Goal: Transaction & Acquisition: Purchase product/service

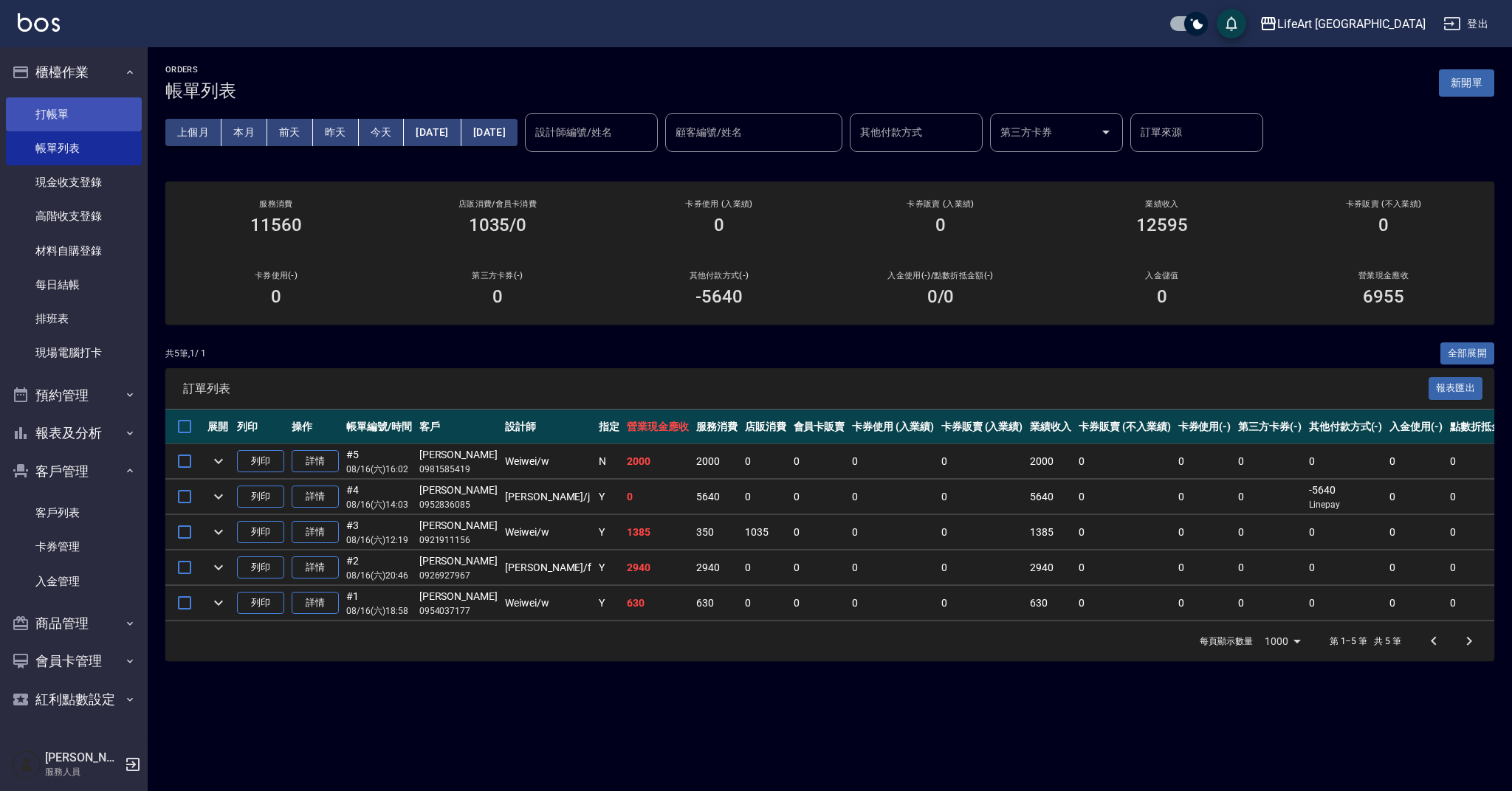
click at [31, 101] on link "打帳單" at bounding box center [74, 115] width 136 height 34
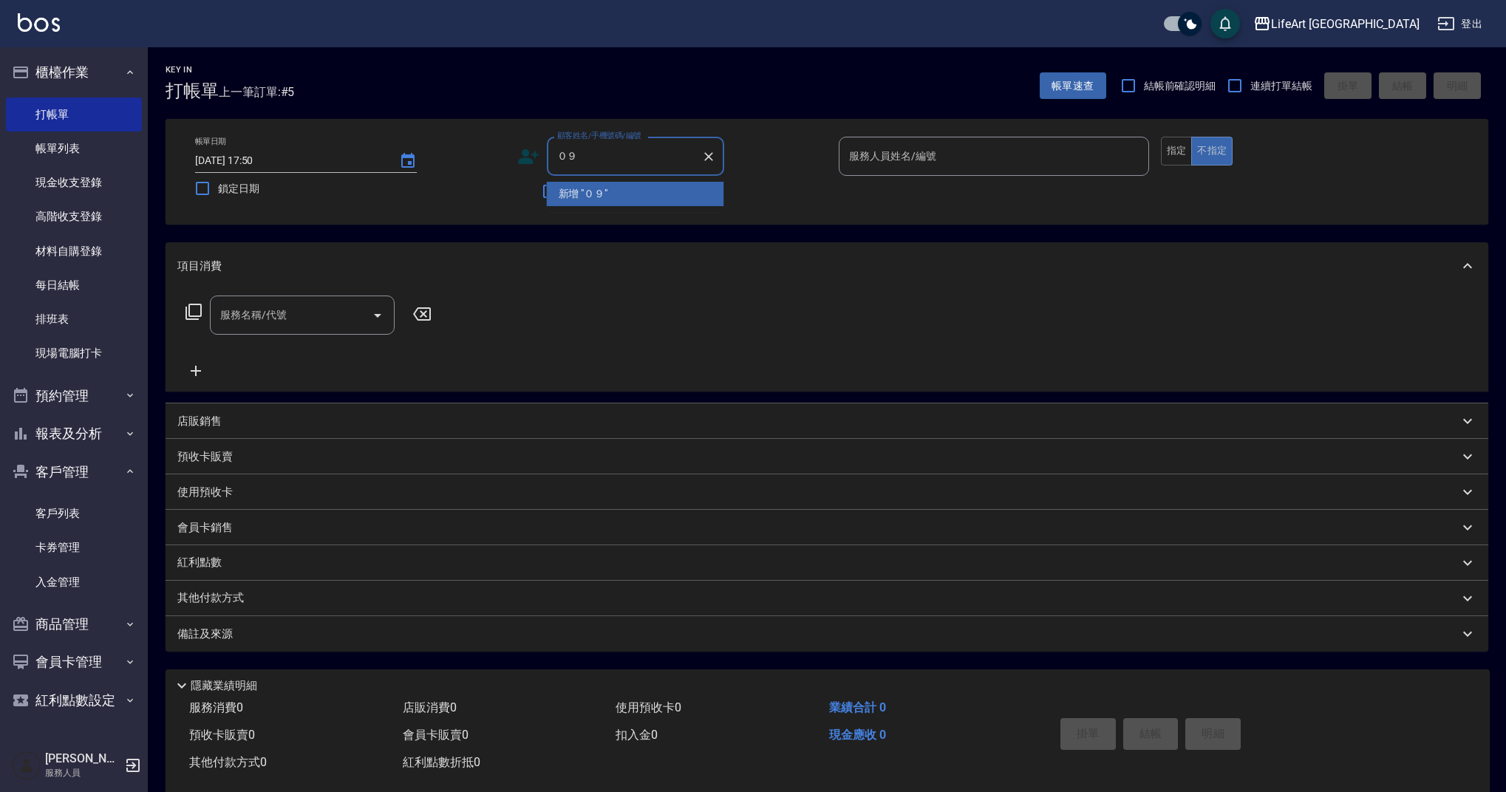
type input "０"
click at [613, 194] on li "[PERSON_NAME]/0927673198/" at bounding box center [635, 194] width 177 height 24
type input "[PERSON_NAME]/0927673198/"
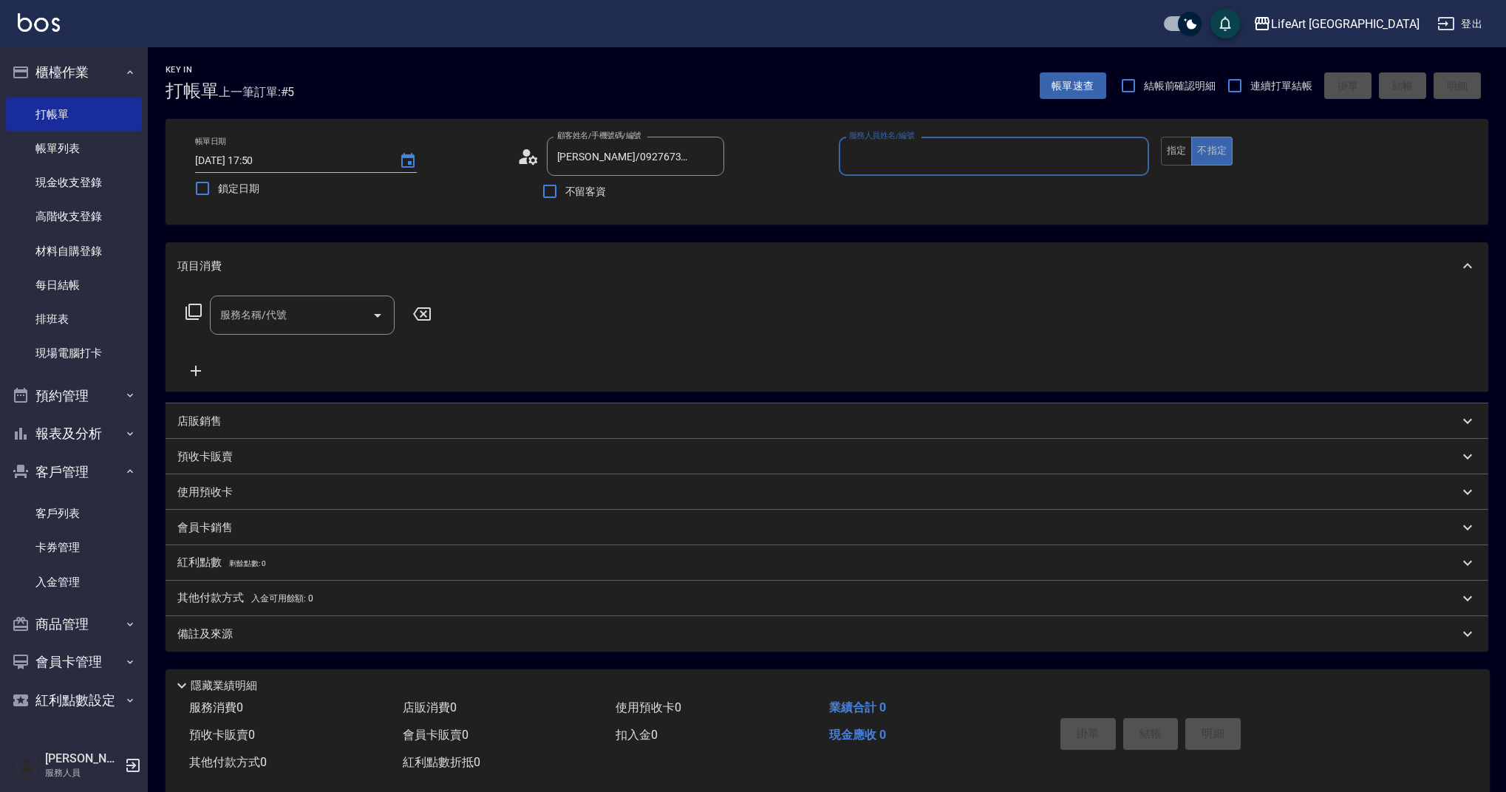
click at [931, 154] on input "服務人員姓名/編號" at bounding box center [994, 156] width 297 height 26
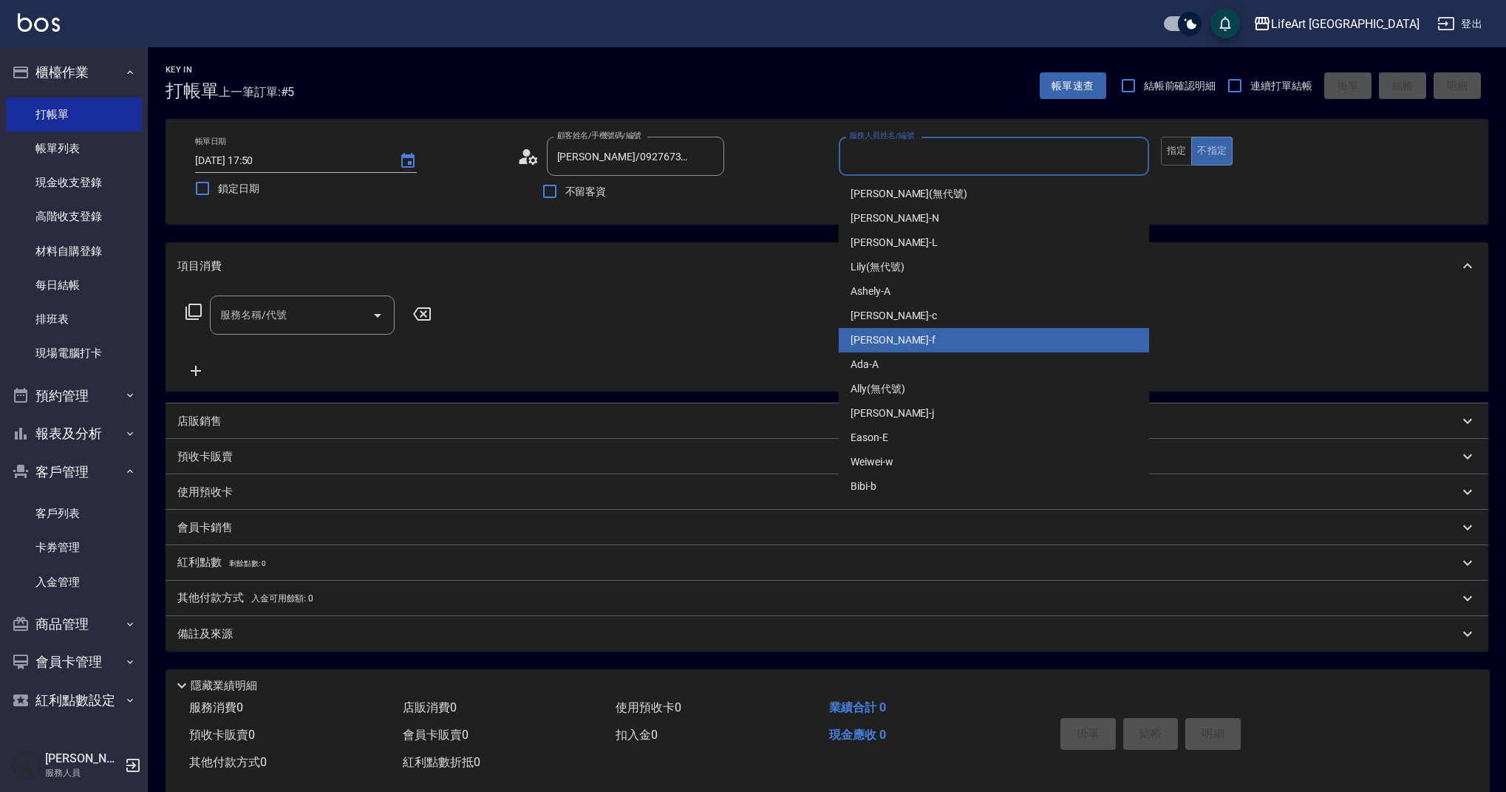
click at [903, 333] on div "Finney -f" at bounding box center [994, 340] width 310 height 24
type input "Finney-f"
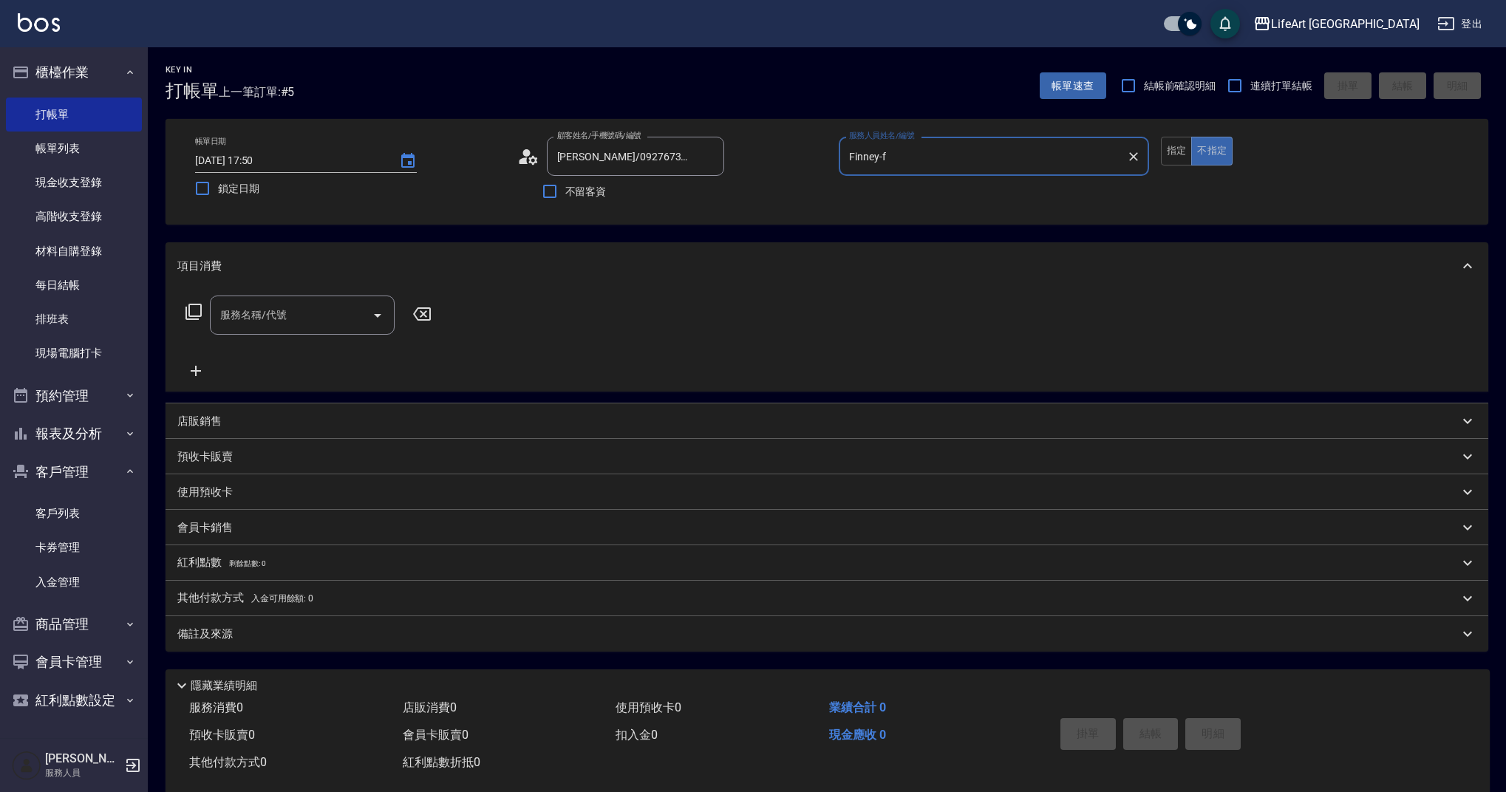
click at [258, 322] on input "服務名稱/代號" at bounding box center [291, 315] width 149 height 26
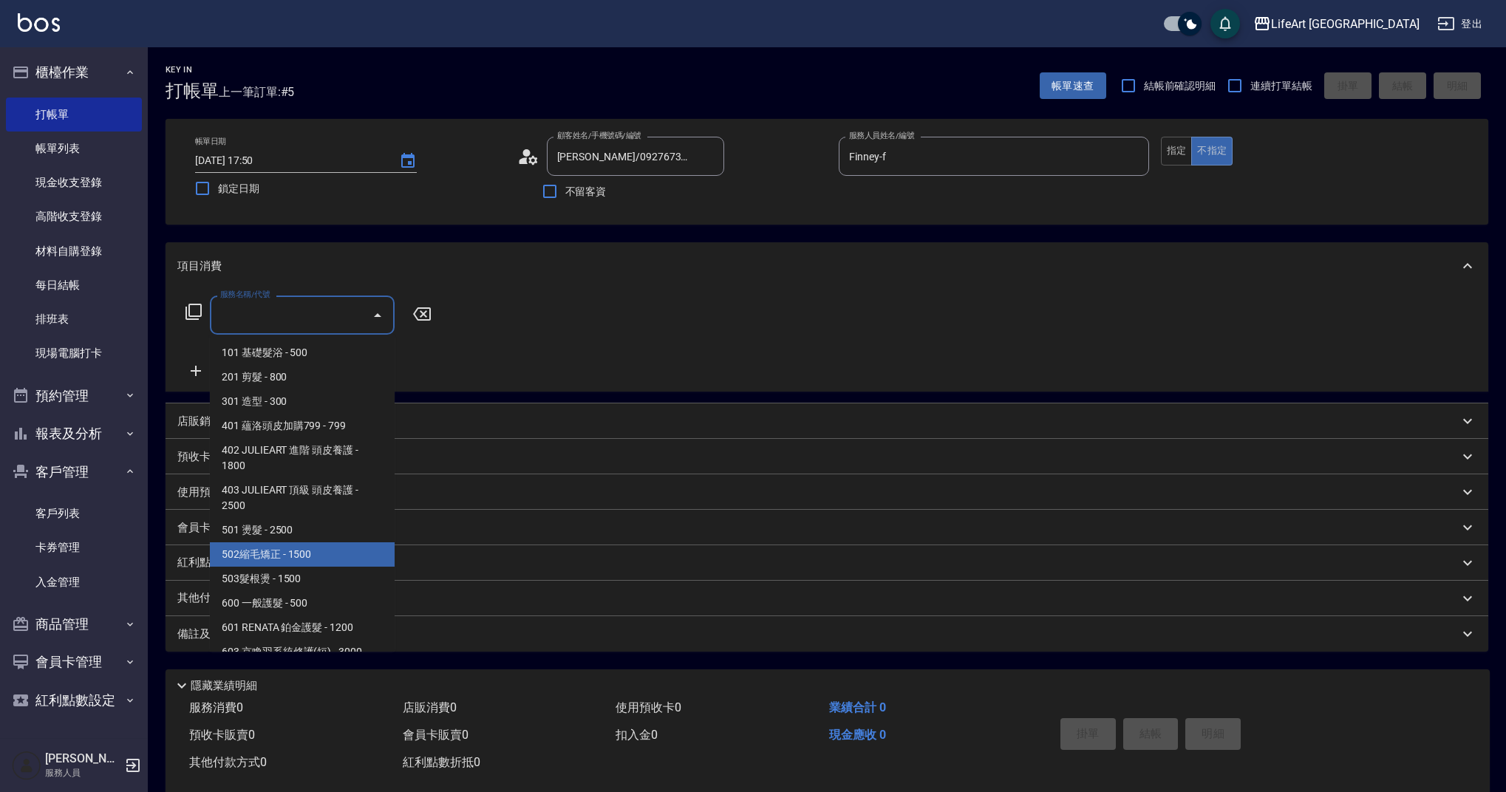
scroll to position [189, 0]
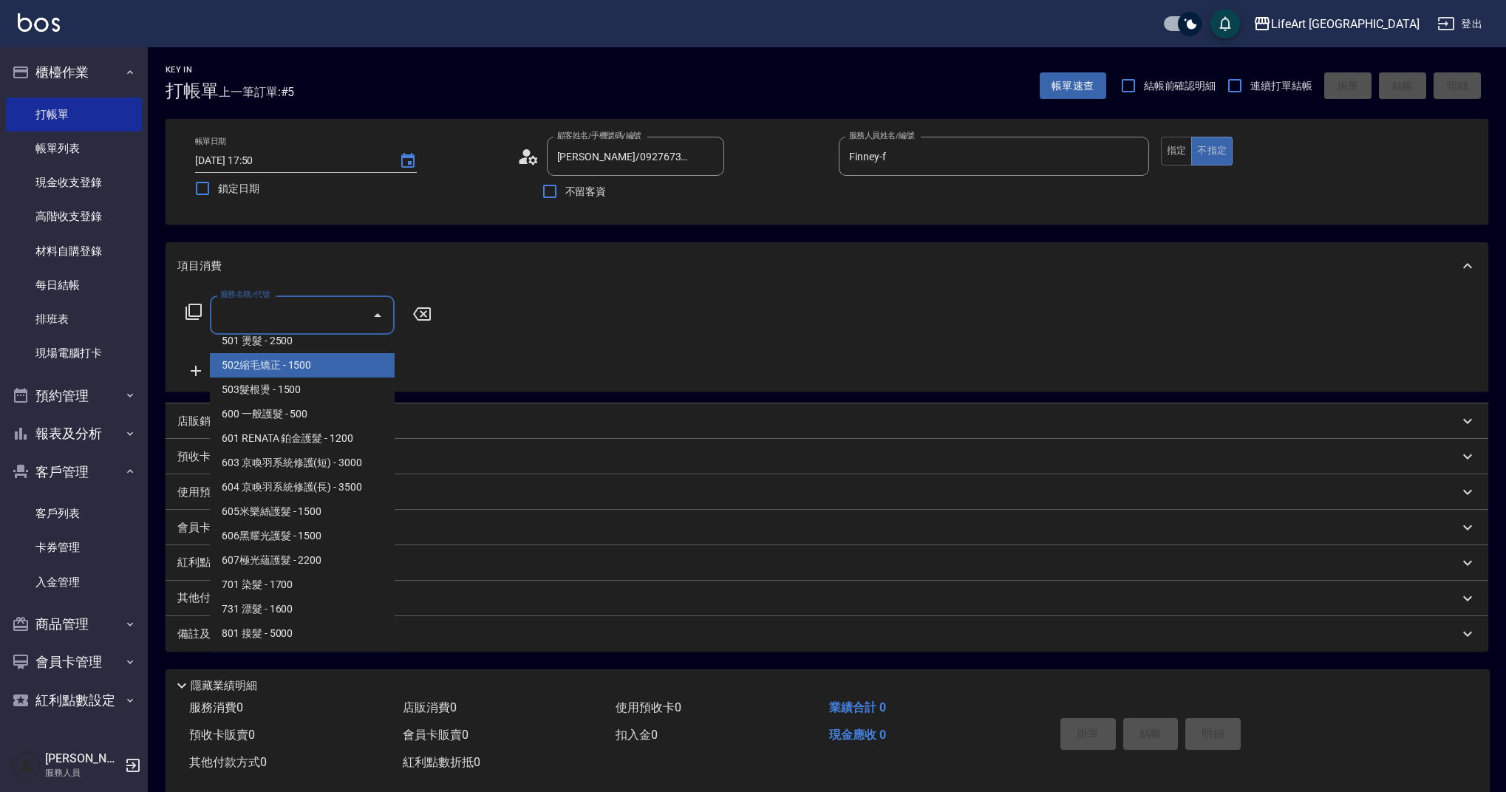
click at [300, 358] on span "502縮毛矯正 - 1500" at bounding box center [302, 365] width 185 height 24
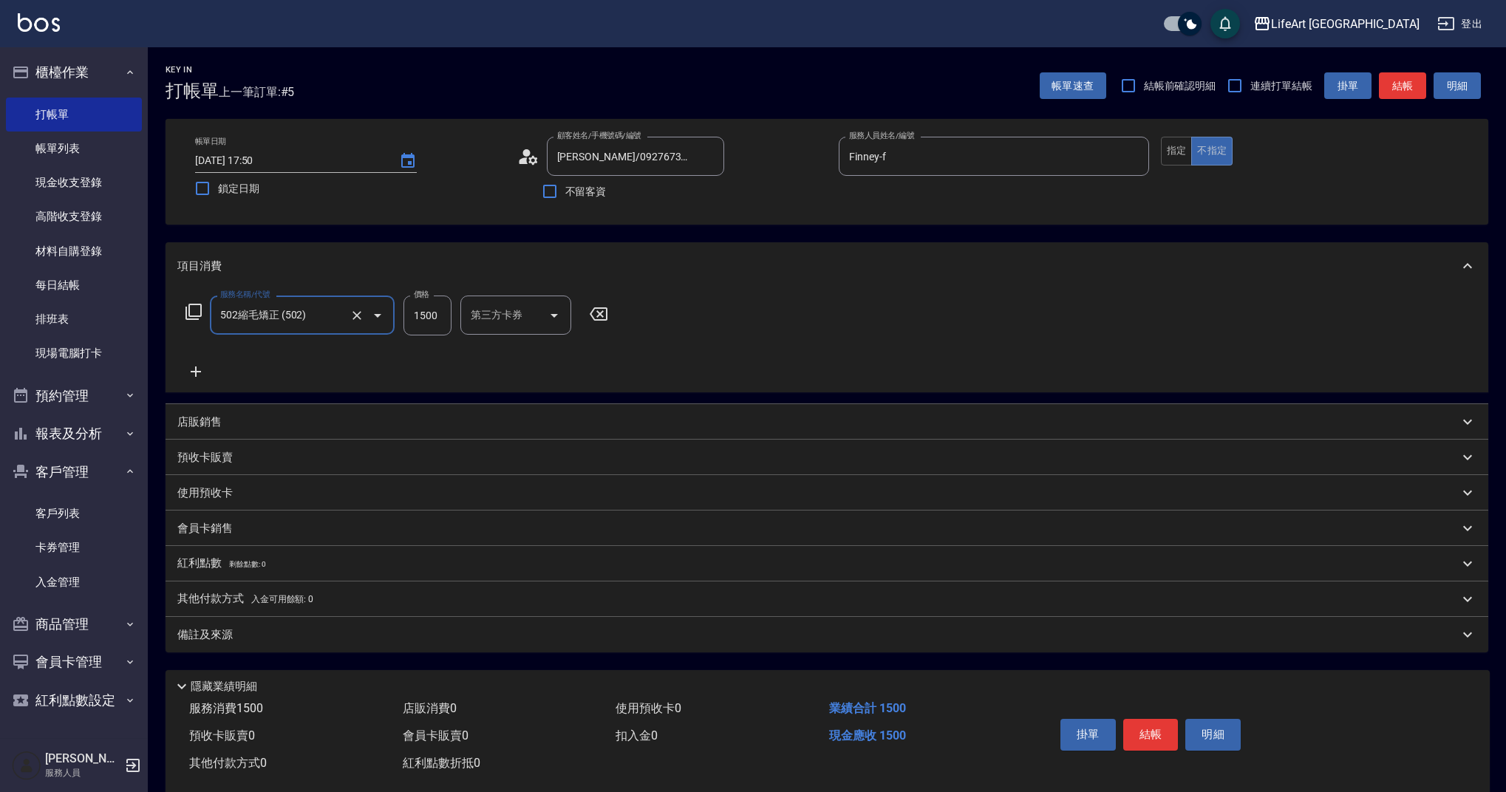
type input "502縮毛矯正 (502)"
click at [203, 362] on div "服務名稱/代號 502縮毛矯正 (502) 服務名稱/代號 價格 1500 價格 技術協助-1 技術協助-1 技術協助-2 技術協助-2 技術協助-3 技術協…" at bounding box center [592, 338] width 830 height 85
click at [205, 369] on icon at bounding box center [195, 372] width 37 height 18
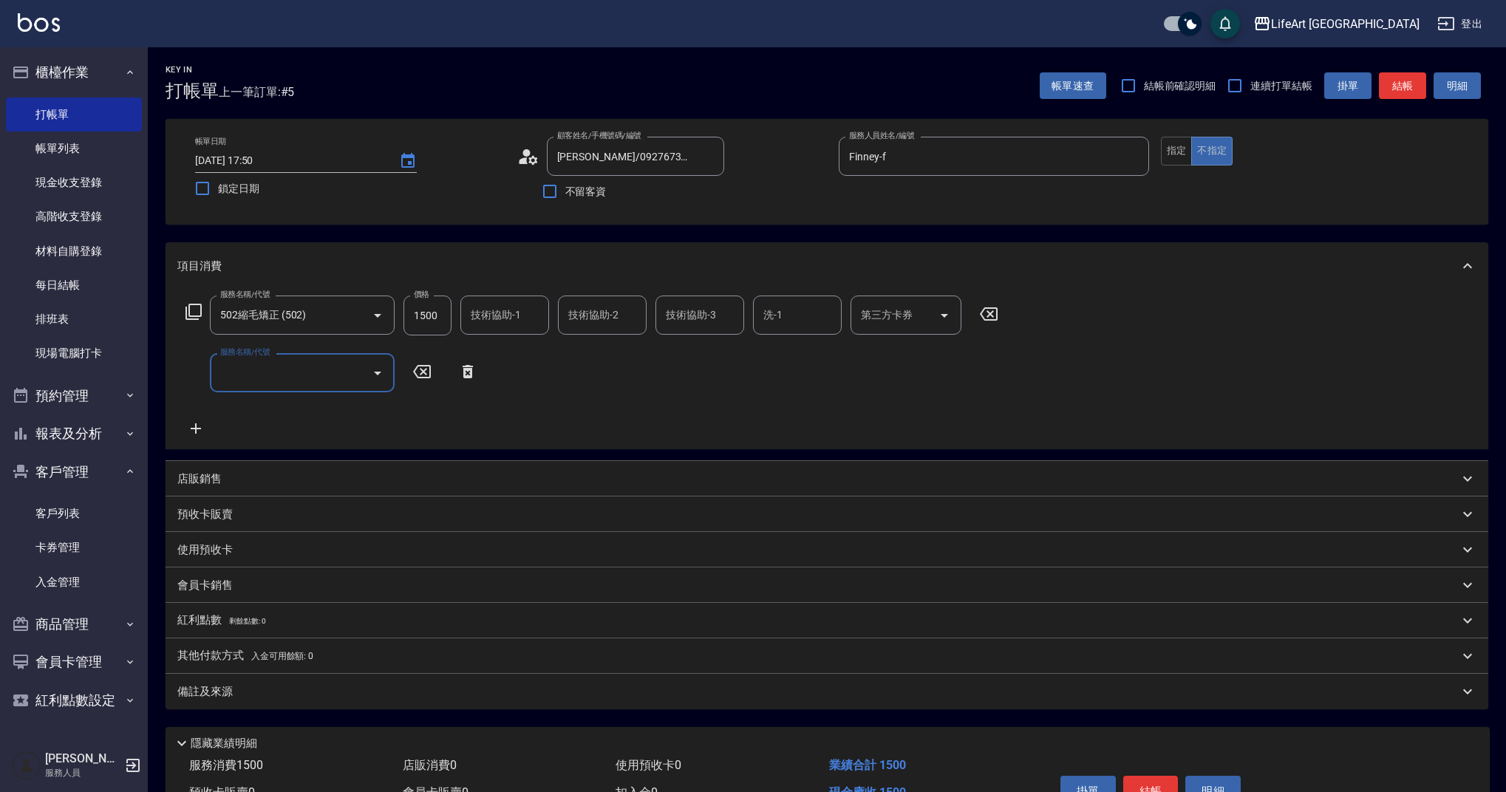
click at [280, 375] on input "服務名稱/代號" at bounding box center [291, 373] width 149 height 26
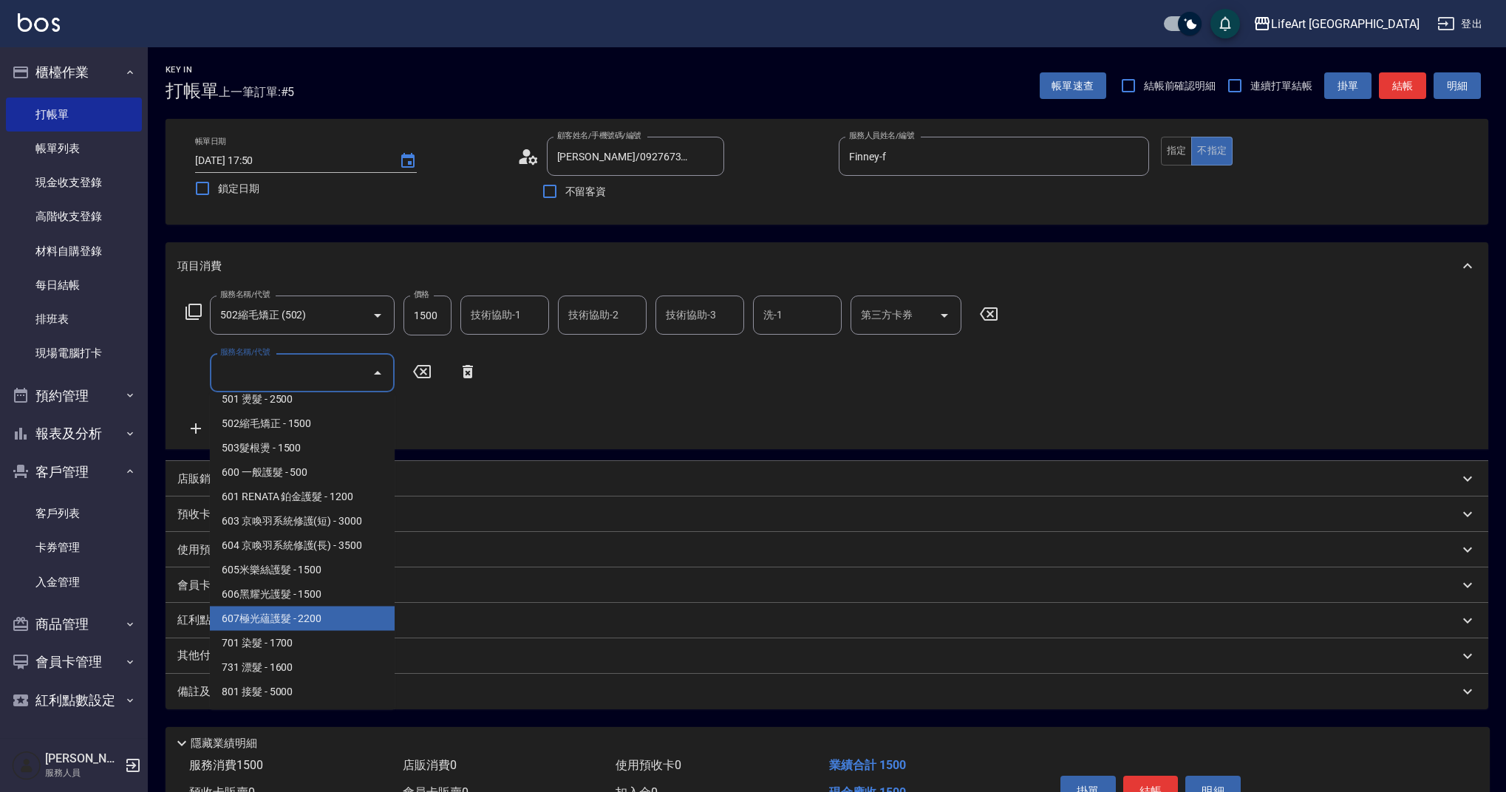
click at [304, 611] on span "607極光蘊護髮 - 2200" at bounding box center [302, 619] width 185 height 24
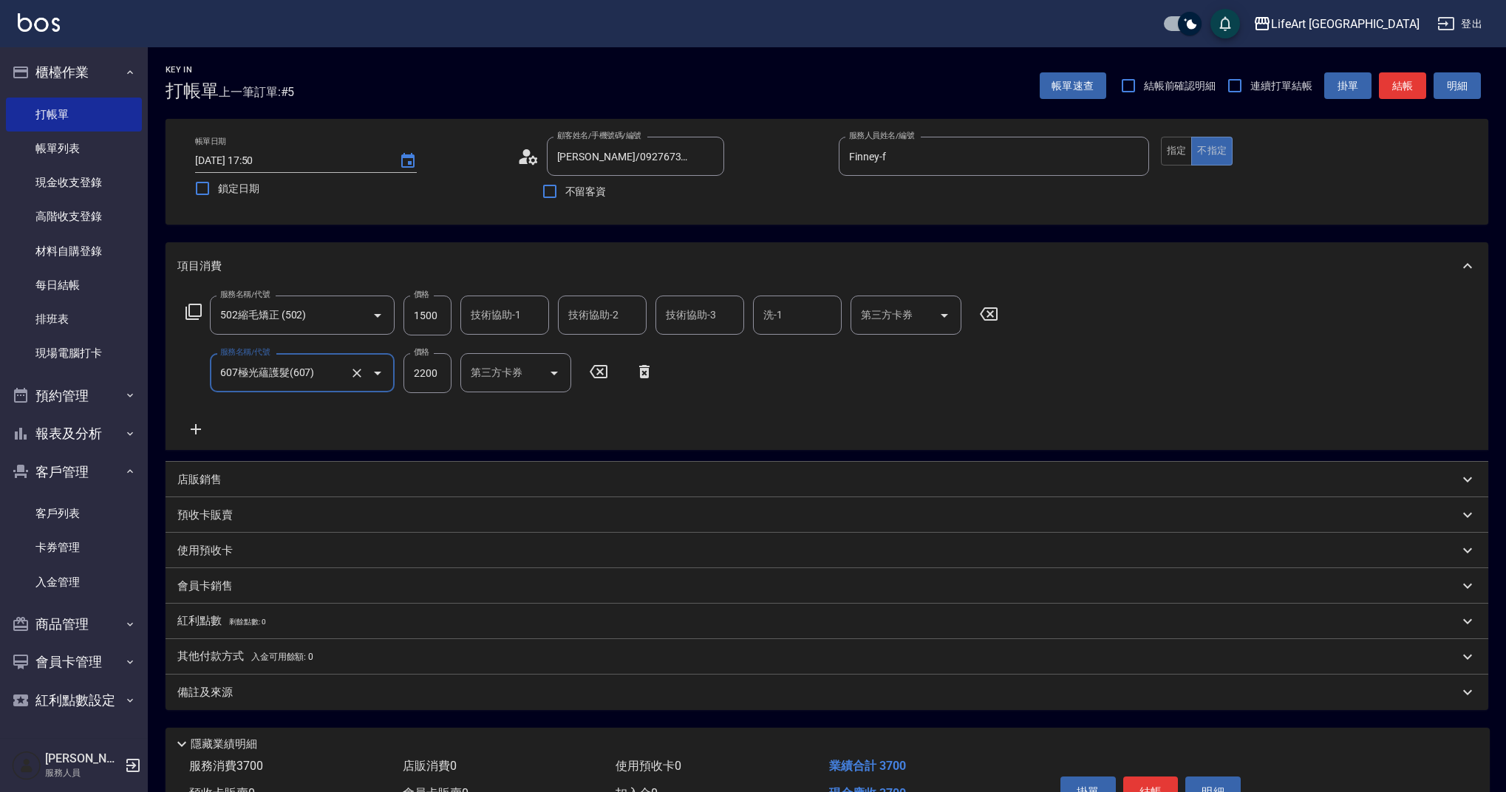
type input "607極光蘊護髮(607)"
drag, startPoint x: 438, startPoint y: 319, endPoint x: 373, endPoint y: 309, distance: 65.1
click at [373, 309] on div "服務名稱/代號 502縮毛矯正 (502) 服務名稱/代號 價格 1500 價格 技術協助-1 技術協助-1 技術協助-2 技術協助-2 技術協助-3 技術協…" at bounding box center [592, 316] width 830 height 40
click at [381, 300] on div "服務名稱/代號 502縮毛矯正 (502) 服務名稱/代號 價格 1500 價格 技術協助-1 技術協助-1 技術協助-2 技術協助-2 技術協助-3 技術協…" at bounding box center [592, 316] width 830 height 40
type input "3640"
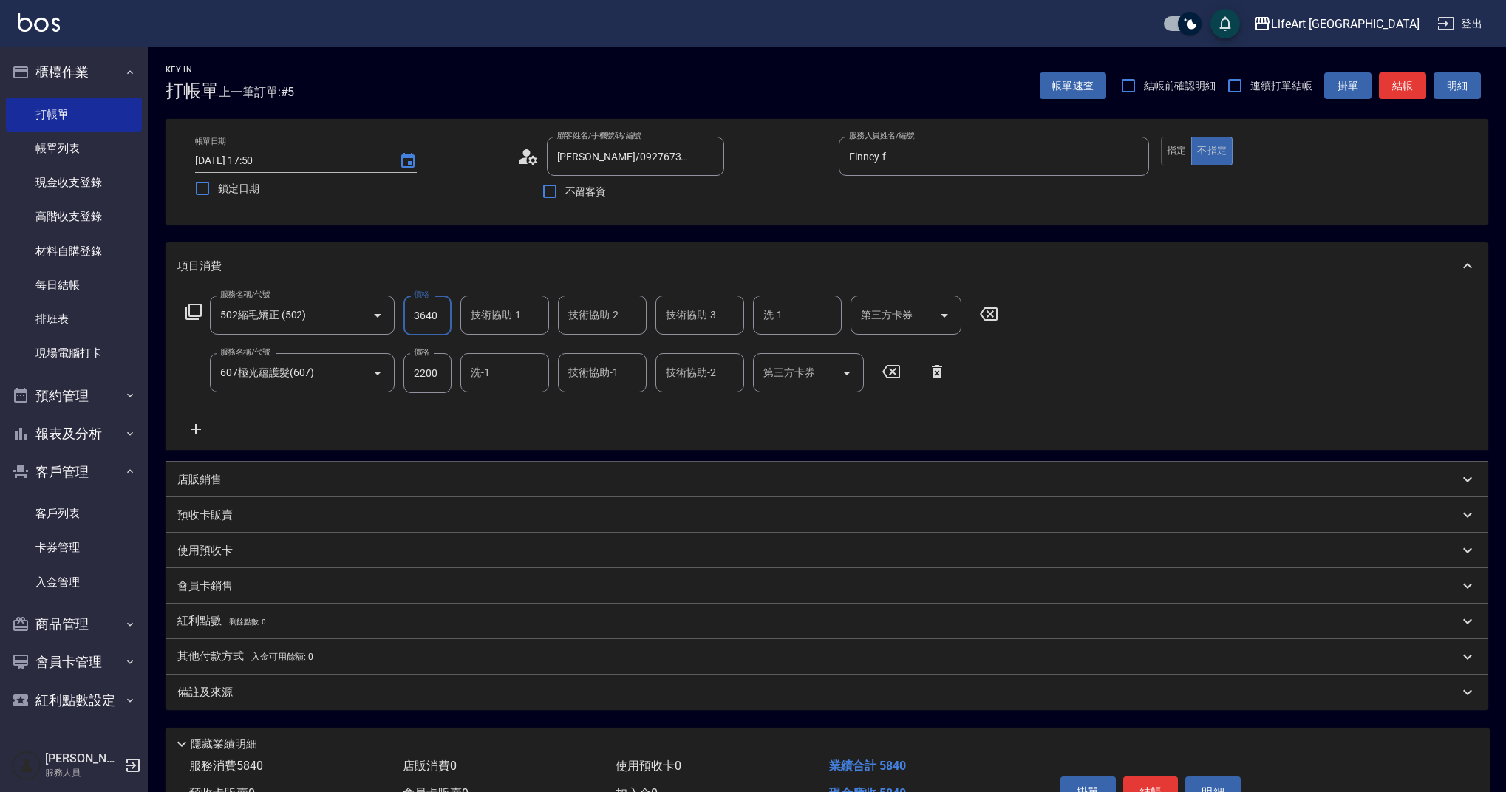
click at [209, 628] on p "紅利點數 剩餘點數: 0" at bounding box center [221, 621] width 88 height 16
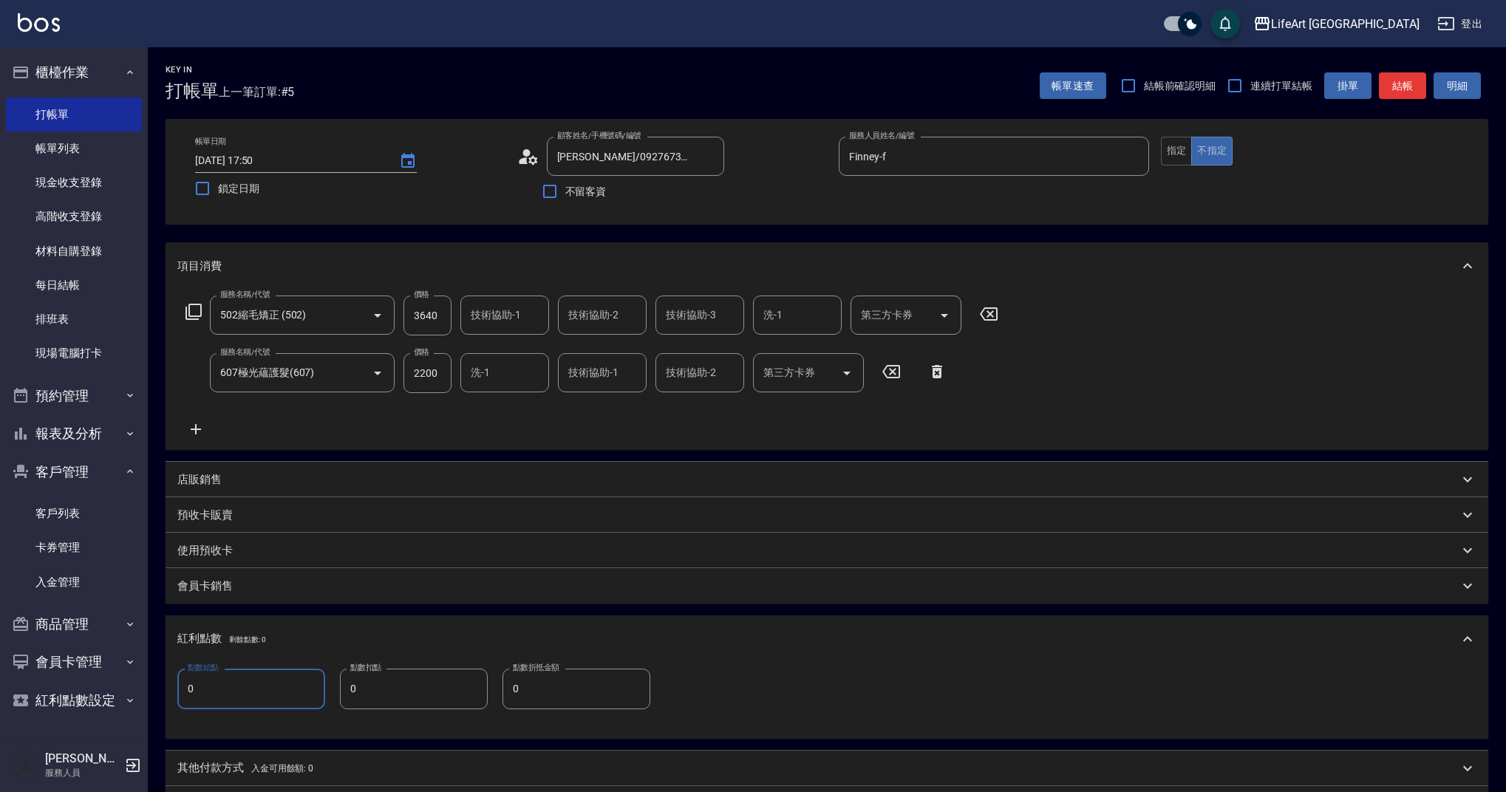
drag, startPoint x: 213, startPoint y: 681, endPoint x: 152, endPoint y: 665, distance: 62.8
click at [152, 665] on div "Key In 打帳單 上一筆訂單:#5 帳單速查 結帳前確認明細 連續打單結帳 掛單 結帳 明細 帳單日期 [DATE] 17:50 鎖定日期 顧客姓名/手機…" at bounding box center [827, 514] width 1359 height 935
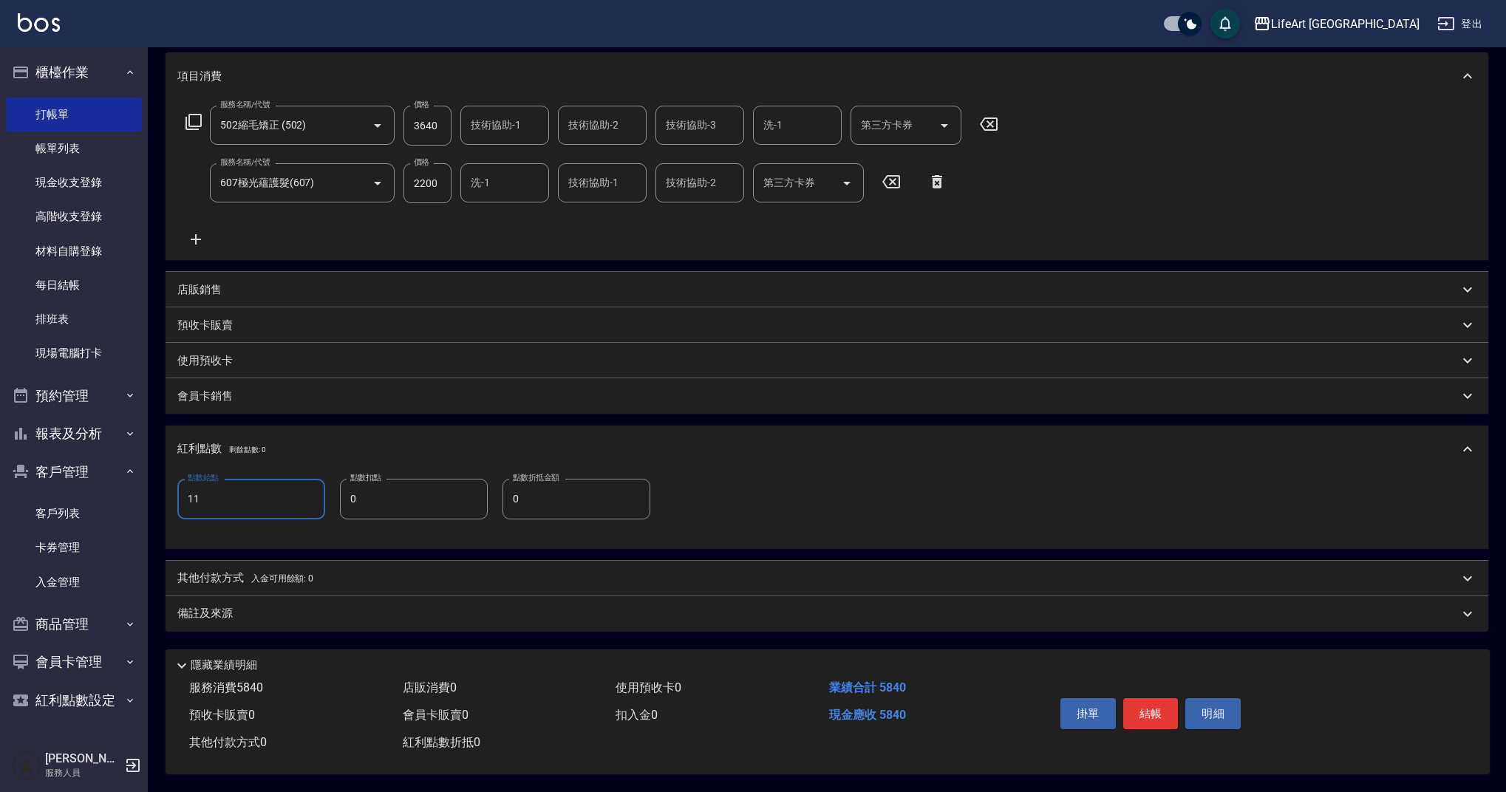
type input "11"
click at [219, 391] on p "會員卡銷售" at bounding box center [204, 397] width 55 height 16
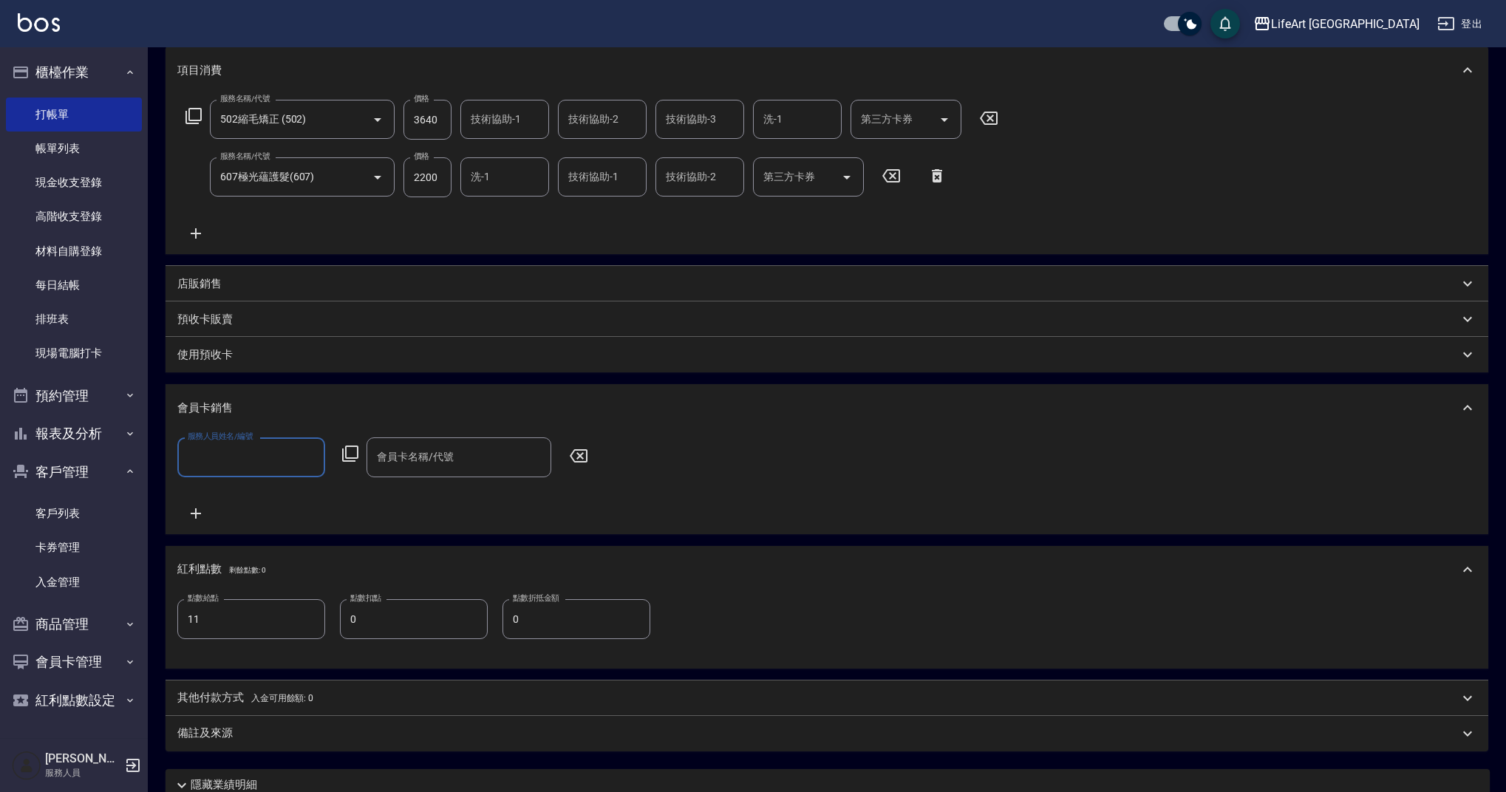
click at [245, 444] on input "服務人員姓名/編號" at bounding box center [251, 457] width 135 height 26
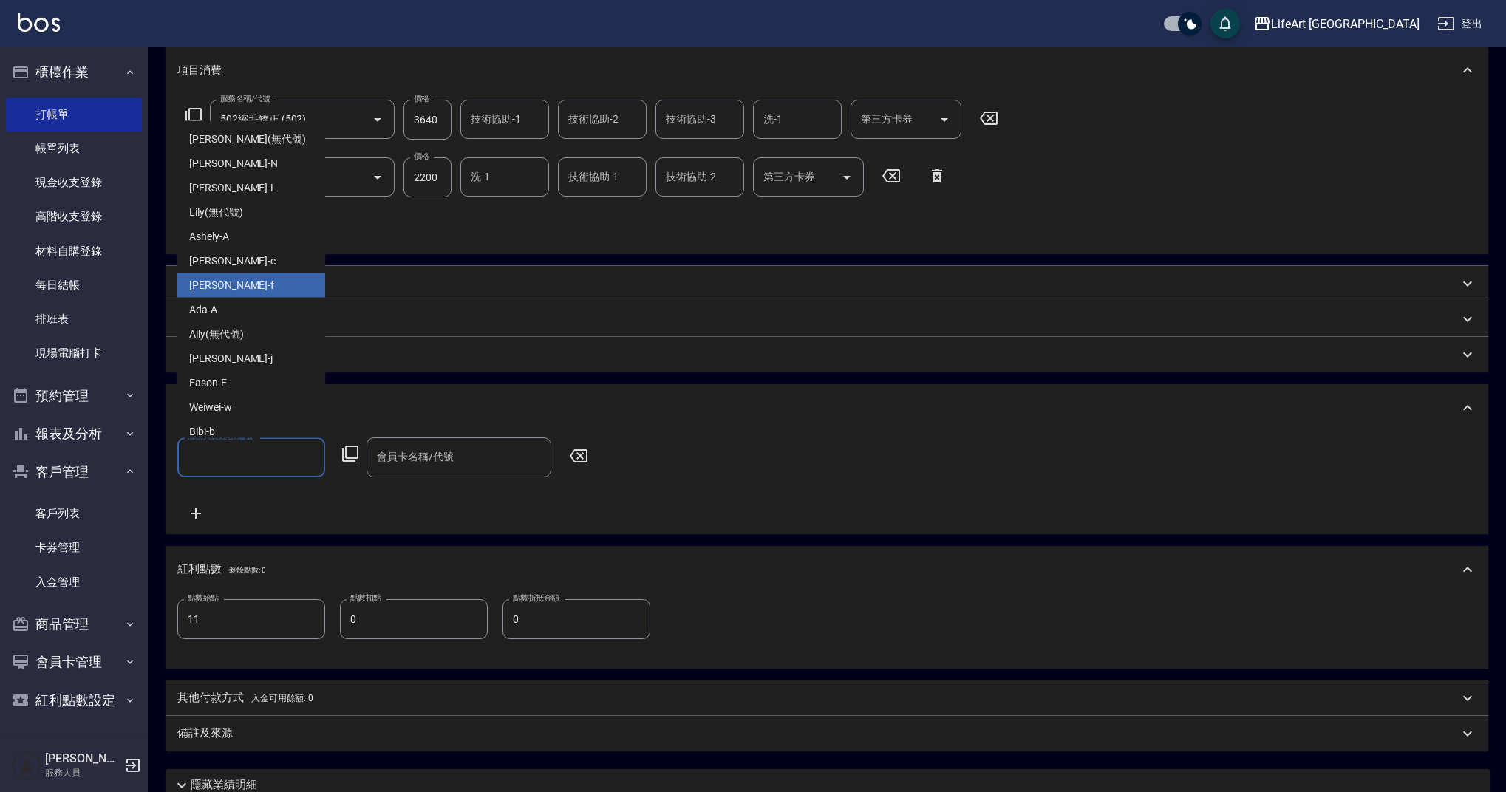
click at [207, 283] on span "Finney -f" at bounding box center [231, 286] width 85 height 16
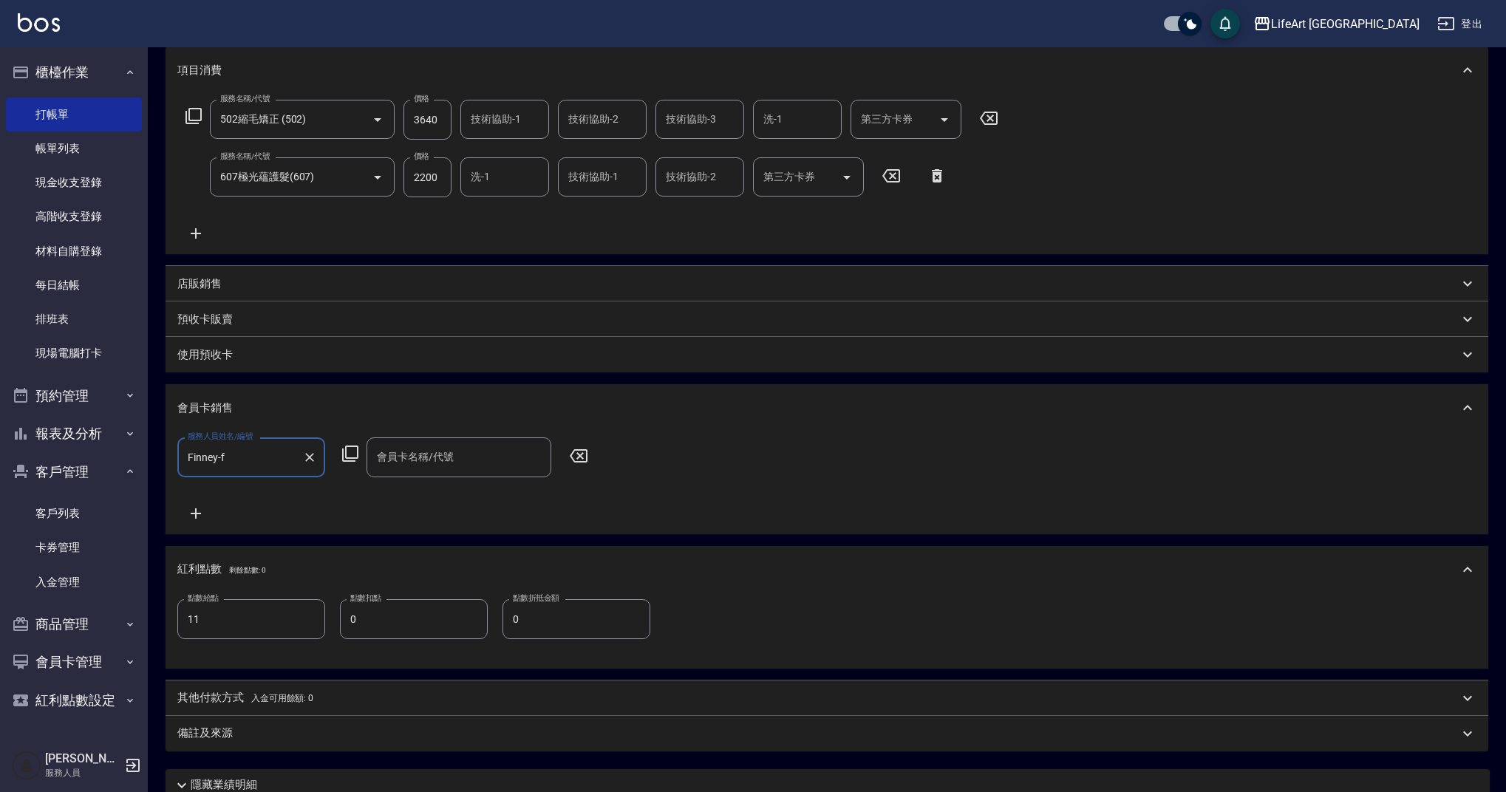
type input "Finney-f"
click at [431, 449] on div "會員卡名稱/代號 會員卡名稱/代號" at bounding box center [459, 457] width 185 height 39
click at [441, 507] on span "會員卡一號 - 01" at bounding box center [459, 495] width 185 height 24
type input "會員卡一號-365天"
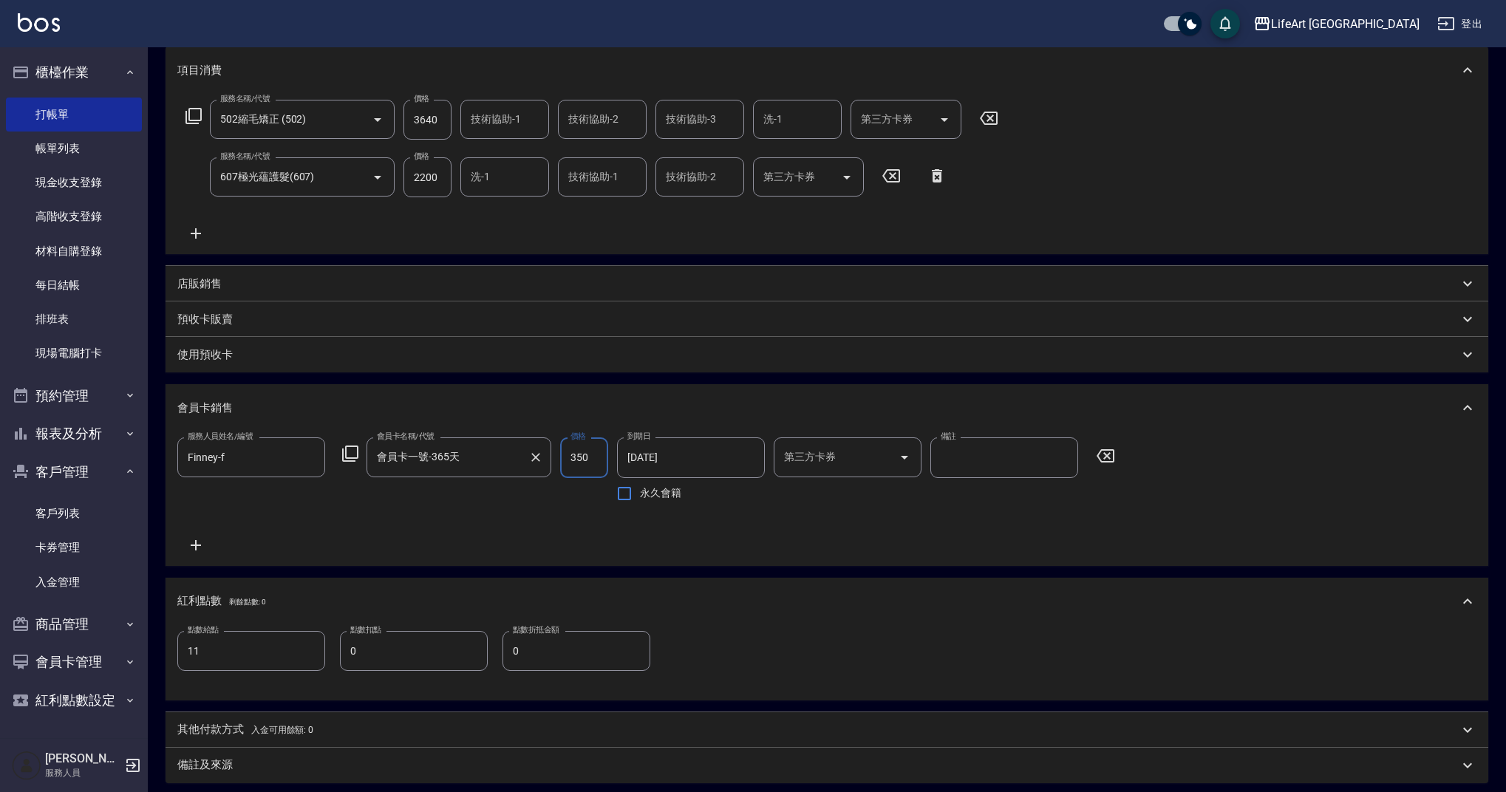
drag, startPoint x: 596, startPoint y: 460, endPoint x: 537, endPoint y: 452, distance: 59.6
click at [537, 452] on div "服務人員姓名/編號 [PERSON_NAME]-f 服務人員姓名/編號 會員卡名稱/代號 會員卡一號-365天 會員卡名稱/代號 價格 350 價格 到期日 …" at bounding box center [650, 473] width 947 height 71
type input "500"
click at [208, 276] on p "店販銷售" at bounding box center [199, 284] width 44 height 16
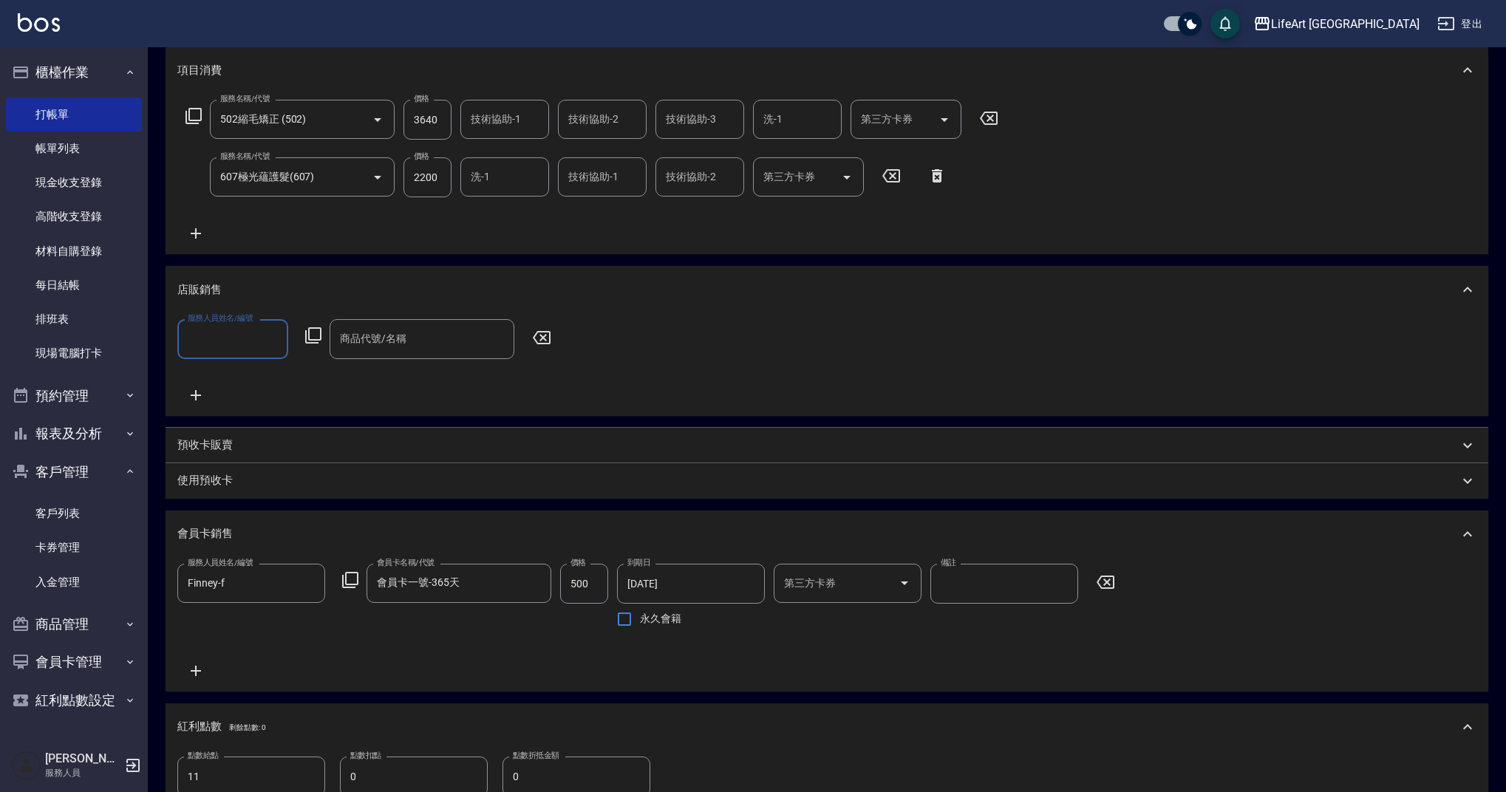
click at [214, 330] on input "服務人員姓名/編號" at bounding box center [233, 339] width 98 height 26
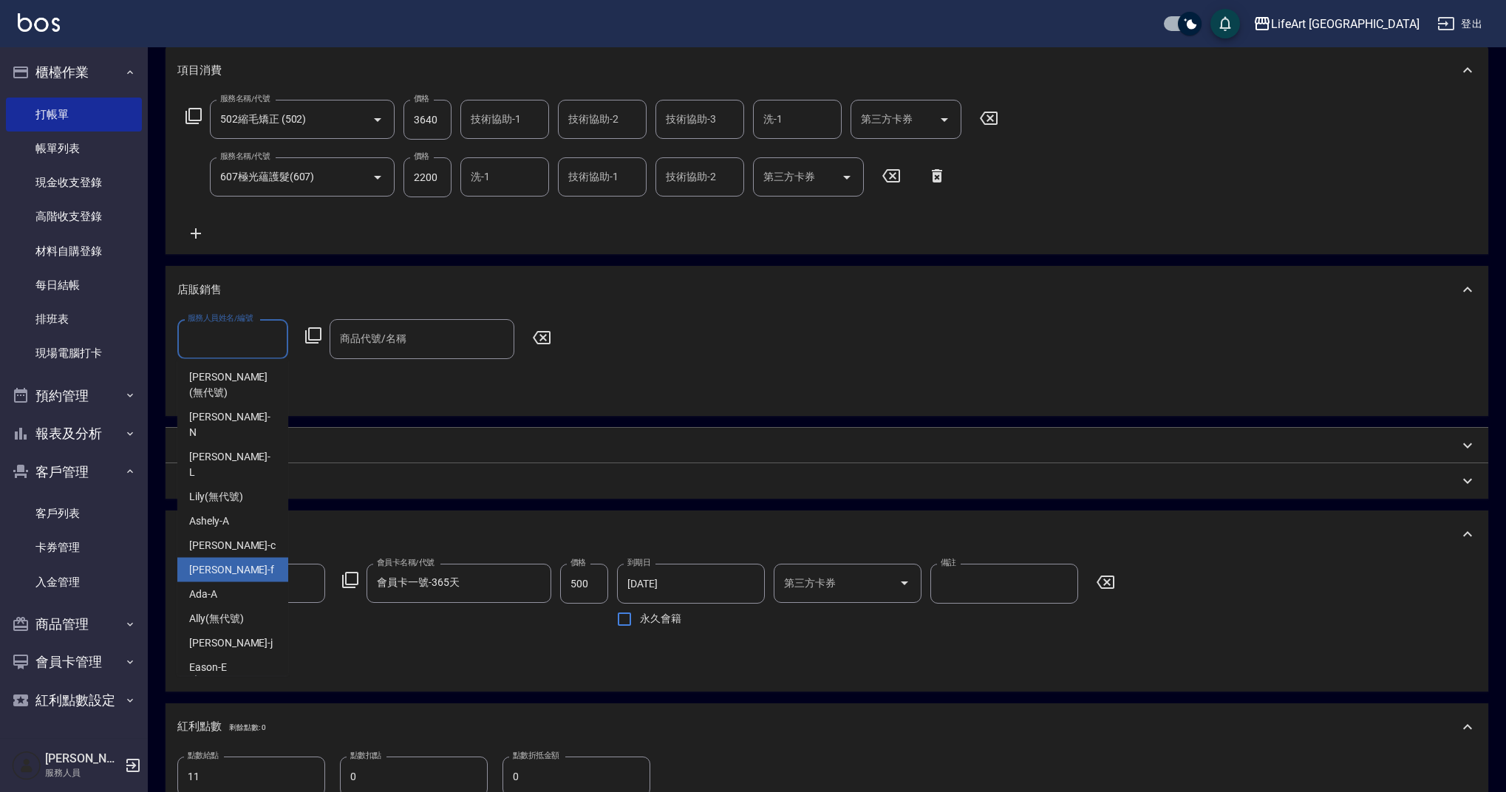
click at [251, 558] on div "Finney -f" at bounding box center [232, 570] width 111 height 24
type input "Finney-f"
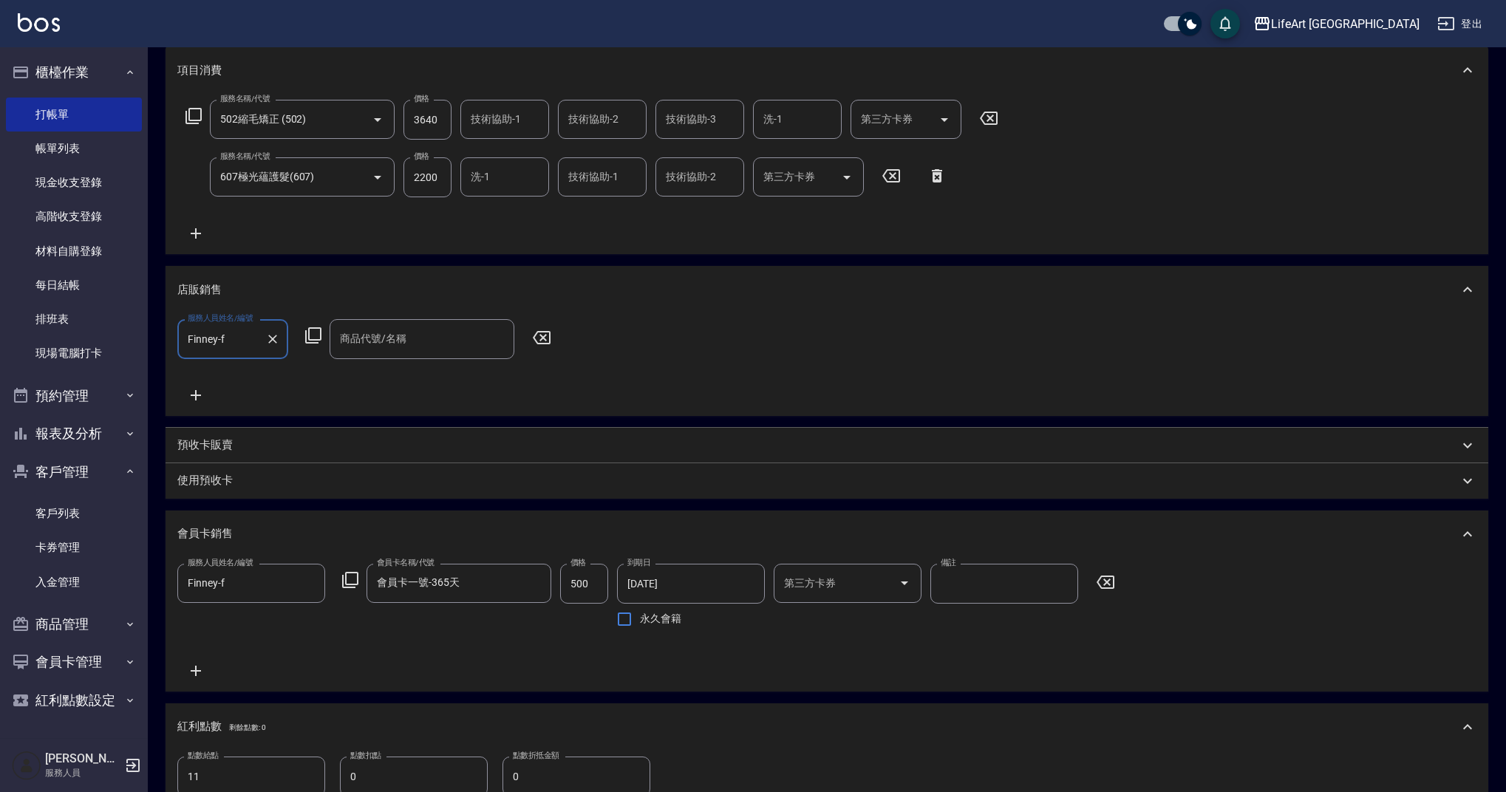
click at [395, 343] on input "商品代號/名稱" at bounding box center [421, 339] width 171 height 26
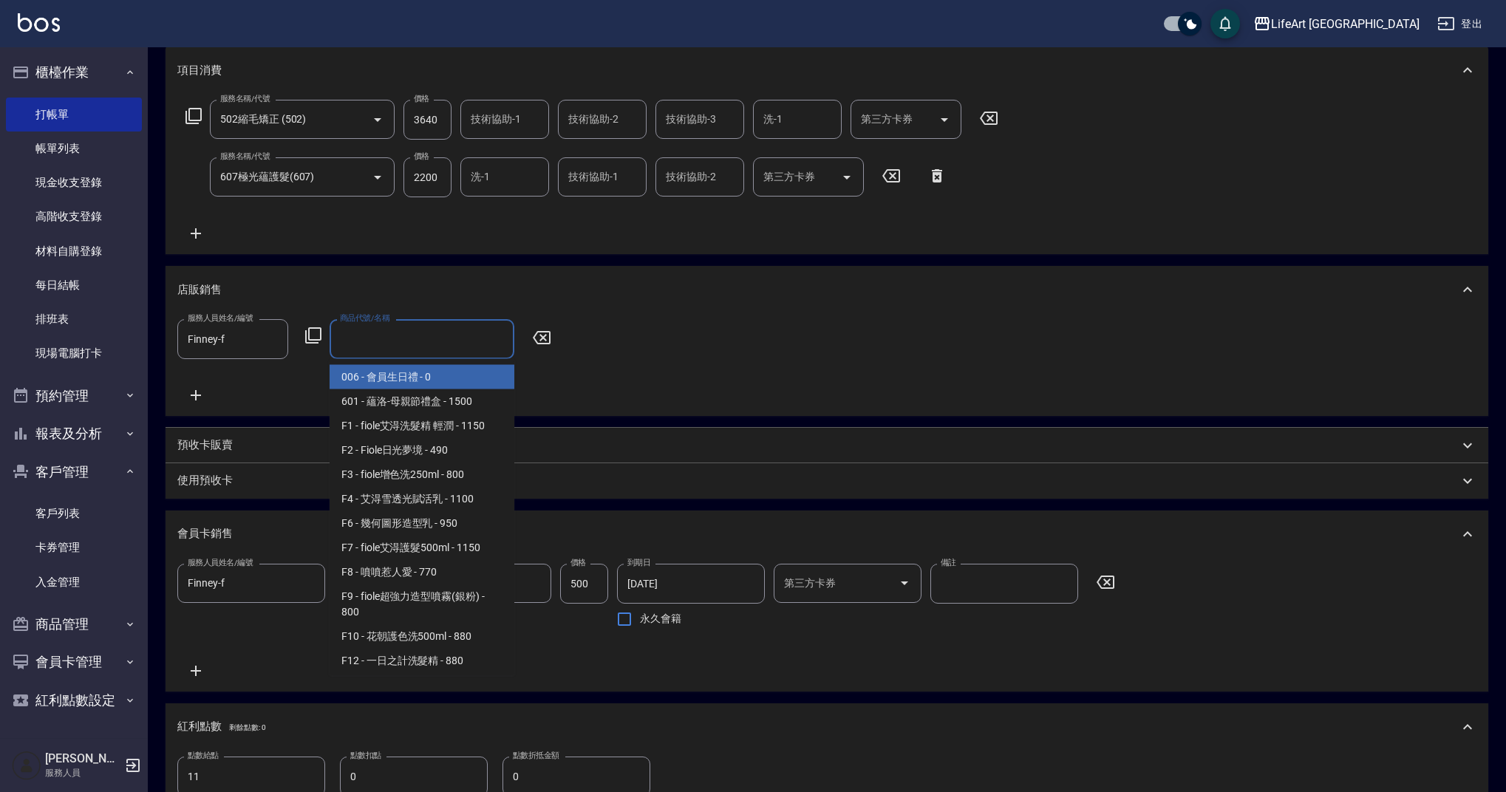
click at [409, 368] on span "006 - 會員生日禮 - 0" at bounding box center [422, 377] width 185 height 24
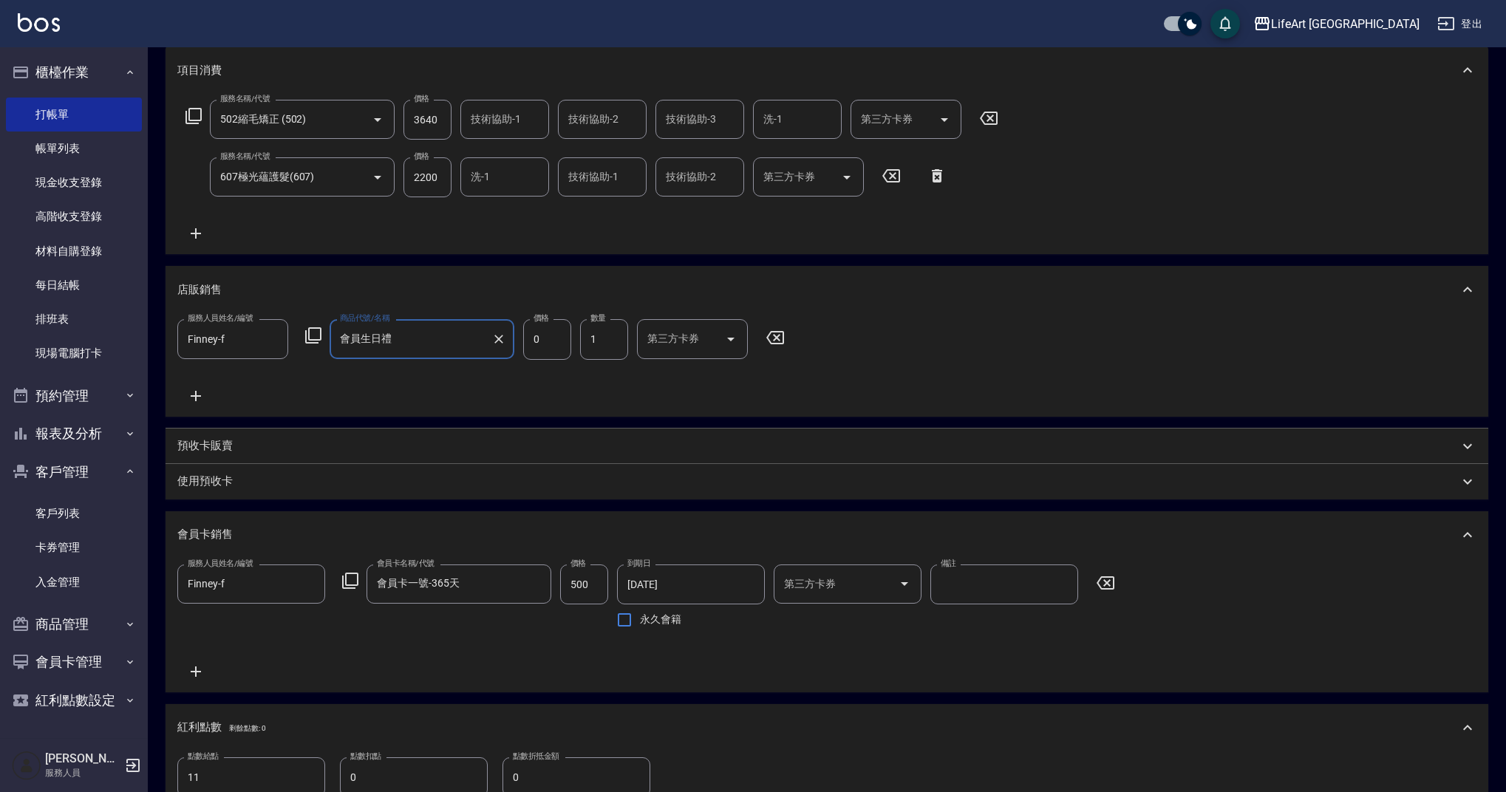
type input "會員生日禮"
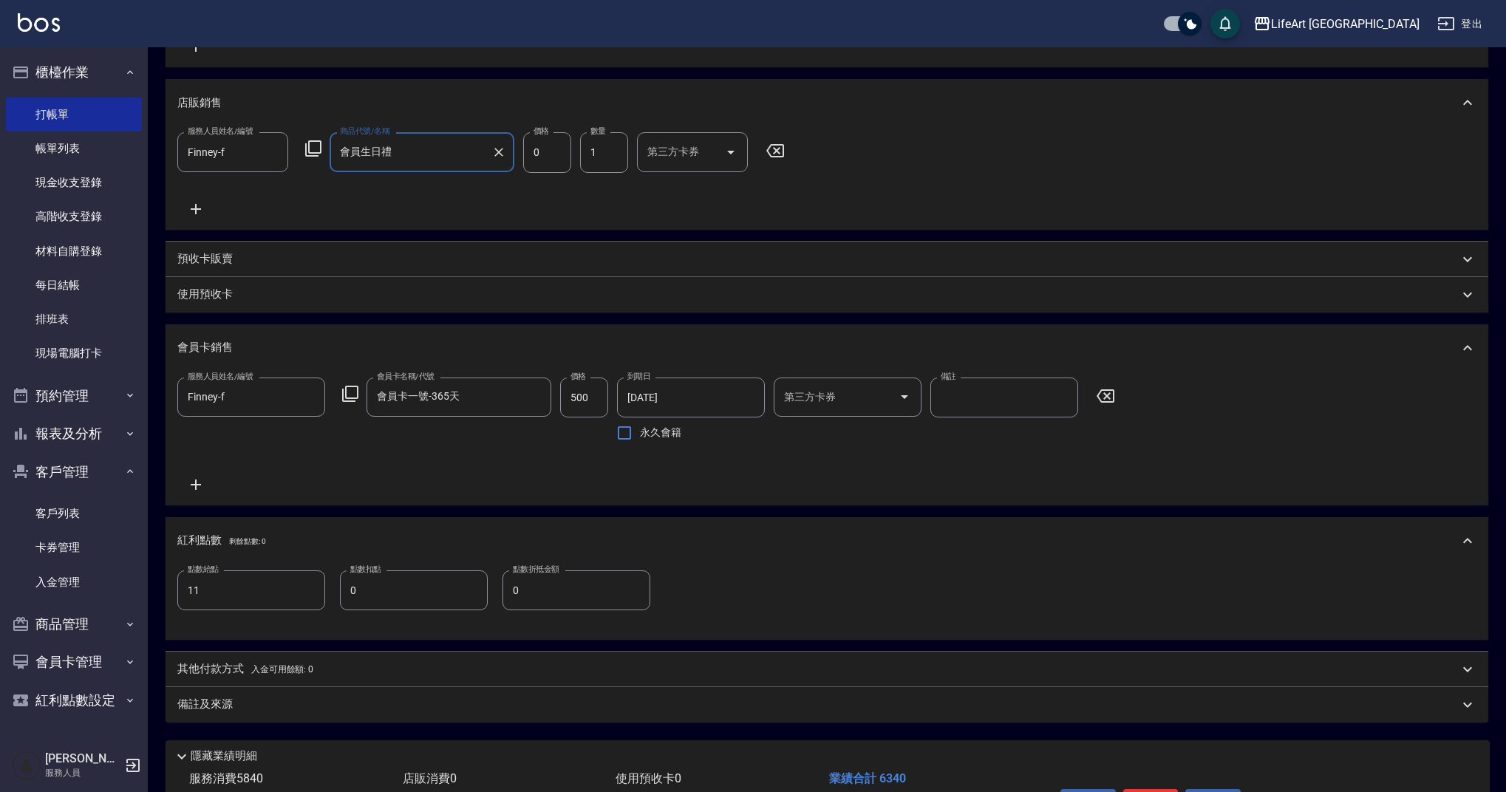
scroll to position [480, 0]
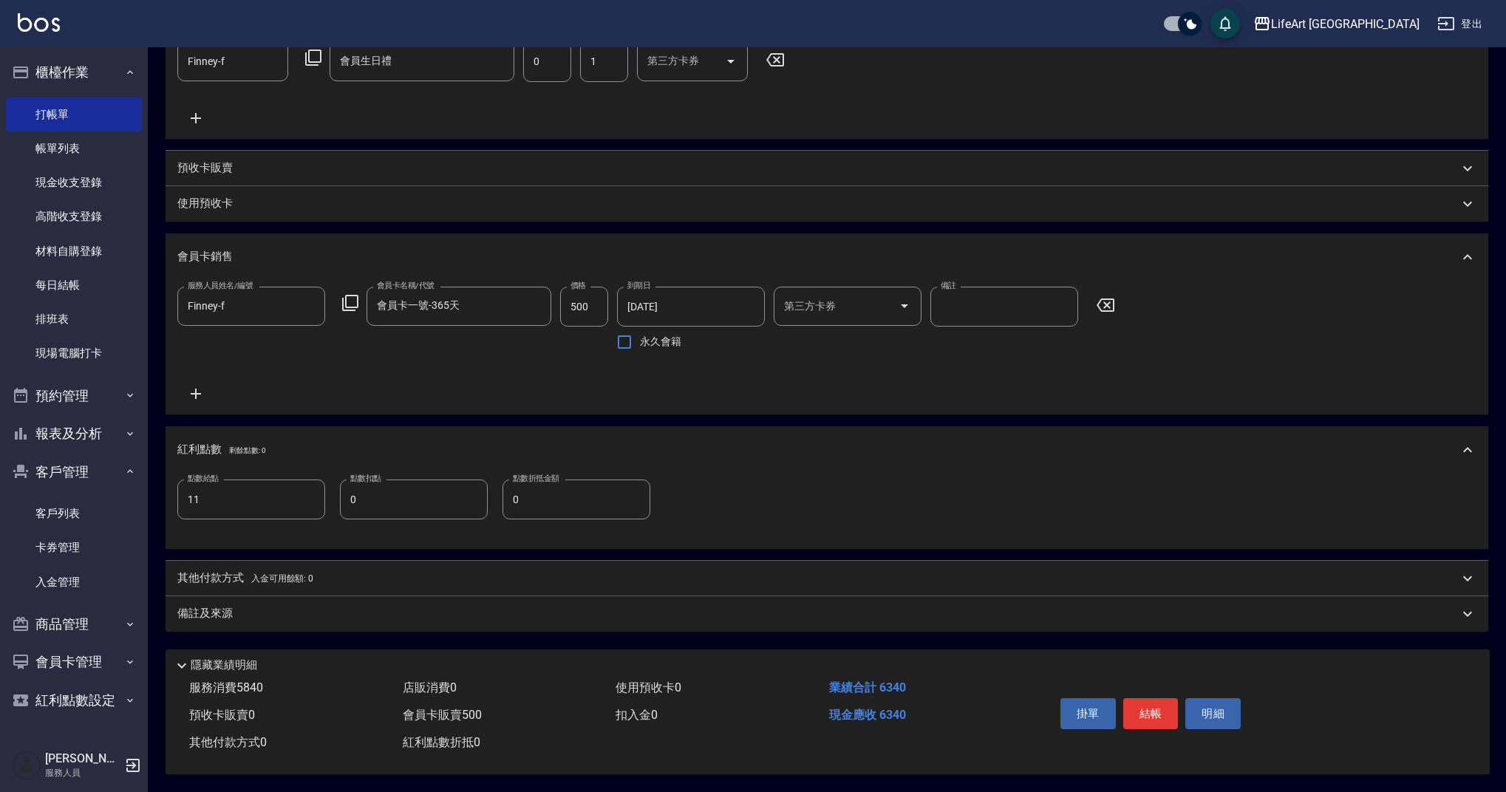
click at [297, 609] on div "備註及來源" at bounding box center [818, 614] width 1282 height 16
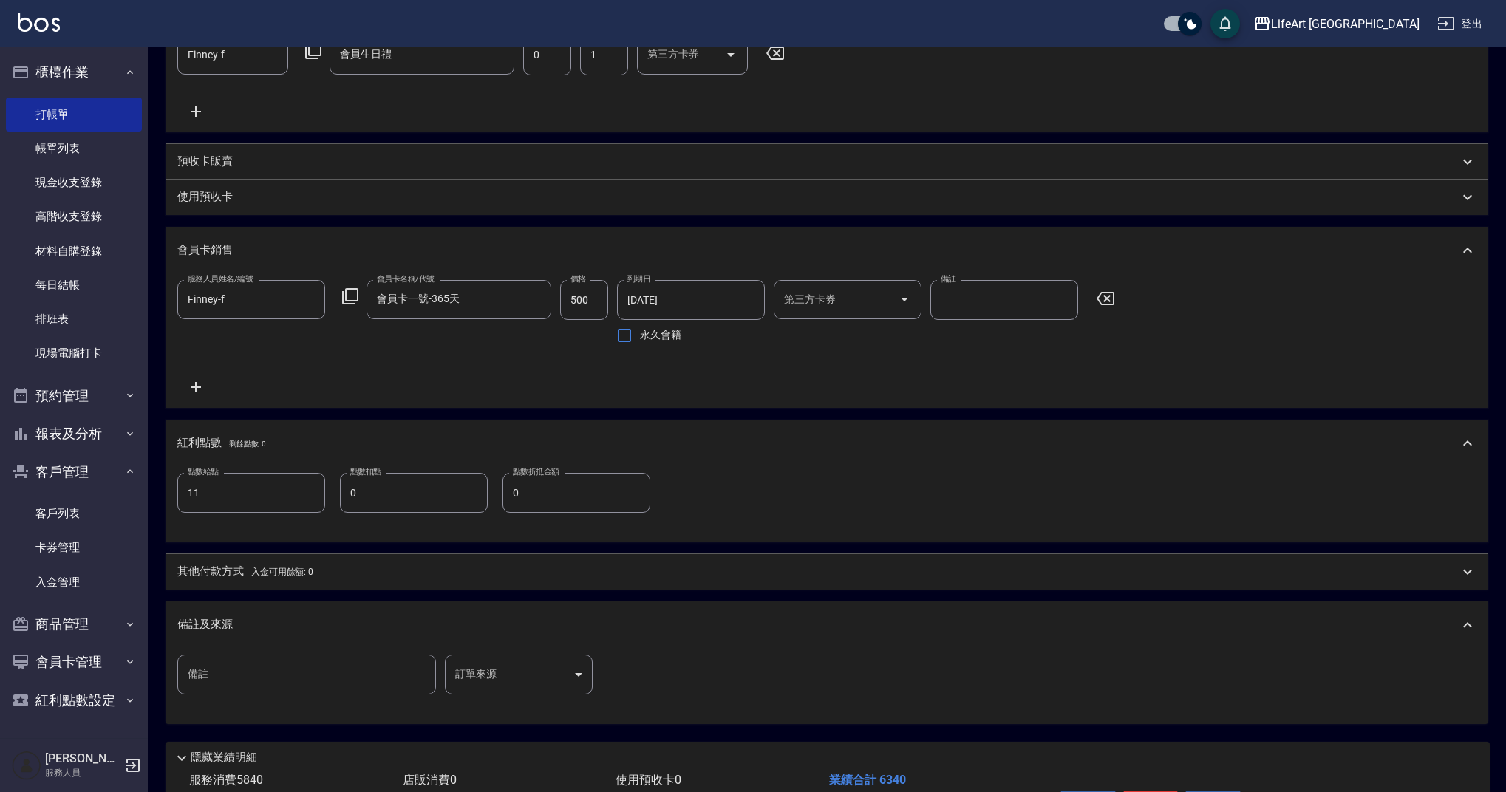
click at [535, 679] on body "LifeArt 蘆洲 登出 櫃檯作業 打帳單 帳單列表 現金收支登錄 高階收支登錄 材料自購登錄 每日結帳 排班表 現場電腦打卡 預約管理 預約管理 單日預約…" at bounding box center [753, 202] width 1506 height 1365
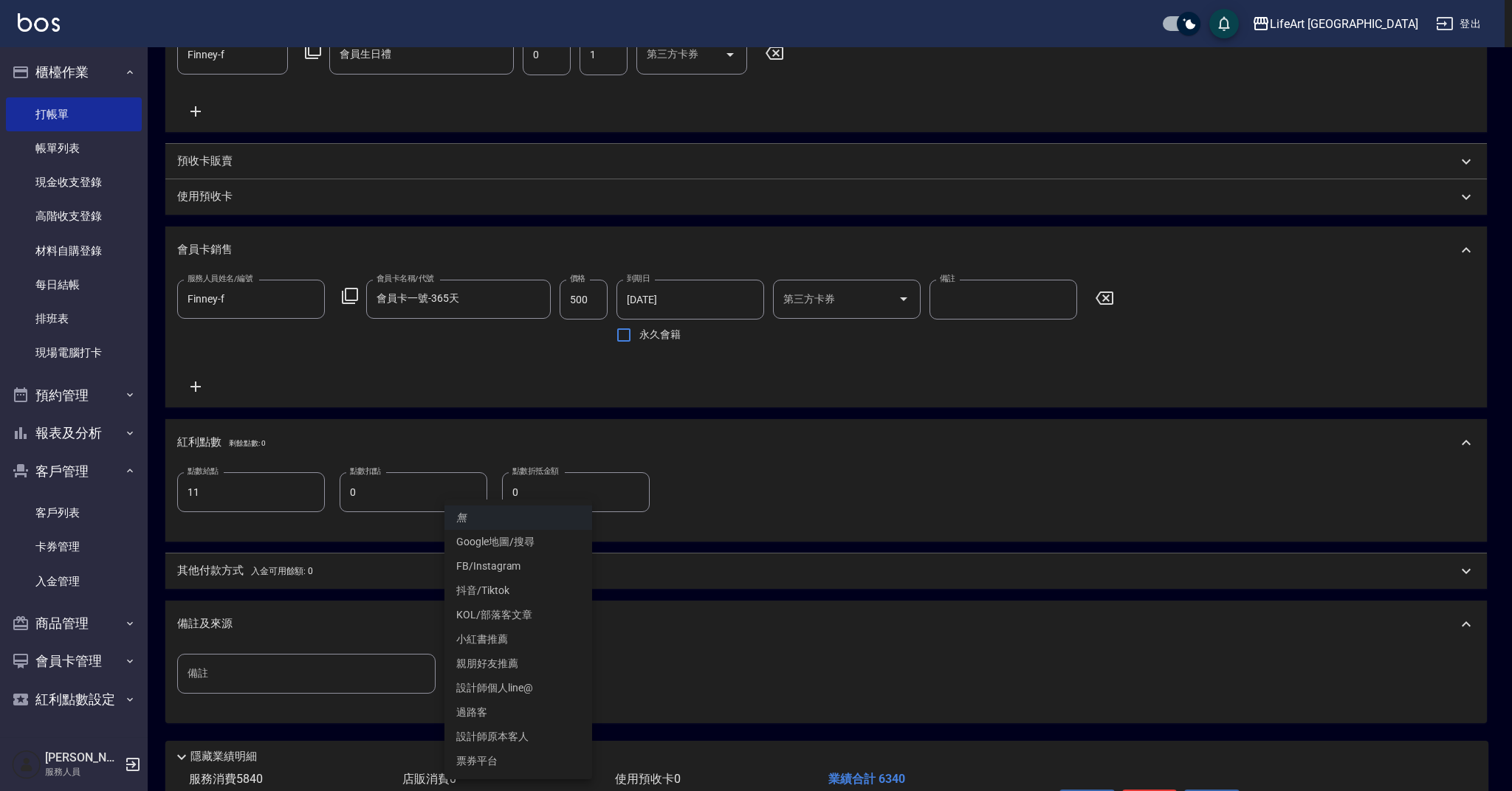
click at [503, 736] on li "設計師原本客人" at bounding box center [518, 737] width 148 height 24
type input "設計師原本客人"
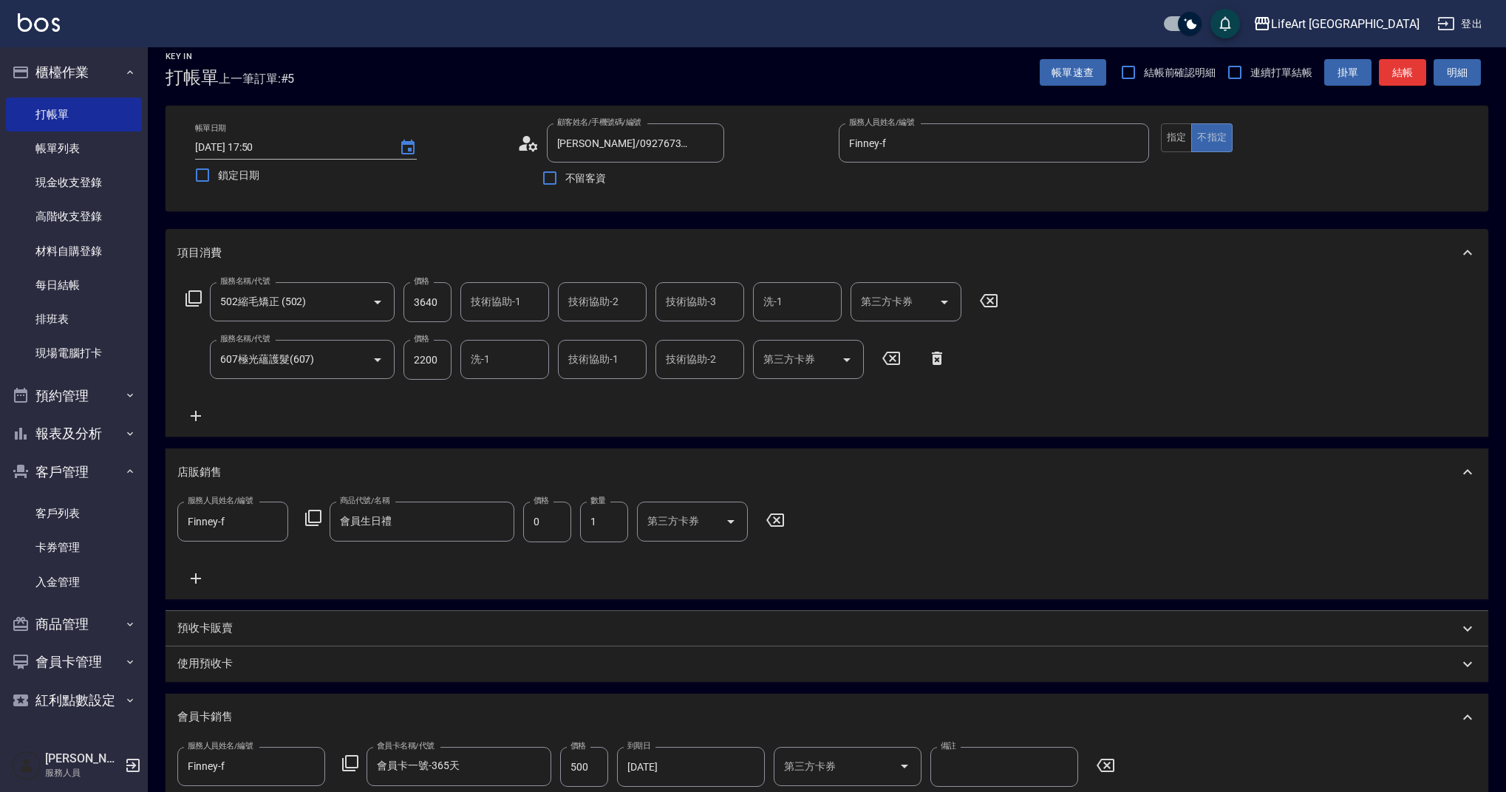
scroll to position [0, 0]
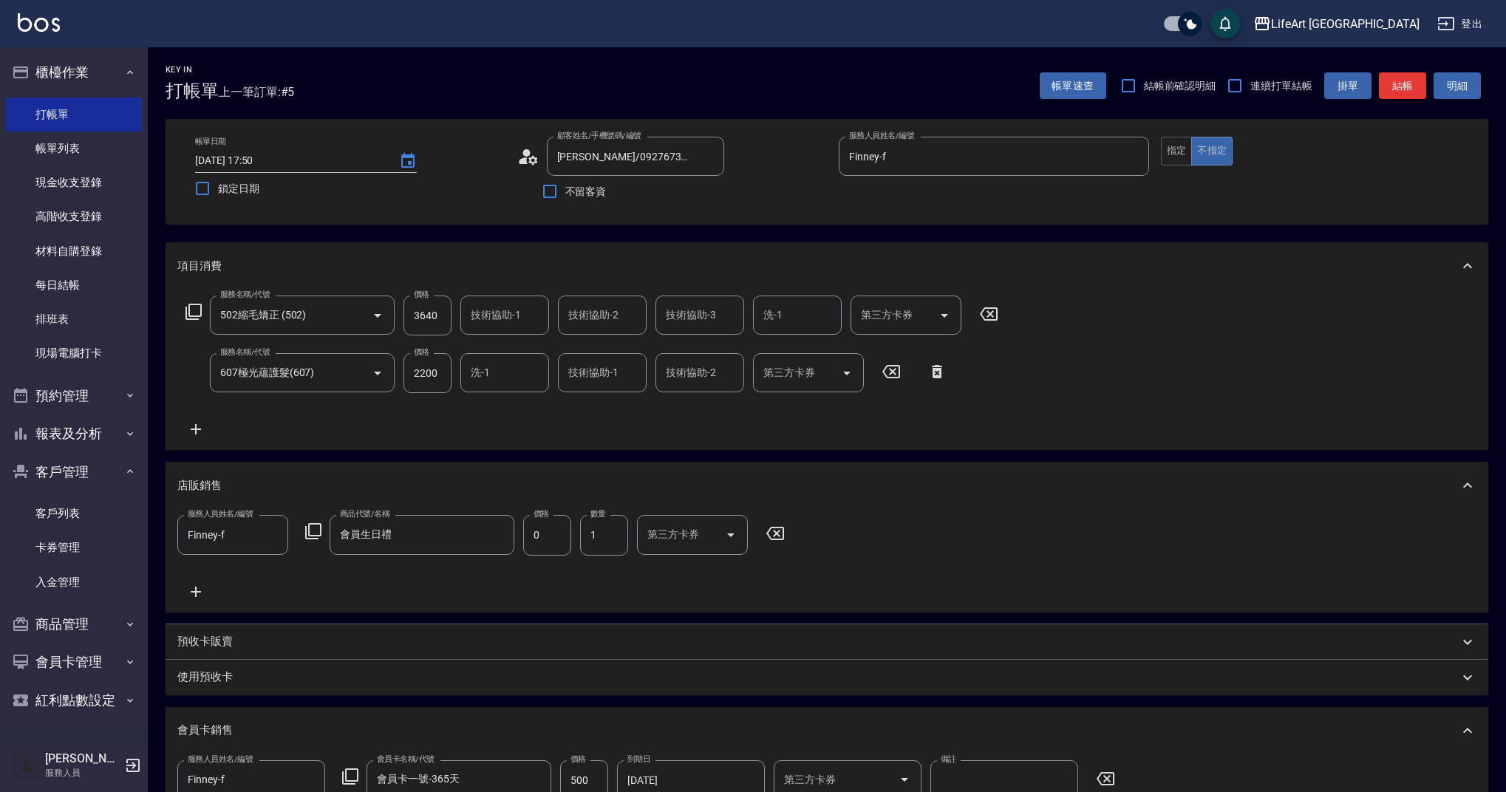
click at [479, 324] on input "技術協助-1" at bounding box center [504, 315] width 75 height 26
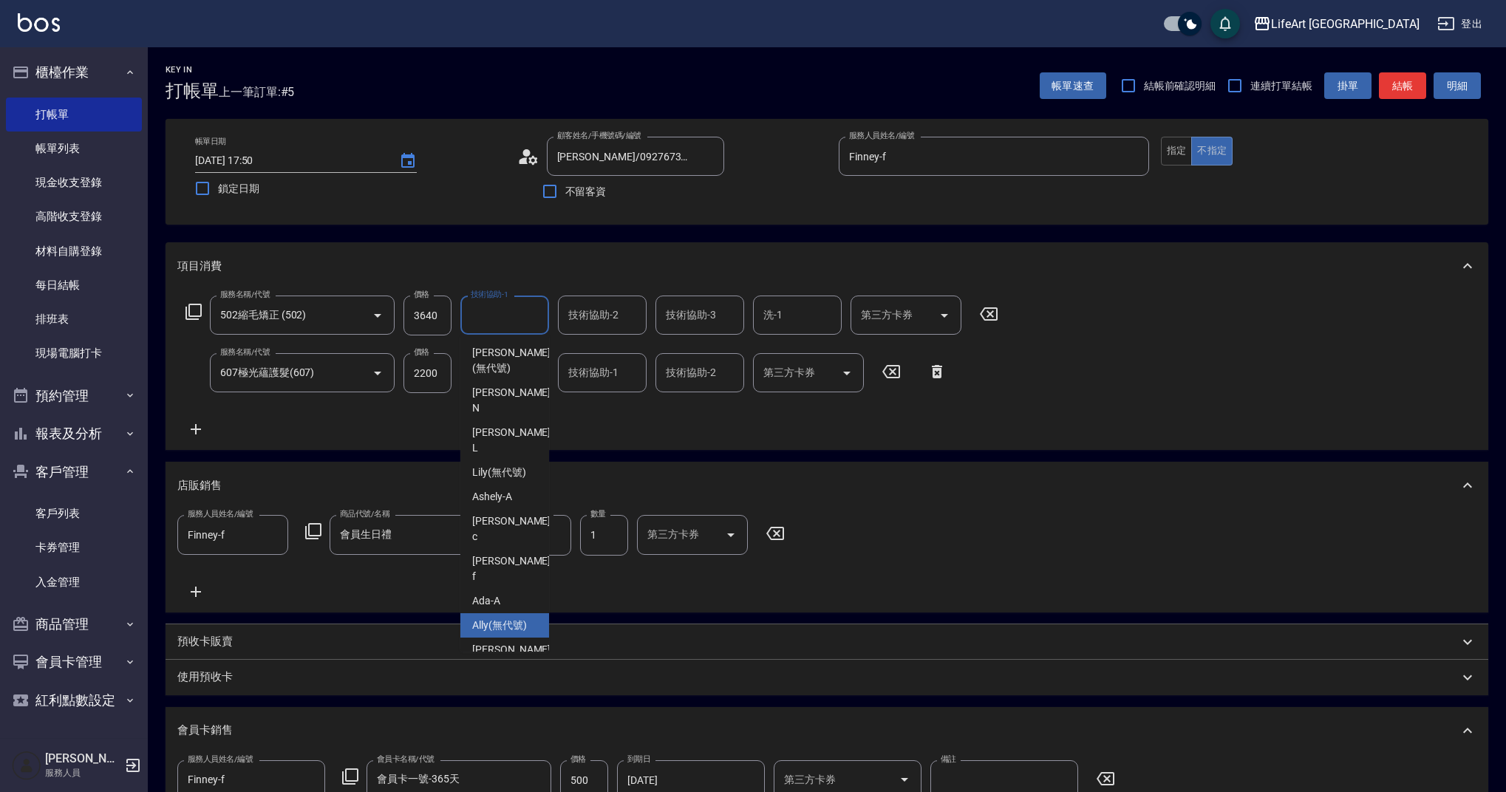
click at [511, 618] on span "Ally (無代號)" at bounding box center [499, 626] width 55 height 16
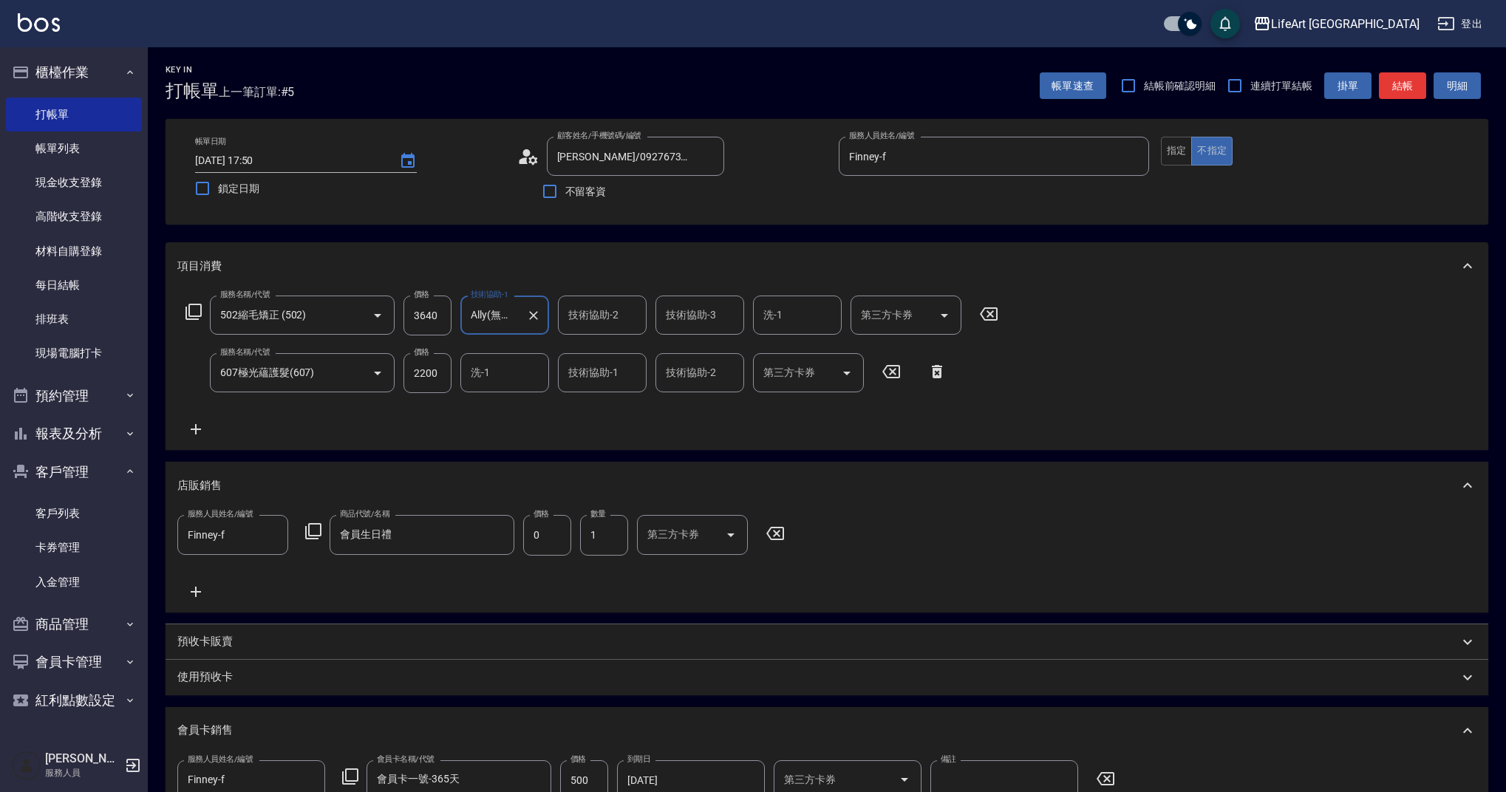
type input "Ally(無代號)"
click at [492, 374] on input "洗-1" at bounding box center [504, 373] width 75 height 26
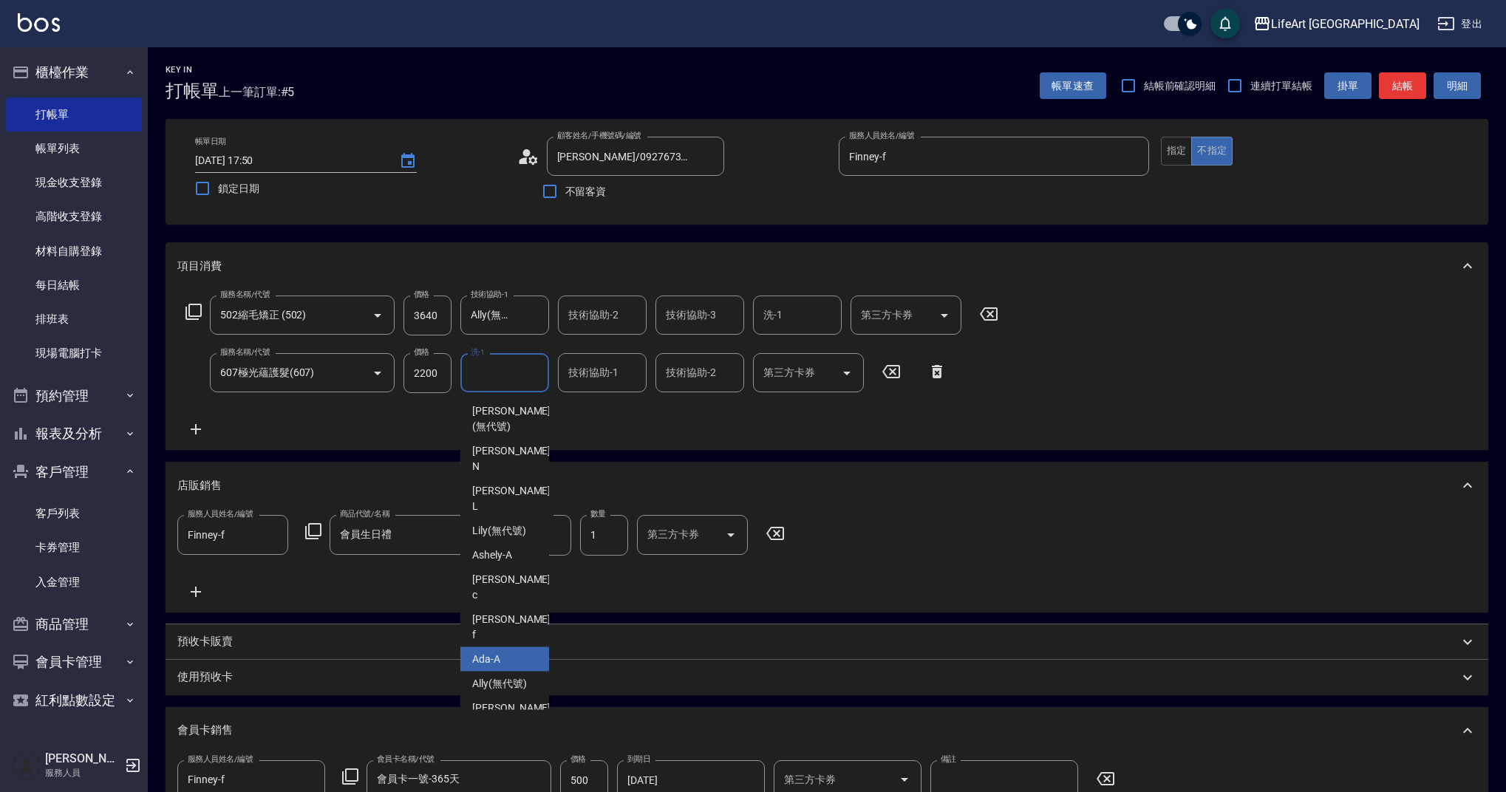
click at [518, 676] on span "Ally (無代號)" at bounding box center [499, 684] width 55 height 16
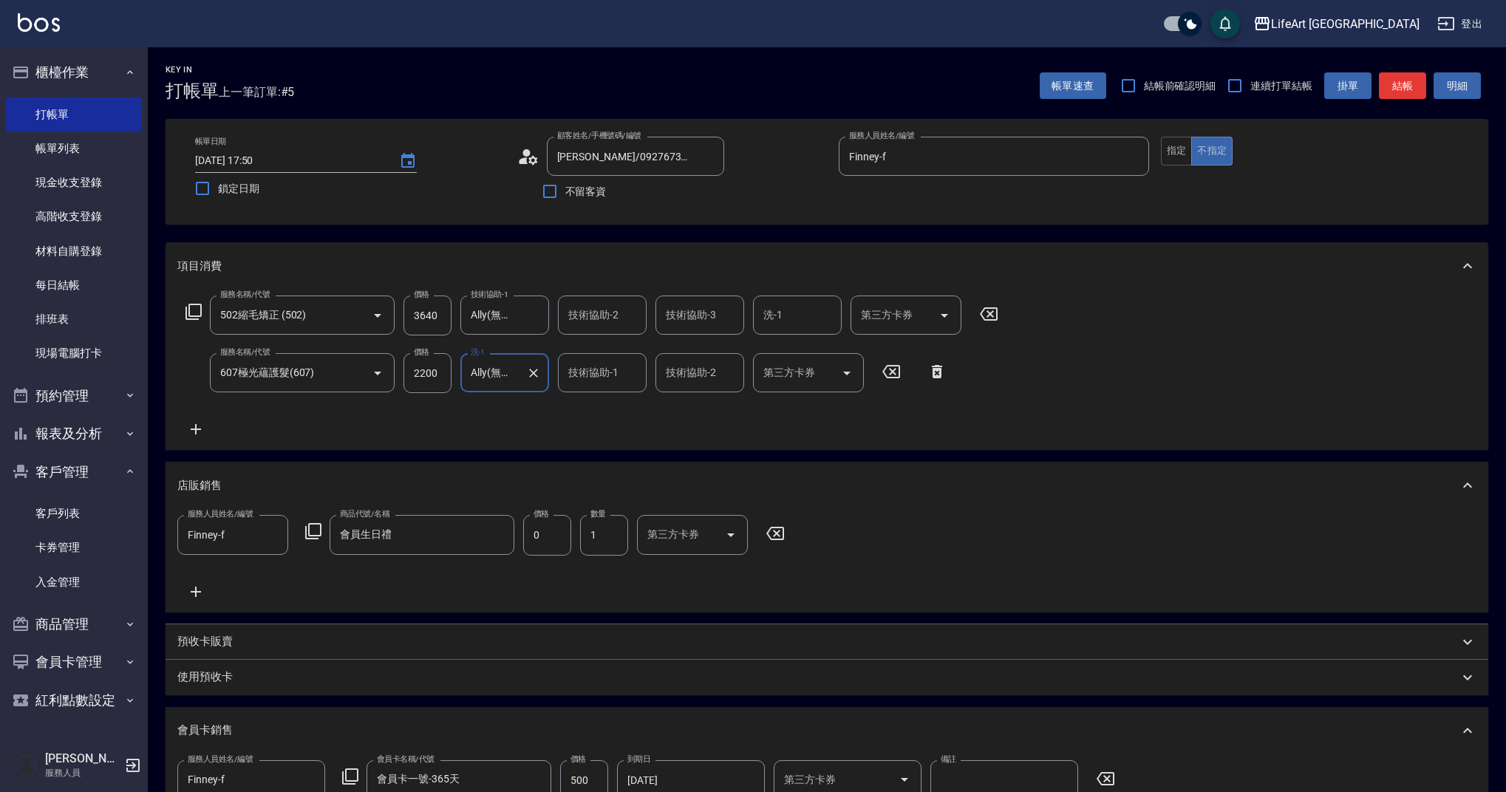
type input "Ally(無代號)"
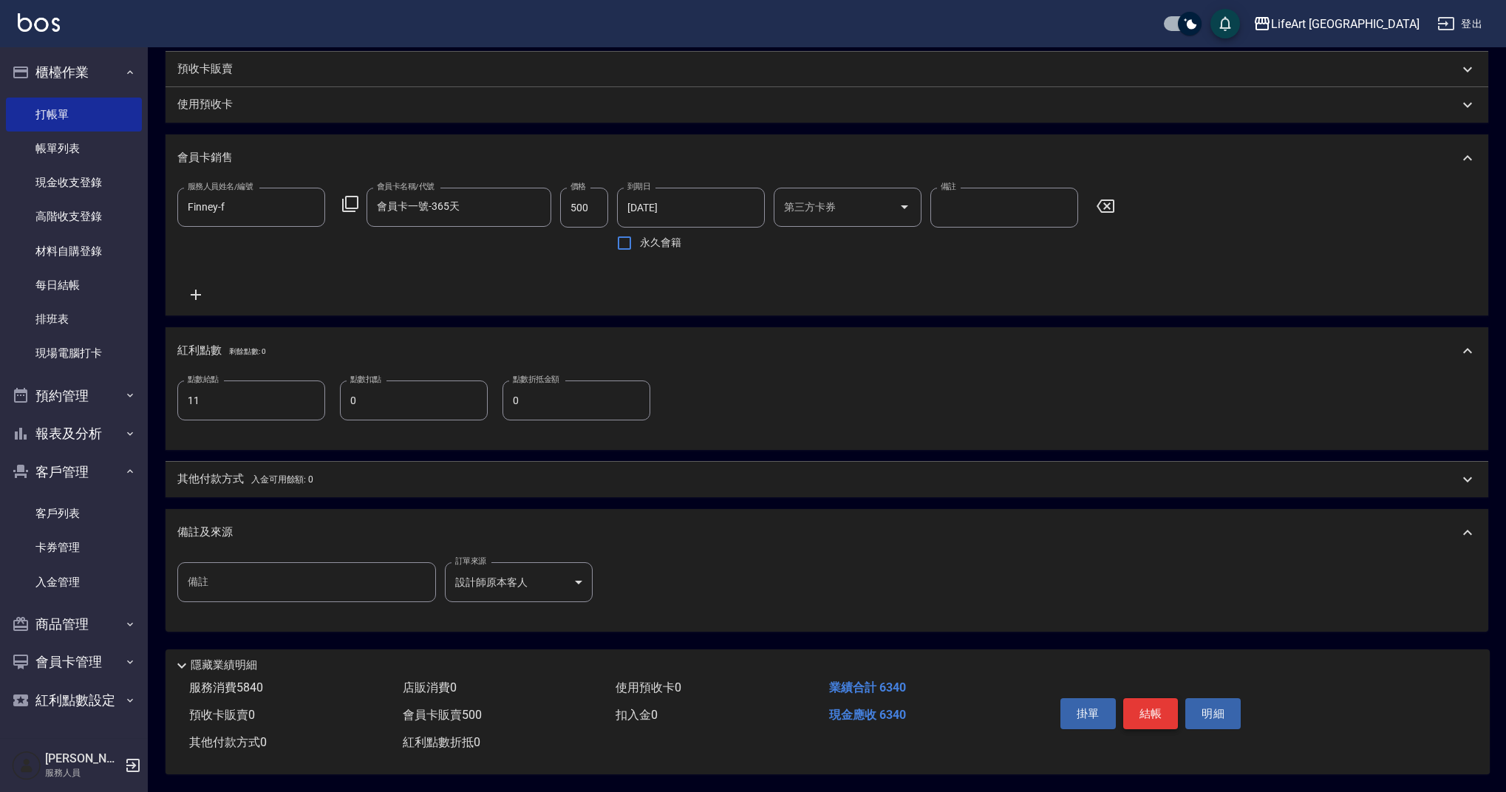
click at [1146, 698] on button "結帳" at bounding box center [1150, 713] width 55 height 31
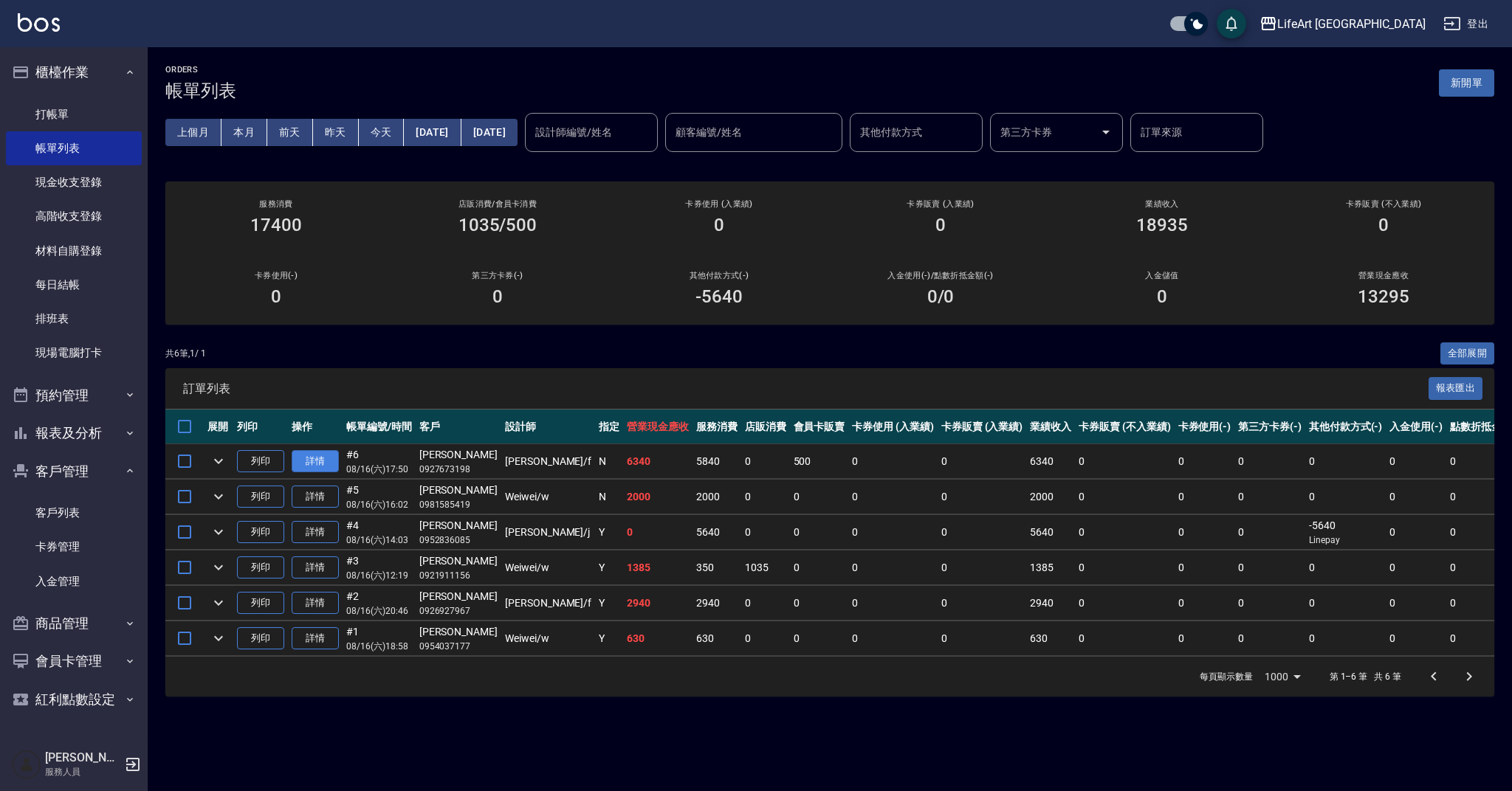
click at [324, 464] on link "詳情" at bounding box center [315, 461] width 47 height 23
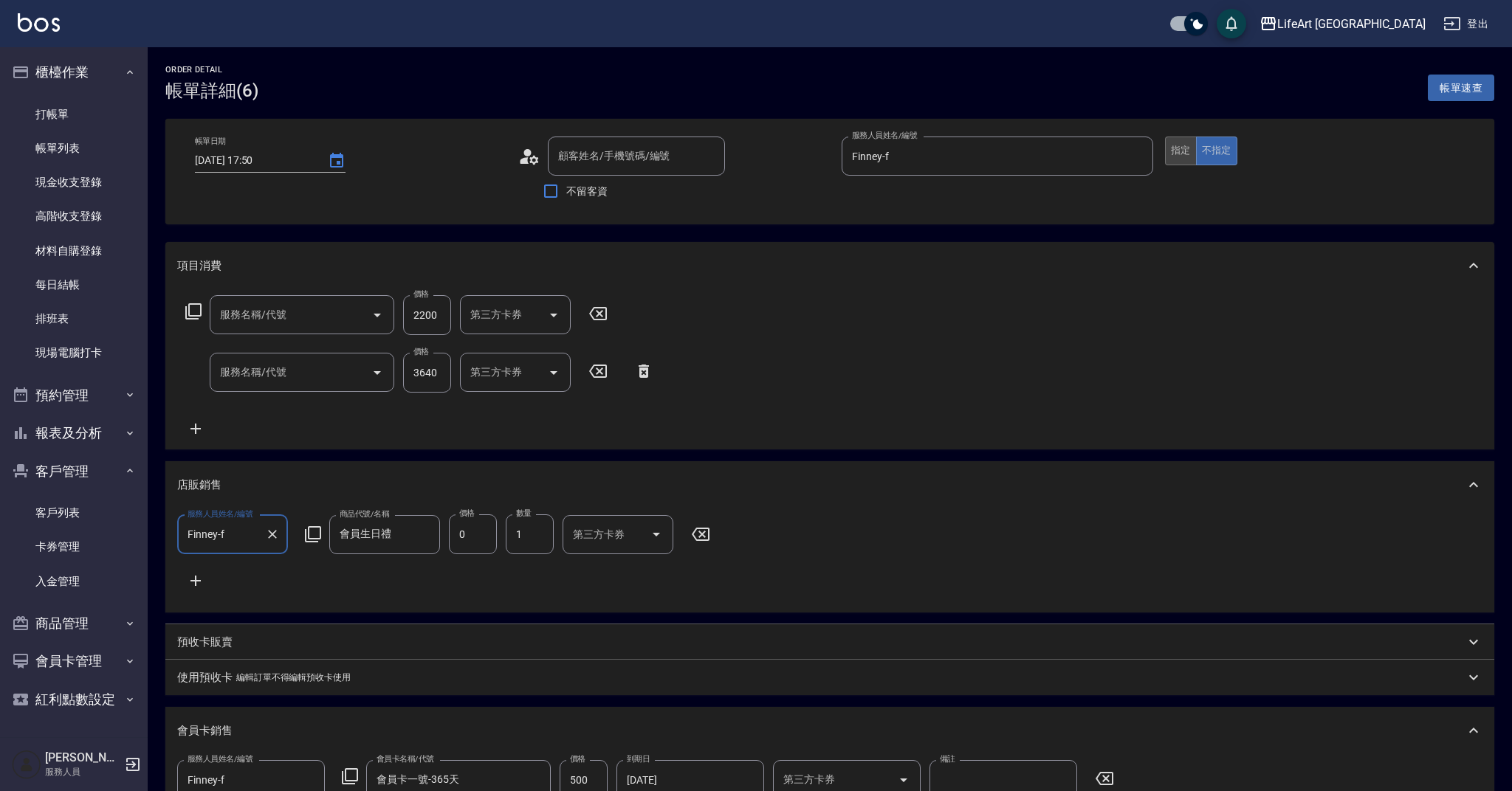
type input "[DATE] 17:50"
type input "Finney-f"
type input "11"
type input "607極光蘊護髮(607)"
type input "502縮毛矯正 (502)"
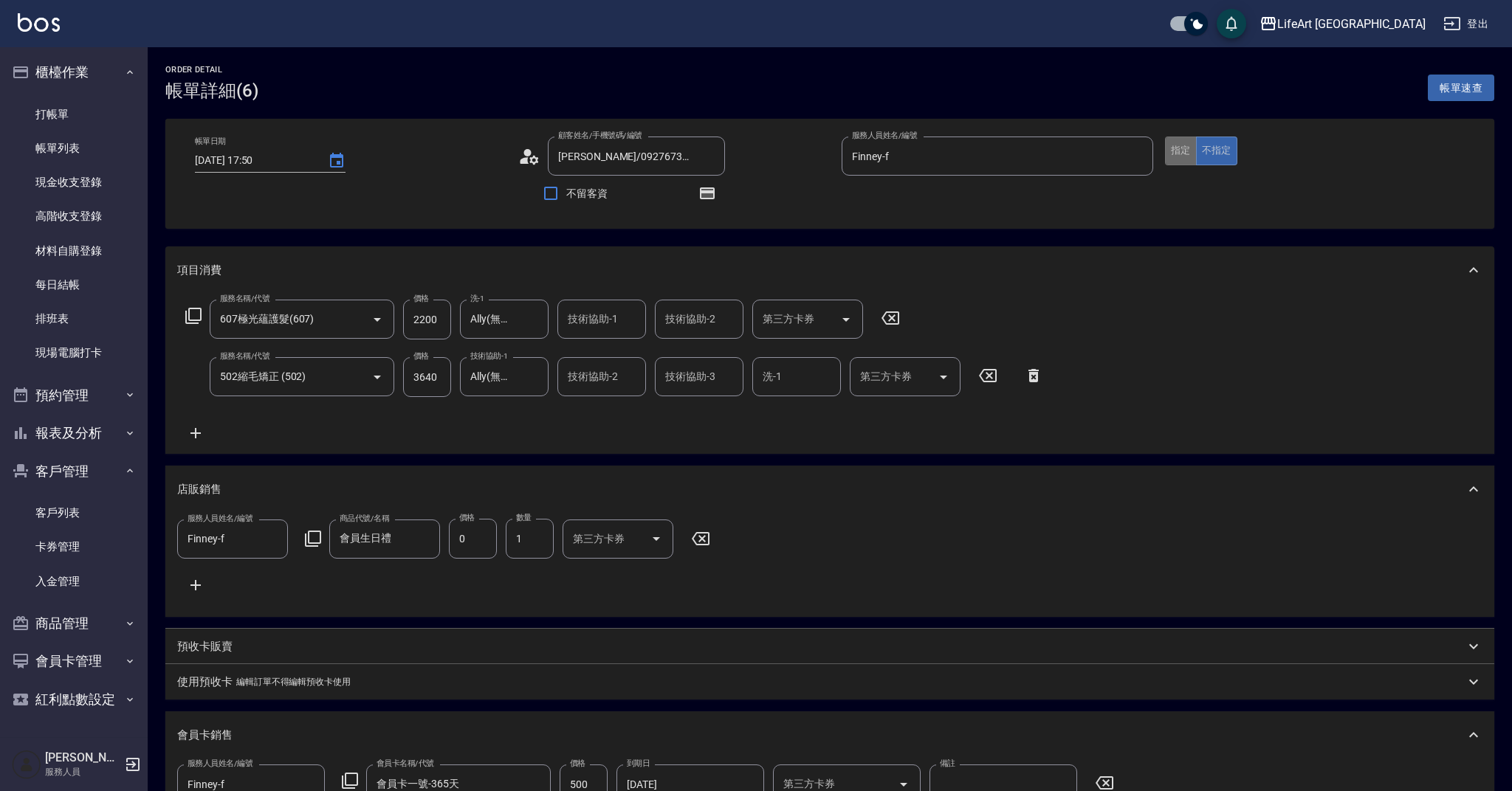
click at [1172, 149] on button "指定" at bounding box center [1180, 151] width 32 height 29
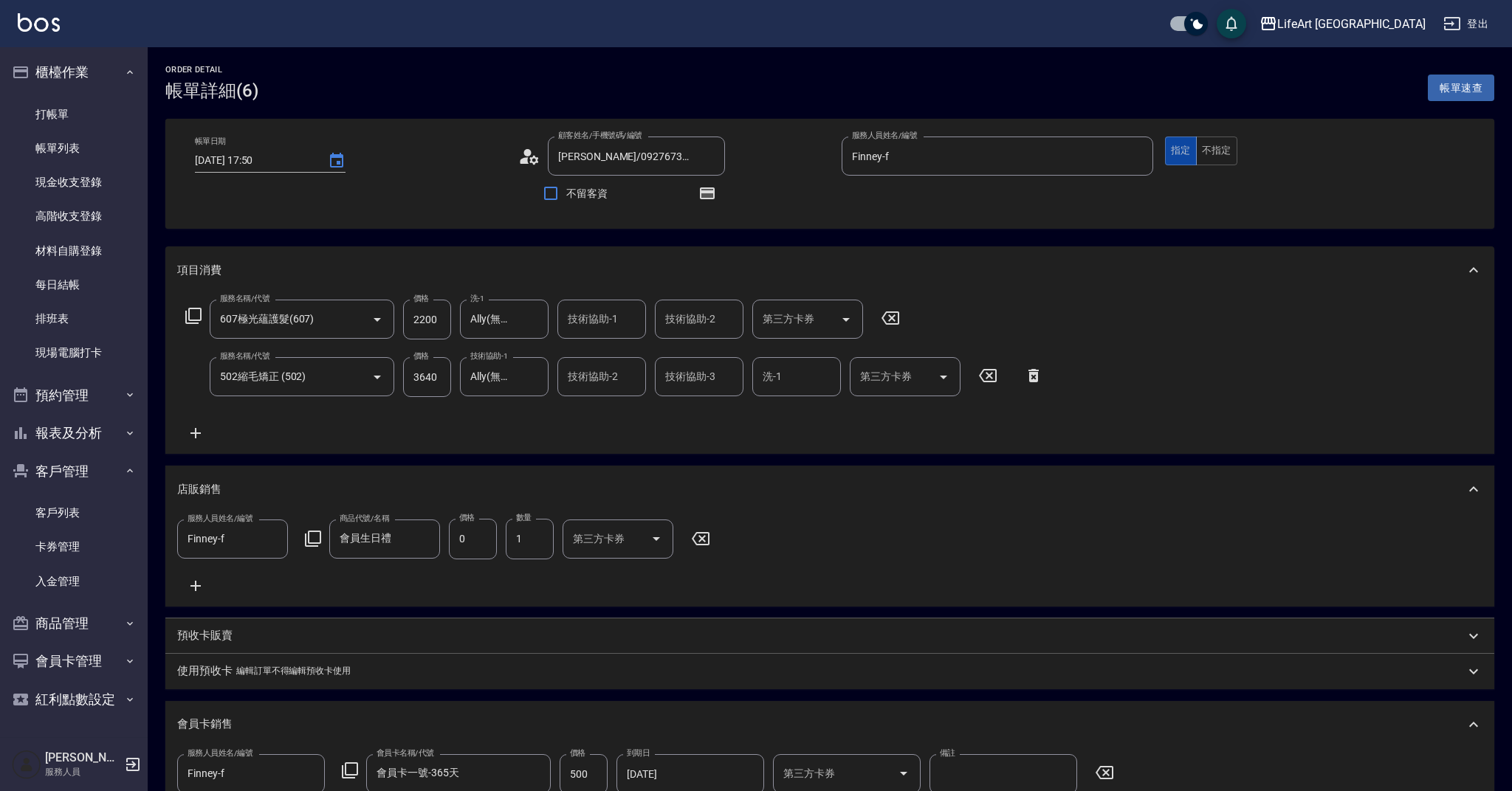
type input "[PERSON_NAME]/0927673198/"
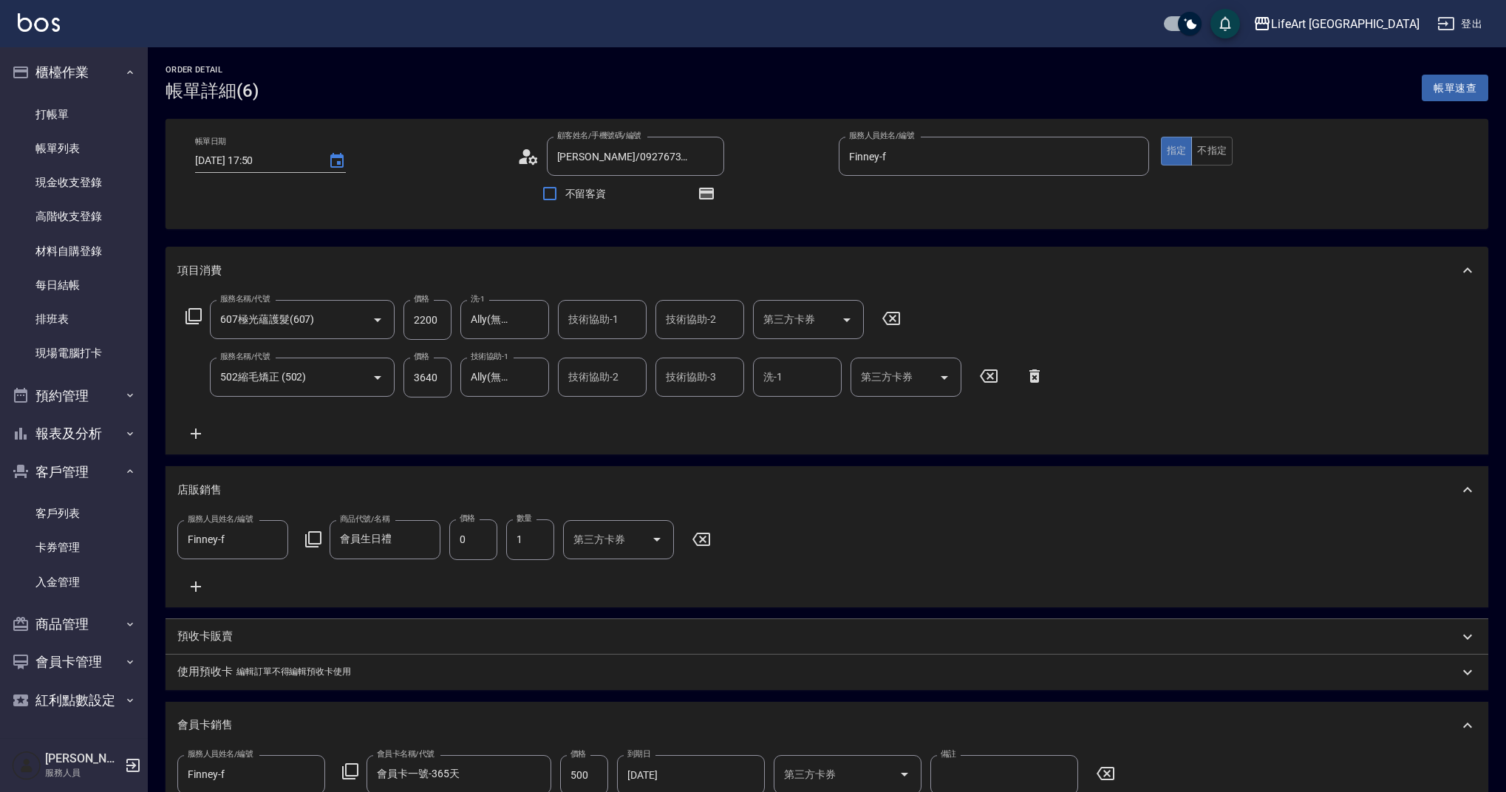
click at [1174, 149] on button "指定" at bounding box center [1177, 151] width 32 height 29
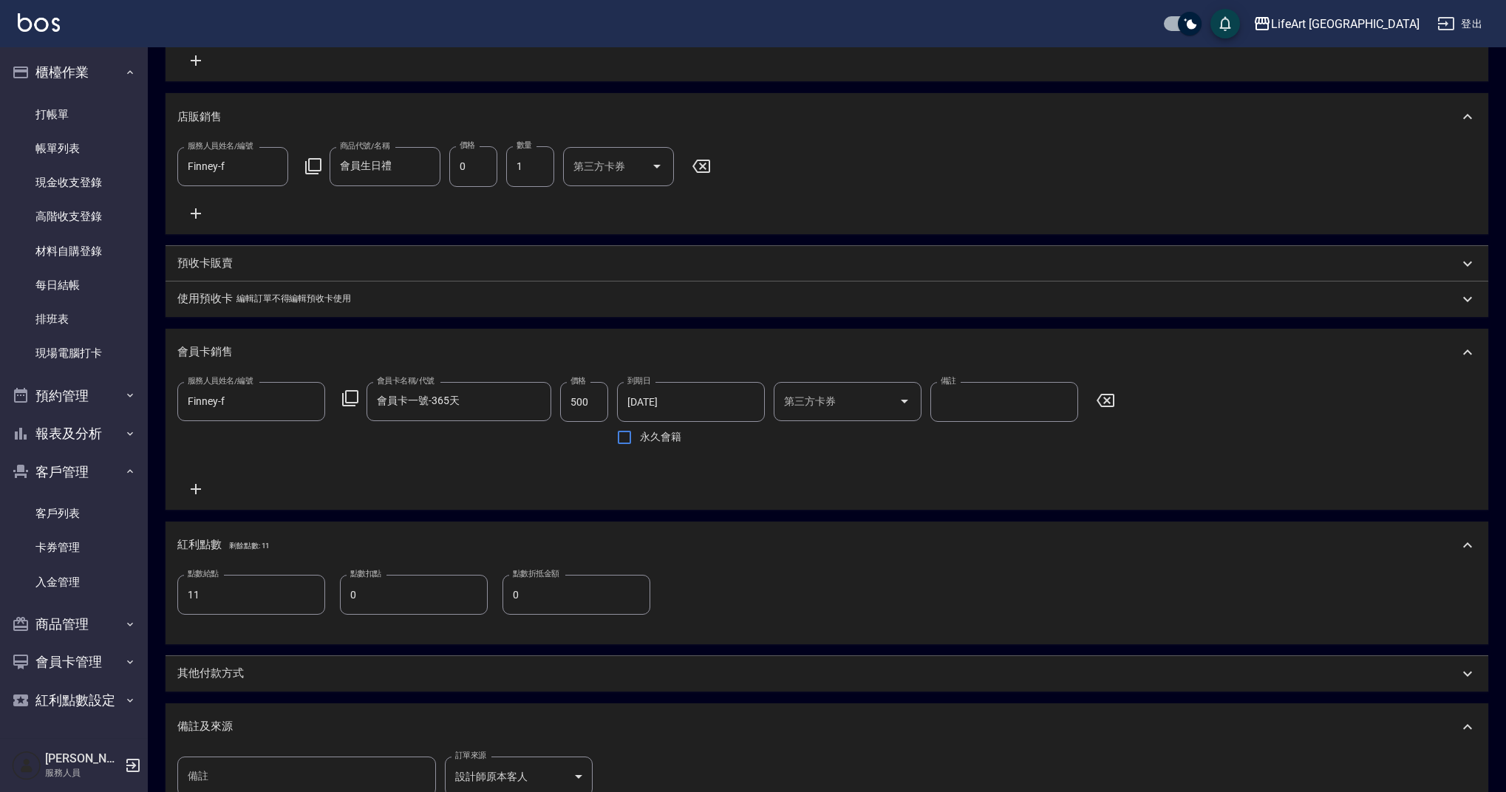
scroll to position [589, 0]
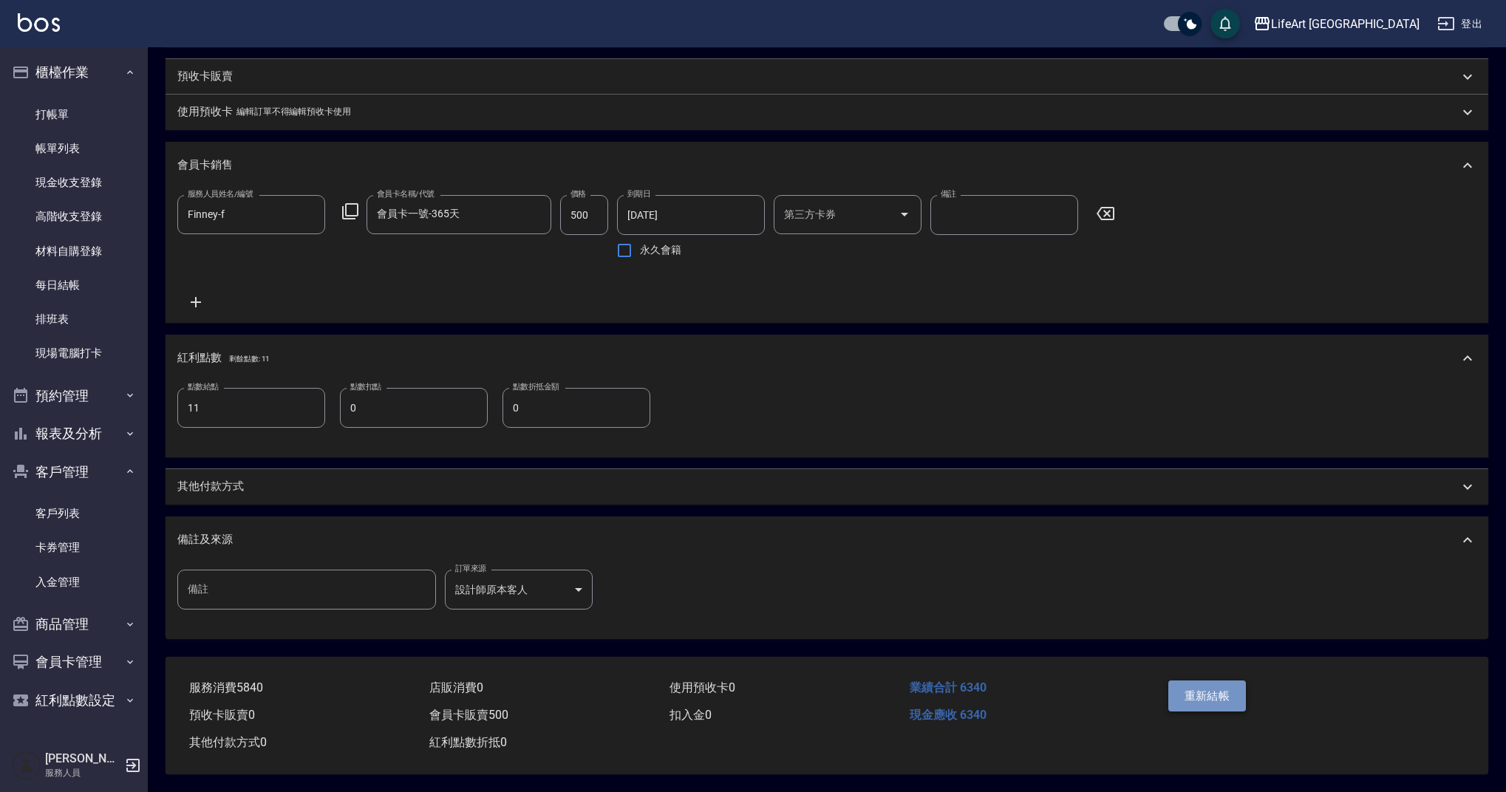
click at [1218, 685] on button "重新結帳" at bounding box center [1208, 696] width 78 height 31
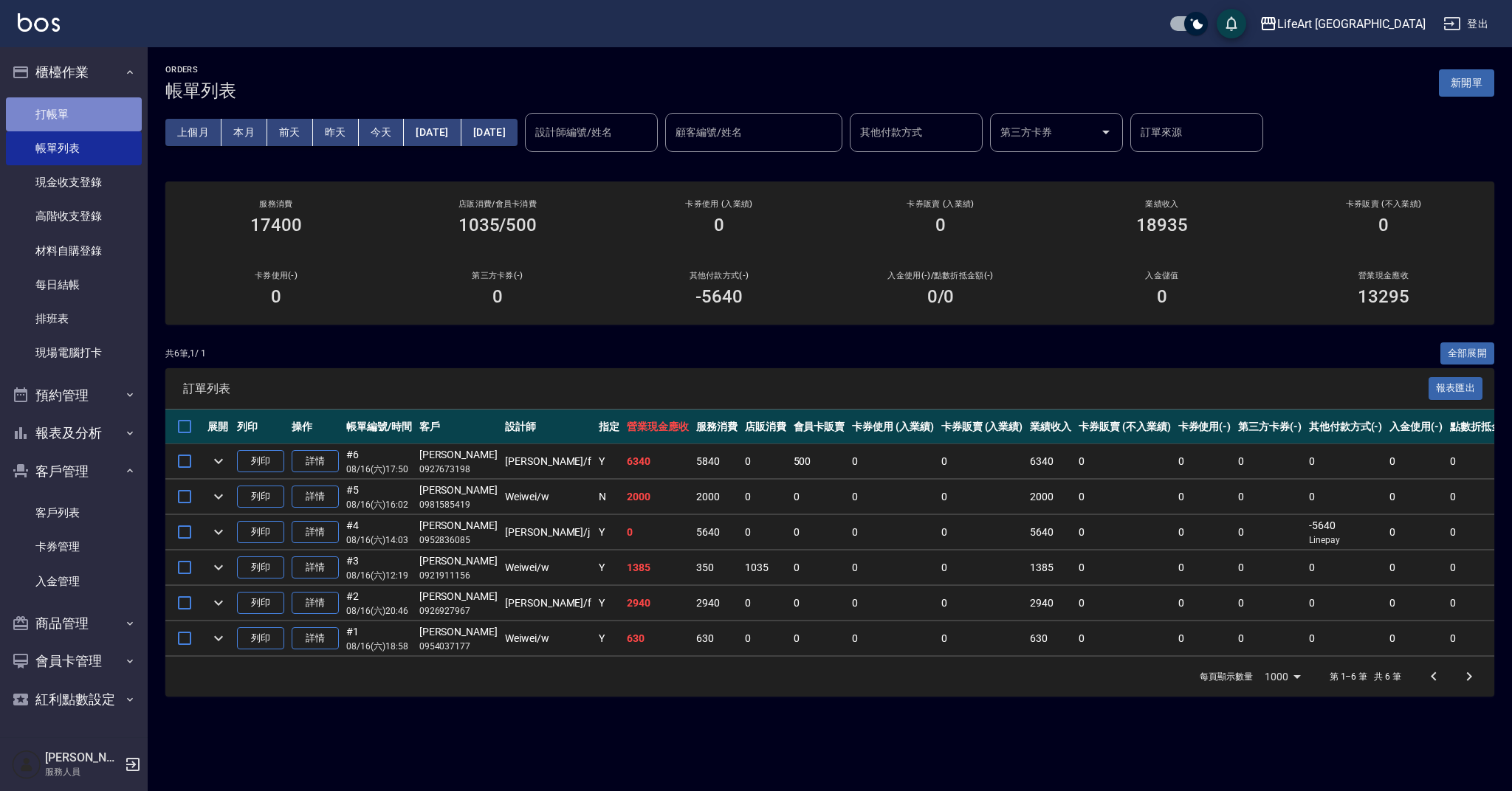
click at [31, 111] on link "打帳單" at bounding box center [74, 115] width 136 height 34
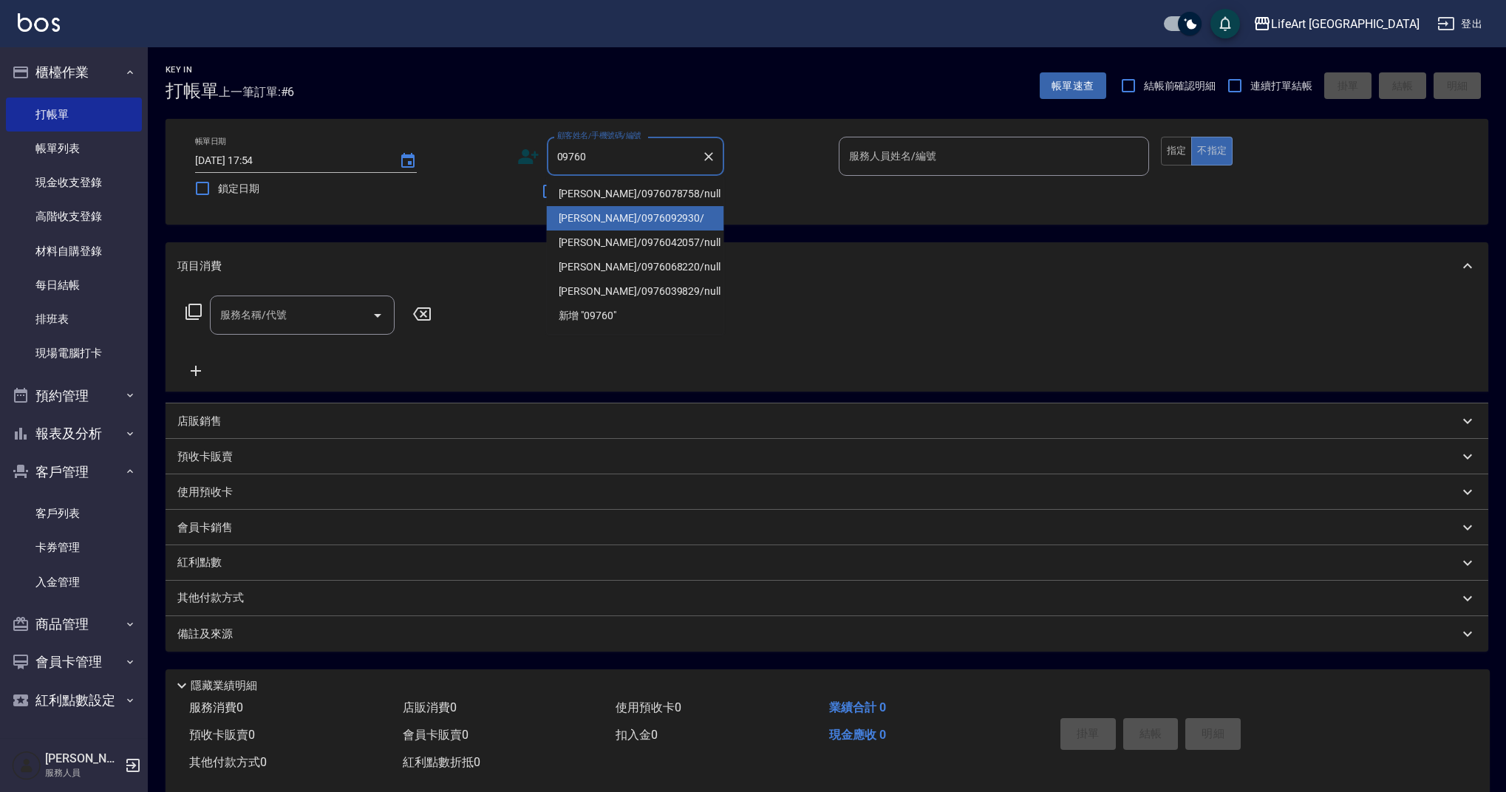
click at [650, 212] on li "[PERSON_NAME]/0976092930/" at bounding box center [635, 218] width 177 height 24
type input "[PERSON_NAME]/0976092930/"
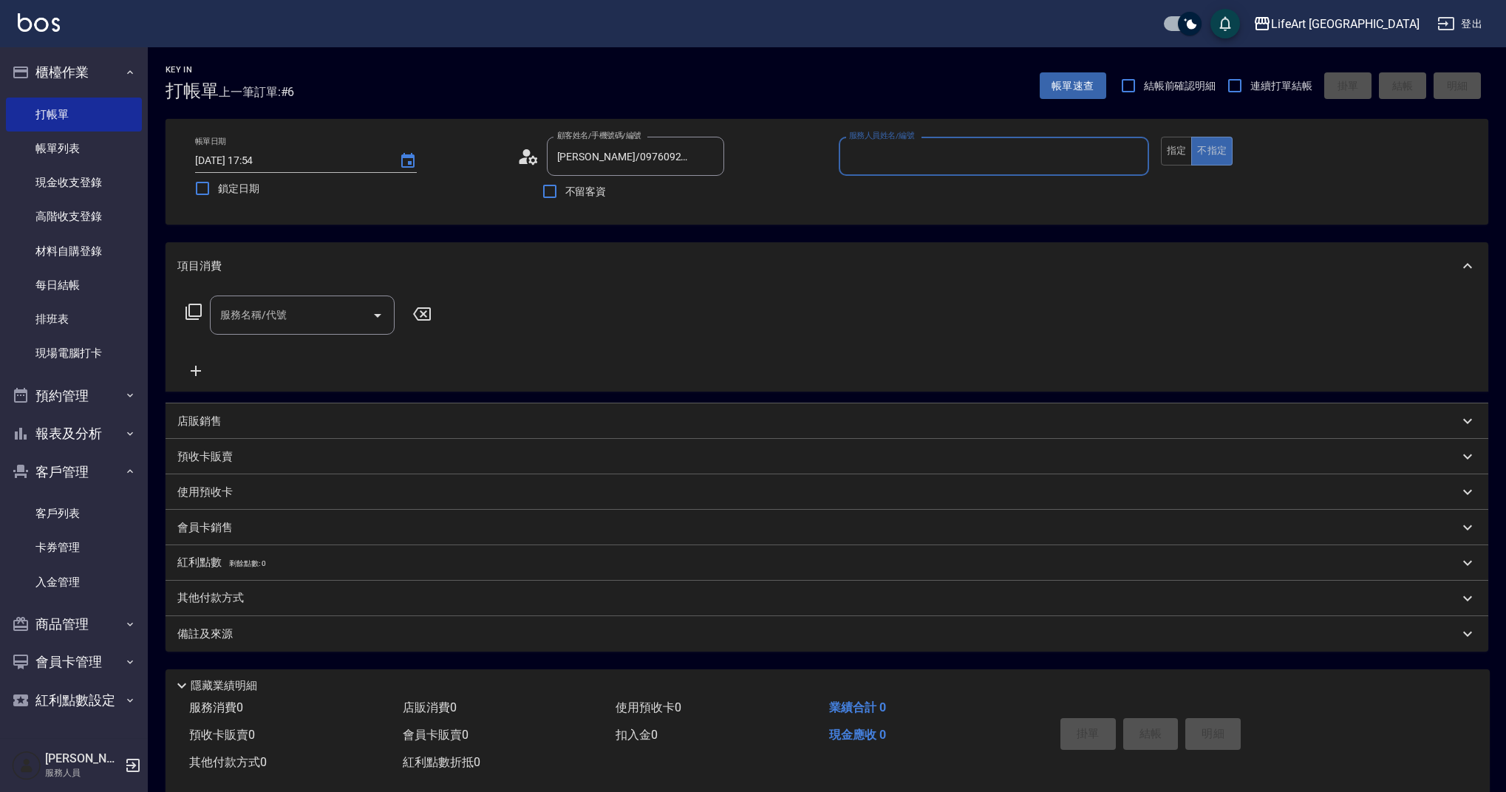
type input "Finney-f"
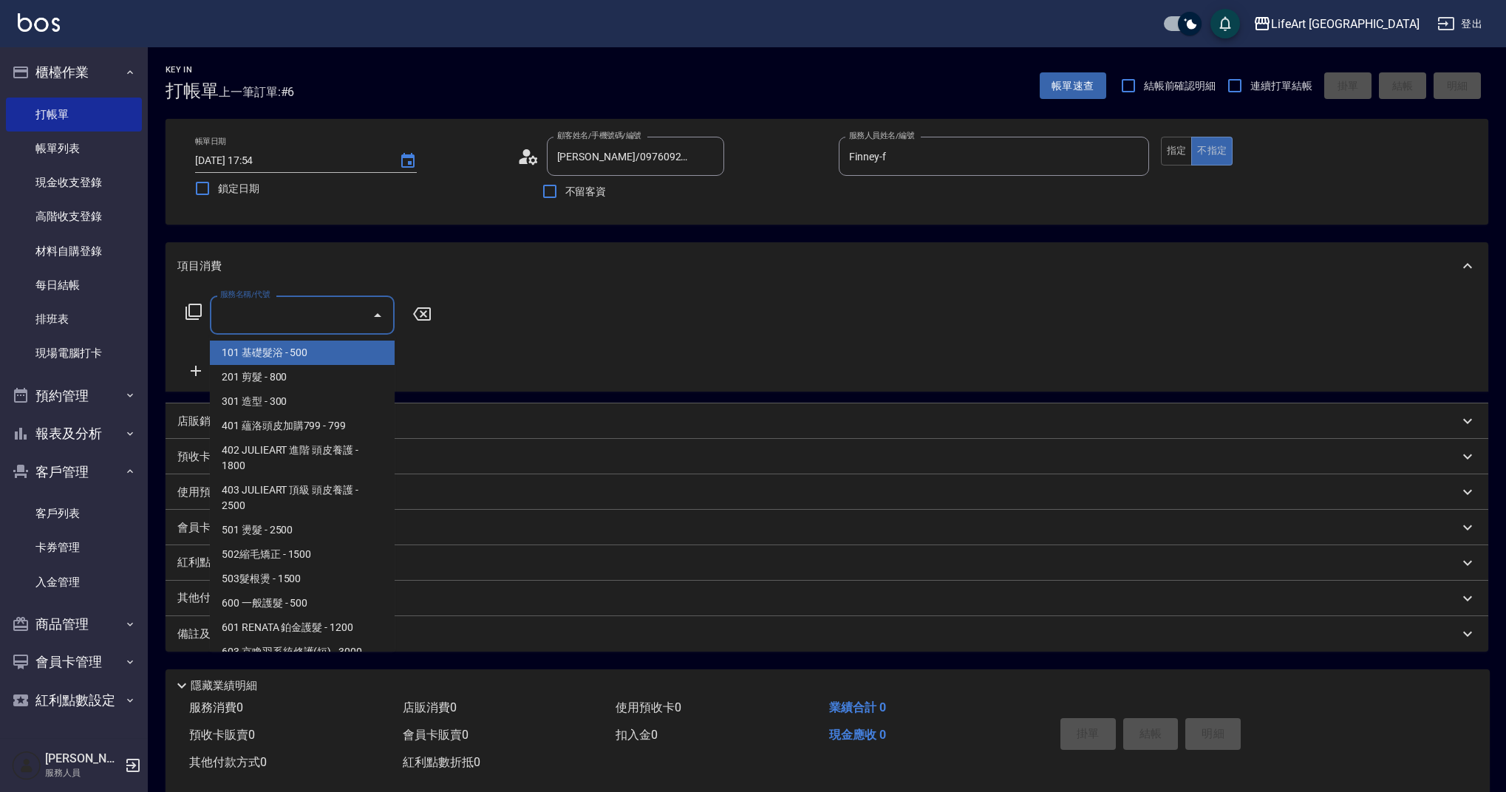
click at [254, 316] on div "服務名稱/代號 服務名稱/代號" at bounding box center [302, 315] width 185 height 39
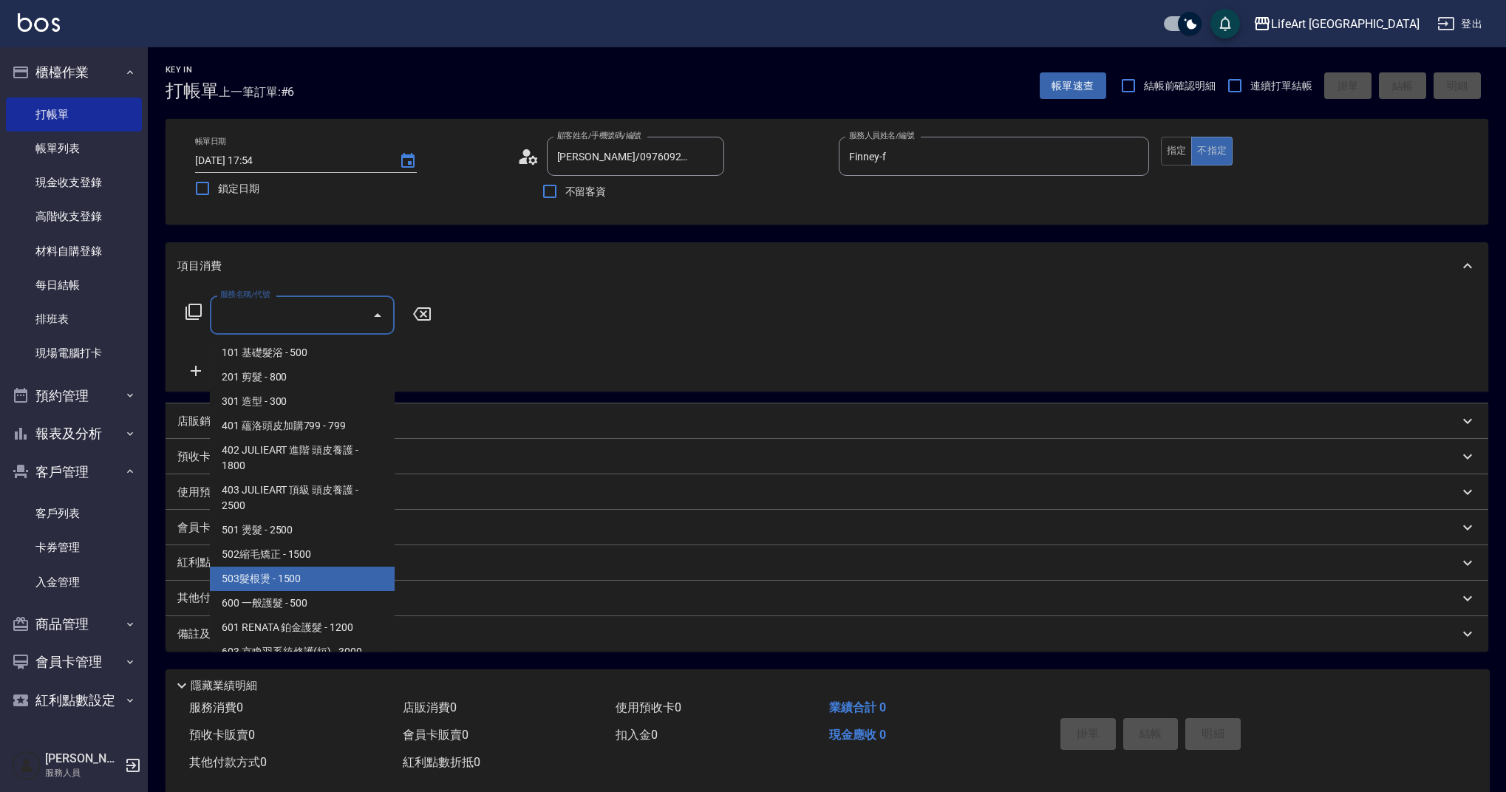
scroll to position [189, 0]
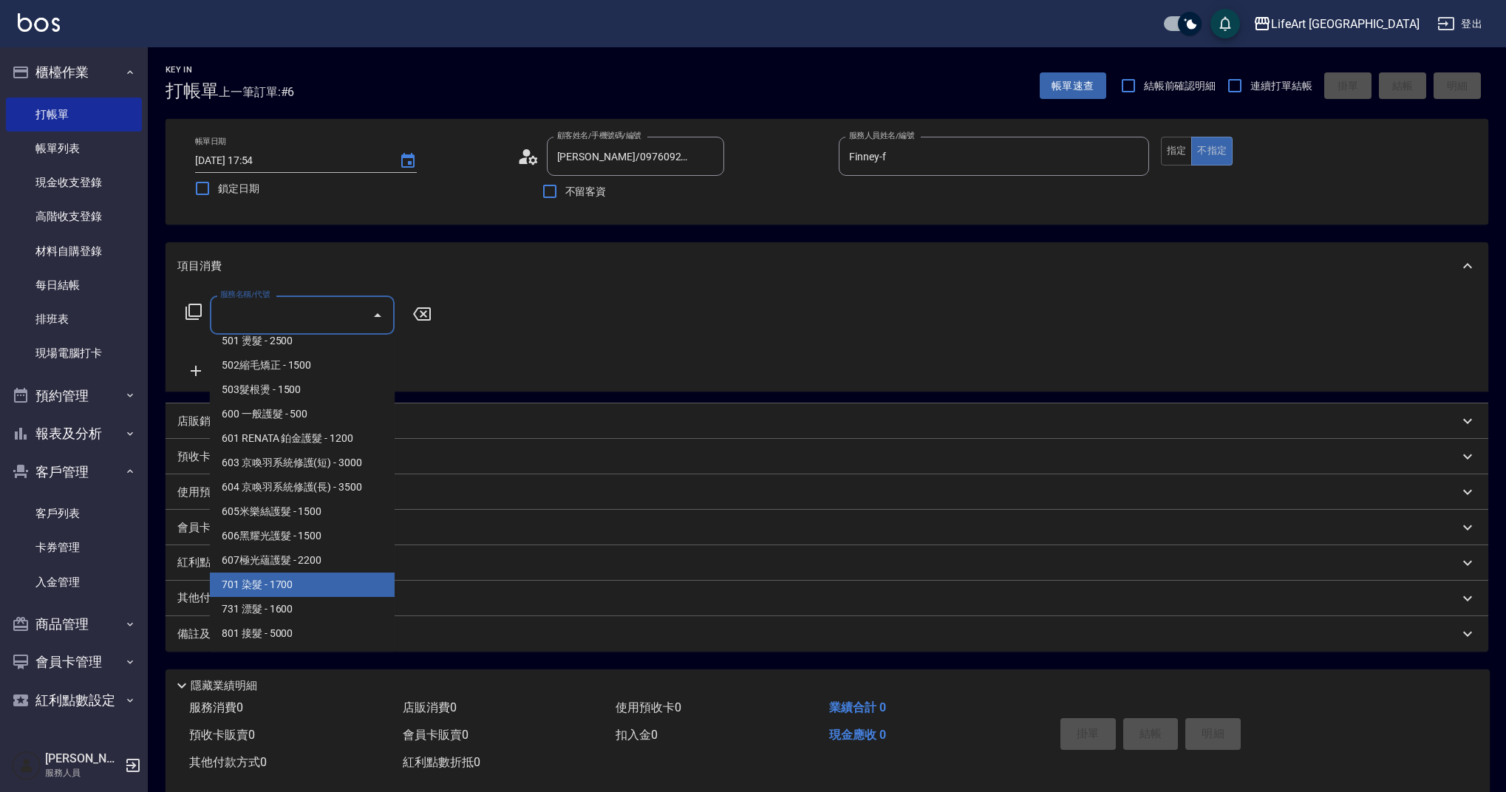
click at [374, 578] on span "701 染髮 - 1700" at bounding box center [302, 585] width 185 height 24
type input "701 染髮(701)"
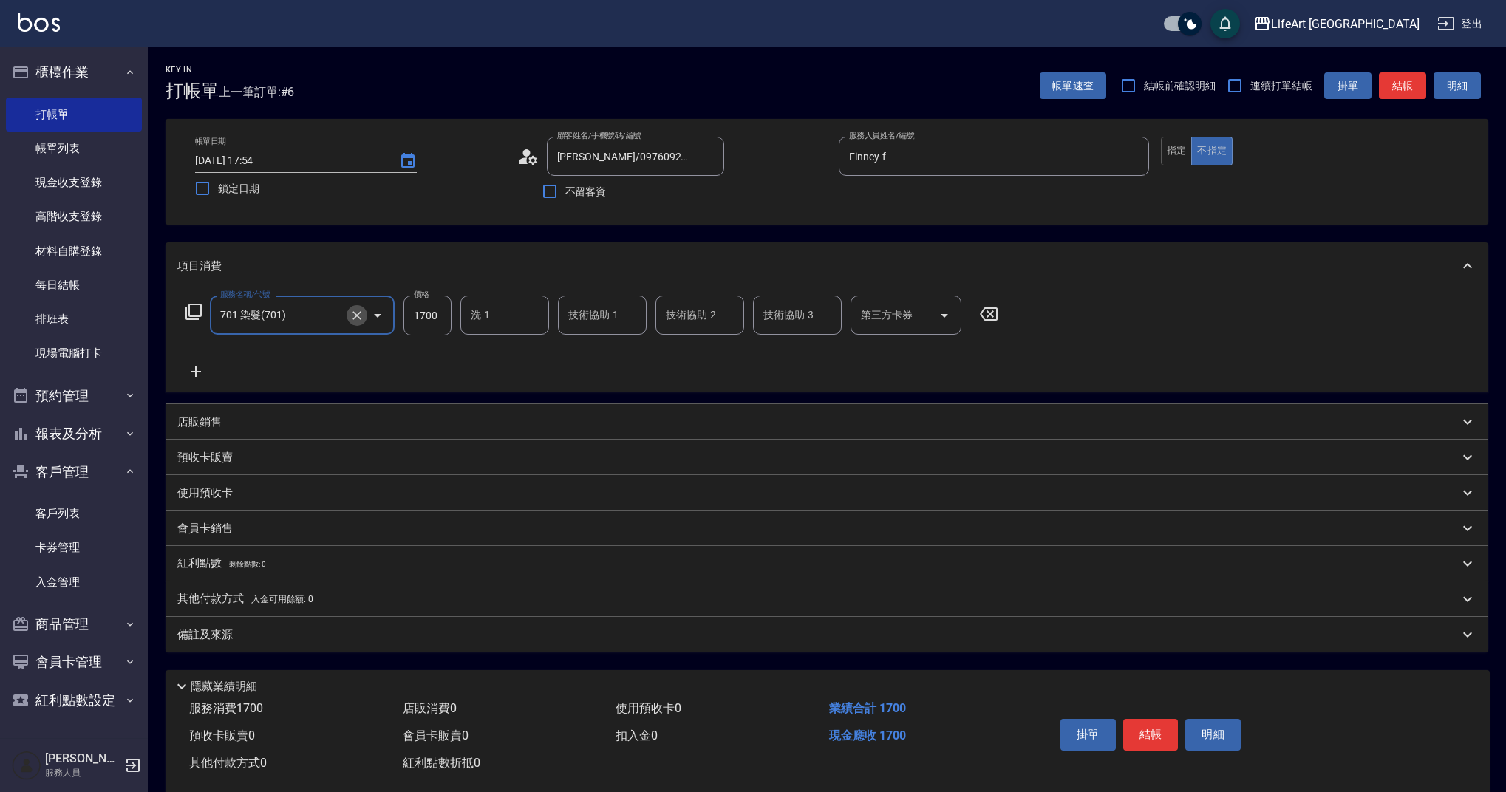
click at [360, 313] on icon "Clear" at bounding box center [357, 315] width 15 height 15
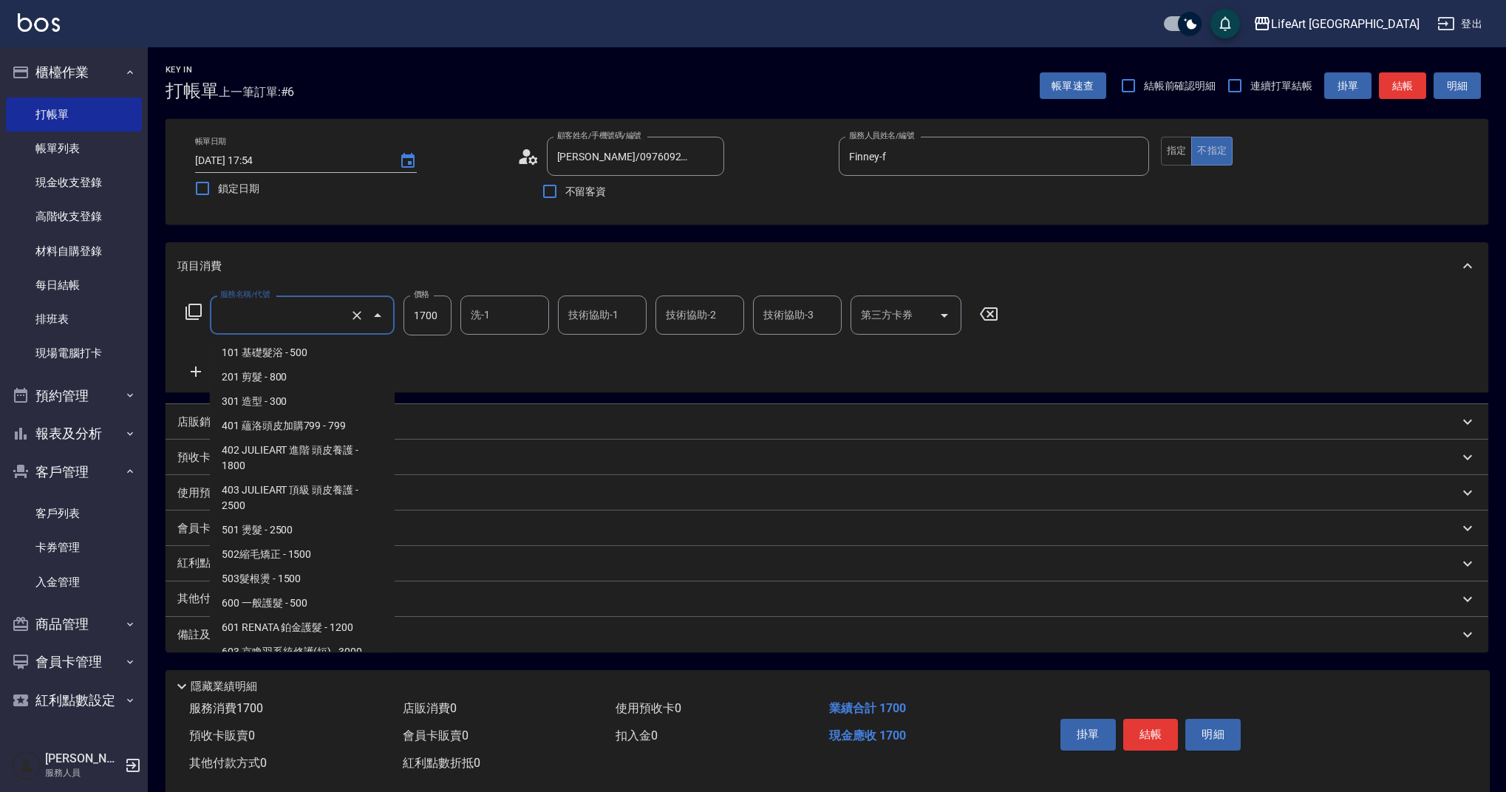
click at [308, 324] on input "服務名稱/代號" at bounding box center [282, 315] width 130 height 26
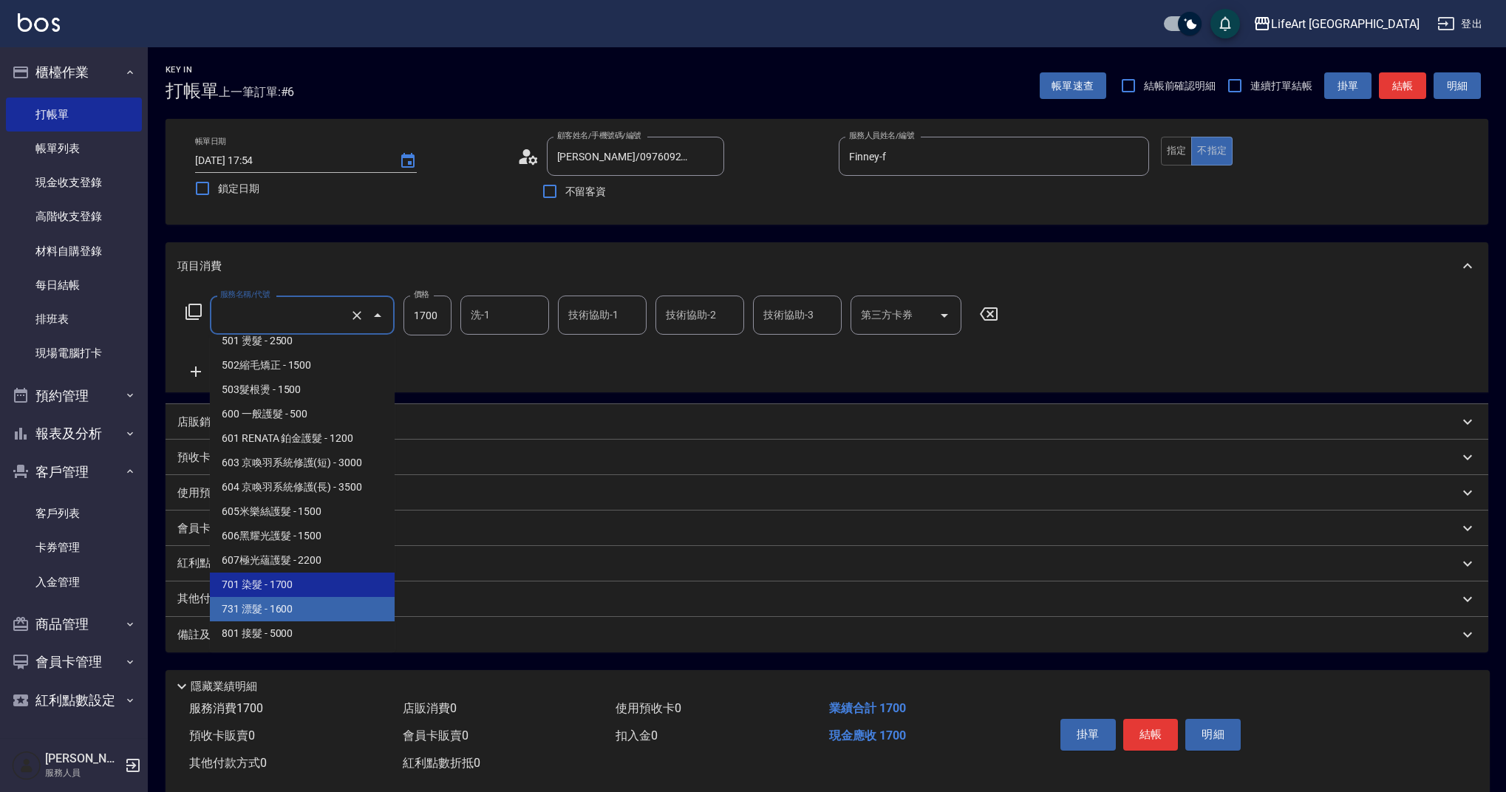
click at [316, 613] on span "731 漂髮 - 1600" at bounding box center [302, 609] width 185 height 24
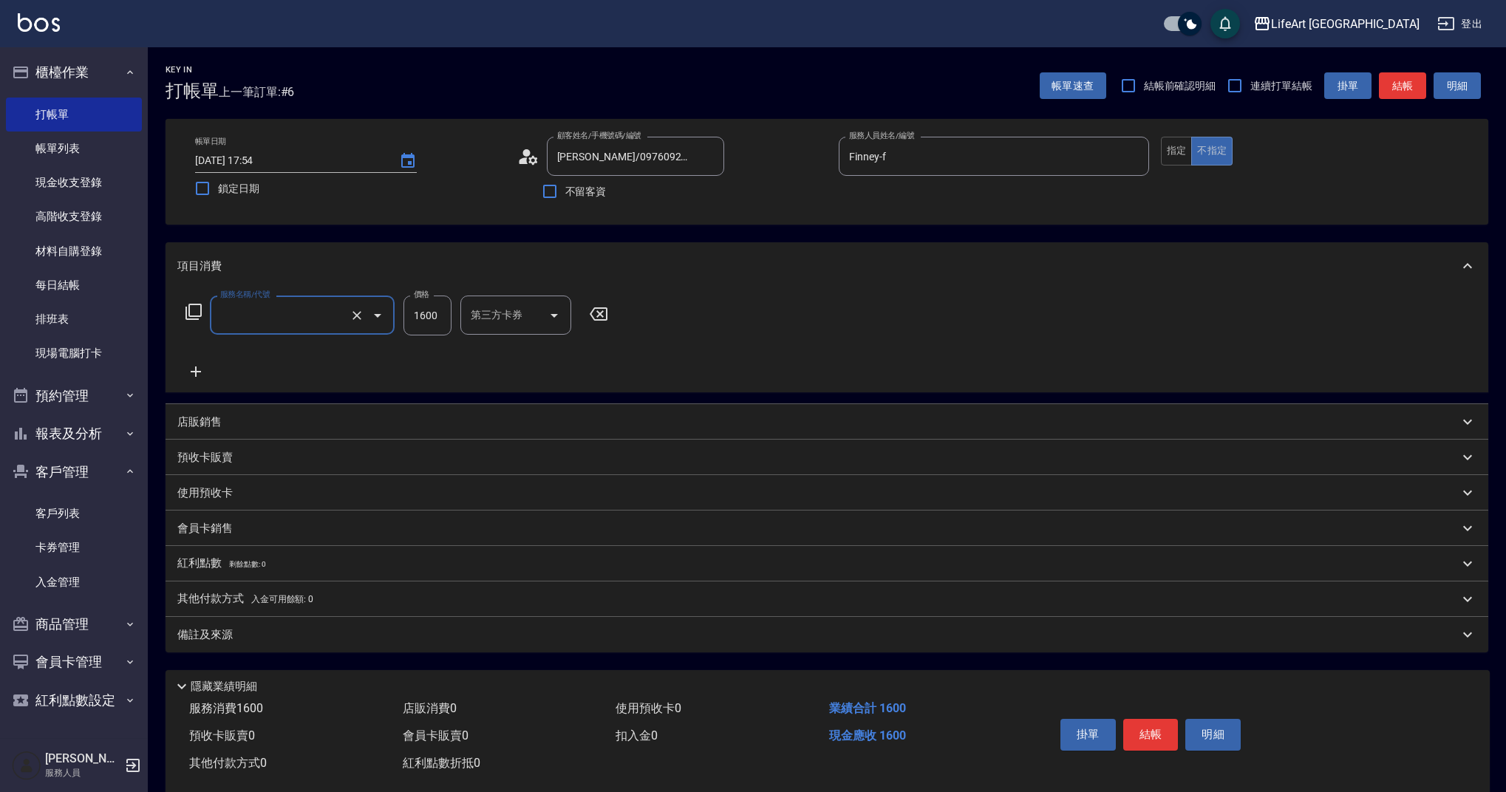
type input "731 漂髮(731)"
type input "1600"
click at [202, 367] on icon at bounding box center [195, 372] width 37 height 18
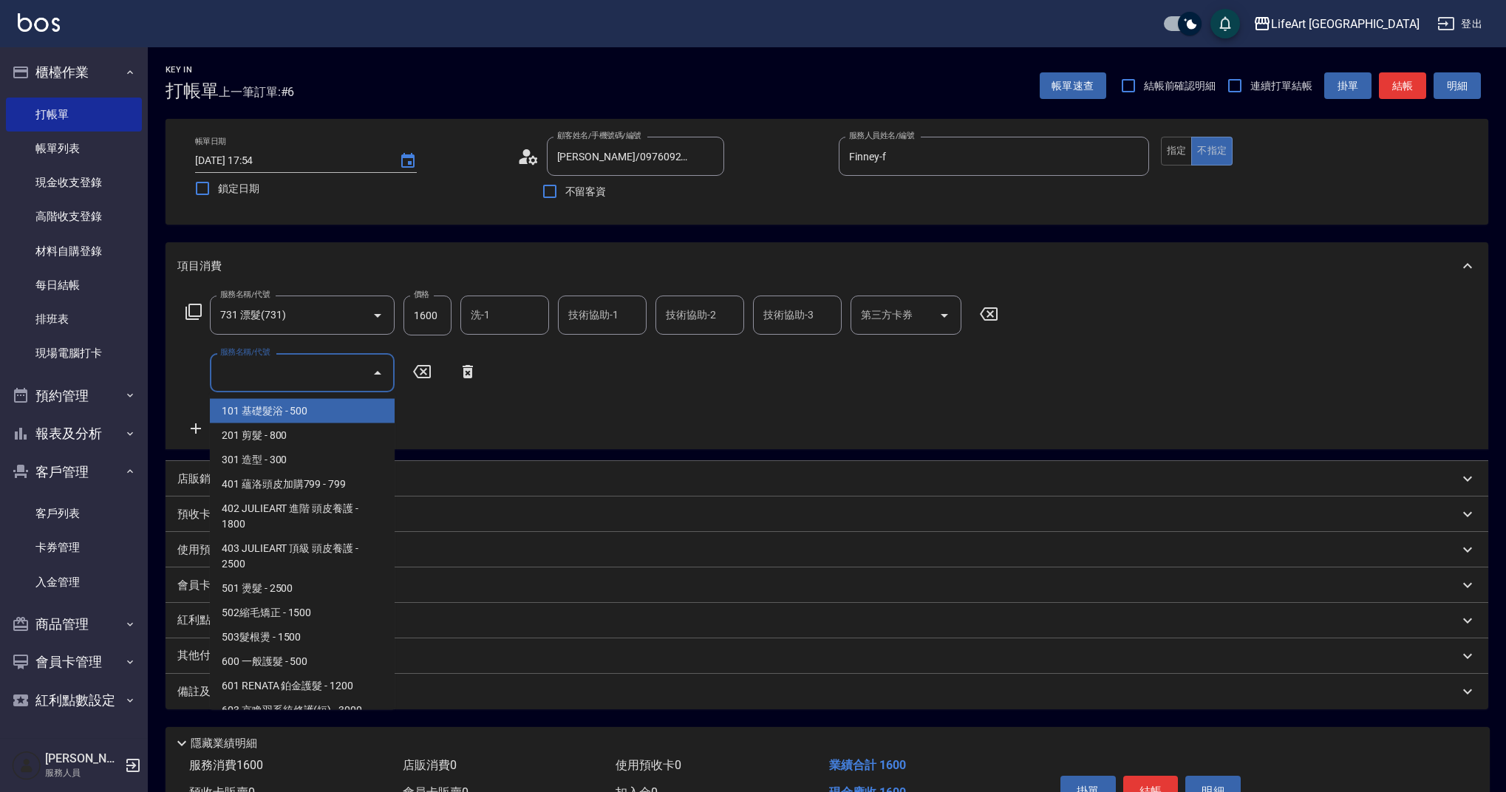
click at [344, 364] on input "服務名稱/代號" at bounding box center [291, 373] width 149 height 26
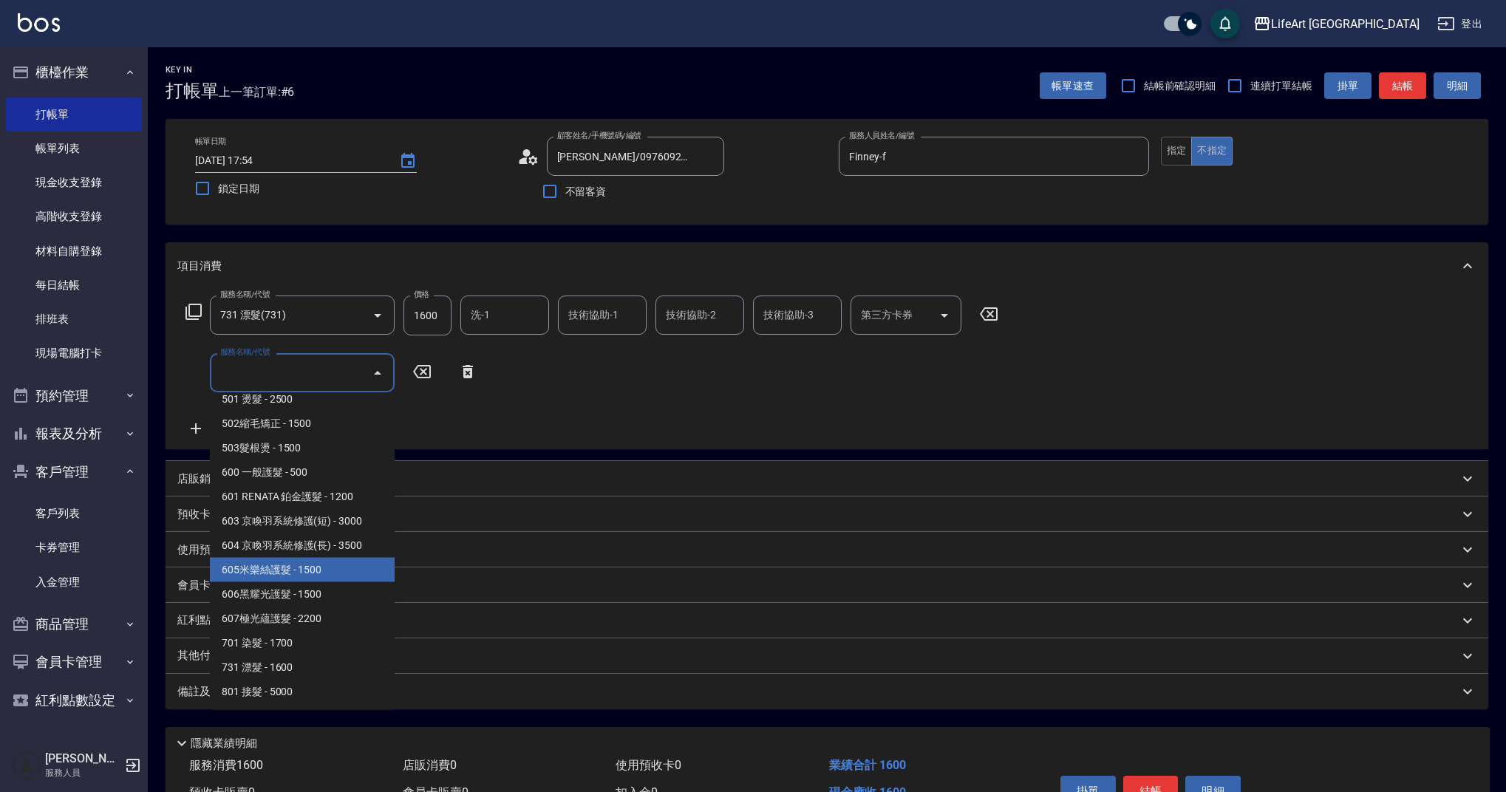
click at [293, 561] on span "605米樂絲護髮 - 1500" at bounding box center [302, 570] width 185 height 24
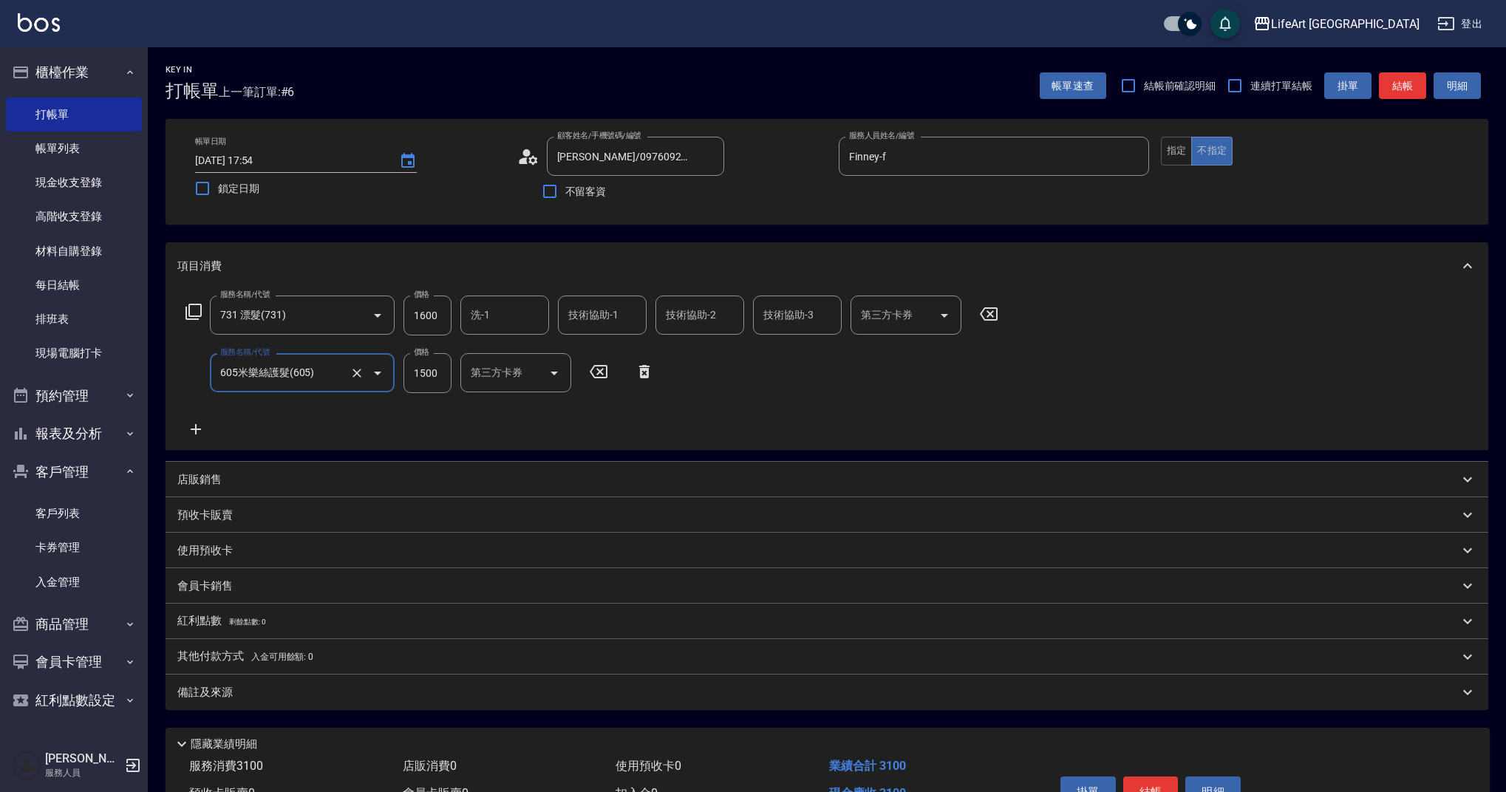
type input "605米樂絲護髮(605)"
drag, startPoint x: 438, startPoint y: 319, endPoint x: 425, endPoint y: 316, distance: 13.6
click at [399, 316] on div "服務名稱/代號 731 漂髮(731) 服務名稱/代號 價格 1600 價格 洗-1 洗-1 技術協助-1 技術協助-1 技術協助-2 技術協助-2 技術協助…" at bounding box center [592, 316] width 830 height 40
drag, startPoint x: 441, startPoint y: 317, endPoint x: 402, endPoint y: 315, distance: 39.2
click at [402, 315] on div "服務名稱/代號 731 漂髮(731) 服務名稱/代號 價格 1600 價格 洗-1 洗-1 技術協助-1 技術協助-1 技術協助-2 技術協助-2 技術協助…" at bounding box center [592, 316] width 830 height 40
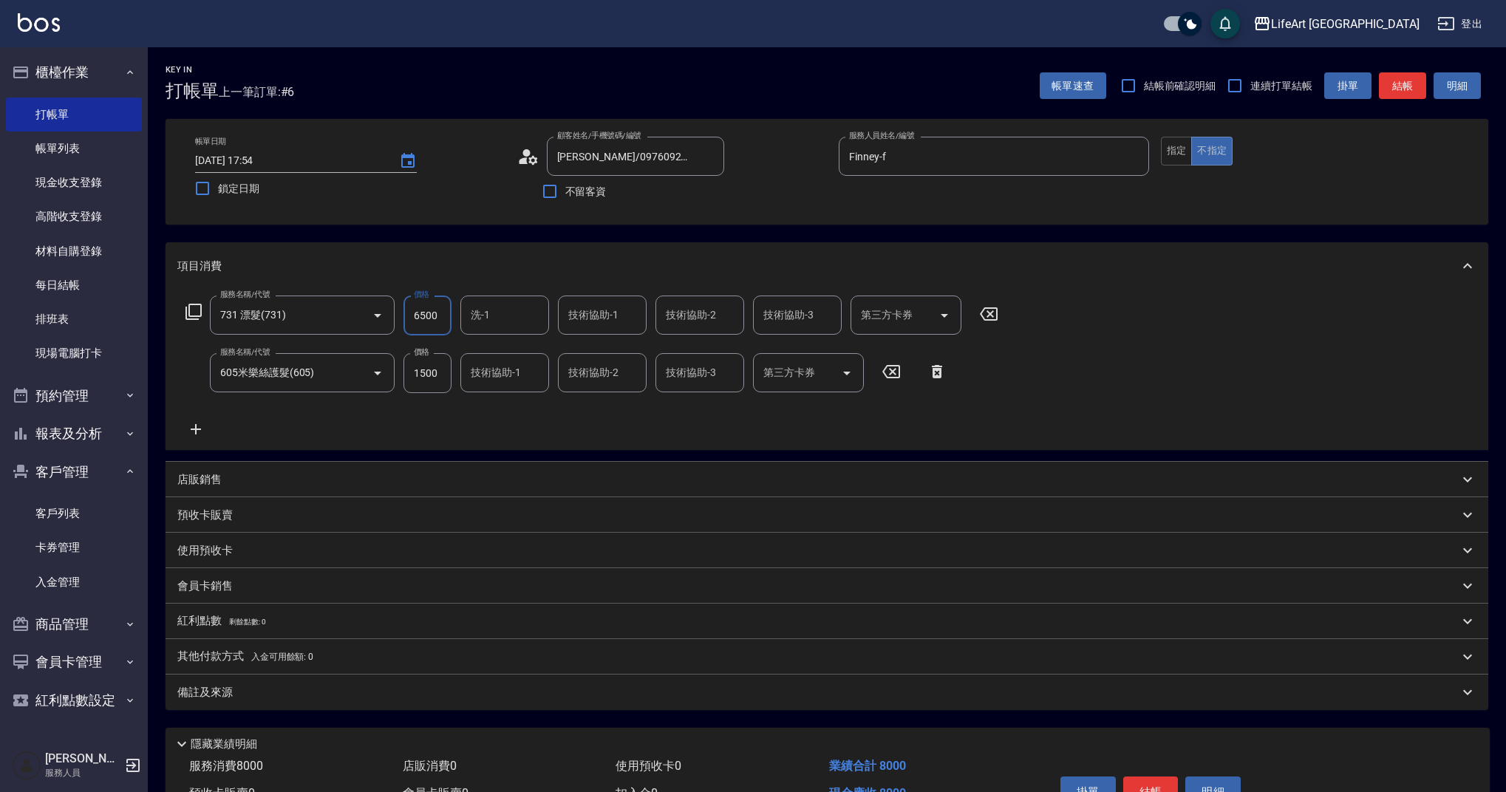
type input "6500"
click at [487, 326] on input "洗-1" at bounding box center [504, 315] width 75 height 26
click at [527, 653] on div "Ally (無代號)" at bounding box center [504, 665] width 89 height 24
type input "Ally(無代號)"
click at [585, 311] on div "技術協助-1 技術協助-1" at bounding box center [602, 315] width 89 height 39
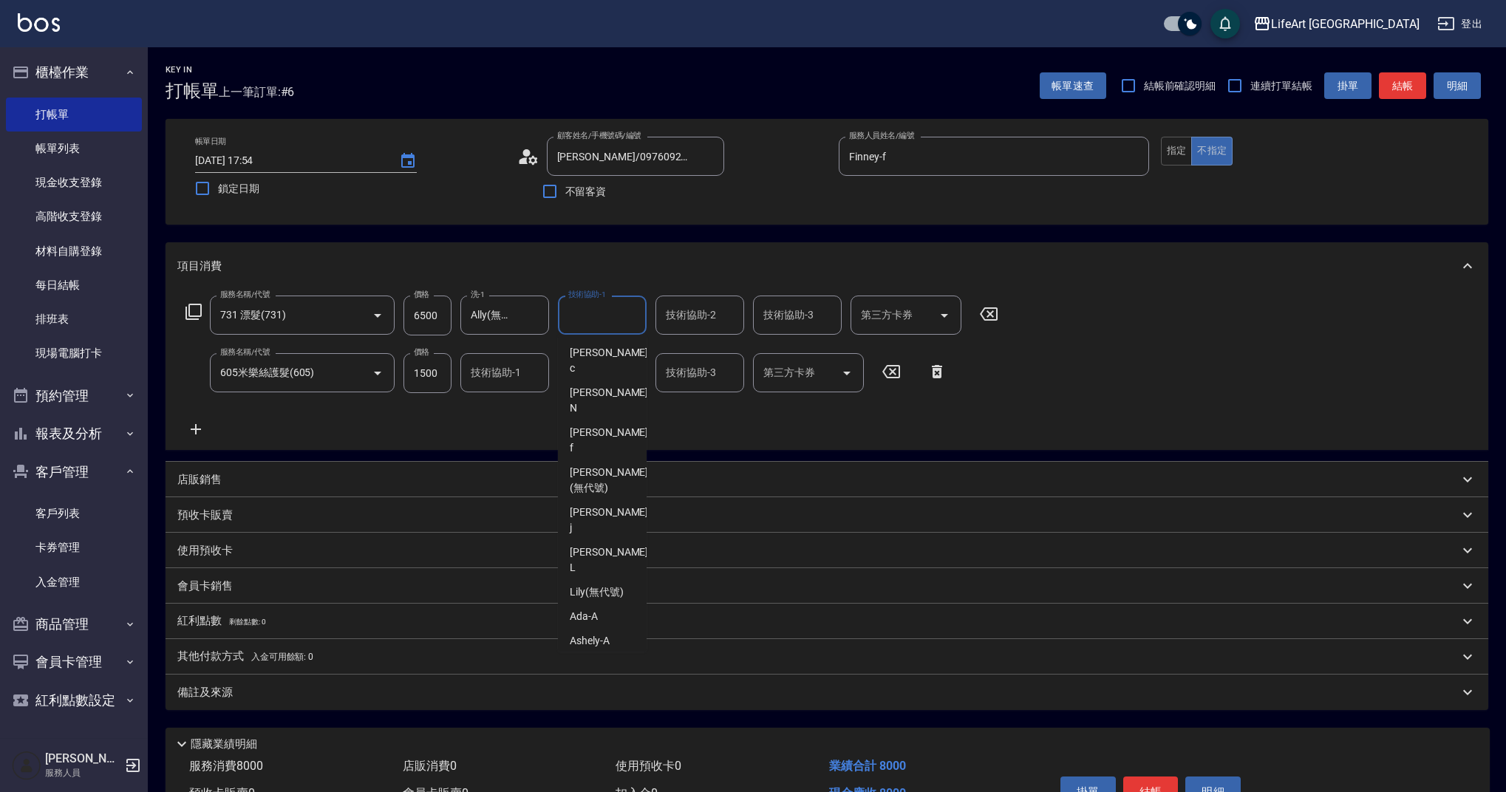
click at [599, 658] on span "Ally (無代號)" at bounding box center [597, 666] width 55 height 16
type input "Ally(無代號)"
click at [475, 383] on input "技術協助-1" at bounding box center [504, 373] width 75 height 26
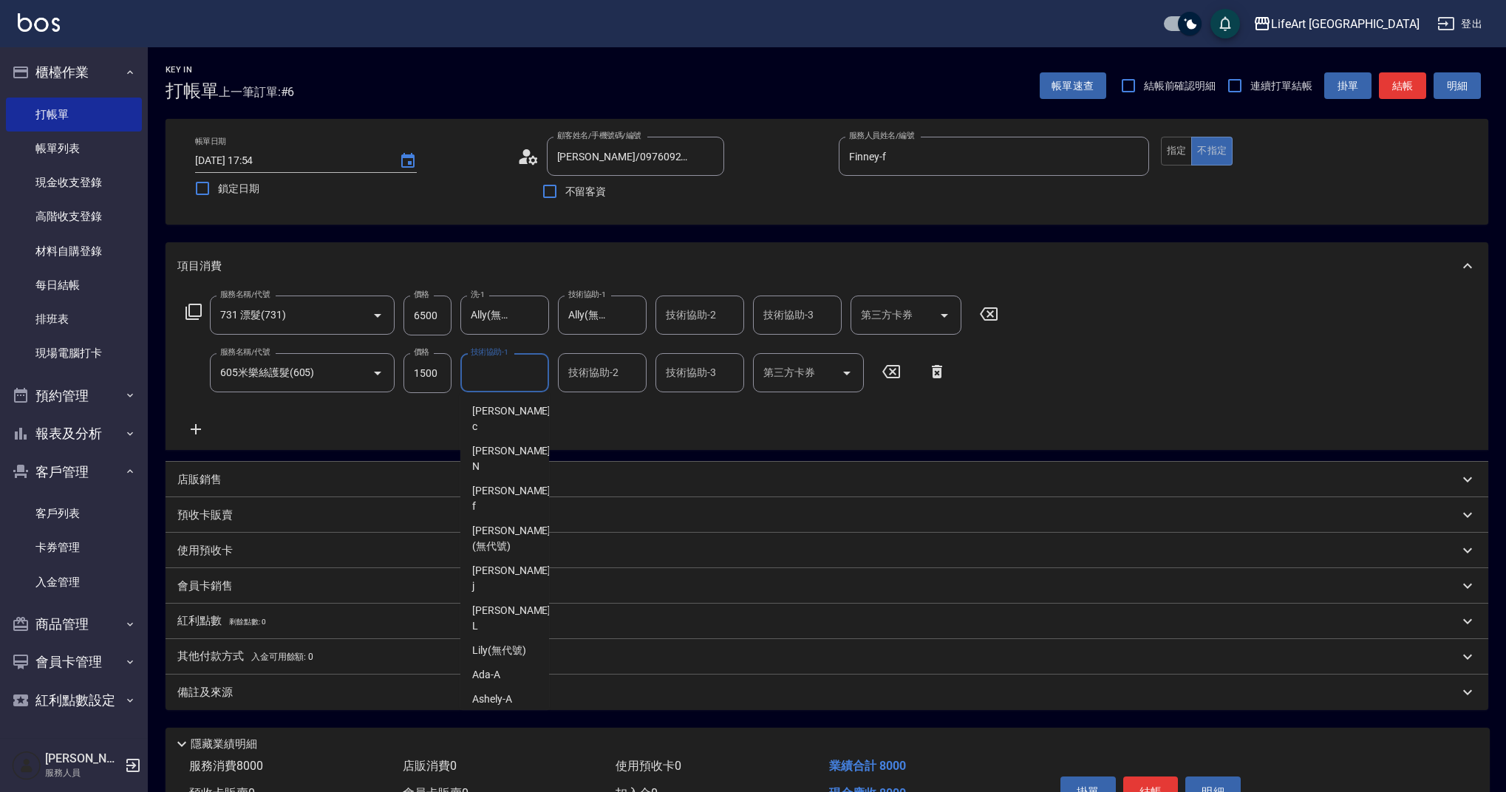
click at [504, 716] on span "Ally (無代號)" at bounding box center [499, 724] width 55 height 16
type input "Ally(無代號)"
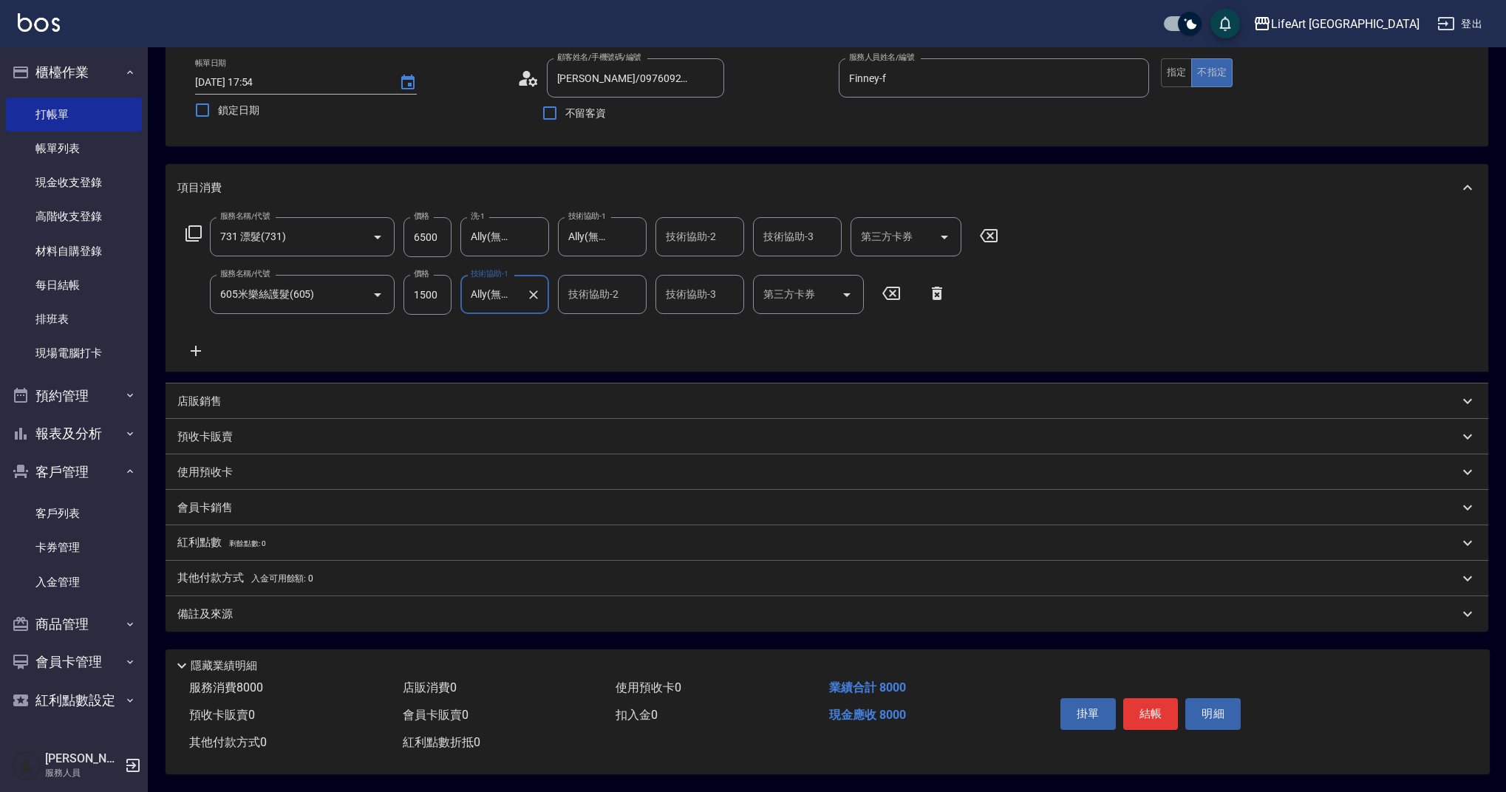
click at [326, 611] on div "備註及來源" at bounding box center [818, 615] width 1282 height 16
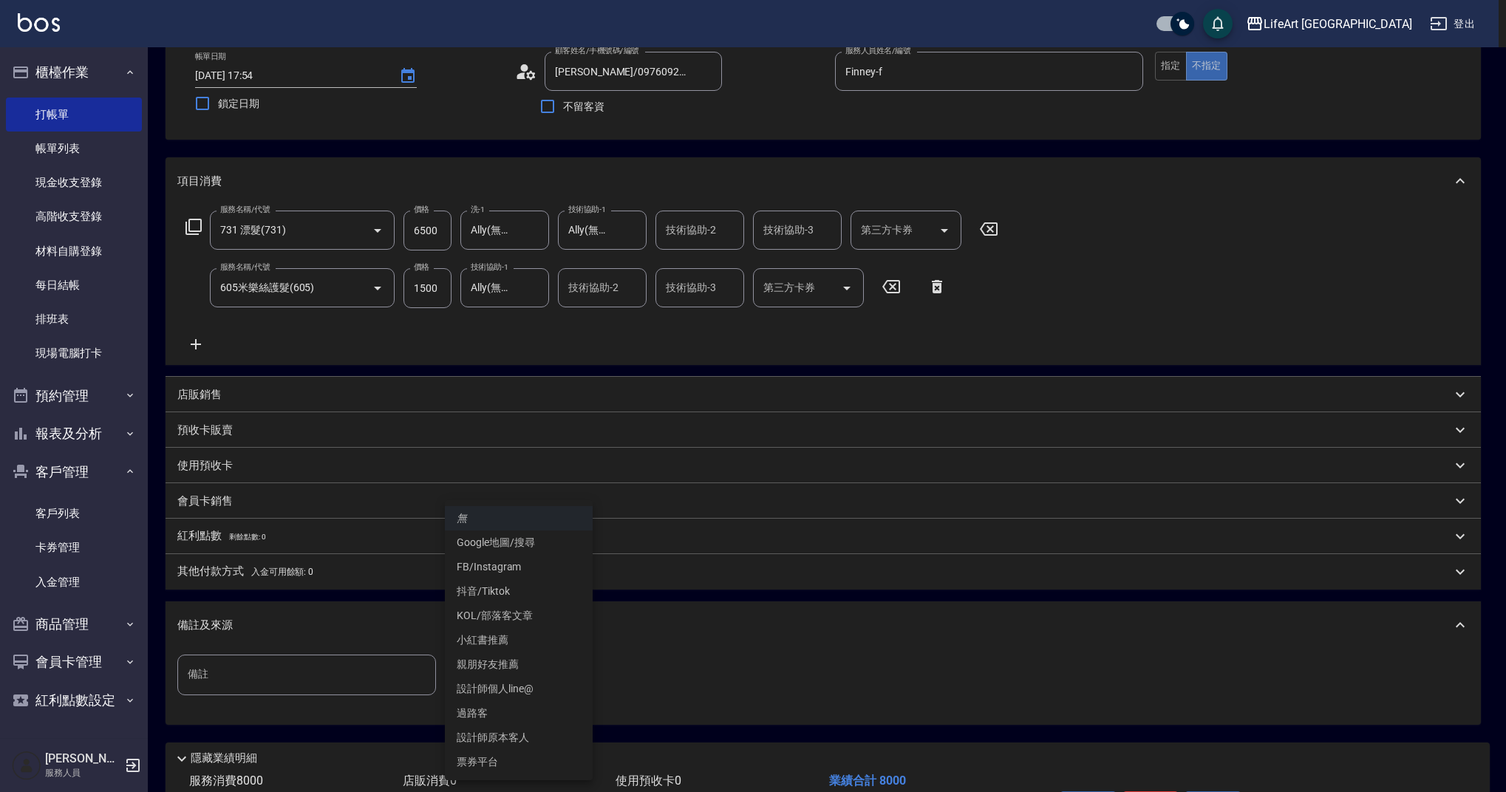
click at [525, 684] on body "LifeArt 蘆洲 登出 櫃檯作業 打帳單 帳單列表 現金收支登錄 高階收支登錄 材料自購登錄 每日結帳 排班表 現場電腦打卡 預約管理 預約管理 單日預約…" at bounding box center [753, 400] width 1506 height 970
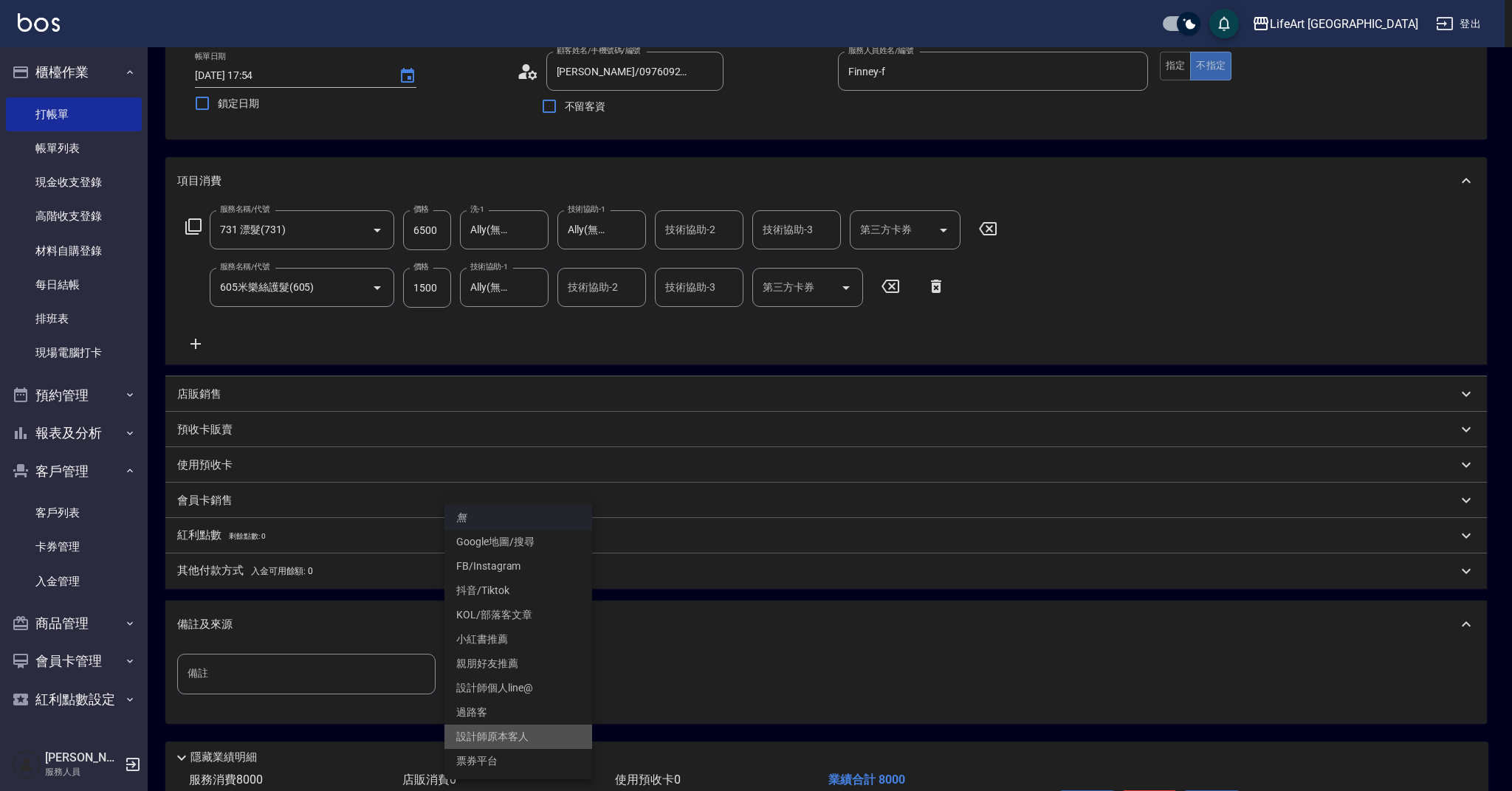
drag, startPoint x: 502, startPoint y: 736, endPoint x: 390, endPoint y: 632, distance: 152.8
click at [502, 736] on li "設計師原本客人" at bounding box center [518, 737] width 148 height 24
type input "設計師原本客人"
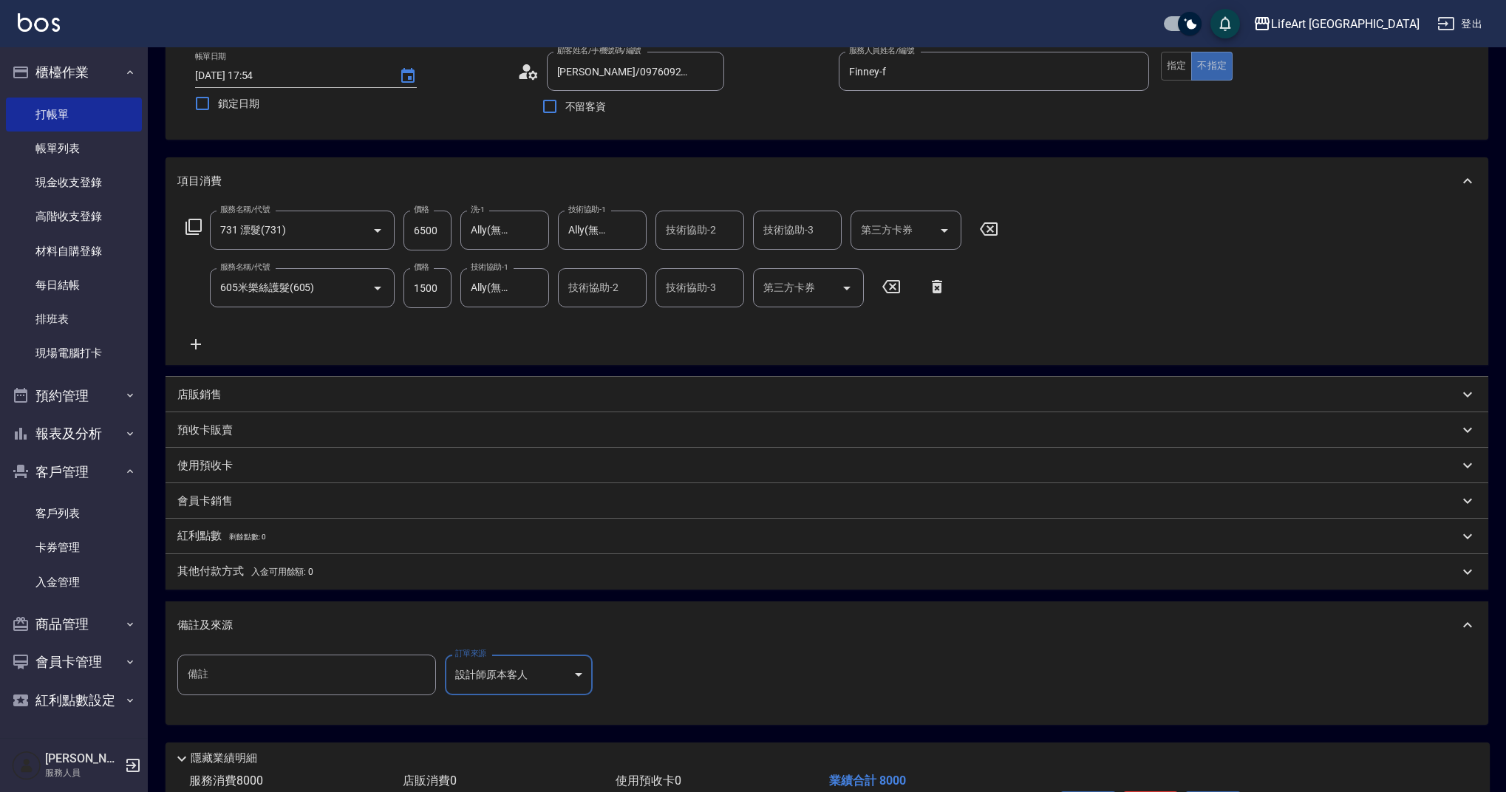
scroll to position [184, 0]
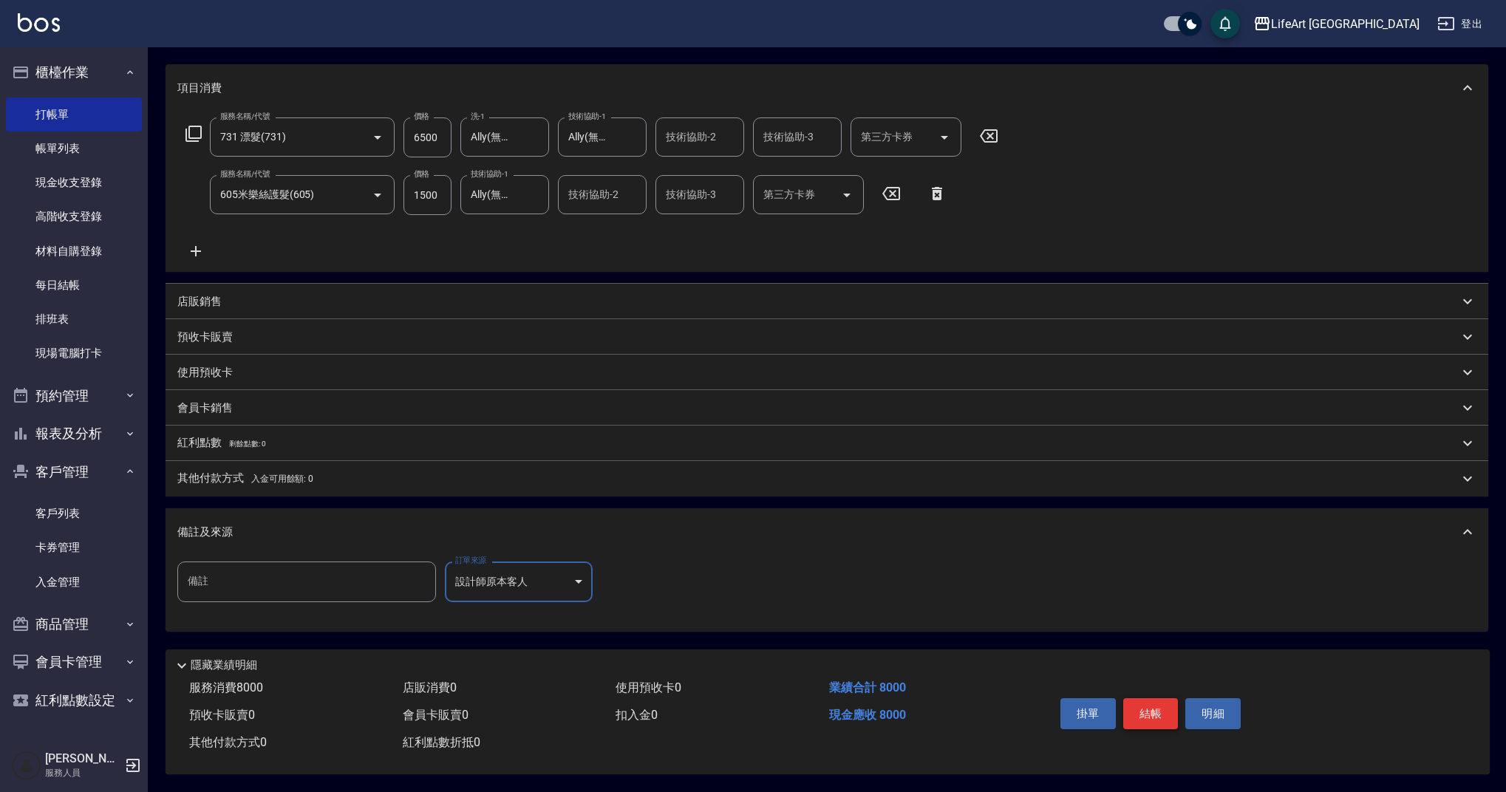
click at [1152, 714] on button "結帳" at bounding box center [1150, 713] width 55 height 31
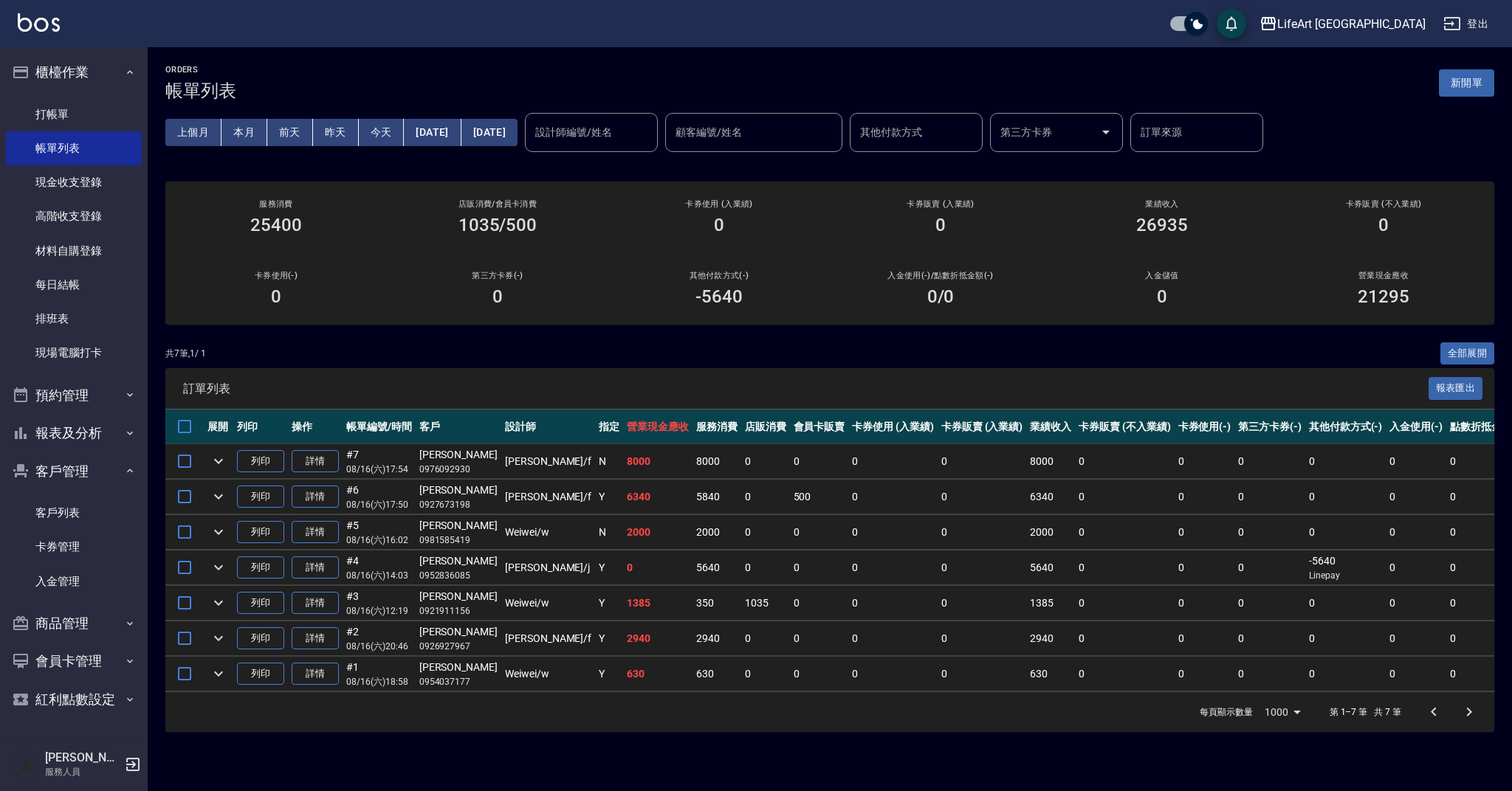
click at [1150, 712] on div "每頁顯示數量 1000 1000 第 1–7 筆 共 7 筆" at bounding box center [830, 712] width 1328 height 40
click at [327, 463] on link "詳情" at bounding box center [315, 461] width 47 height 23
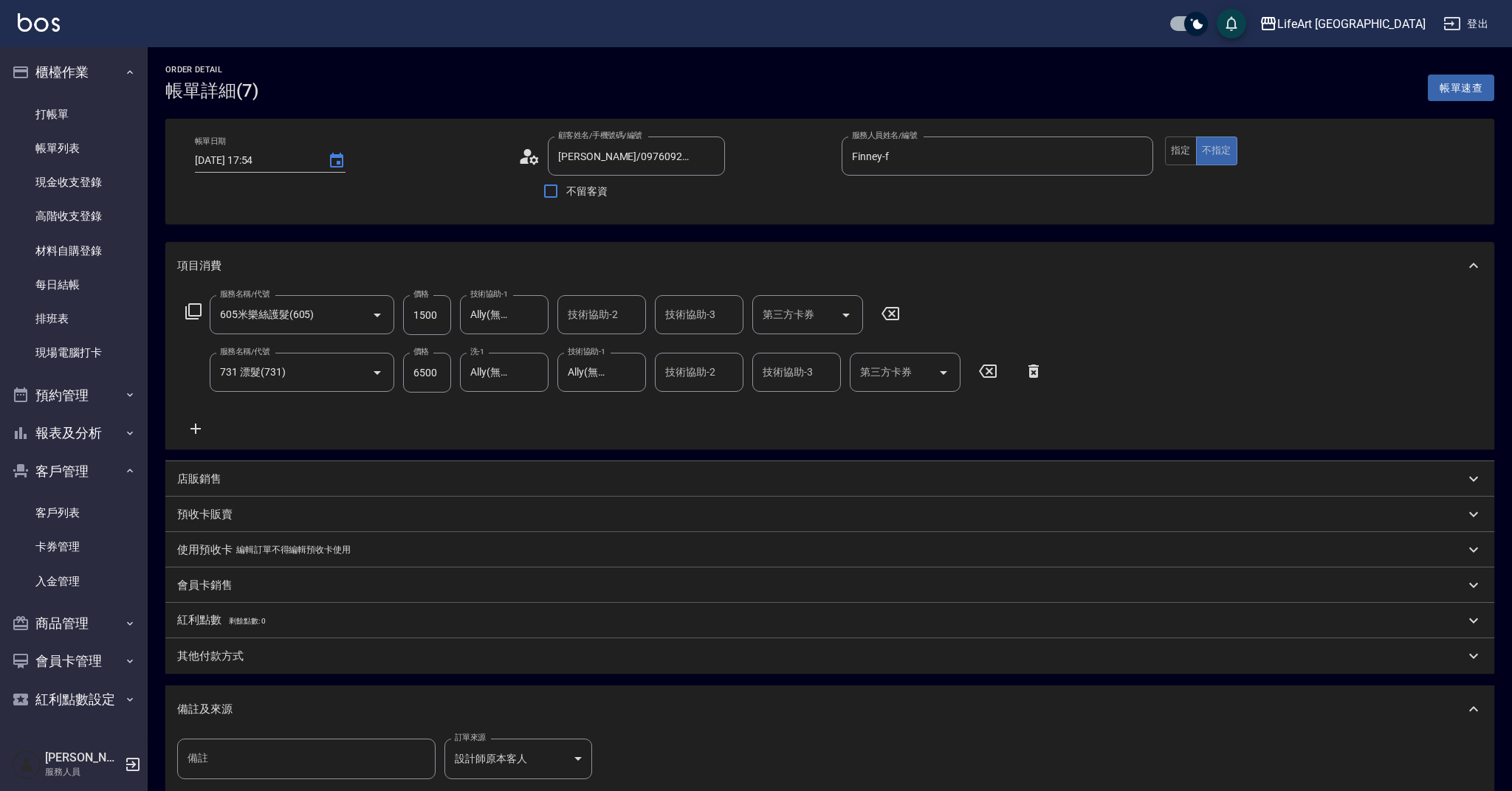
type input "[DATE] 17:54"
type input "[PERSON_NAME]/0976092930/"
type input "Finney-f"
type input "605米樂絲護髮(605)"
type input "731 漂髮(731)"
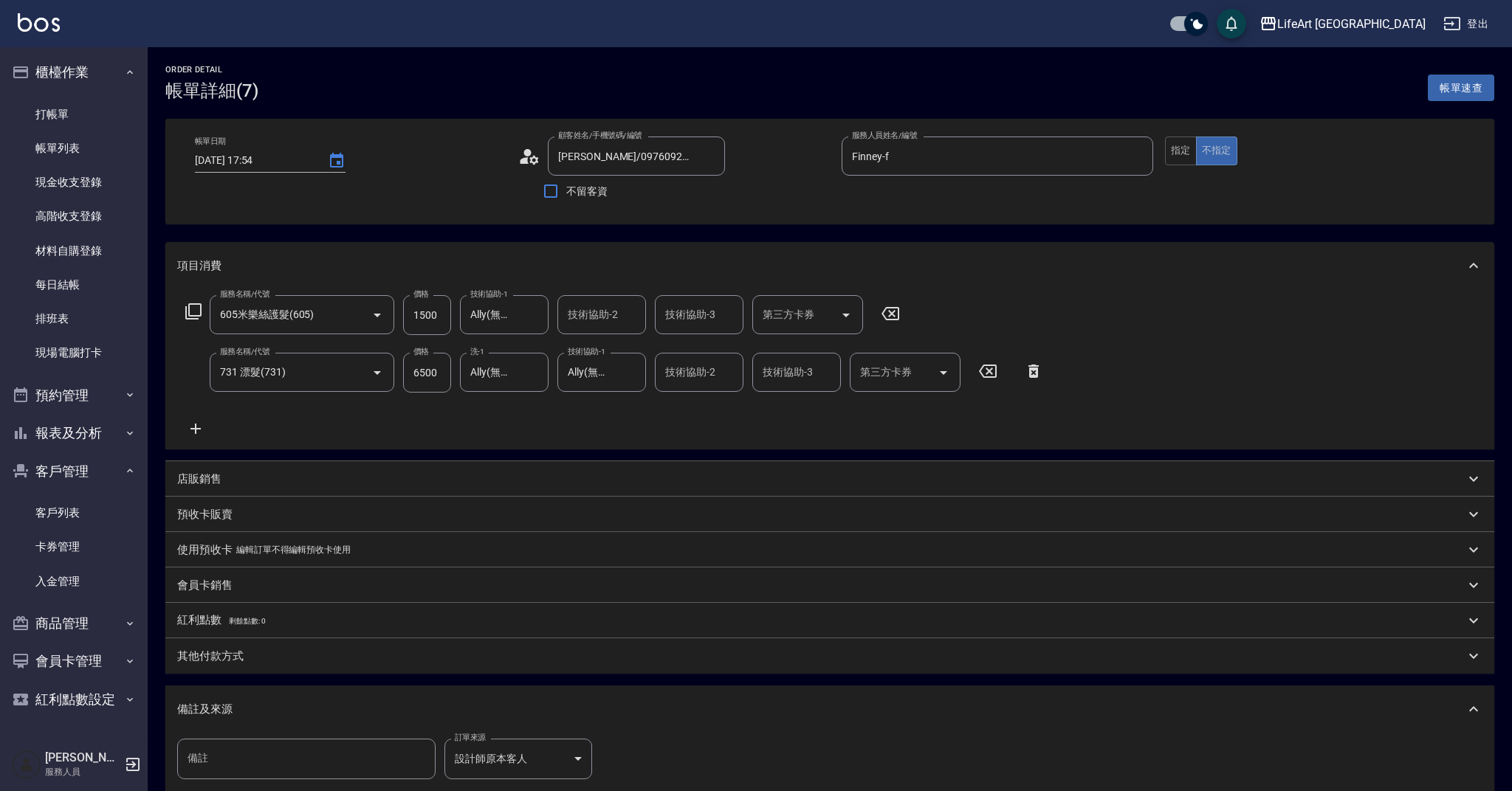
type input "設計師原本客人"
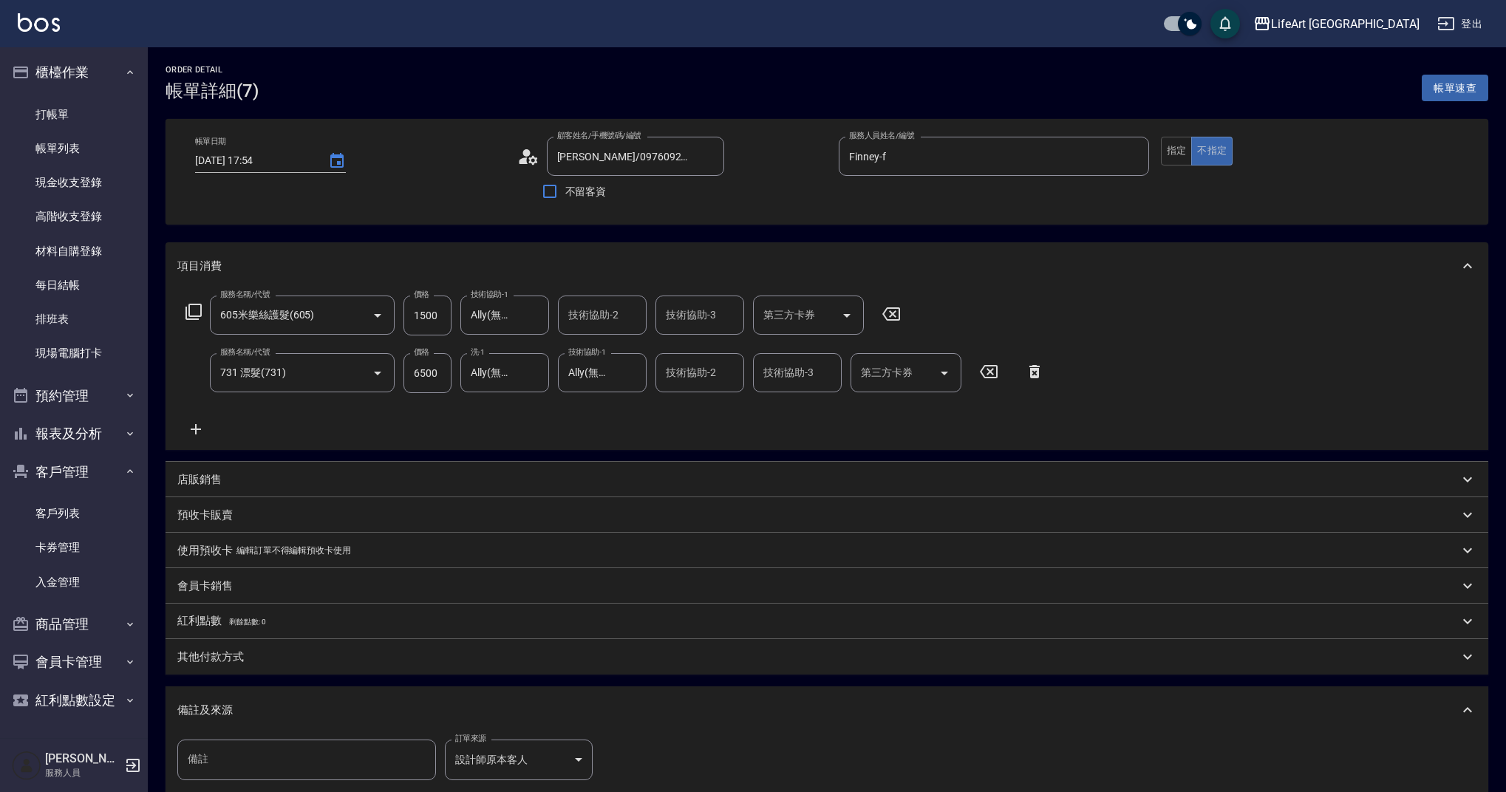
click at [527, 153] on circle at bounding box center [526, 152] width 7 height 7
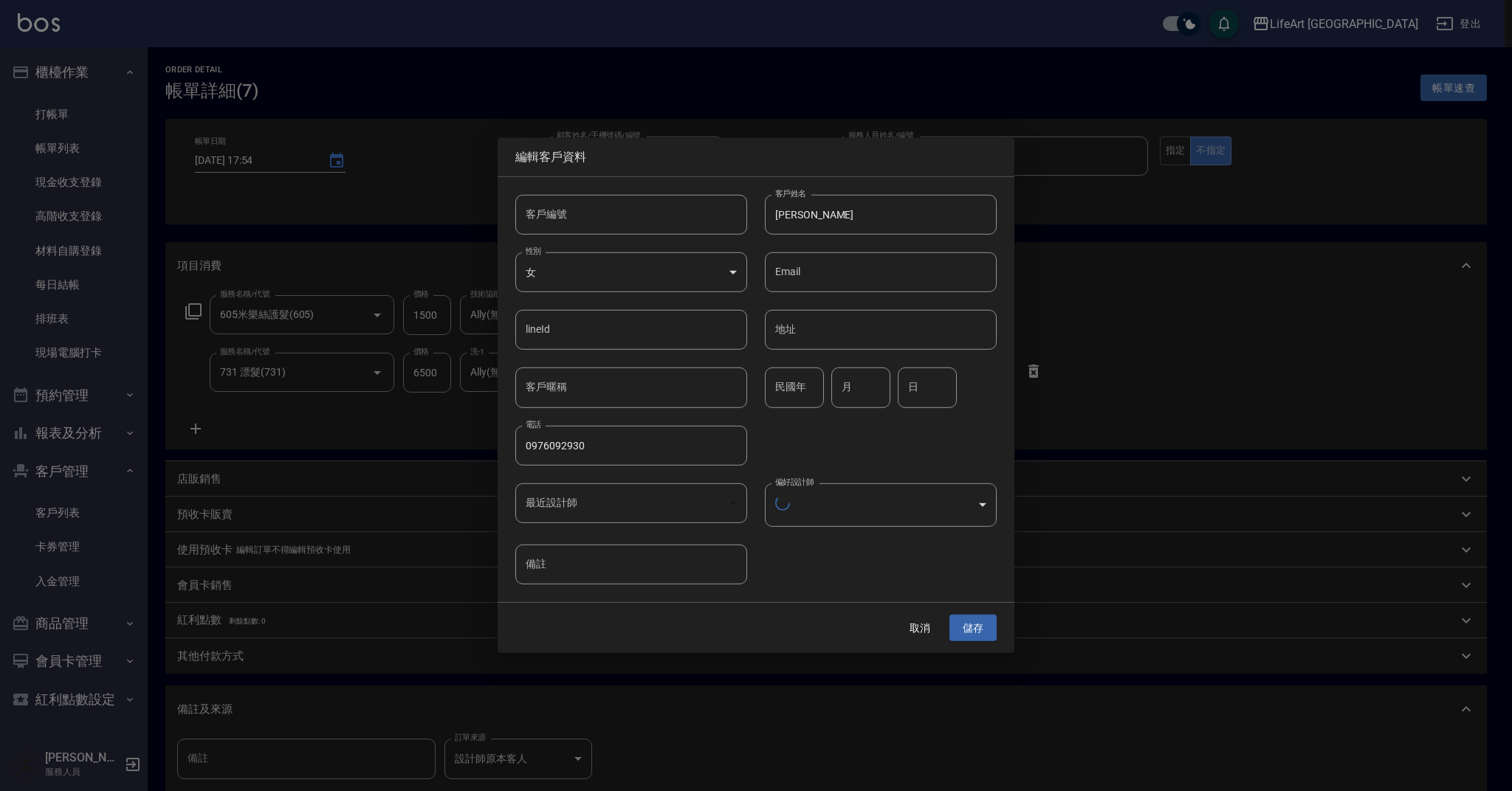
type input "ea344e67-fb13-44bd-b77b-b0d228126778"
click at [920, 625] on button "取消" at bounding box center [919, 625] width 47 height 27
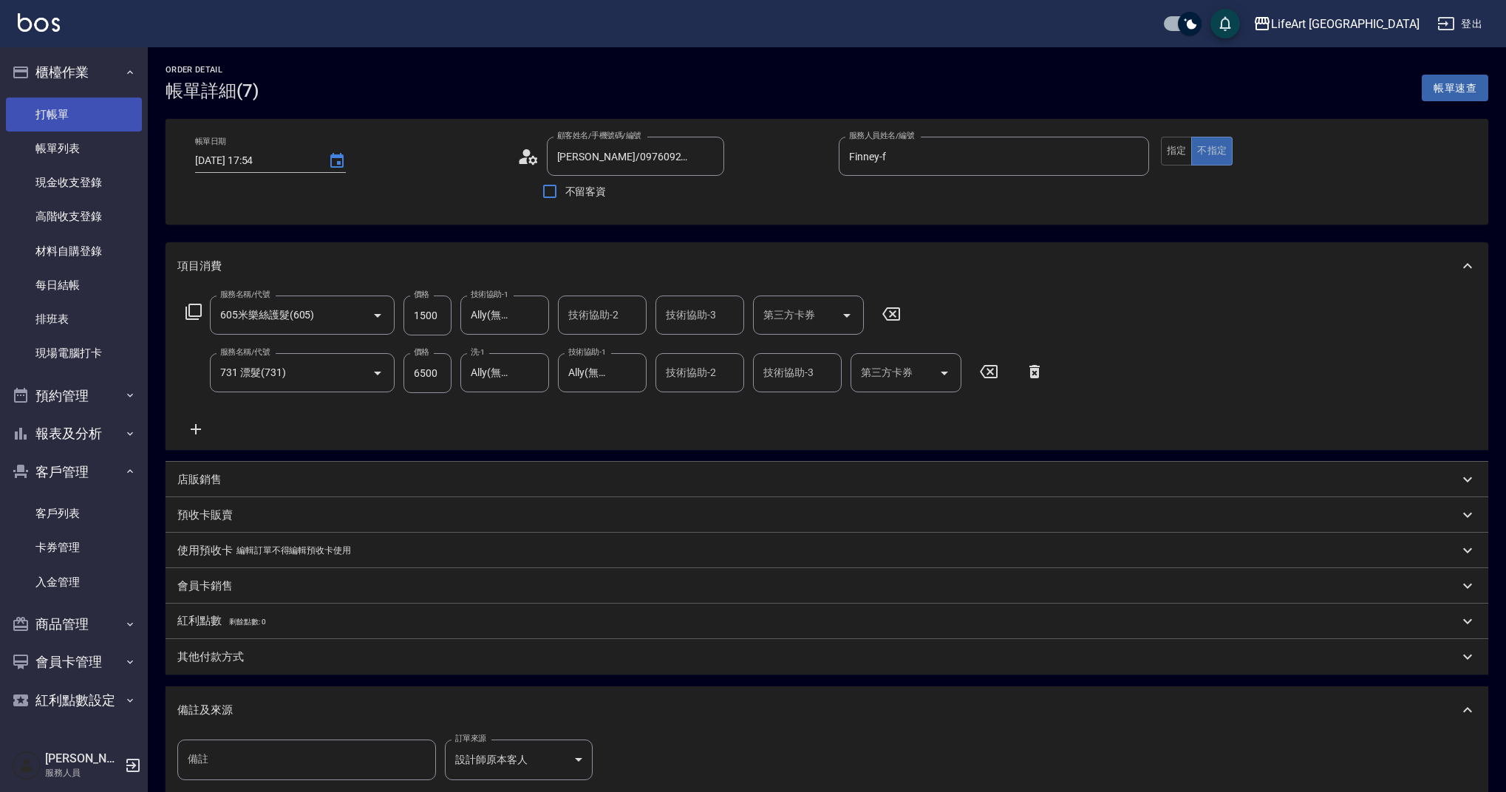
click at [75, 121] on link "打帳單" at bounding box center [74, 115] width 136 height 34
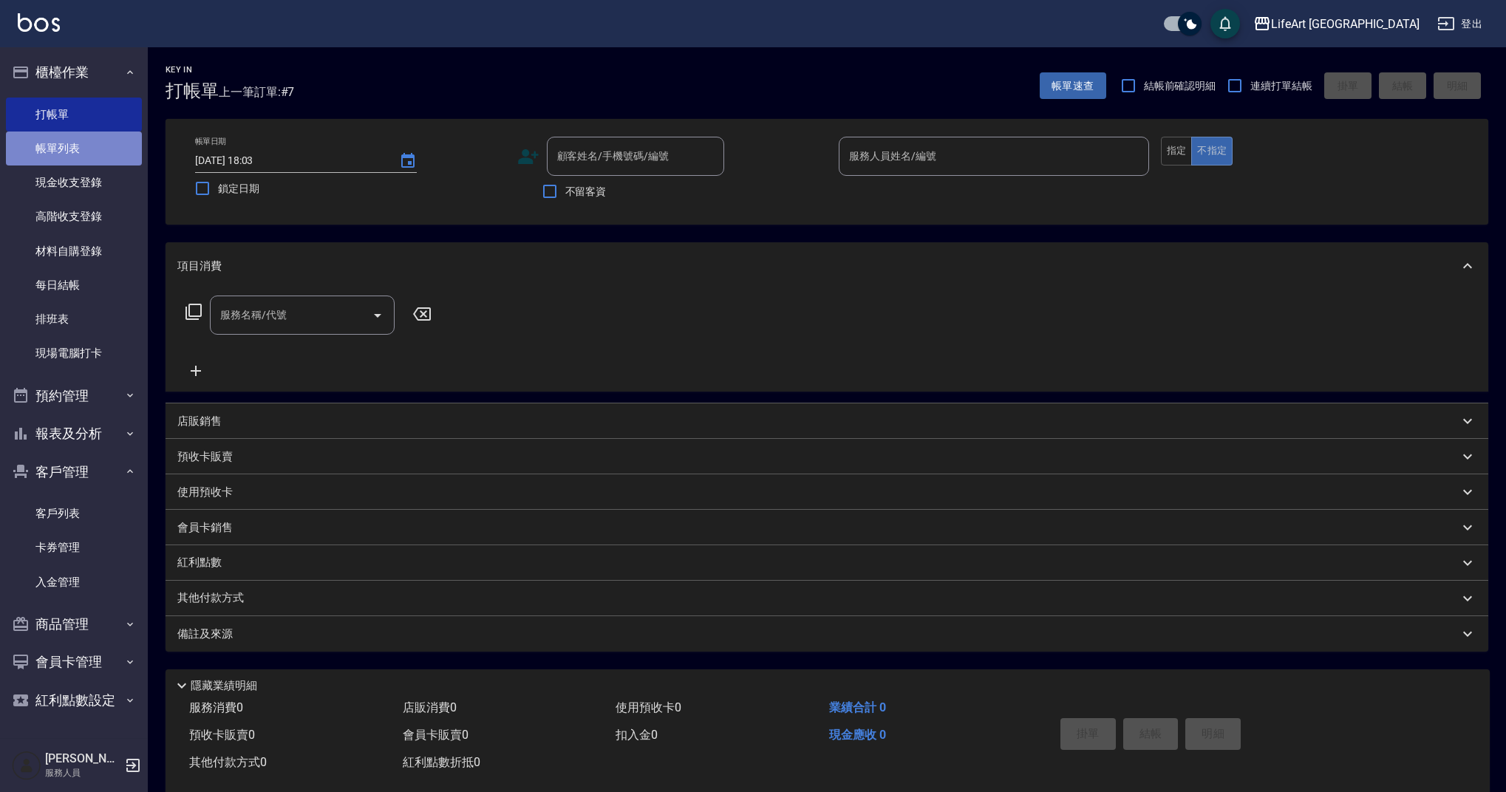
click at [92, 141] on link "帳單列表" at bounding box center [74, 149] width 136 height 34
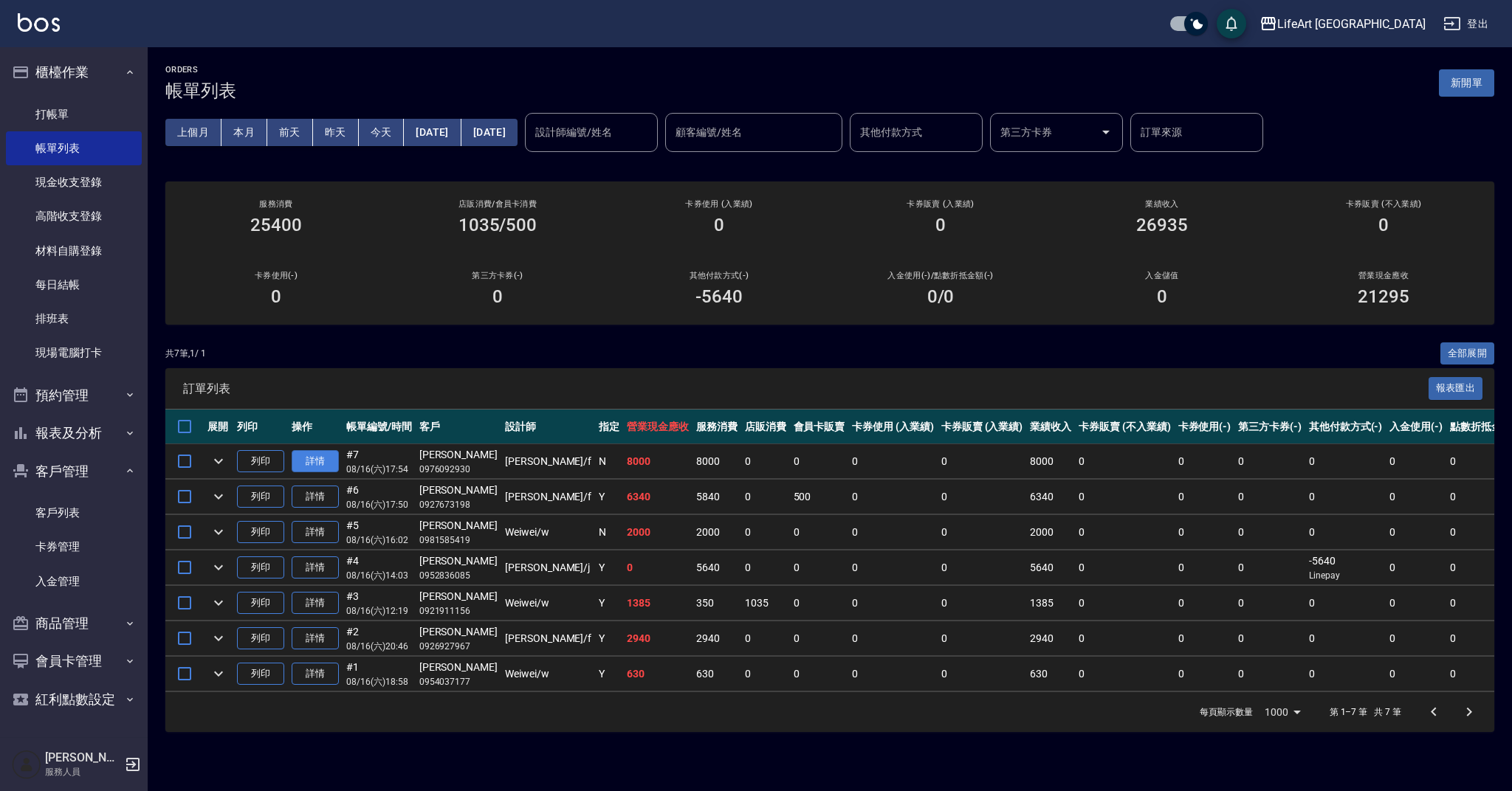
click at [332, 456] on link "詳情" at bounding box center [315, 461] width 47 height 23
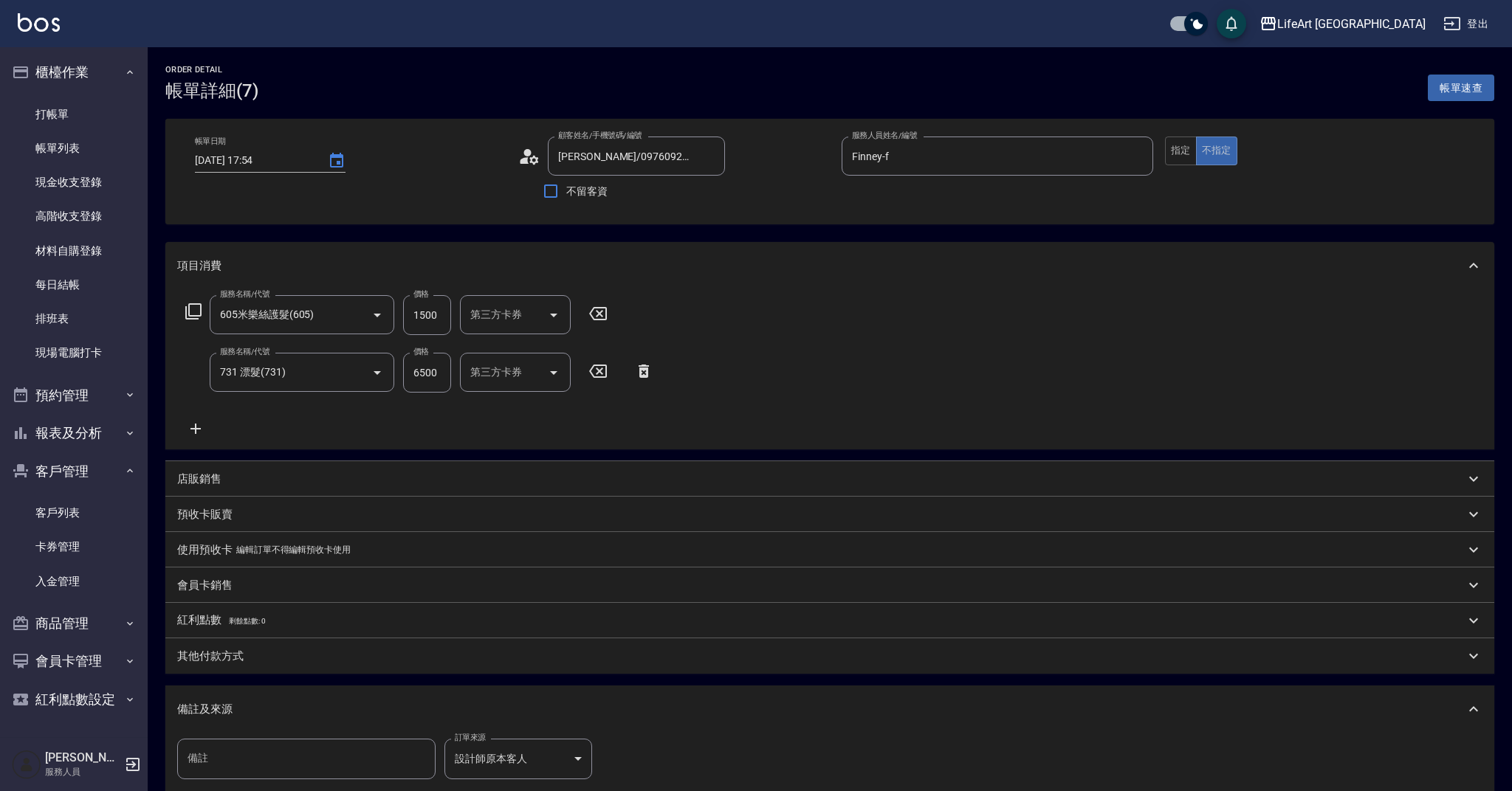
type input "[PERSON_NAME]/0976092930/"
click at [1188, 154] on button "指定" at bounding box center [1180, 151] width 32 height 29
click at [1181, 154] on button "指定" at bounding box center [1180, 151] width 32 height 29
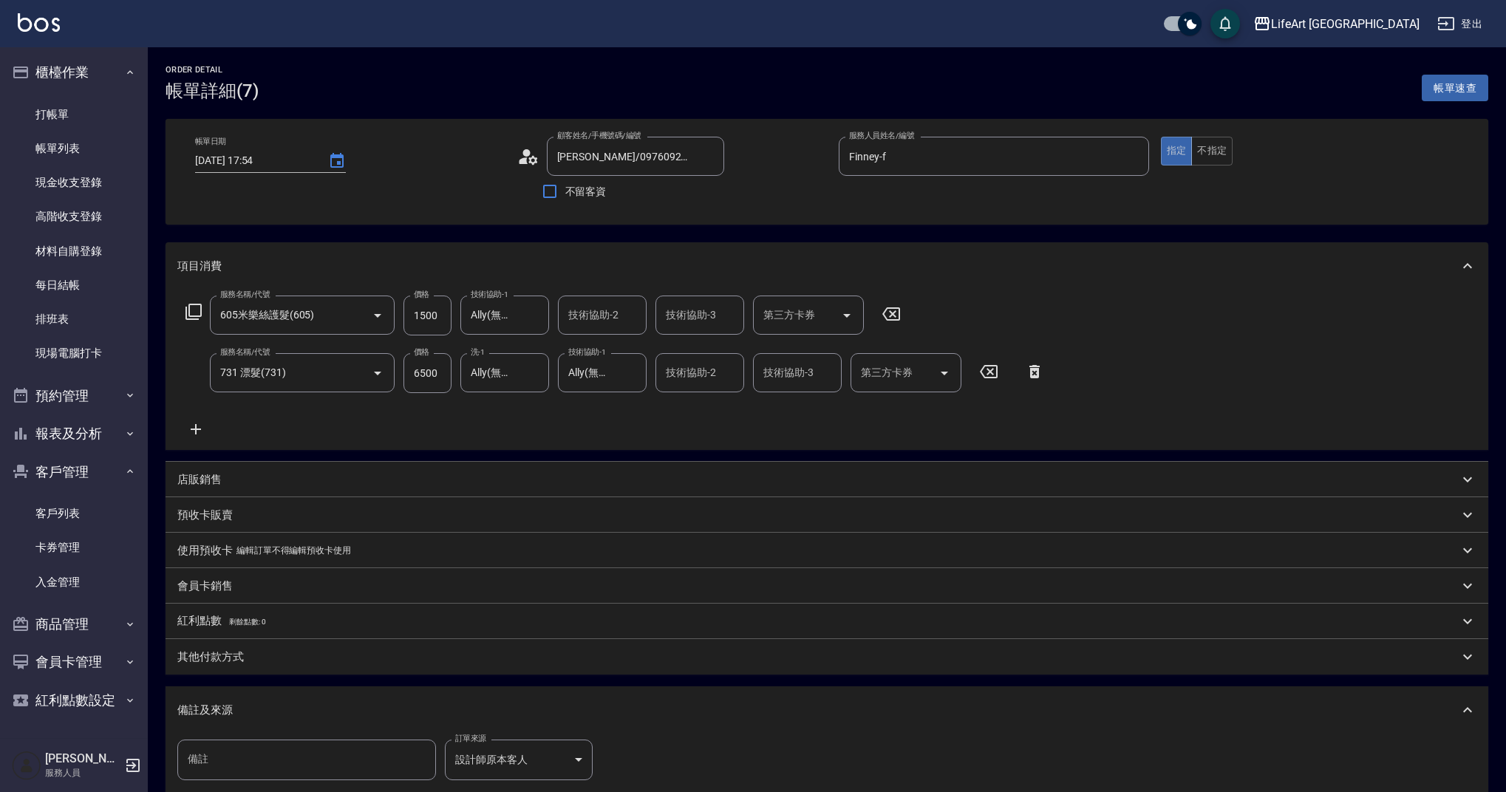
drag, startPoint x: 1481, startPoint y: 584, endPoint x: 1513, endPoint y: 713, distance: 133.2
click at [1506, 713] on html "LifeArt 蘆洲 登出 櫃檯作業 打帳單 帳單列表 現金收支登錄 高階收支登錄 材料自購登錄 每日結帳 排班表 現場電腦打卡 預約管理 預約管理 單日預約…" at bounding box center [753, 481] width 1506 height 963
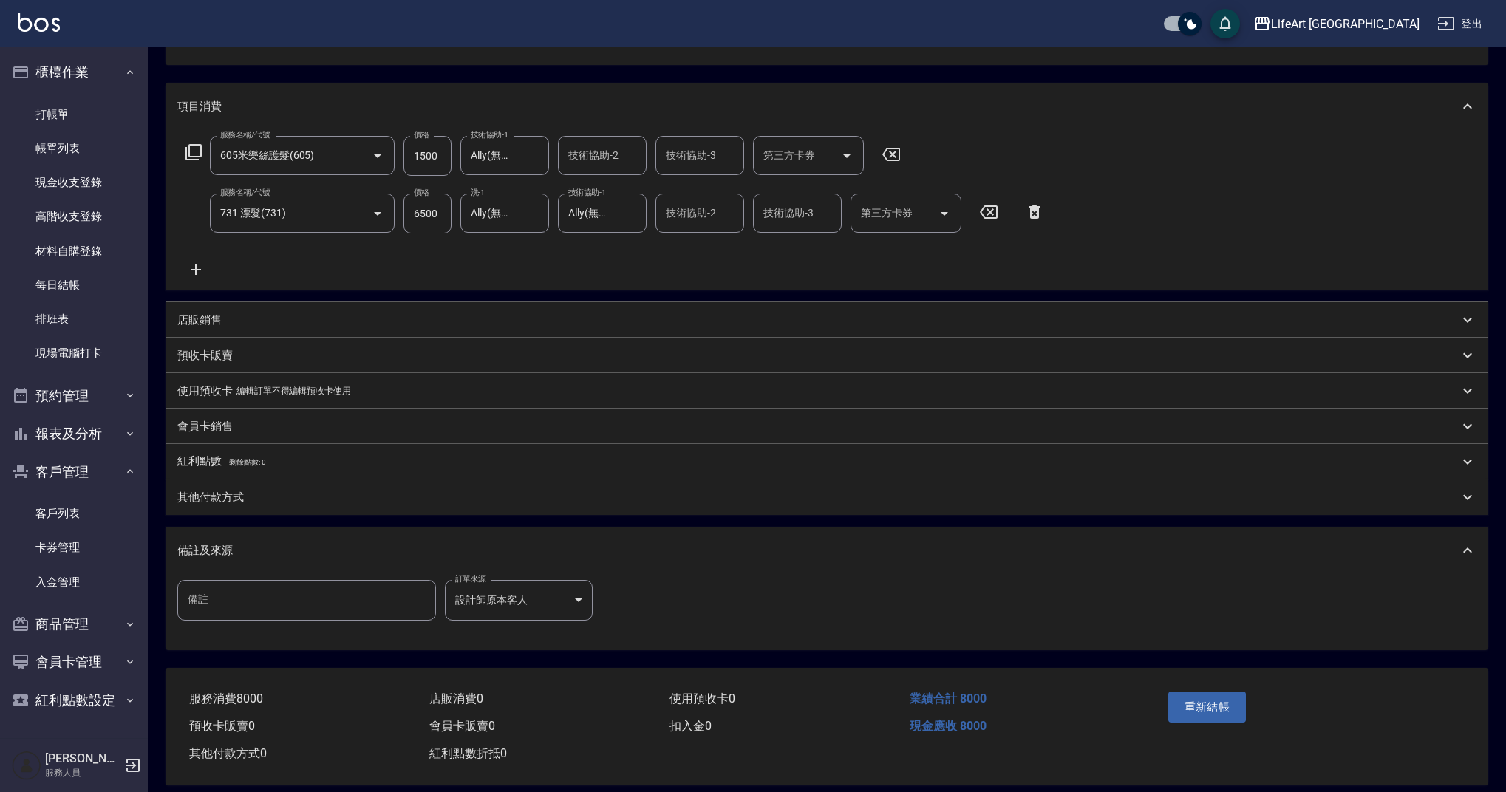
scroll to position [177, 0]
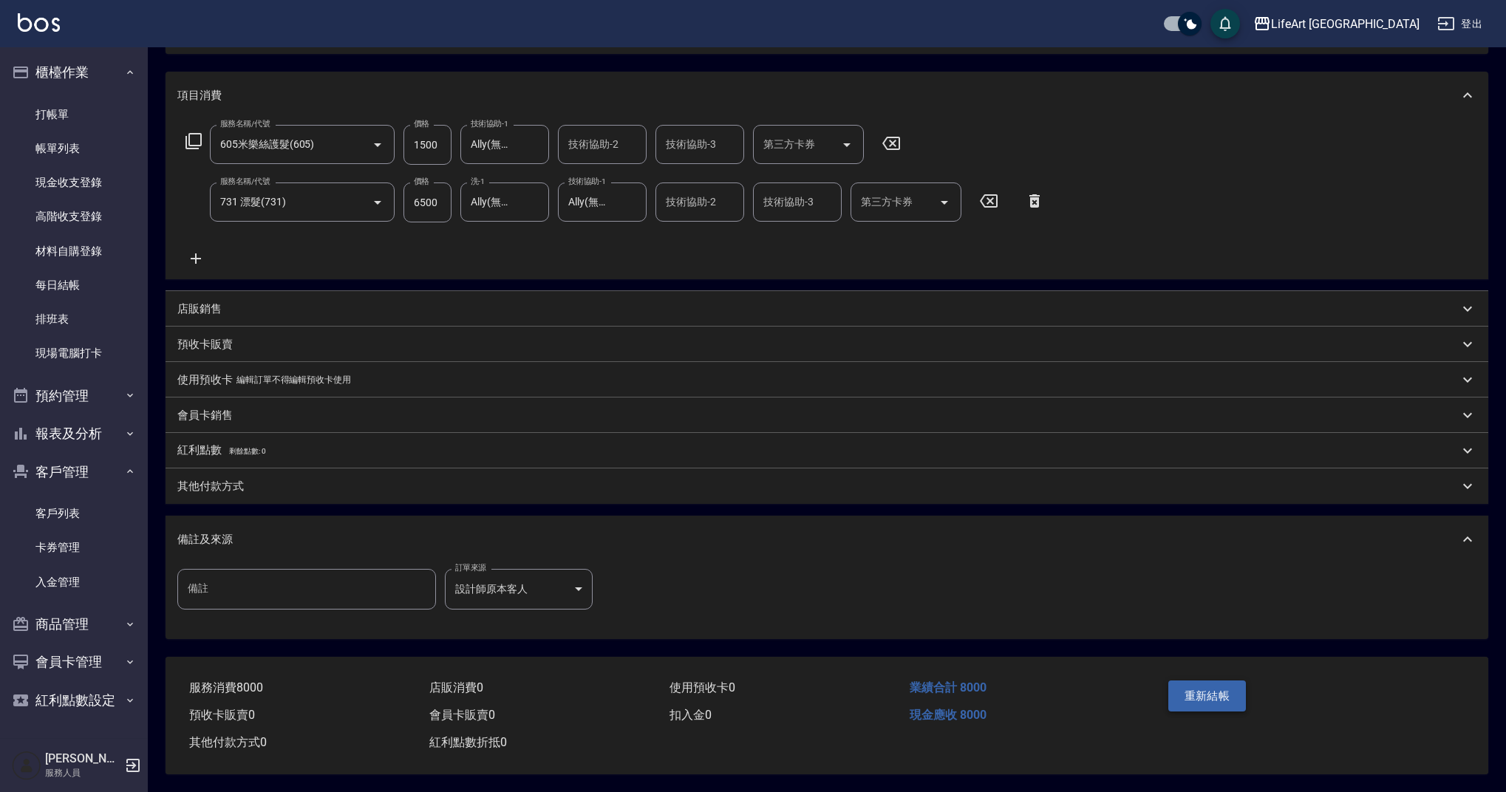
click at [1228, 681] on button "重新結帳" at bounding box center [1208, 696] width 78 height 31
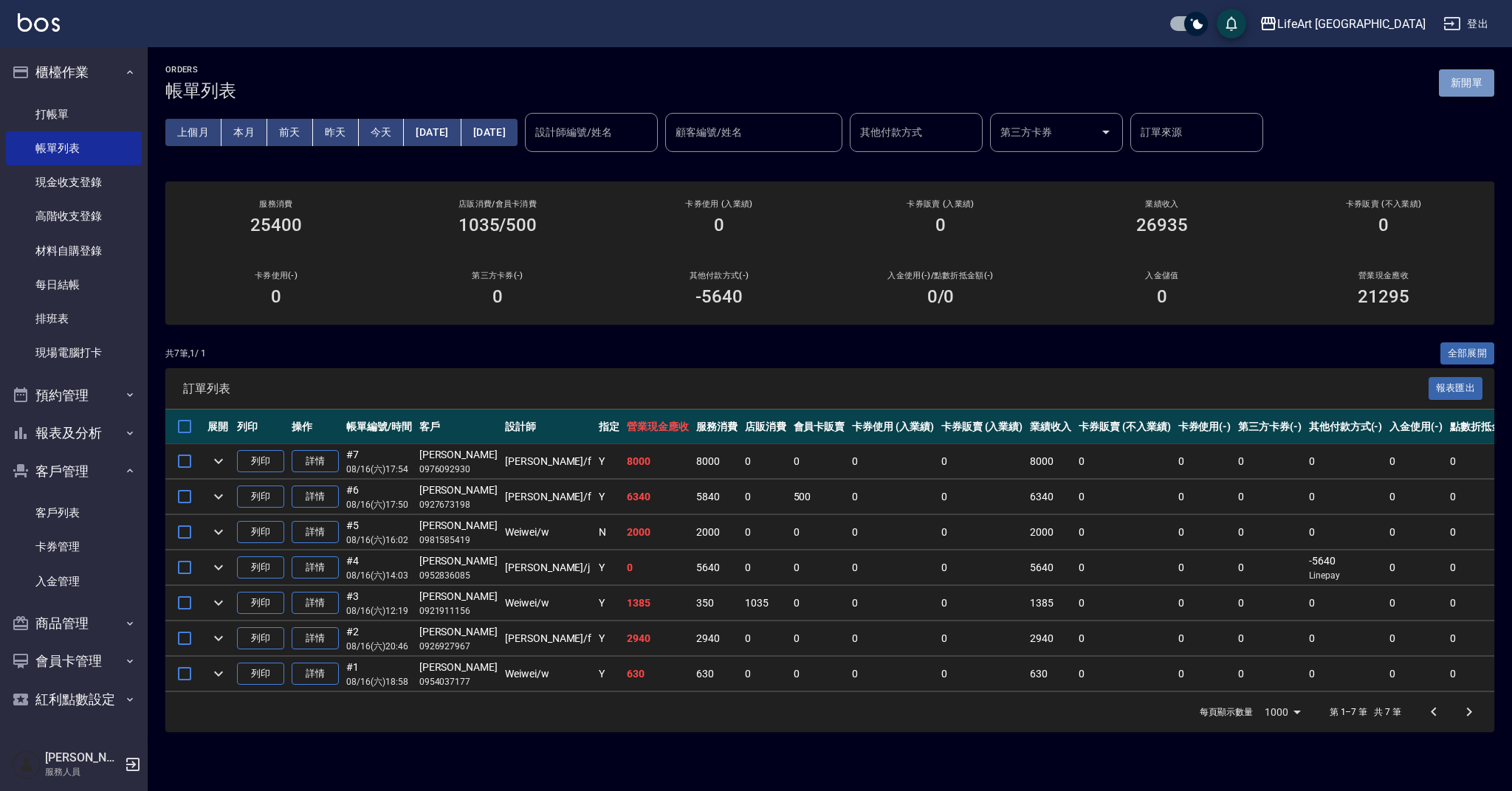
click at [1461, 84] on button "新開單" at bounding box center [1466, 82] width 55 height 27
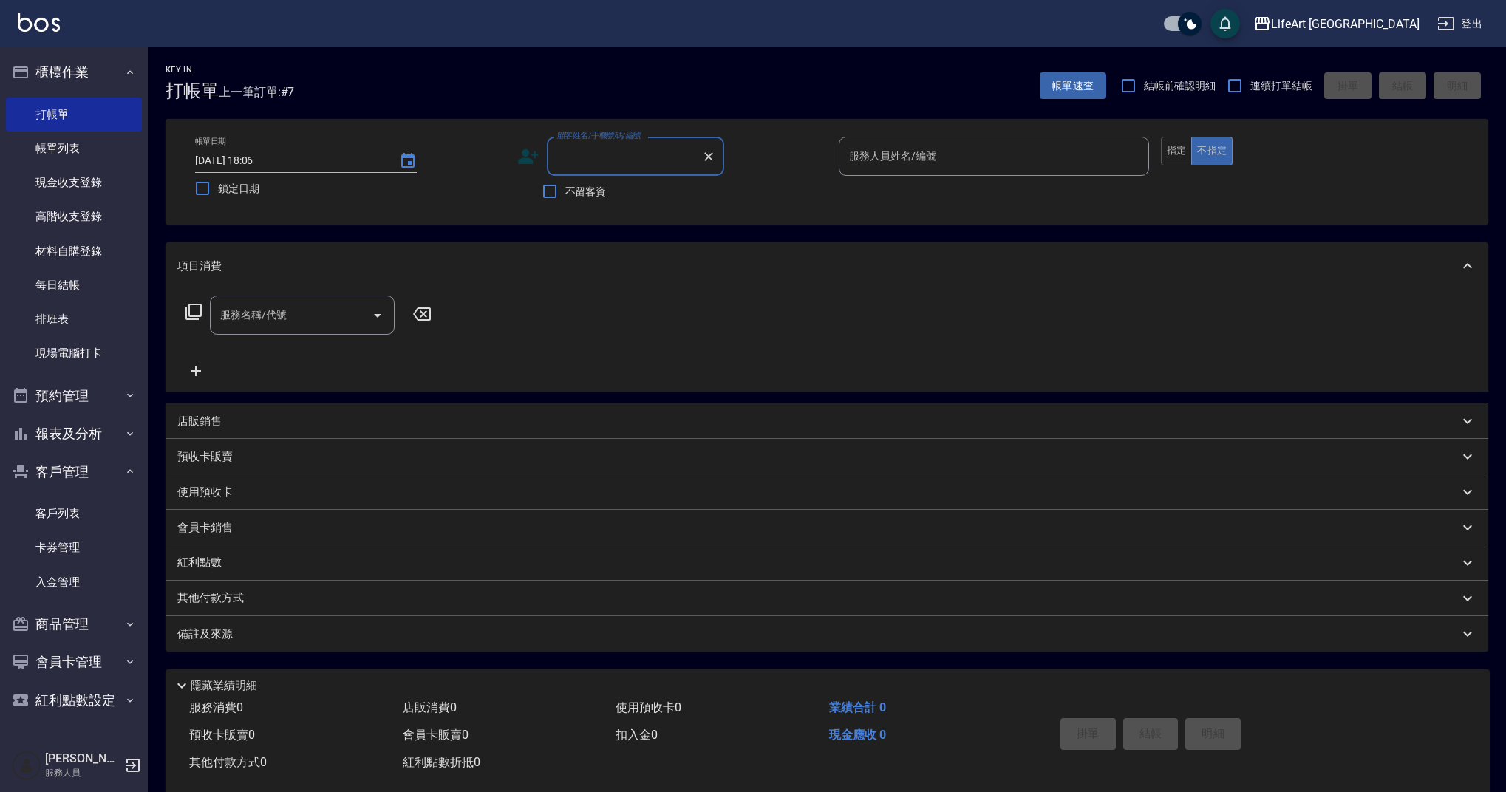
click at [616, 153] on input "顧客姓名/手機號碼/編號" at bounding box center [625, 156] width 142 height 26
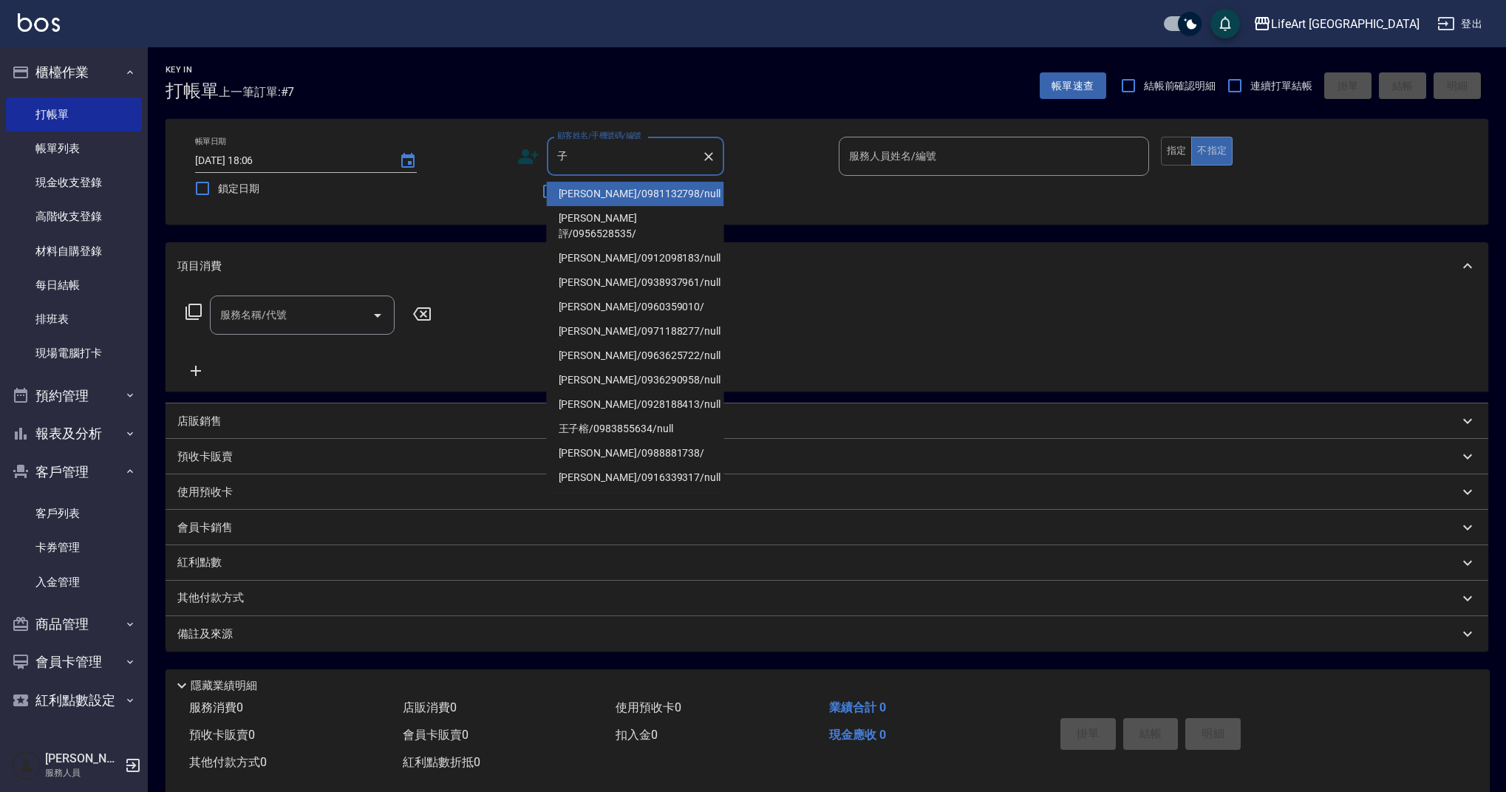
click at [628, 251] on li "[PERSON_NAME]/0912098183/null" at bounding box center [635, 258] width 177 height 24
type input "[PERSON_NAME]/0912098183/null"
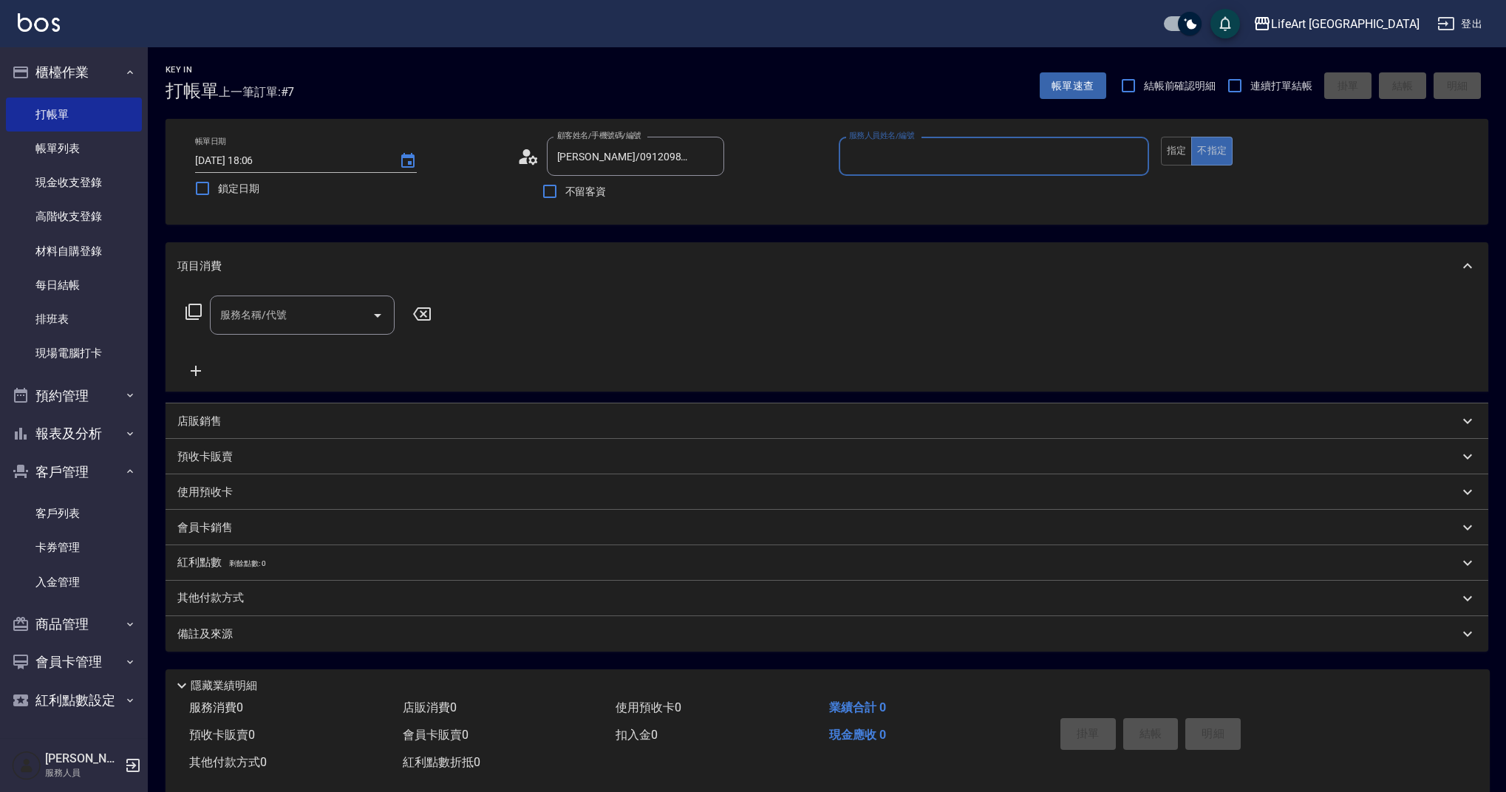
type input "Weiwei-w"
click at [699, 194] on icon "button" at bounding box center [706, 194] width 15 height 12
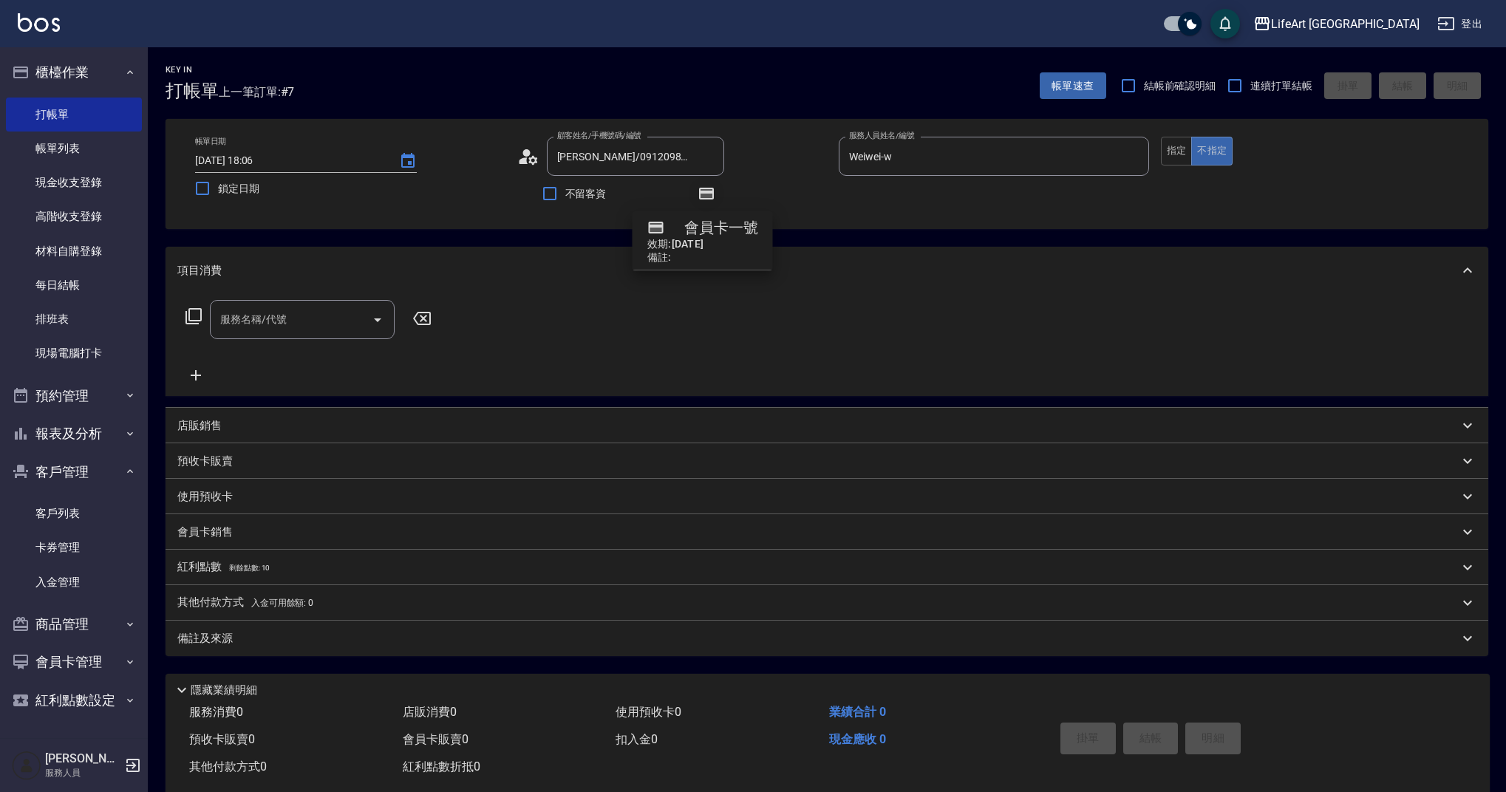
click at [699, 194] on icon "button" at bounding box center [706, 194] width 15 height 12
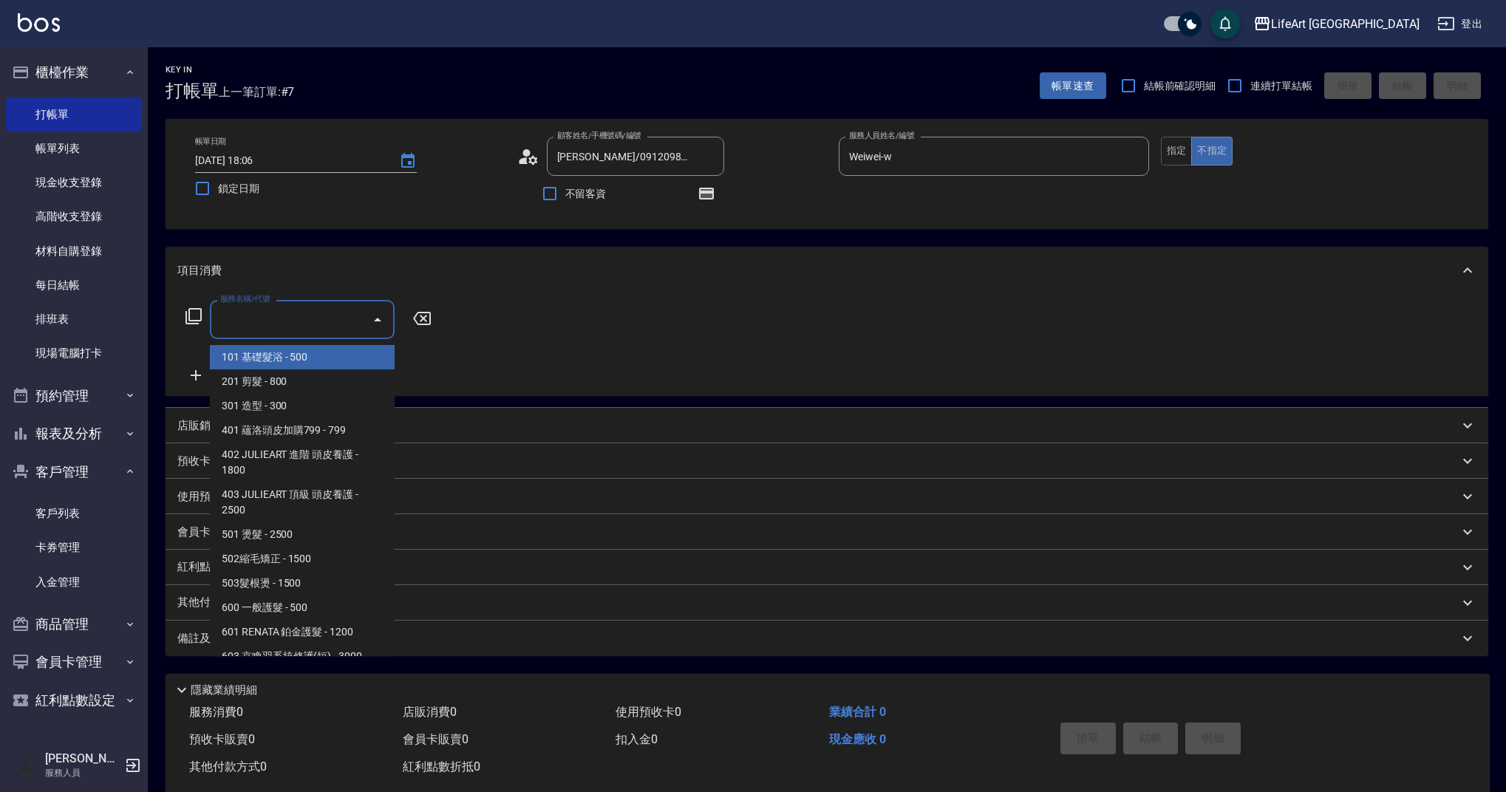
drag, startPoint x: 279, startPoint y: 329, endPoint x: 277, endPoint y: 346, distance: 17.1
click at [279, 329] on input "服務名稱/代號" at bounding box center [291, 320] width 149 height 26
click at [284, 381] on span "201 剪髮 - 800" at bounding box center [302, 382] width 185 height 24
type input "201 剪髮(201)"
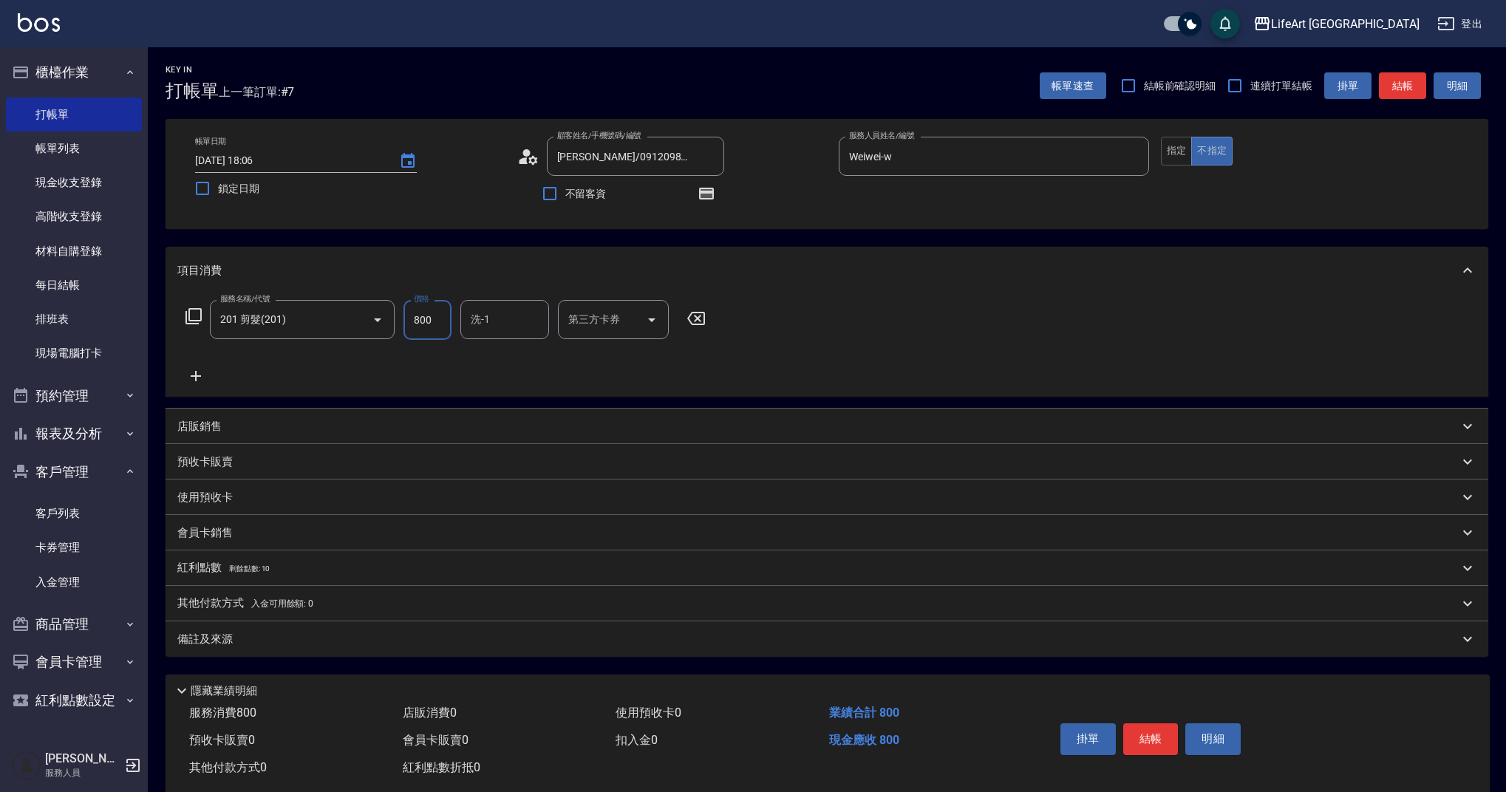
click at [448, 322] on input "800" at bounding box center [428, 320] width 48 height 40
click at [447, 322] on input "800" at bounding box center [428, 320] width 48 height 40
type input "900"
click at [506, 327] on input "洗-1" at bounding box center [504, 320] width 75 height 26
click at [506, 356] on span "Lily (無代號)" at bounding box center [499, 358] width 54 height 16
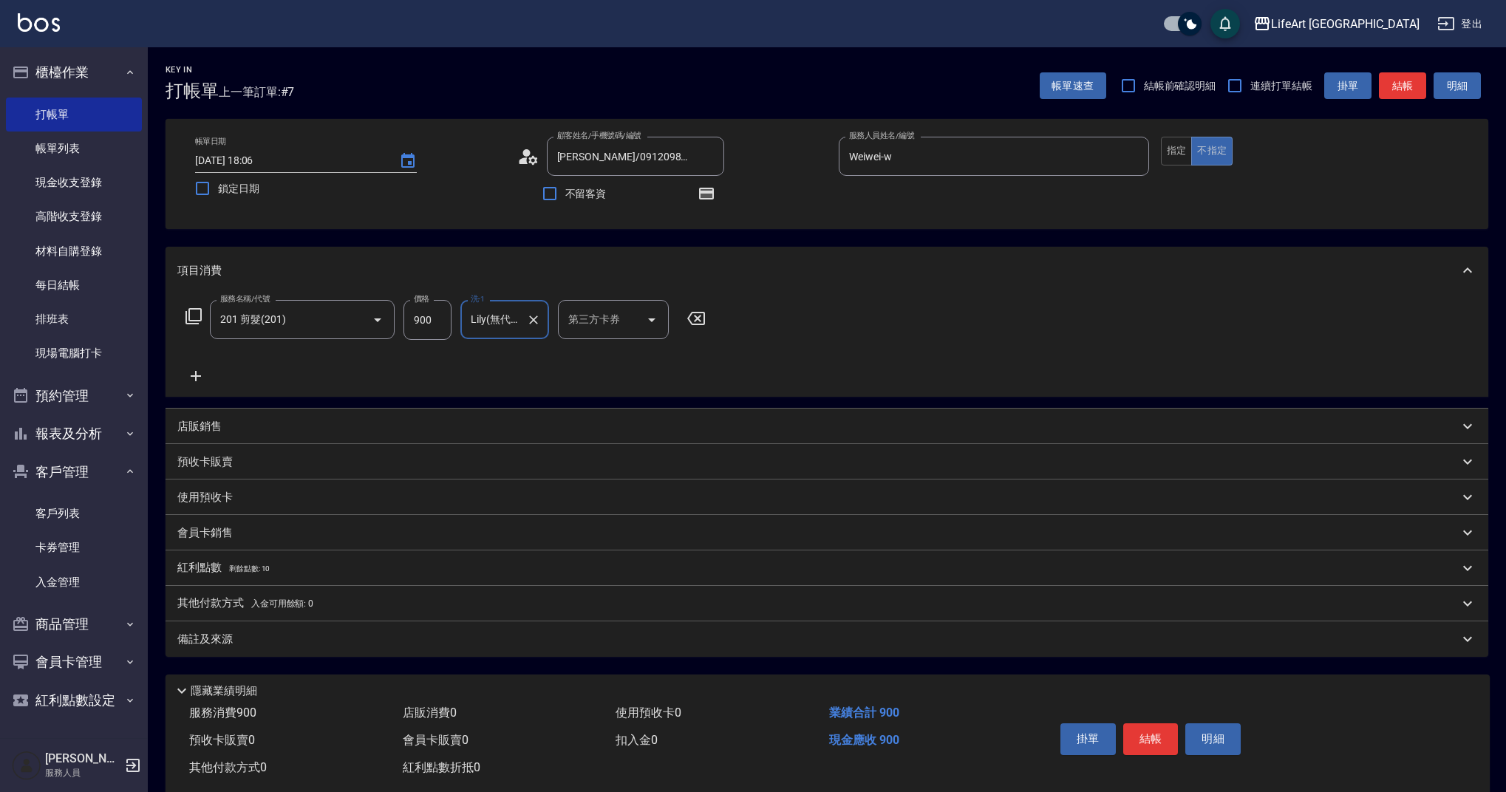
click at [517, 332] on input "Lily(無代號)" at bounding box center [493, 320] width 53 height 26
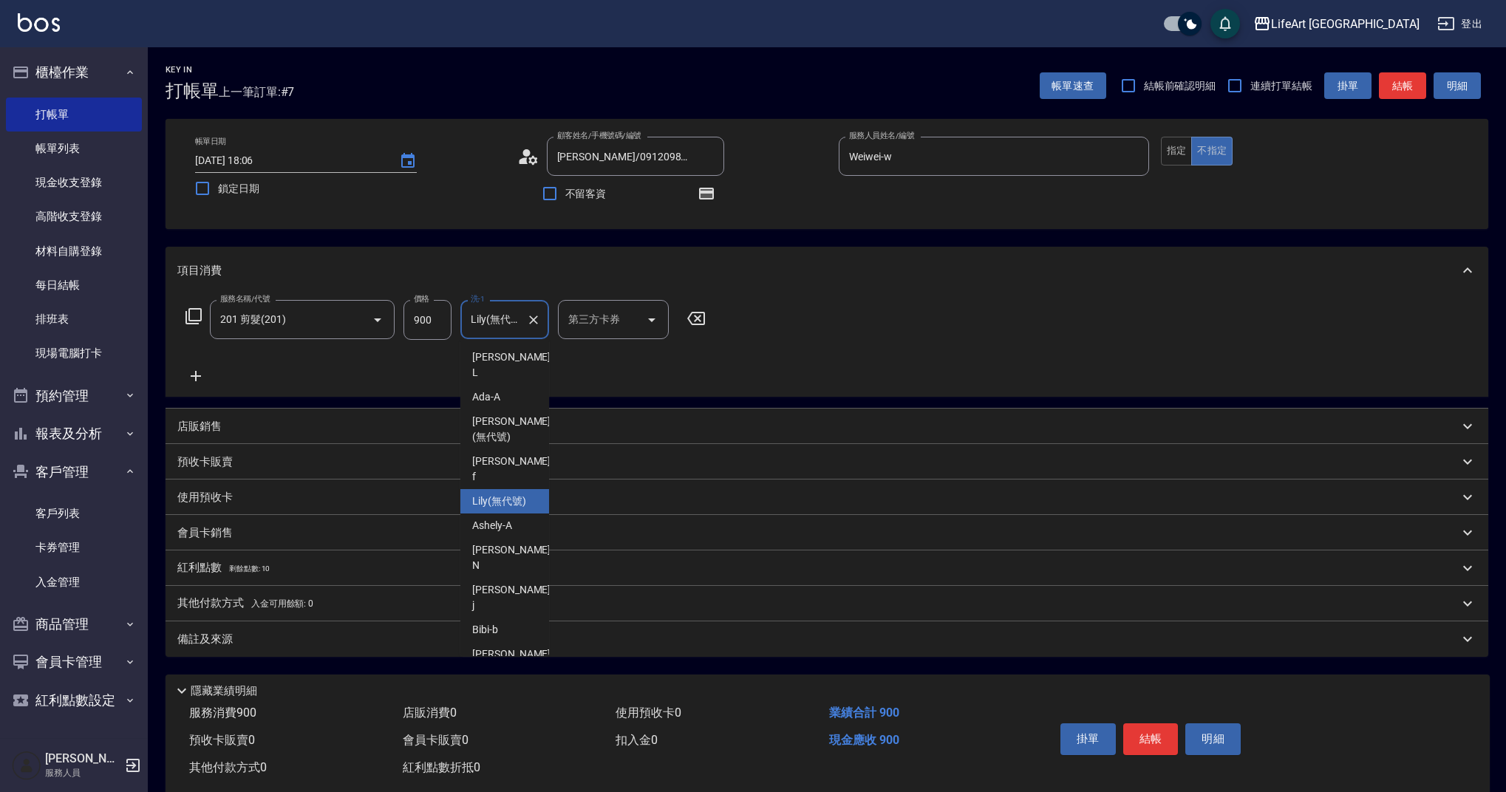
click at [517, 332] on input "Lily(無代號)" at bounding box center [493, 320] width 53 height 26
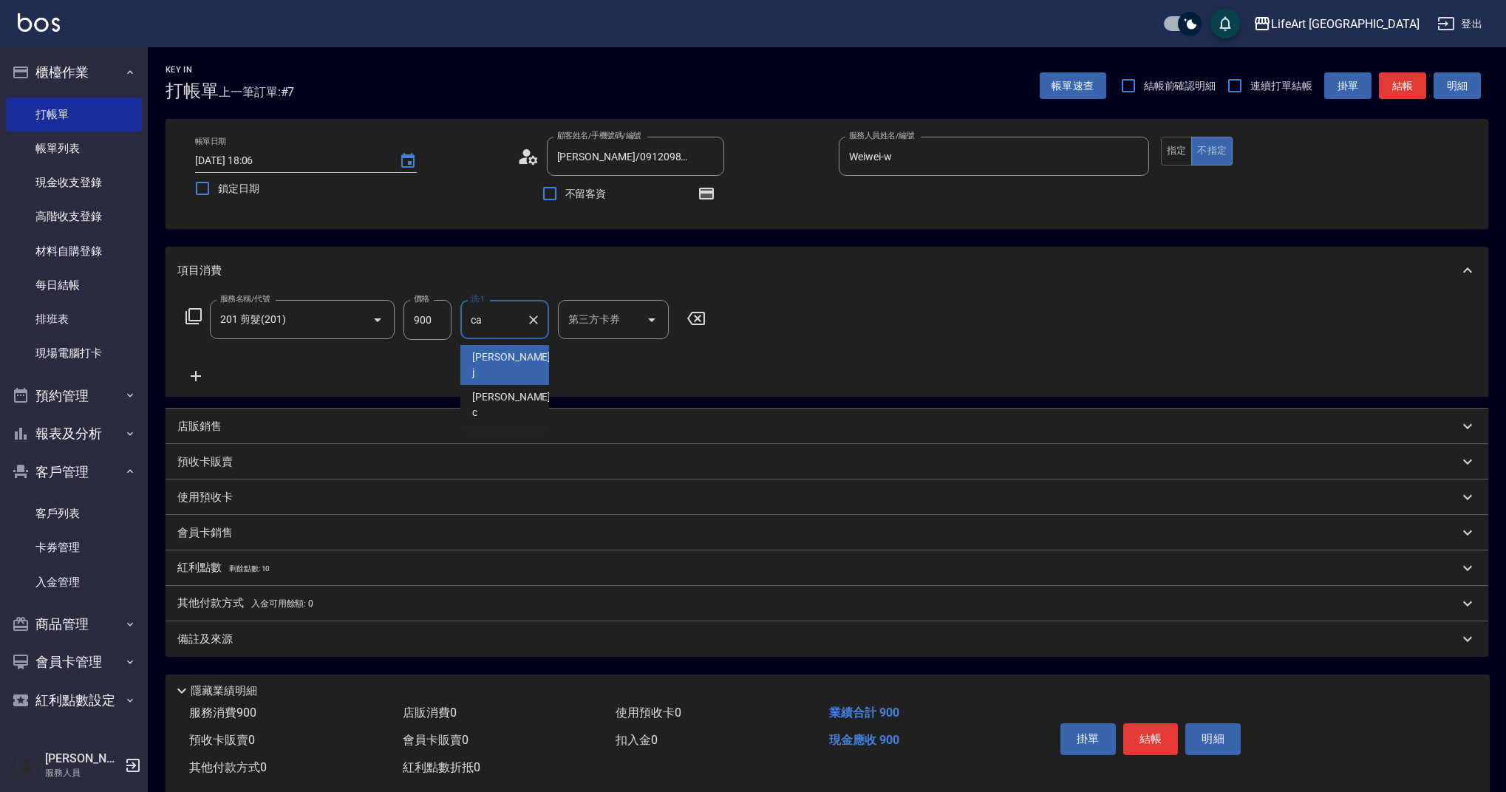
click at [507, 358] on span "[PERSON_NAME]" at bounding box center [512, 365] width 81 height 31
click at [506, 322] on input "[PERSON_NAME]" at bounding box center [493, 320] width 53 height 26
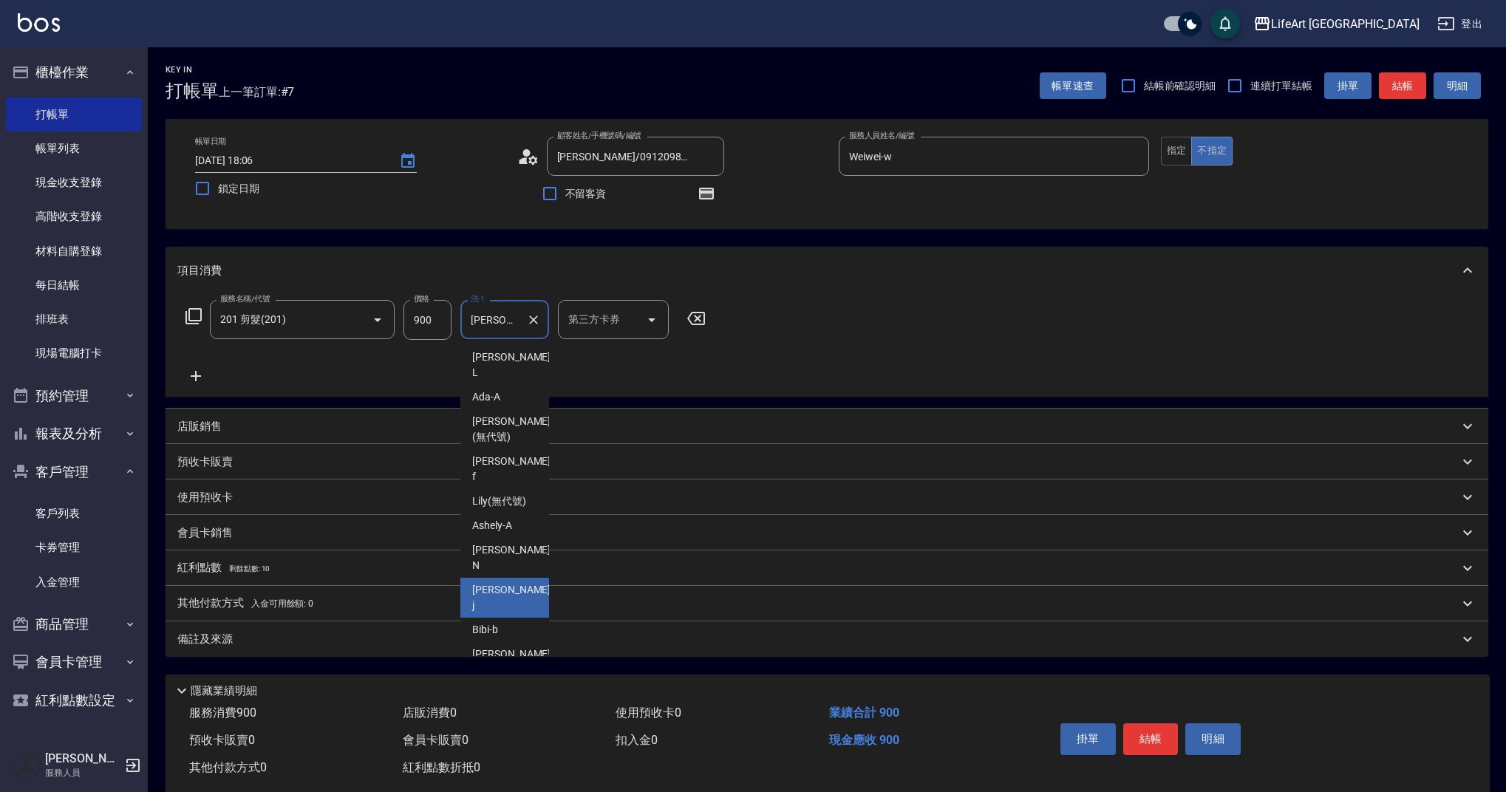
click at [506, 322] on input "[PERSON_NAME]" at bounding box center [493, 320] width 53 height 26
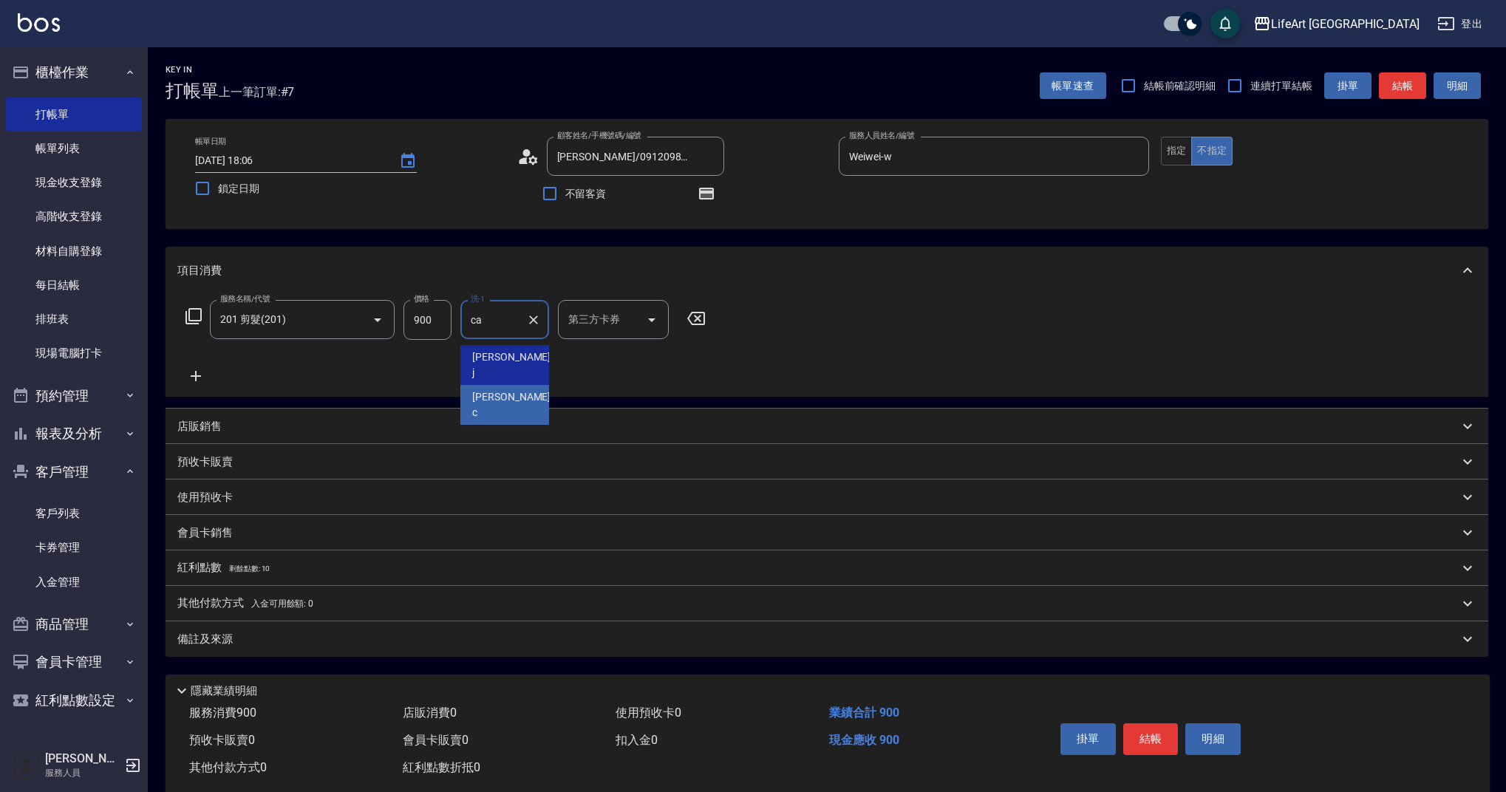
click at [506, 390] on span "Casey -c" at bounding box center [512, 405] width 81 height 31
type input "Casey-c"
click at [310, 625] on div "備註及來源" at bounding box center [827, 639] width 1323 height 35
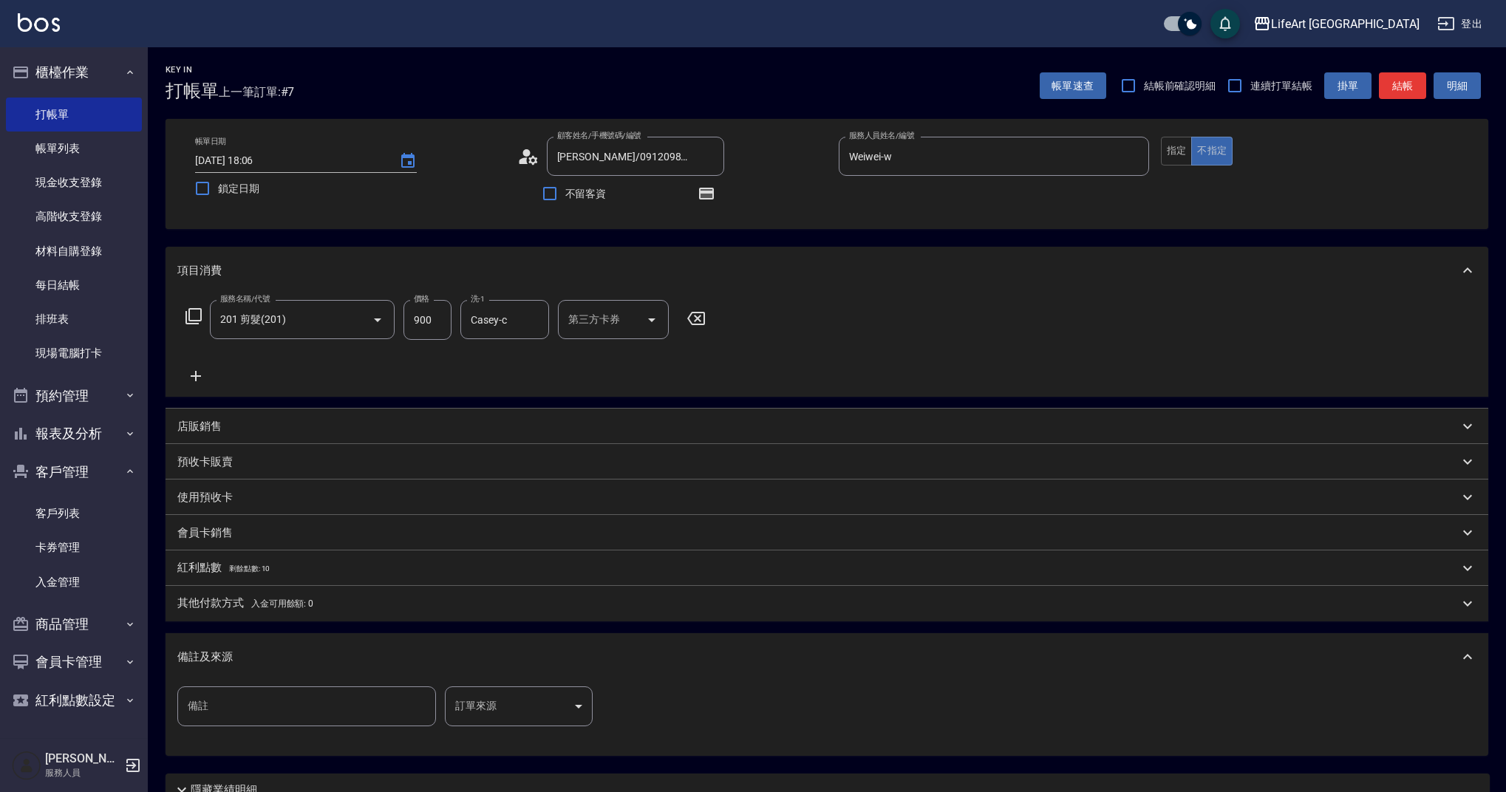
click at [486, 698] on body "LifeArt 蘆洲 登出 櫃檯作業 打帳單 帳單列表 現金收支登錄 高階收支登錄 材料自購登錄 每日結帳 排班表 現場電腦打卡 預約管理 預約管理 單日預約…" at bounding box center [753, 458] width 1506 height 917
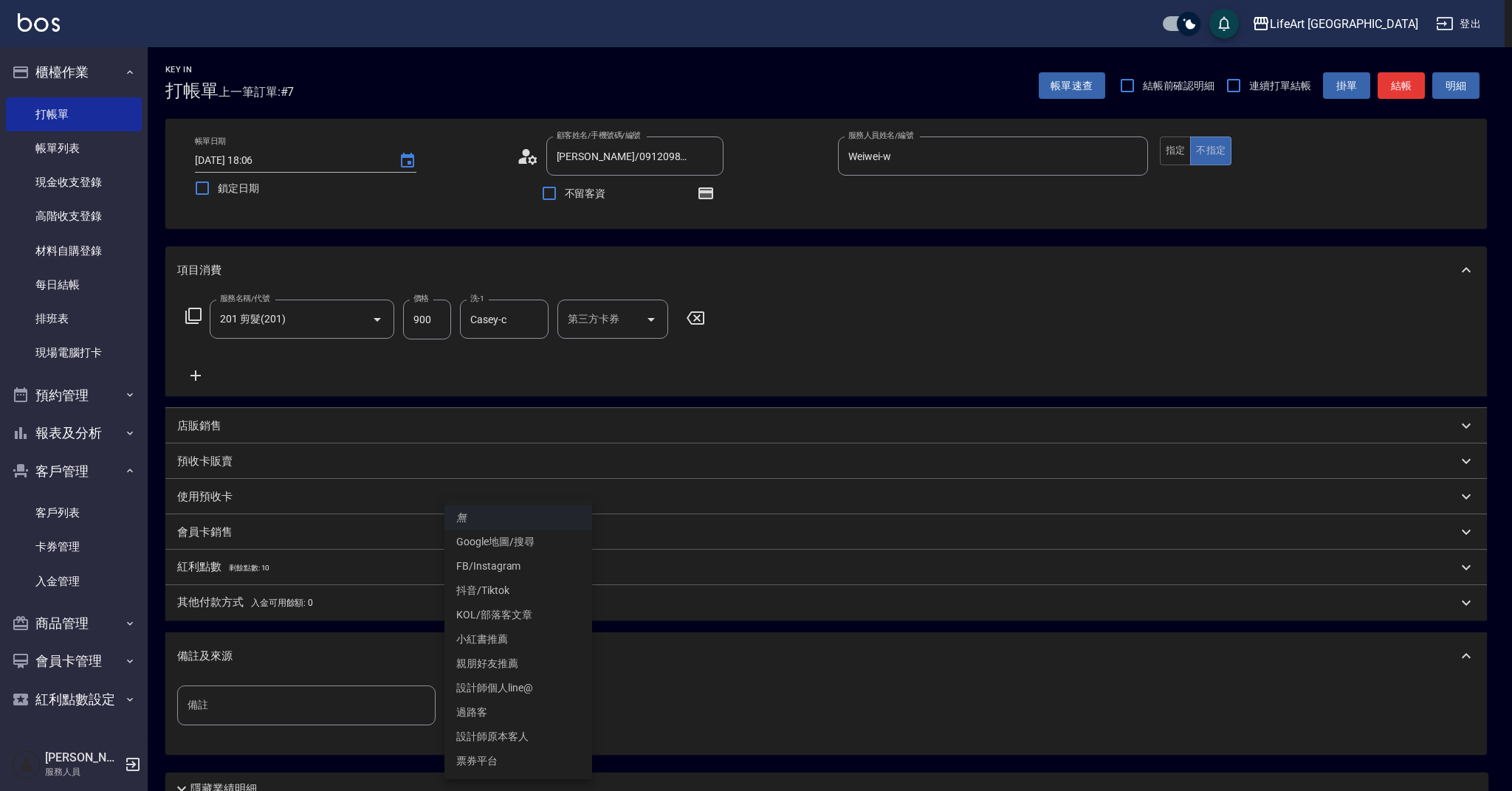
click at [509, 734] on li "設計師原本客人" at bounding box center [518, 737] width 148 height 24
type input "設計師原本客人"
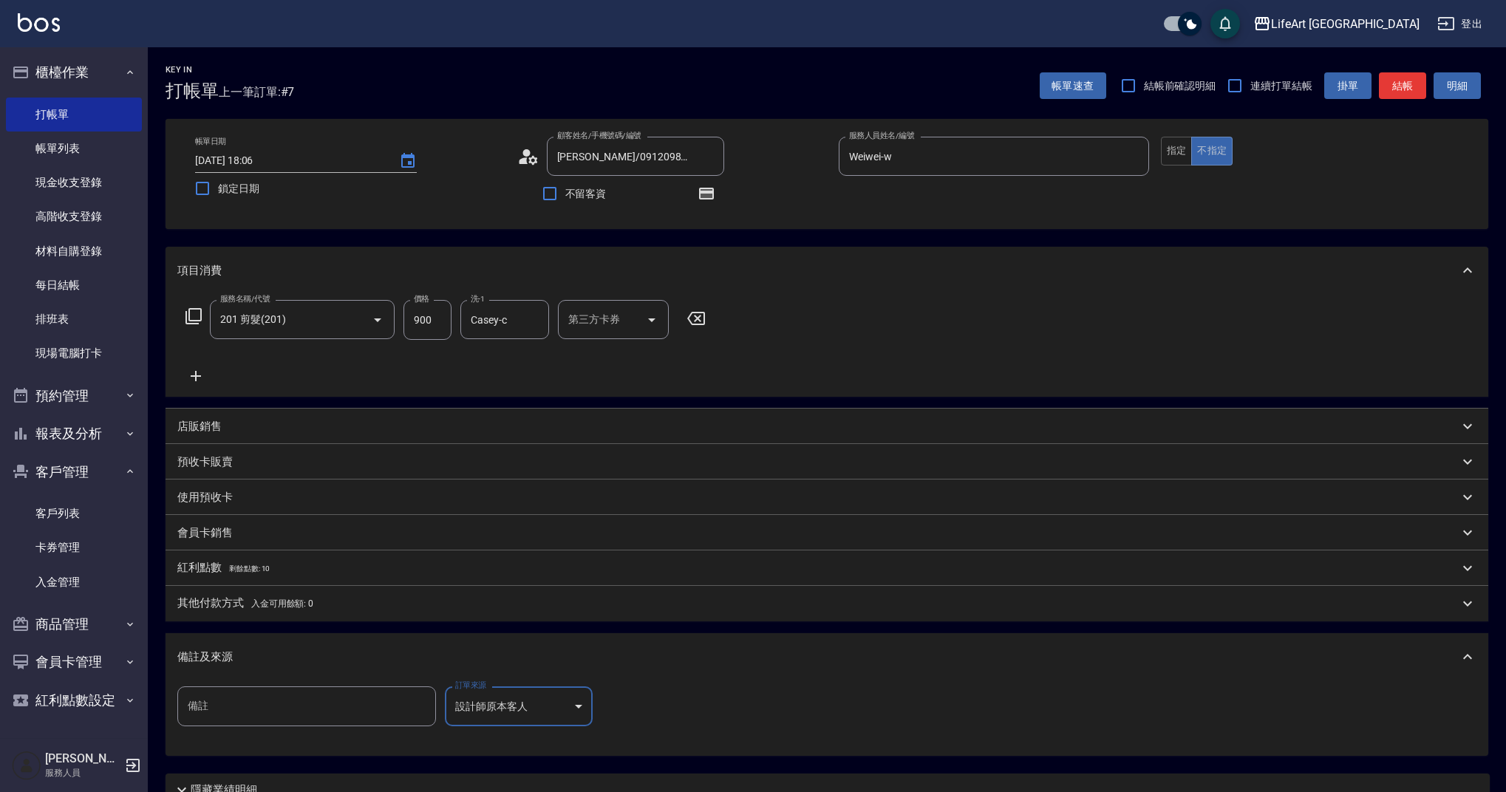
click at [280, 581] on div "紅利點數 剩餘點數: 10" at bounding box center [827, 568] width 1323 height 35
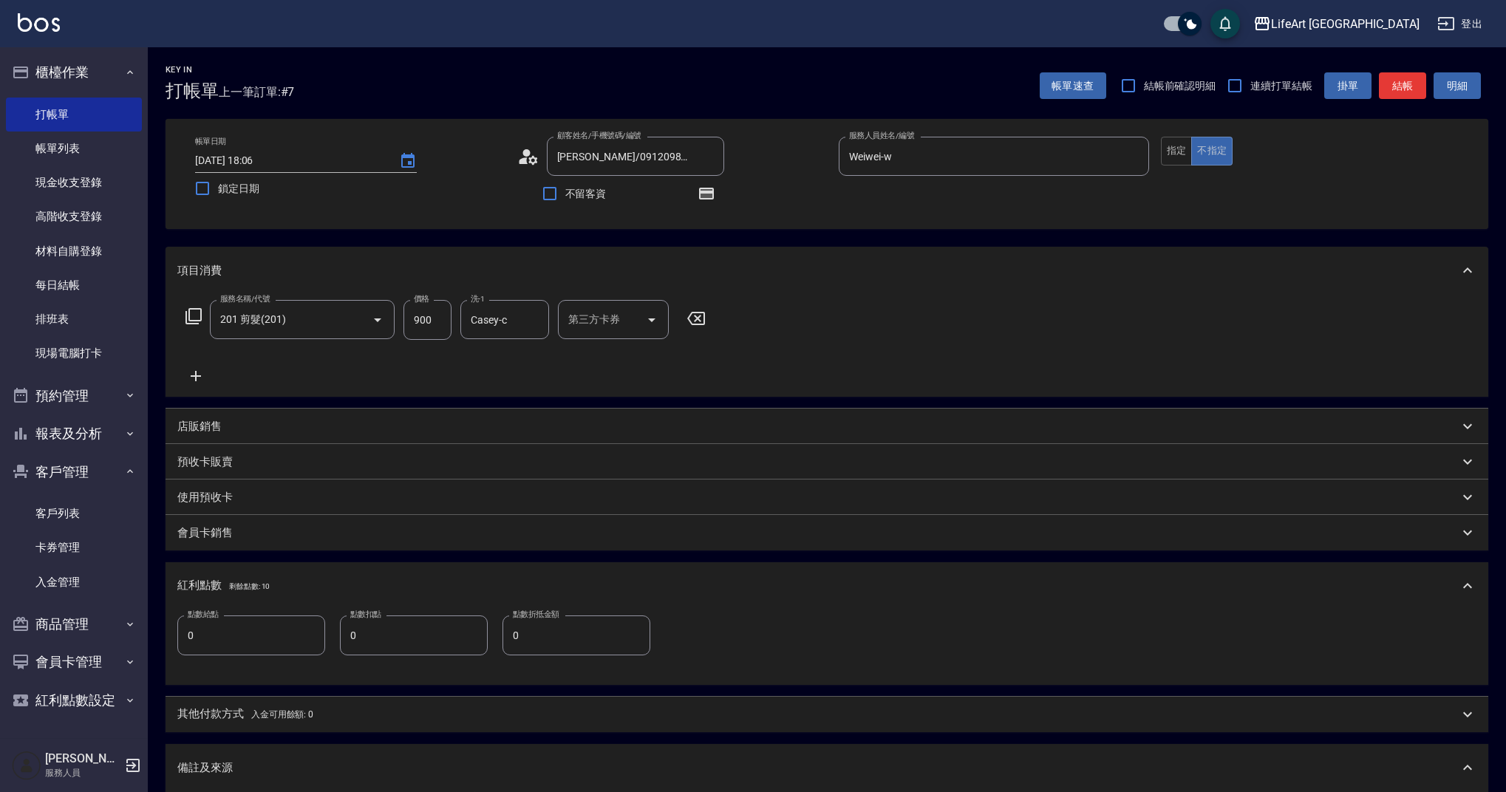
click at [280, 581] on div "紅利點數 剩餘點數: 10" at bounding box center [818, 586] width 1282 height 16
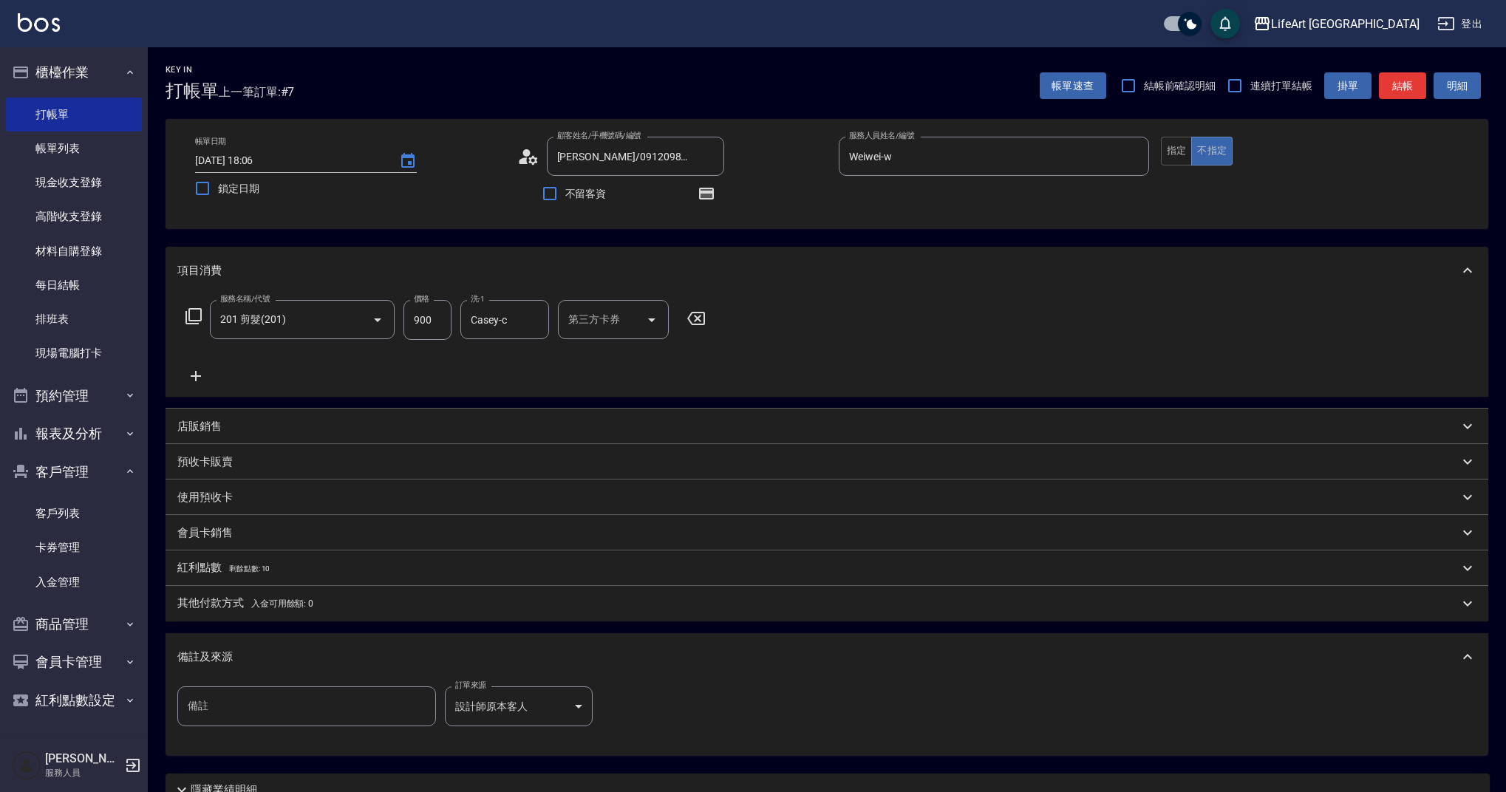
scroll to position [131, 0]
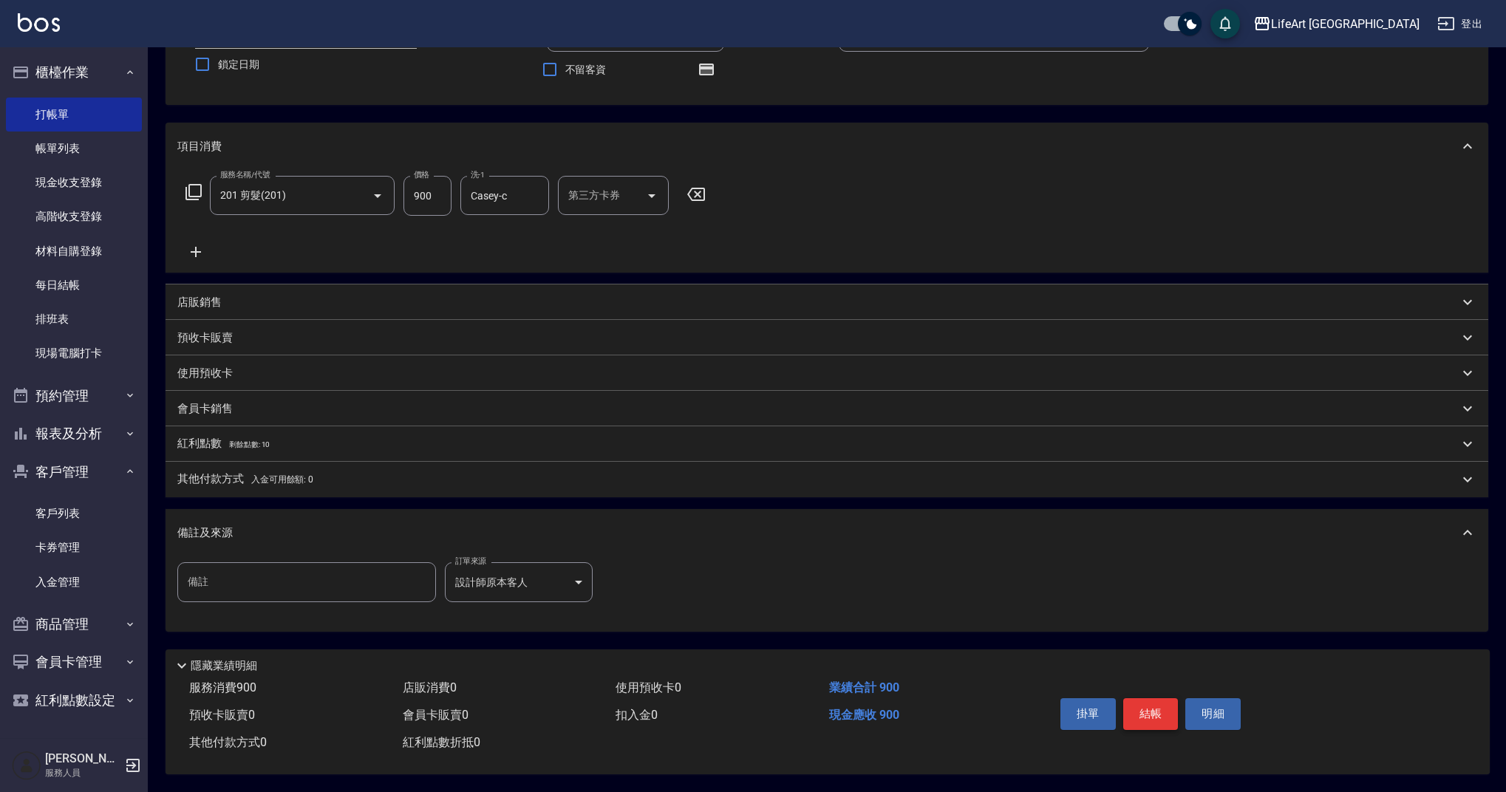
click at [1150, 700] on button "結帳" at bounding box center [1150, 713] width 55 height 31
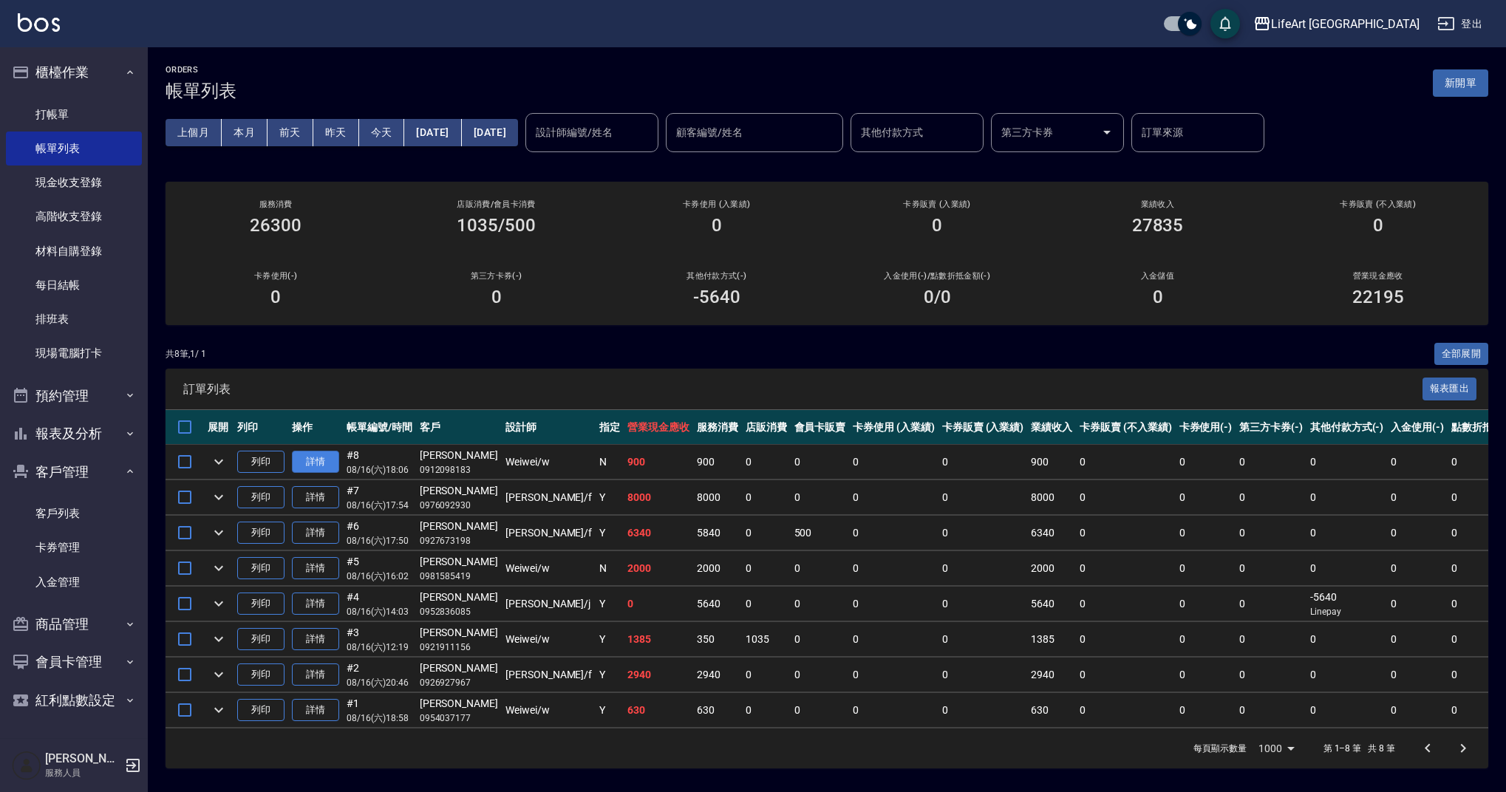
click at [331, 462] on link "詳情" at bounding box center [315, 462] width 47 height 23
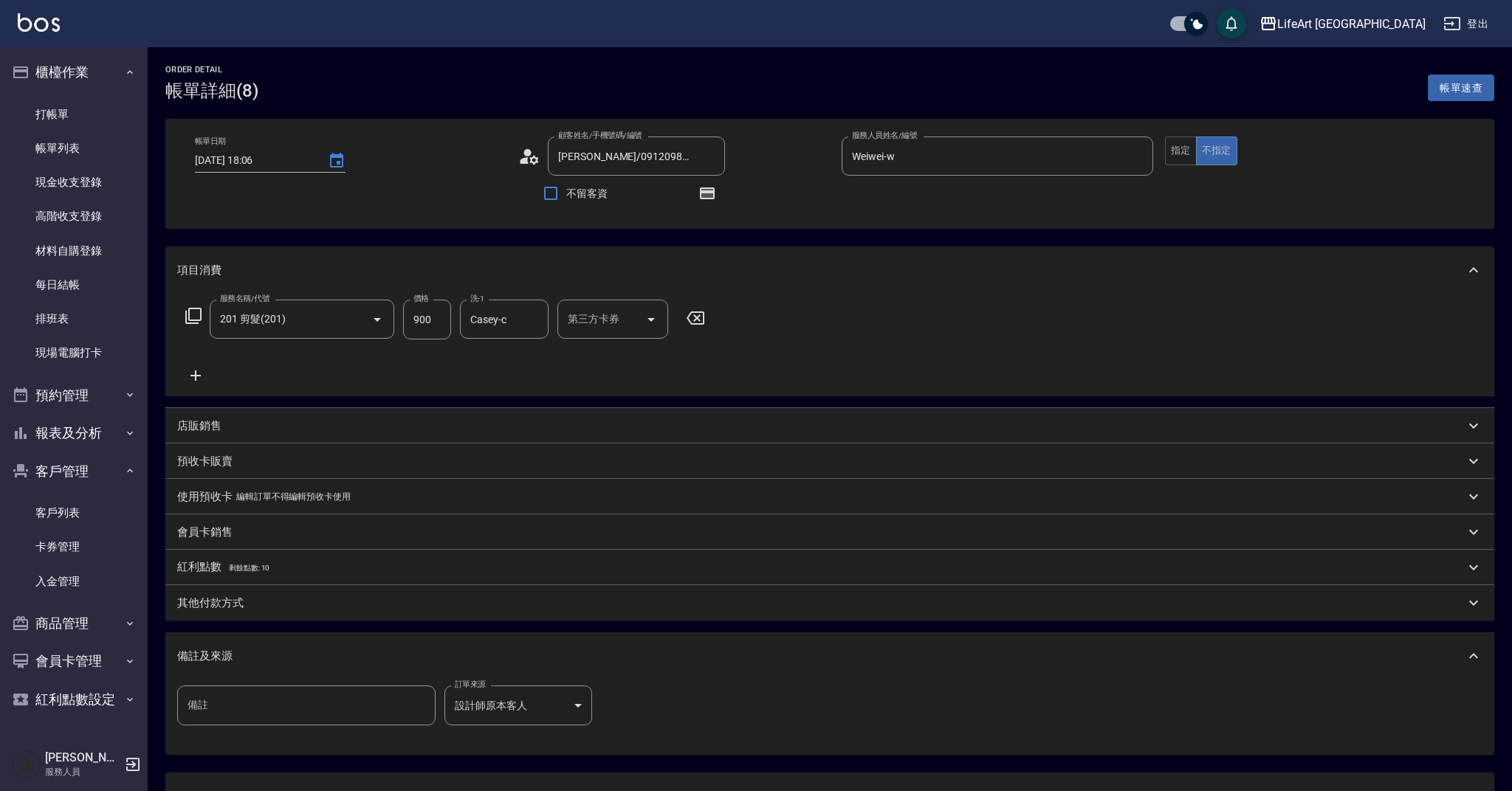
type input "[PERSON_NAME]/0912098183/null"
type input "Weiwei-w"
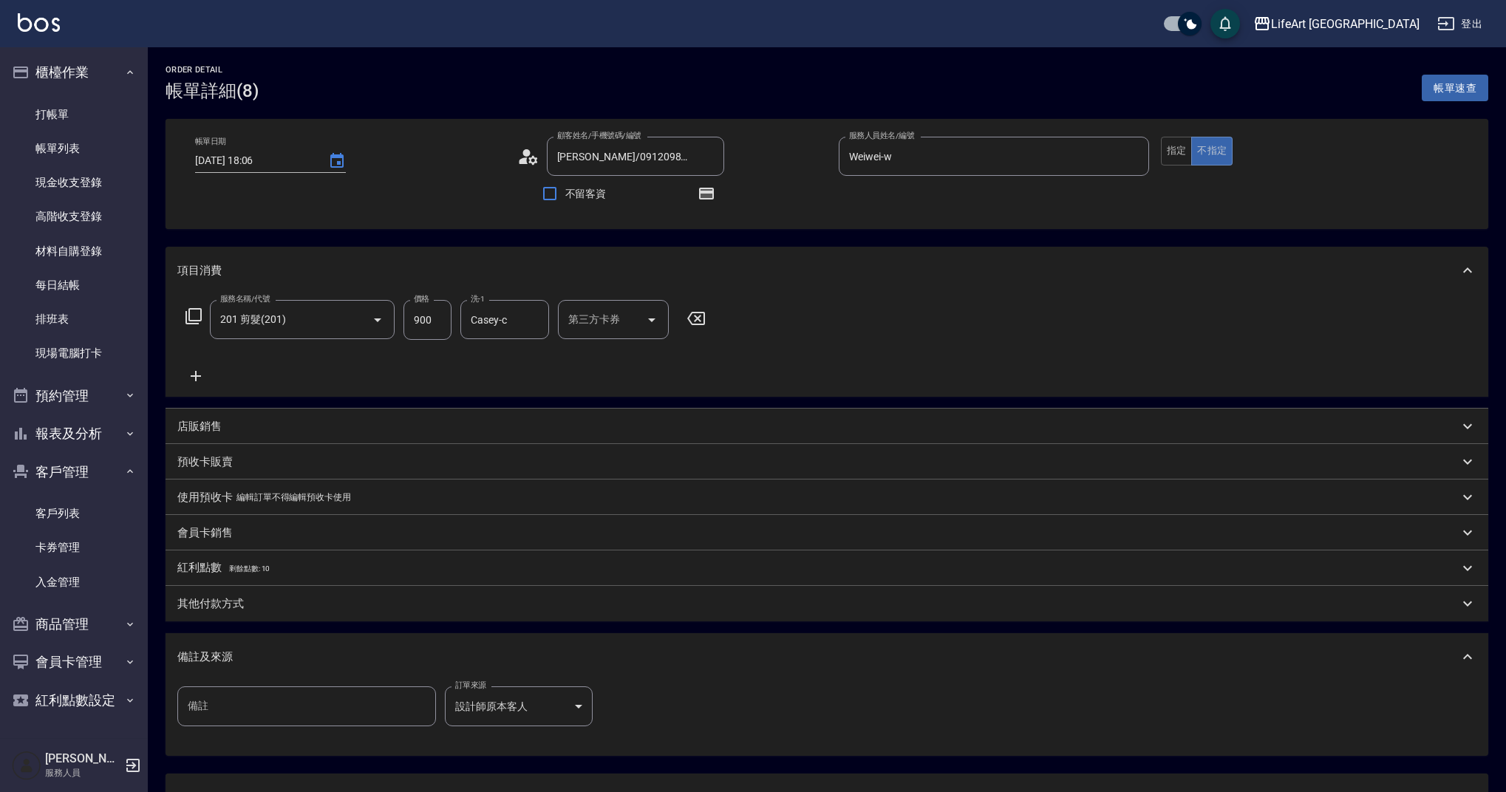
click at [529, 157] on icon at bounding box center [528, 157] width 22 height 22
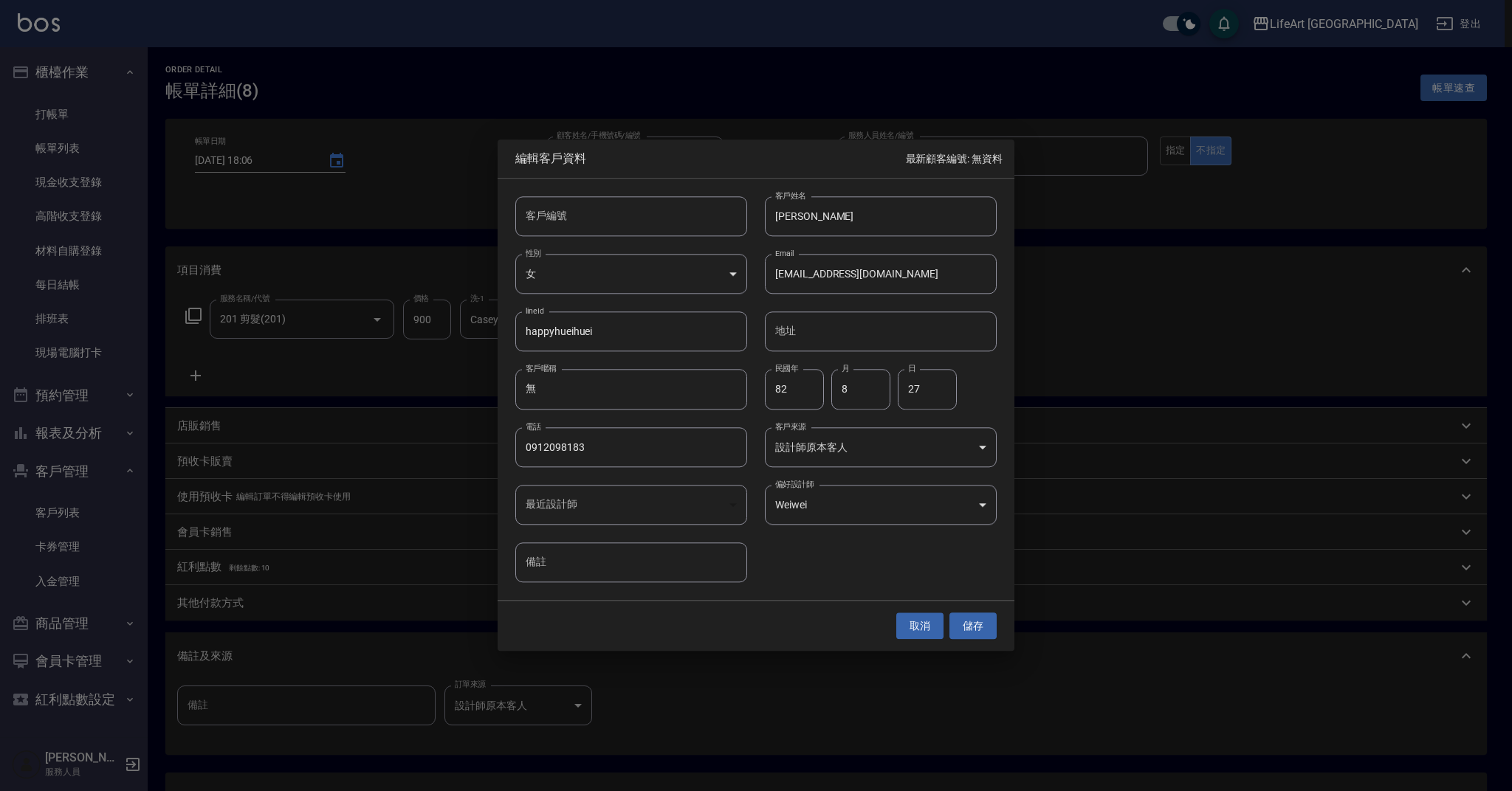
click at [927, 628] on button "取消" at bounding box center [919, 625] width 47 height 27
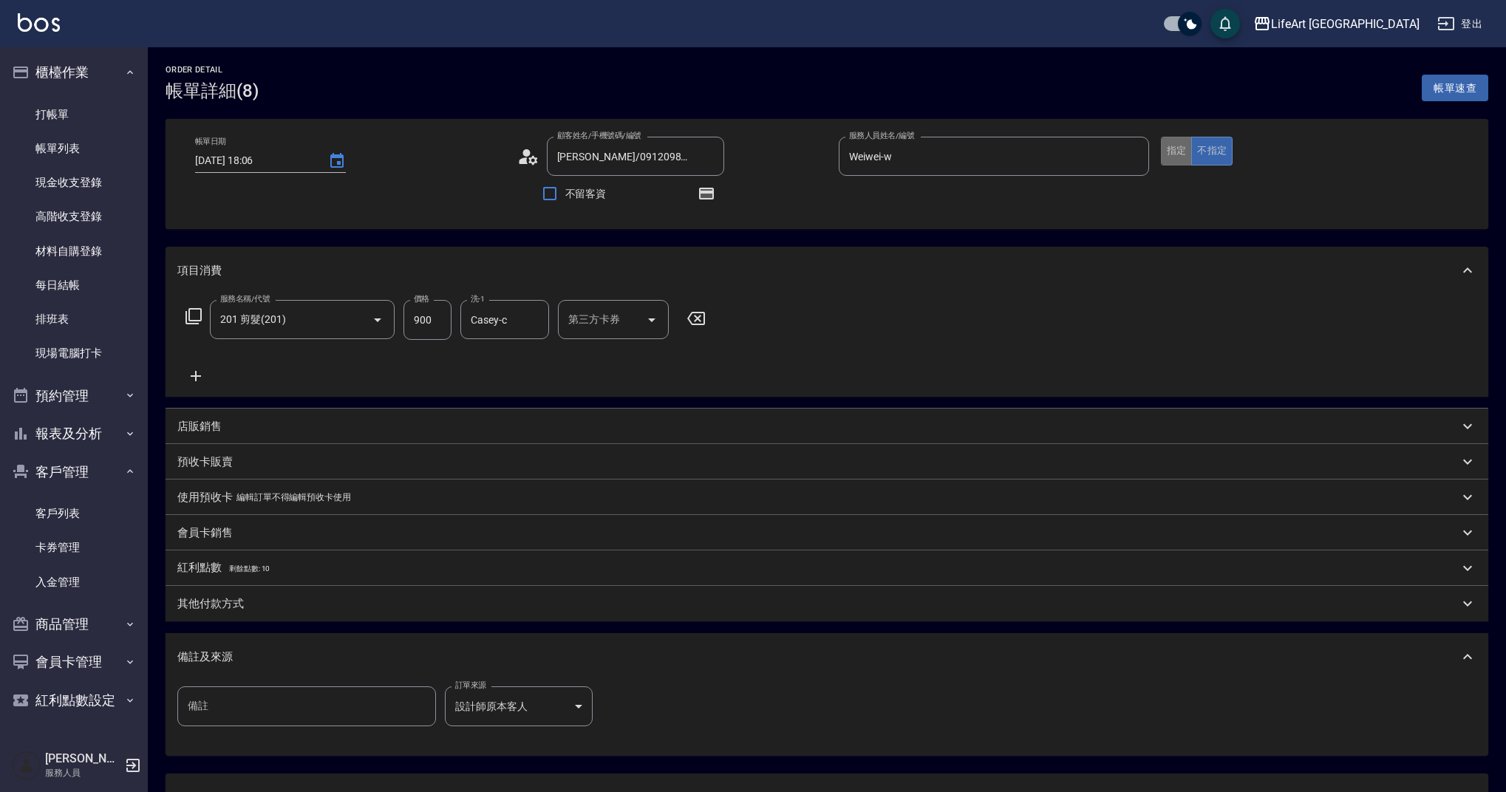
click at [1186, 153] on button "指定" at bounding box center [1177, 151] width 32 height 29
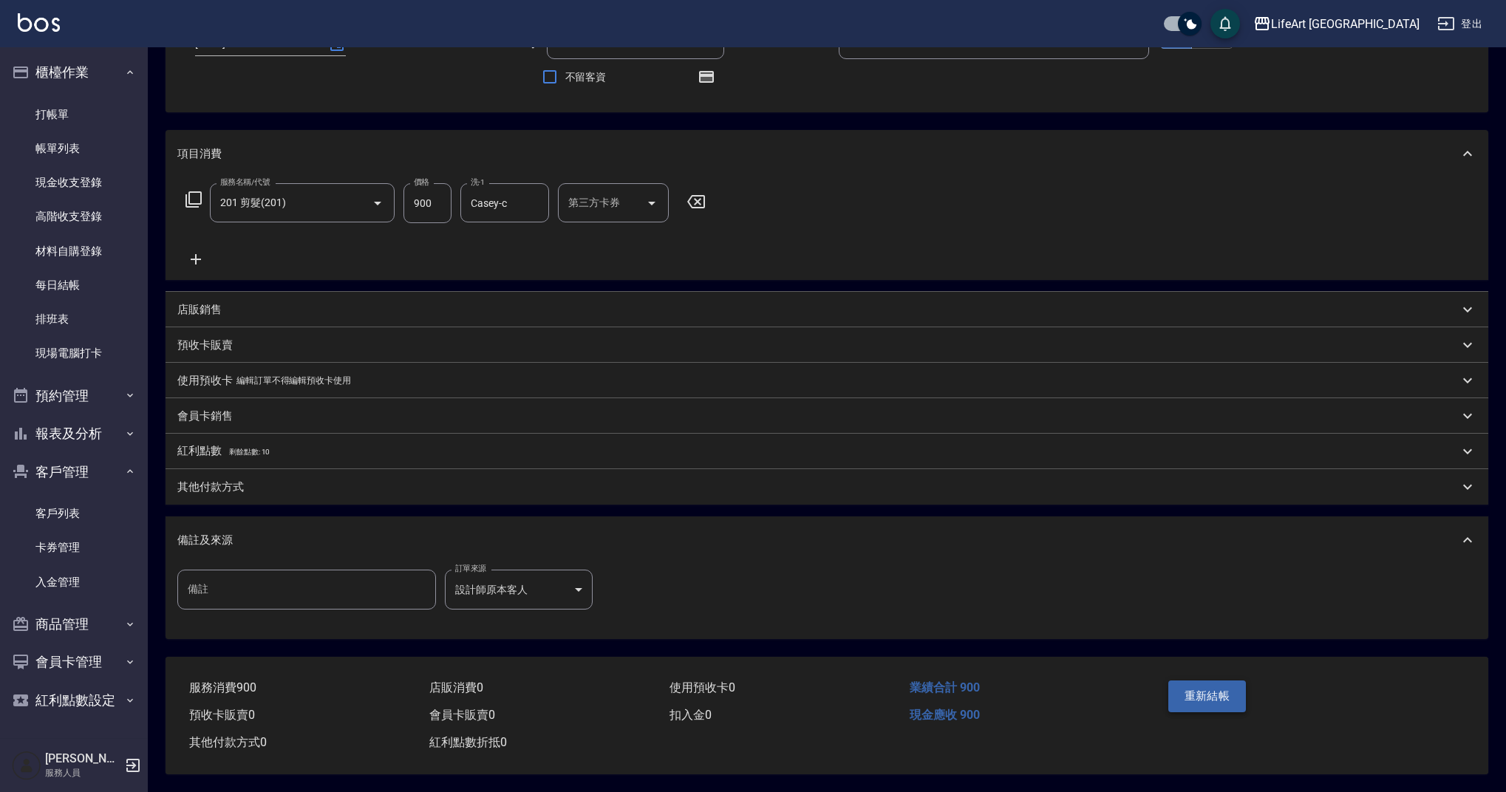
click at [1212, 700] on button "重新結帳" at bounding box center [1208, 696] width 78 height 31
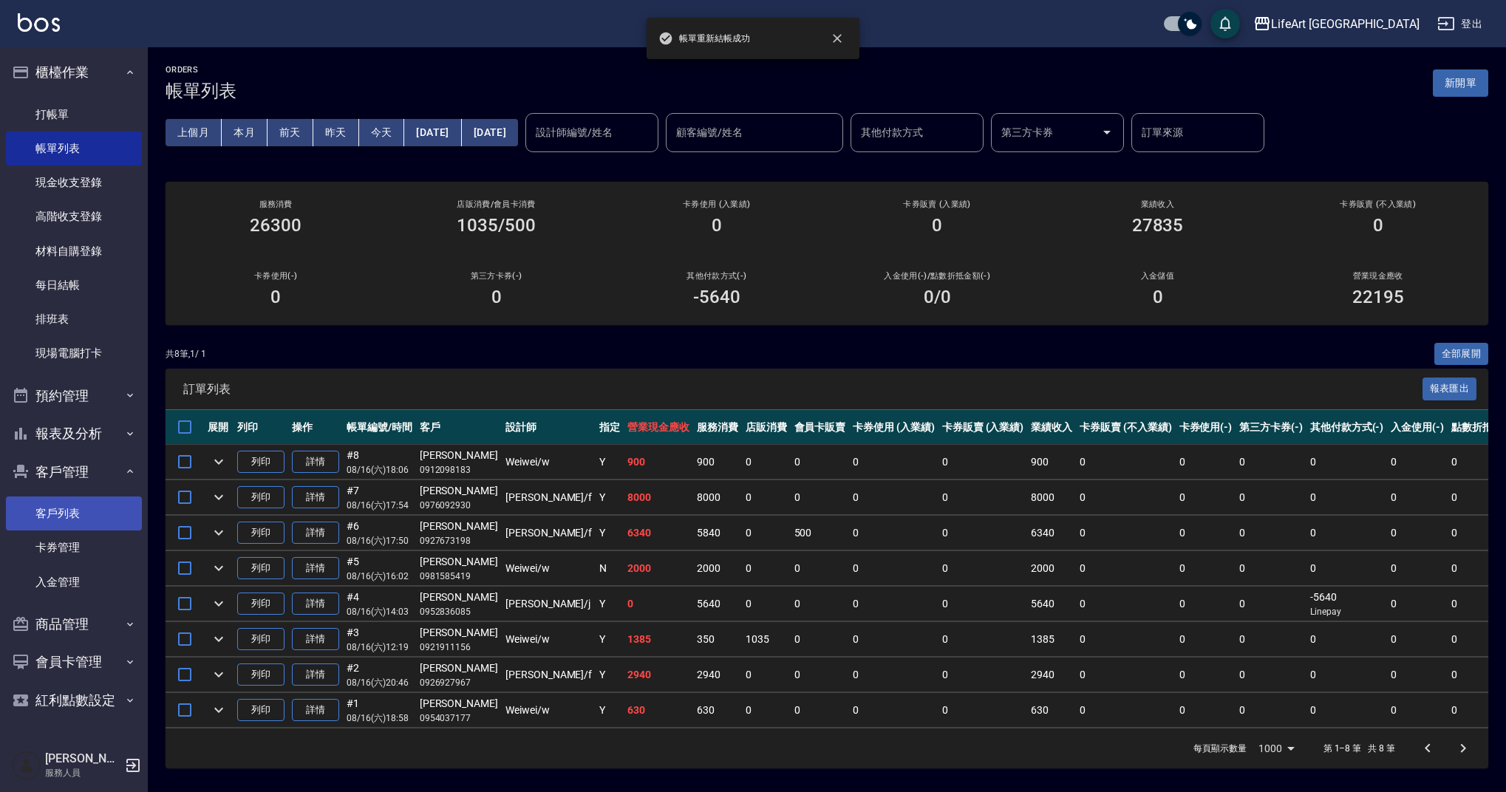
click at [77, 517] on link "客戶列表" at bounding box center [74, 514] width 136 height 34
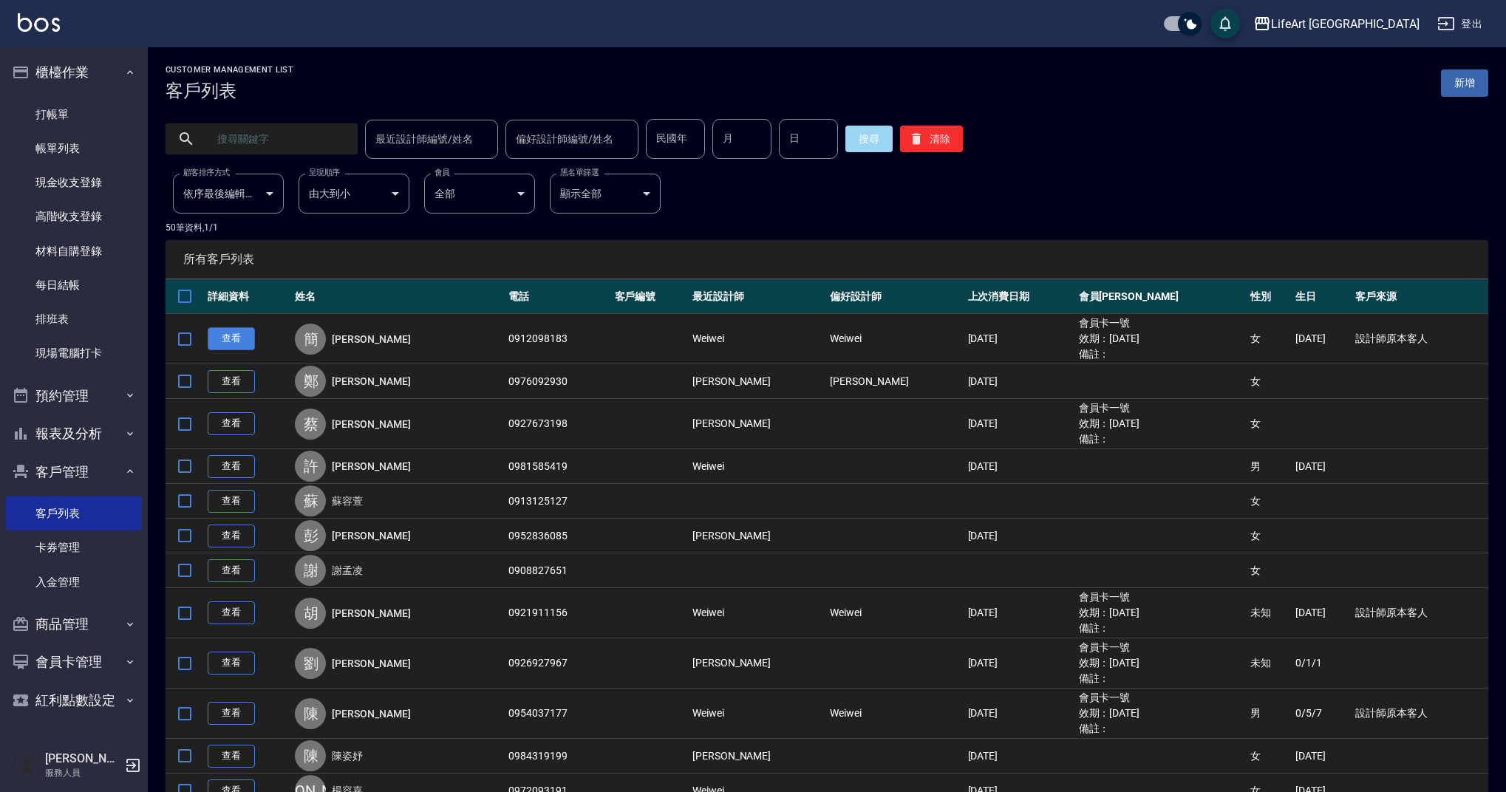
click at [251, 332] on link "查看" at bounding box center [231, 338] width 47 height 23
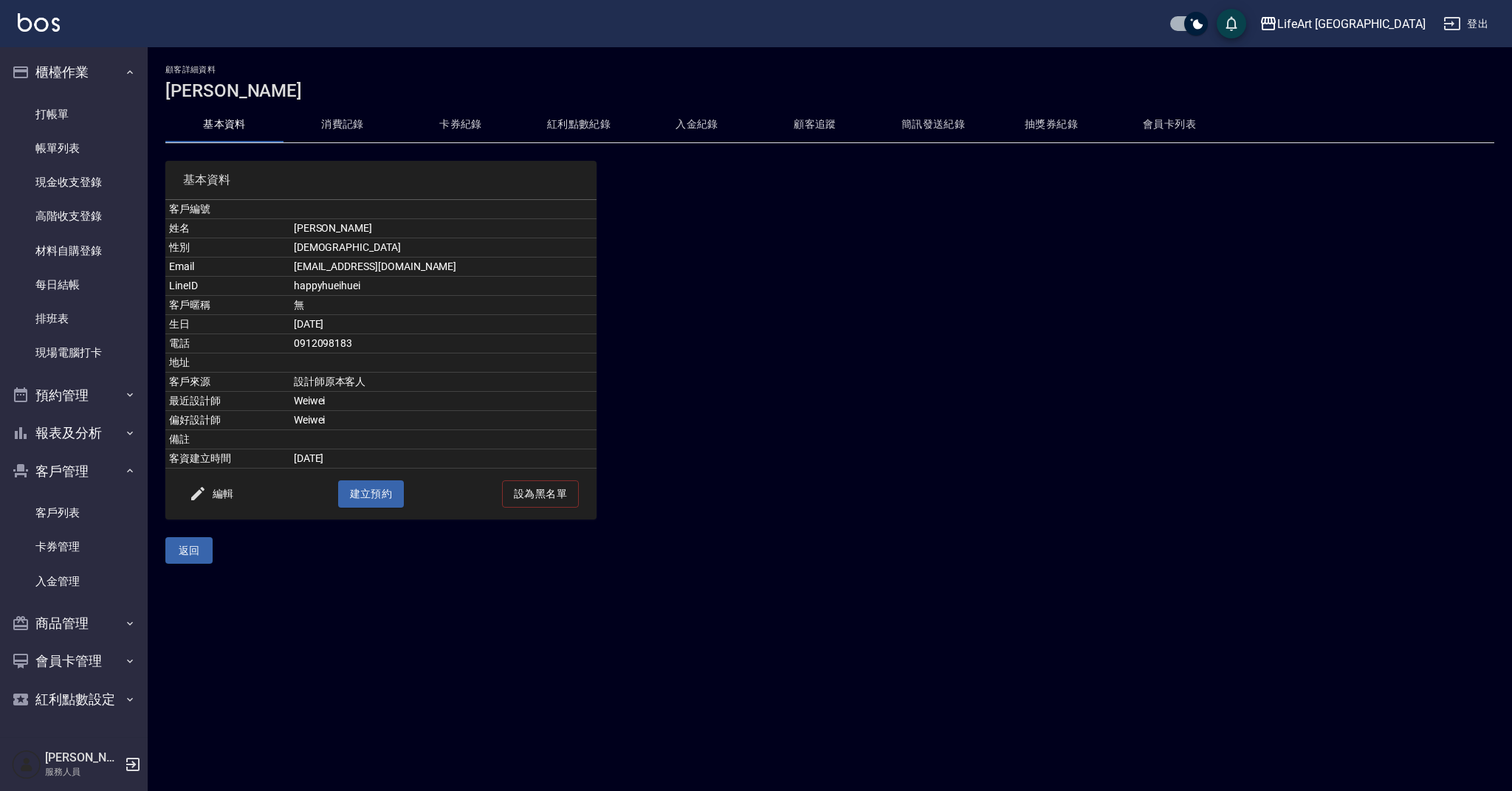
click at [368, 118] on button "消費記錄" at bounding box center [343, 124] width 118 height 35
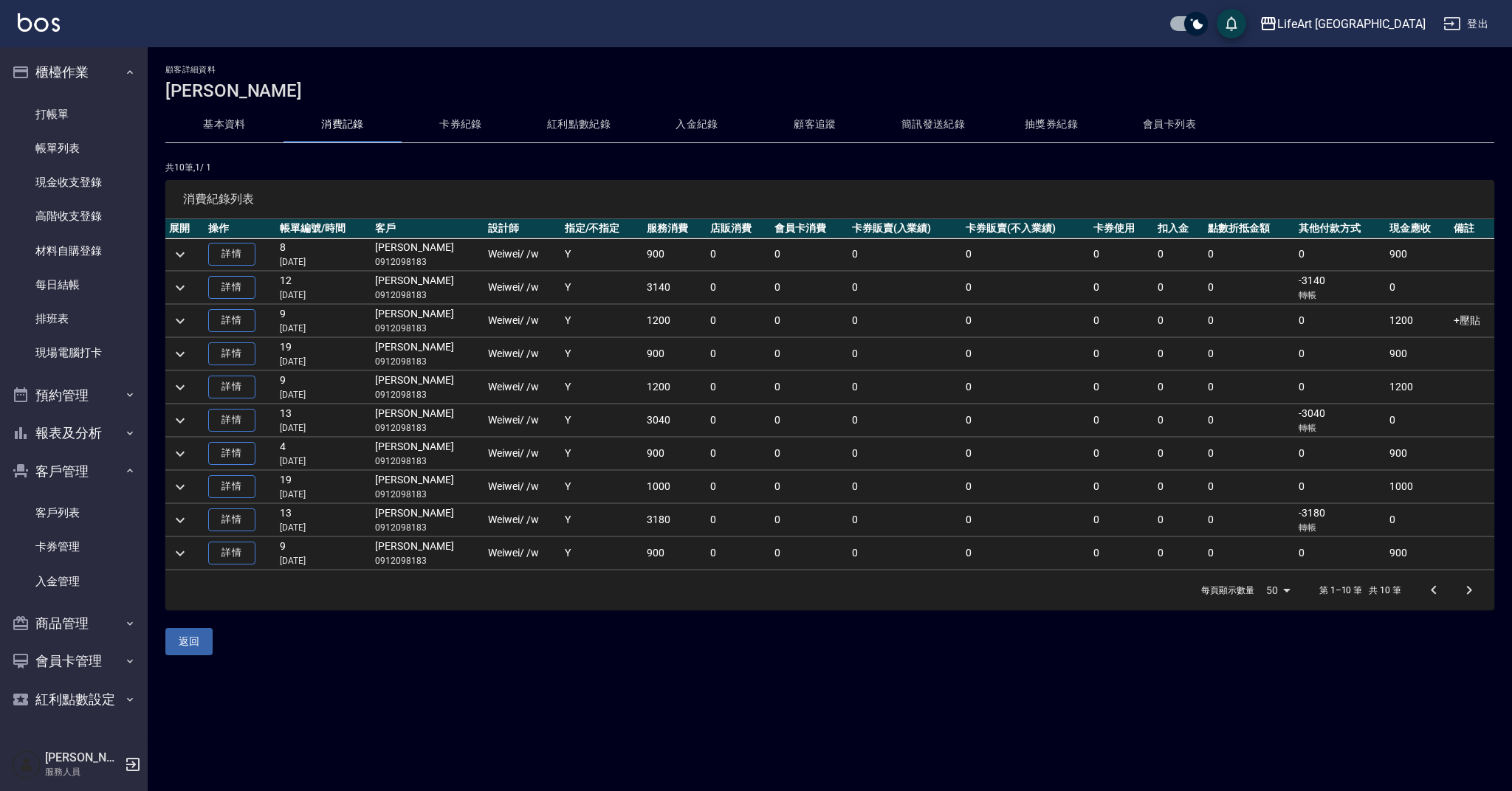
click at [1155, 123] on button "會員卡列表" at bounding box center [1169, 124] width 118 height 35
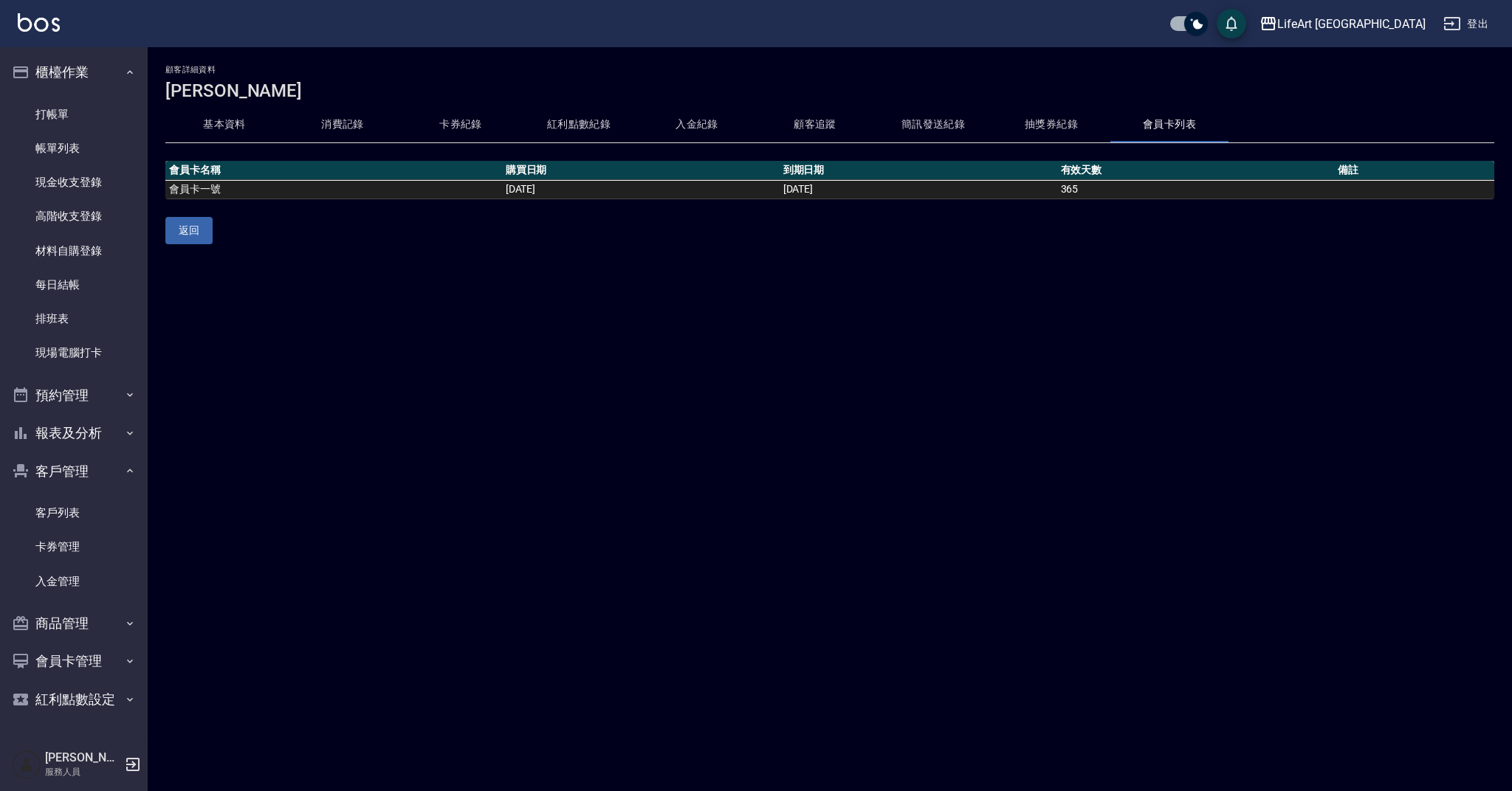
click at [601, 128] on button "紅利點數紀錄" at bounding box center [578, 124] width 118 height 35
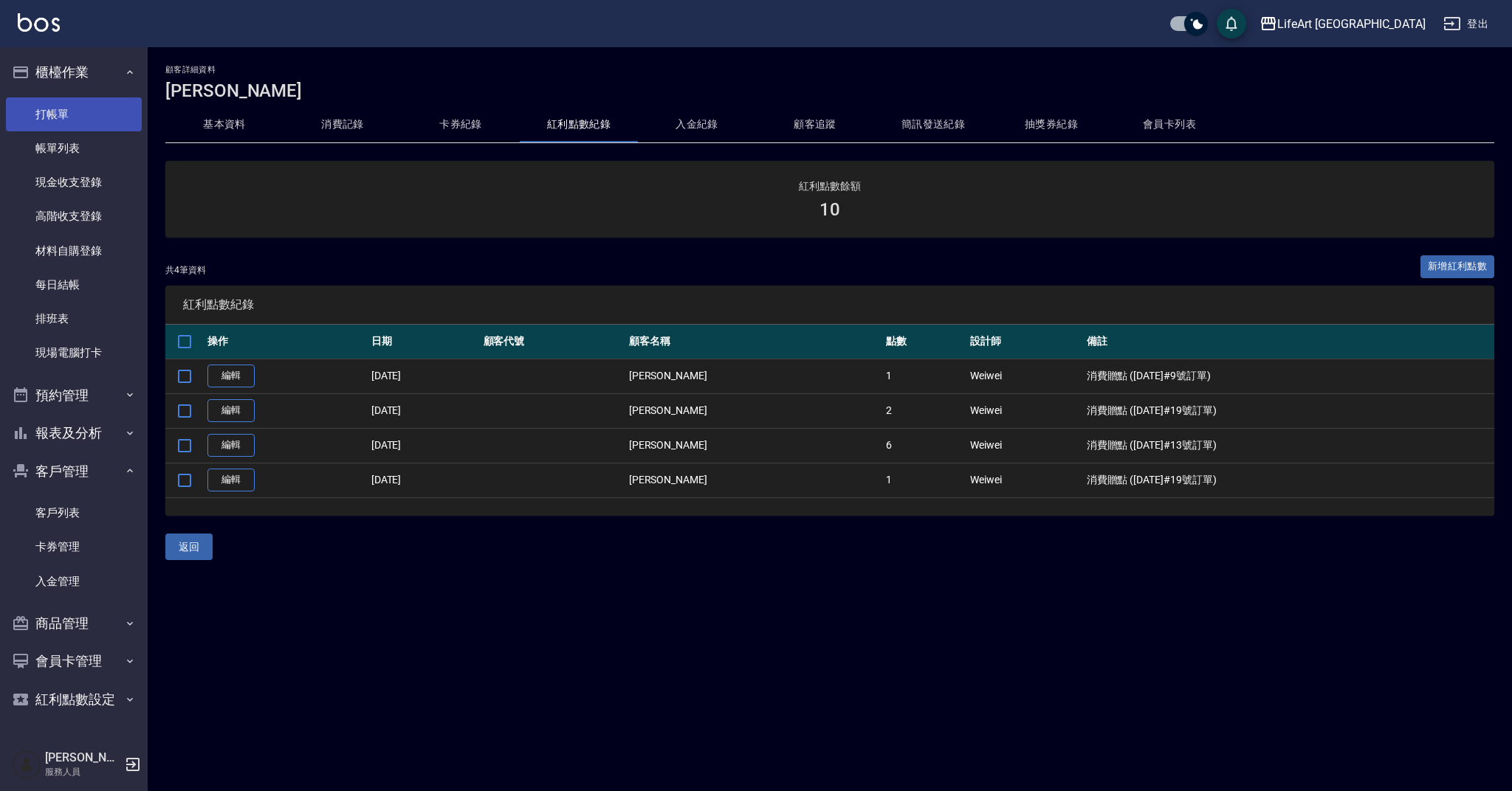
click at [68, 123] on link "打帳單" at bounding box center [74, 115] width 136 height 34
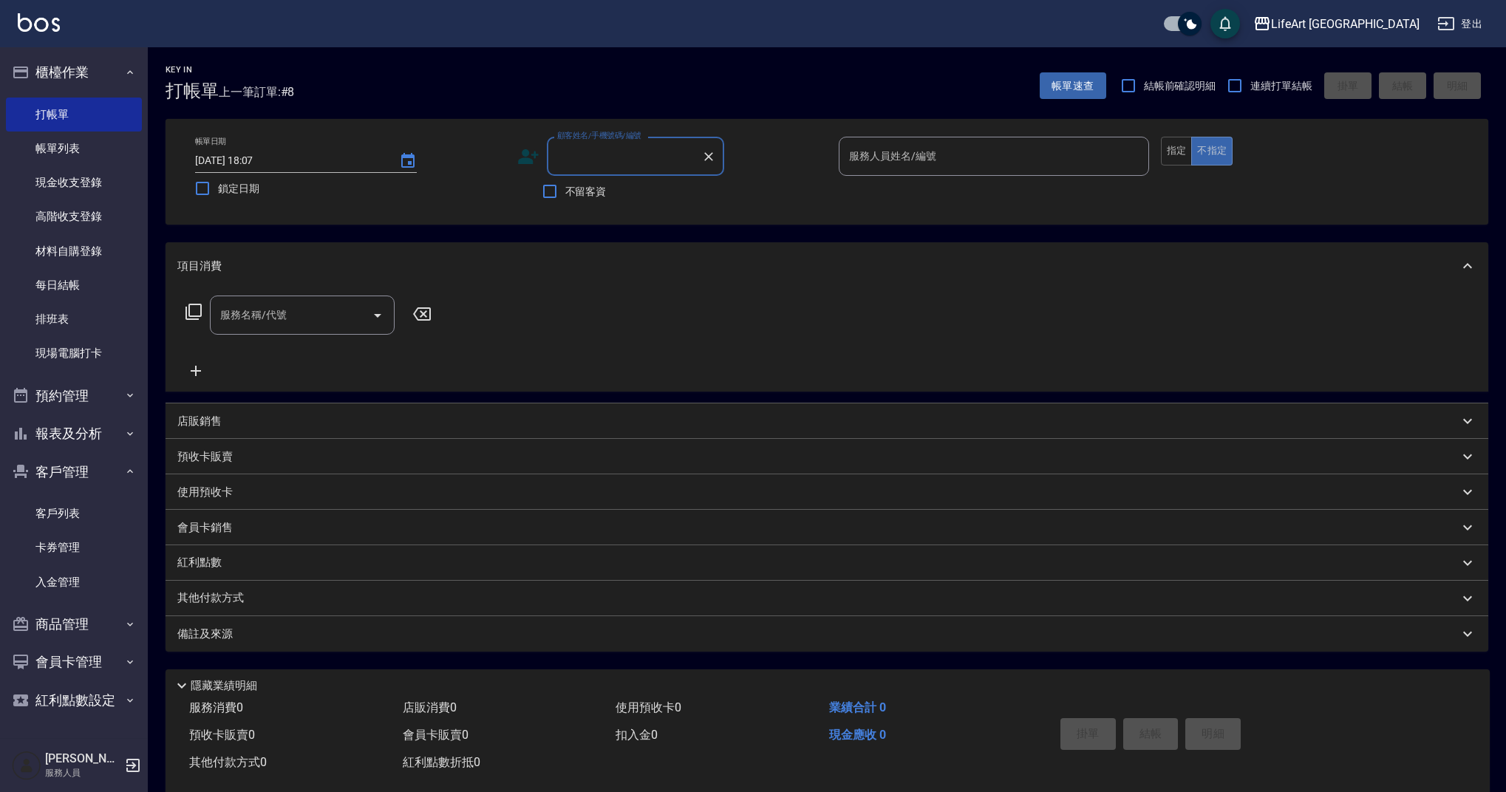
click at [602, 161] on input "顧客姓名/手機號碼/編號" at bounding box center [625, 156] width 142 height 26
click at [625, 194] on li "[PERSON_NAME]/0932841186/null" at bounding box center [635, 194] width 177 height 24
type input "[PERSON_NAME]/0932841186/null"
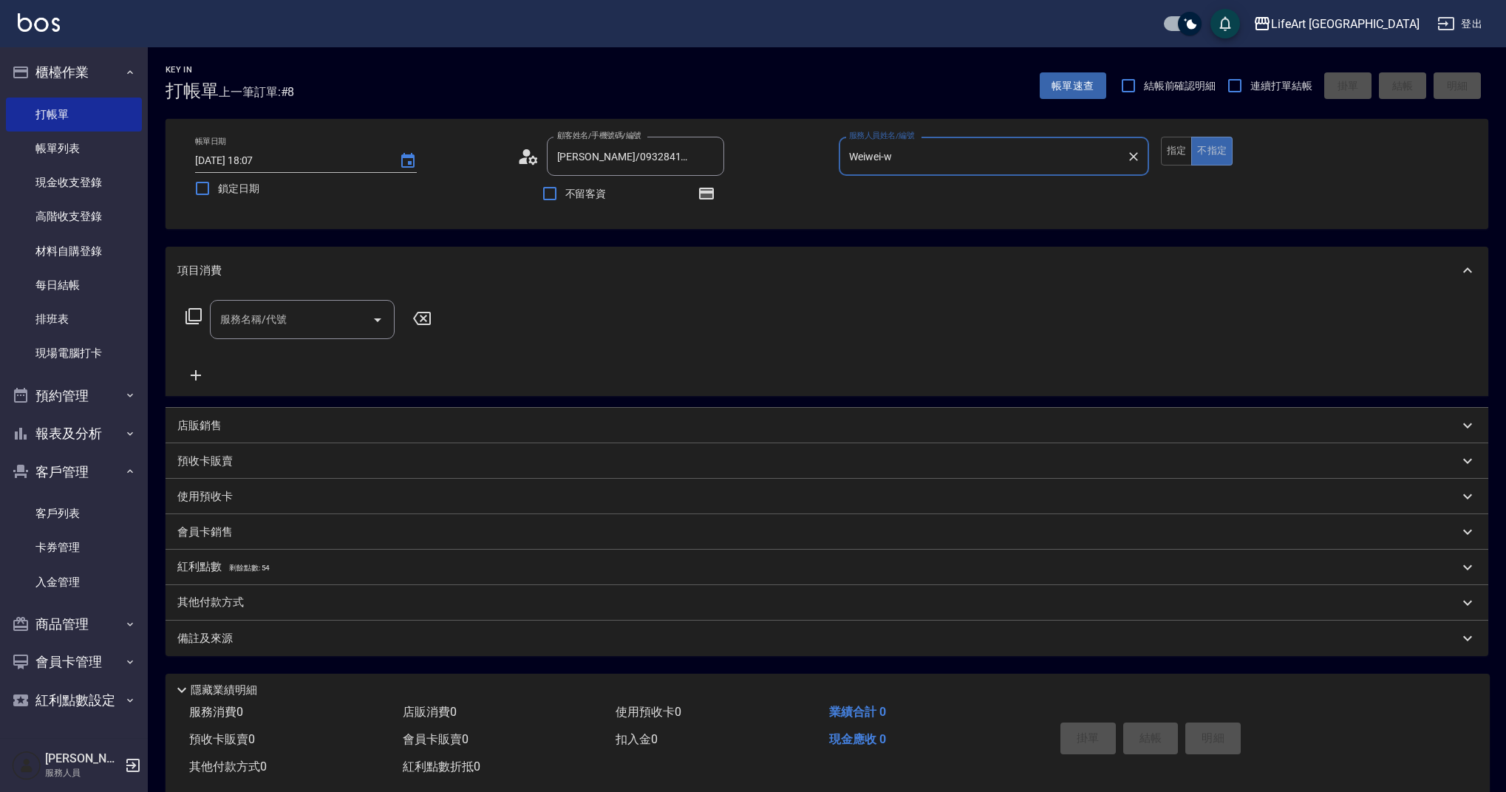
type input "Weiwei-w"
click at [708, 198] on icon "button" at bounding box center [706, 194] width 15 height 12
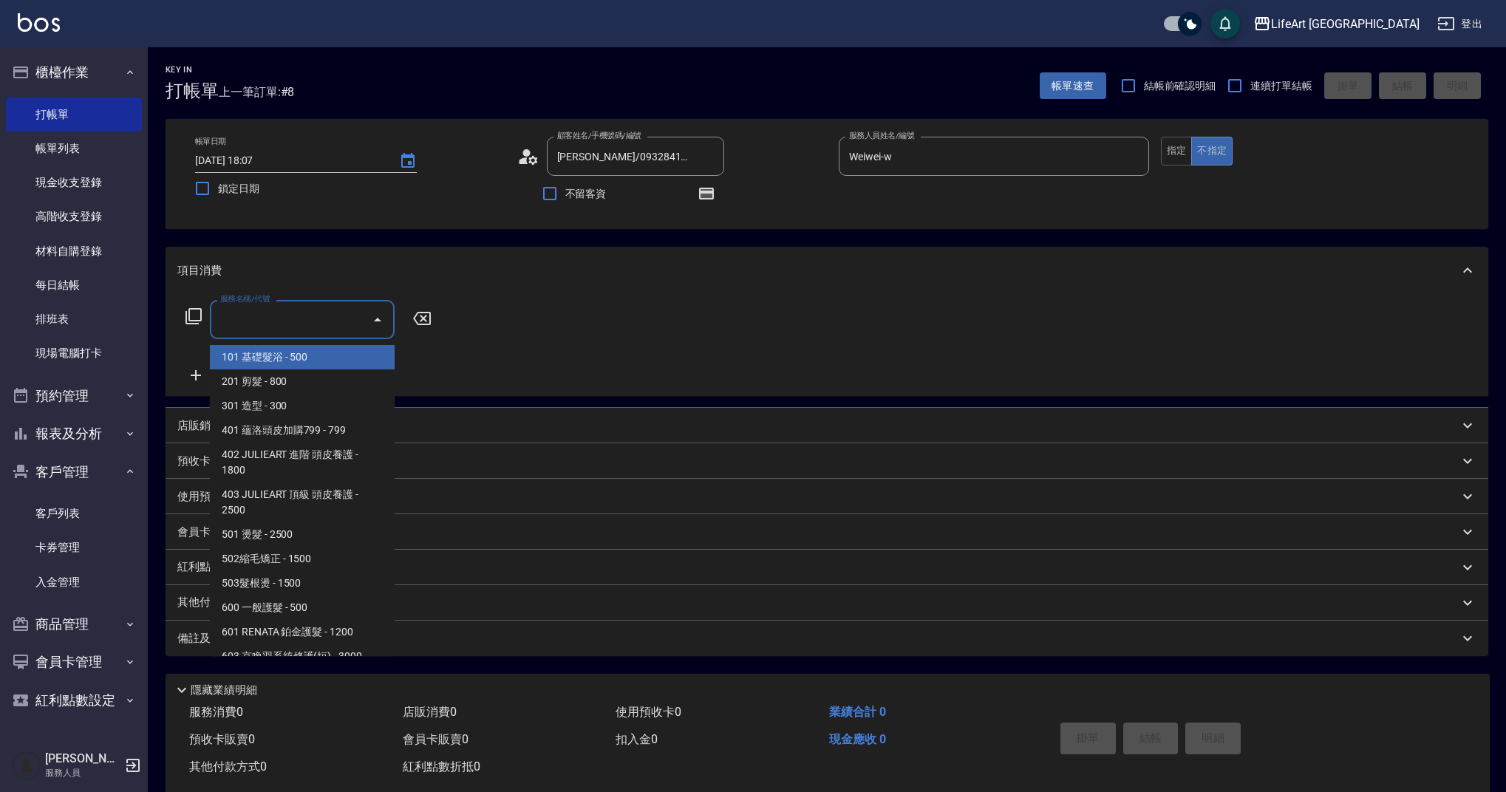
click at [295, 313] on input "服務名稱/代號" at bounding box center [291, 320] width 149 height 26
click at [312, 379] on span "201 剪髮 - 800" at bounding box center [302, 382] width 185 height 24
type input "201 剪髮(201)"
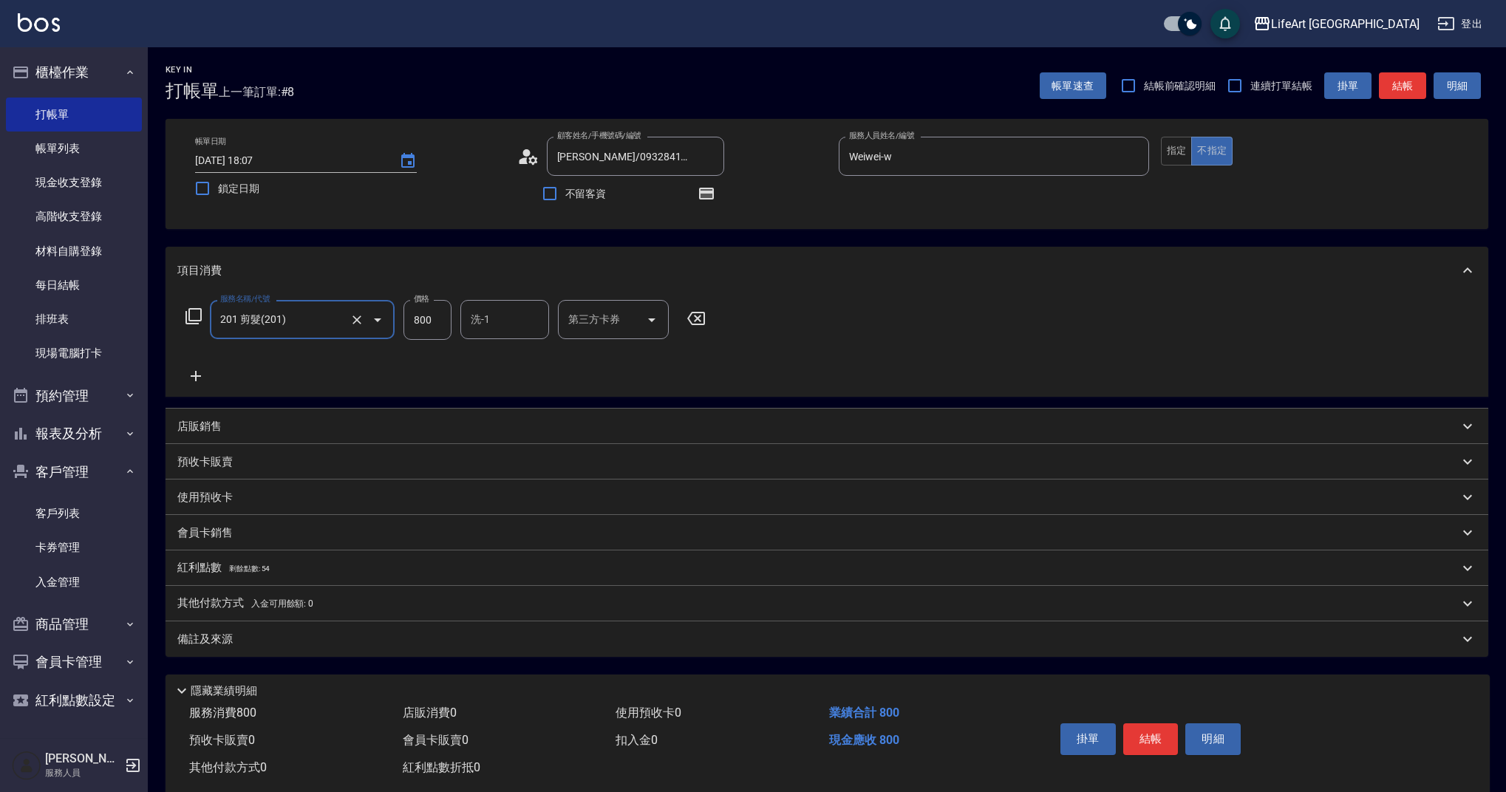
click at [194, 374] on icon at bounding box center [195, 376] width 37 height 18
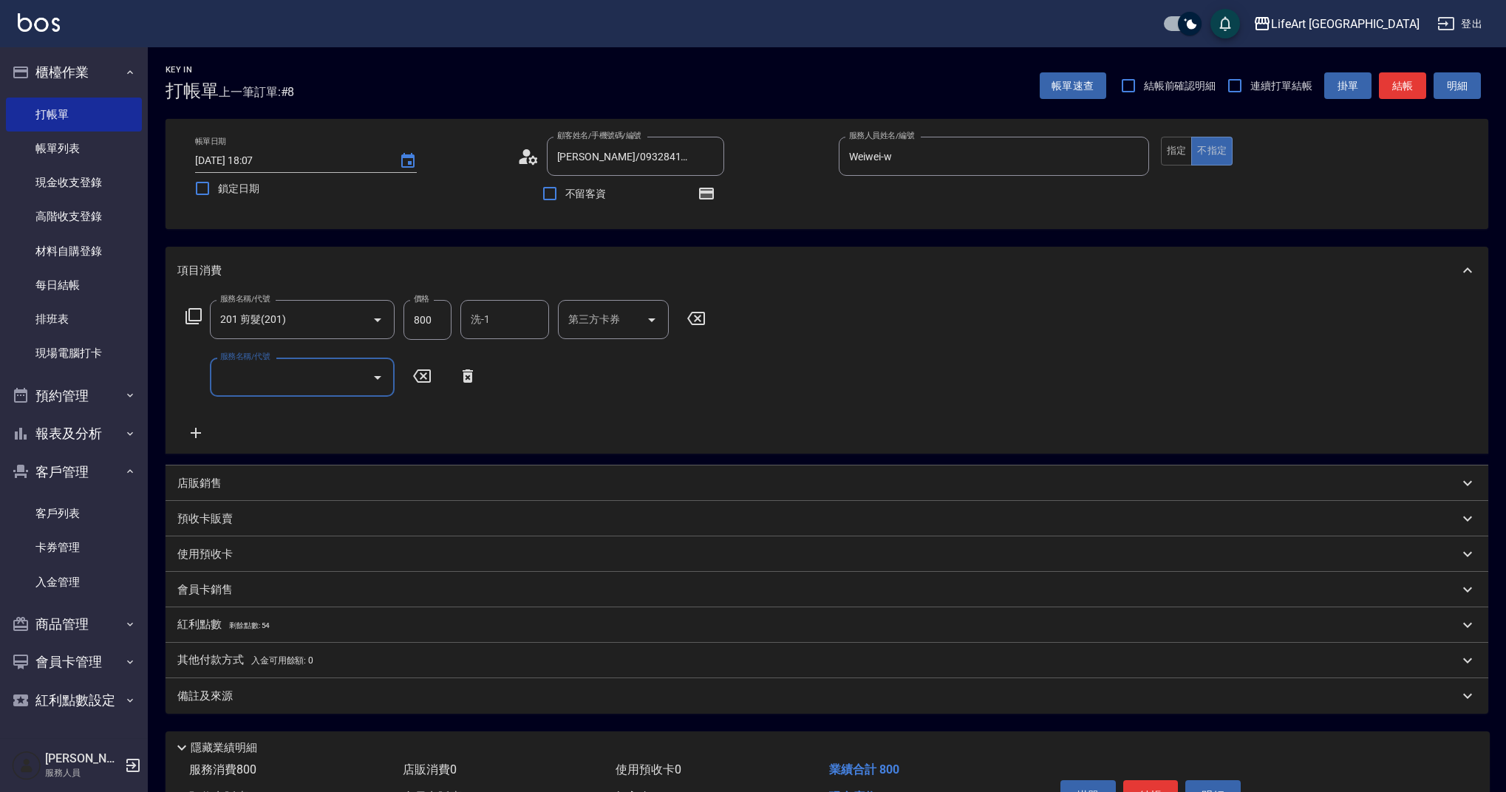
click at [270, 383] on input "服務名稱/代號" at bounding box center [291, 377] width 149 height 26
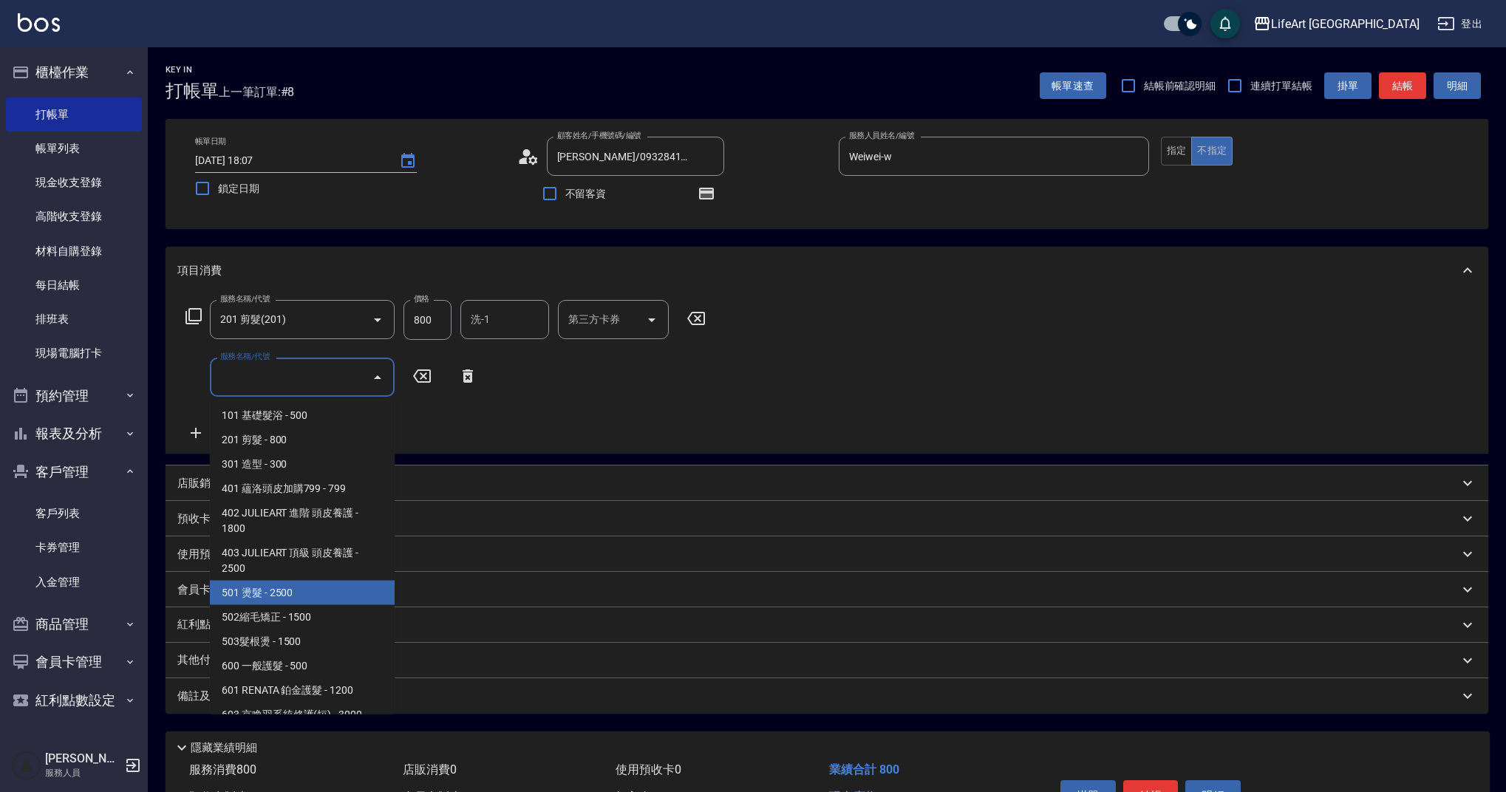
scroll to position [189, 0]
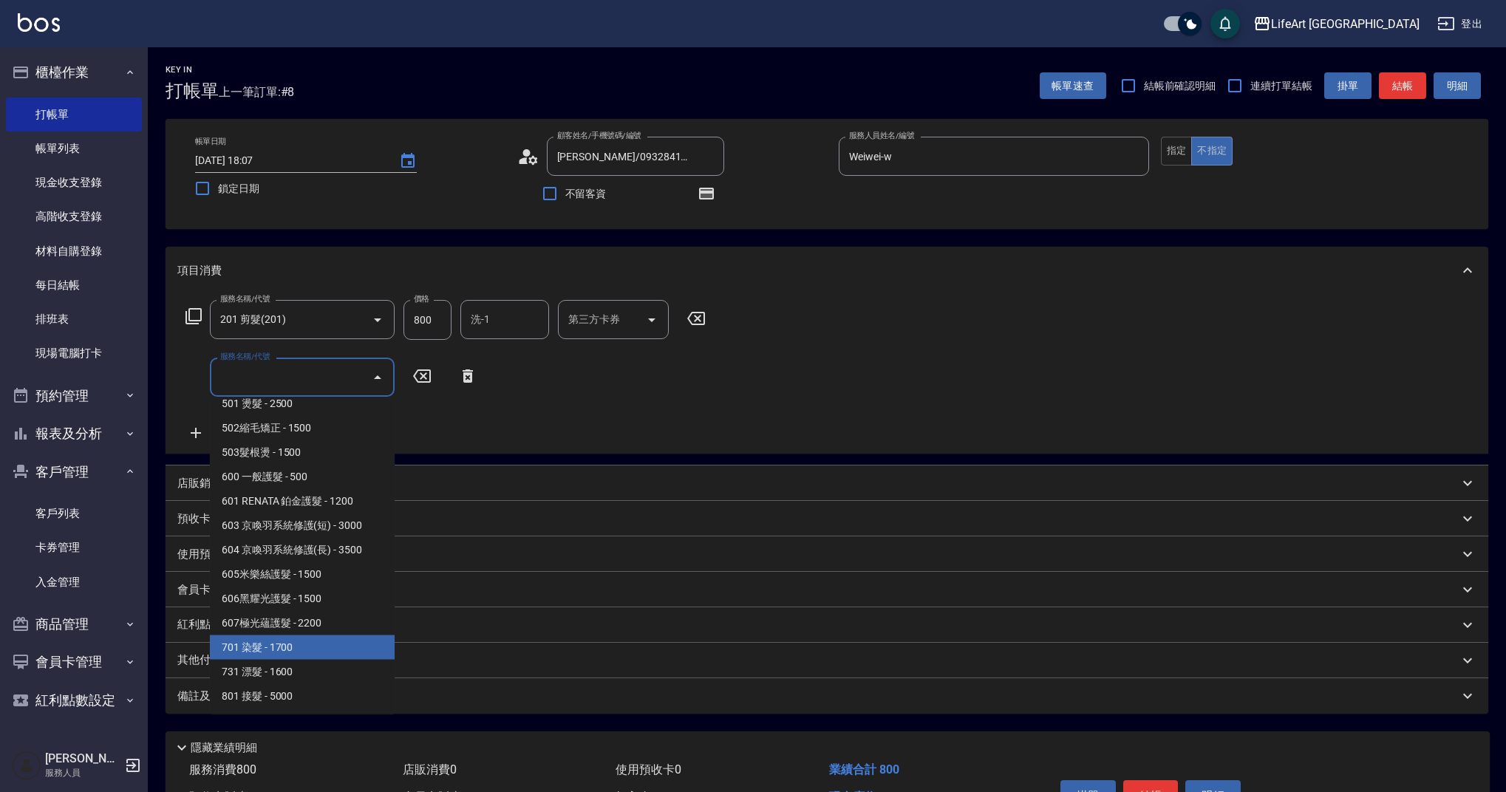
click at [338, 647] on span "701 染髮 - 1700" at bounding box center [302, 648] width 185 height 24
type input "701 染髮(701)"
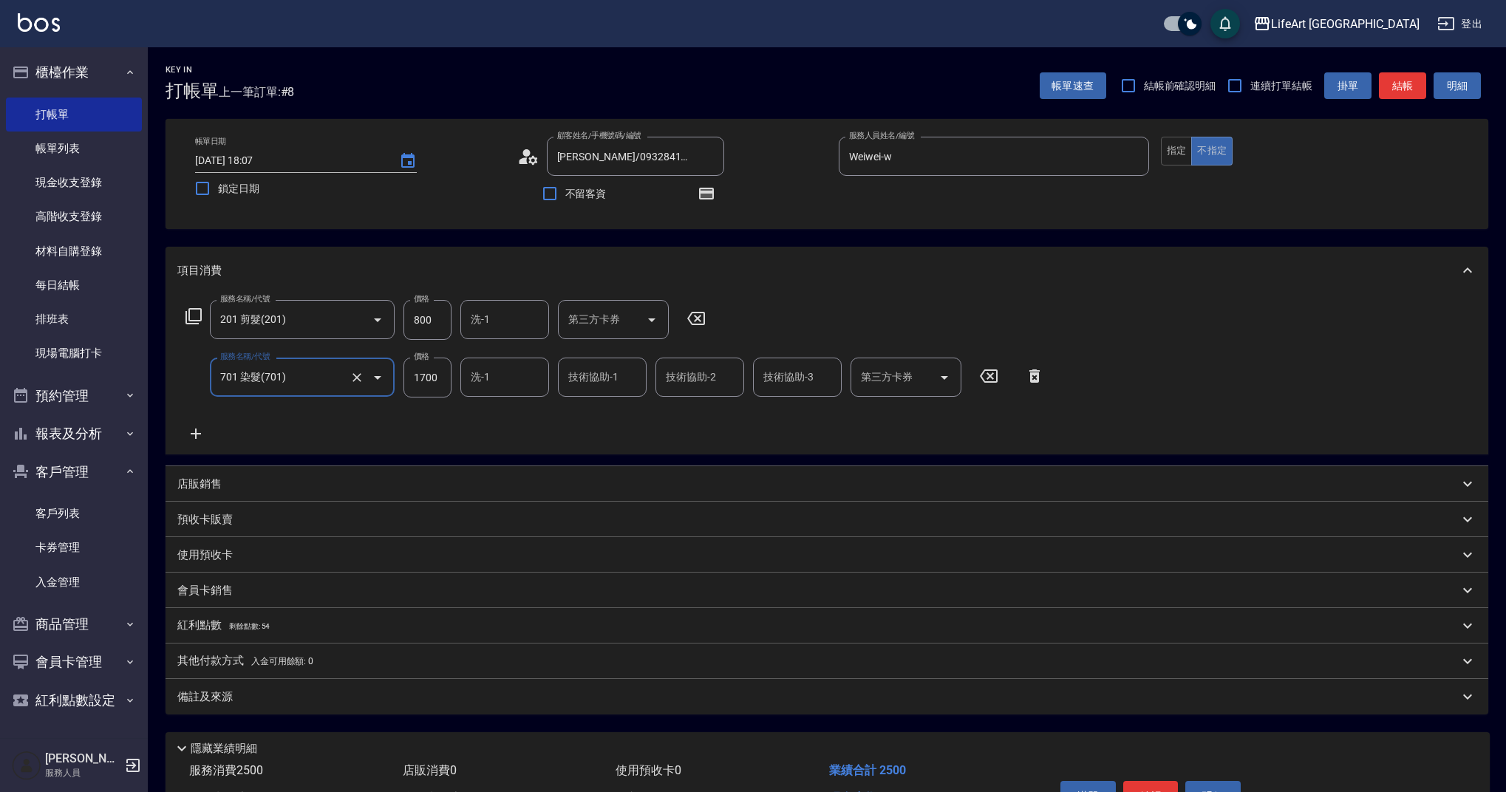
click at [193, 434] on icon at bounding box center [196, 434] width 10 height 10
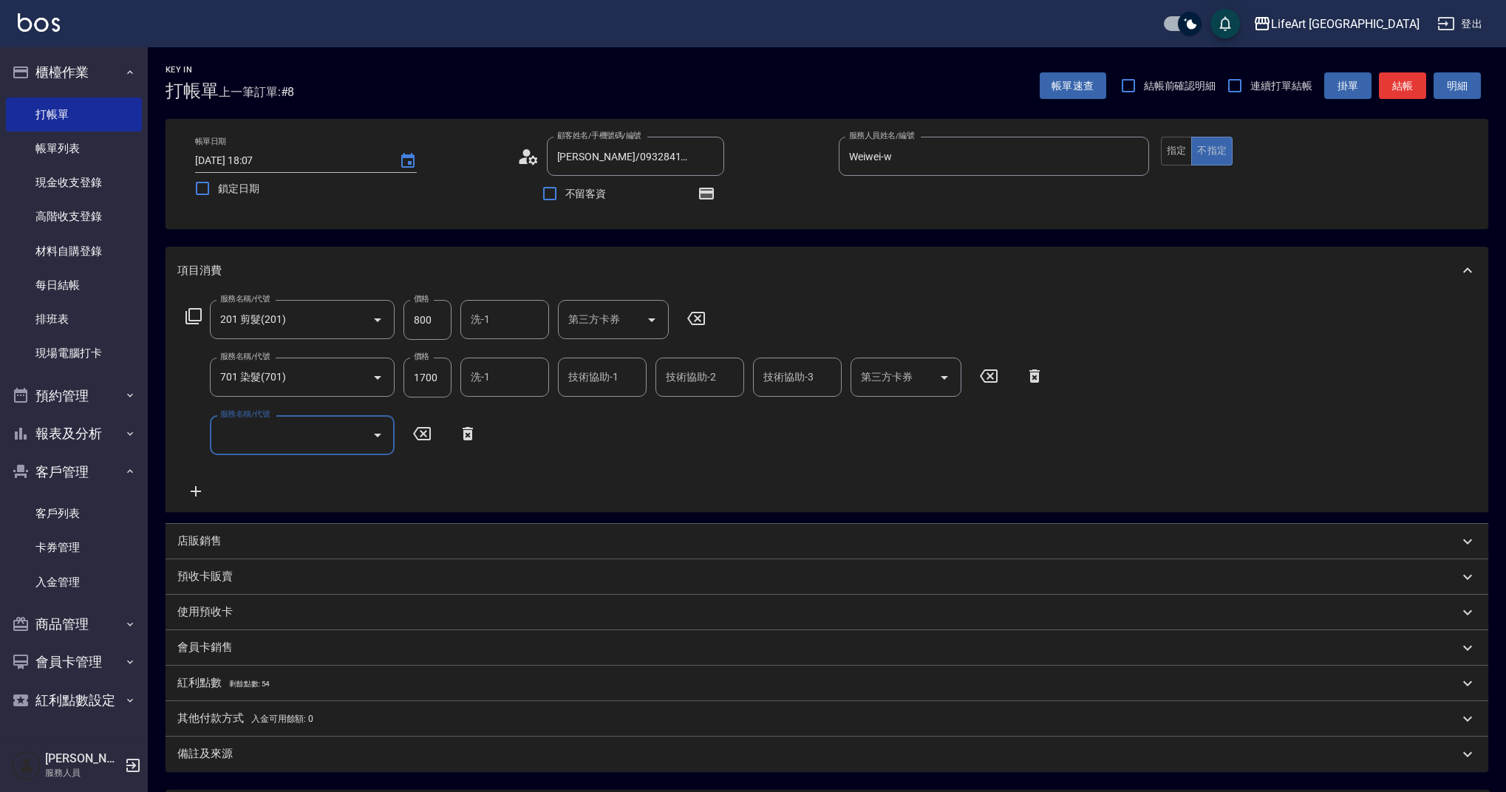
click at [259, 438] on input "服務名稱/代號" at bounding box center [291, 435] width 149 height 26
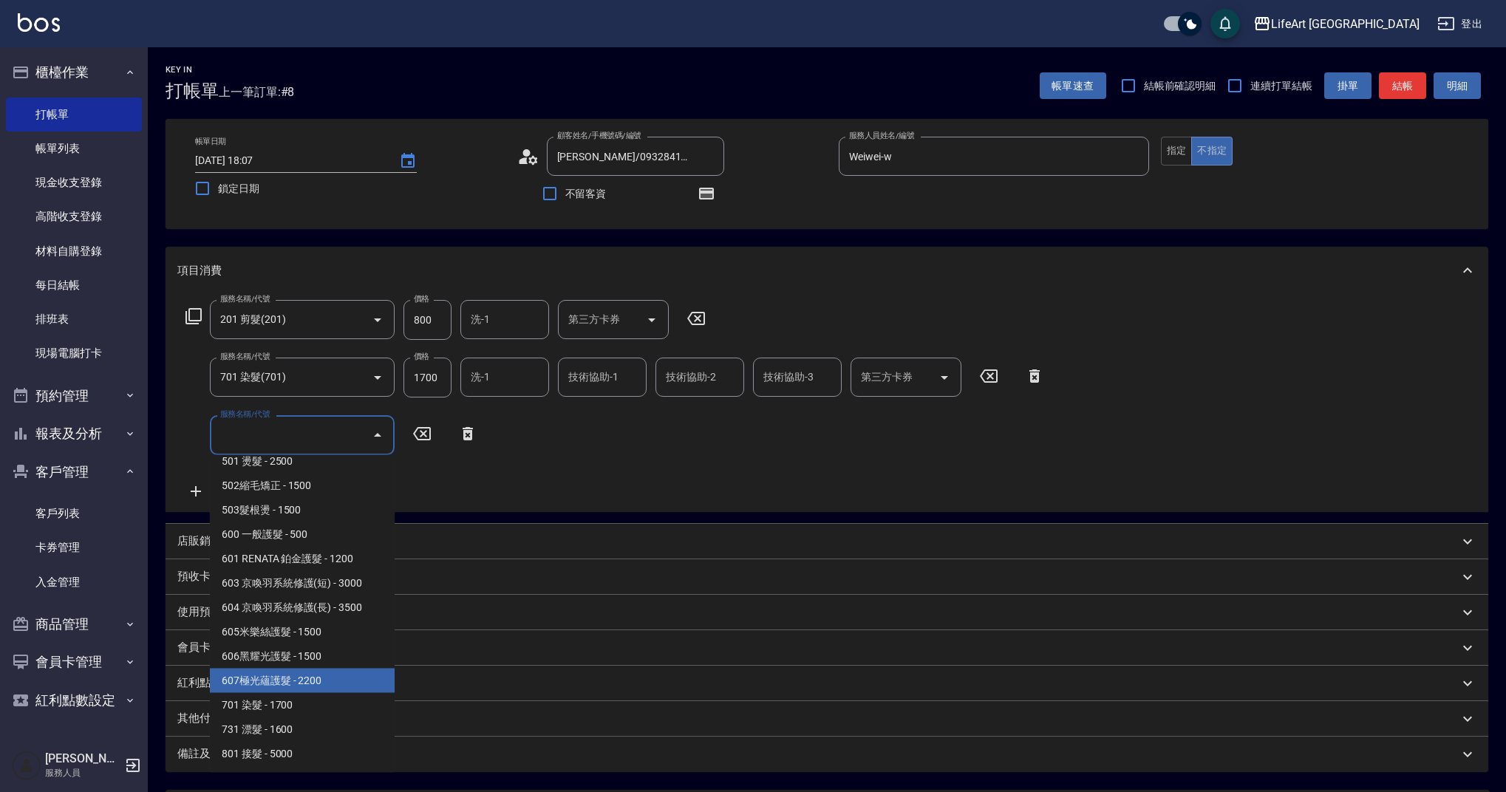
click at [339, 680] on span "607極光蘊護髮 - 2200" at bounding box center [302, 681] width 185 height 24
type input "607極光蘊護髮(607)"
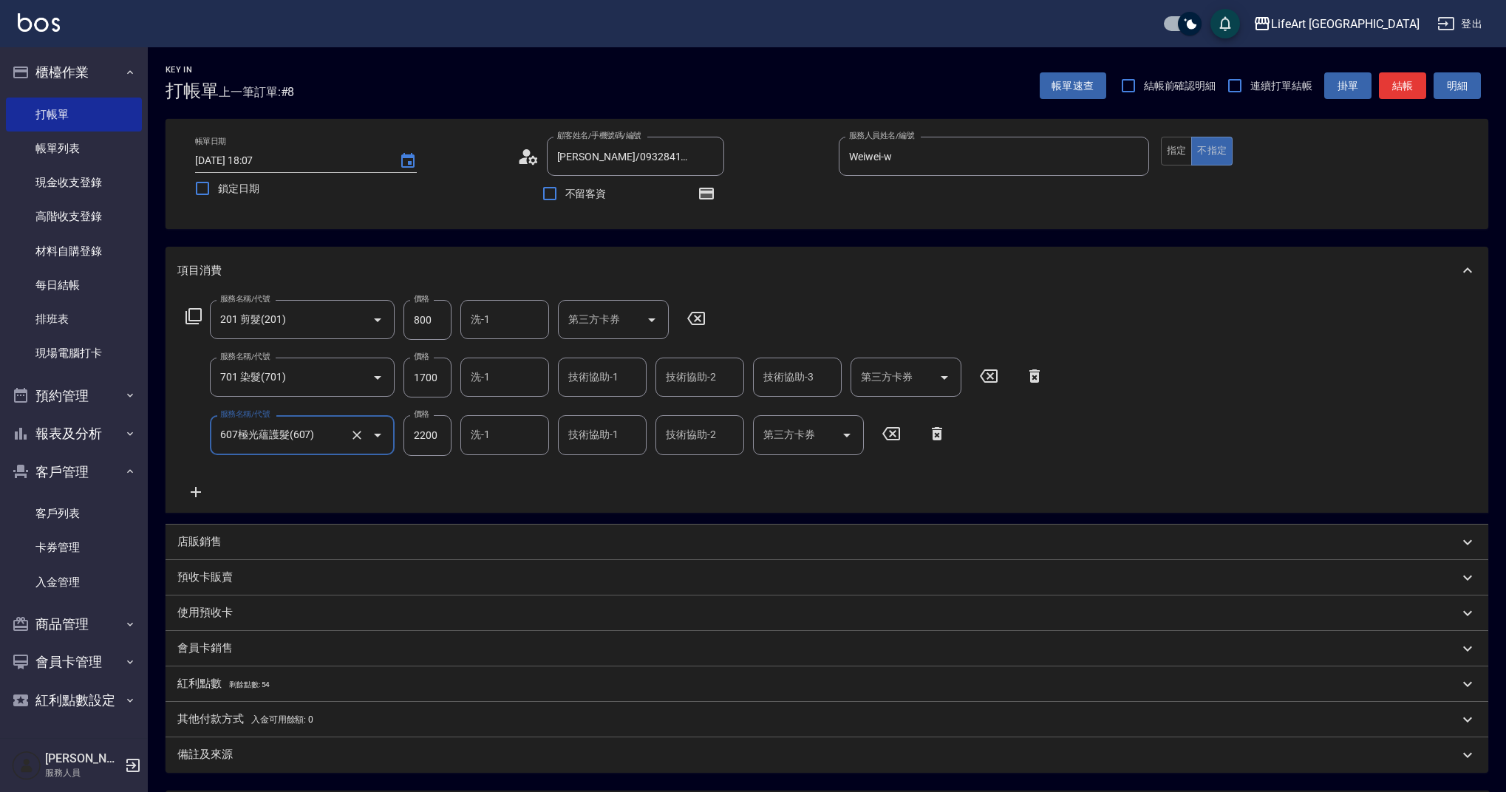
click at [442, 381] on input "1700" at bounding box center [428, 378] width 48 height 40
type input "3300"
click at [417, 324] on input "800" at bounding box center [428, 320] width 48 height 40
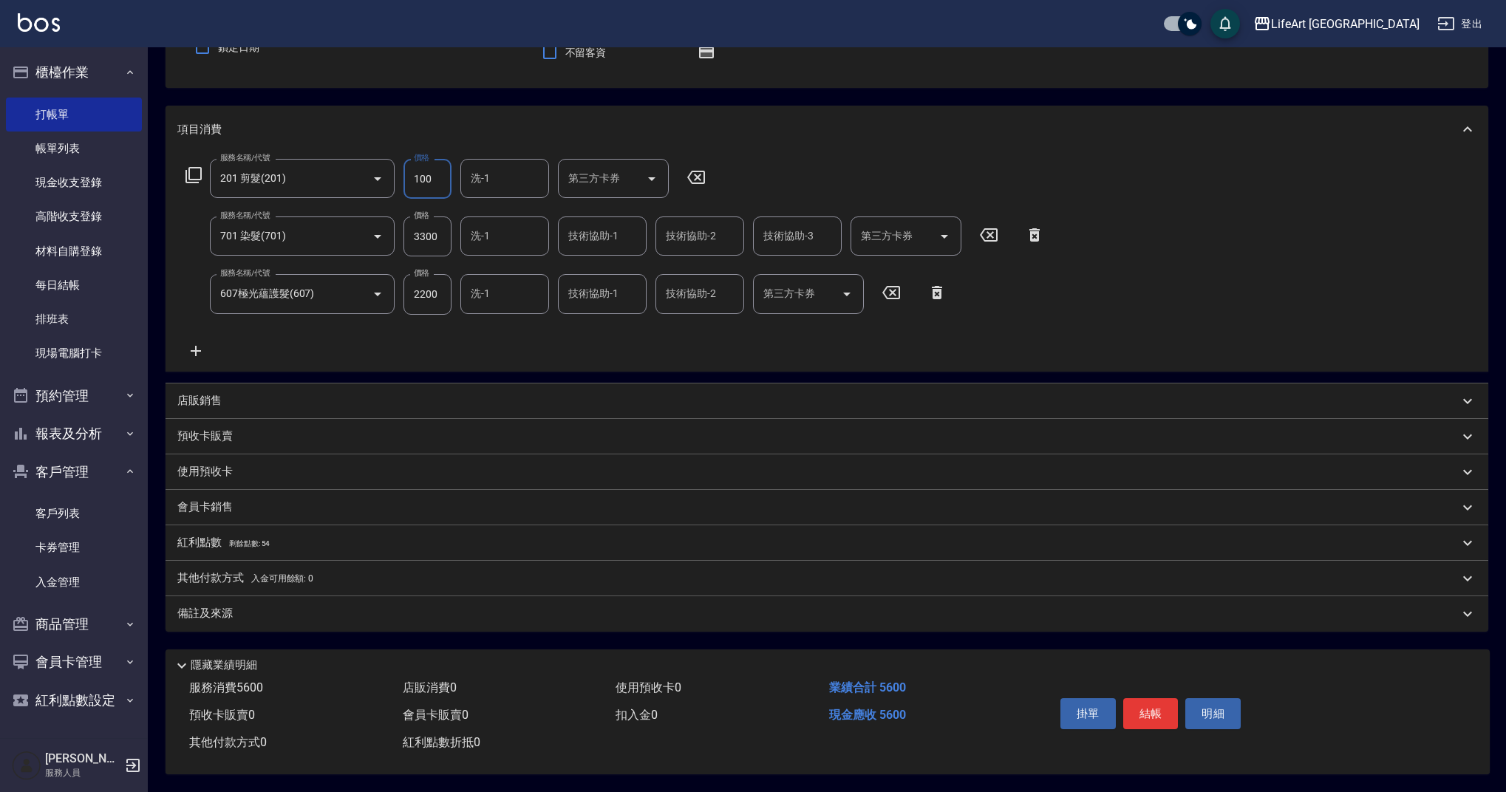
scroll to position [102, 0]
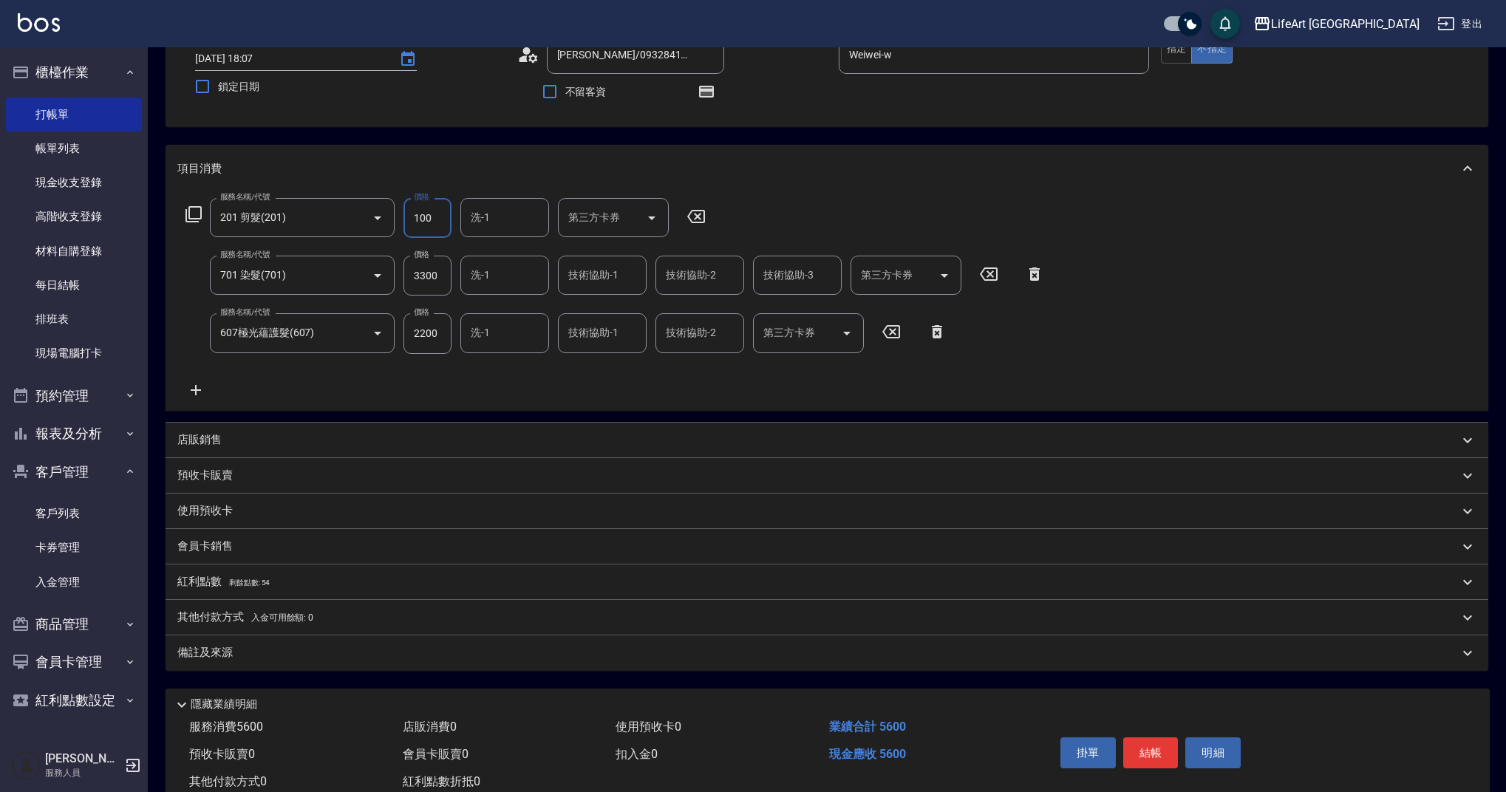
type input "100"
click at [233, 438] on div "店販銷售" at bounding box center [818, 440] width 1282 height 16
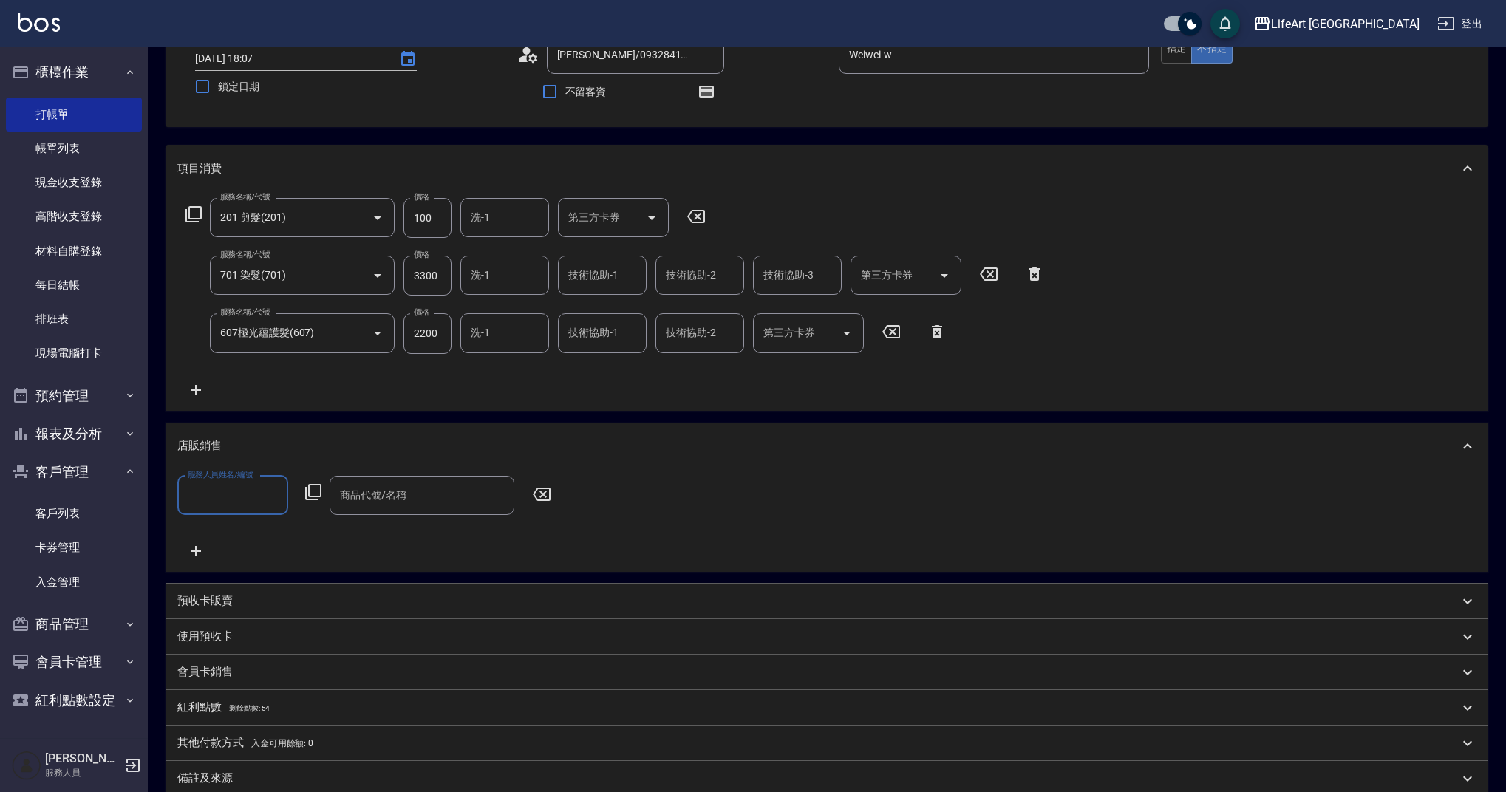
click at [259, 512] on div "服務人員姓名/編號" at bounding box center [232, 495] width 111 height 39
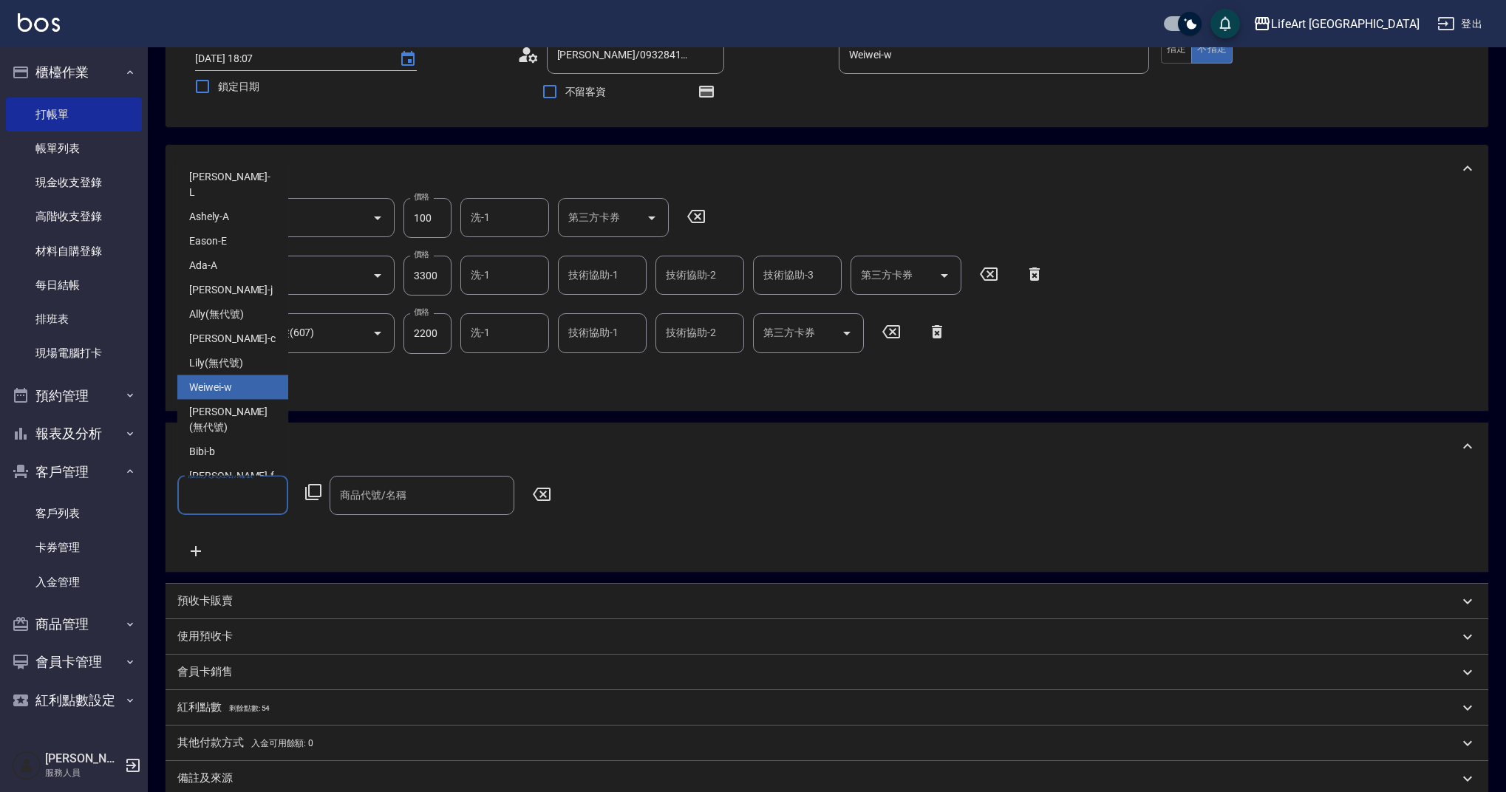
click at [229, 380] on span "Weiwei -w" at bounding box center [210, 388] width 43 height 16
type input "Weiwei-w"
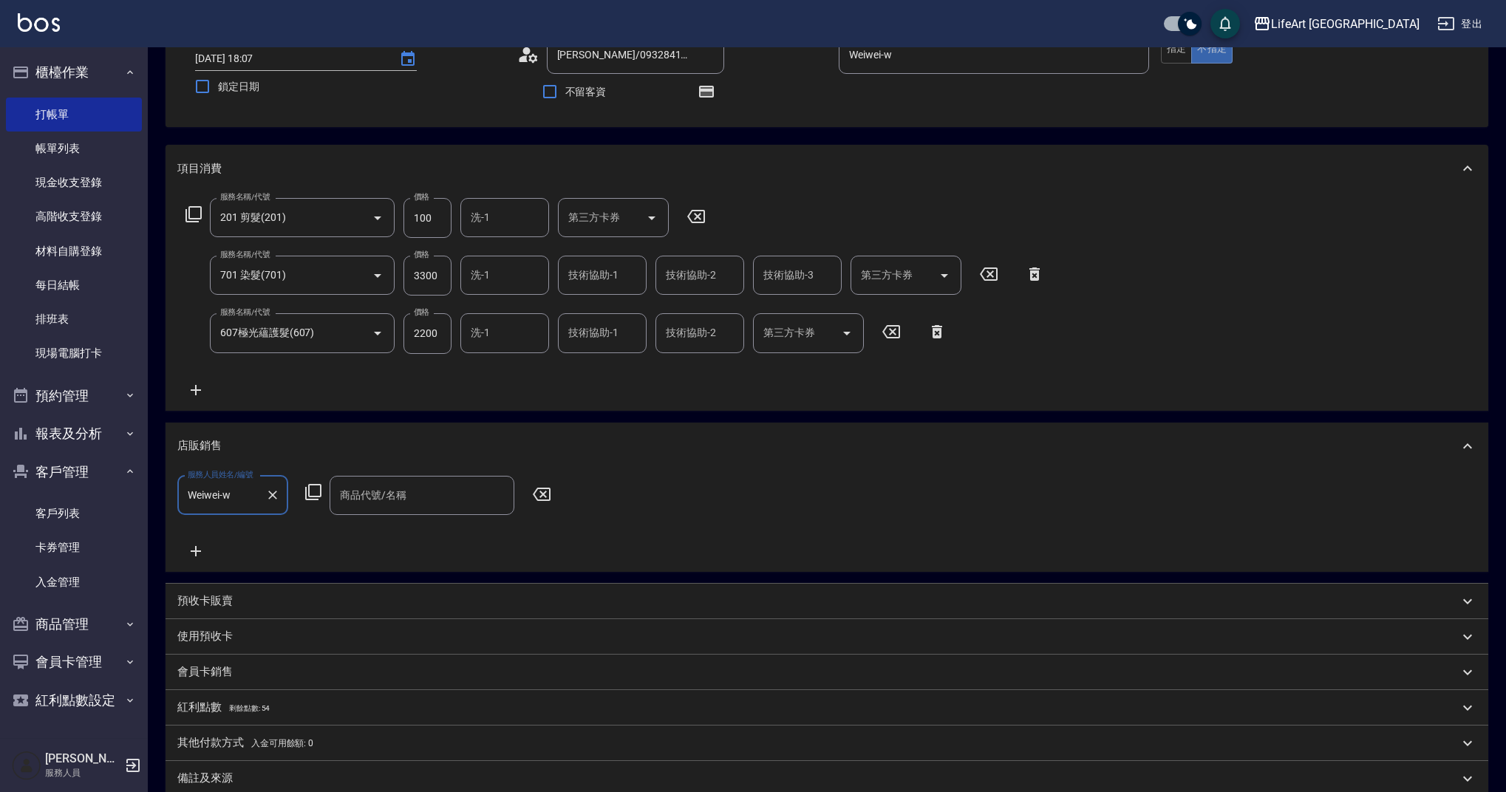
click at [407, 497] on input "商品代號/名稱" at bounding box center [421, 496] width 171 height 26
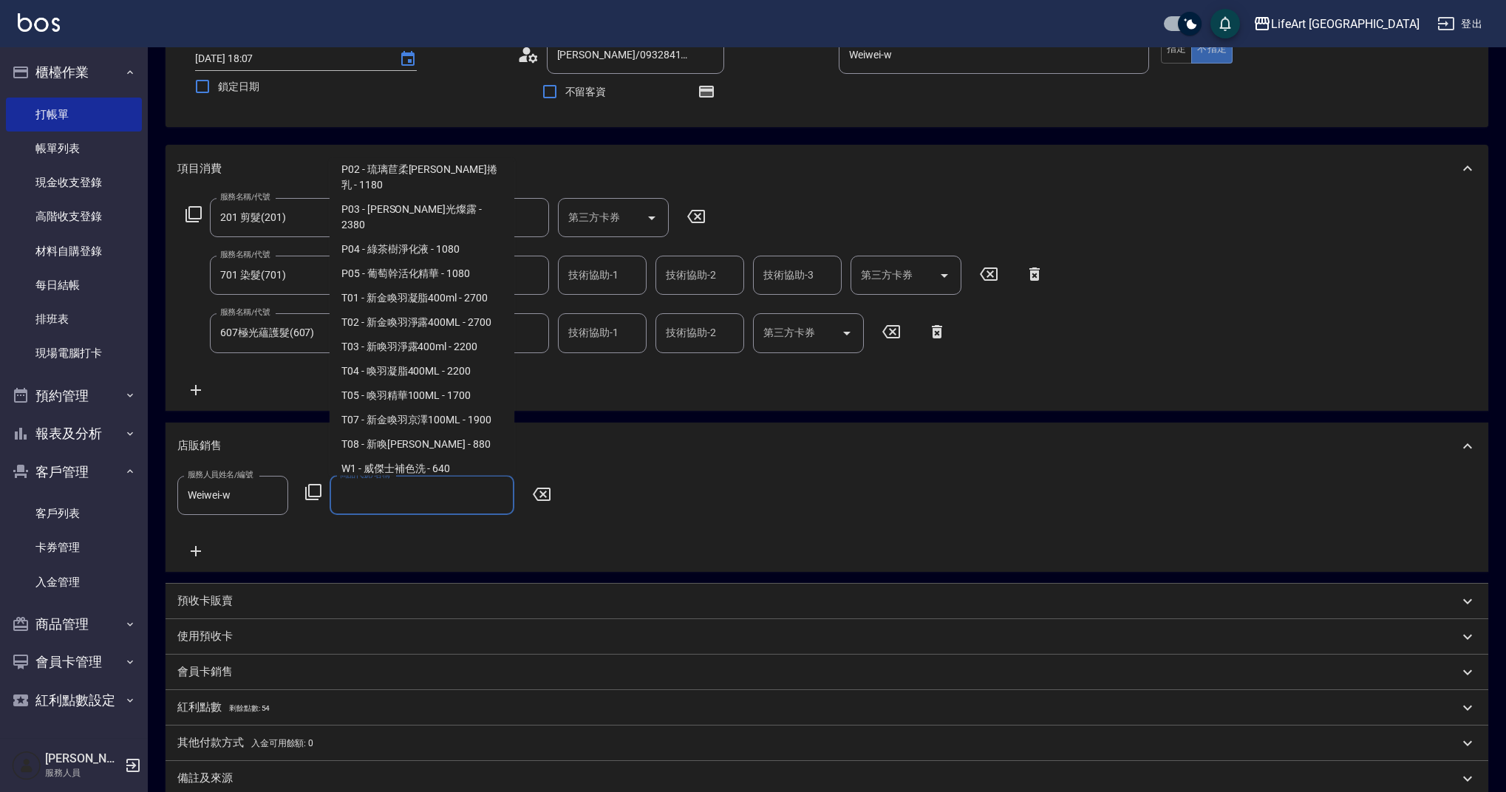
scroll to position [1087, 0]
click at [483, 404] on span "T07 - 新金喚羽京澤100ML - 1900" at bounding box center [422, 416] width 185 height 24
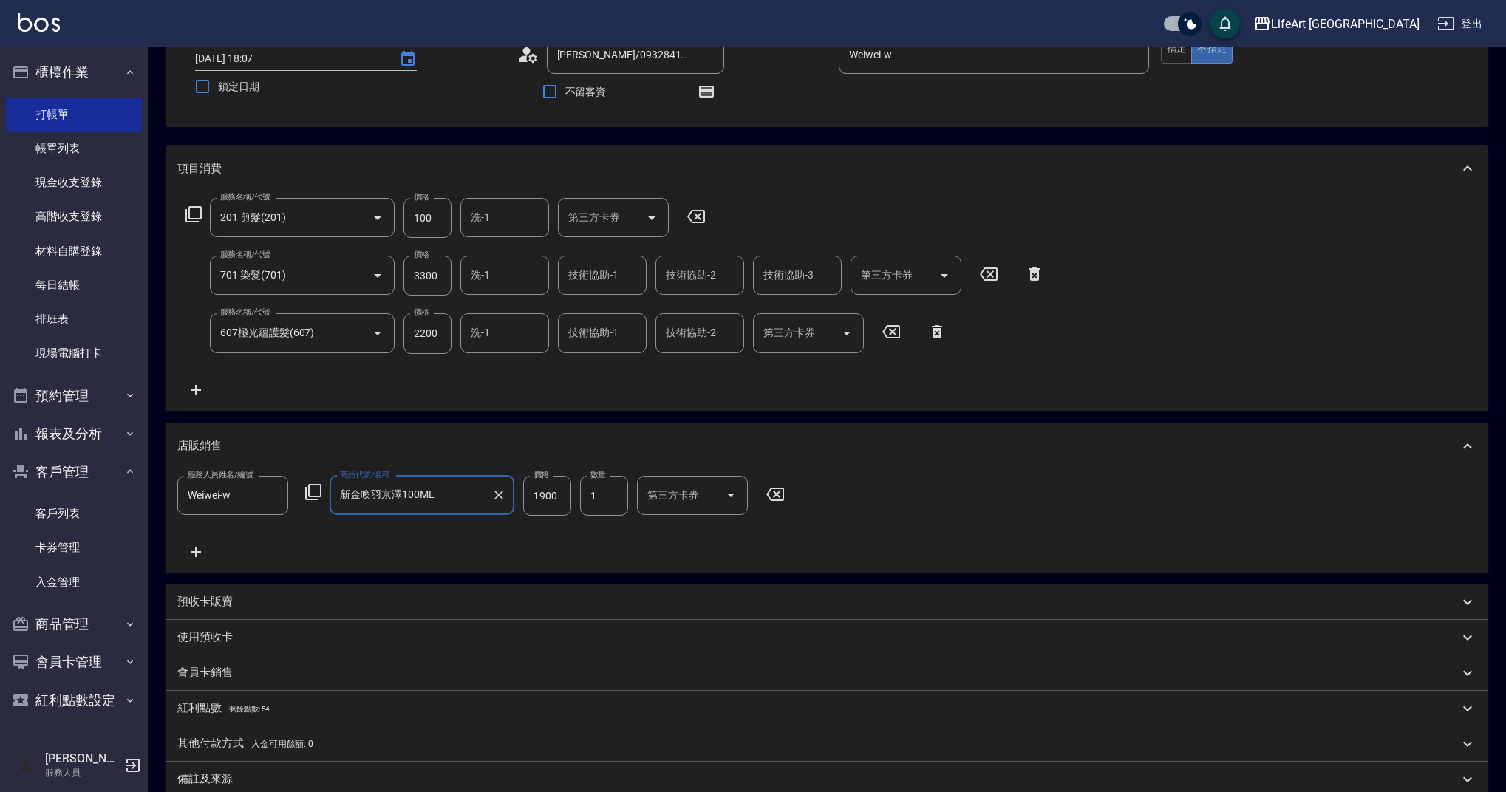
type input "新金喚羽京澤100ML"
click at [555, 496] on input "1900" at bounding box center [547, 496] width 48 height 40
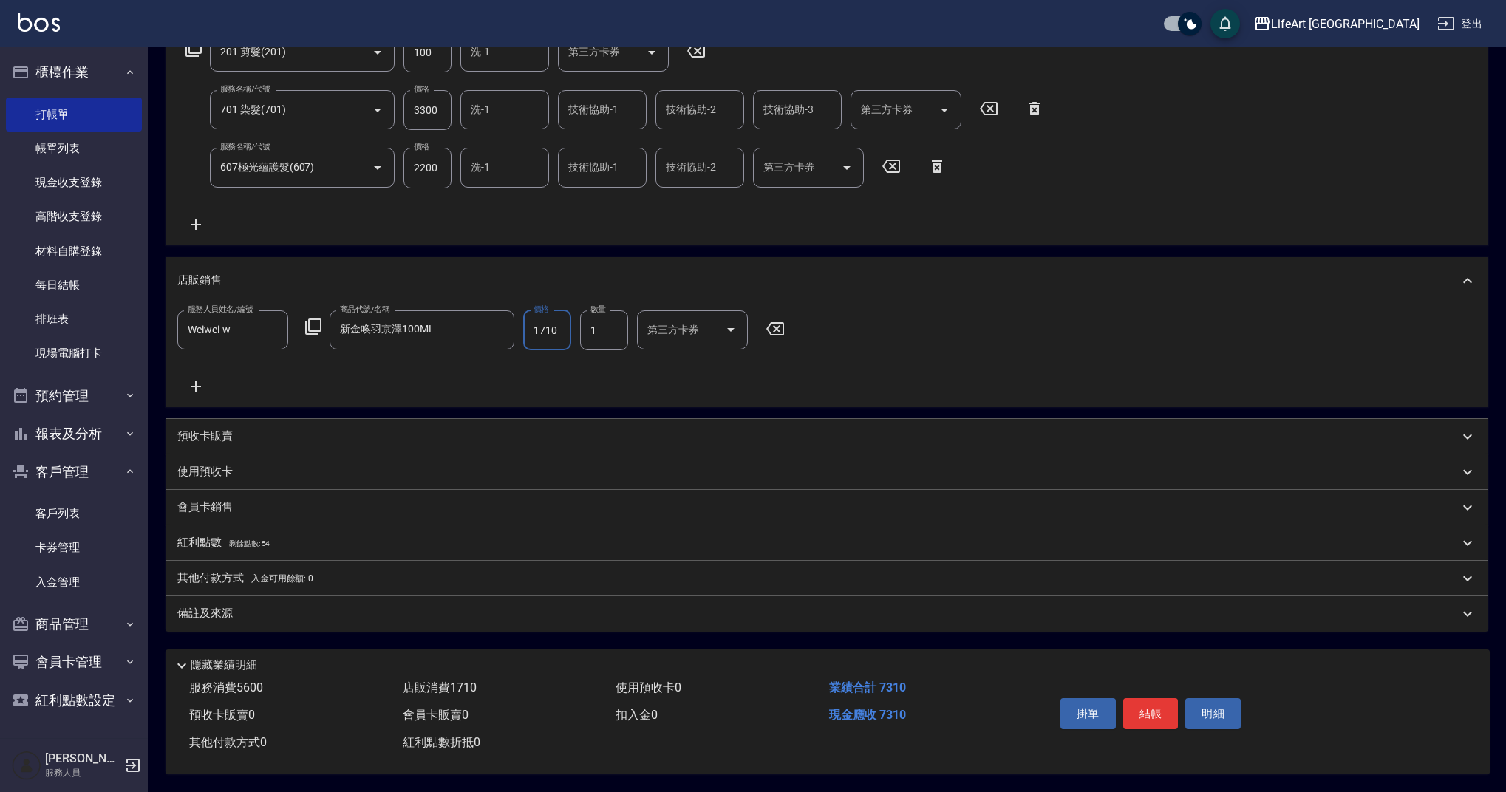
type input "1710"
click at [258, 574] on span "入金可用餘額: 0" at bounding box center [282, 579] width 63 height 10
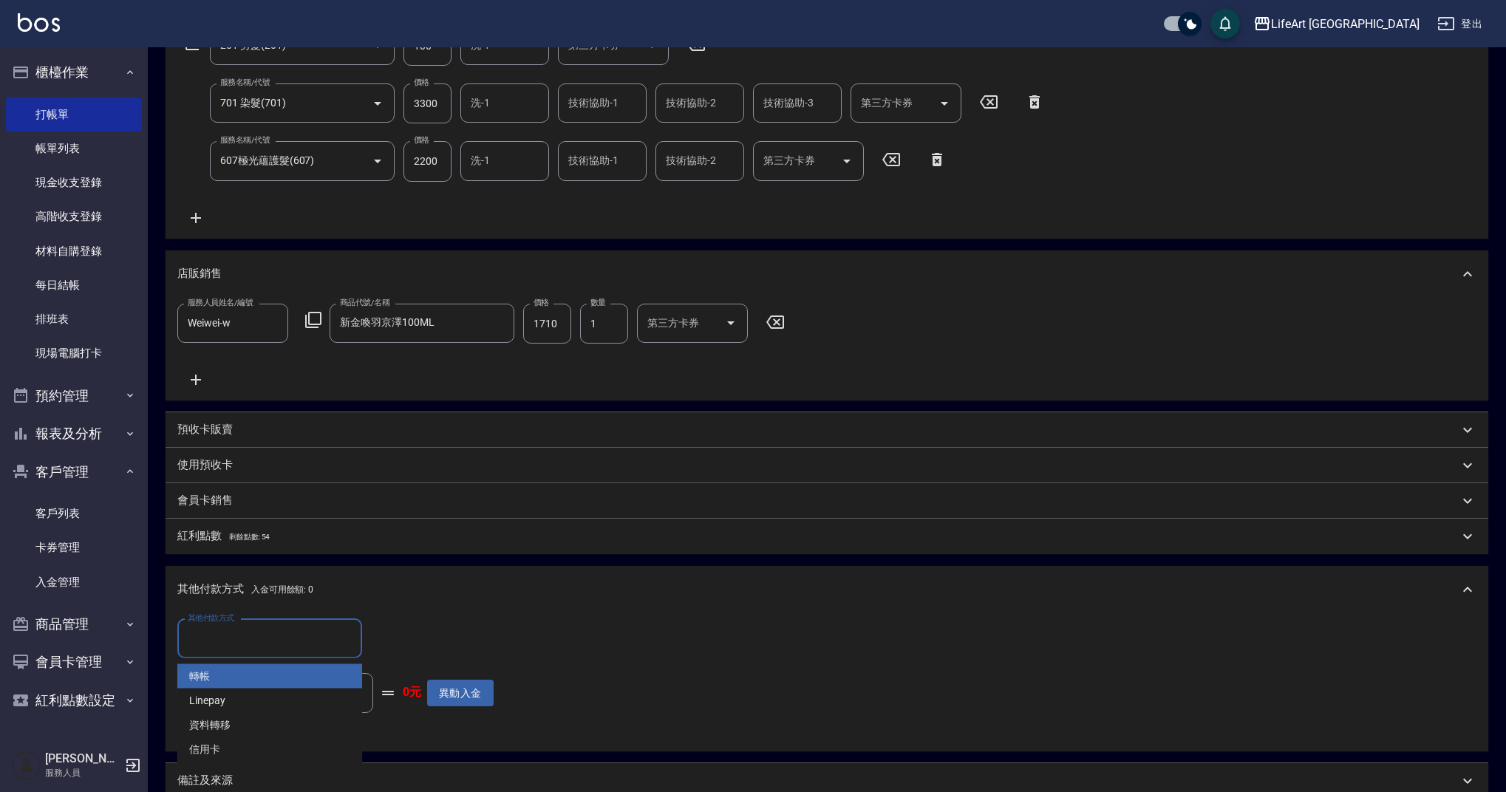
click at [259, 642] on input "其他付款方式" at bounding box center [269, 639] width 171 height 26
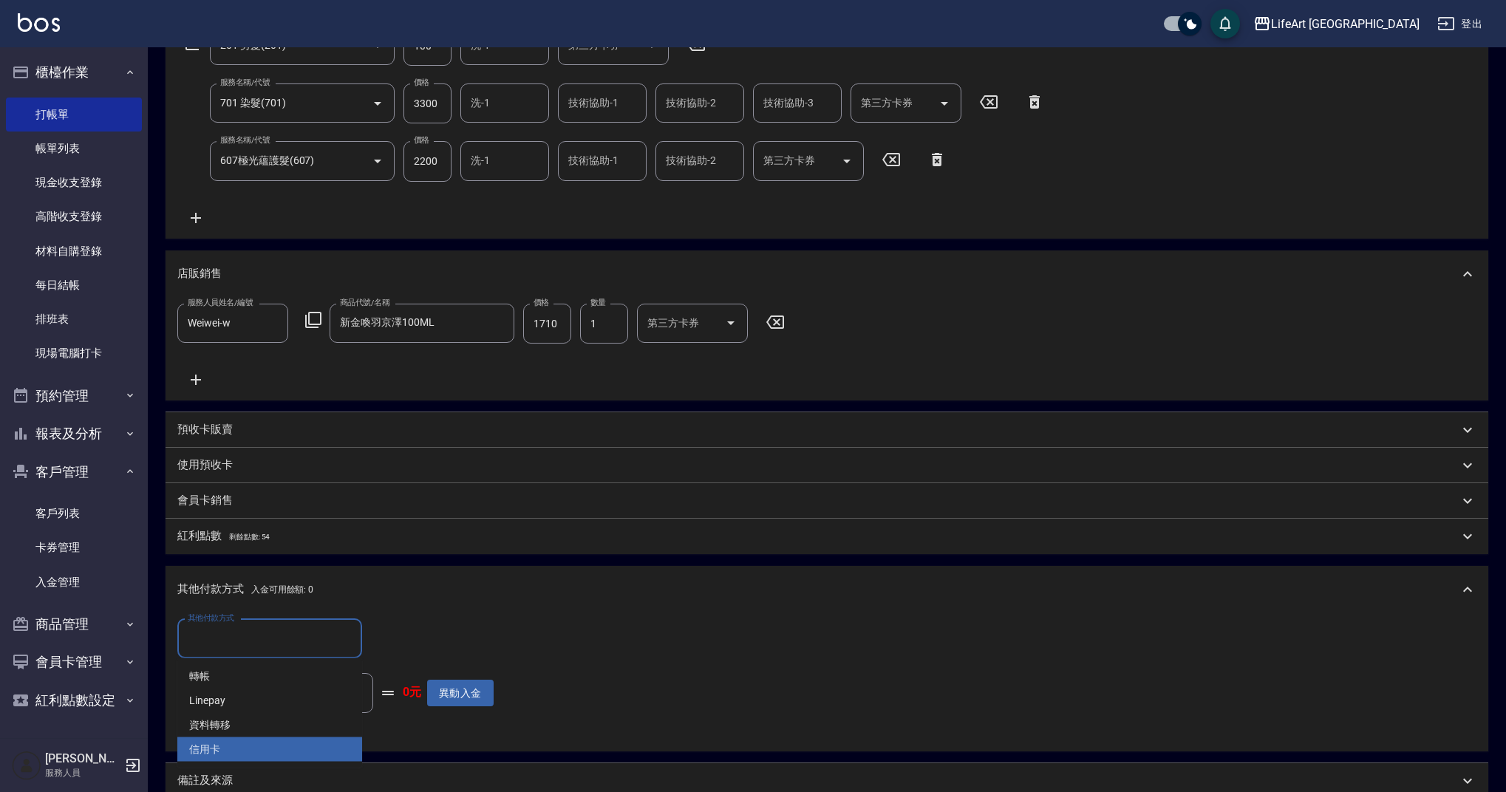
click at [252, 764] on ul "轉帳 Linepay 資料轉移 信用卡" at bounding box center [269, 713] width 185 height 109
drag, startPoint x: 259, startPoint y: 753, endPoint x: 316, endPoint y: 738, distance: 59.0
click at [259, 753] on span "信用卡" at bounding box center [269, 750] width 185 height 24
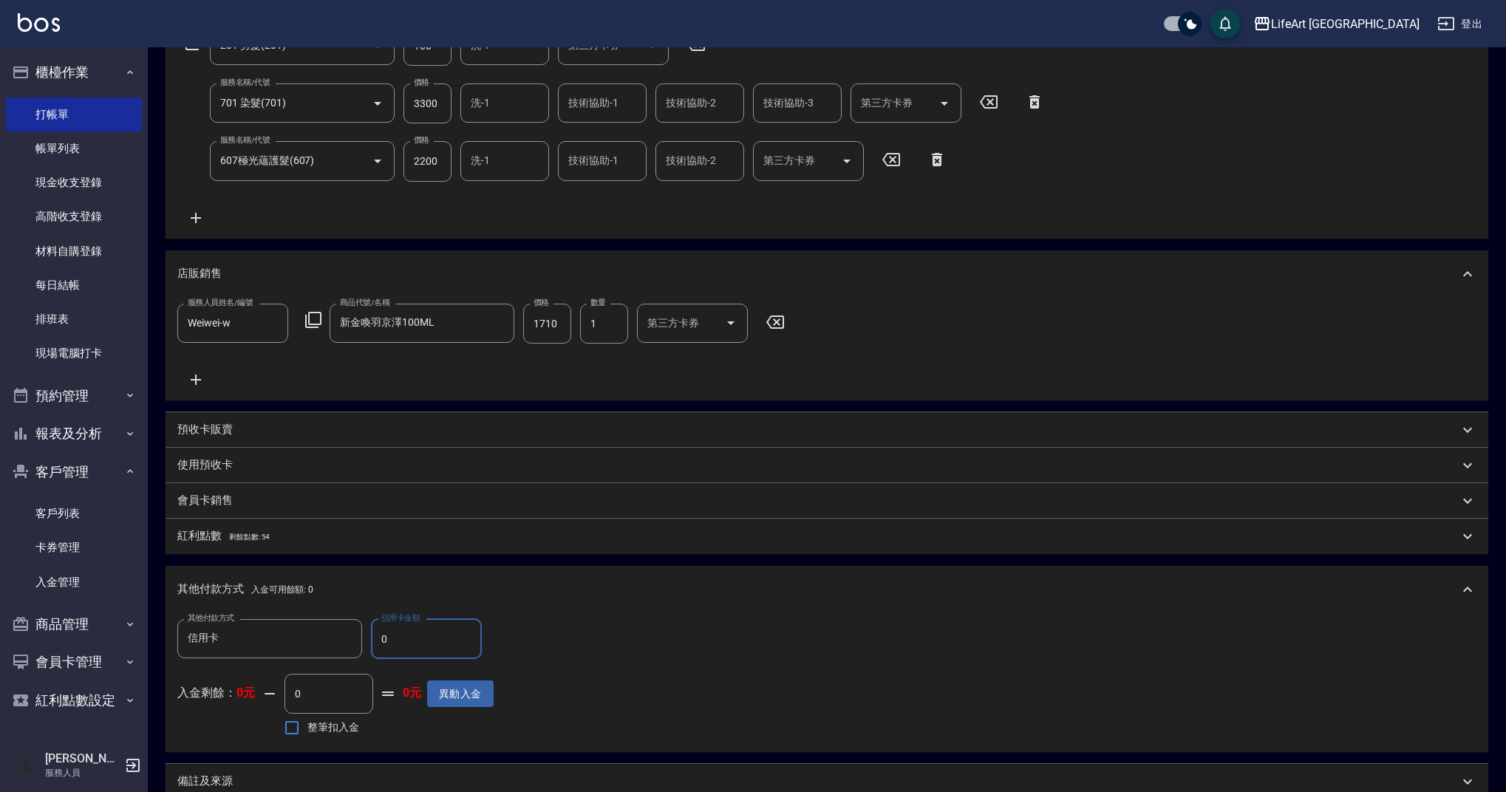
type input "信用卡"
click at [407, 647] on input "0" at bounding box center [426, 639] width 111 height 40
type input "5600"
drag, startPoint x: 1437, startPoint y: 574, endPoint x: 1512, endPoint y: 634, distance: 96.2
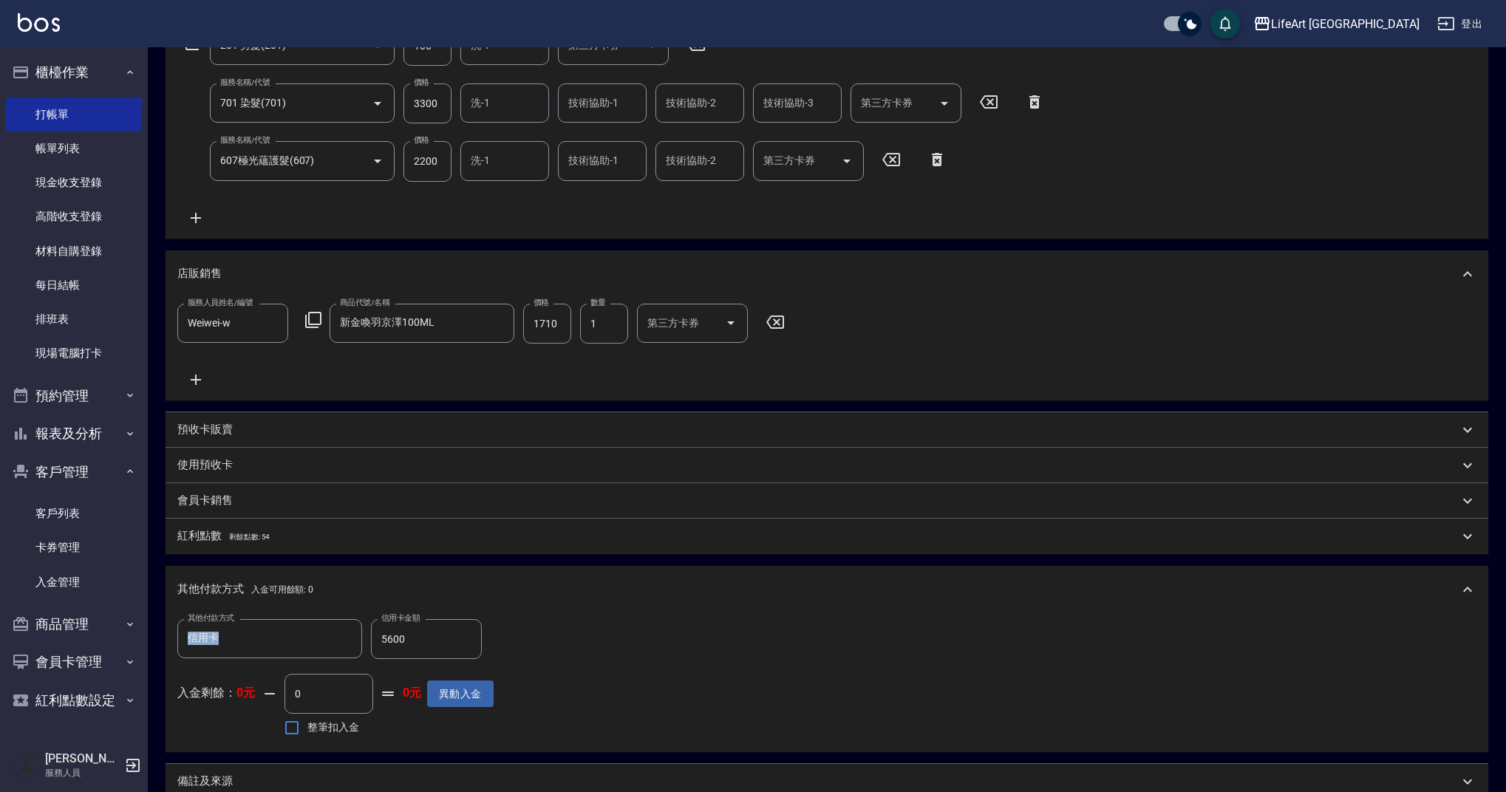
click at [1506, 634] on html "LifeArt 蘆洲 登出 櫃檯作業 打帳單 帳單列表 現金收支登錄 高階收支登錄 材料自購登錄 每日結帳 排班表 現場電腦打卡 預約管理 預約管理 單日預約…" at bounding box center [753, 343] width 1506 height 1234
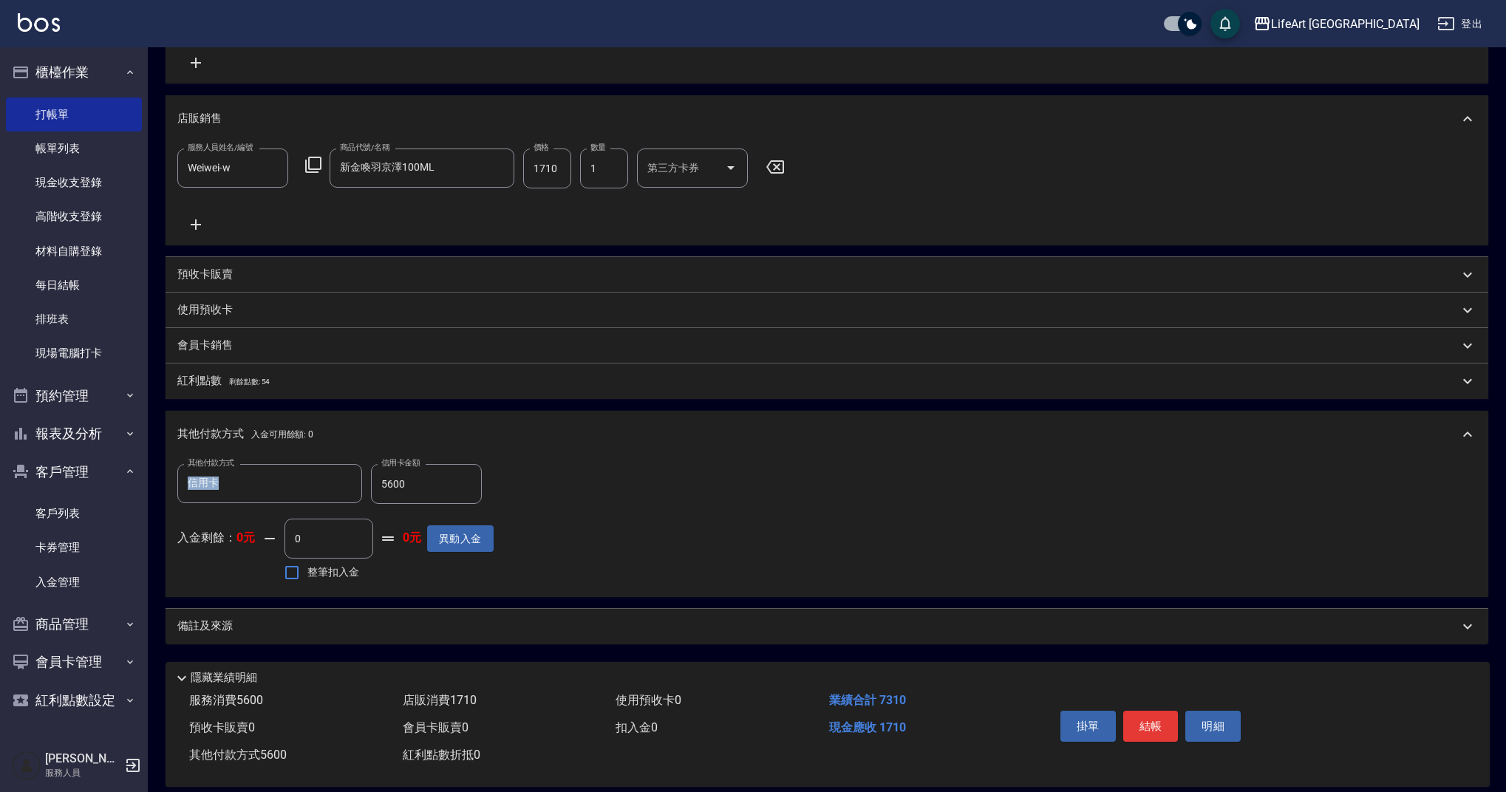
scroll to position [449, 0]
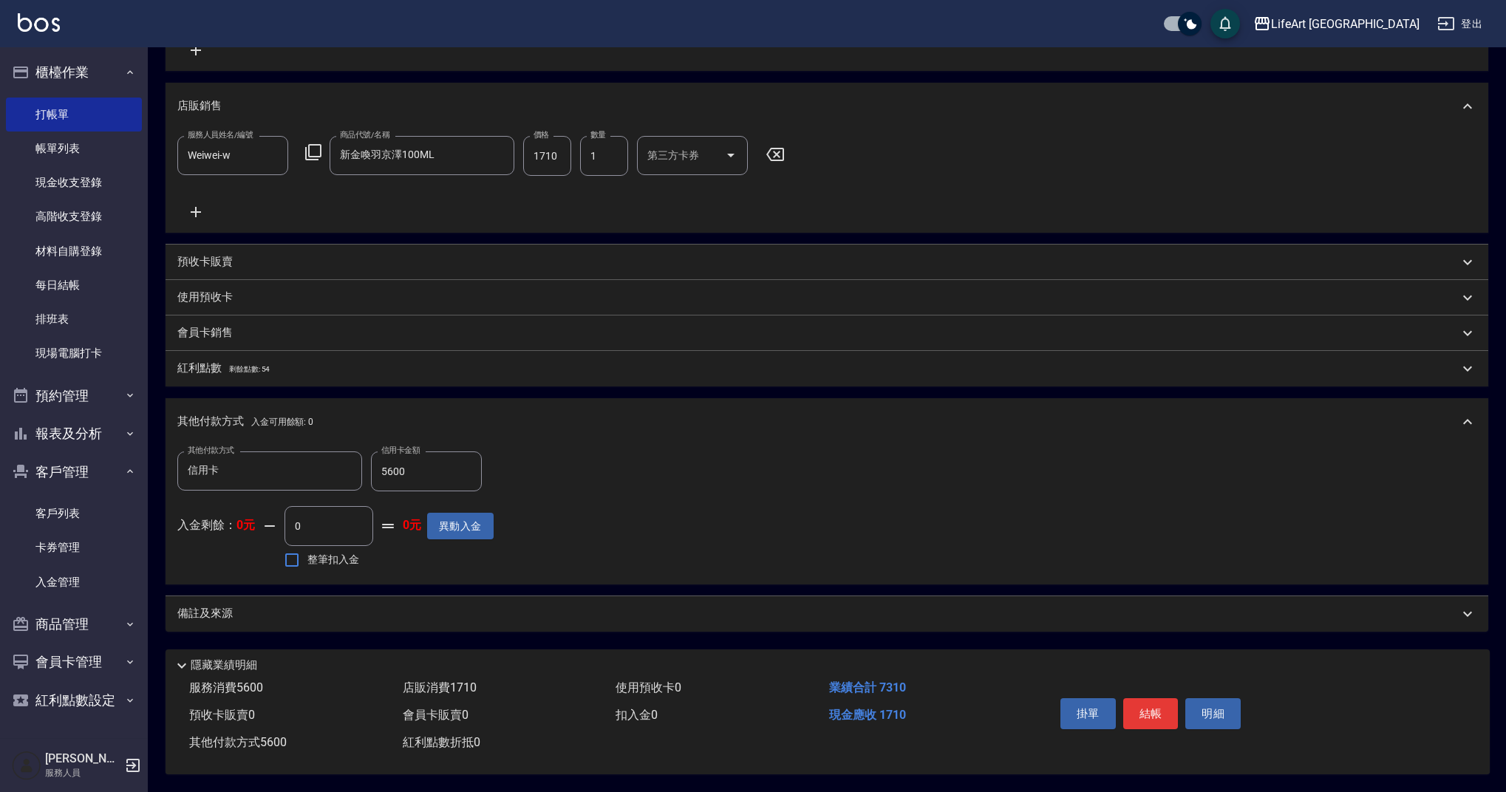
click at [1465, 780] on div "Key In 打帳單 上一筆訂單:#8 帳單速查 結帳前確認明細 連續打單結帳 掛單 結帳 明細 帳單日期 [DATE] 18:07 鎖定日期 顧客姓名/手機…" at bounding box center [827, 198] width 1359 height 1187
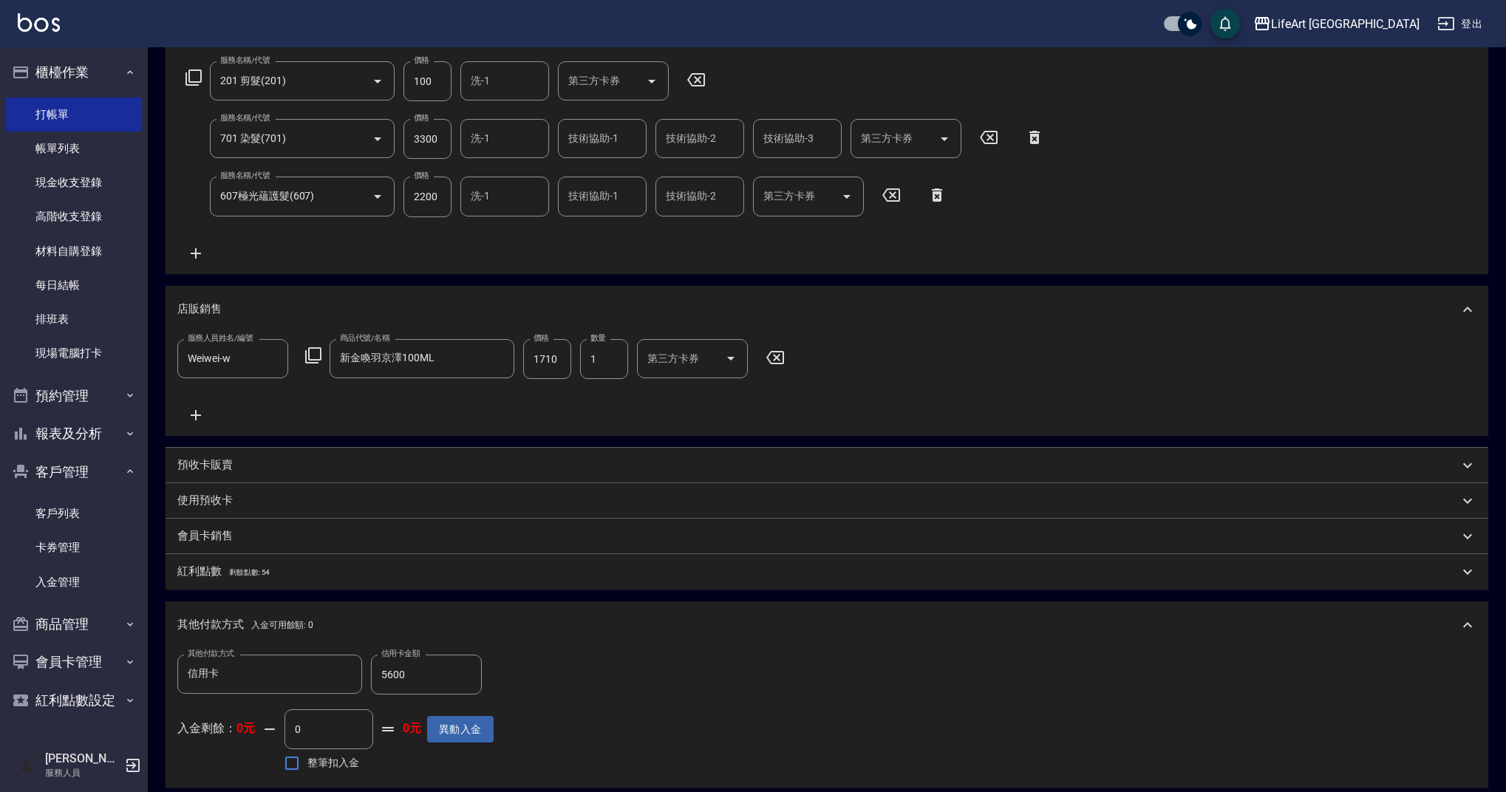
scroll to position [0, 0]
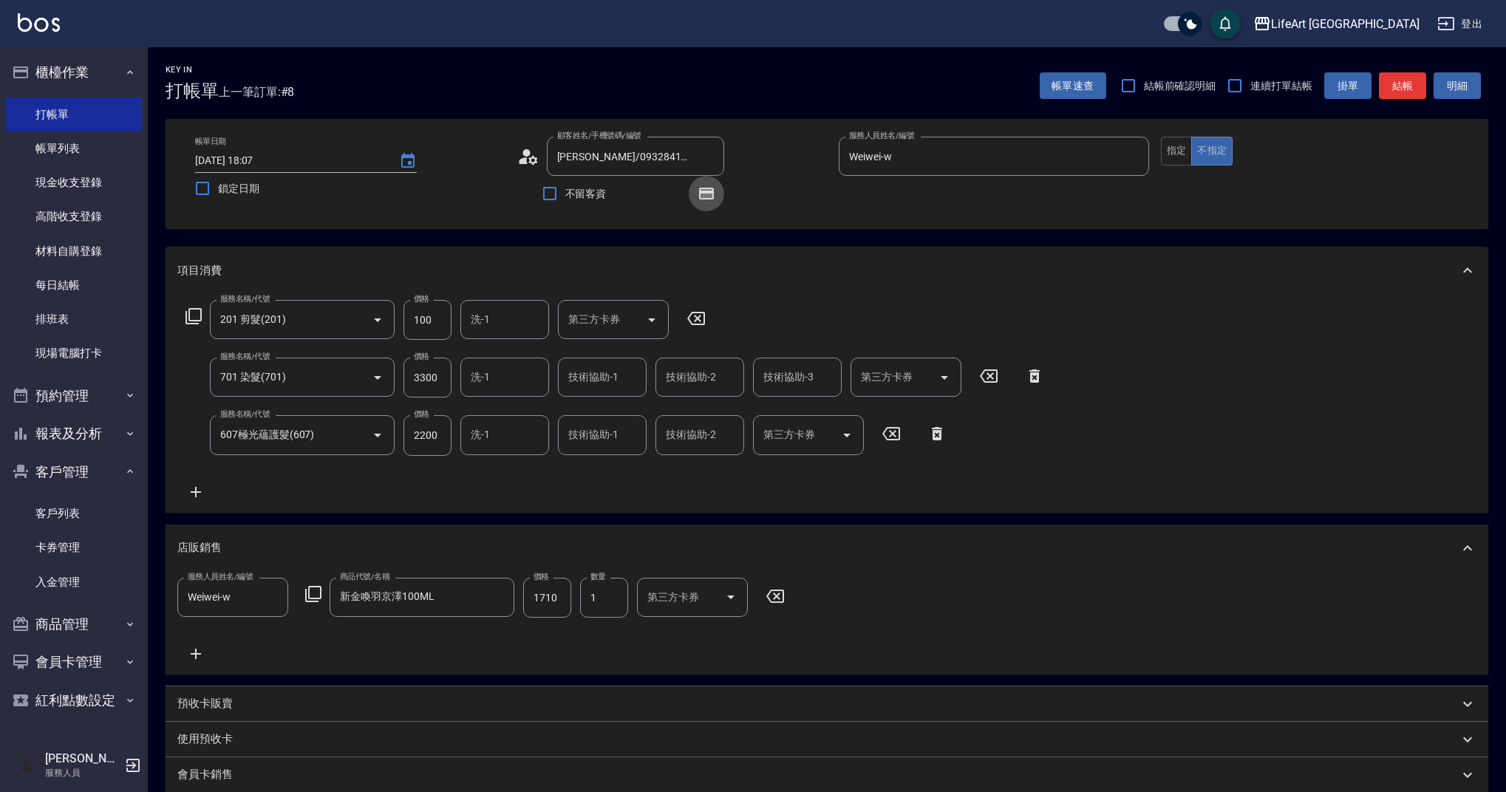
click at [707, 199] on icon "button" at bounding box center [706, 194] width 15 height 12
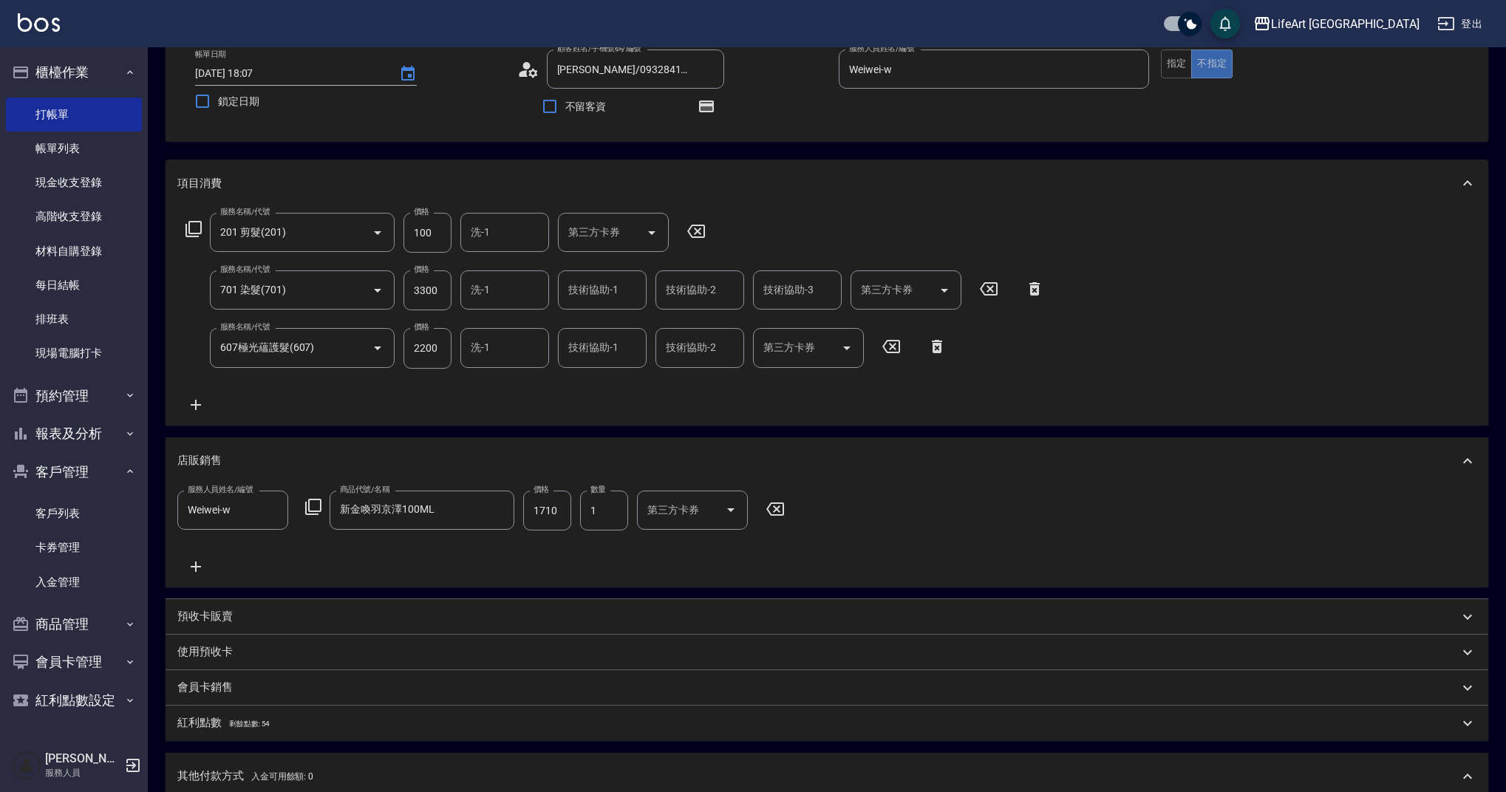
scroll to position [81, 0]
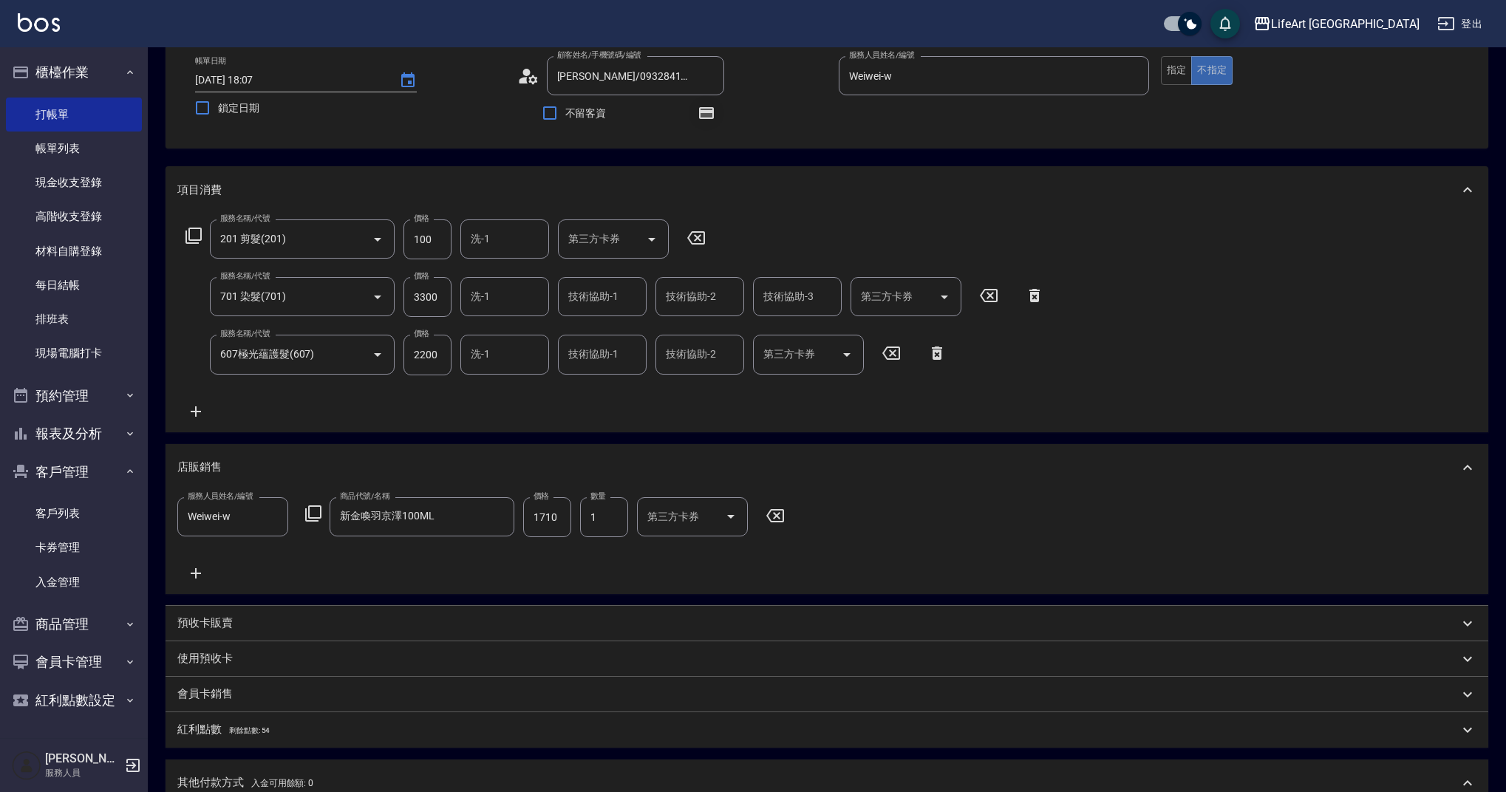
click at [717, 113] on button "button" at bounding box center [706, 112] width 35 height 35
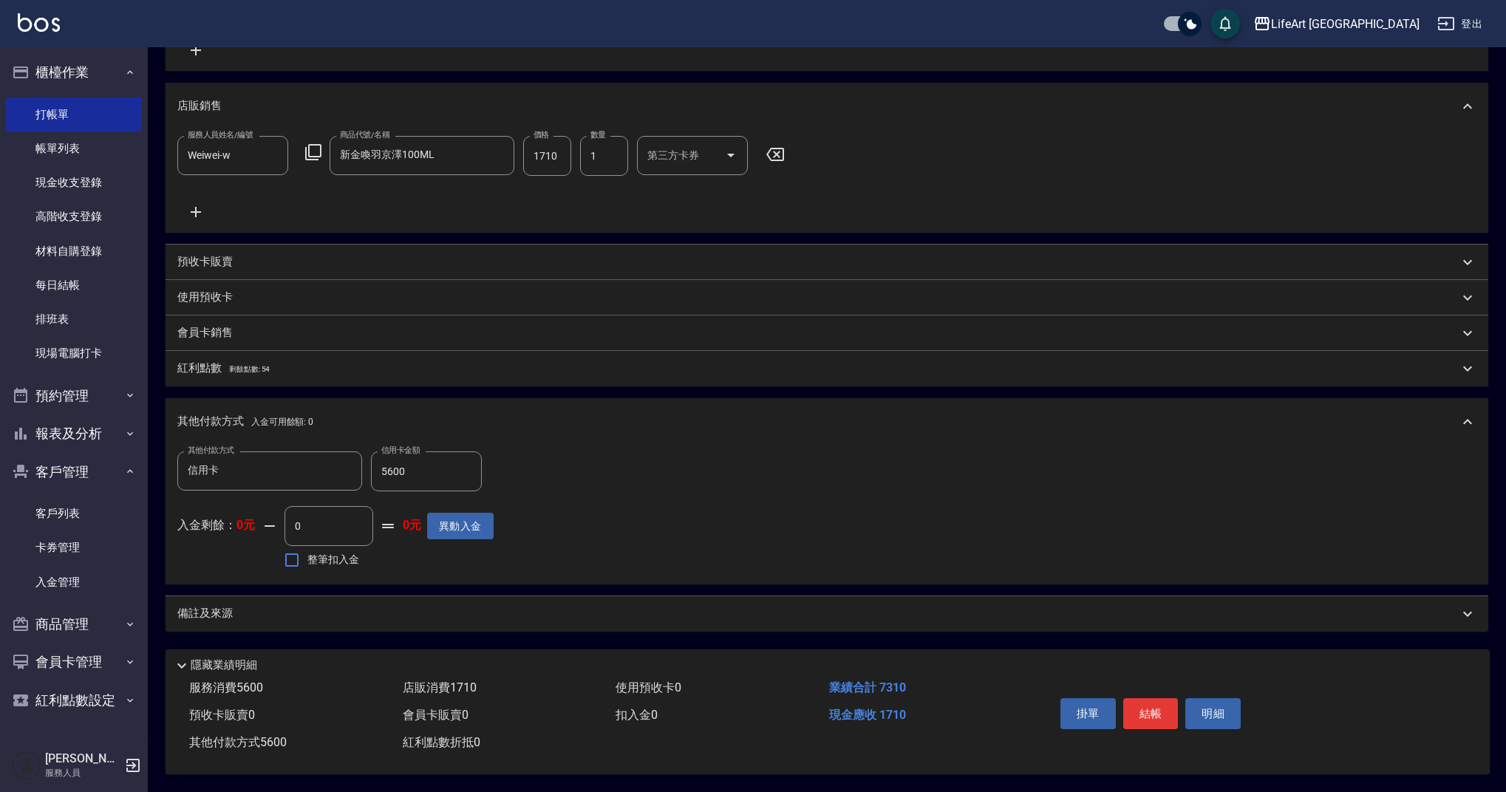
scroll to position [449, 0]
click at [284, 606] on div "備註及來源" at bounding box center [818, 614] width 1282 height 16
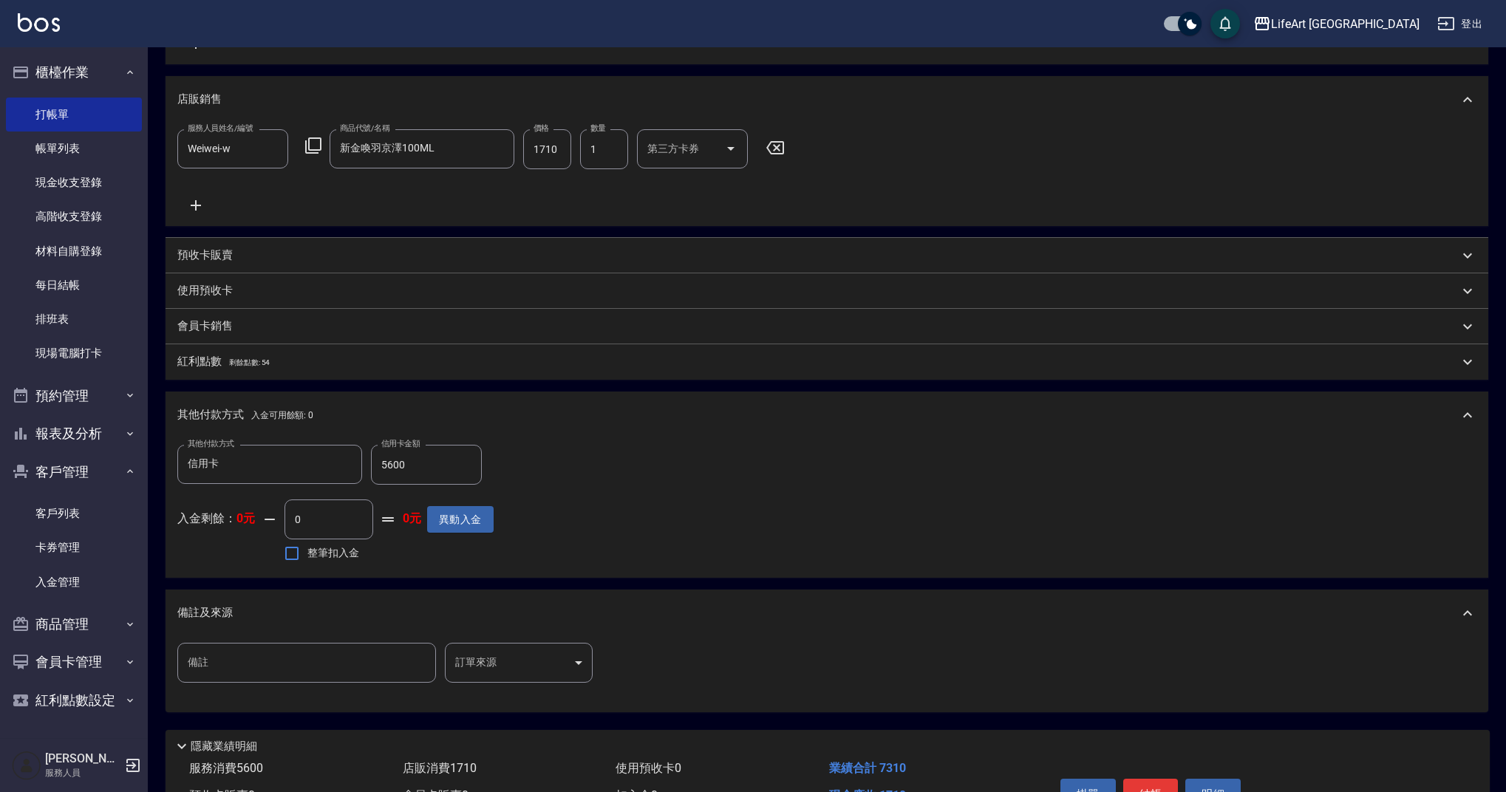
click at [568, 677] on body "LifeArt 蘆洲 登出 櫃檯作業 打帳單 帳單列表 現金收支登錄 高階收支登錄 材料自購登錄 每日結帳 排班表 現場電腦打卡 預約管理 預約管理 單日預約…" at bounding box center [753, 212] width 1506 height 1322
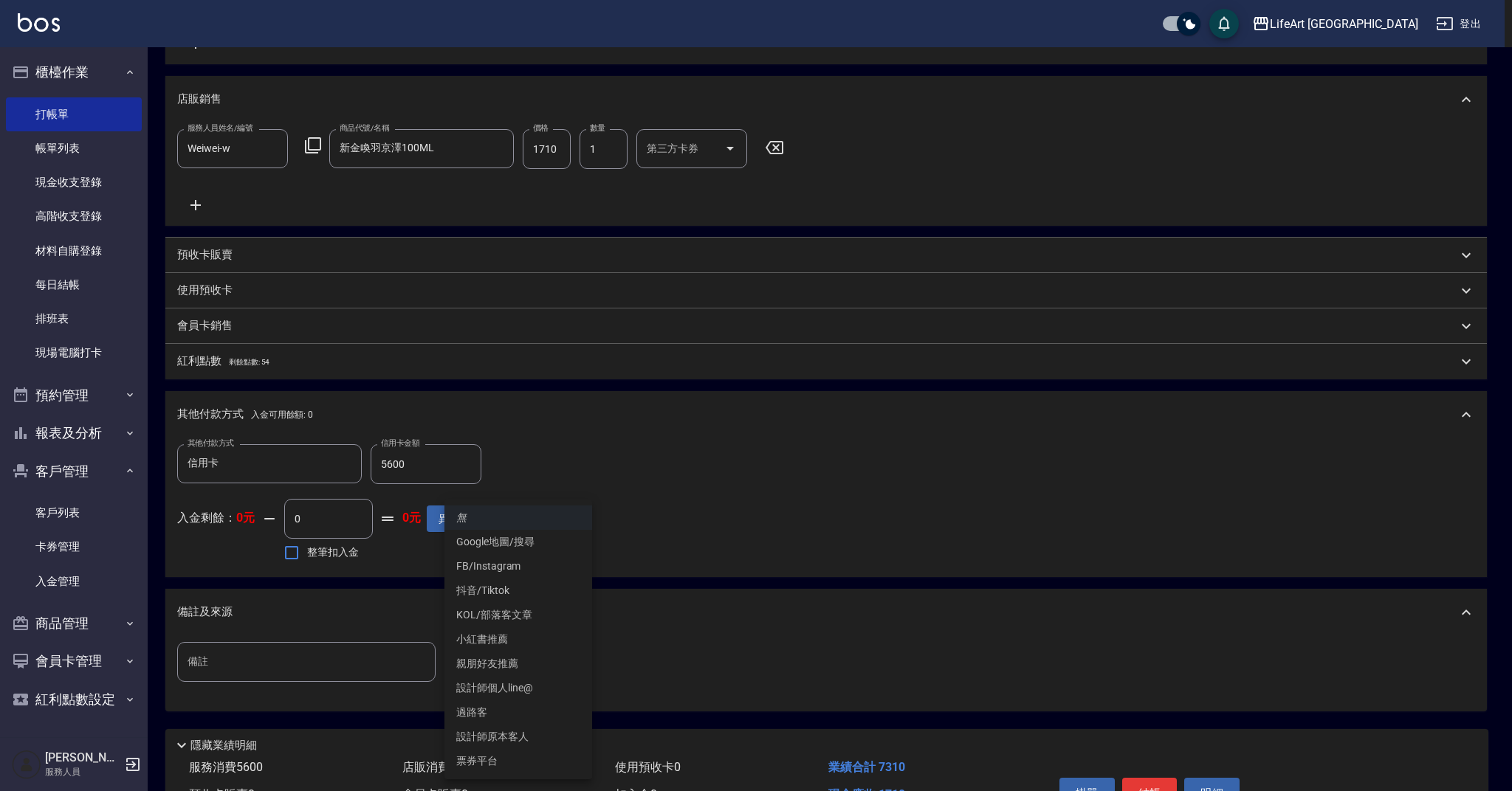
click at [550, 742] on li "設計師原本客人" at bounding box center [518, 737] width 148 height 24
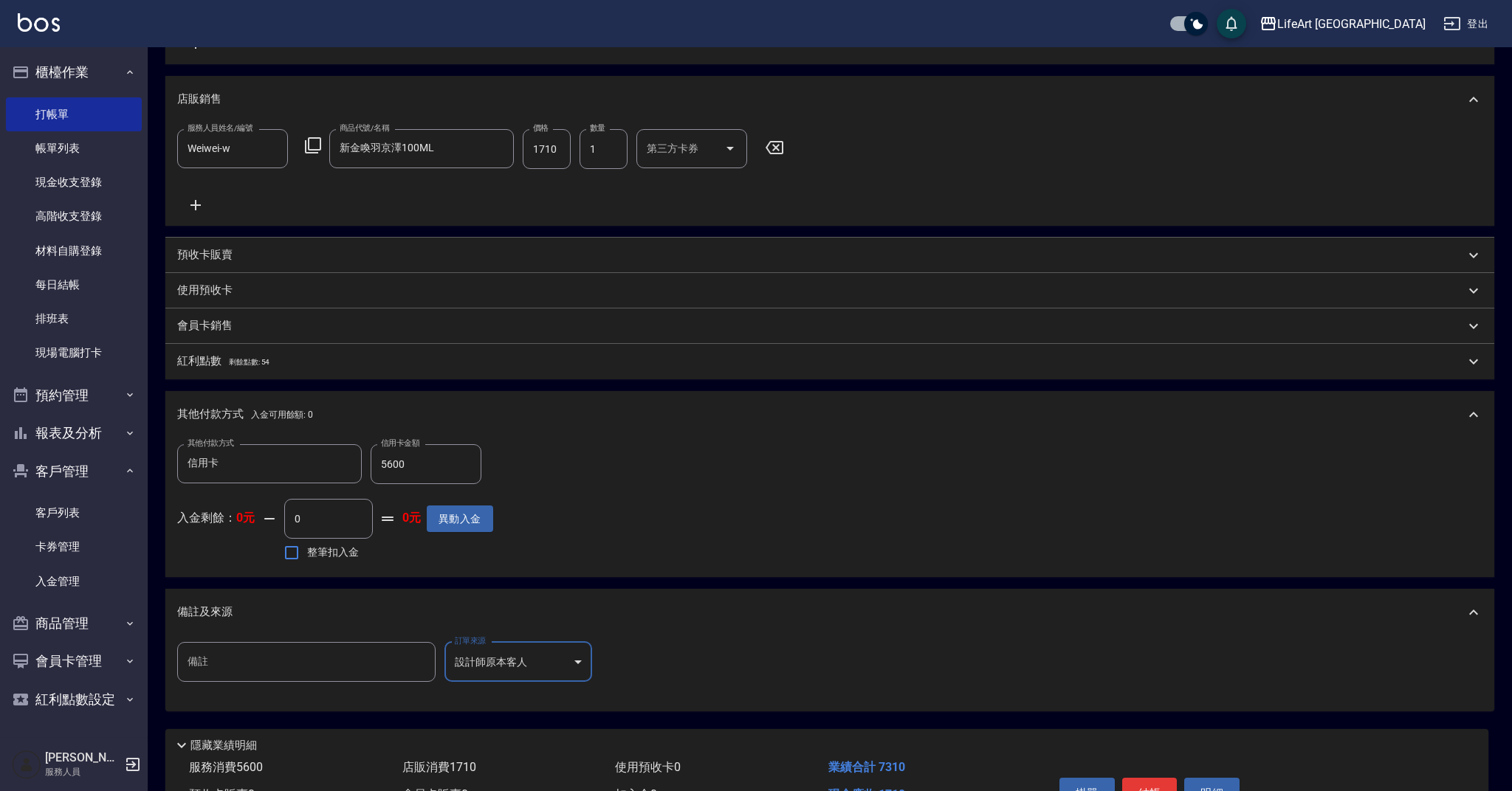
type input "設計師原本客人"
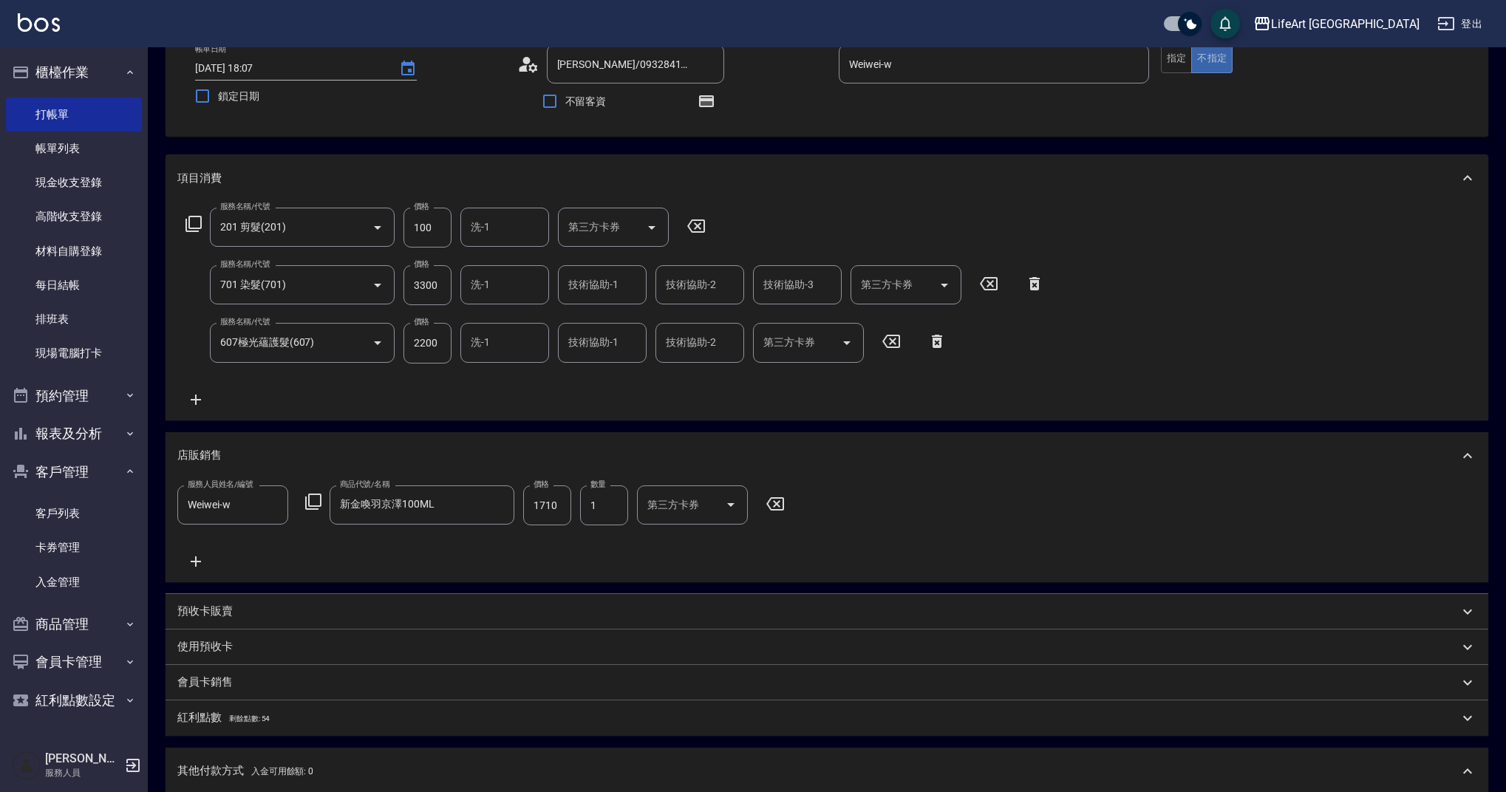
scroll to position [536, 0]
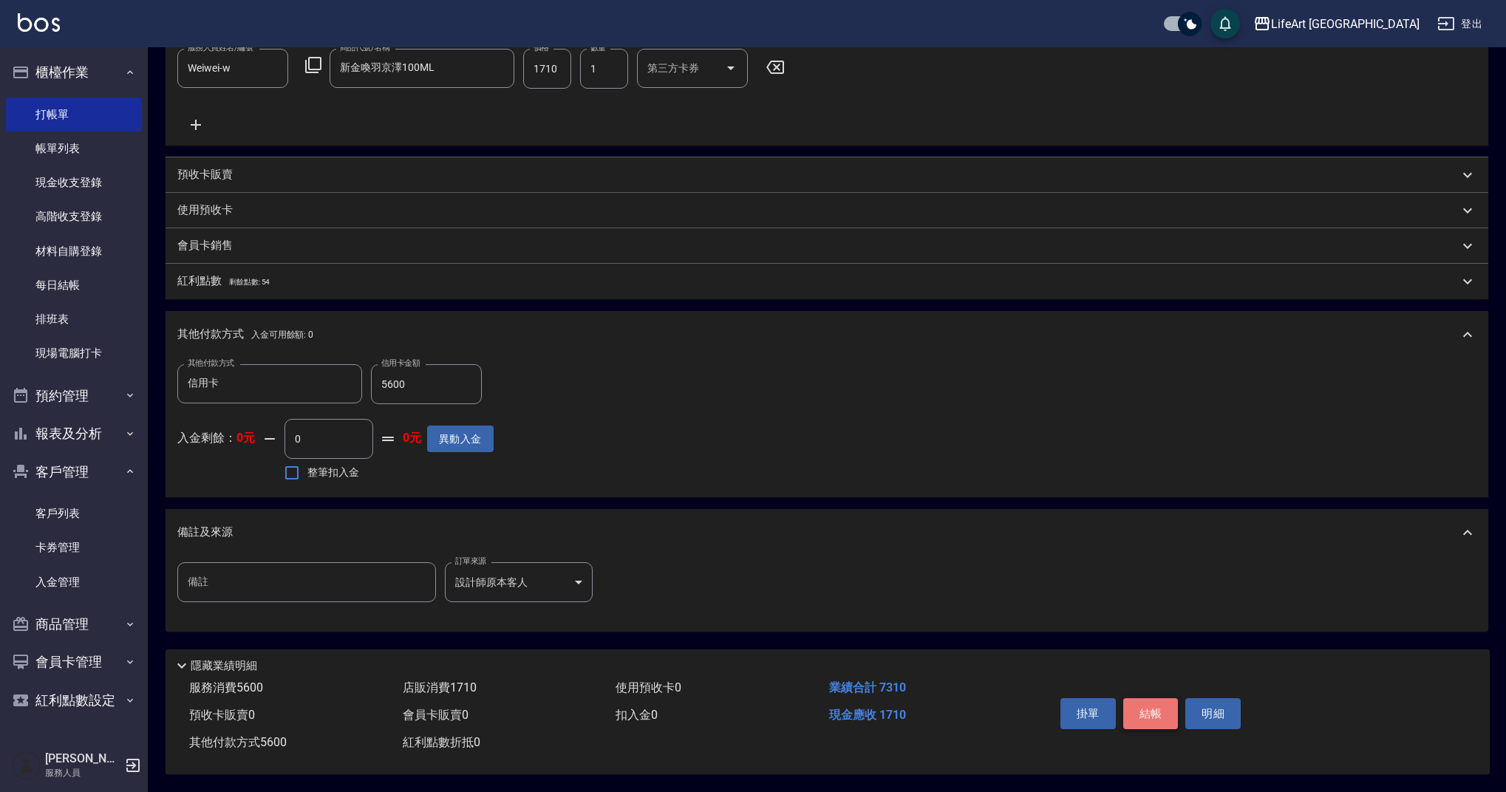
click at [1165, 713] on button "結帳" at bounding box center [1150, 713] width 55 height 31
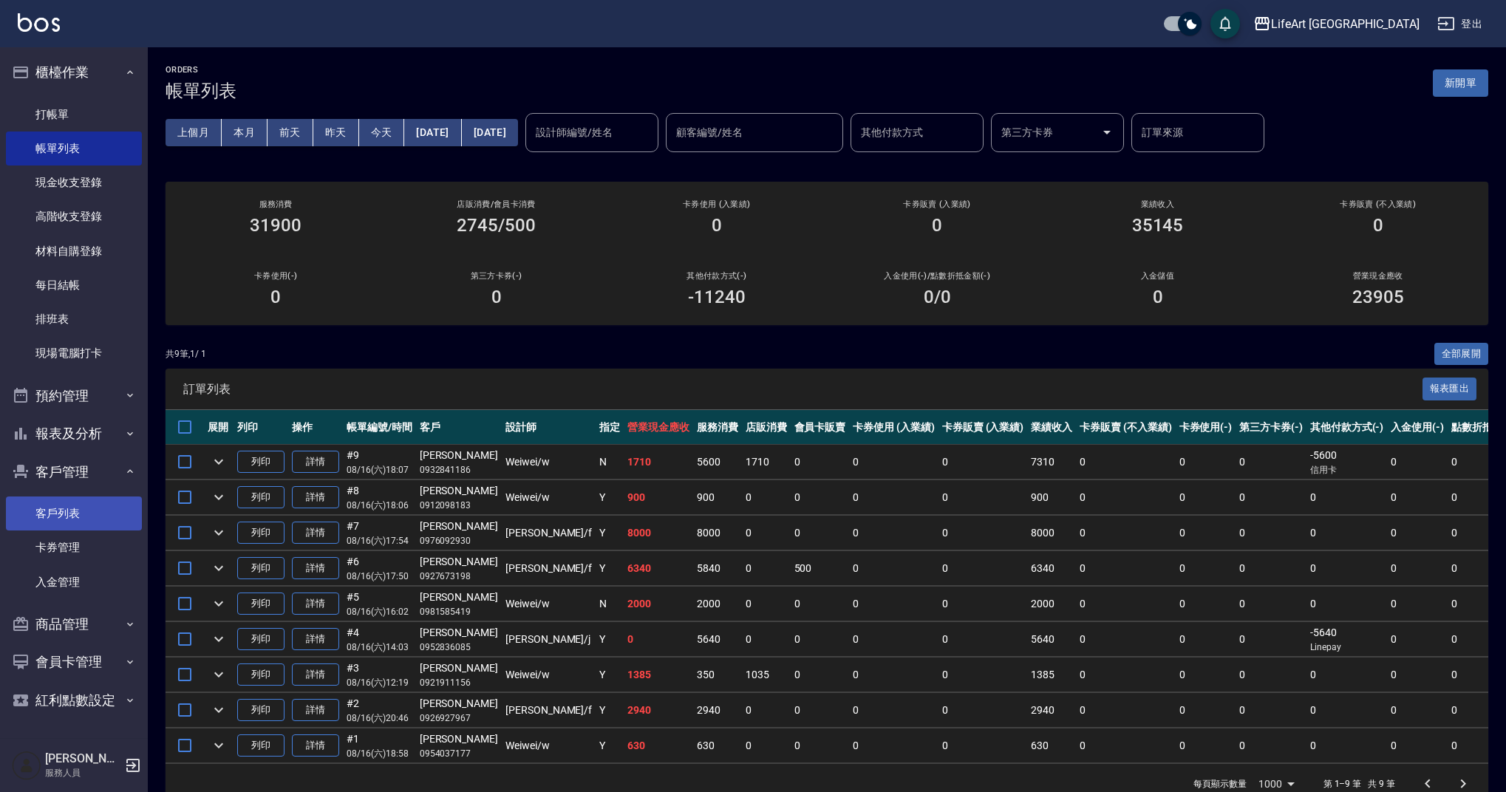
click at [81, 509] on link "客戶列表" at bounding box center [74, 514] width 136 height 34
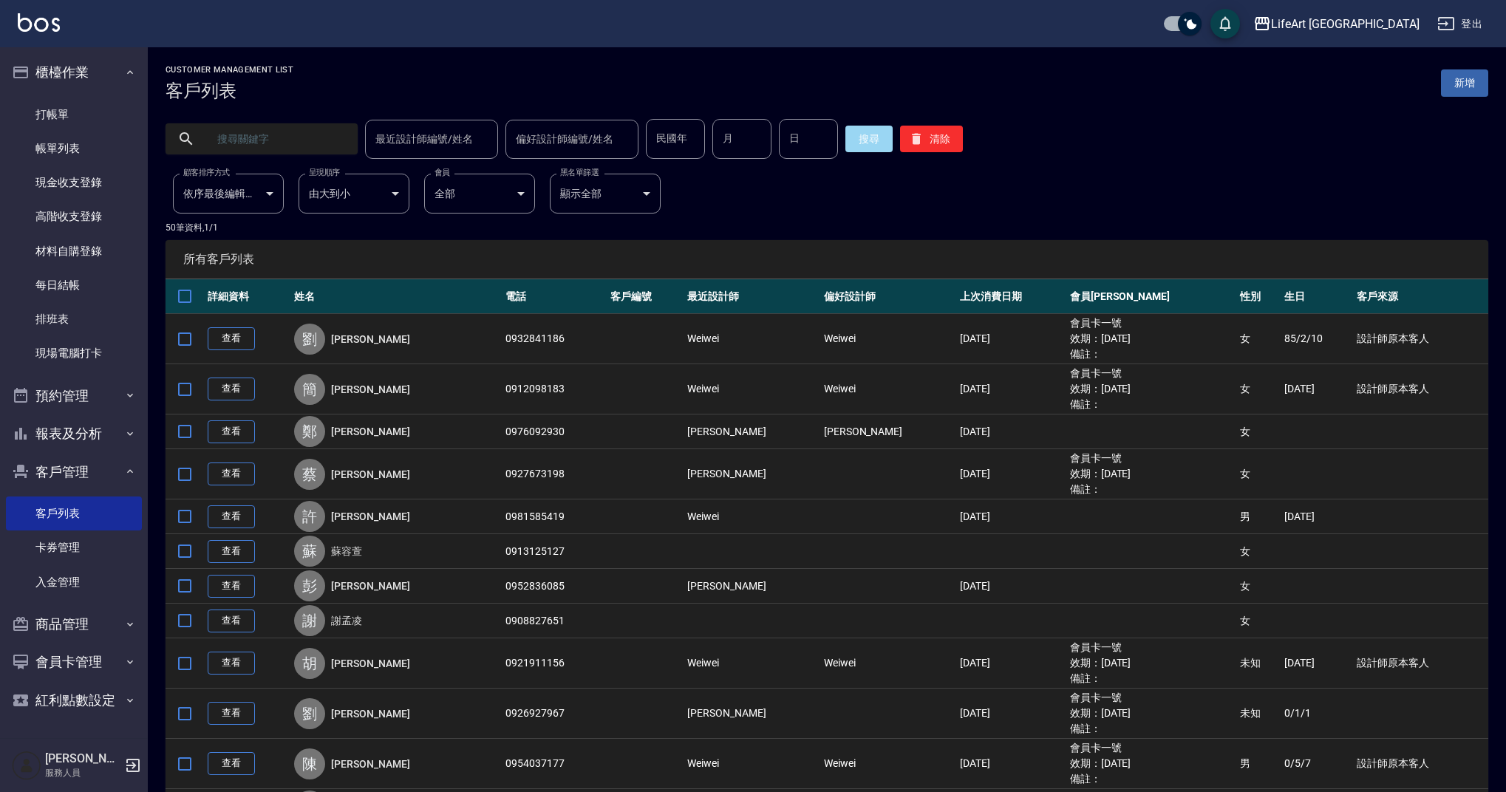
click at [264, 140] on input "text" at bounding box center [276, 139] width 139 height 40
type input "0926047057"
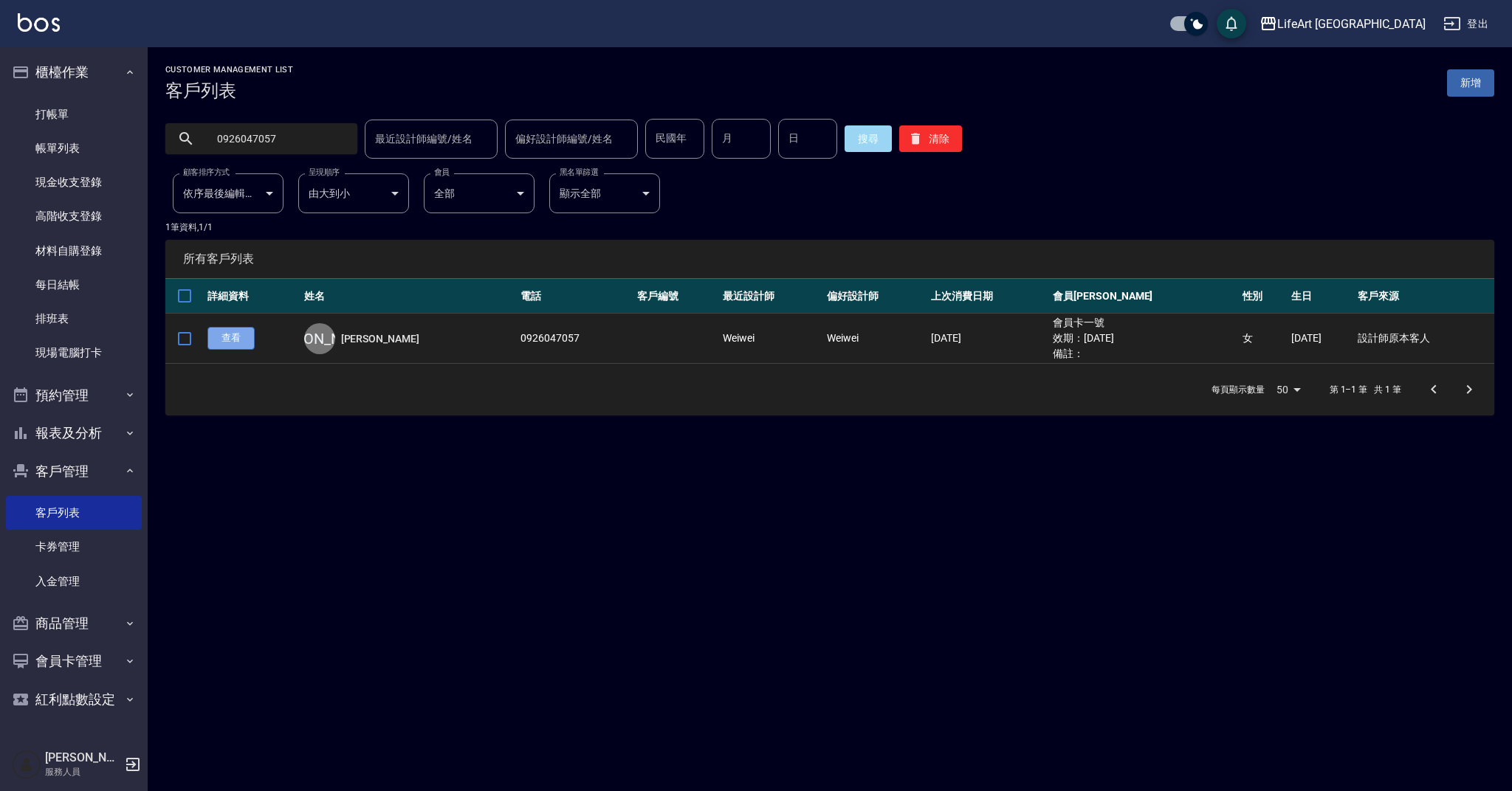
click at [231, 333] on link "查看" at bounding box center [231, 338] width 47 height 23
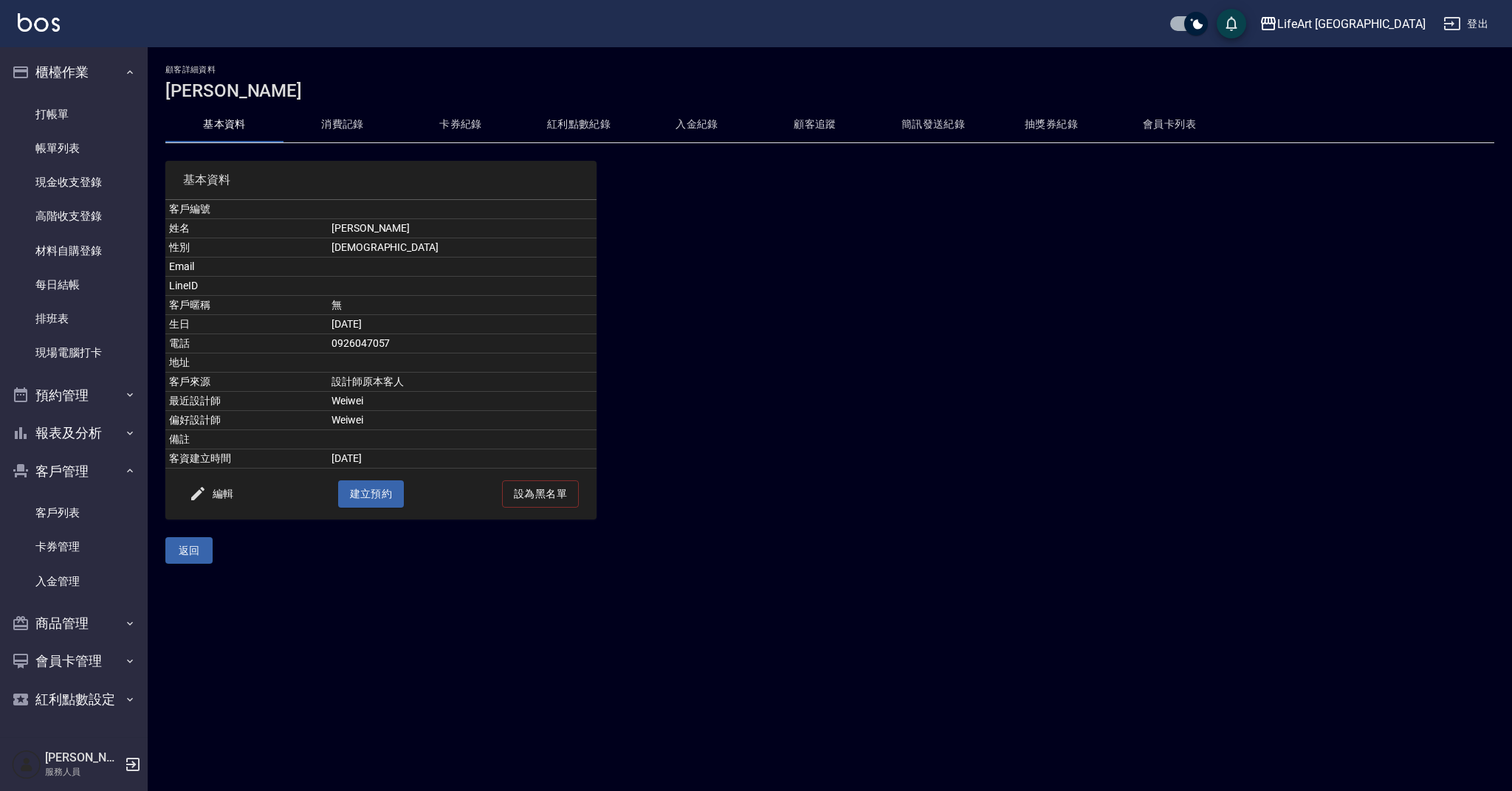
click at [358, 131] on button "消費記錄" at bounding box center [343, 124] width 118 height 35
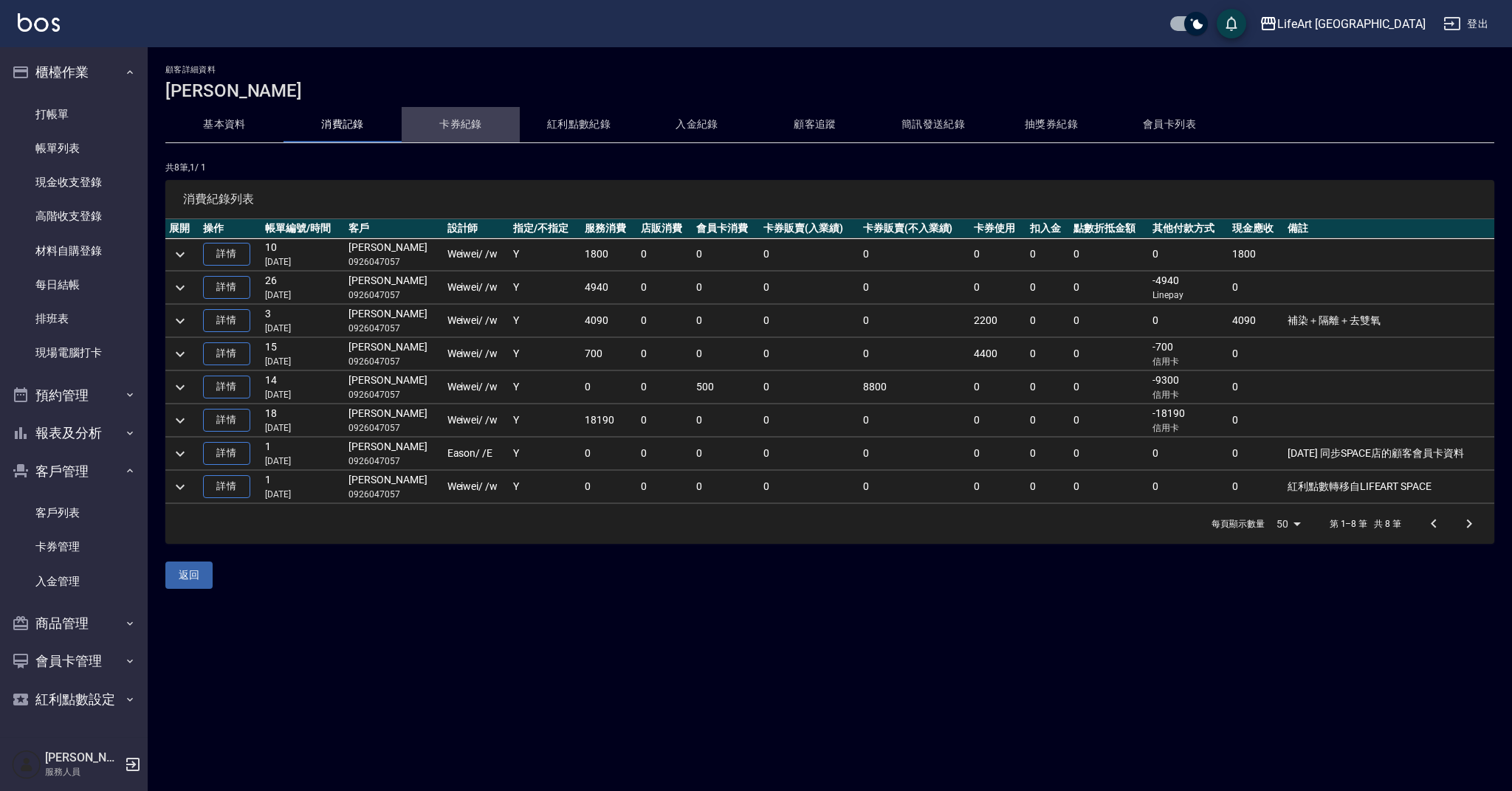
click at [467, 122] on button "卡券紀錄" at bounding box center [460, 124] width 118 height 35
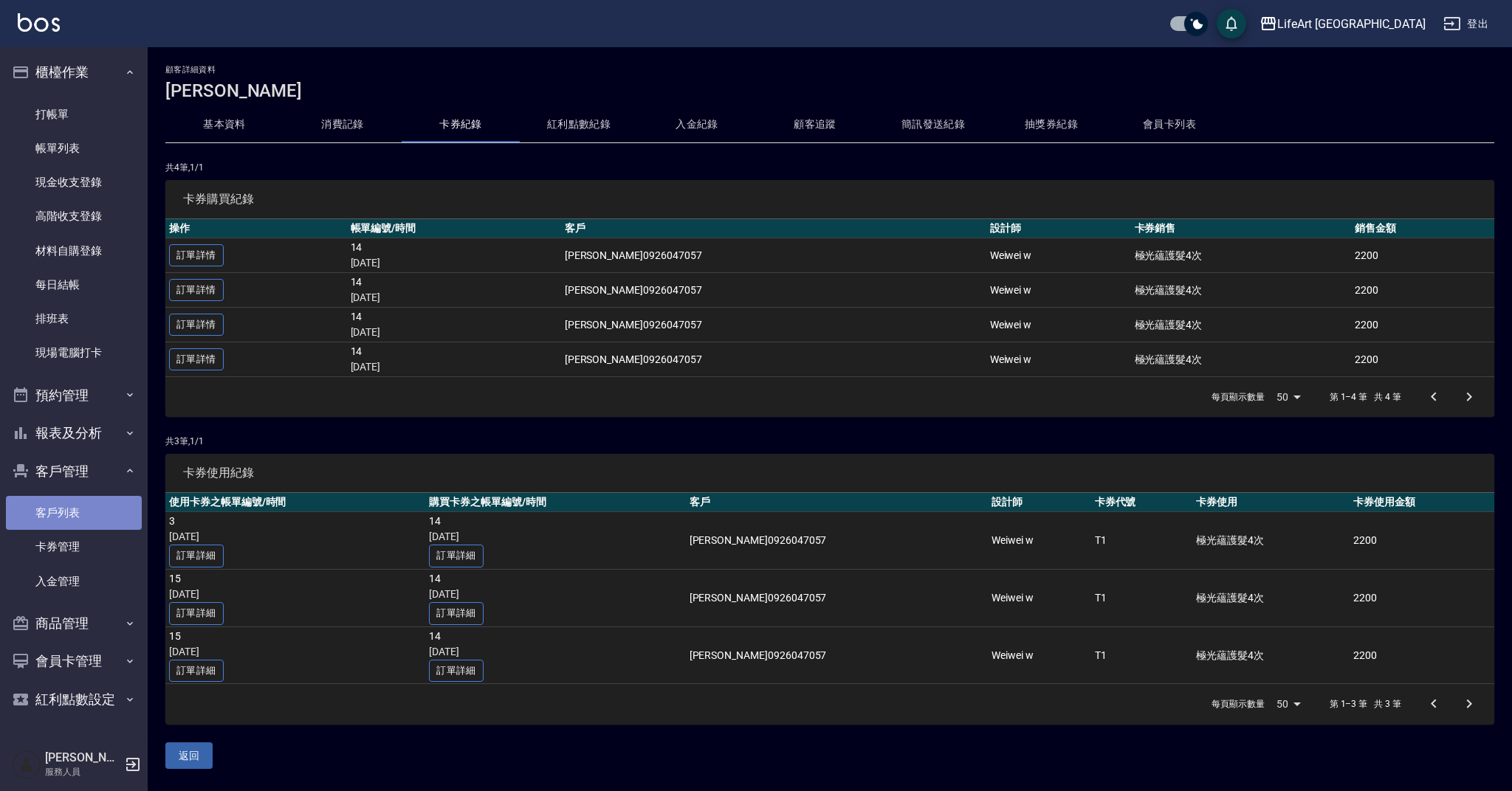
click at [97, 516] on link "客戶列表" at bounding box center [74, 513] width 136 height 34
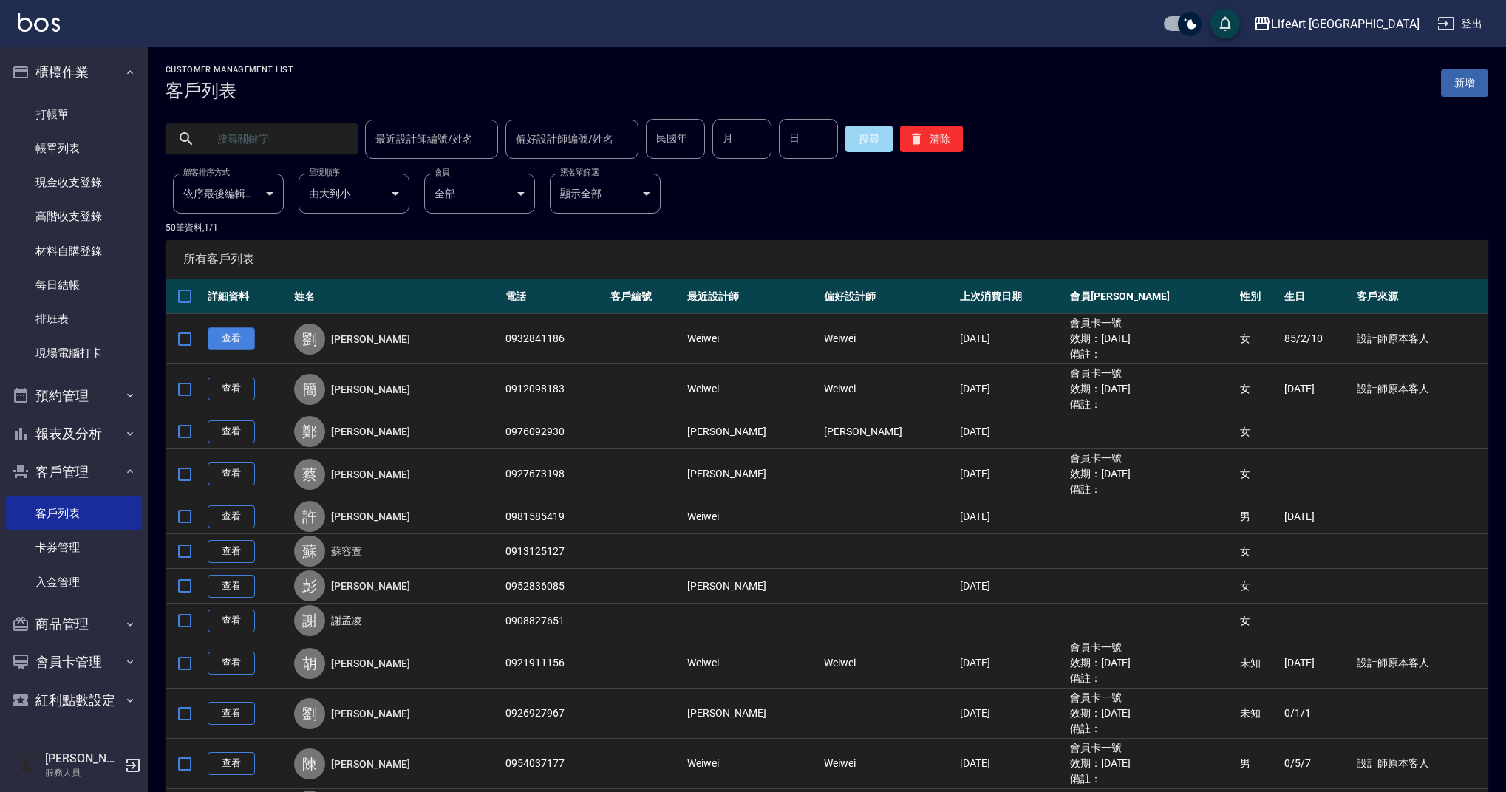
click at [223, 341] on link "查看" at bounding box center [231, 338] width 47 height 23
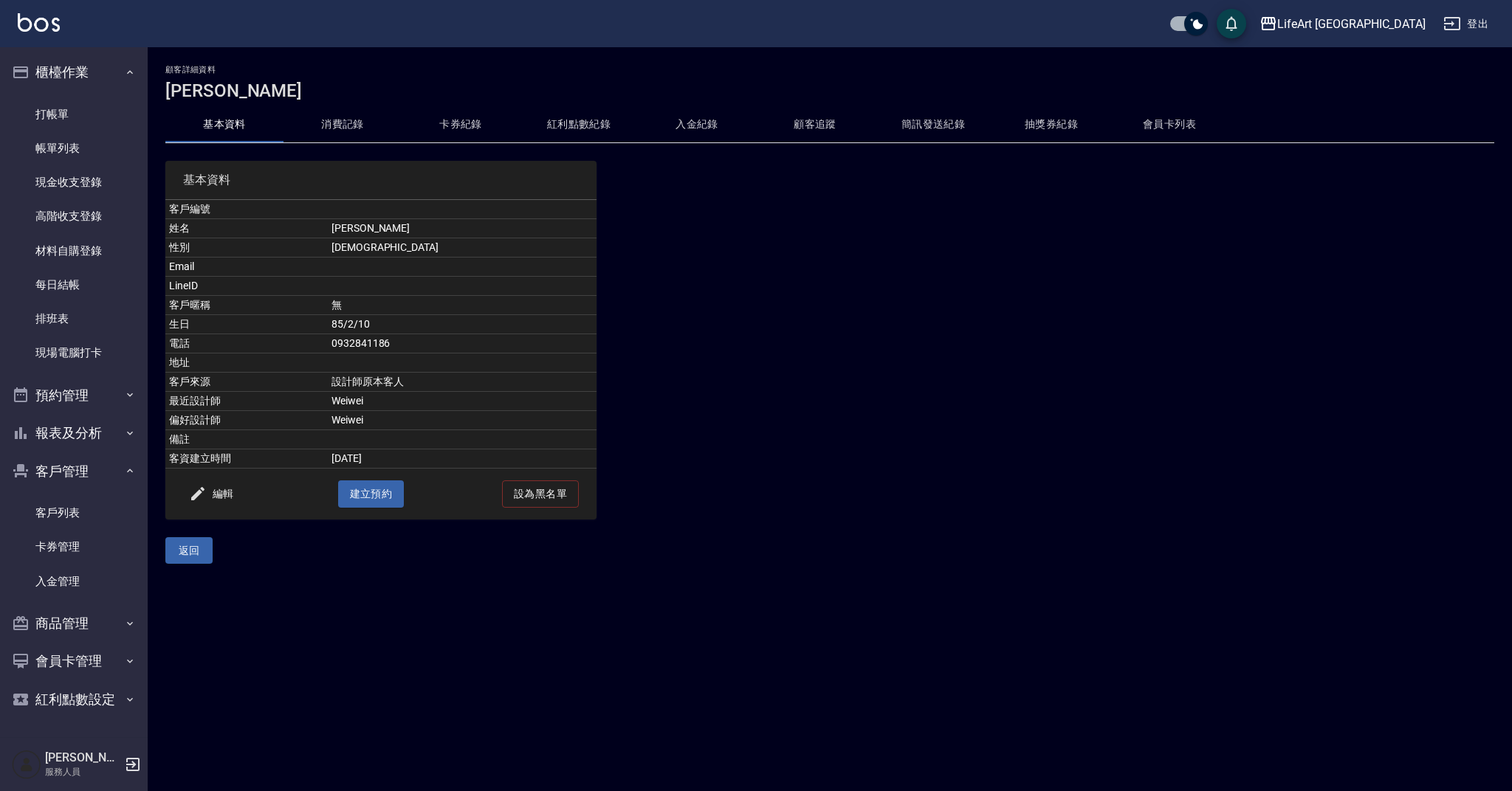
click at [598, 119] on button "紅利點數紀錄" at bounding box center [578, 124] width 118 height 35
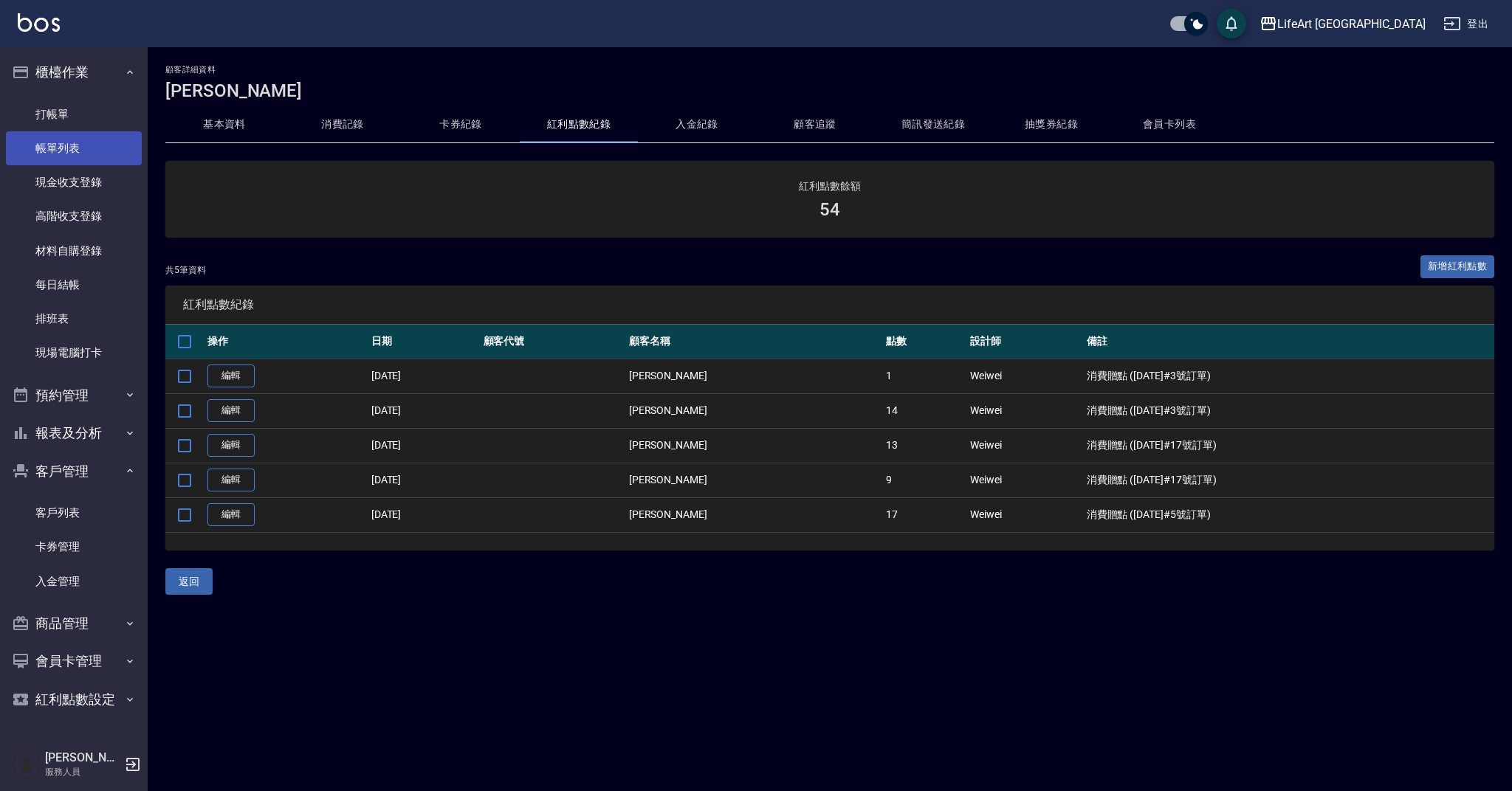
click at [123, 140] on link "帳單列表" at bounding box center [74, 149] width 136 height 34
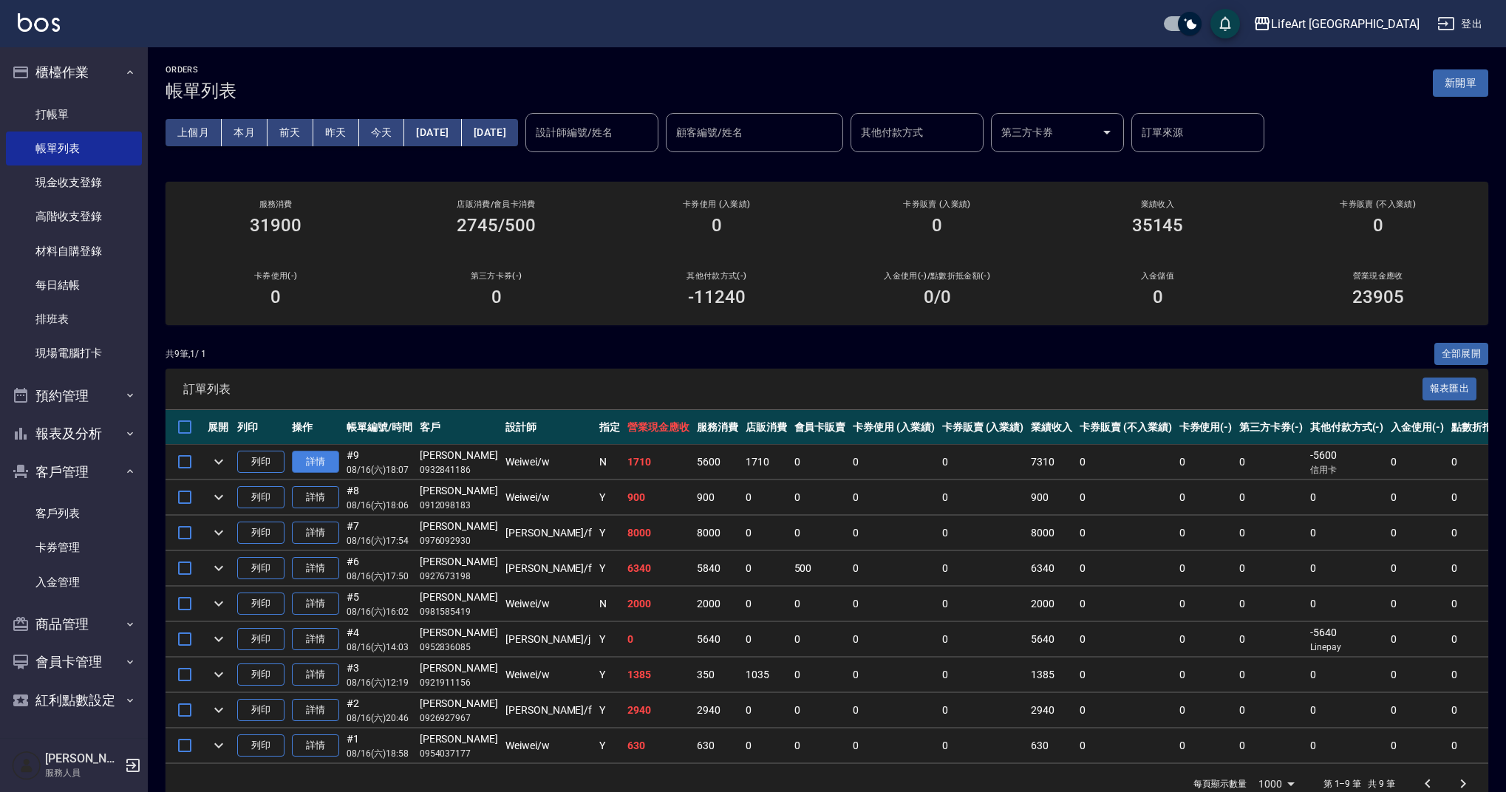
click at [321, 462] on link "詳情" at bounding box center [315, 462] width 47 height 23
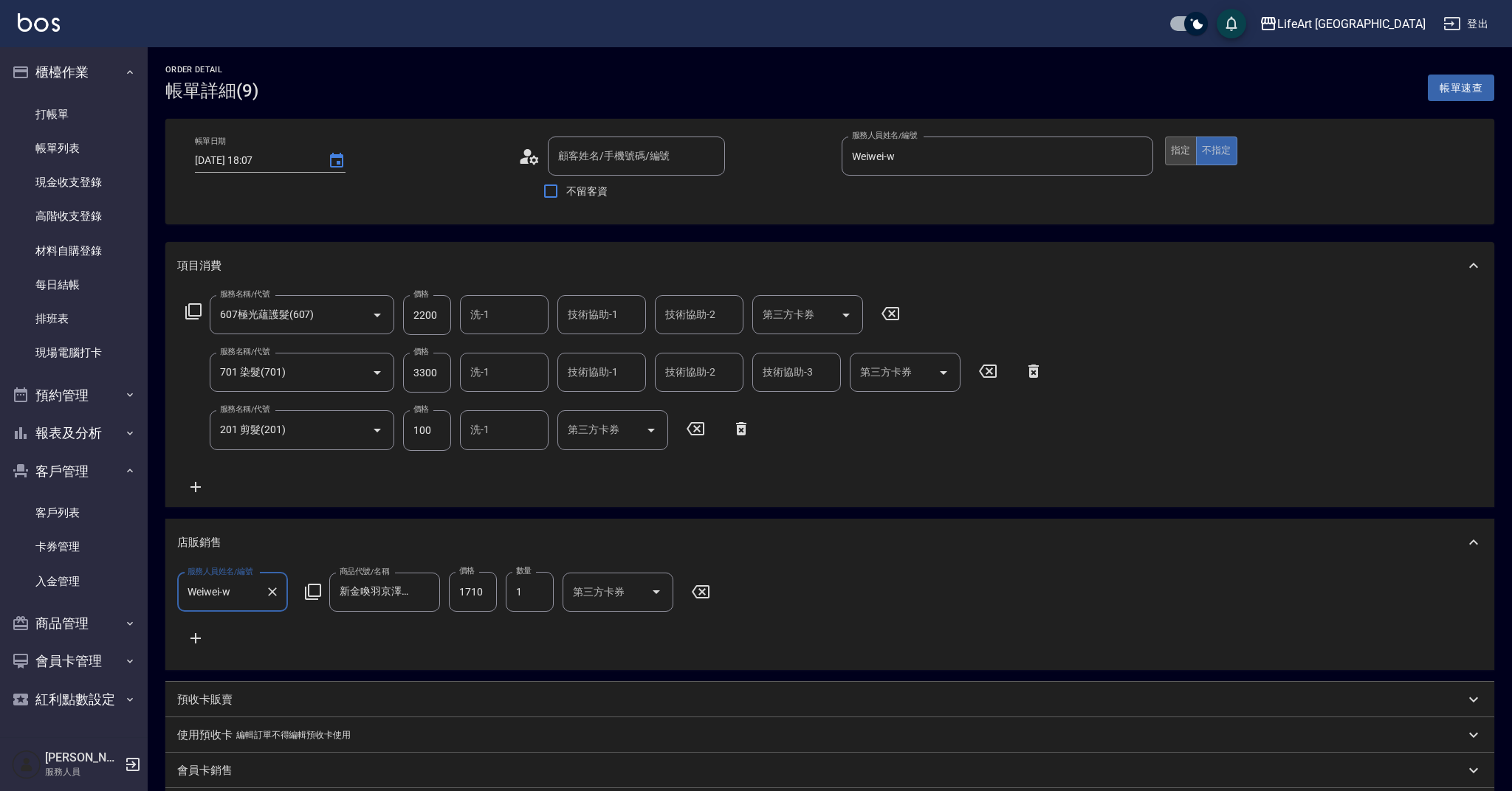
type input "[DATE] 18:07"
type input "[PERSON_NAME]/0932841186/null"
type input "Weiwei-w"
type input "設計師原本客人"
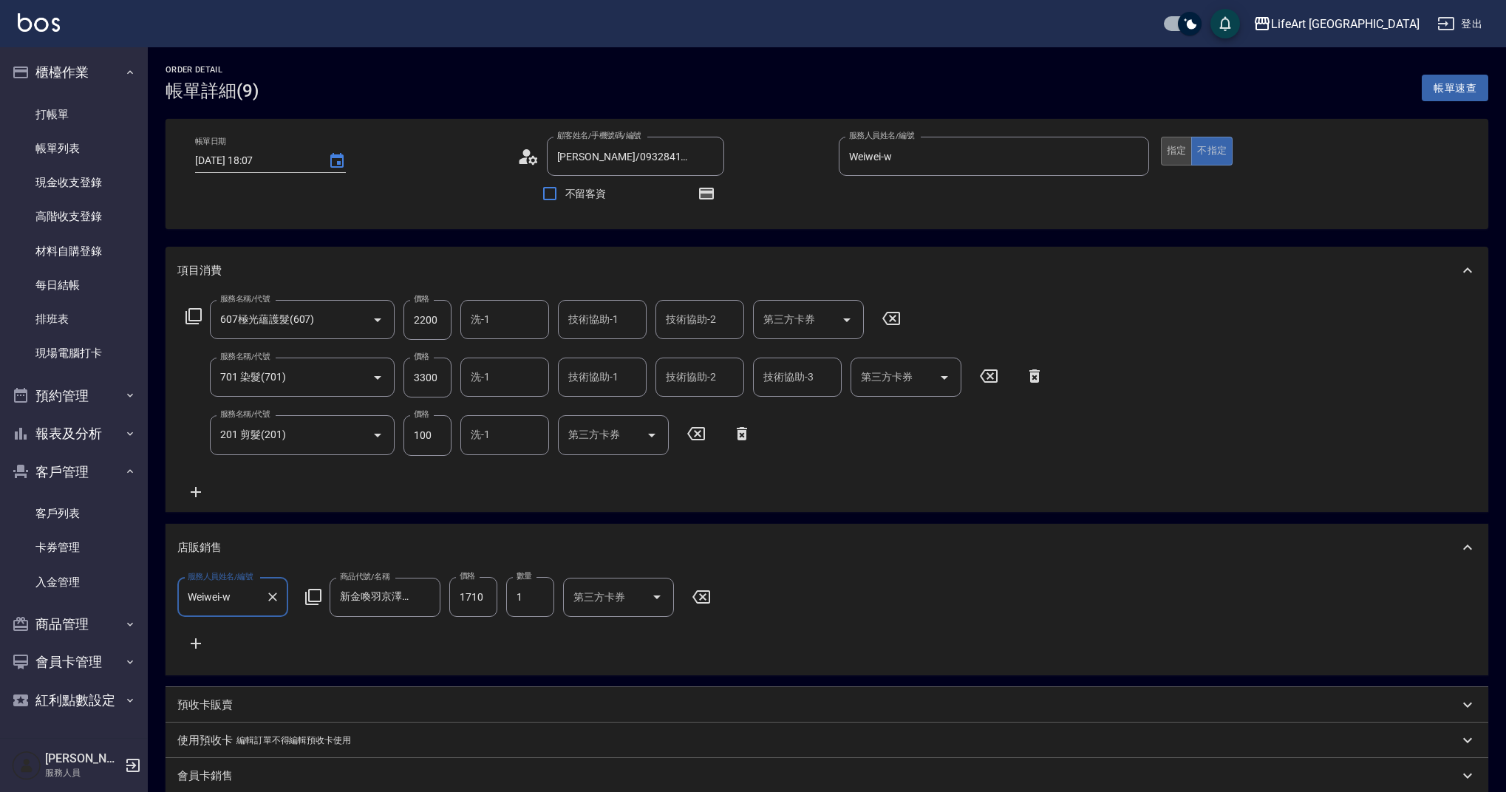
click at [1182, 152] on button "指定" at bounding box center [1177, 151] width 32 height 29
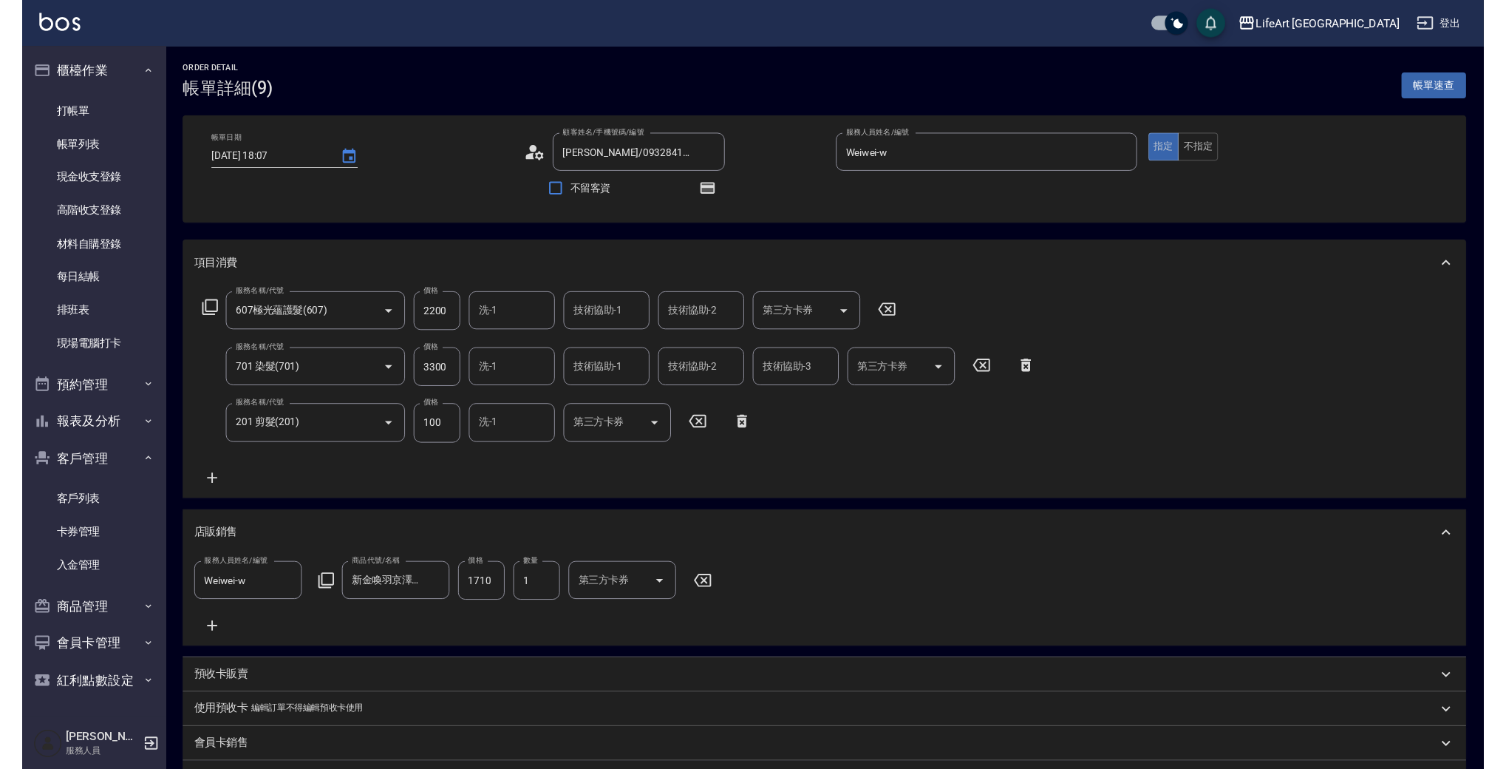
scroll to position [493, 0]
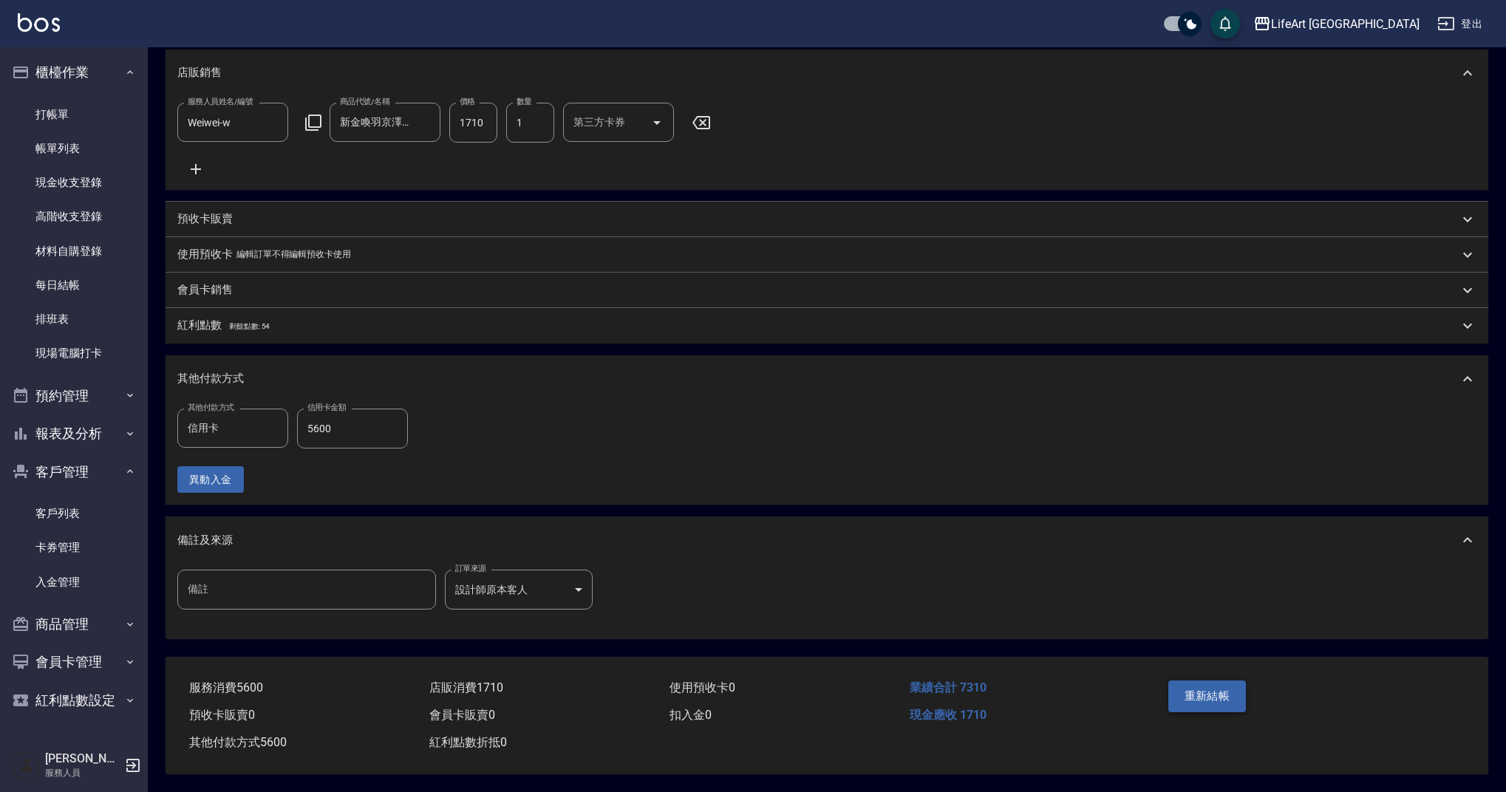
click at [1223, 681] on button "重新結帳" at bounding box center [1208, 696] width 78 height 31
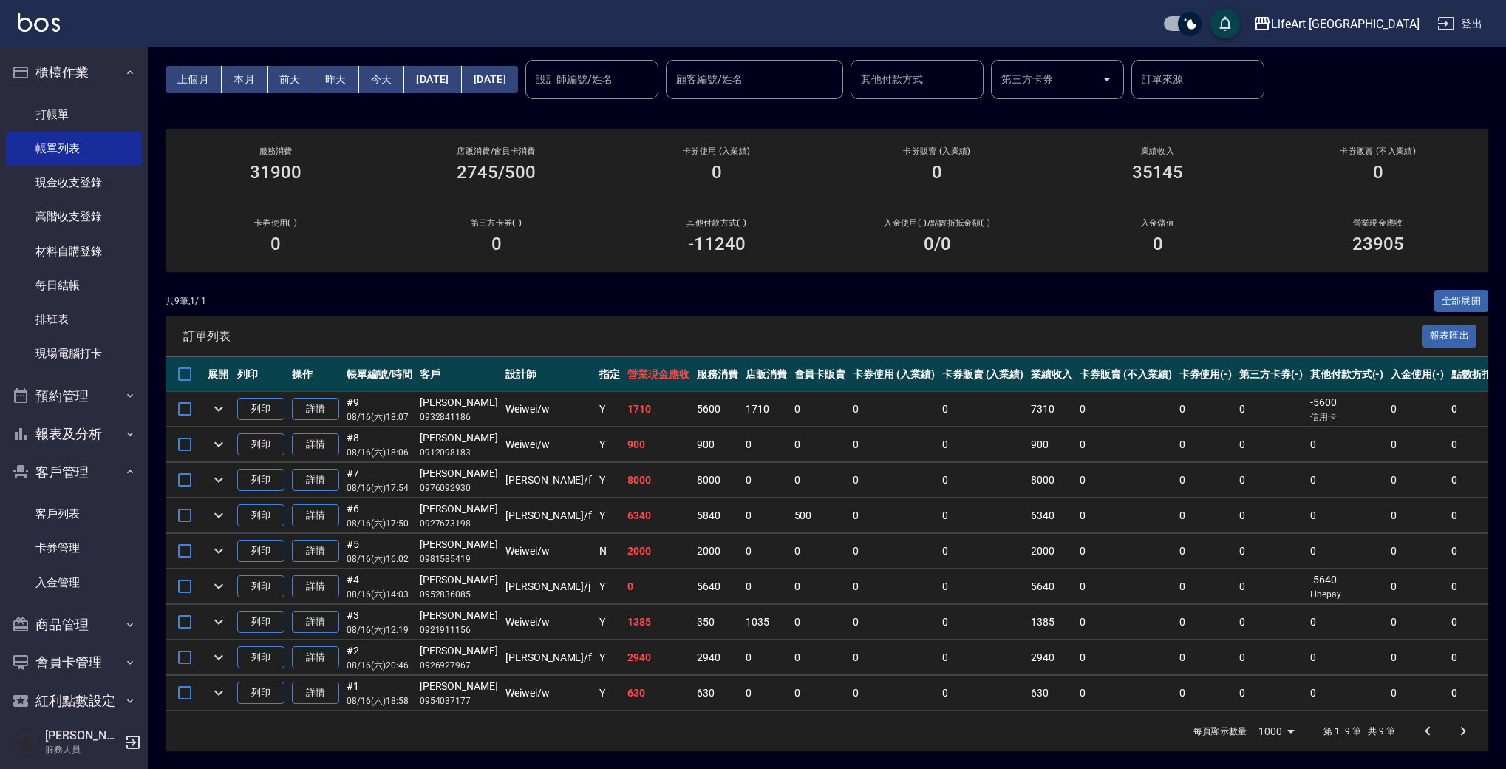
scroll to position [57, 0]
click at [218, 400] on icon "expand row" at bounding box center [219, 409] width 18 height 18
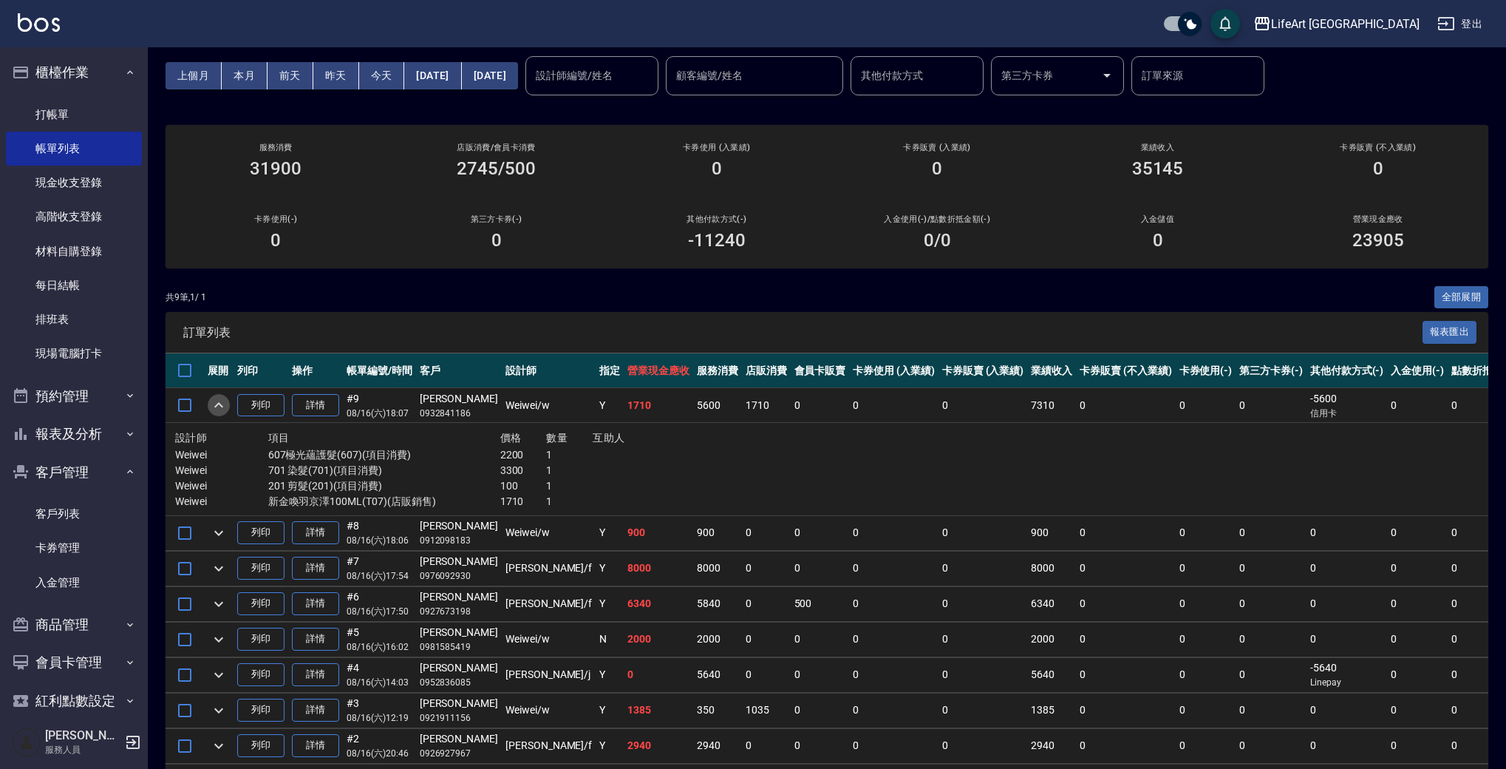
click at [216, 407] on icon "expand row" at bounding box center [219, 405] width 18 height 18
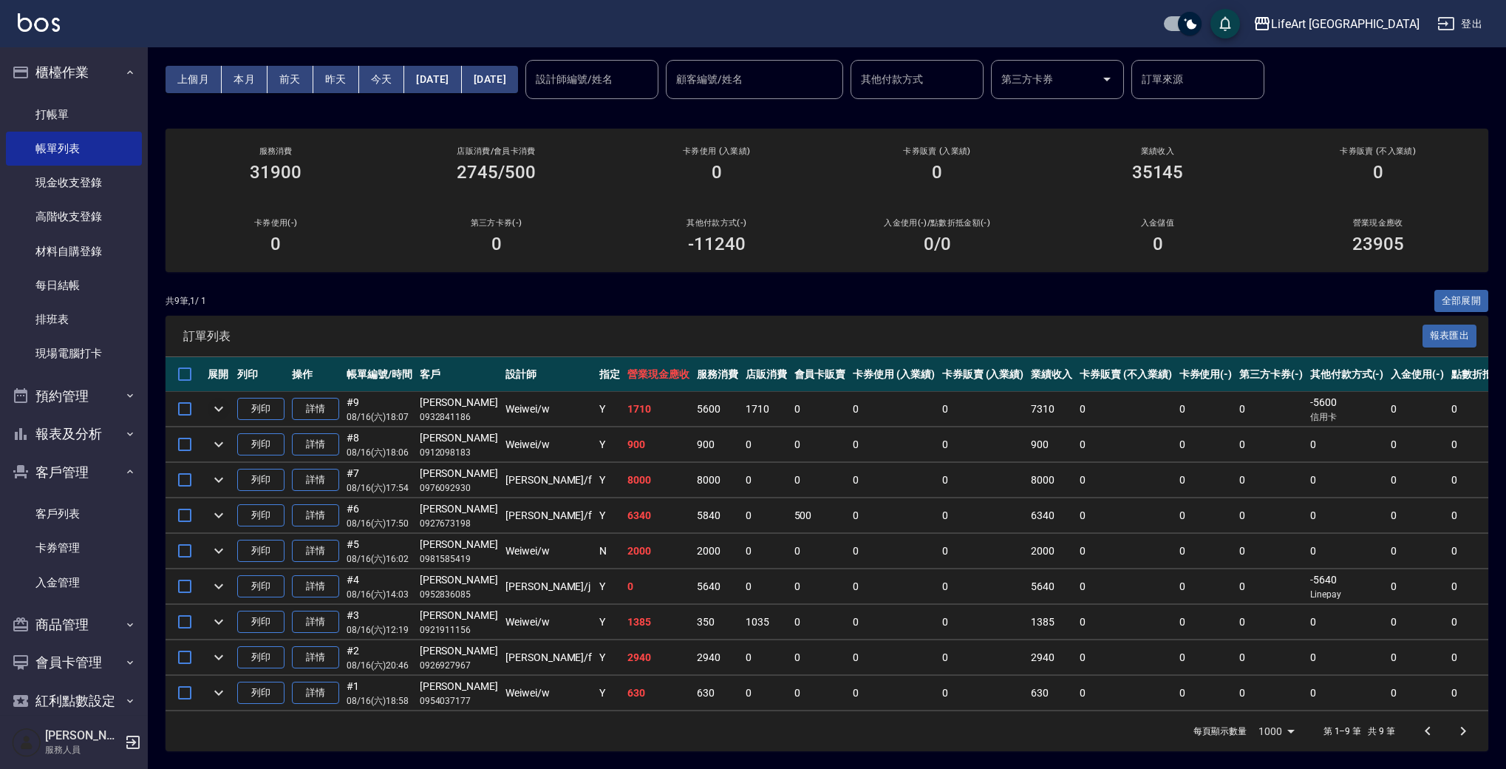
scroll to position [0, 0]
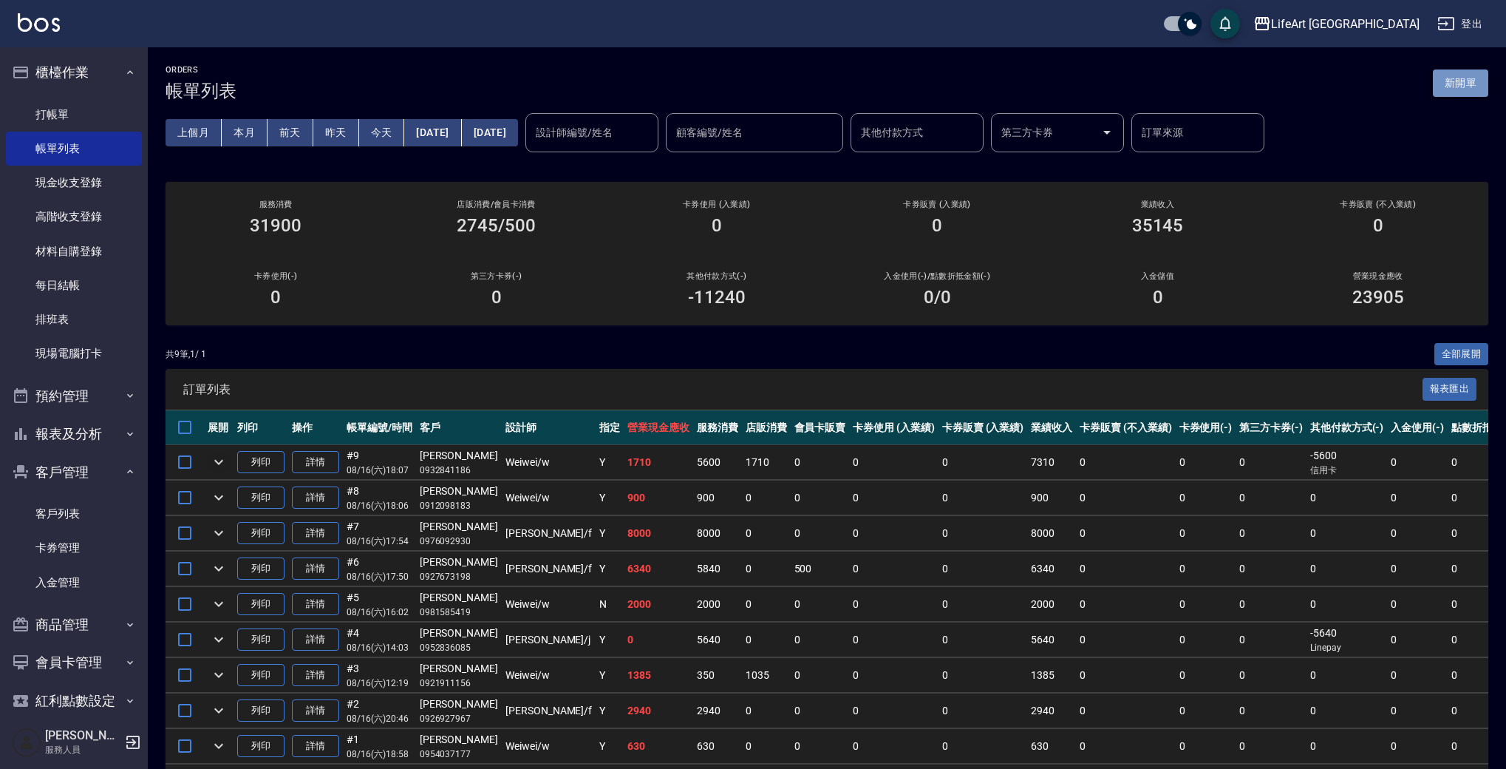
click at [1463, 79] on button "新開單" at bounding box center [1460, 82] width 55 height 27
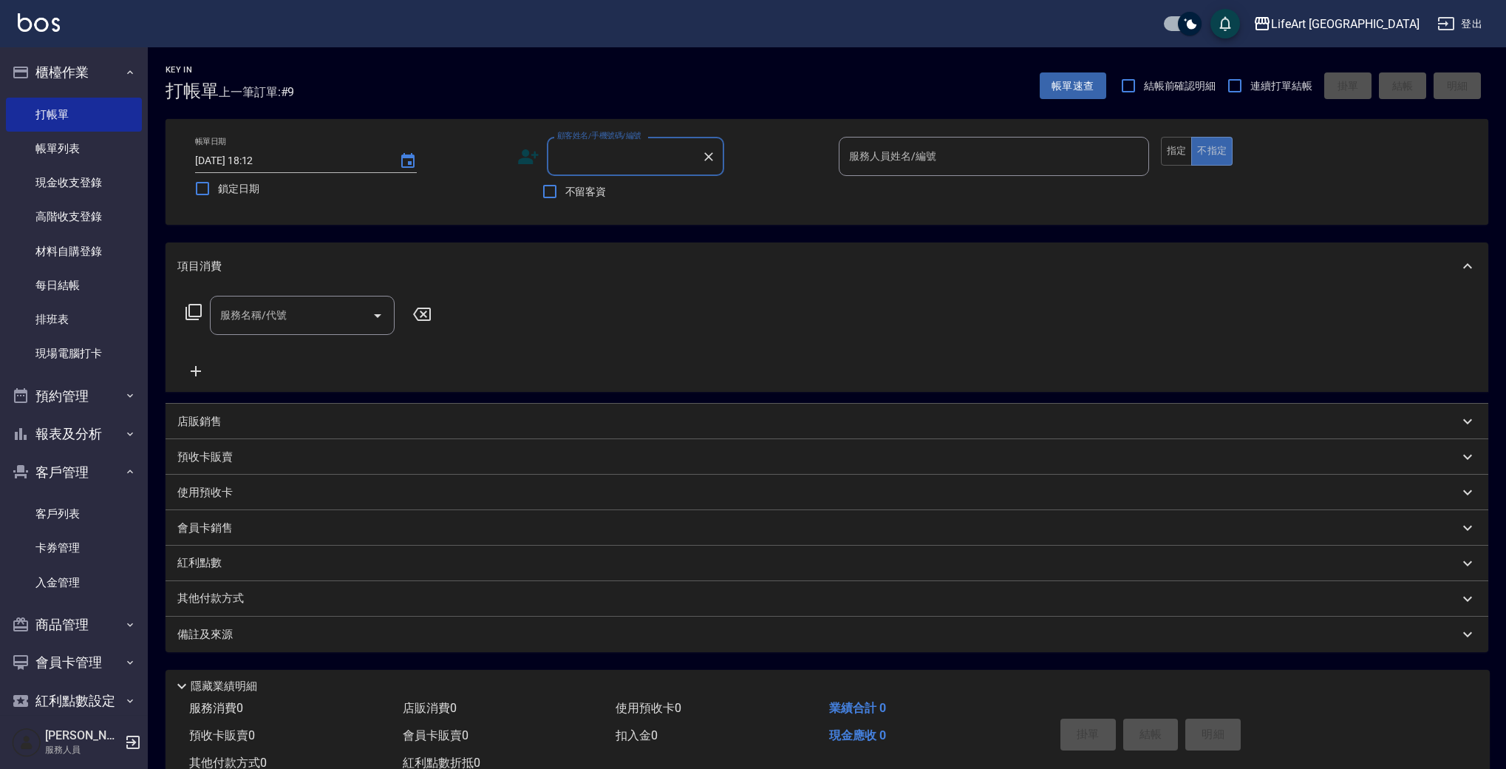
click at [608, 149] on input "顧客姓名/手機號碼/編號" at bounding box center [625, 156] width 142 height 26
click at [634, 192] on li "[PERSON_NAME]/0958550838/" at bounding box center [635, 194] width 177 height 24
type input "[PERSON_NAME]/0958550838/"
type input "Ada-A"
click at [1182, 154] on button "指定" at bounding box center [1177, 151] width 32 height 29
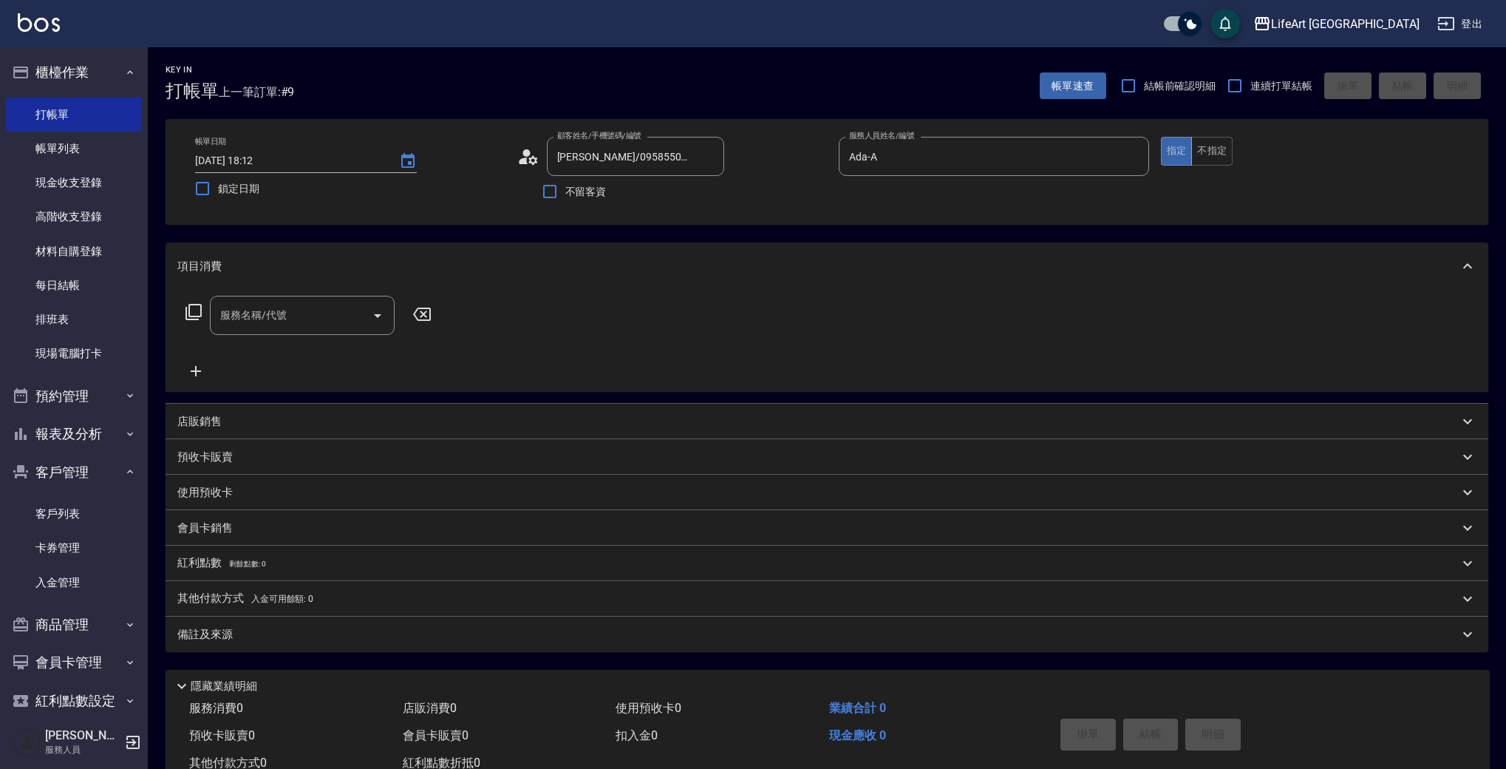
drag, startPoint x: 323, startPoint y: 314, endPoint x: 322, endPoint y: 331, distance: 17.1
click at [322, 314] on input "服務名稱/代號" at bounding box center [291, 315] width 149 height 26
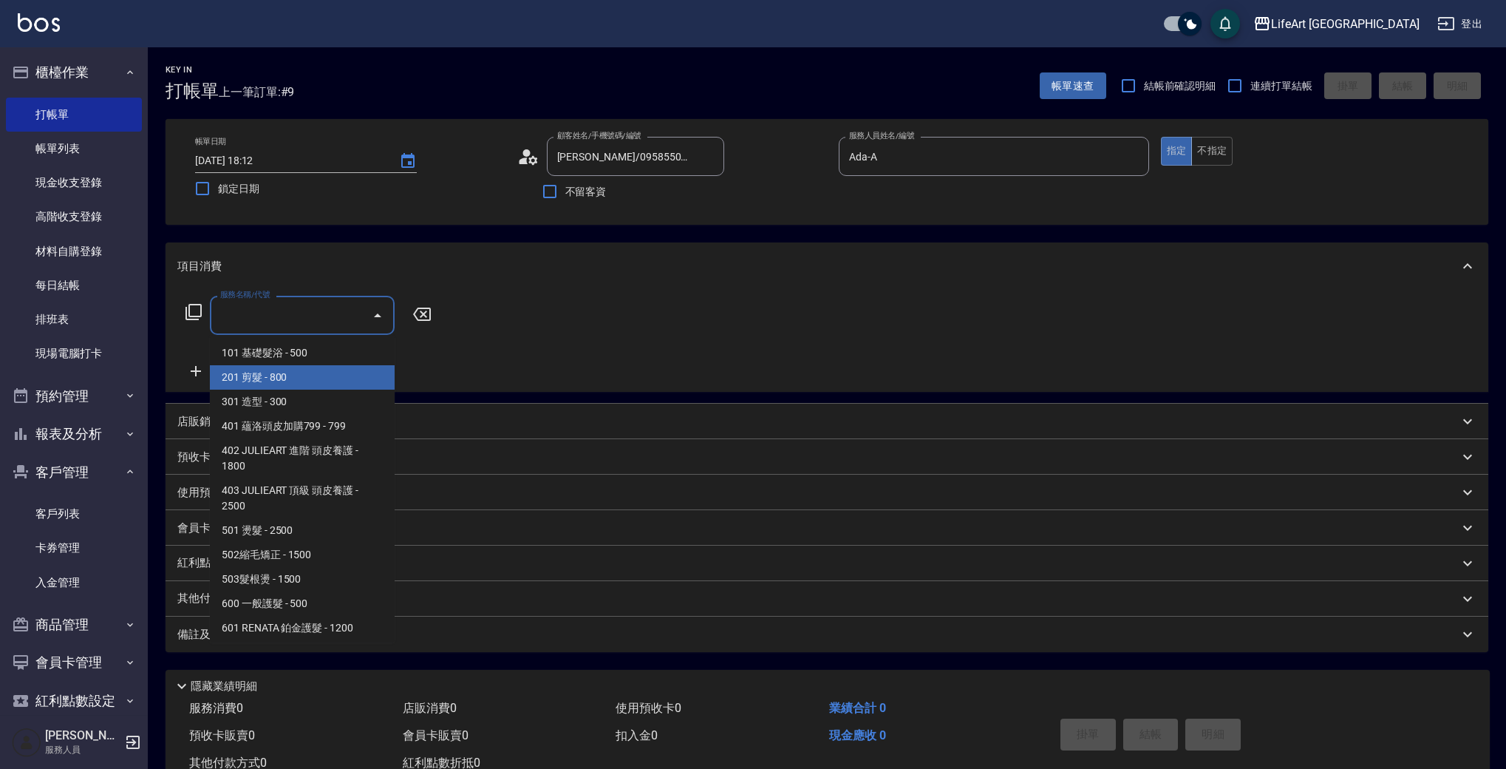
click at [322, 384] on span "201 剪髮 - 800" at bounding box center [302, 377] width 185 height 24
type input "201 剪髮(201)"
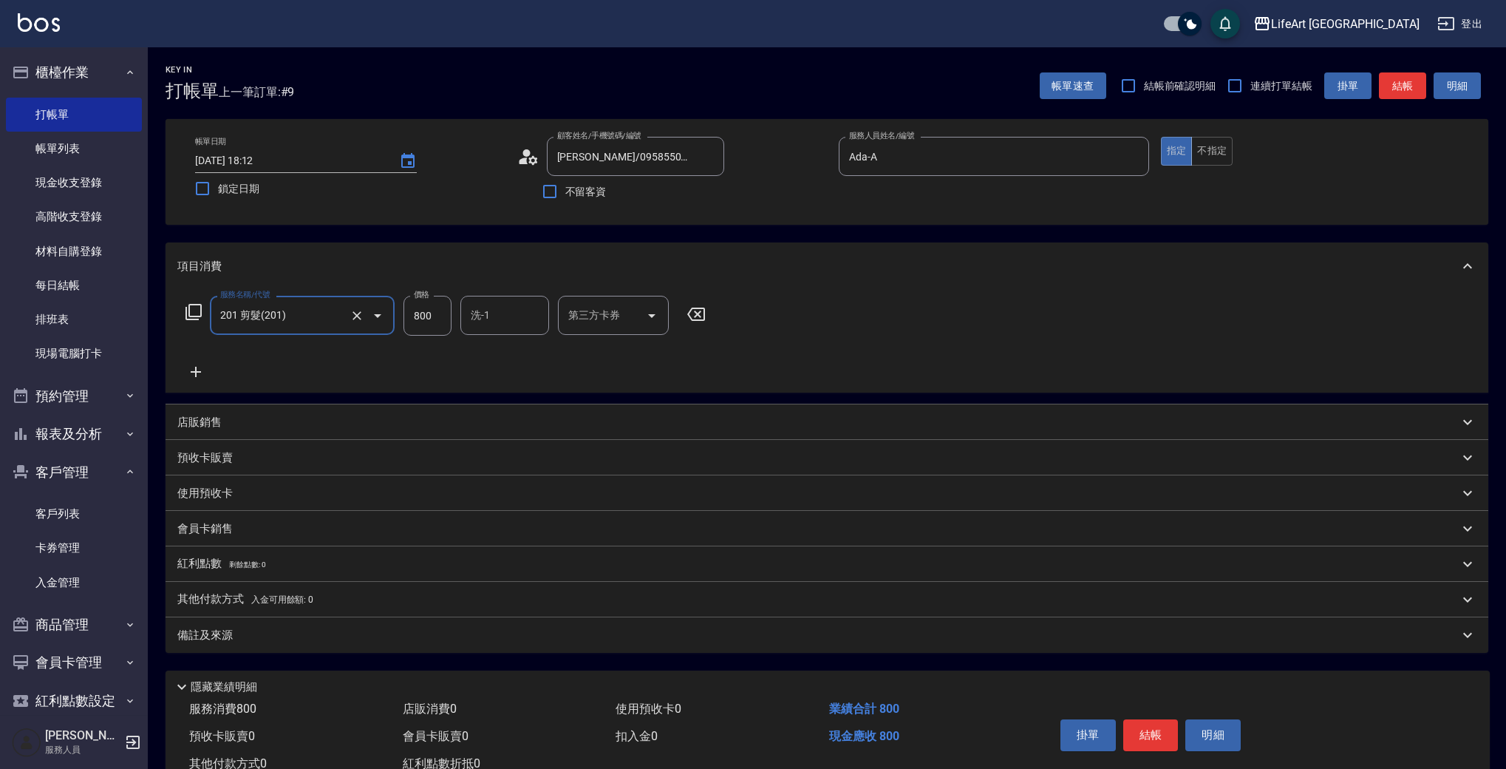
click at [429, 316] on input "800" at bounding box center [428, 316] width 48 height 40
type input "1000"
click at [343, 644] on div "備註及來源" at bounding box center [827, 634] width 1323 height 35
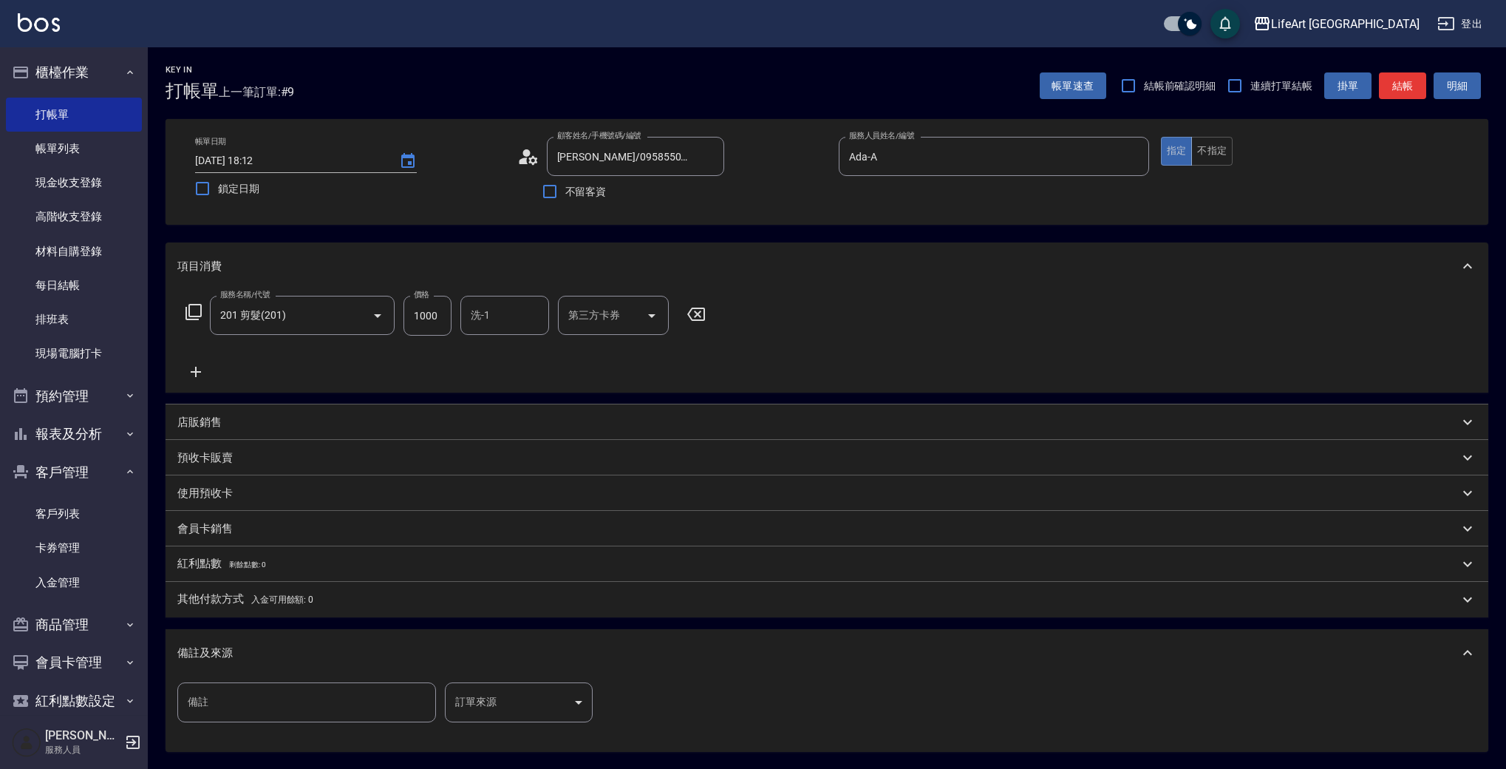
click at [523, 691] on body "LifeArt 蘆洲 登出 櫃檯作業 打帳單 帳單列表 現金收支登錄 高階收支登錄 材料自購登錄 每日結帳 排班表 現場電腦打卡 預約管理 預約管理 單日預約…" at bounding box center [753, 456] width 1506 height 912
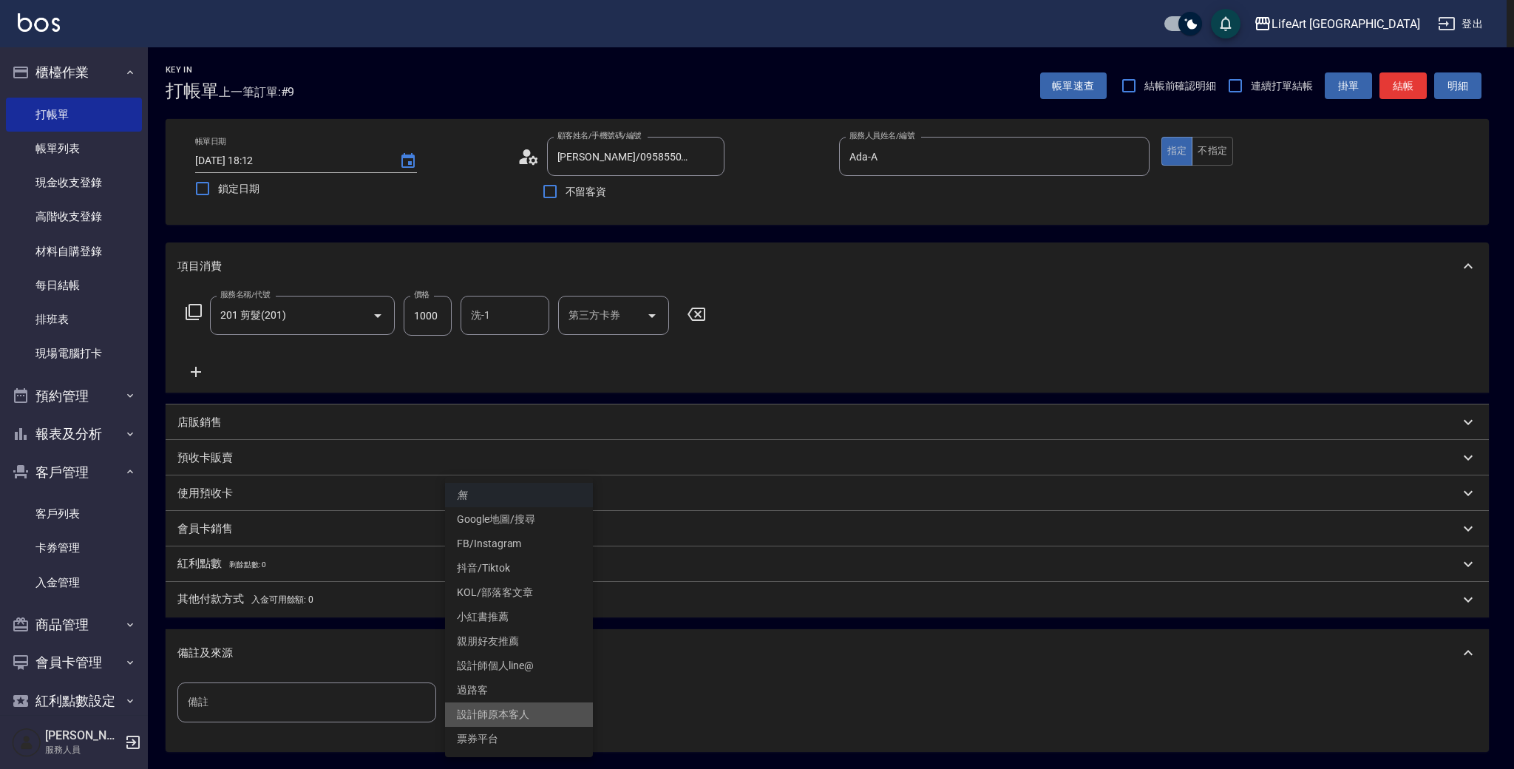
click at [517, 718] on li "設計師原本客人" at bounding box center [519, 714] width 148 height 24
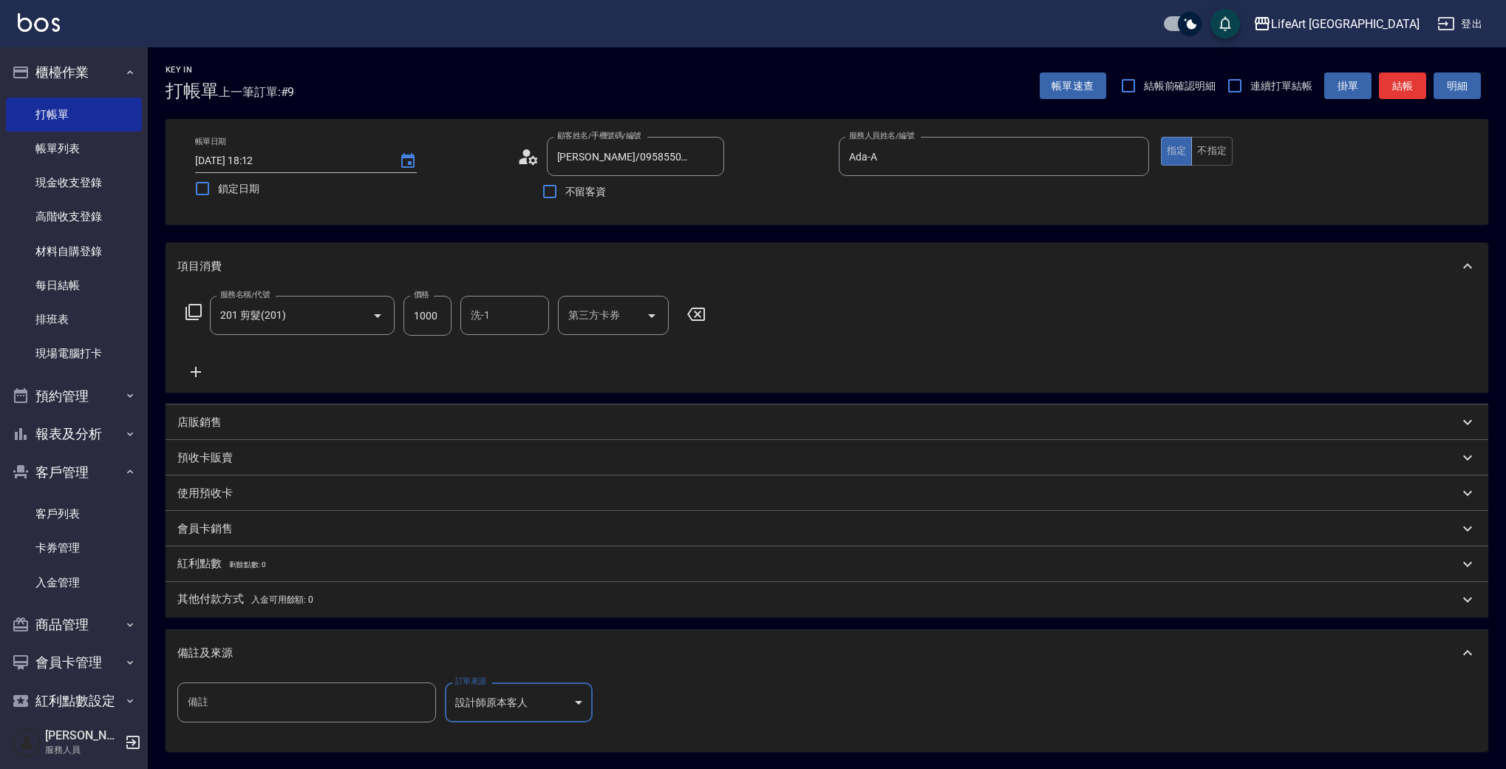
click at [551, 705] on body "LifeArt 蘆洲 登出 櫃檯作業 打帳單 帳單列表 現金收支登錄 高階收支登錄 材料自購登錄 每日結帳 排班表 現場電腦打卡 預約管理 預約管理 單日預約…" at bounding box center [753, 456] width 1506 height 912
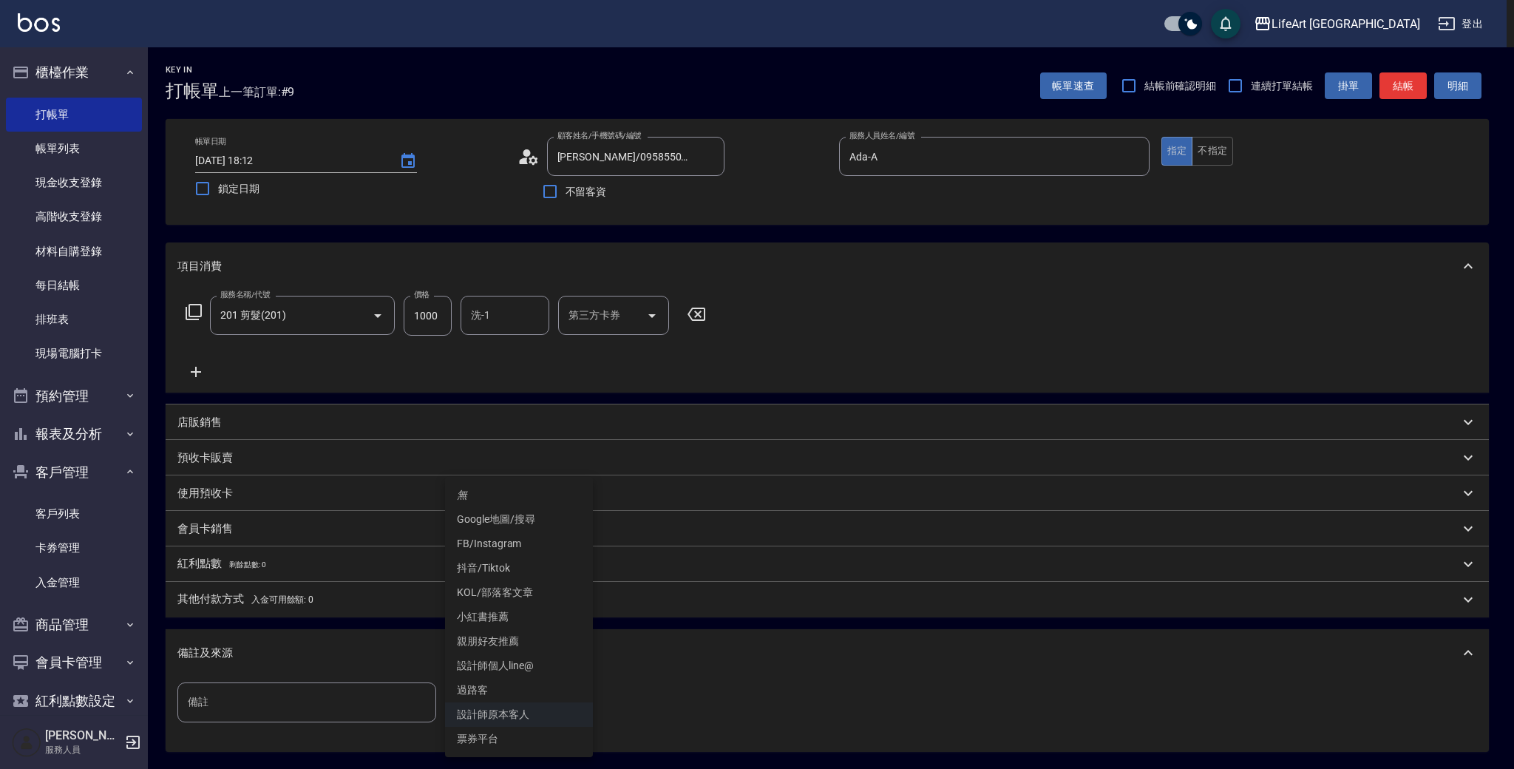
click at [529, 669] on li "設計師個人line@" at bounding box center [519, 665] width 148 height 24
type input "設計師個人line@"
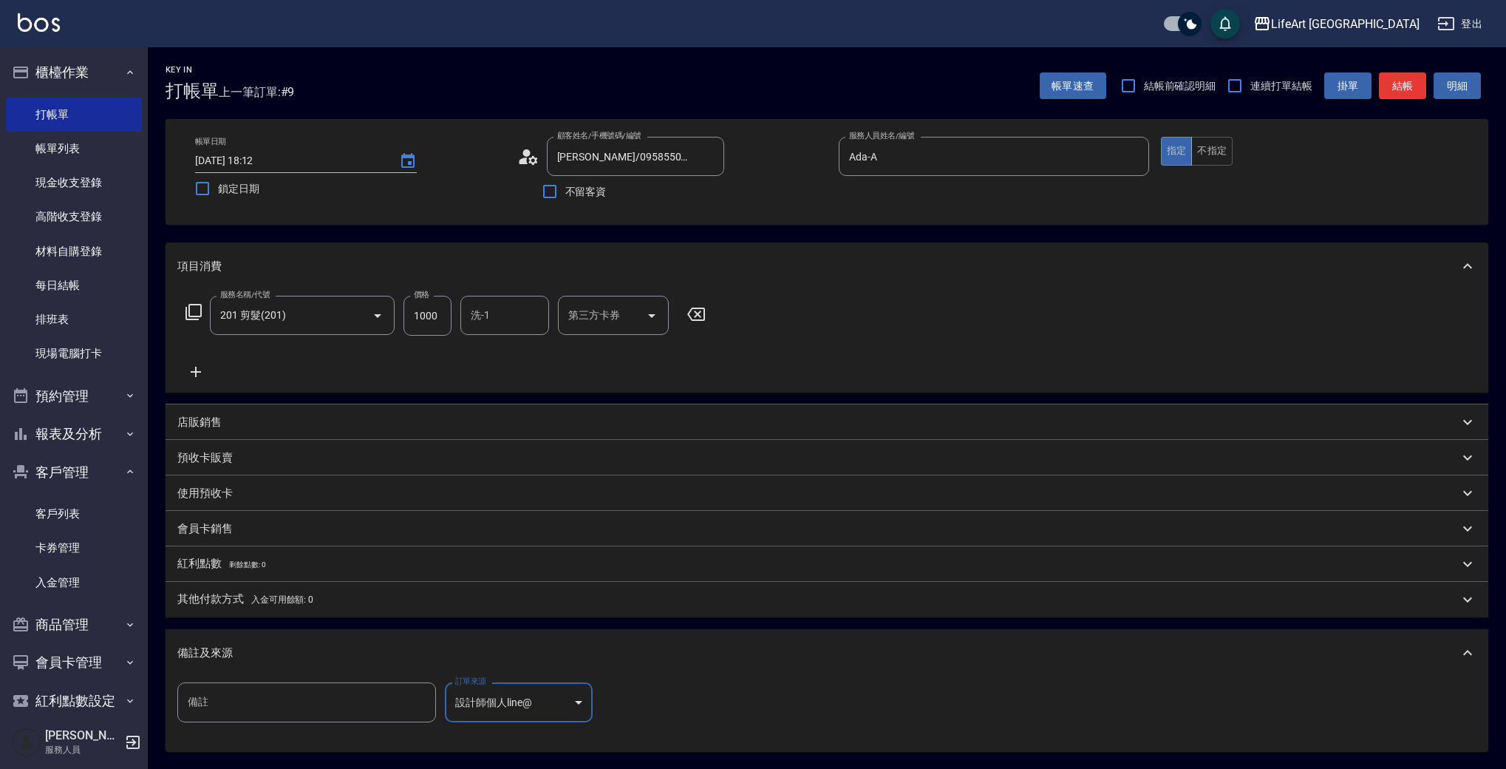
click at [1404, 80] on button "結帳" at bounding box center [1402, 85] width 47 height 27
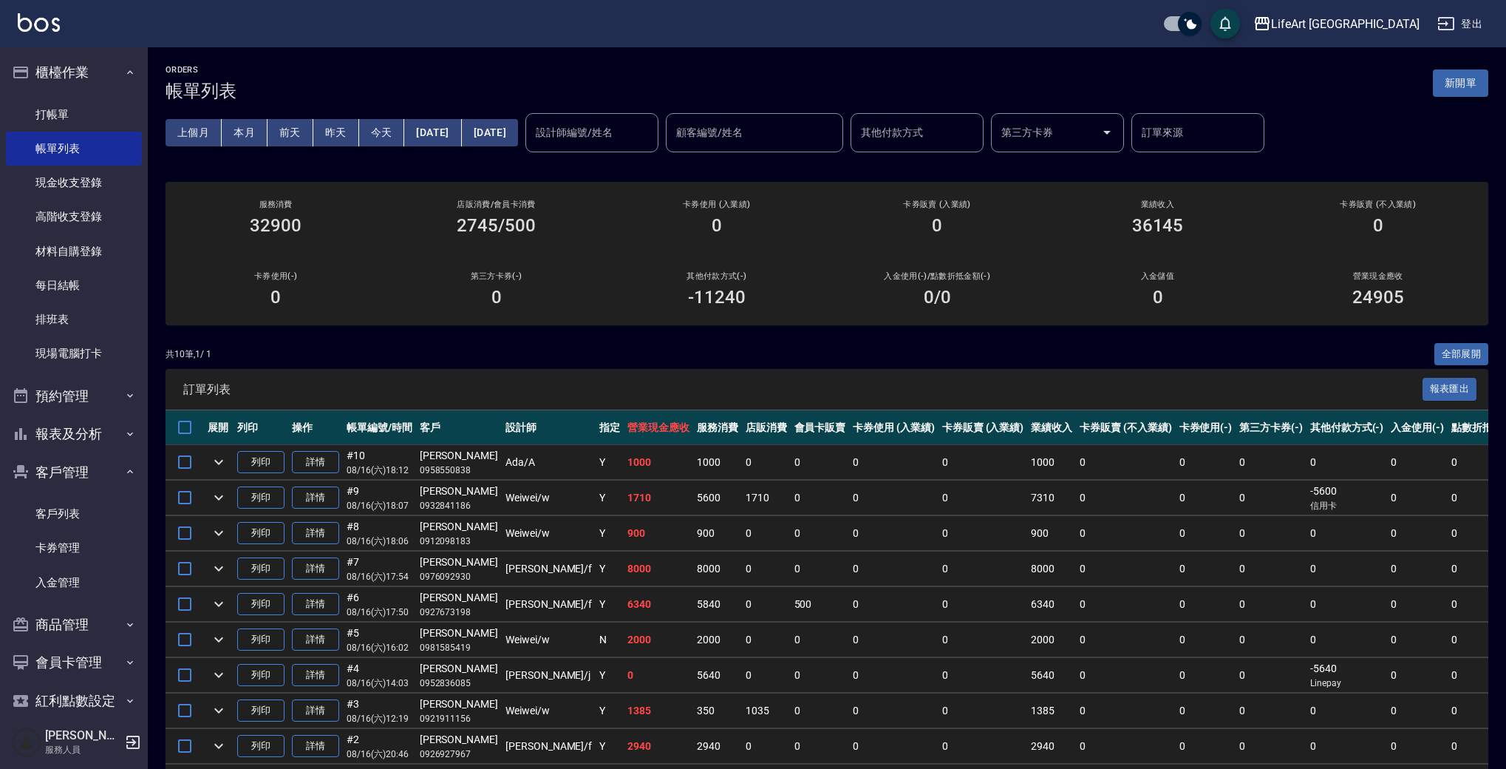
click at [1475, 85] on button "新開單" at bounding box center [1460, 82] width 55 height 27
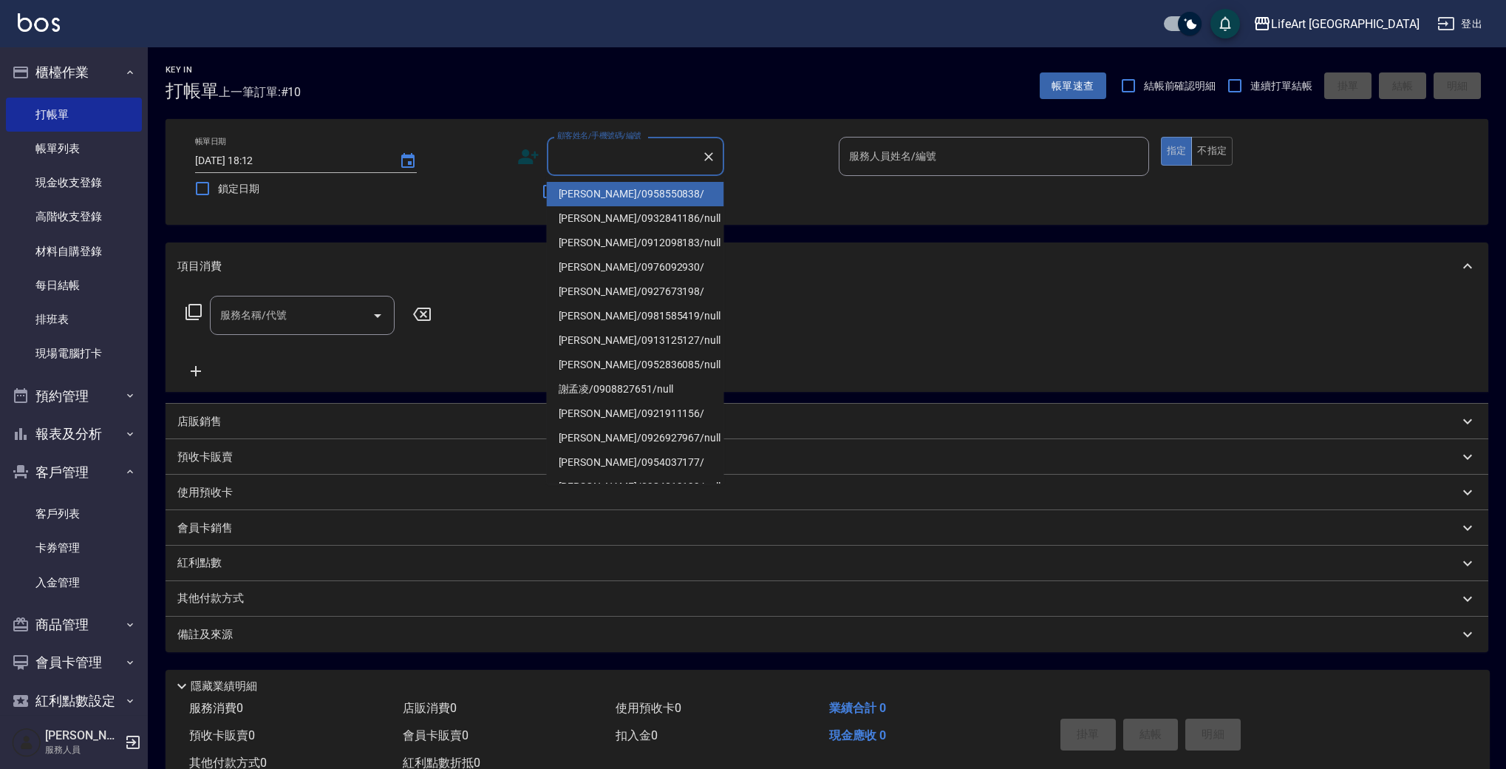
click at [638, 154] on input "顧客姓名/手機號碼/編號" at bounding box center [625, 156] width 142 height 26
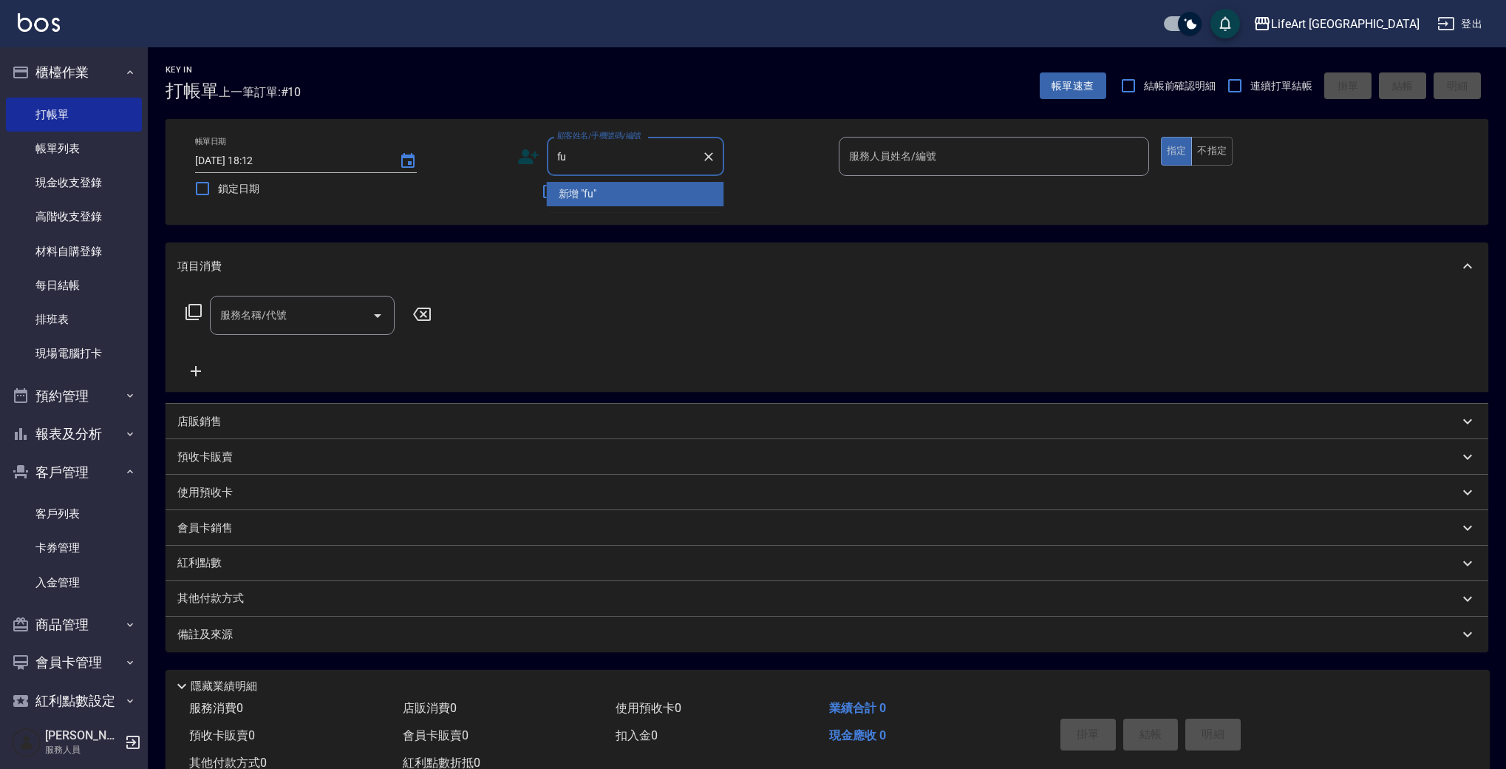
type input "f"
type input "親"
type input "[PERSON_NAME]"
click at [640, 267] on li "[PERSON_NAME]/0963058191/null" at bounding box center [635, 267] width 177 height 24
type input "[PERSON_NAME]/0963058191/null"
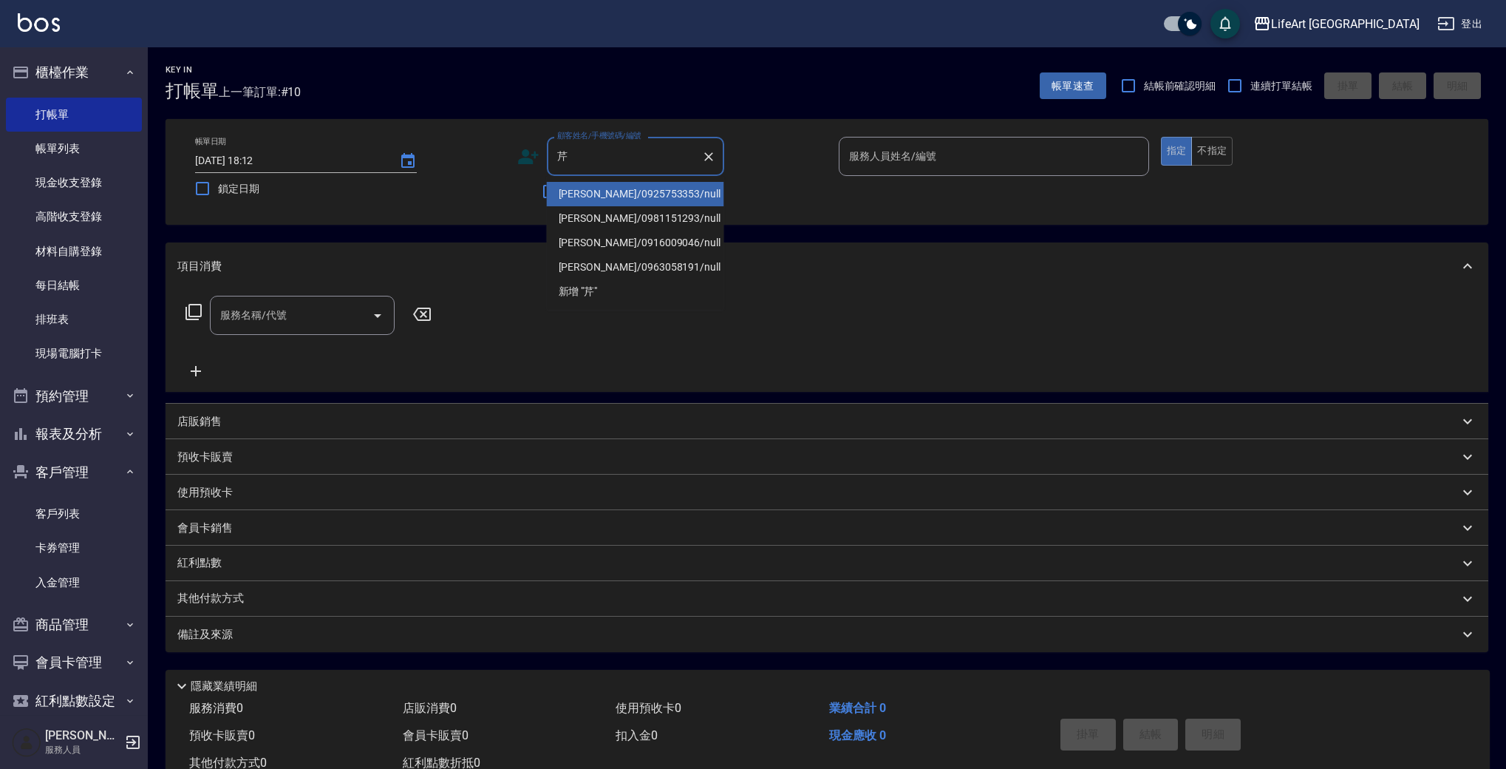
type input "Ada-A"
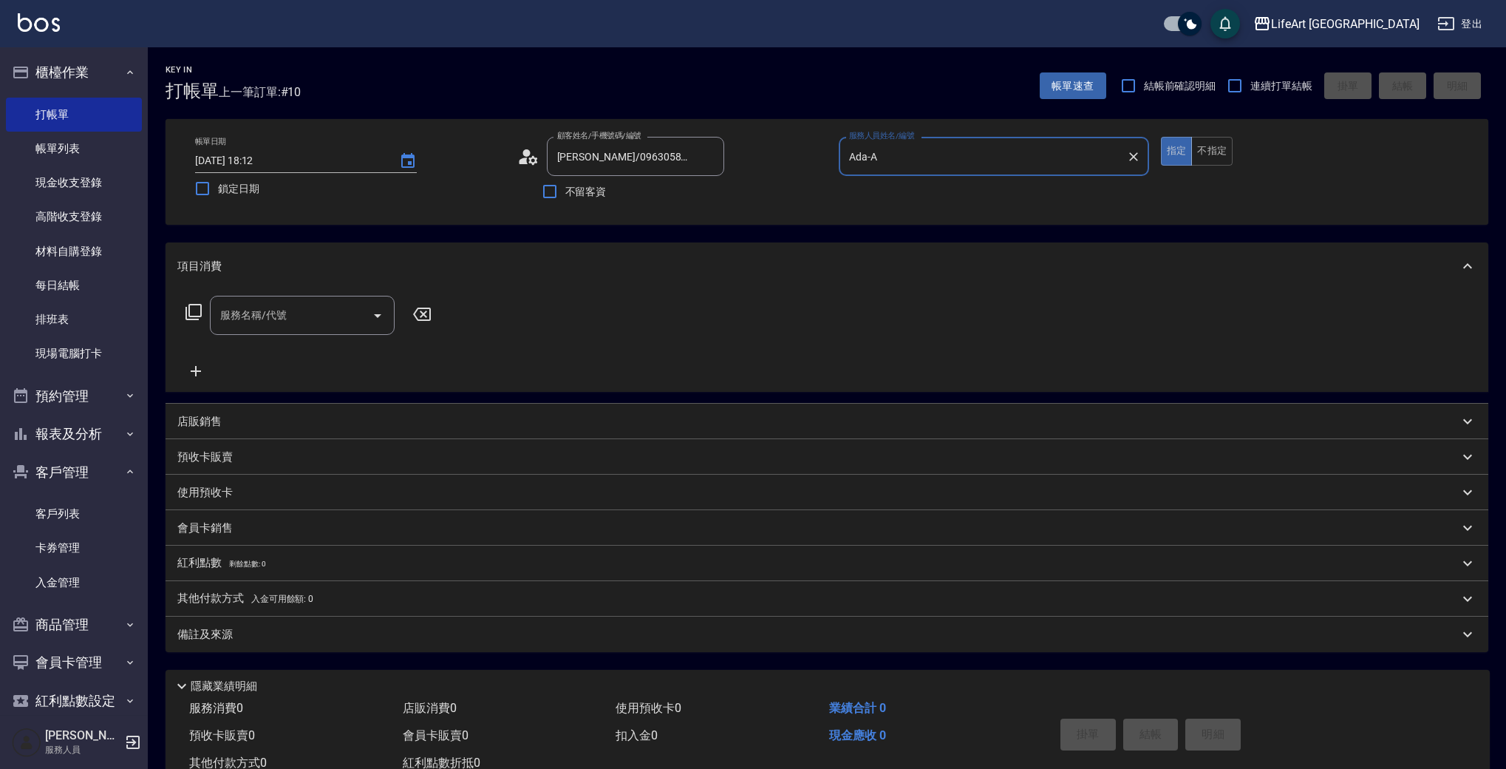
click at [272, 308] on div "服務名稱/代號 服務名稱/代號" at bounding box center [302, 315] width 185 height 39
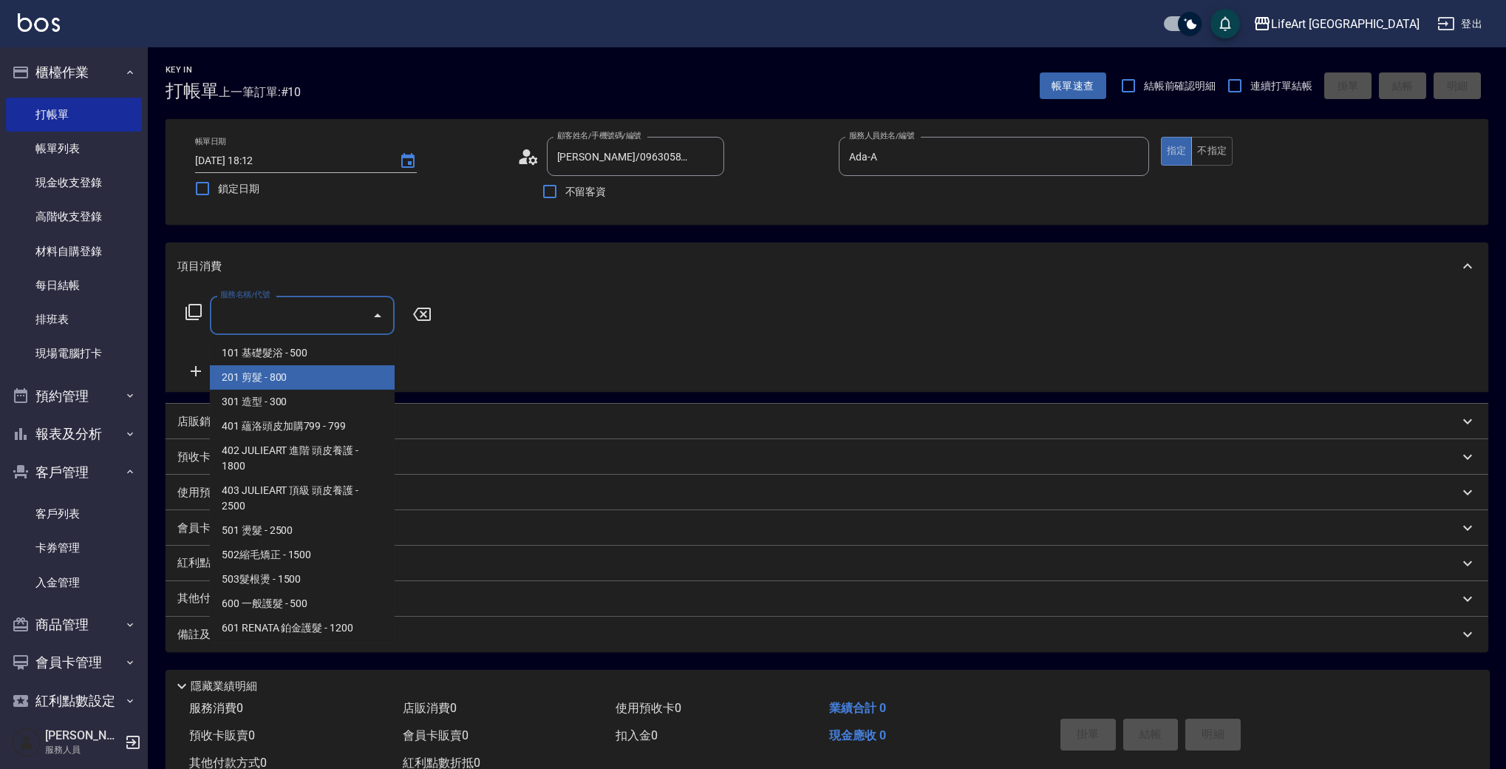
click at [302, 379] on span "201 剪髮 - 800" at bounding box center [302, 377] width 185 height 24
type input "201 剪髮(201)"
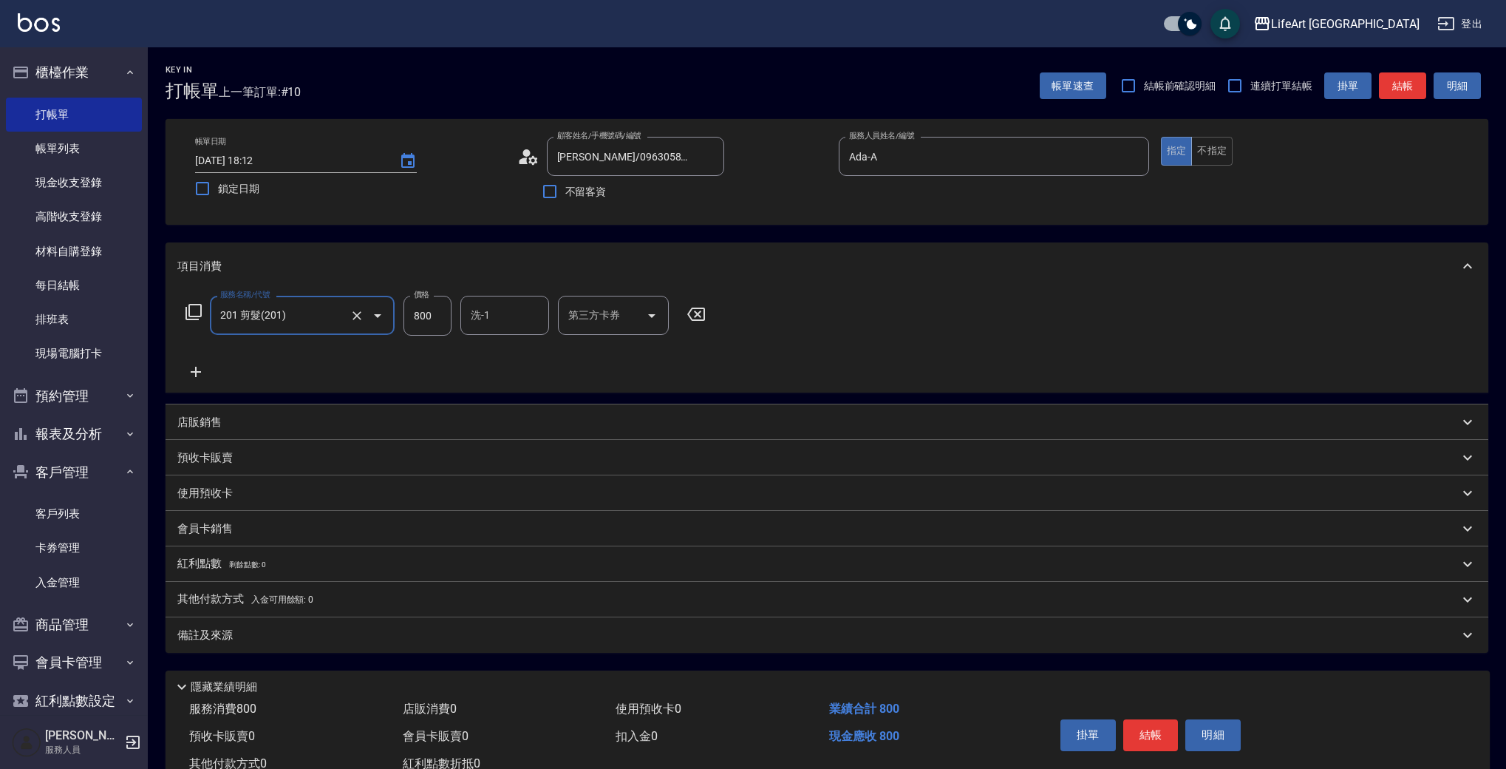
click at [211, 367] on icon at bounding box center [195, 372] width 37 height 18
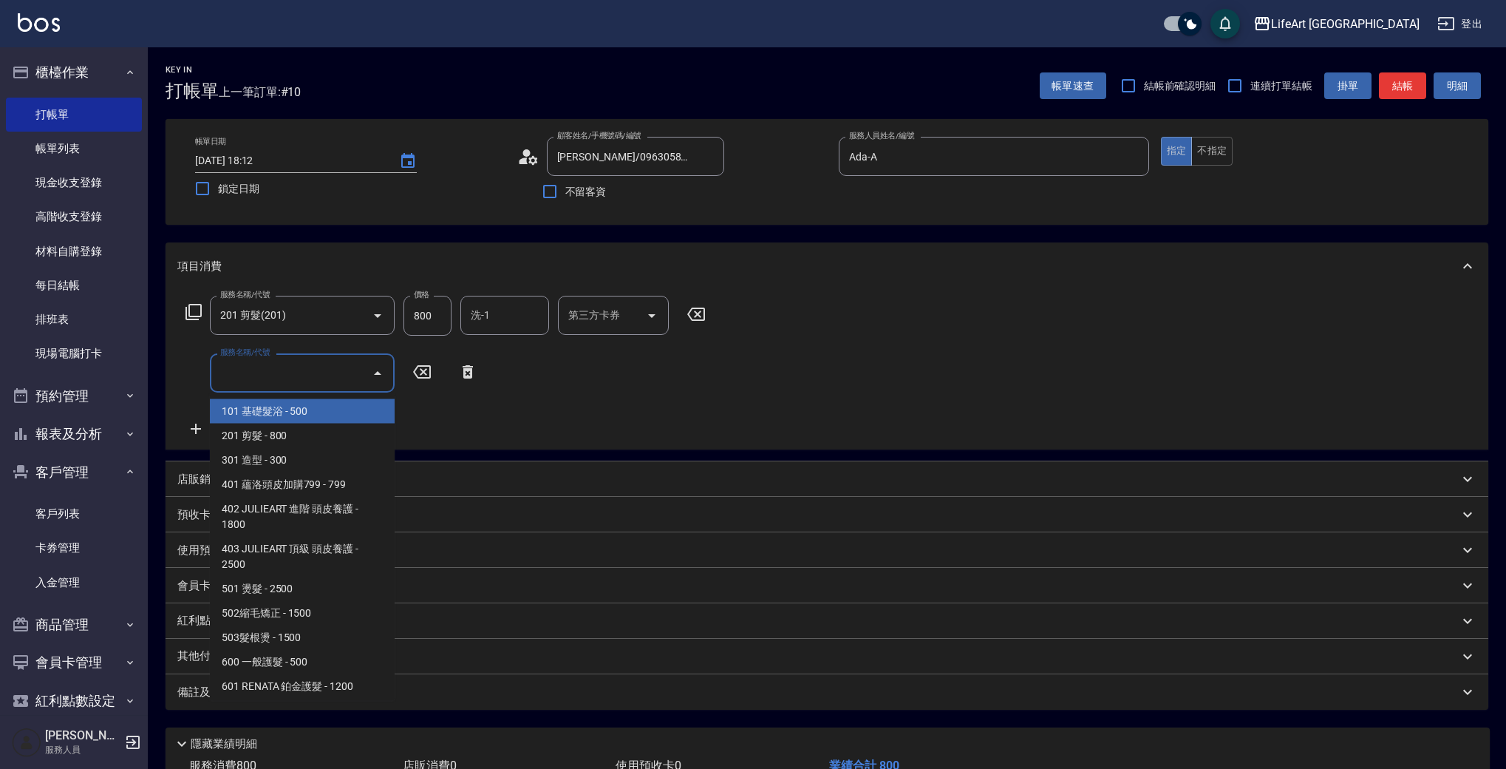
drag, startPoint x: 271, startPoint y: 381, endPoint x: 355, endPoint y: 548, distance: 186.8
click at [271, 381] on input "服務名稱/代號" at bounding box center [291, 373] width 149 height 26
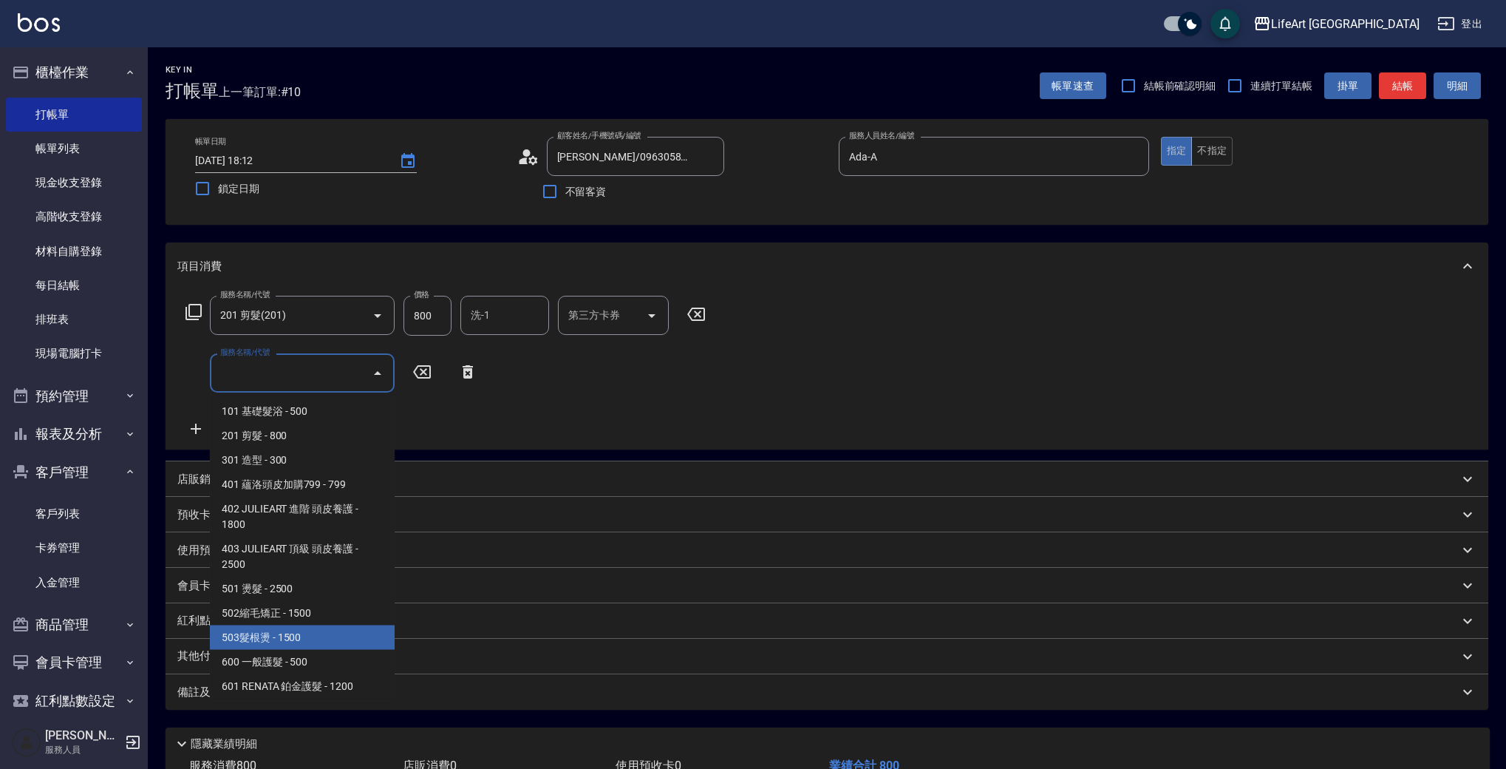
scroll to position [199, 0]
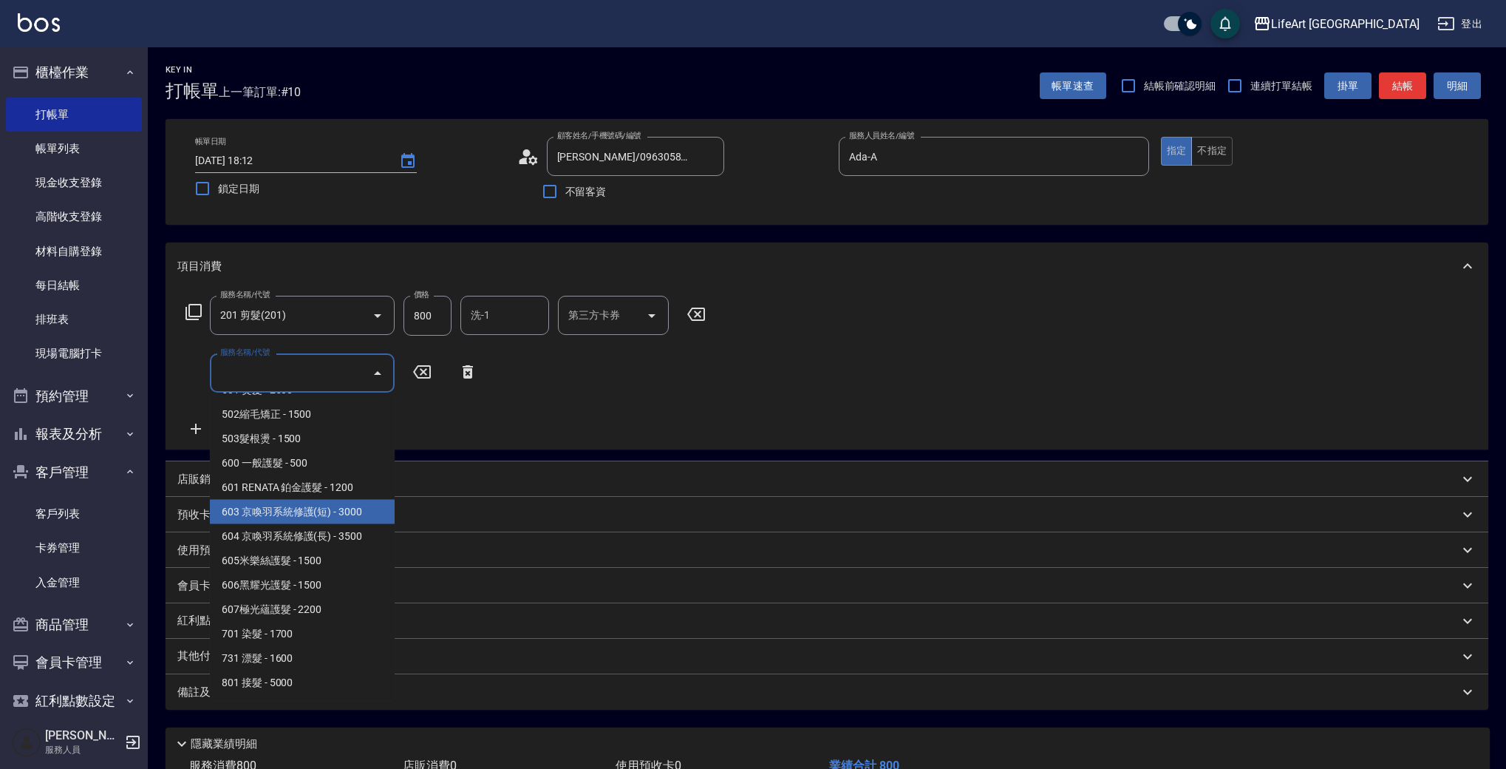
click at [351, 504] on span "603 京喚羽系統修護(短) - 3000" at bounding box center [302, 512] width 185 height 24
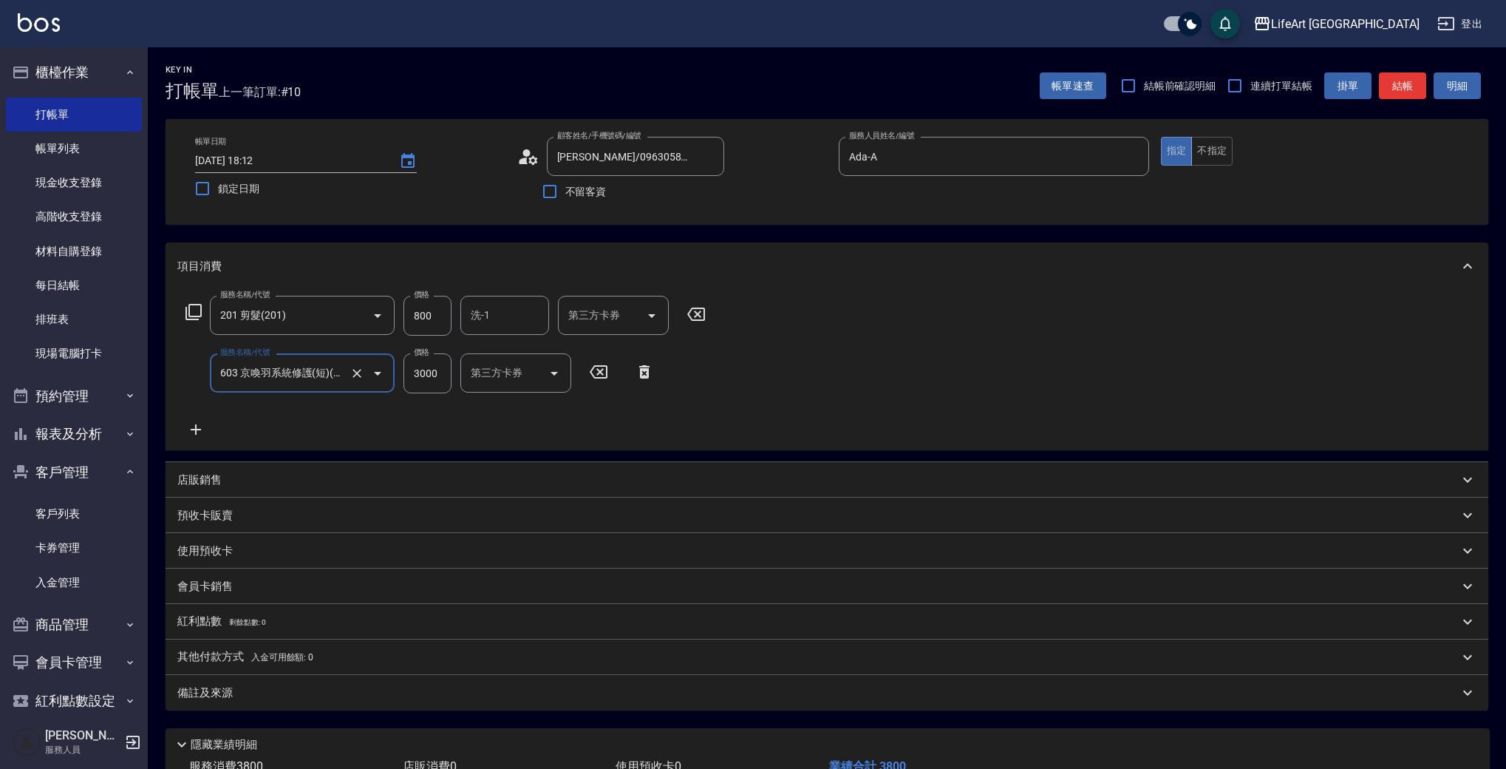
type input "603 京喚羽系統修護(短)(603)"
click at [219, 586] on p "會員卡銷售" at bounding box center [204, 587] width 55 height 16
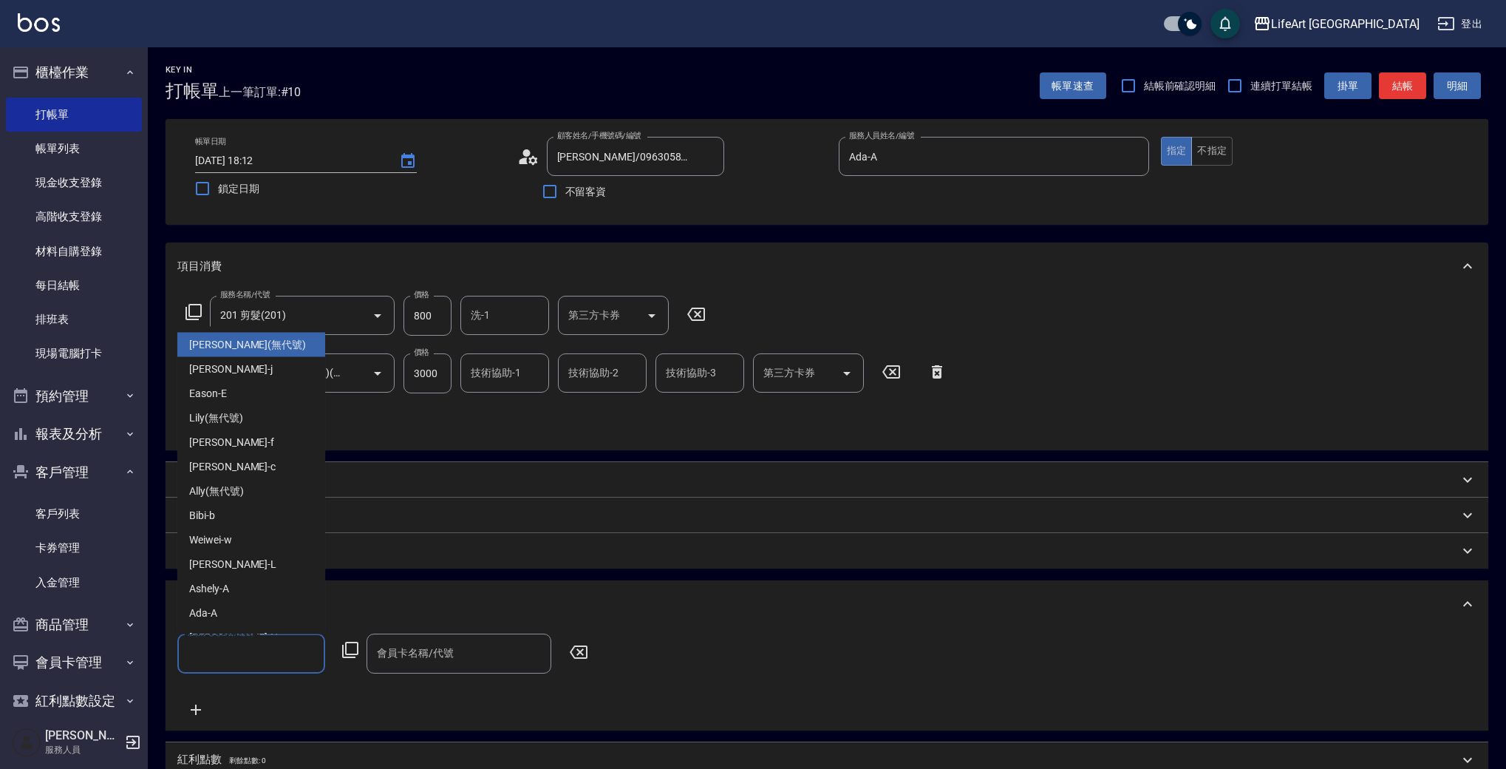
click at [281, 650] on input "服務人員姓名/編號" at bounding box center [251, 653] width 135 height 26
click at [266, 607] on div "Ada -A" at bounding box center [251, 613] width 148 height 24
type input "Ada-A"
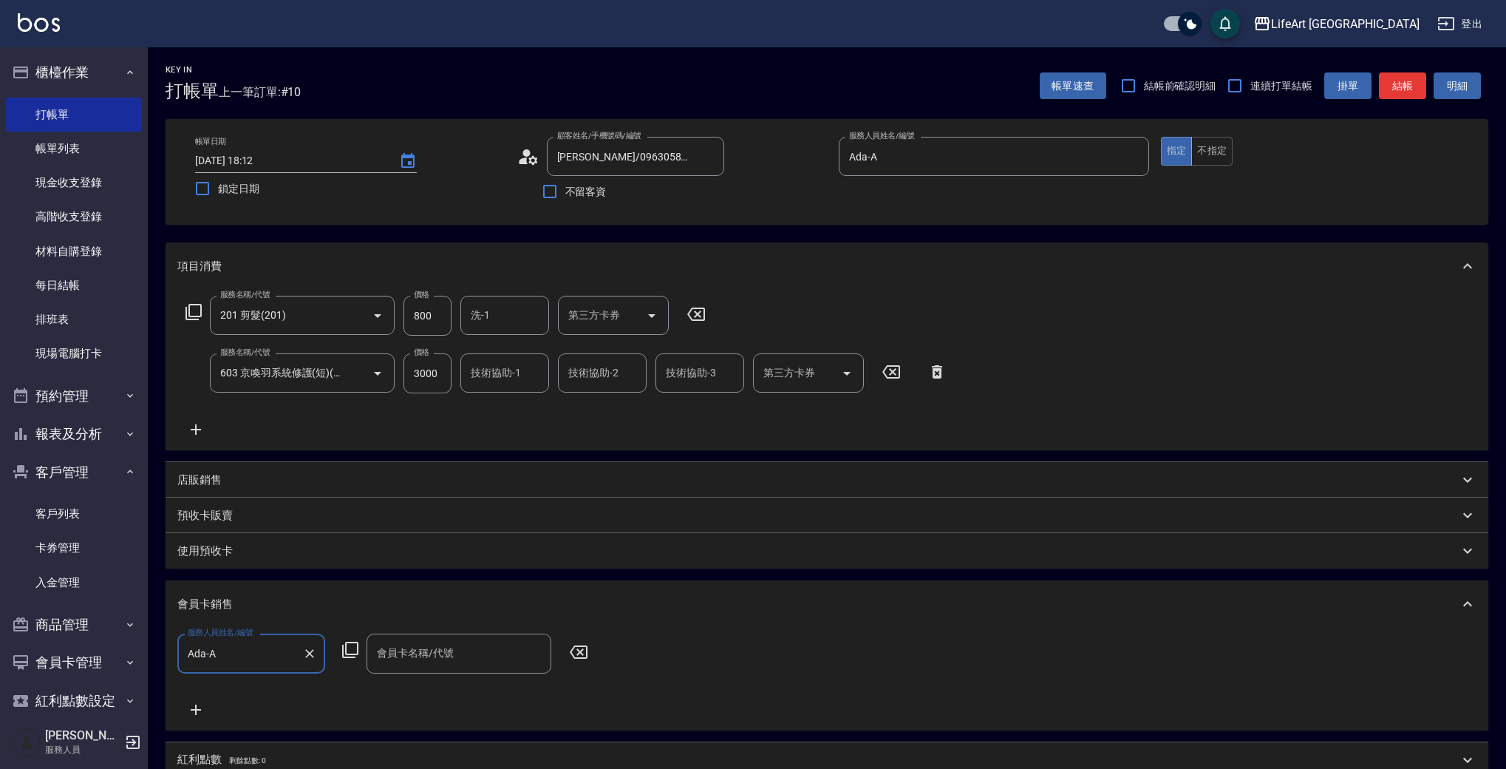
click at [443, 659] on input "會員卡名稱/代號" at bounding box center [458, 653] width 171 height 26
click at [456, 690] on span "會員卡一號 - 01" at bounding box center [459, 691] width 185 height 24
type input "會員卡一號-365天"
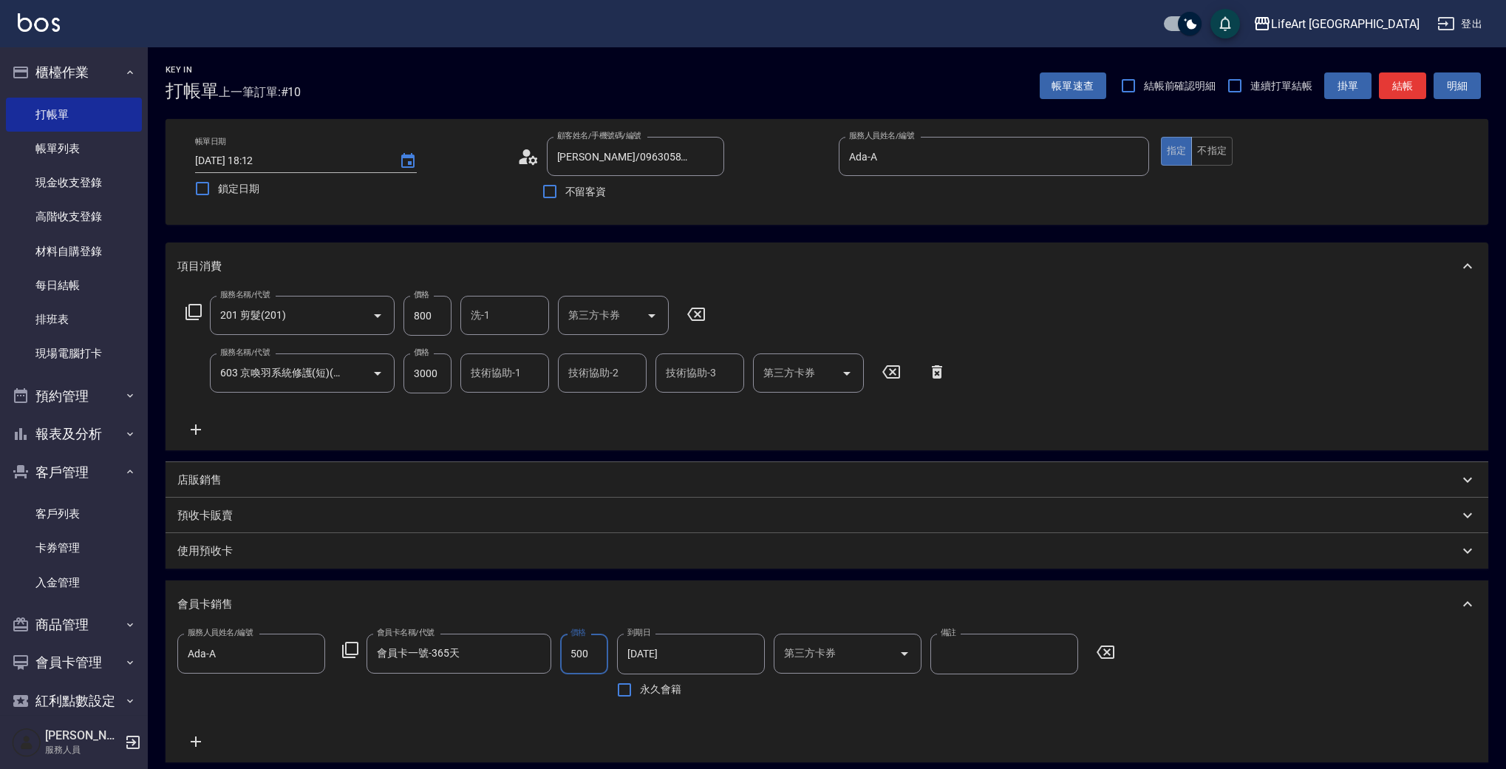
type input "500"
click at [430, 311] on input "800" at bounding box center [428, 316] width 48 height 40
type input "1000"
click at [424, 375] on input "3000" at bounding box center [428, 373] width 48 height 40
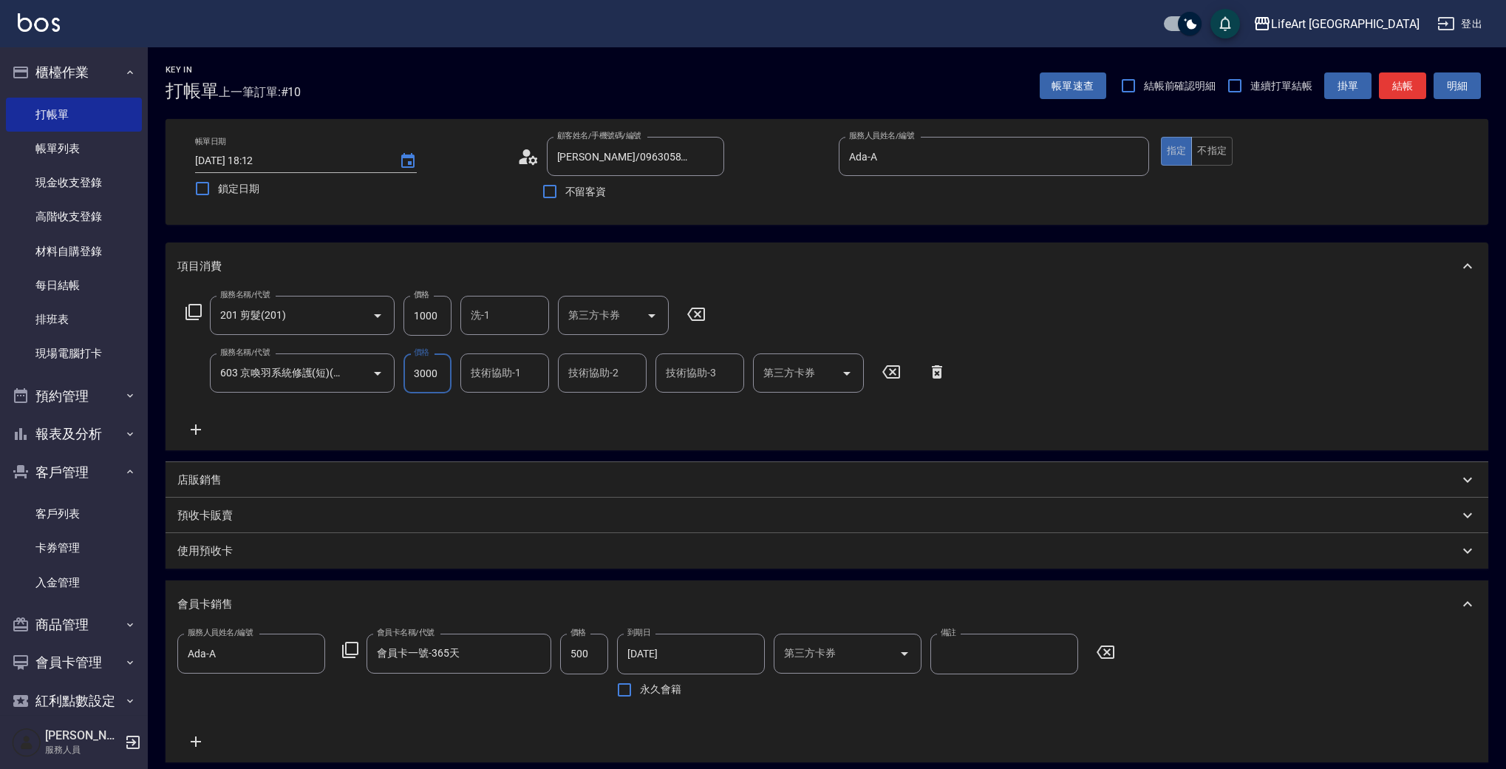
click at [424, 375] on input "3000" at bounding box center [428, 373] width 48 height 40
type input "2400"
click at [557, 436] on div "服務名稱/代號 201 剪髮(201) 服務名稱/代號 價格 1000 價格 洗-1 洗-1 第三方卡券 第三方卡券 服務名稱/代號 603 京喚羽系統修護(…" at bounding box center [566, 367] width 778 height 143
drag, startPoint x: 1500, startPoint y: 338, endPoint x: 1513, endPoint y: 509, distance: 171.3
click at [1506, 509] on html "LifeArt 蘆洲 登出 櫃檯作業 打帳單 帳單列表 現金收支登錄 高階收支登錄 材料自購登錄 每日結帳 排班表 現場電腦打卡 預約管理 預約管理 單日預約…" at bounding box center [753, 520] width 1506 height 1041
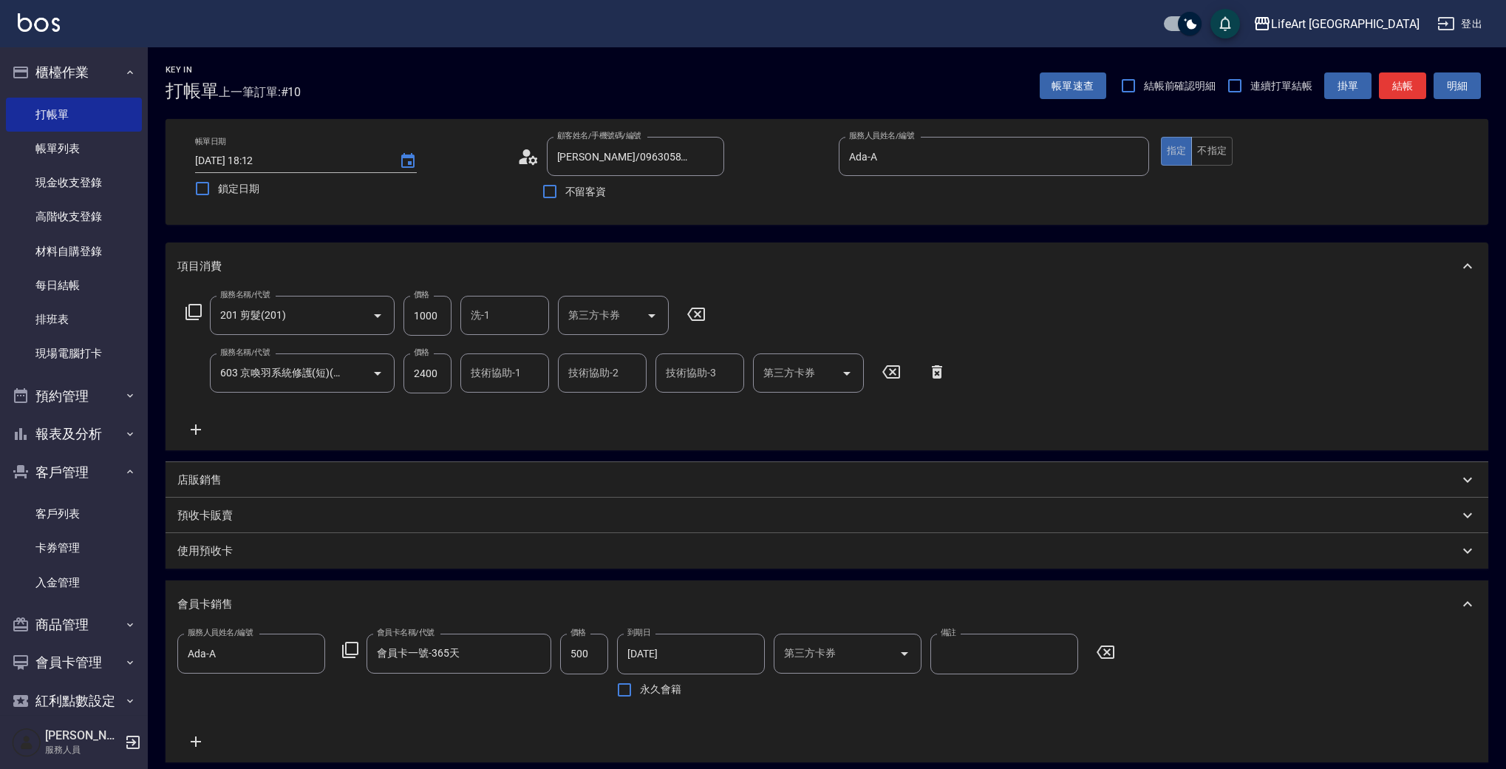
click at [1432, 297] on div "服務名稱/代號 201 剪髮(201) 服務名稱/代號 價格 1000 價格 洗-1 洗-1 第三方卡券 第三方卡券 服務名稱/代號 603 京喚羽系統修護(…" at bounding box center [827, 370] width 1323 height 160
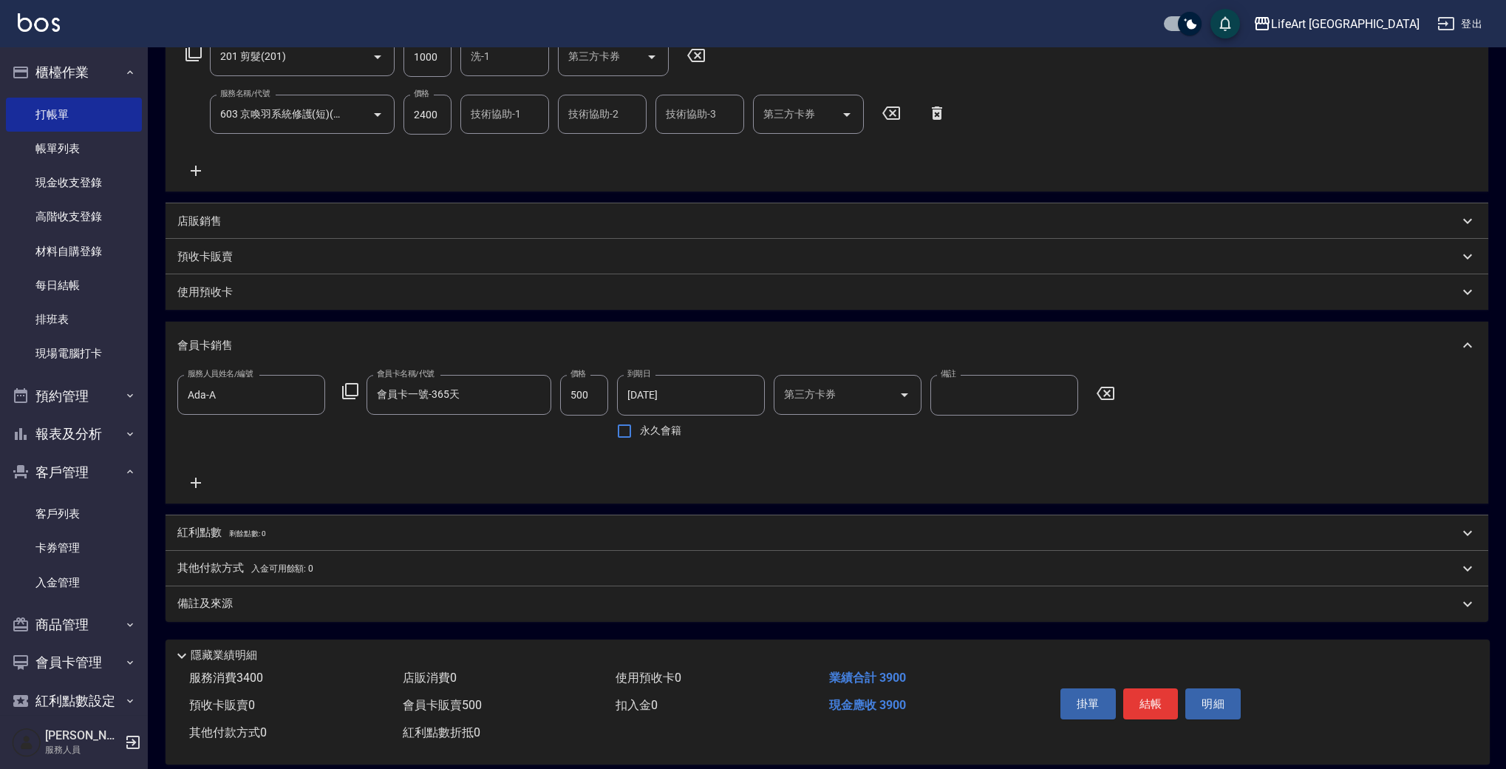
scroll to position [278, 0]
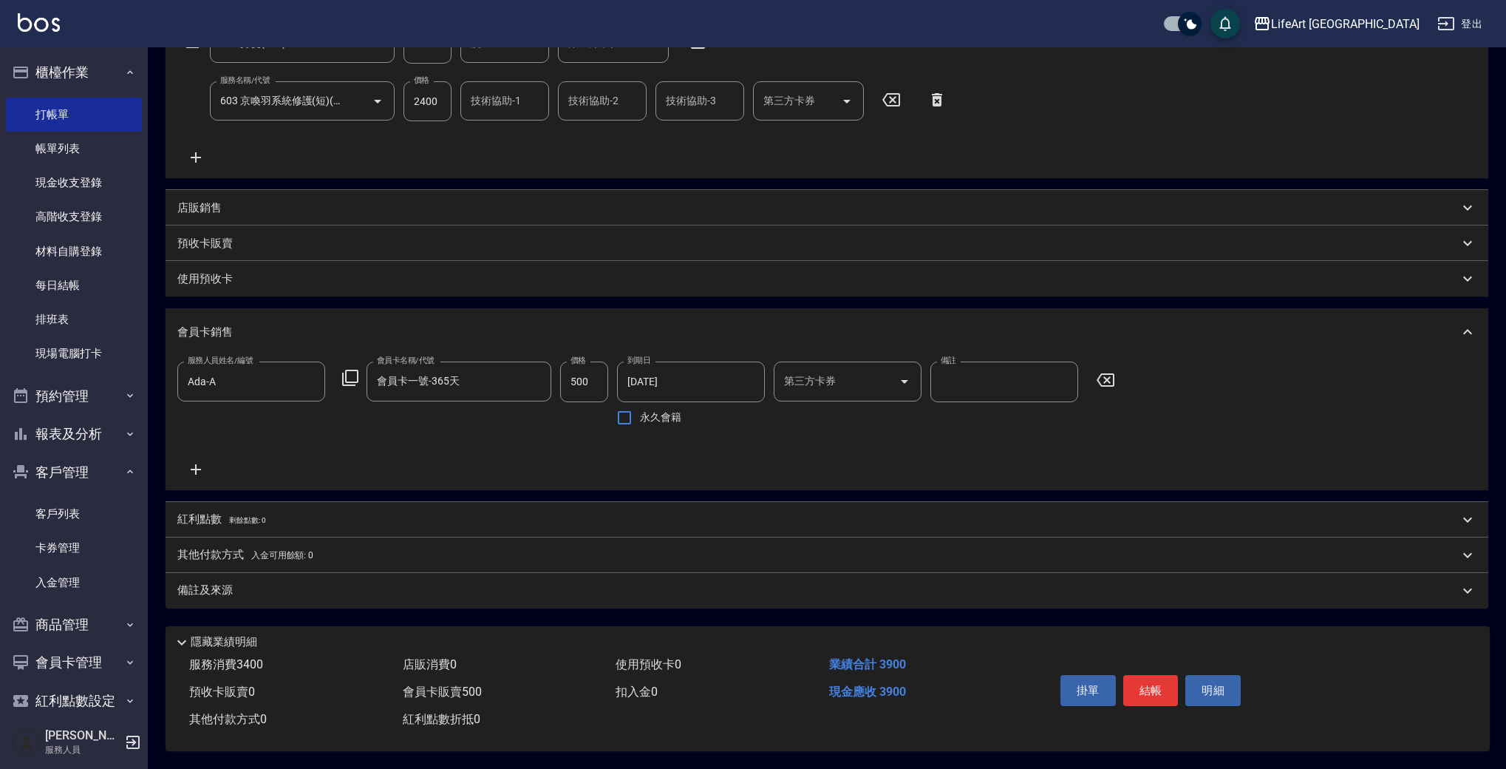
click at [248, 585] on div "備註及來源" at bounding box center [818, 590] width 1282 height 16
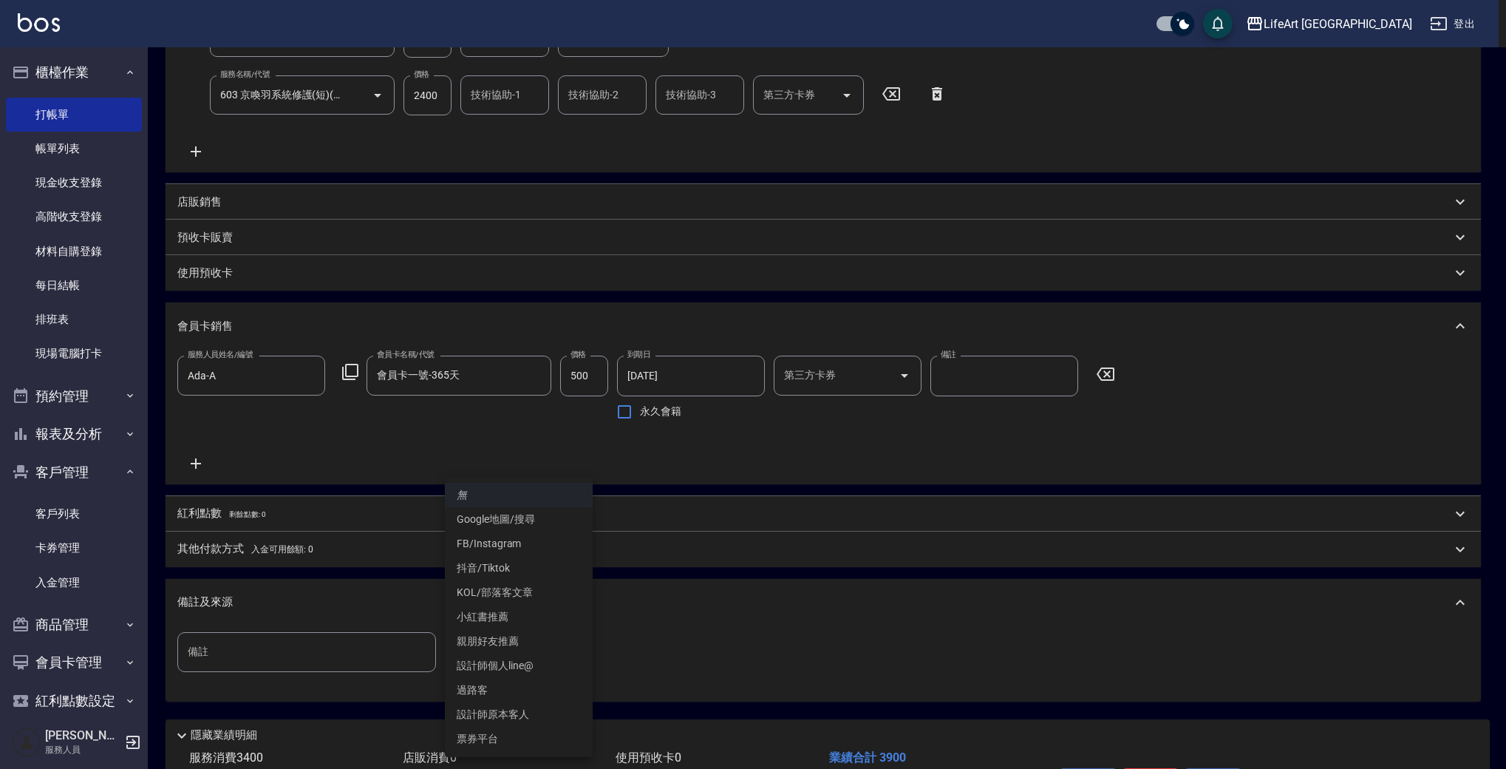
click at [548, 653] on body "LifeArt 蘆洲 登出 櫃檯作業 打帳單 帳單列表 現金收支登錄 高階收支登錄 材料自購登錄 每日結帳 排班表 現場電腦打卡 預約管理 預約管理 單日預約…" at bounding box center [753, 292] width 1506 height 1140
click at [542, 660] on li "設計師個人line@" at bounding box center [519, 665] width 148 height 24
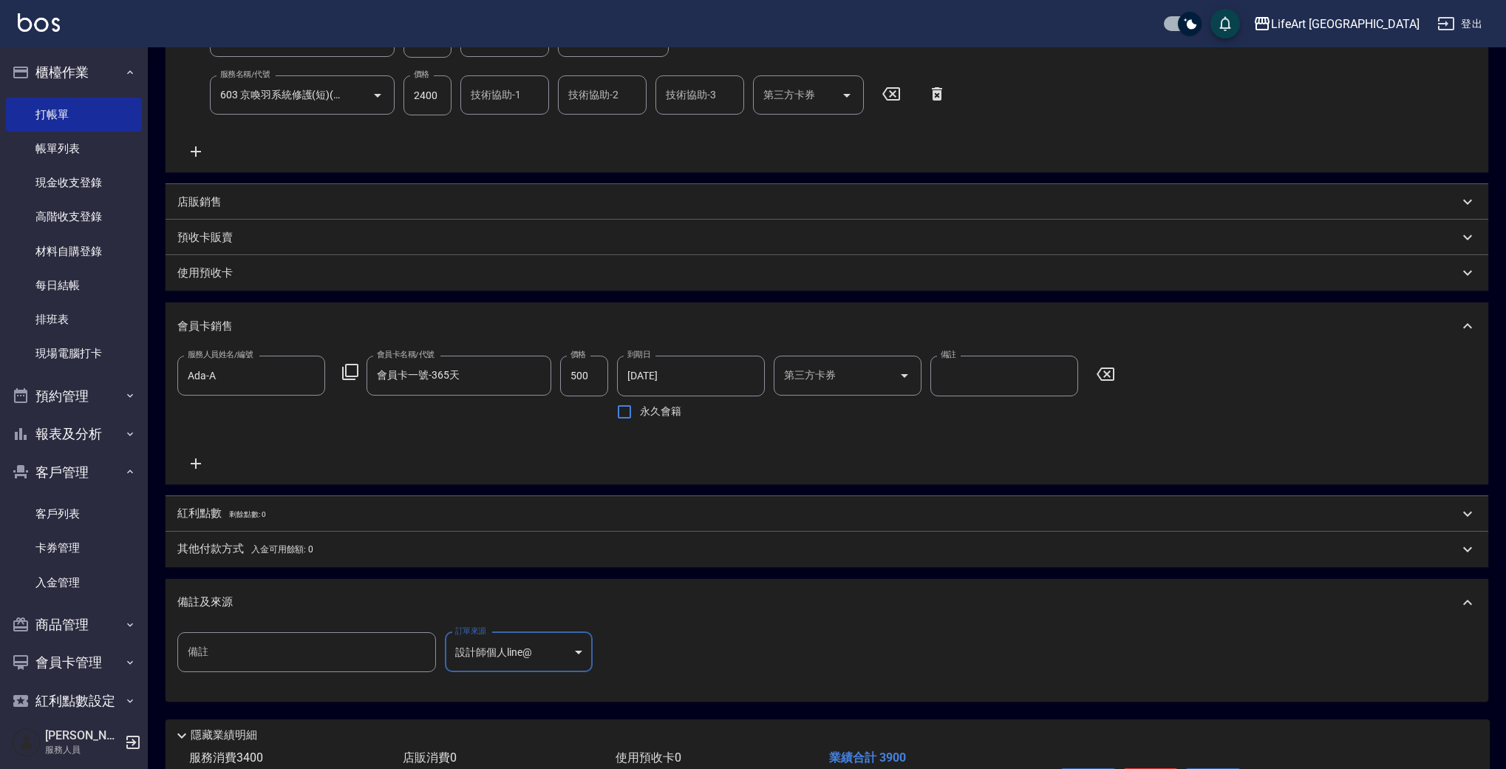
scroll to position [378, 0]
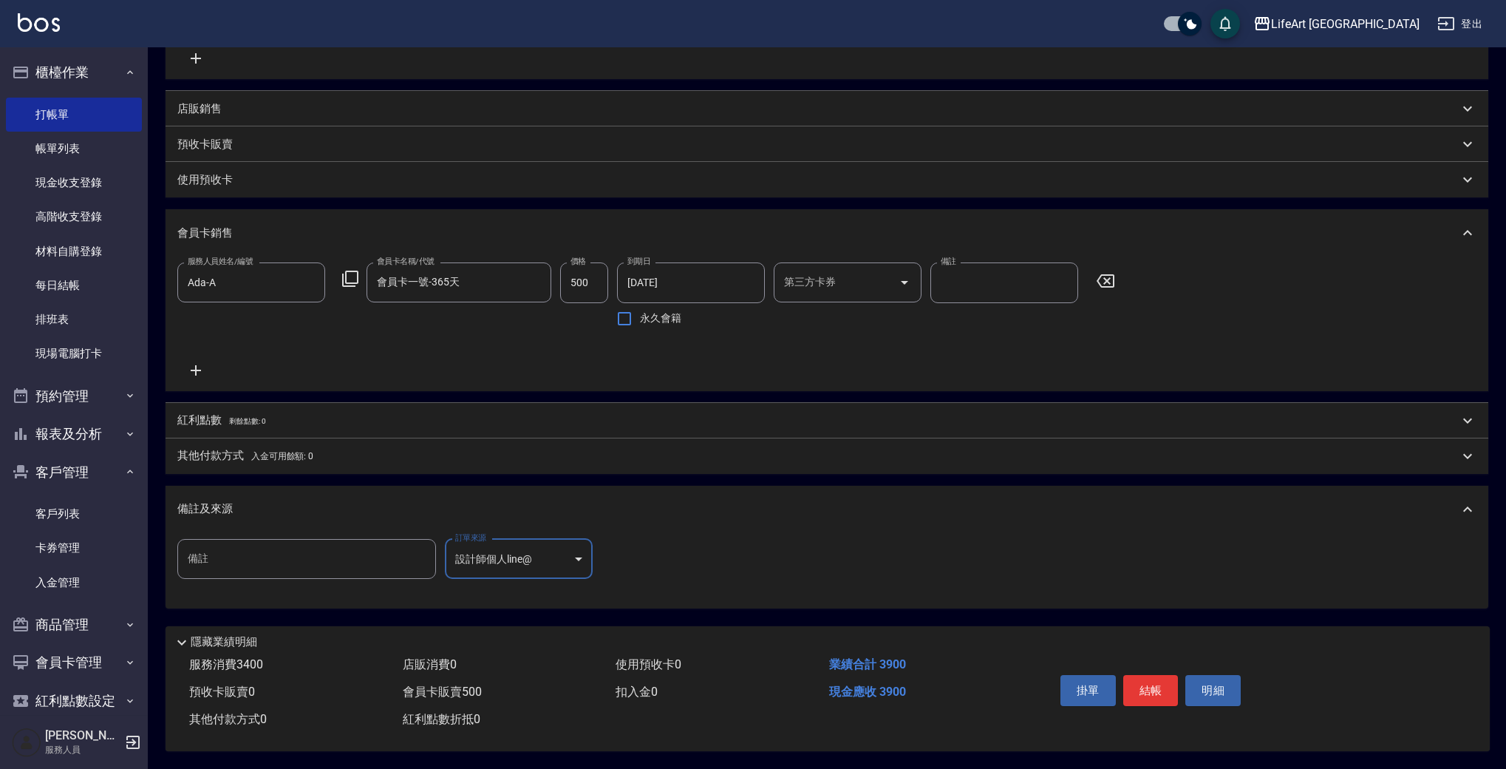
click at [536, 555] on body "LifeArt 蘆洲 登出 櫃檯作業 打帳單 帳單列表 現金收支登錄 高階收支登錄 材料自購登錄 每日結帳 排班表 現場電腦打卡 預約管理 預約管理 單日預約…" at bounding box center [753, 199] width 1506 height 1140
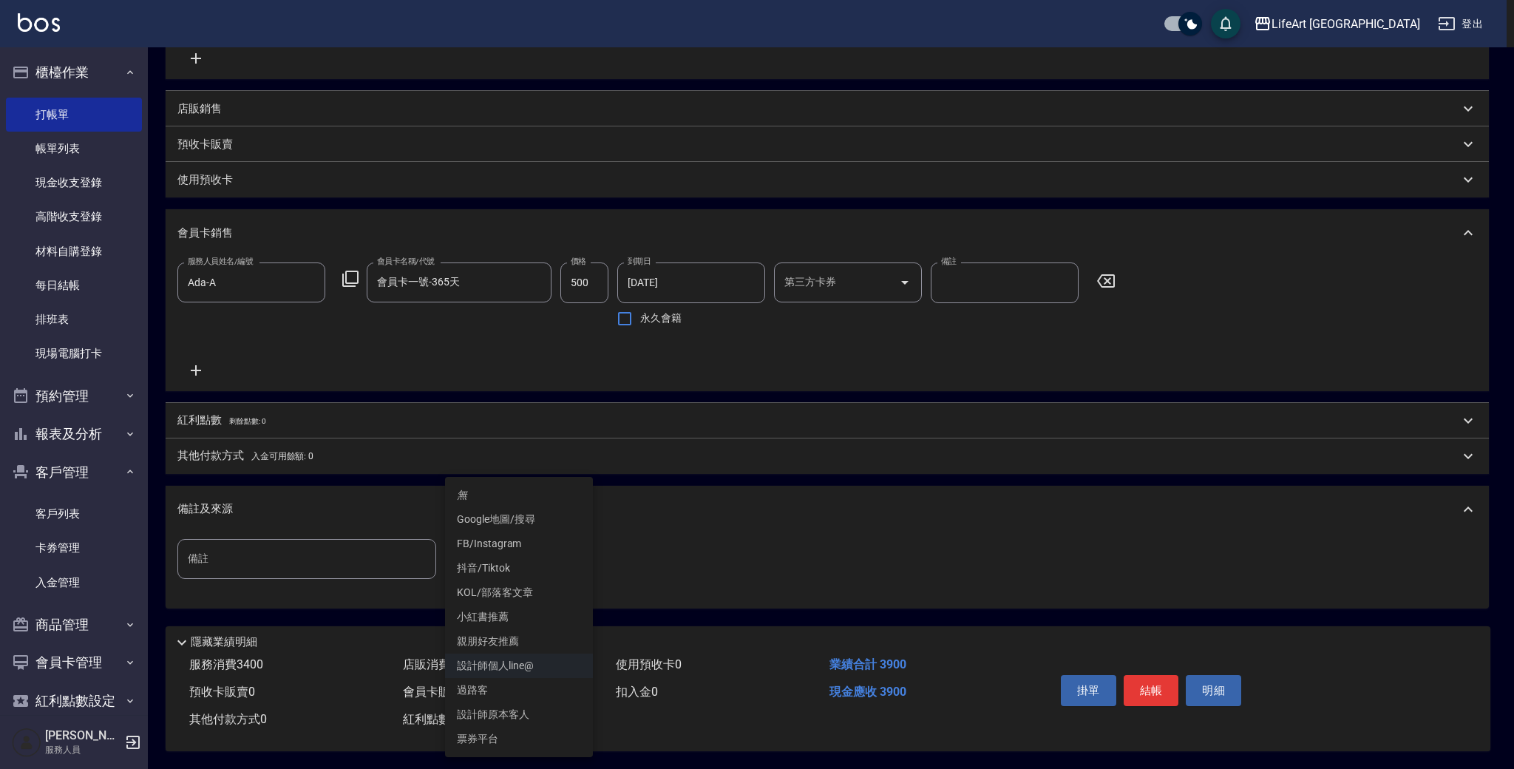
click at [553, 718] on li "設計師原本客人" at bounding box center [519, 714] width 148 height 24
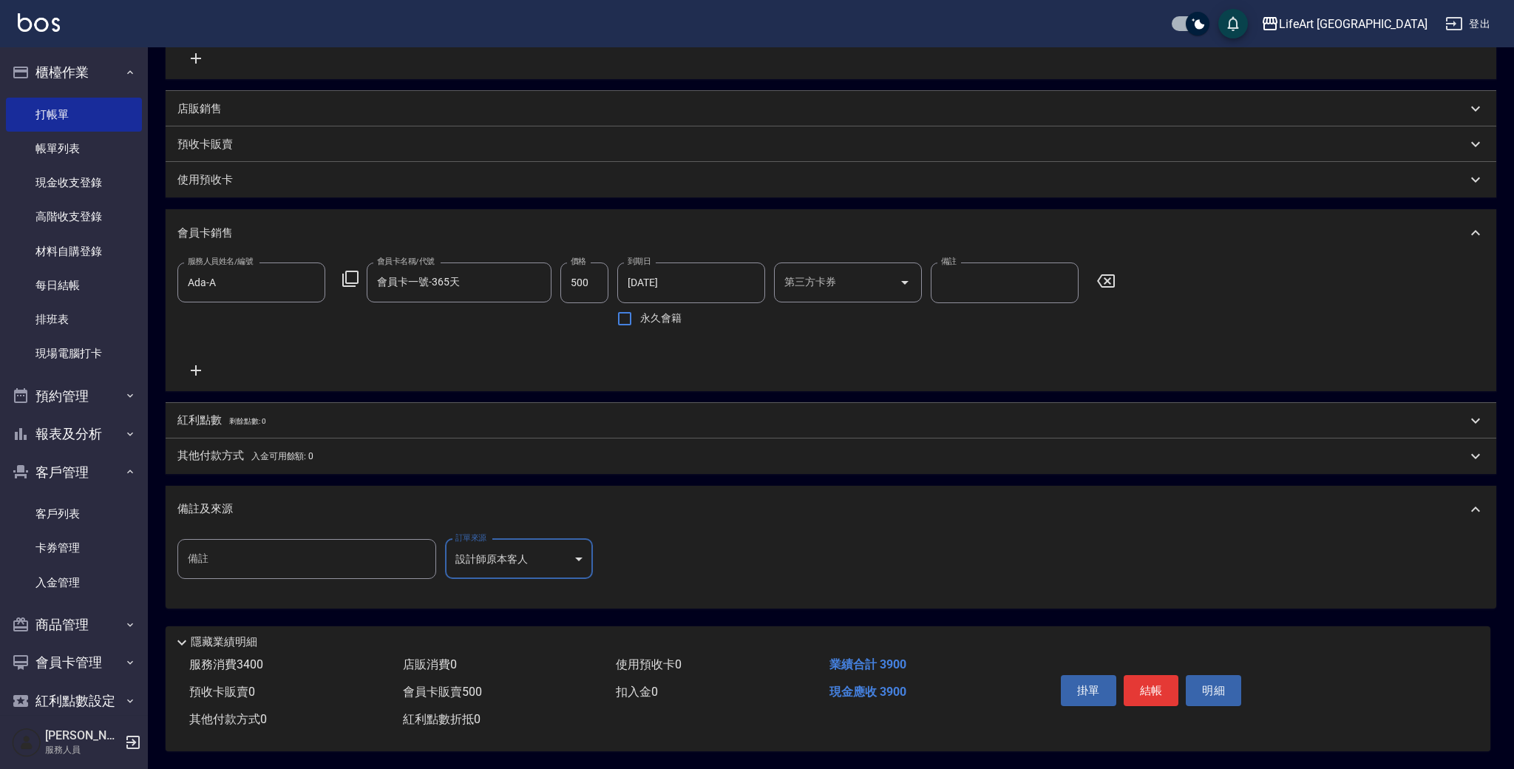
type input "設計師原本客人"
click at [1163, 684] on button "結帳" at bounding box center [1150, 690] width 55 height 31
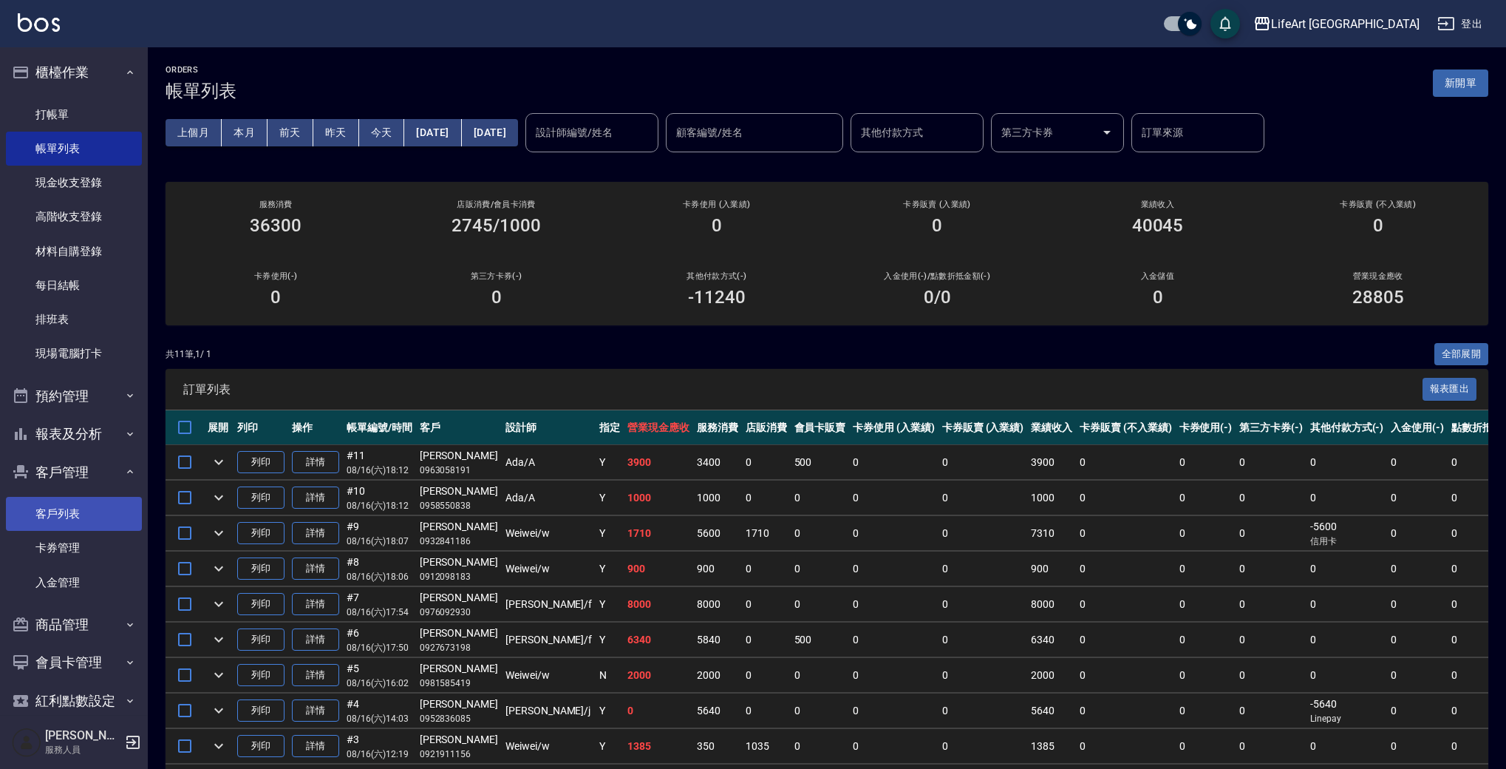
click at [71, 512] on link "客戶列表" at bounding box center [74, 514] width 136 height 34
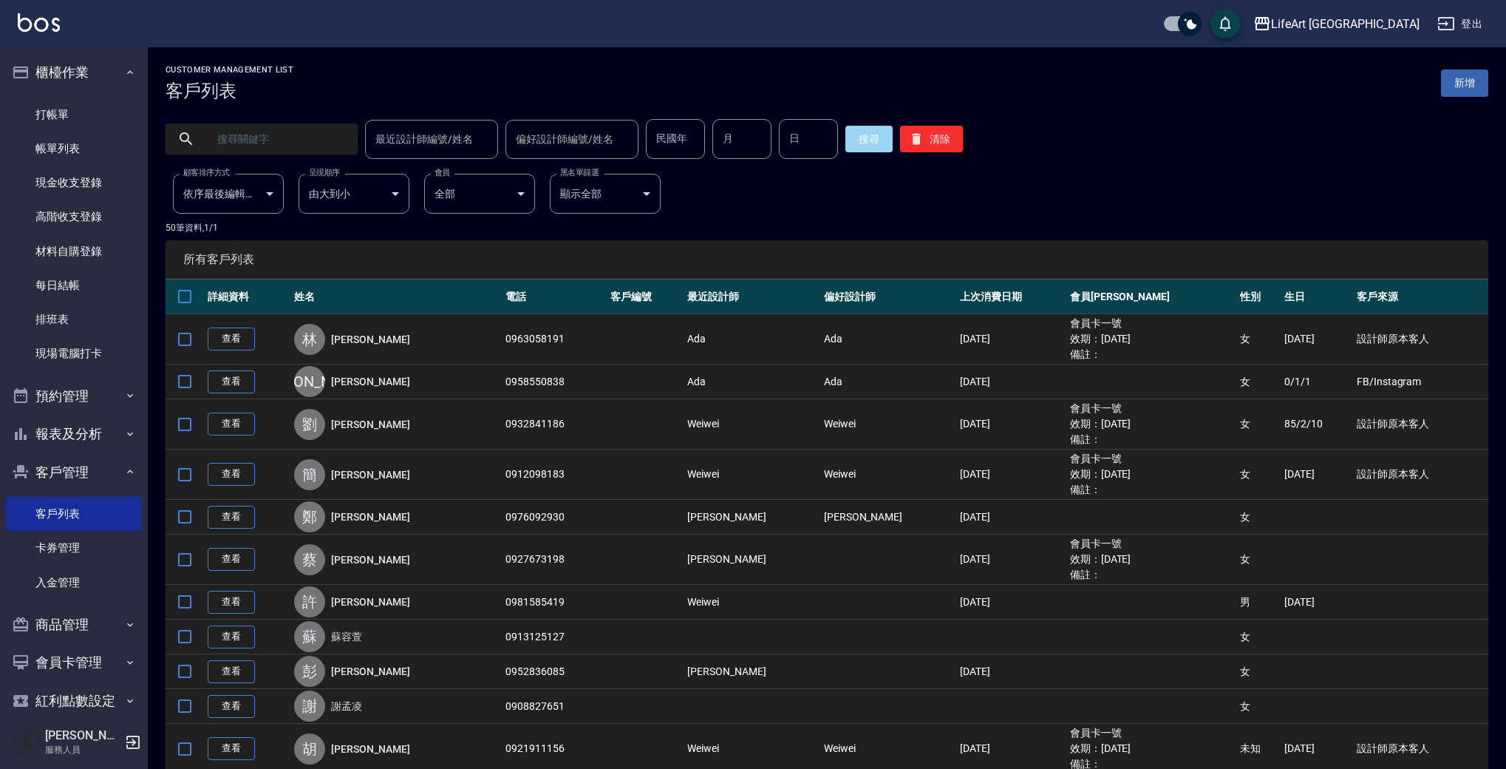
click at [290, 137] on input "text" at bounding box center [276, 139] width 139 height 40
type input "0933632"
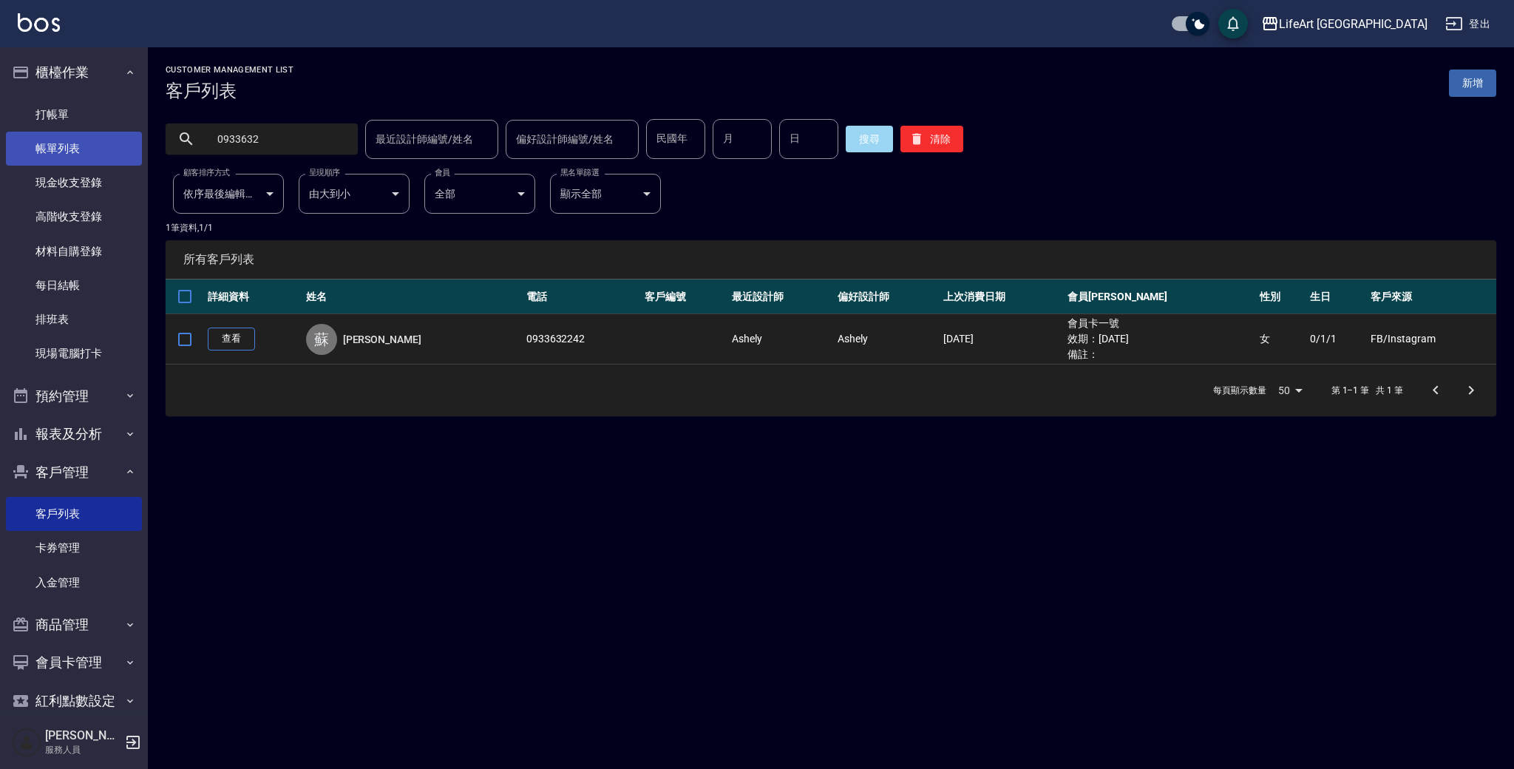
click at [96, 154] on link "帳單列表" at bounding box center [74, 149] width 136 height 34
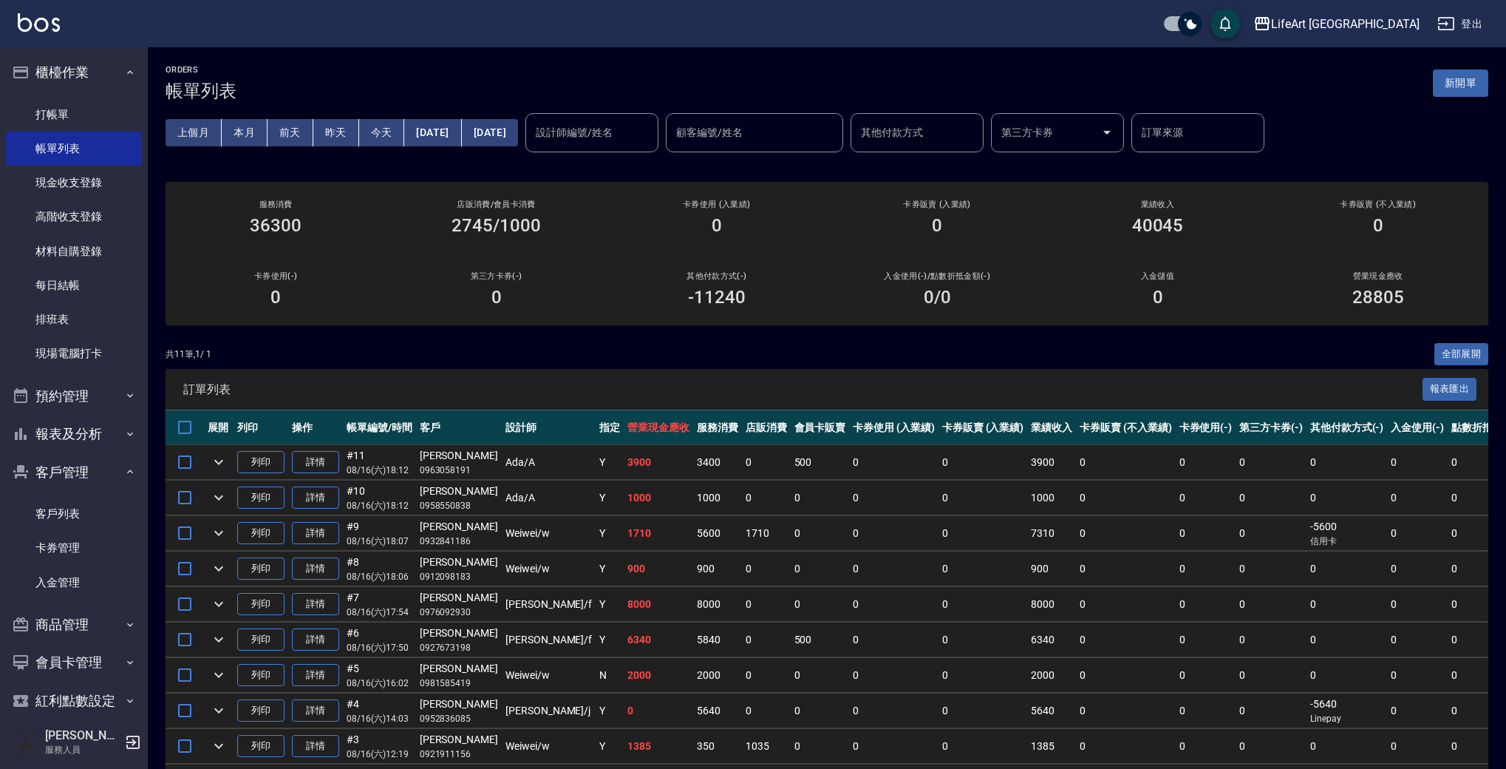
click at [1472, 88] on button "新開單" at bounding box center [1460, 82] width 55 height 27
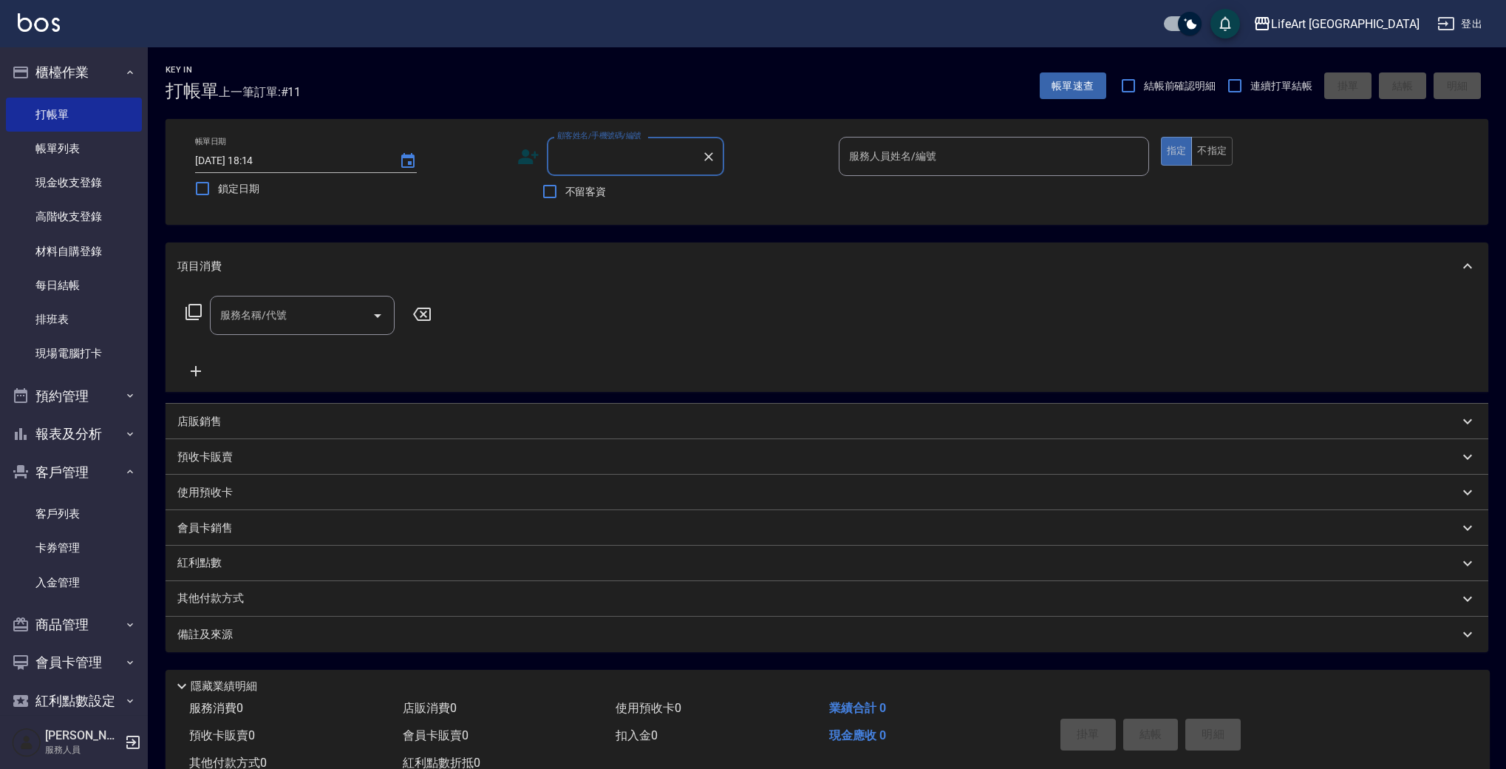
click at [628, 160] on input "顧客姓名/手機號碼/編號" at bounding box center [625, 156] width 142 height 26
click at [647, 200] on li "[PERSON_NAME]/0918353365/null" at bounding box center [635, 194] width 177 height 24
type input "[PERSON_NAME]/0918353365/null"
type input "Ashely-A"
click at [531, 160] on icon at bounding box center [528, 157] width 22 height 22
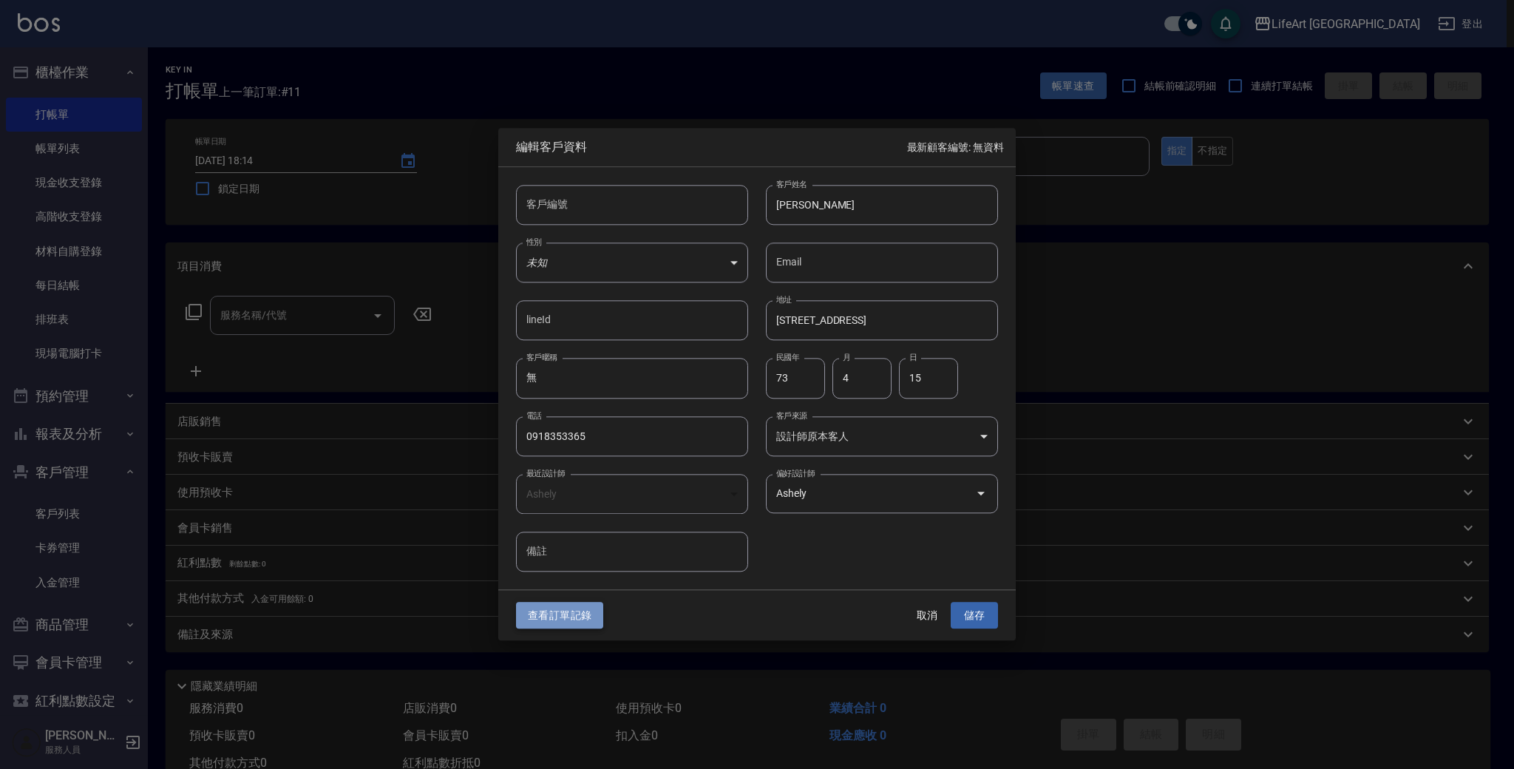
click at [573, 625] on button "查看訂單記錄" at bounding box center [559, 615] width 87 height 27
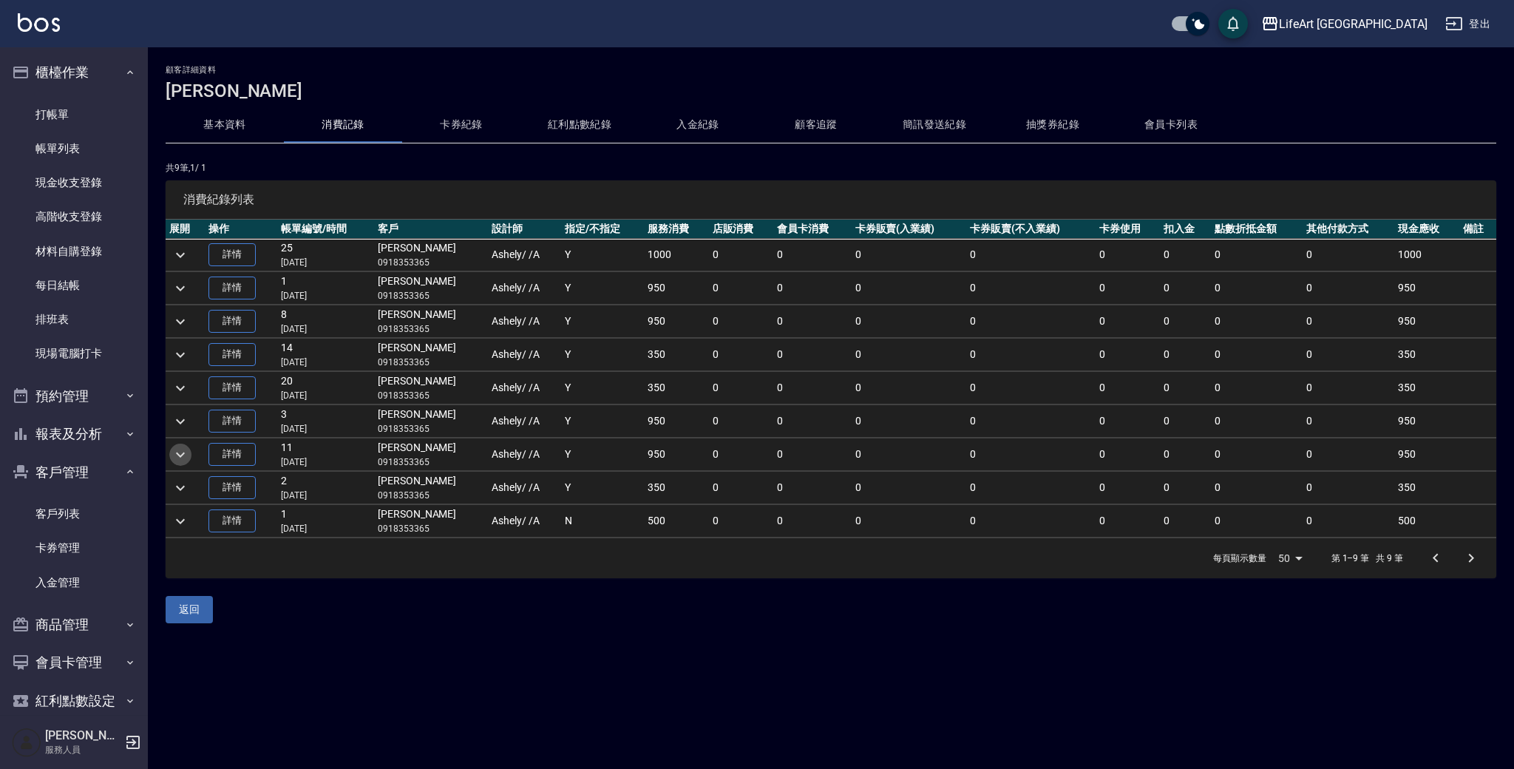
click at [183, 455] on icon "expand row" at bounding box center [180, 454] width 9 height 5
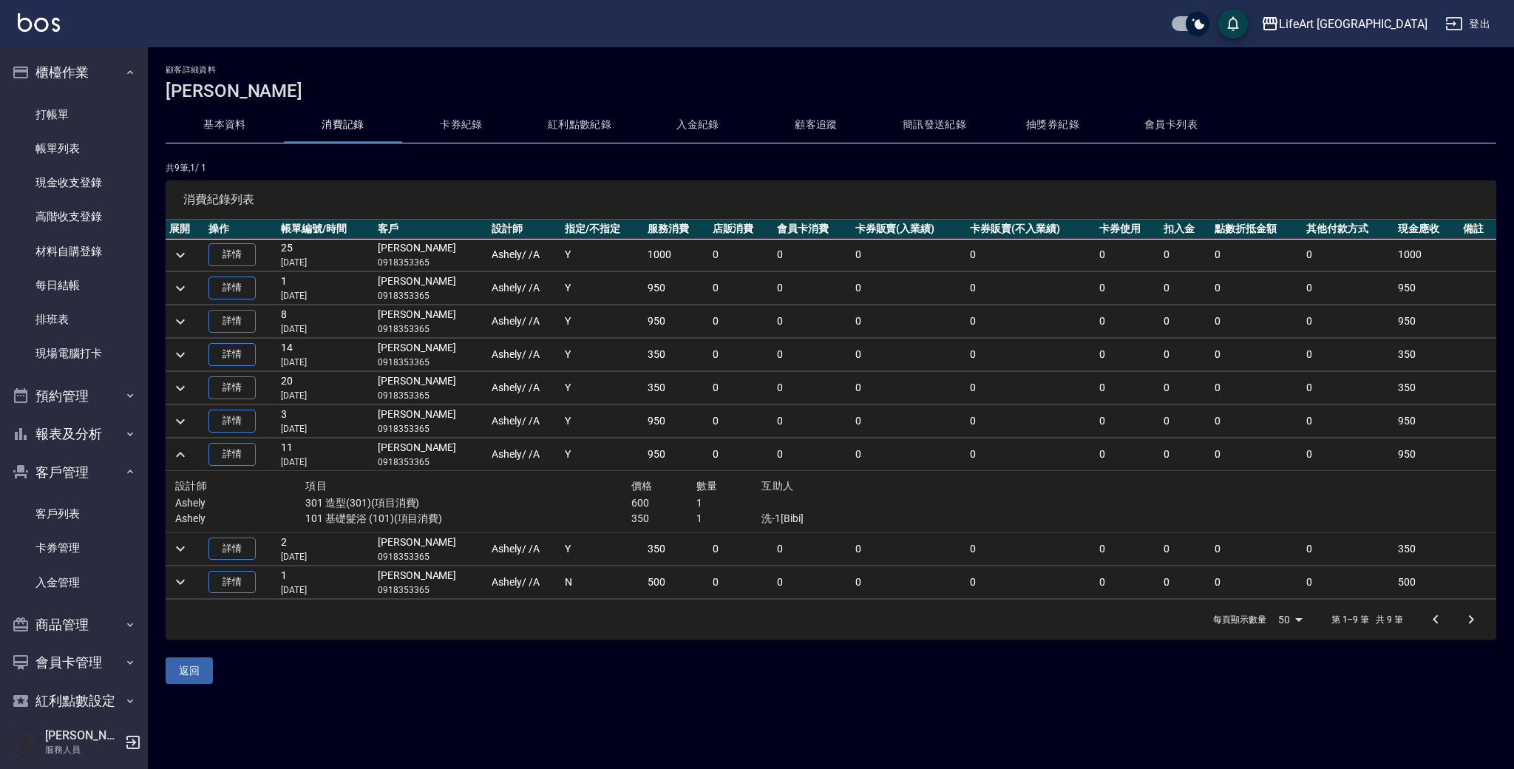
click at [183, 455] on icon "expand row" at bounding box center [180, 454] width 9 height 5
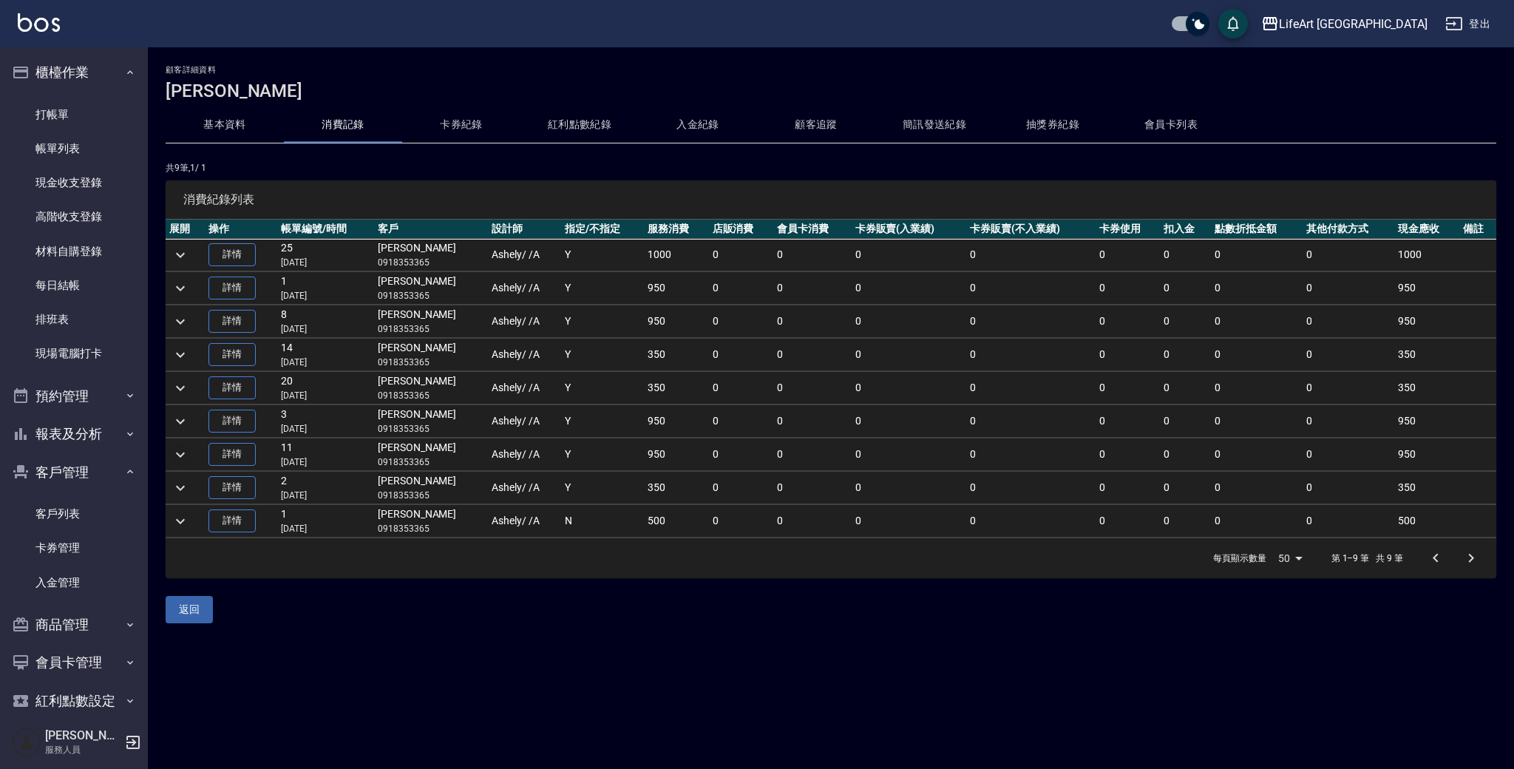
click at [421, 264] on p "0918353365" at bounding box center [431, 262] width 106 height 13
copy p "0918353365"
click at [99, 104] on link "打帳單" at bounding box center [74, 115] width 136 height 34
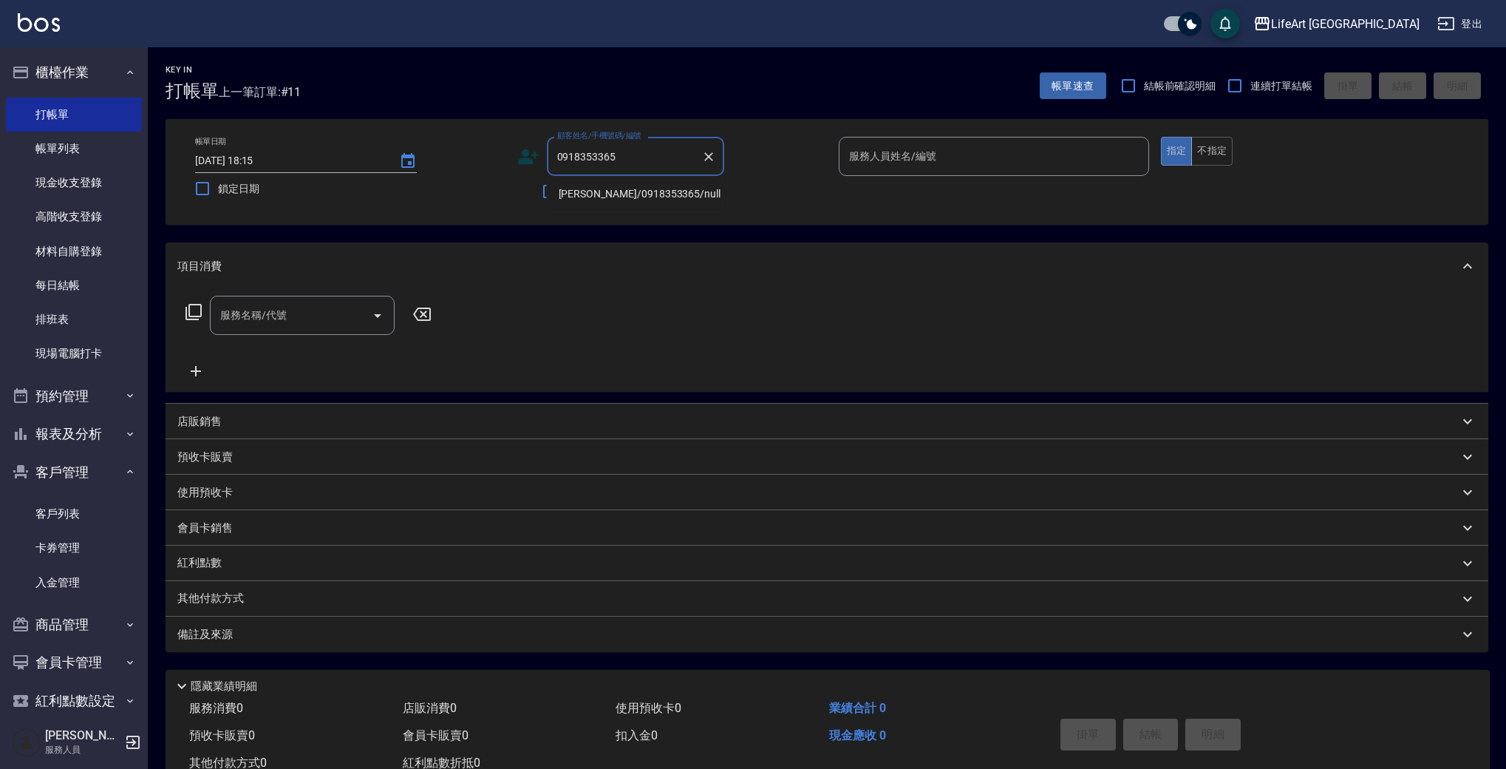
click at [681, 208] on ul "[PERSON_NAME]/0918353365/null" at bounding box center [635, 194] width 177 height 36
click at [672, 189] on li "[PERSON_NAME]/0918353365/null" at bounding box center [635, 194] width 177 height 24
type input "[PERSON_NAME]/0918353365/null"
type input "Ashely-A"
click at [303, 310] on input "服務名稱/代號" at bounding box center [291, 315] width 149 height 26
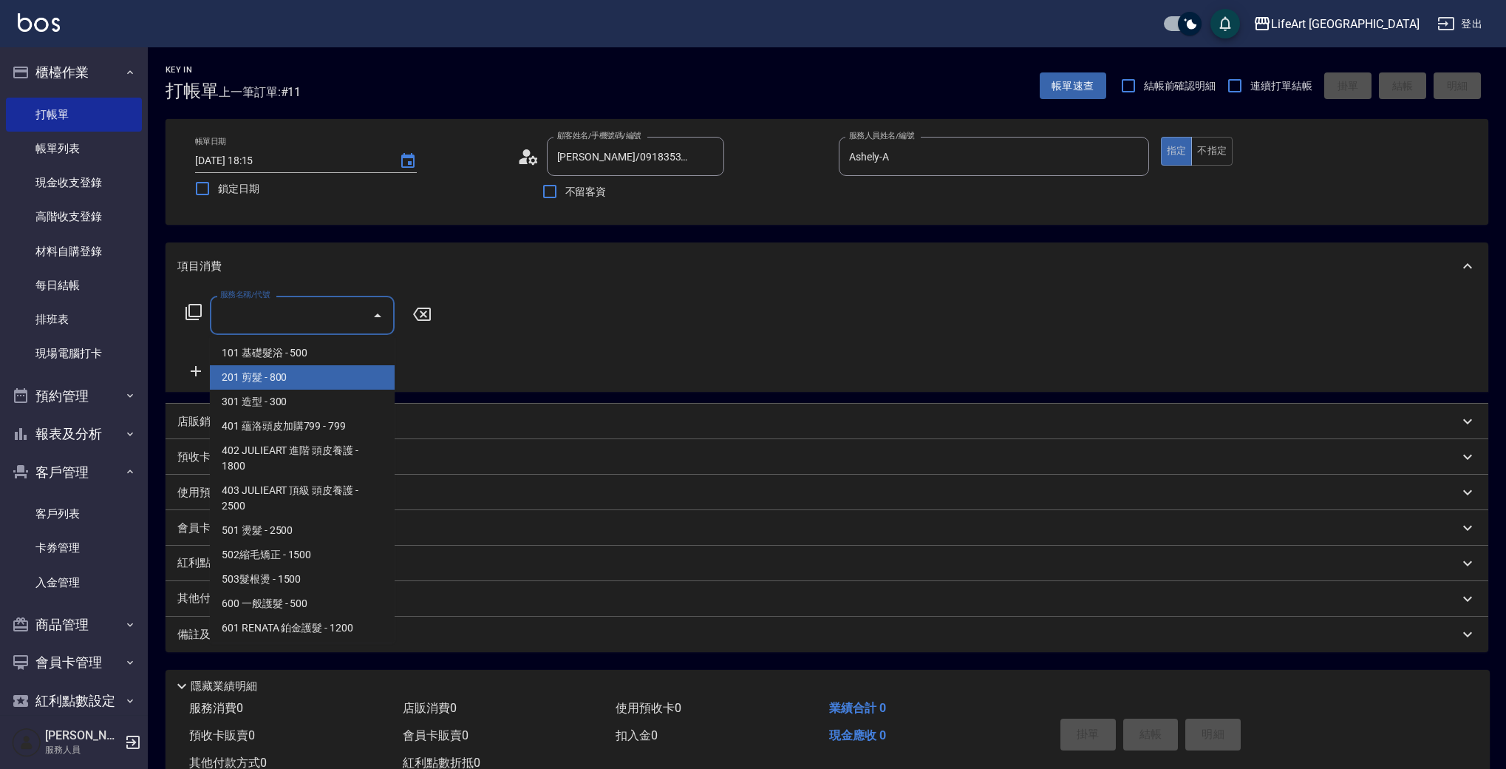
click at [318, 370] on span "201 剪髮 - 800" at bounding box center [302, 377] width 185 height 24
type input "201 剪髮(201)"
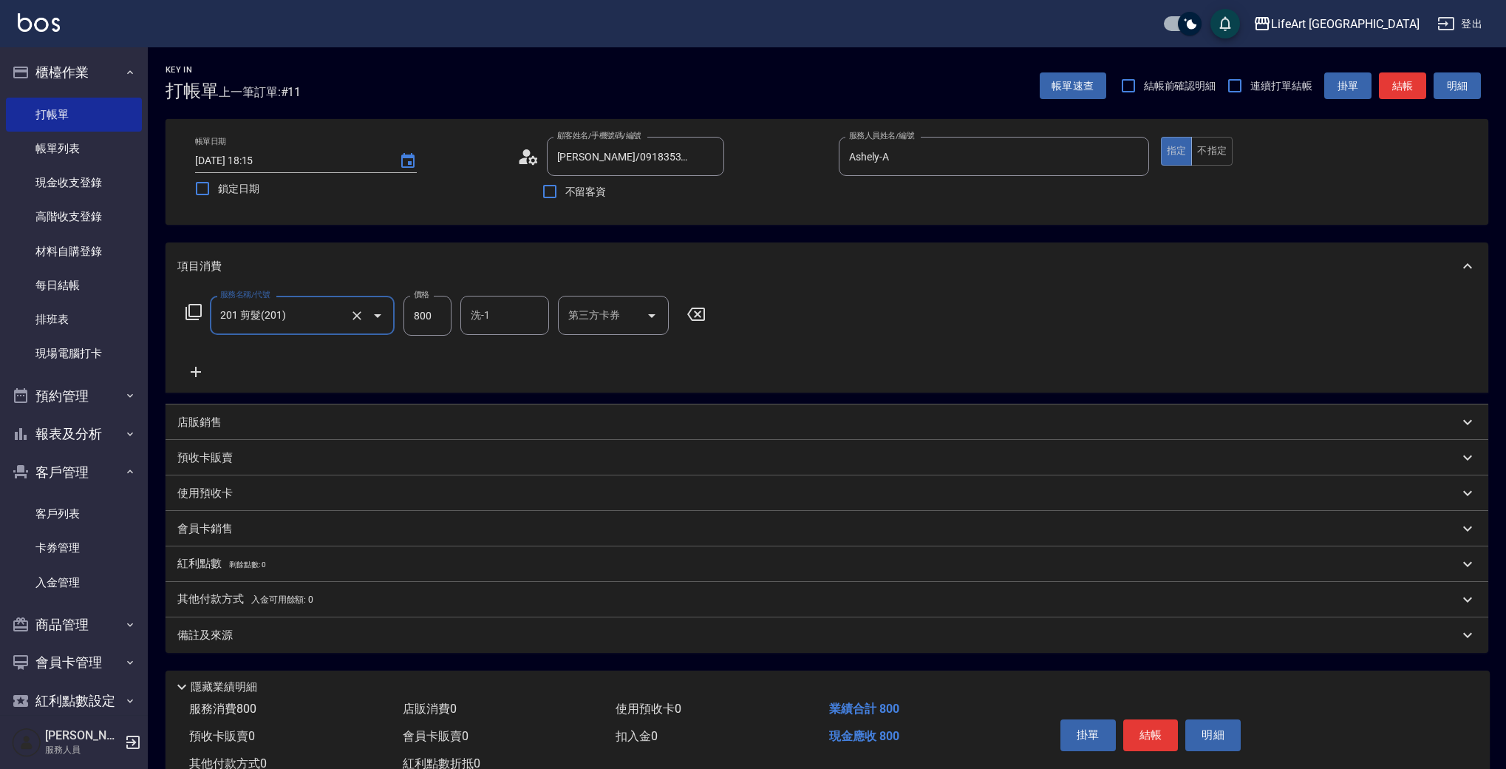
click at [191, 378] on icon at bounding box center [195, 372] width 37 height 18
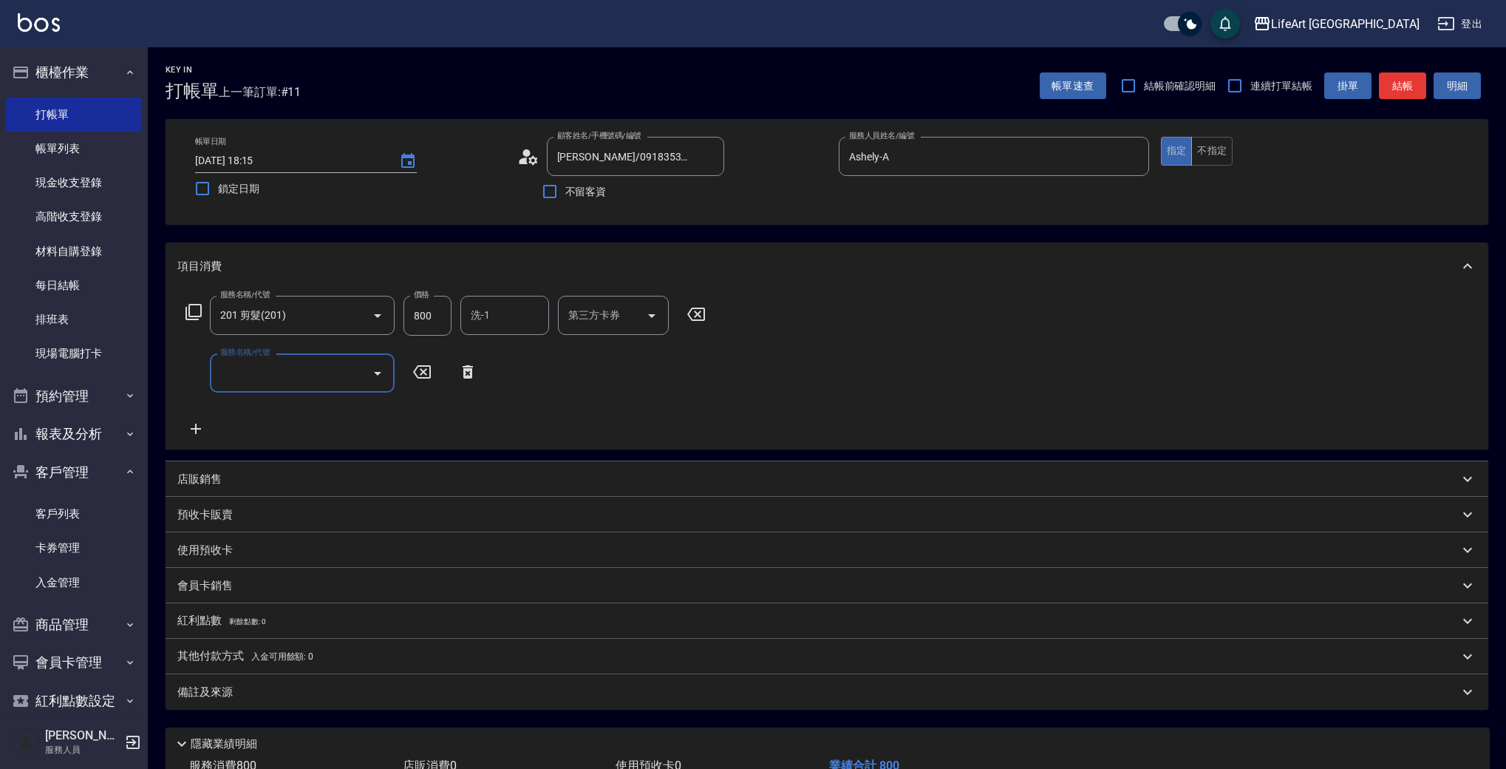
click at [299, 387] on div "服務名稱/代號" at bounding box center [302, 372] width 185 height 39
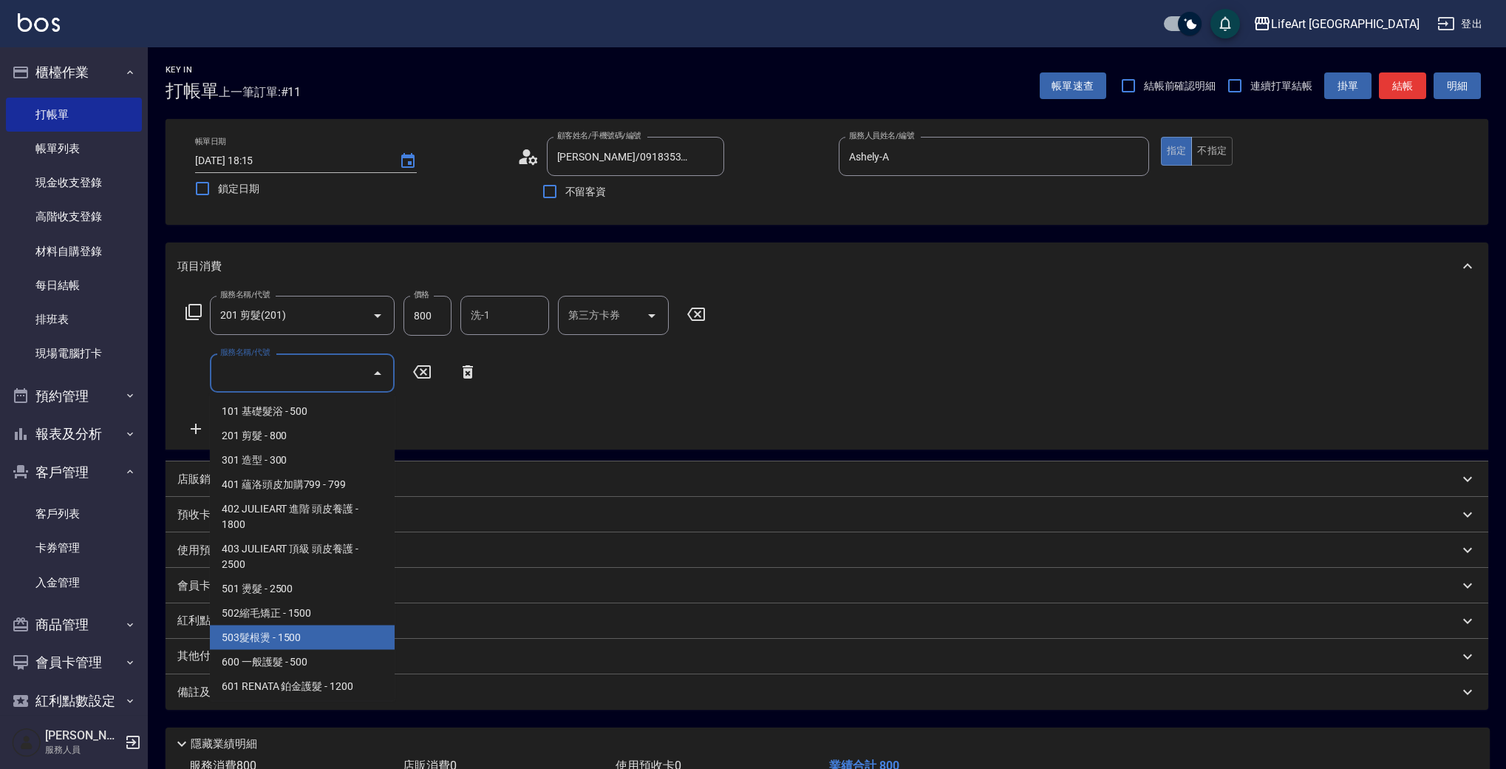
click at [398, 625] on div "紅利點數 剩餘點數: 0" at bounding box center [818, 621] width 1282 height 16
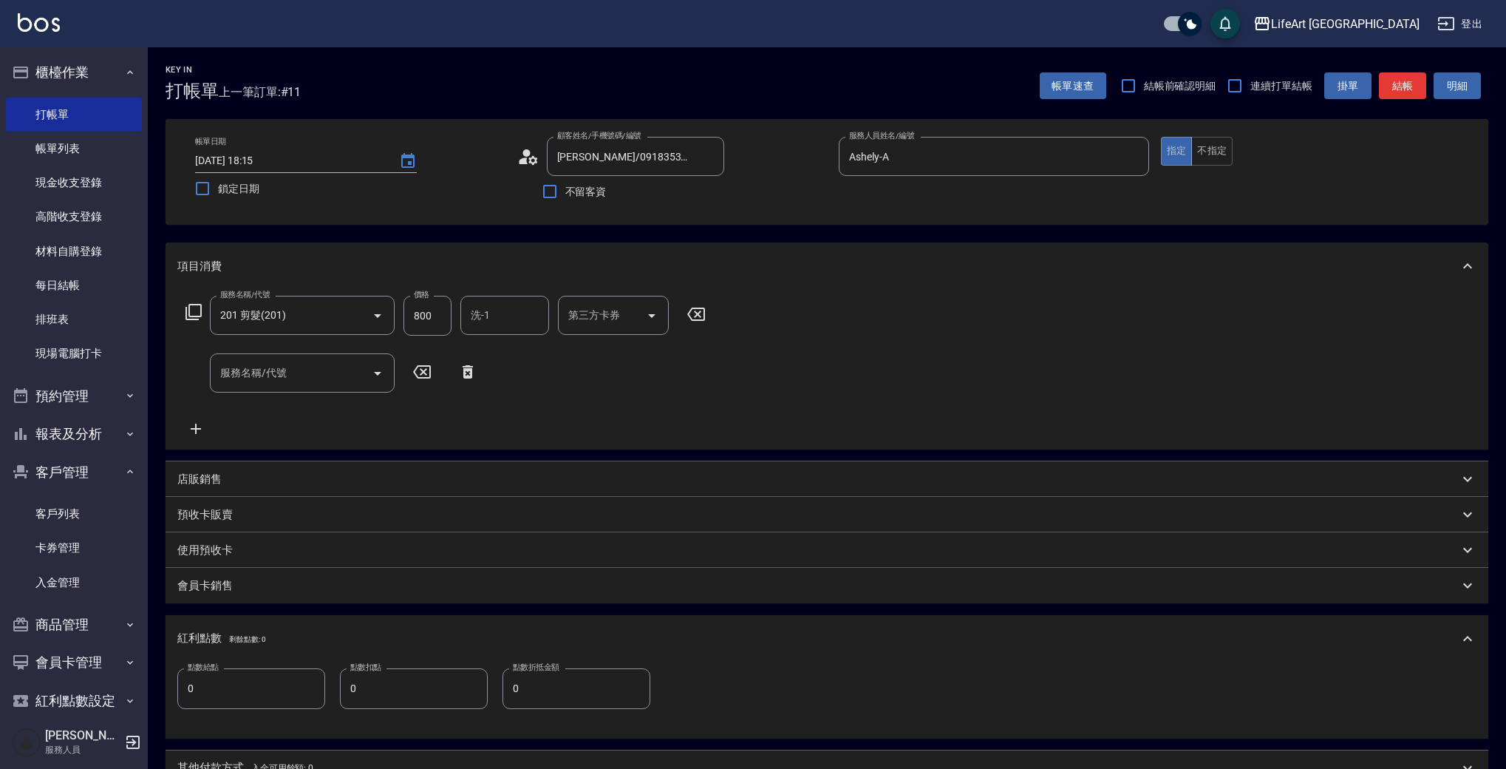
click at [285, 379] on input "服務名稱/代號" at bounding box center [291, 373] width 149 height 26
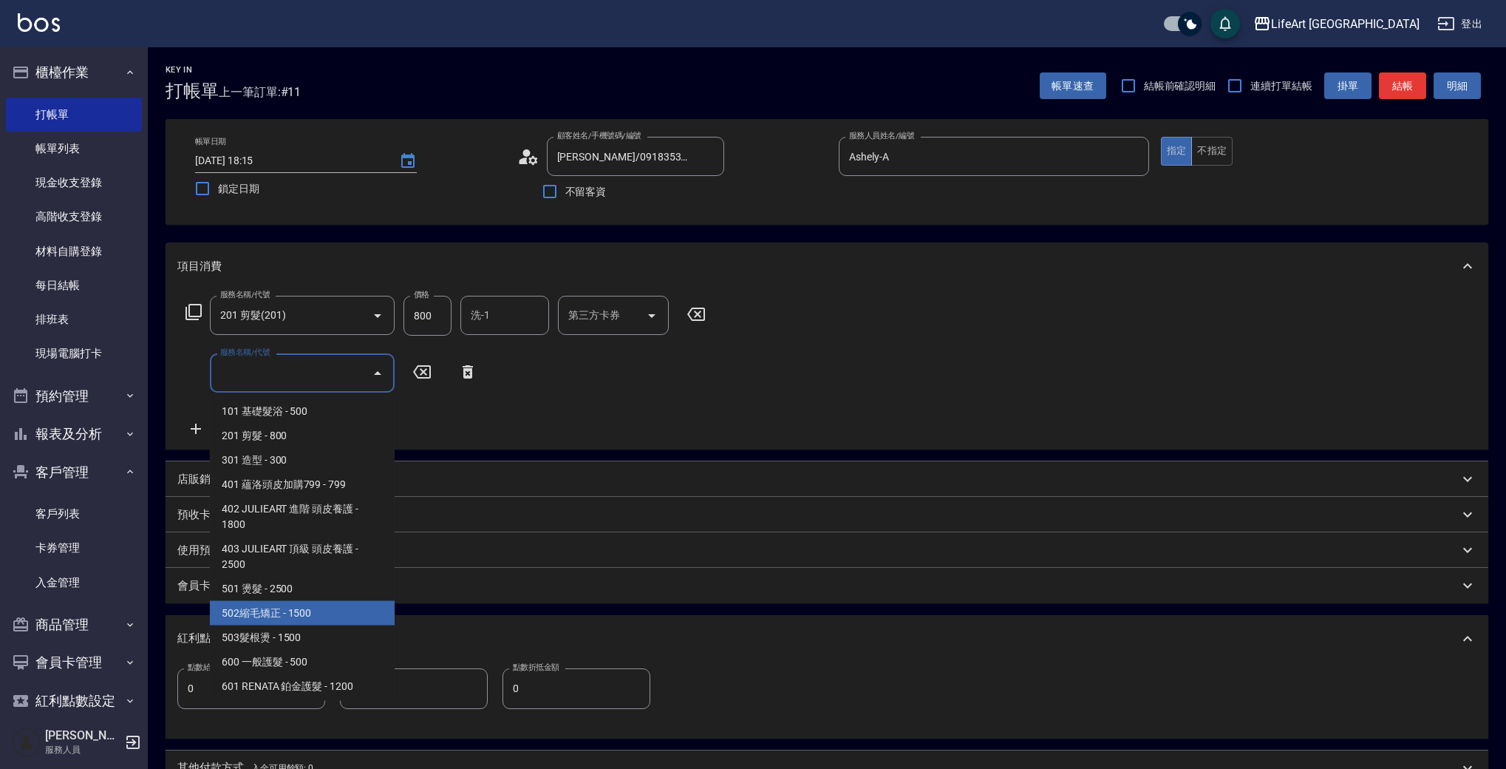
scroll to position [199, 0]
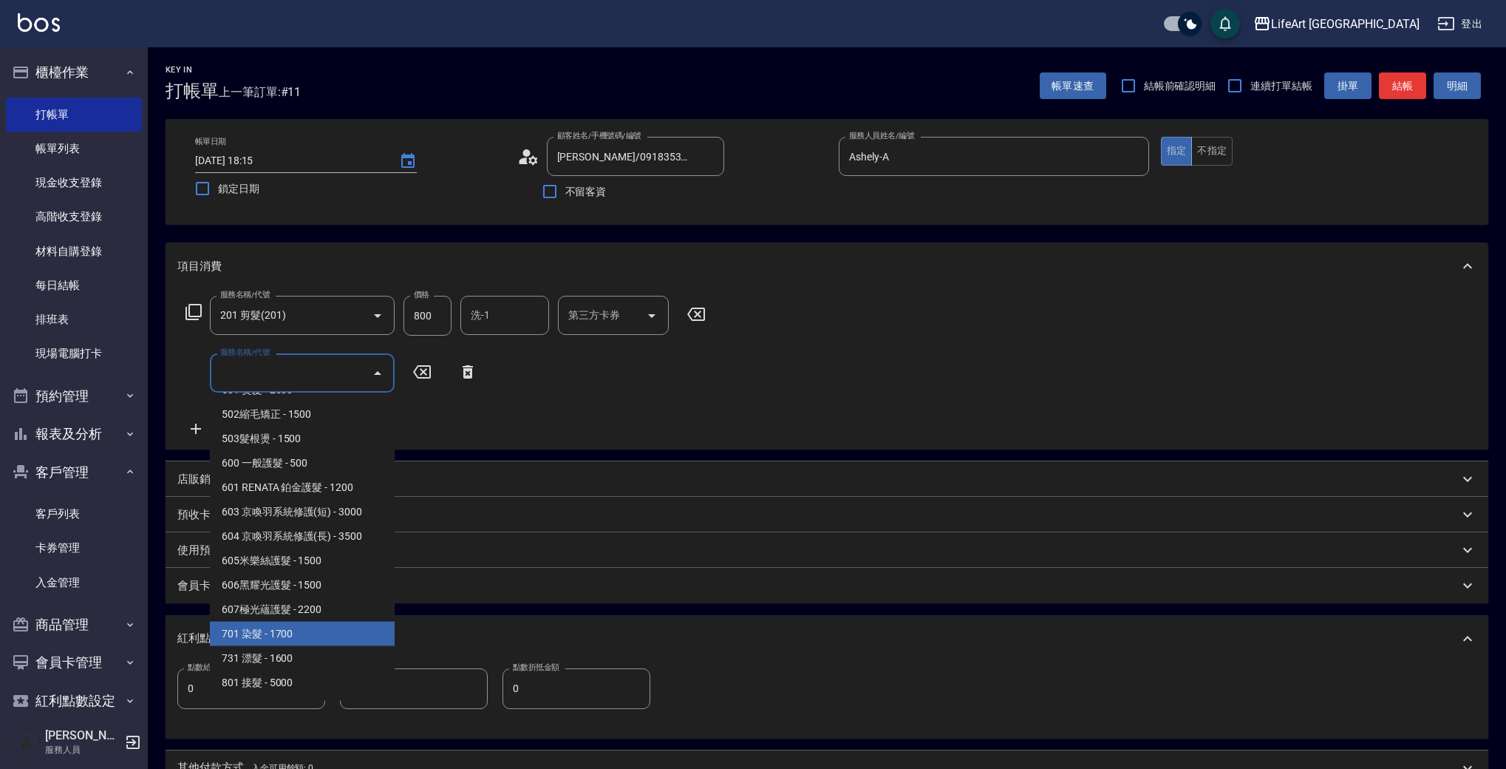
click at [361, 626] on span "701 染髮 - 1700" at bounding box center [302, 634] width 185 height 24
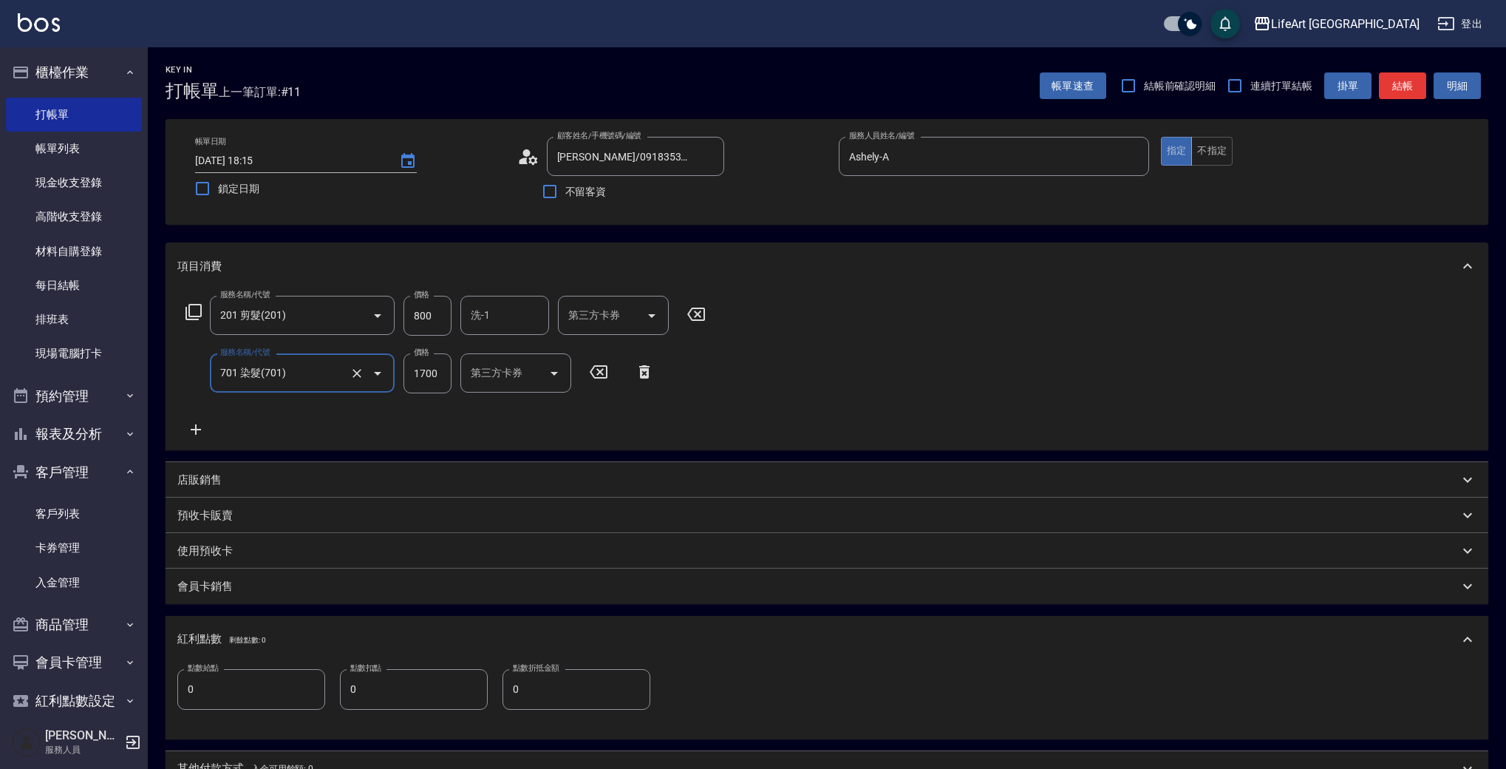
type input "701 染髮(701)"
click at [299, 422] on div "服務名稱/代號 201 剪髮(201) 服務名稱/代號 價格 800 價格 洗-1 洗-1 第三方卡券 第三方卡券 服務名稱/代號 701 染髮(701) 服…" at bounding box center [615, 367] width 876 height 143
click at [194, 428] on icon at bounding box center [195, 430] width 37 height 18
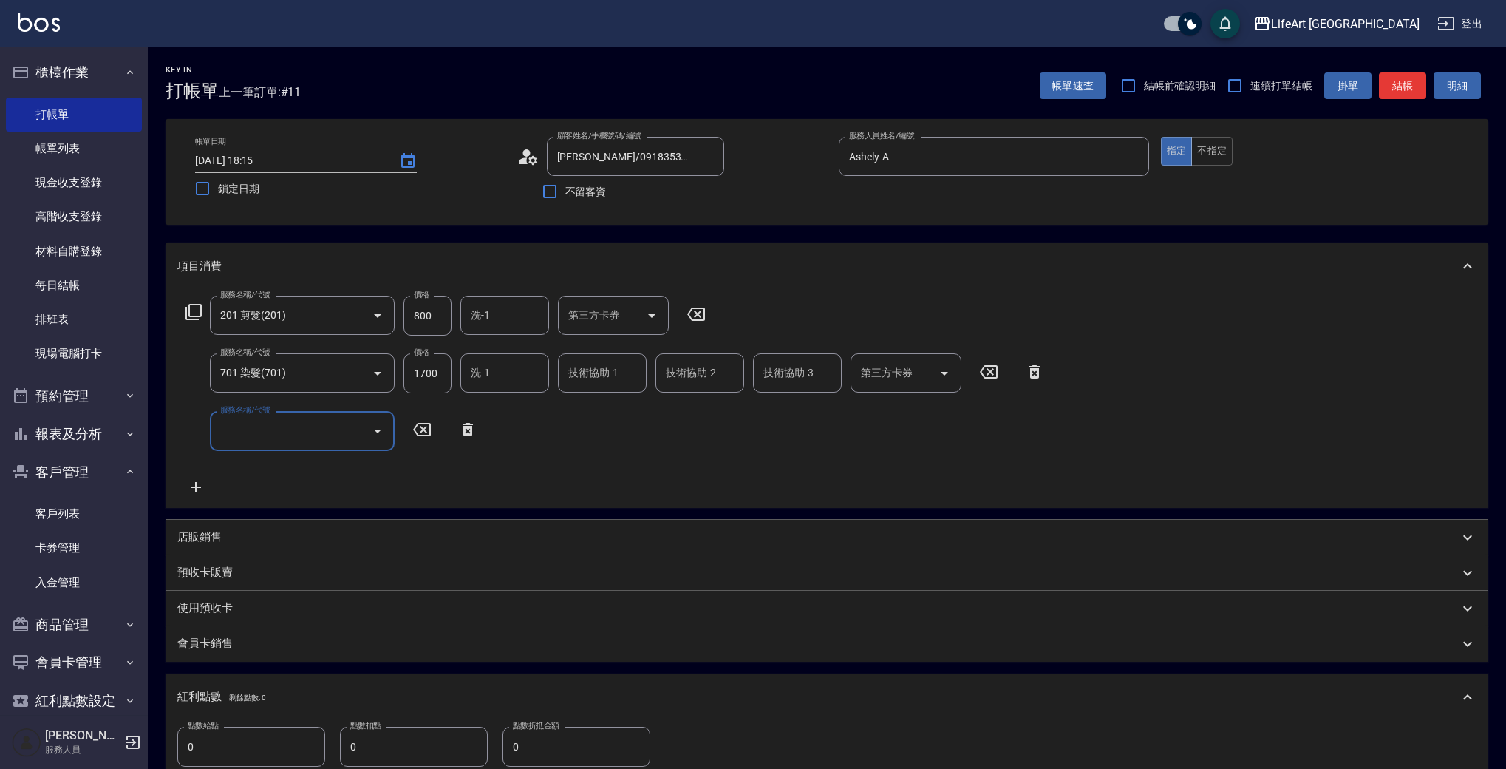
drag, startPoint x: 194, startPoint y: 428, endPoint x: 300, endPoint y: 423, distance: 105.8
click at [299, 421] on input "服務名稱/代號" at bounding box center [291, 431] width 149 height 26
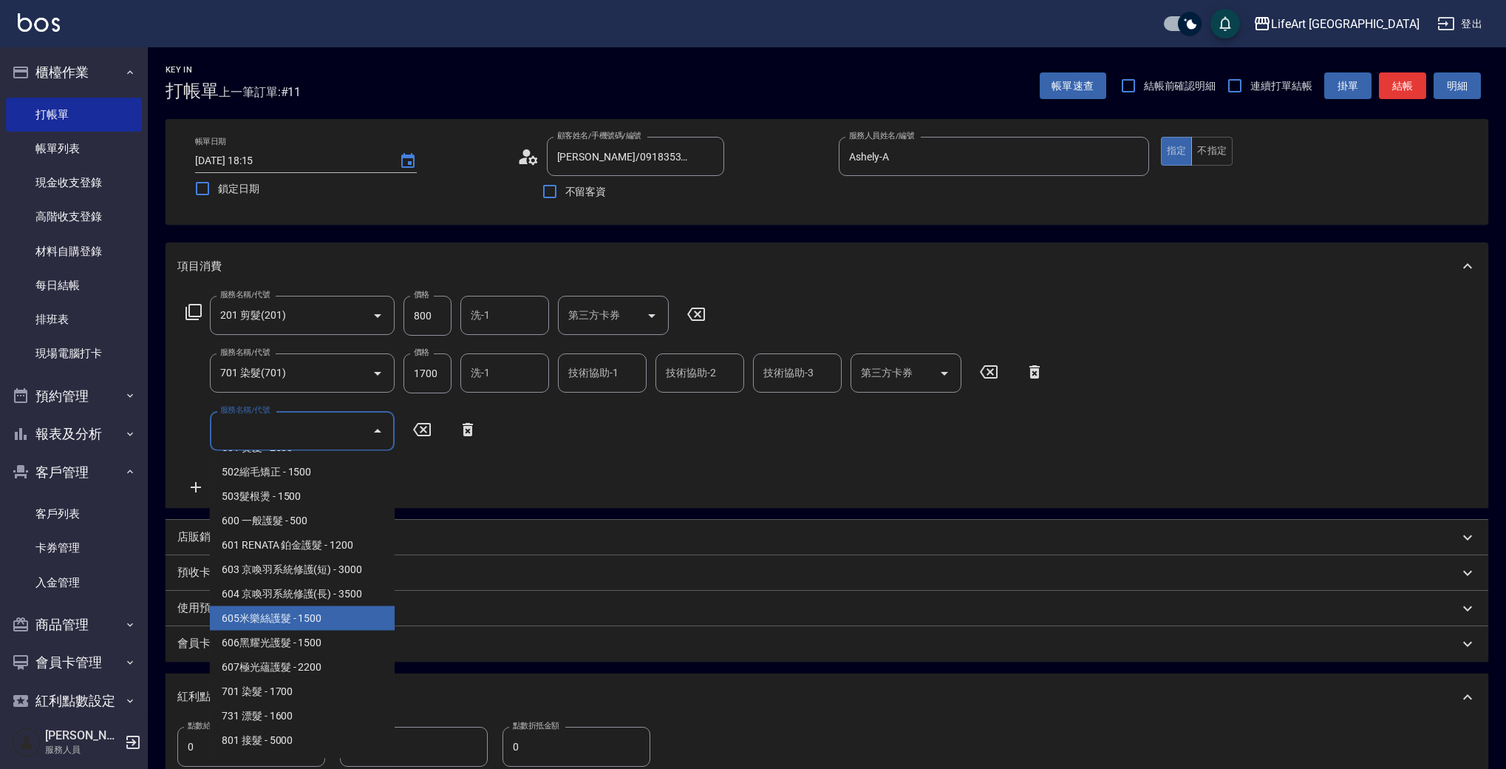
click at [345, 627] on span "605米樂絲護髮 - 1500" at bounding box center [302, 618] width 185 height 24
type input "605米樂絲護髮(605)"
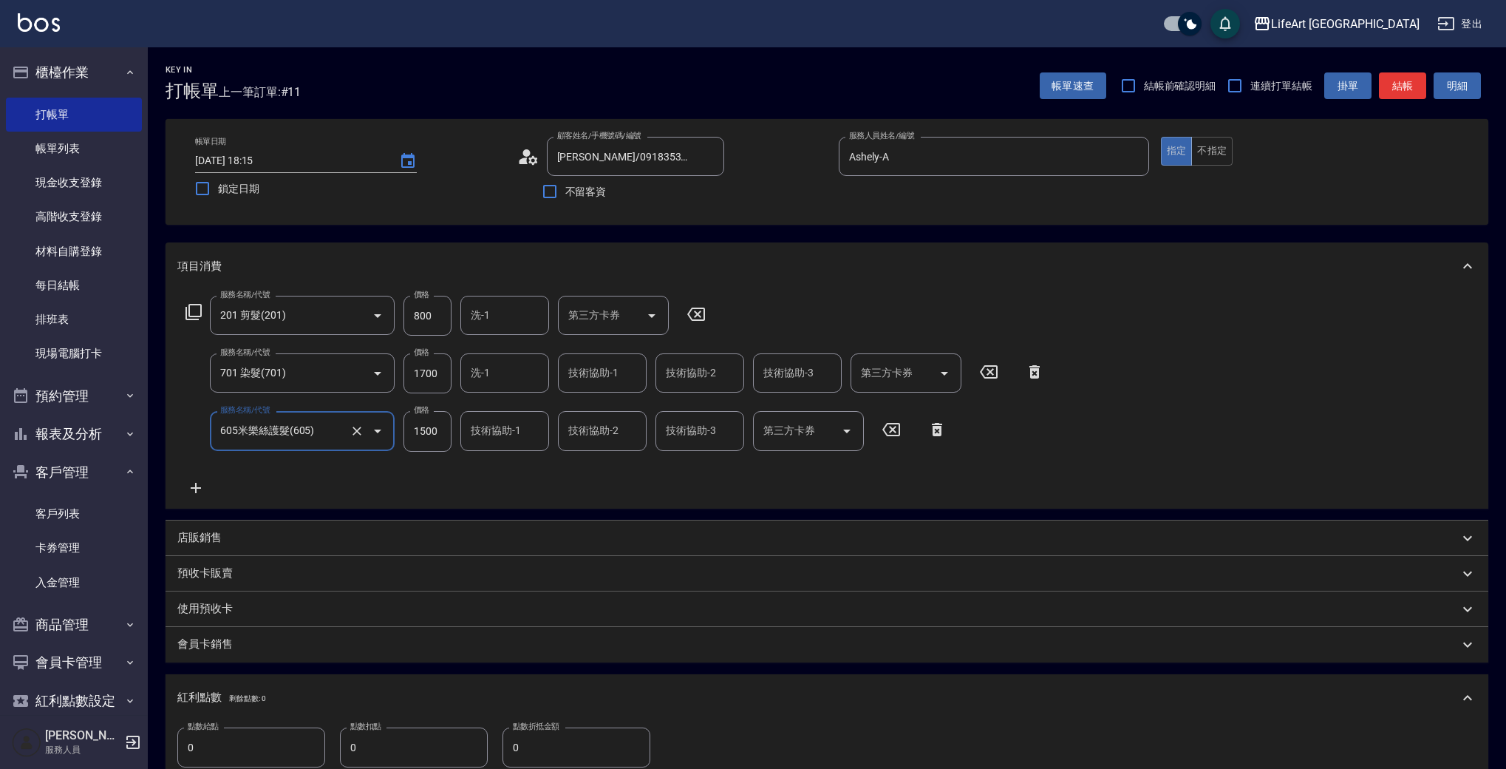
click at [431, 376] on input "1700" at bounding box center [428, 373] width 48 height 40
type input "3540"
click at [424, 319] on input "800" at bounding box center [428, 316] width 48 height 40
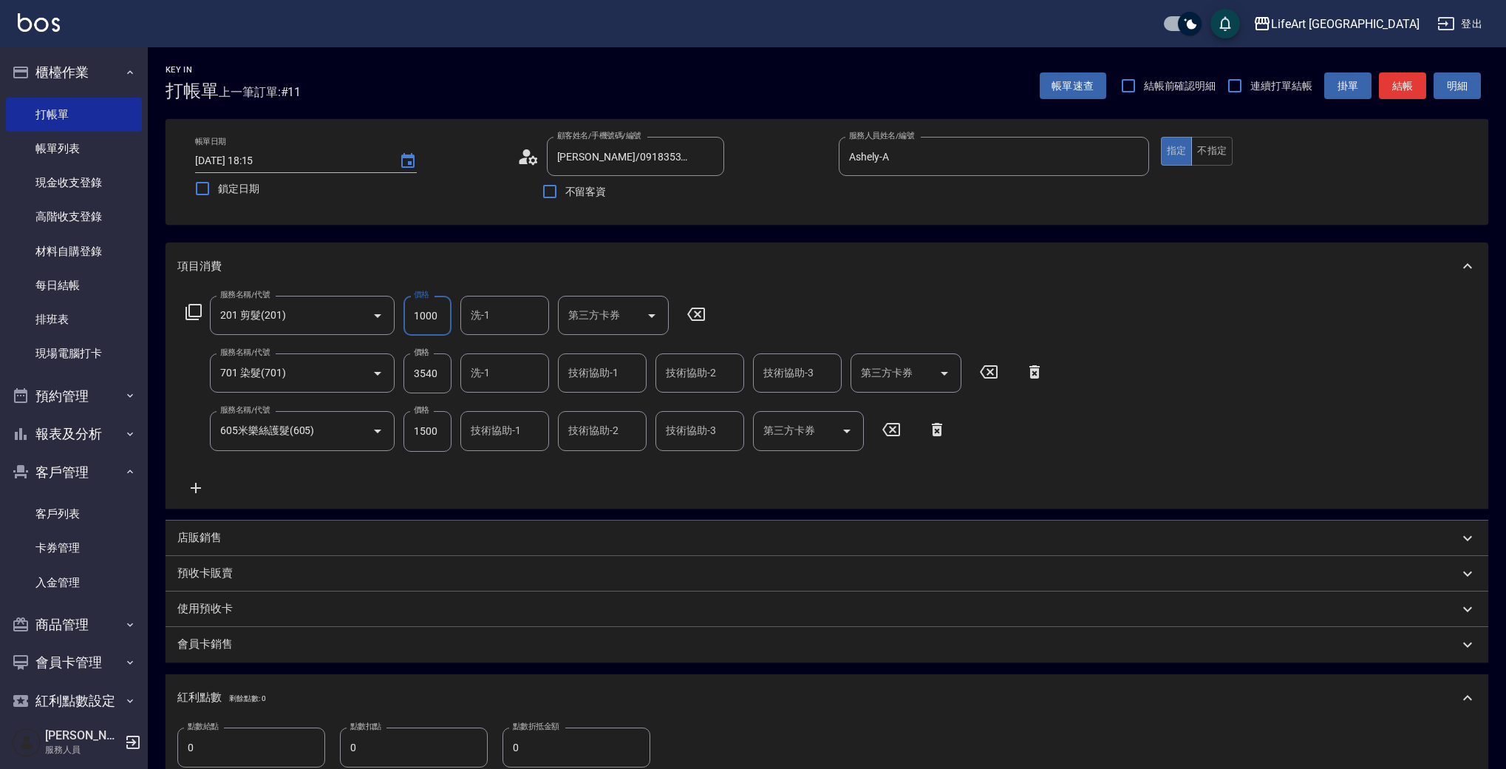
type input "1000"
click at [538, 485] on div "服務名稱/代號 201 剪髮(201) 服務名稱/代號 價格 1000 價格 洗-1 洗-1 第三方卡券 第三方卡券 服務名稱/代號 701 染髮(701) …" at bounding box center [615, 396] width 876 height 200
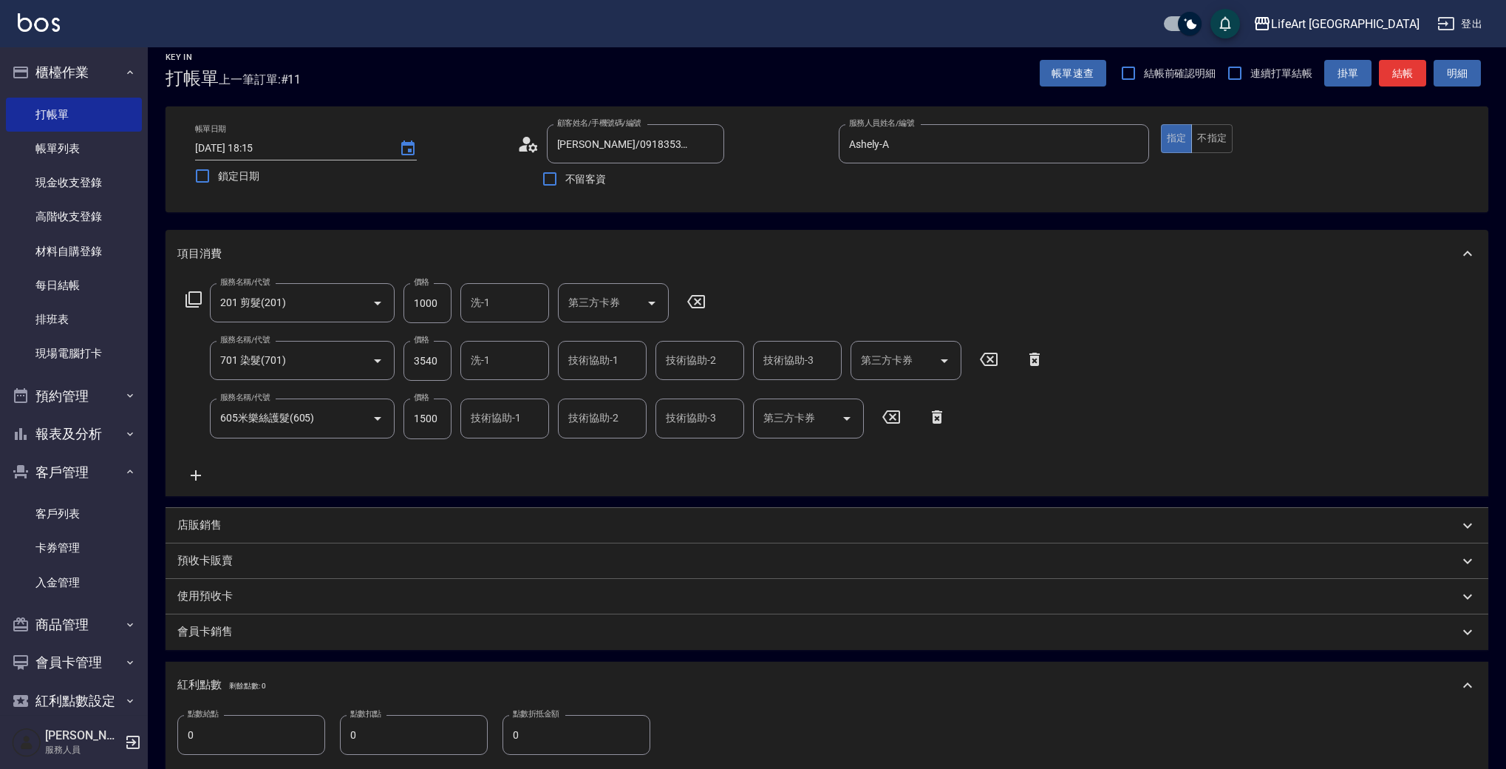
scroll to position [3, 0]
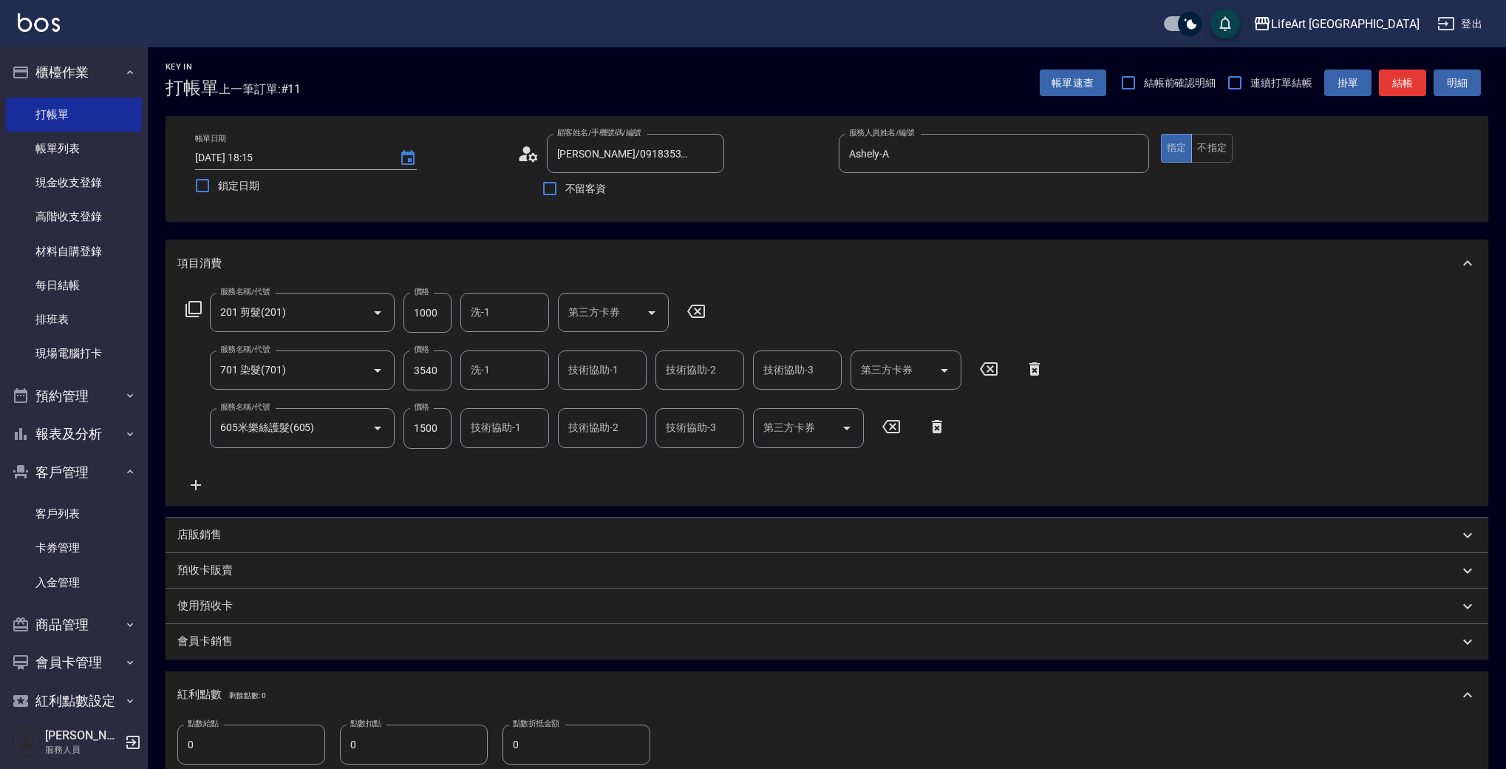
click at [600, 370] on input "技術協助-1" at bounding box center [602, 370] width 75 height 26
click at [605, 414] on span "Casey -c" at bounding box center [610, 416] width 81 height 31
type input "Casey-c"
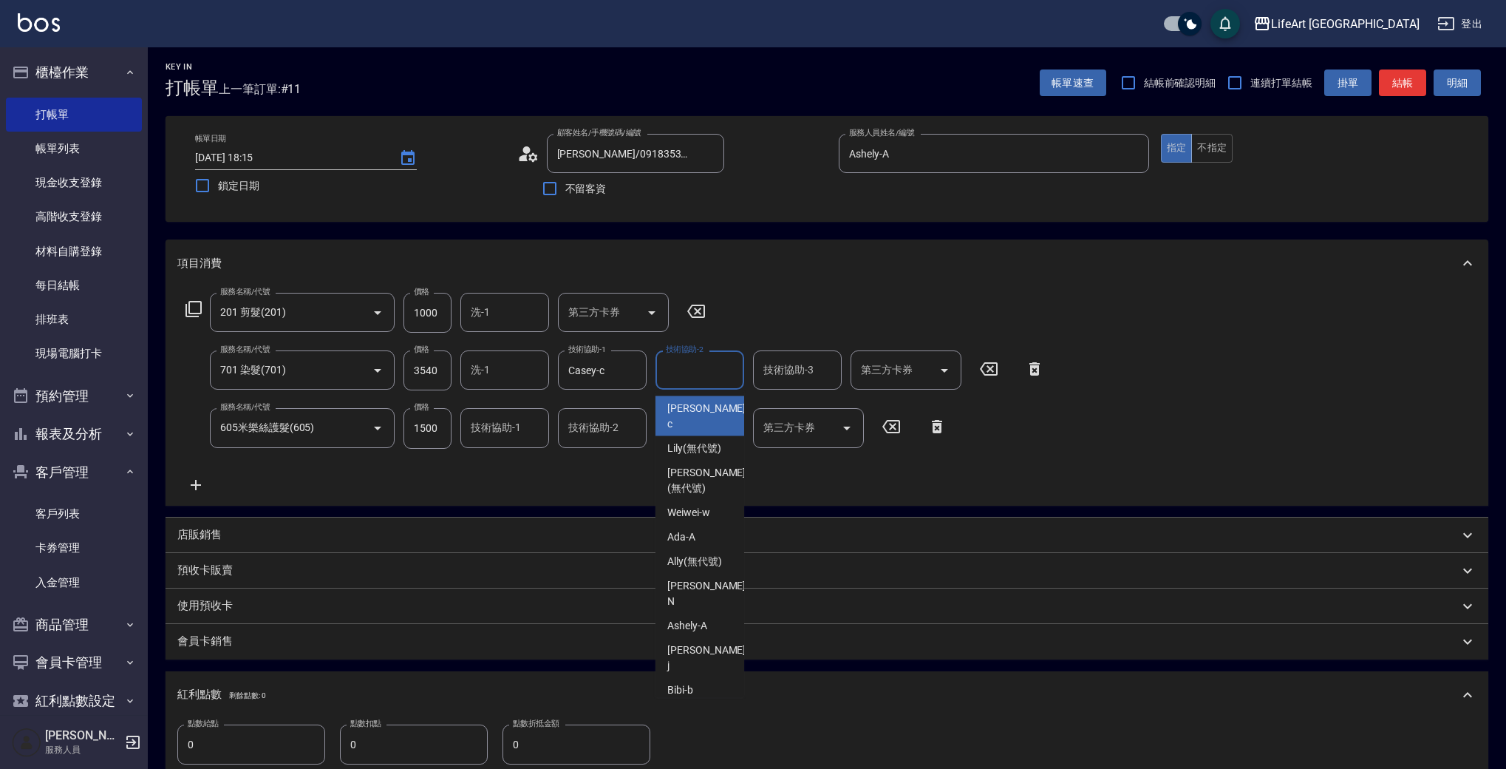
click at [666, 382] on input "技術協助-2" at bounding box center [699, 370] width 75 height 26
click at [679, 411] on span "Casey -c" at bounding box center [707, 416] width 81 height 31
type input "Casey-c"
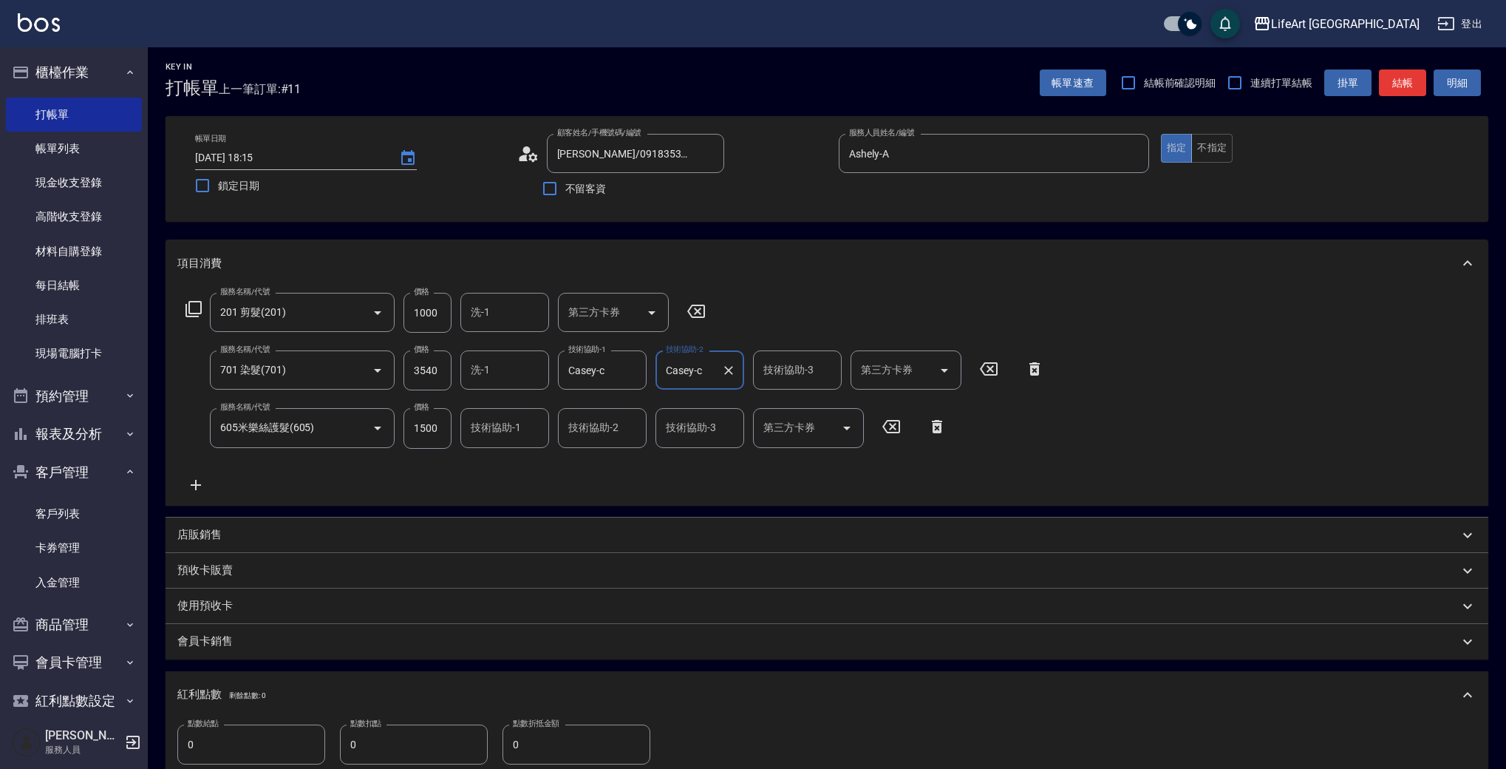
click at [524, 442] on div "技術協助-1" at bounding box center [504, 427] width 89 height 39
click at [516, 474] on div "Casey -c" at bounding box center [504, 474] width 89 height 40
type input "Casey-c"
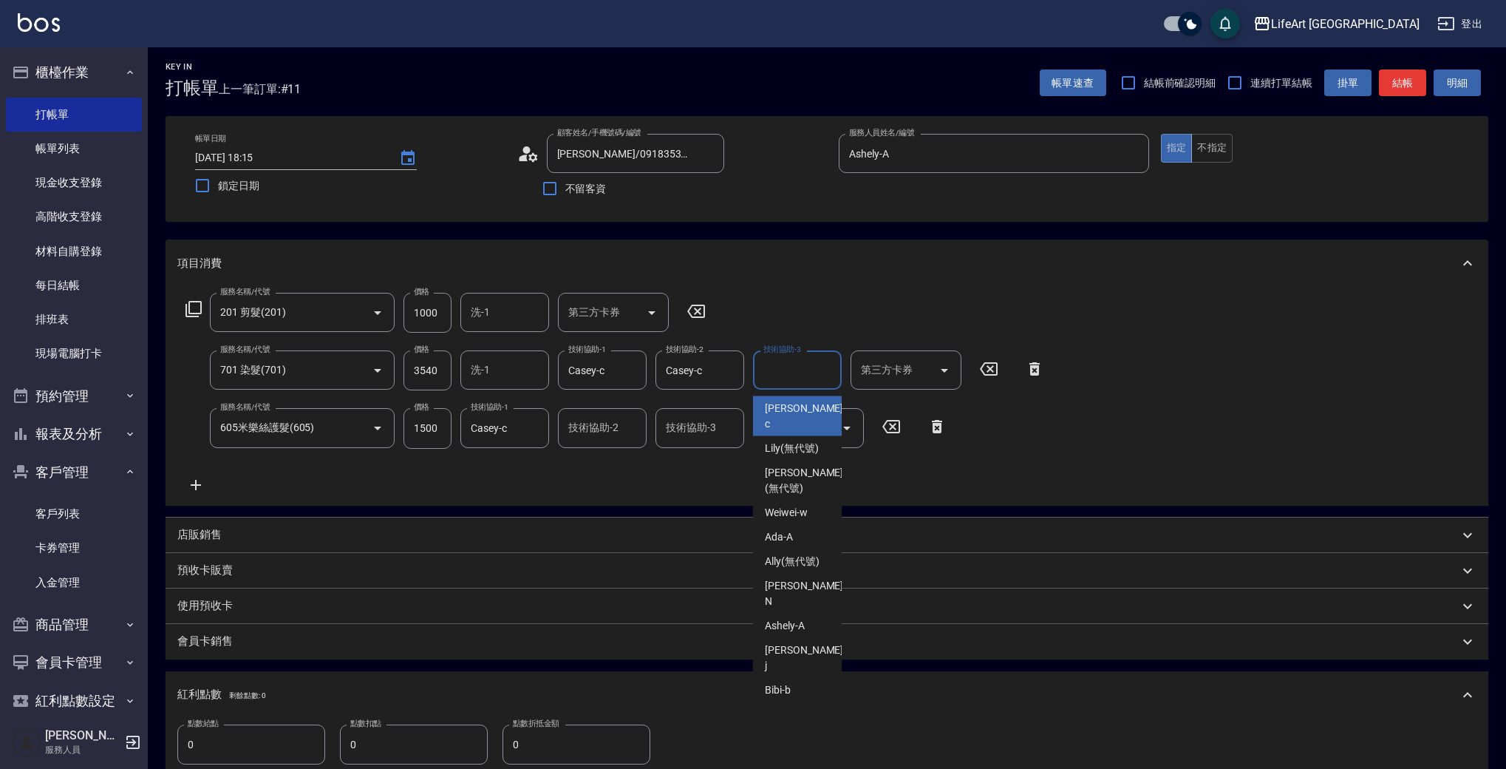
click at [778, 369] on input "技術協助-3" at bounding box center [797, 370] width 75 height 26
click at [791, 403] on span "Casey -c" at bounding box center [805, 416] width 81 height 31
type input "Casey-c"
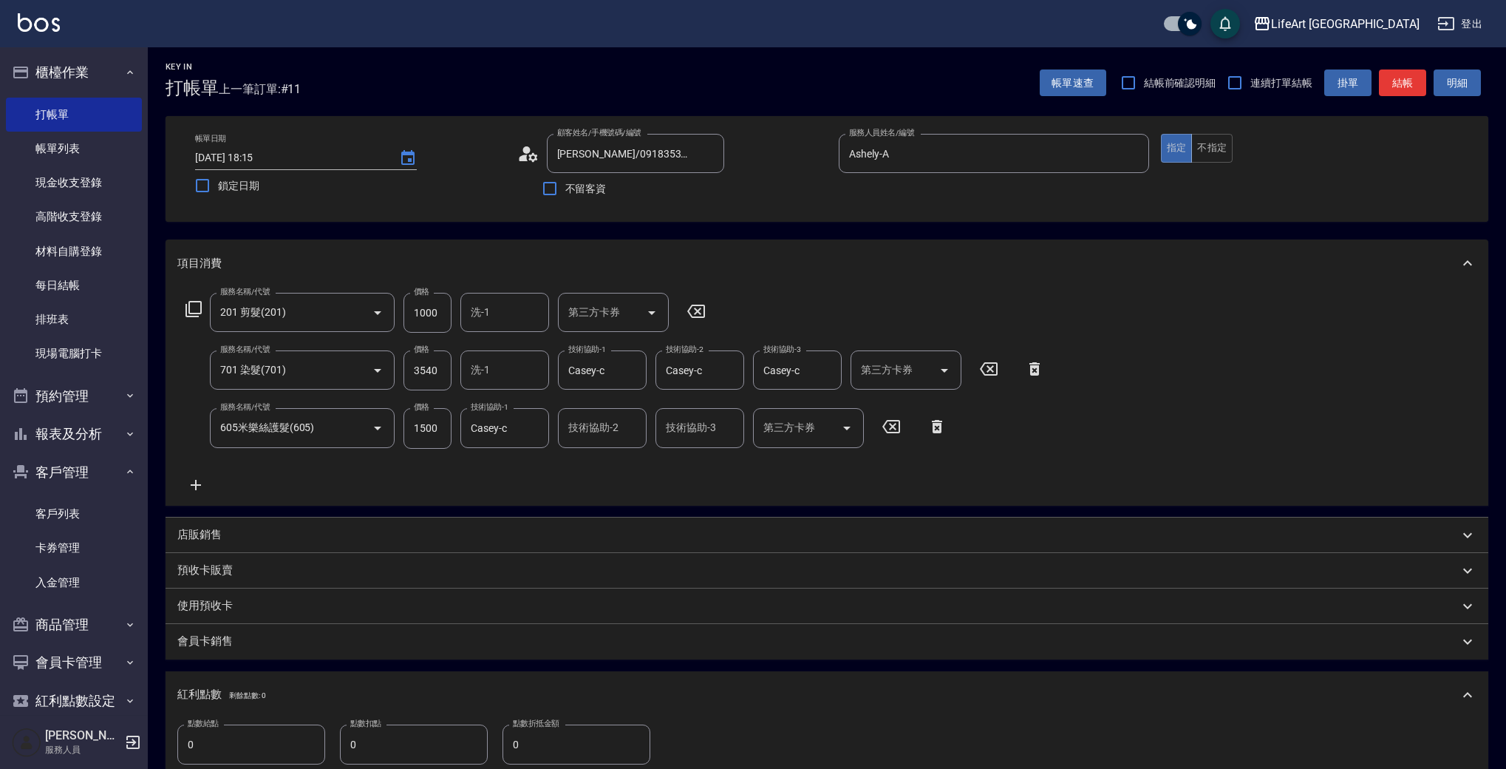
click at [800, 465] on div "服務名稱/代號 201 剪髮(201) 服務名稱/代號 價格 1000 價格 洗-1 洗-1 第三方卡券 第三方卡券 服務名稱/代號 701 染髮(701) …" at bounding box center [615, 393] width 876 height 200
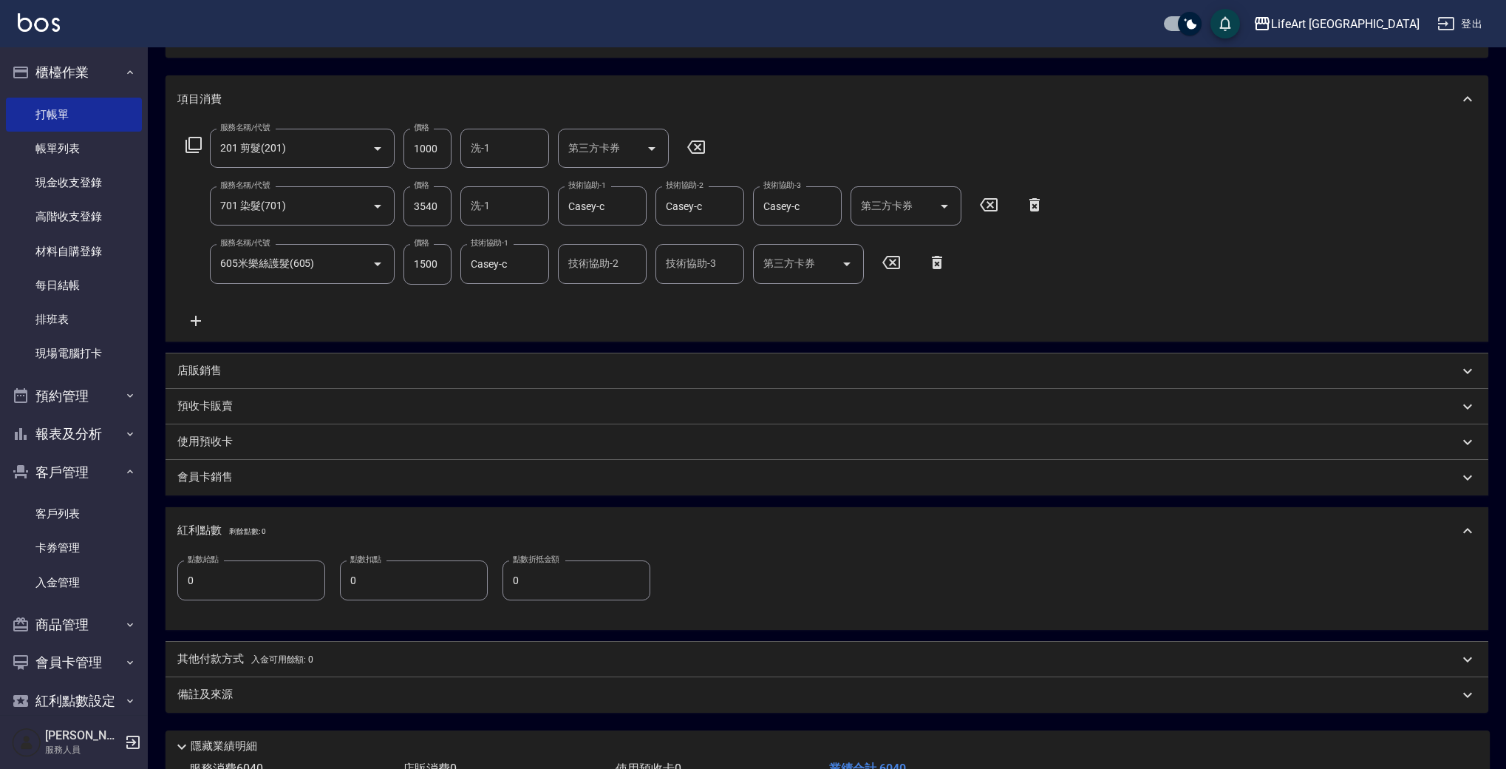
scroll to position [278, 0]
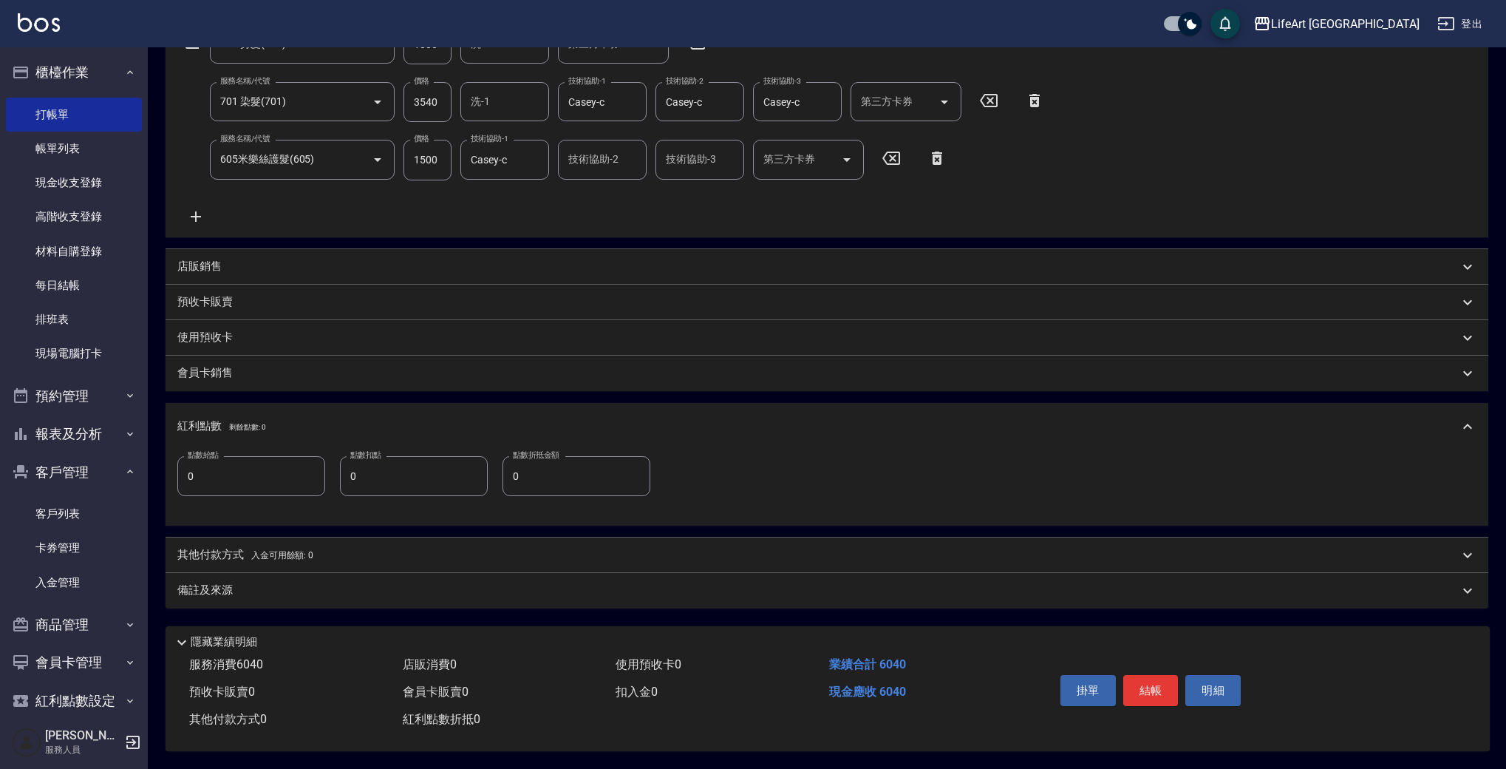
click at [248, 423] on span "剩餘點數: 0" at bounding box center [247, 427] width 37 height 8
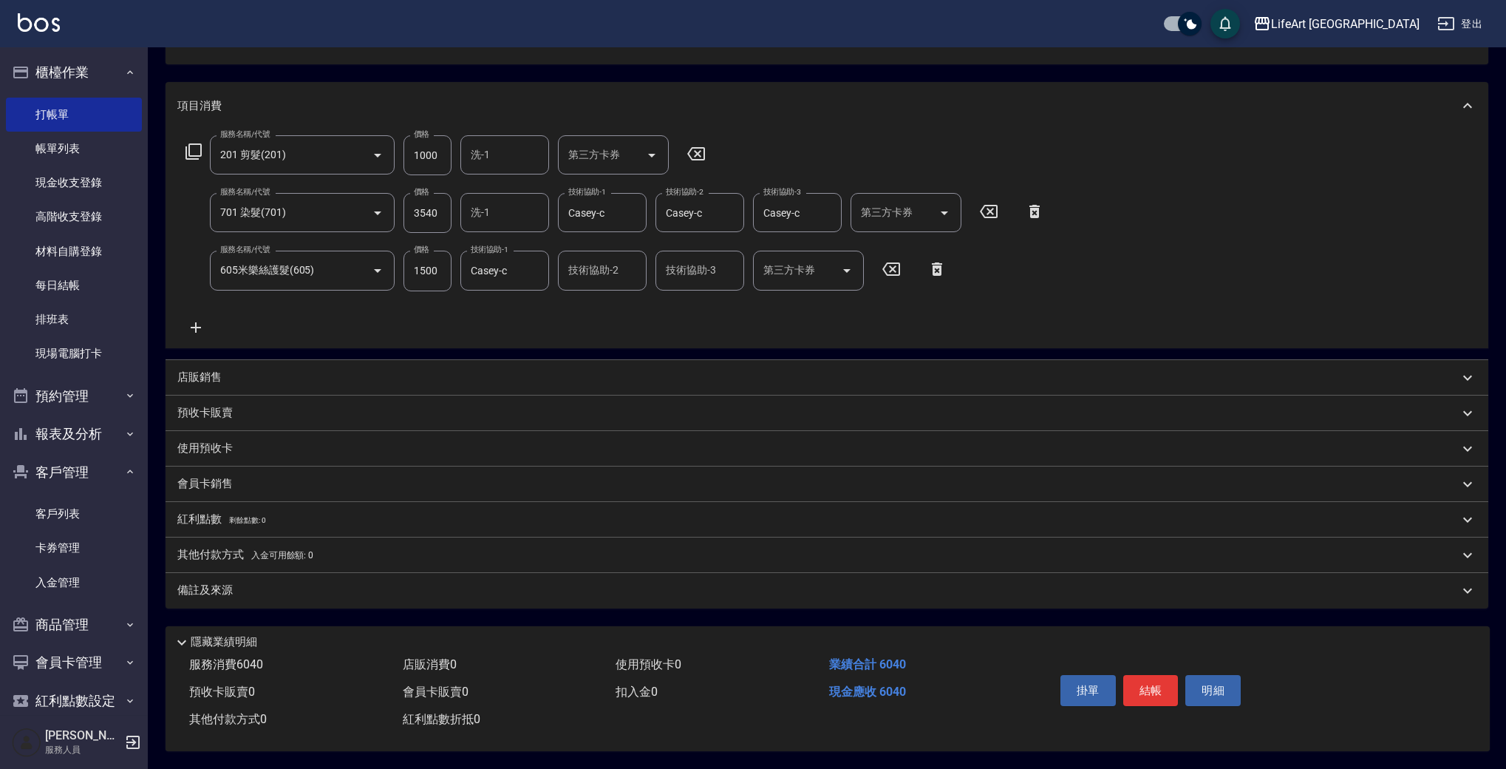
scroll to position [166, 0]
click at [264, 573] on div "備註及來源" at bounding box center [827, 590] width 1323 height 35
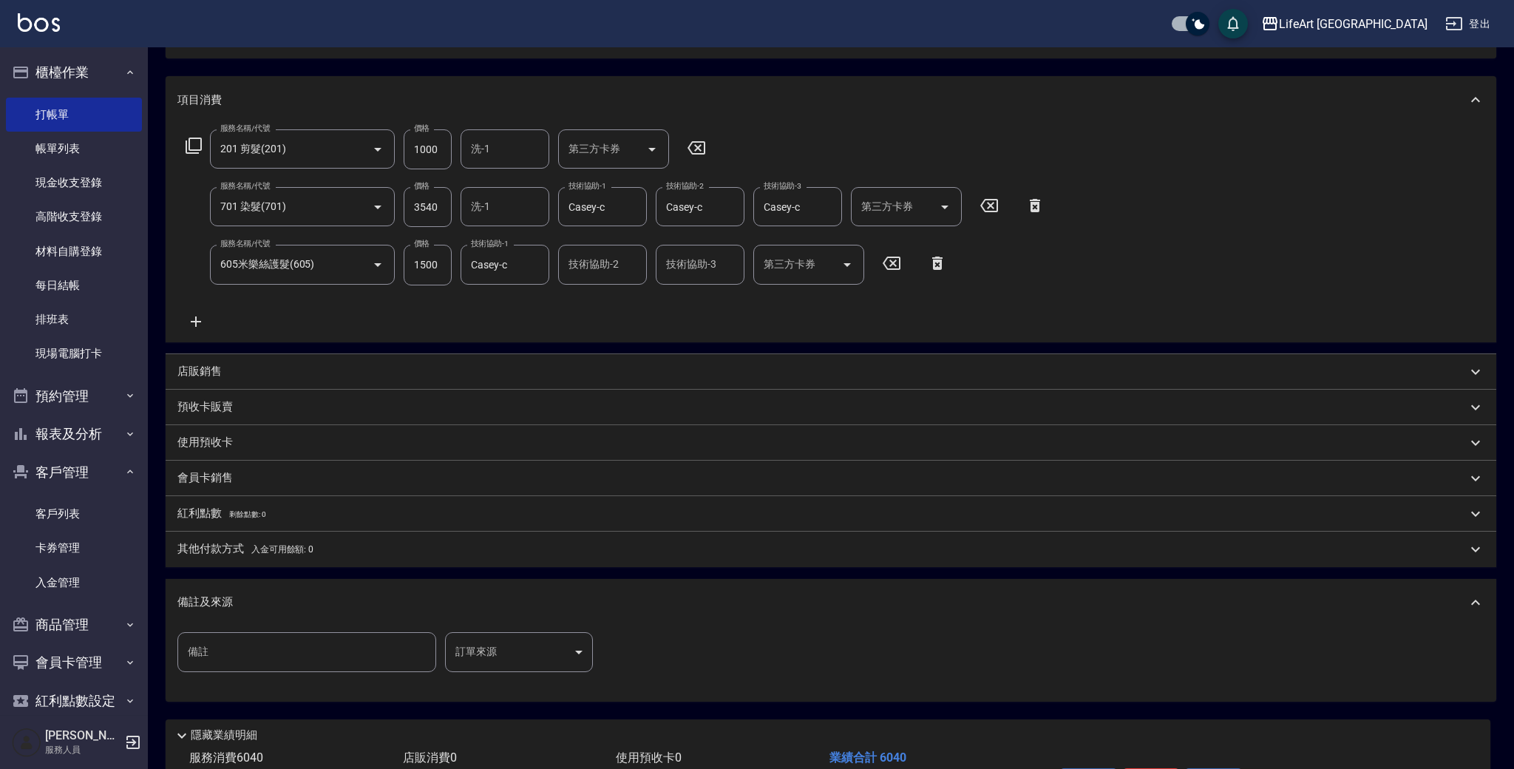
click at [453, 656] on body "LifeArt 蘆洲 登出 櫃檯作業 打帳單 帳單列表 現金收支登錄 高階收支登錄 材料自購登錄 每日結帳 排班表 現場電腦打卡 預約管理 預約管理 單日預約…" at bounding box center [757, 348] width 1514 height 1028
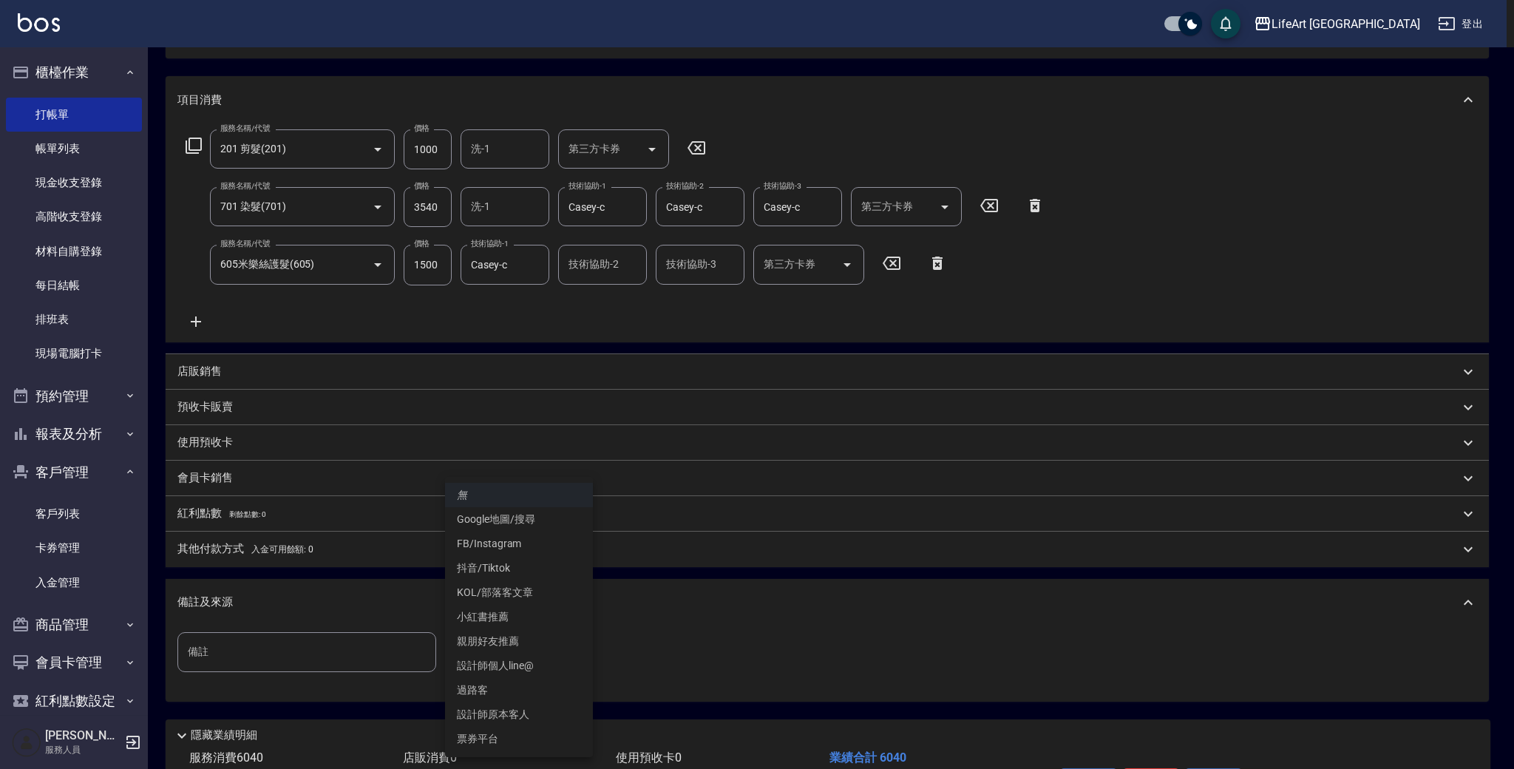
click at [535, 662] on li "設計師個人line@" at bounding box center [519, 665] width 148 height 24
type input "設計師個人line@"
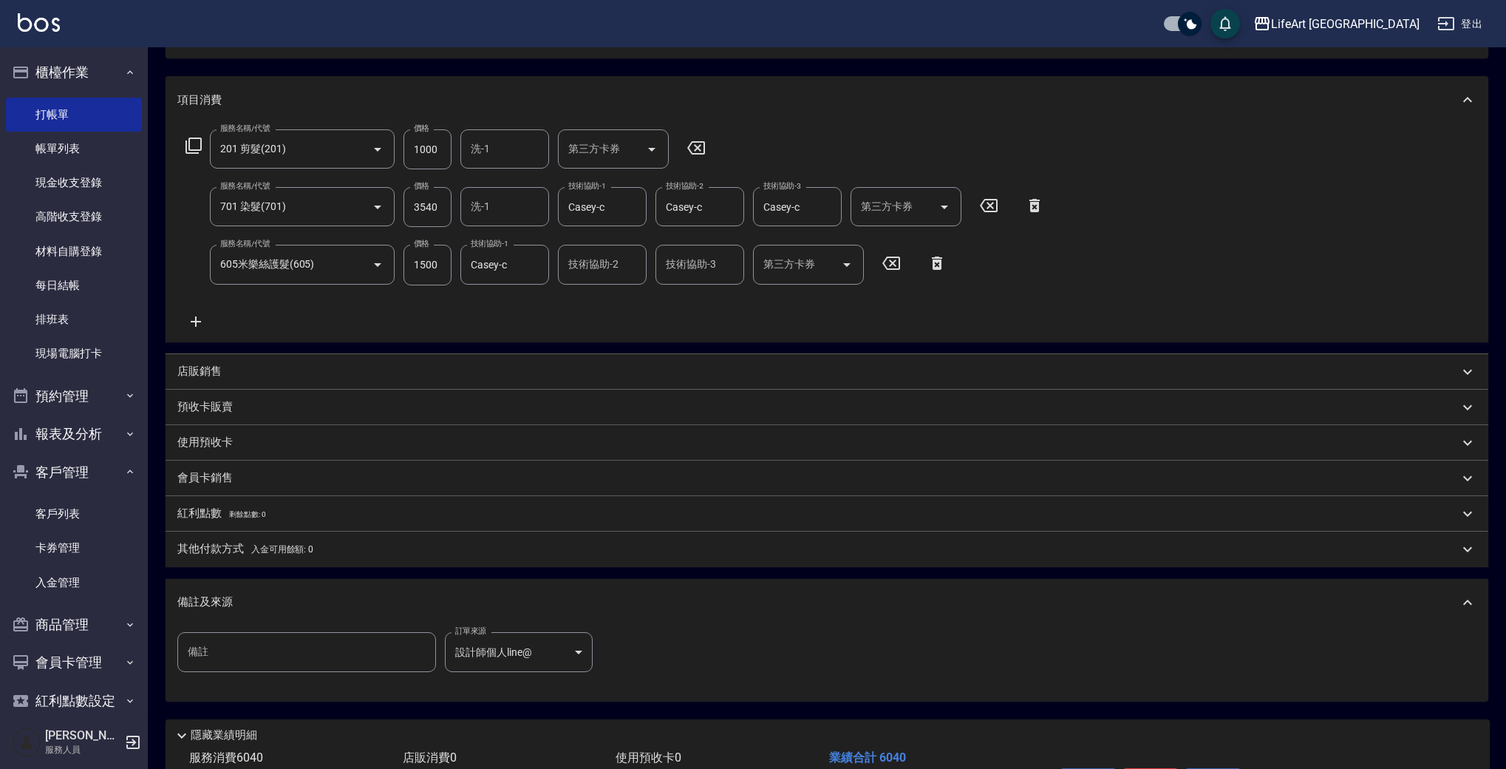
click at [262, 551] on span "入金可用餘額: 0" at bounding box center [282, 549] width 63 height 10
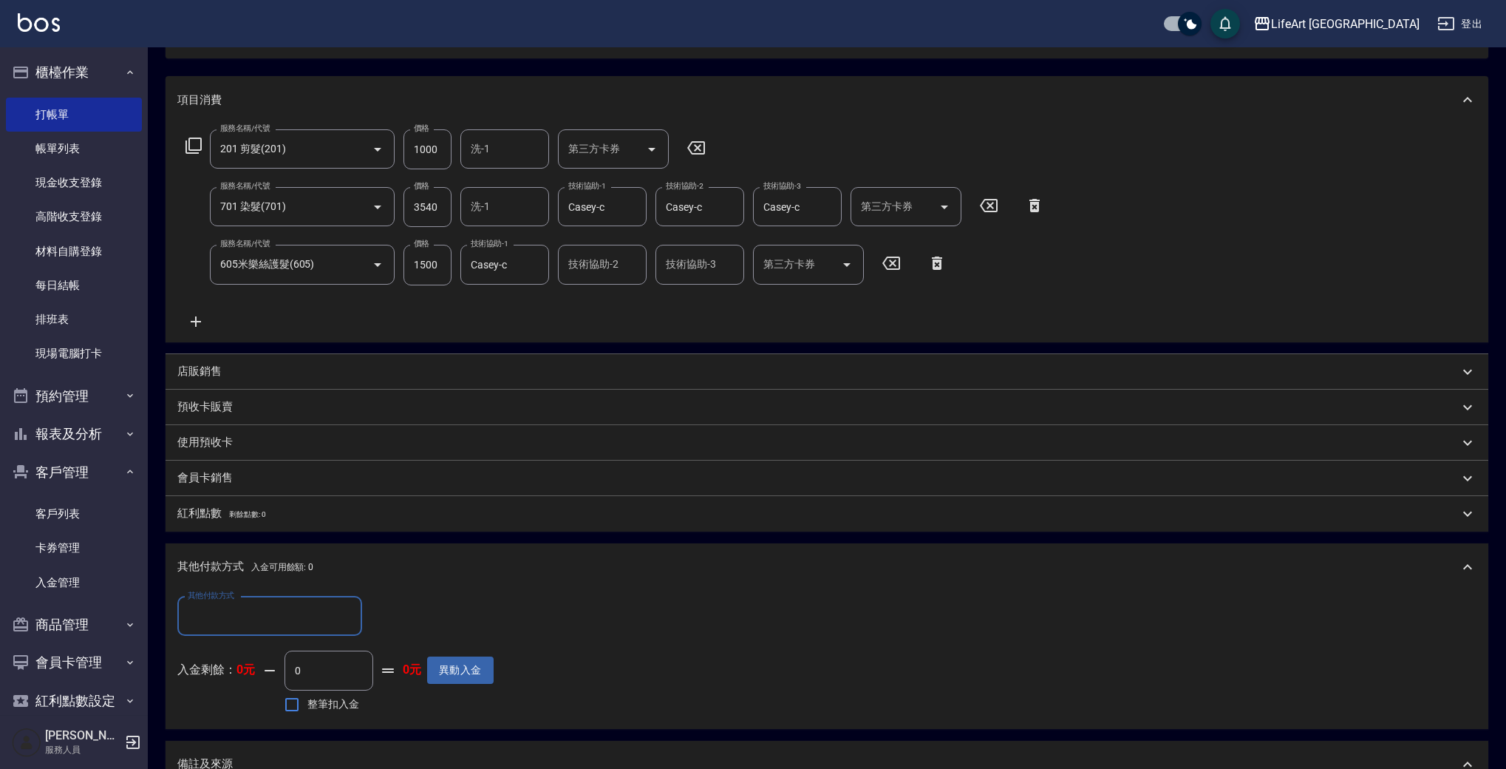
click at [267, 597] on div "其他付款方式" at bounding box center [269, 615] width 185 height 39
click at [257, 726] on span "信用卡" at bounding box center [269, 727] width 185 height 24
type input "信用卡"
click at [410, 623] on input "0" at bounding box center [426, 616] width 111 height 40
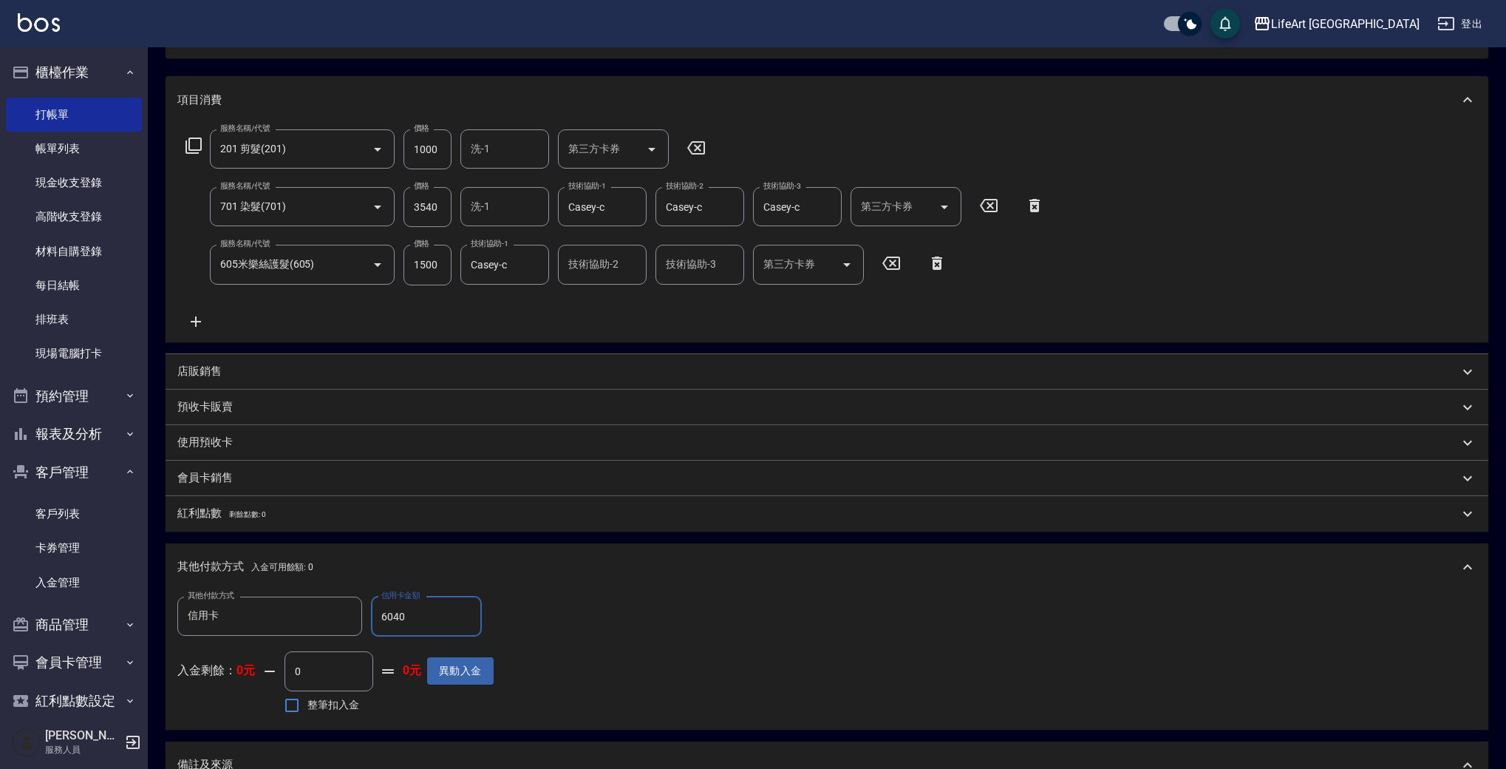
scroll to position [429, 0]
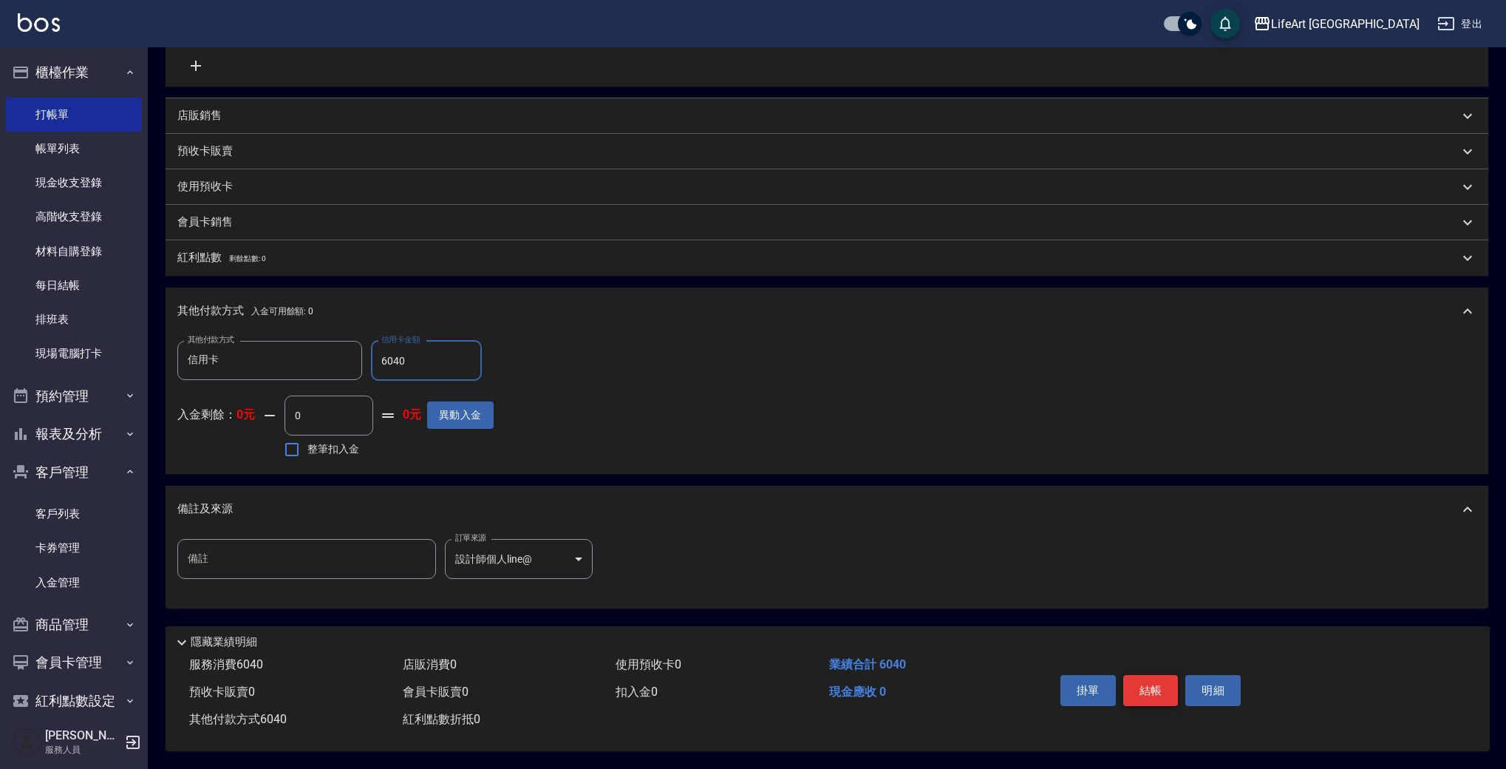
type input "6040"
click at [1138, 693] on button "結帳" at bounding box center [1150, 690] width 55 height 31
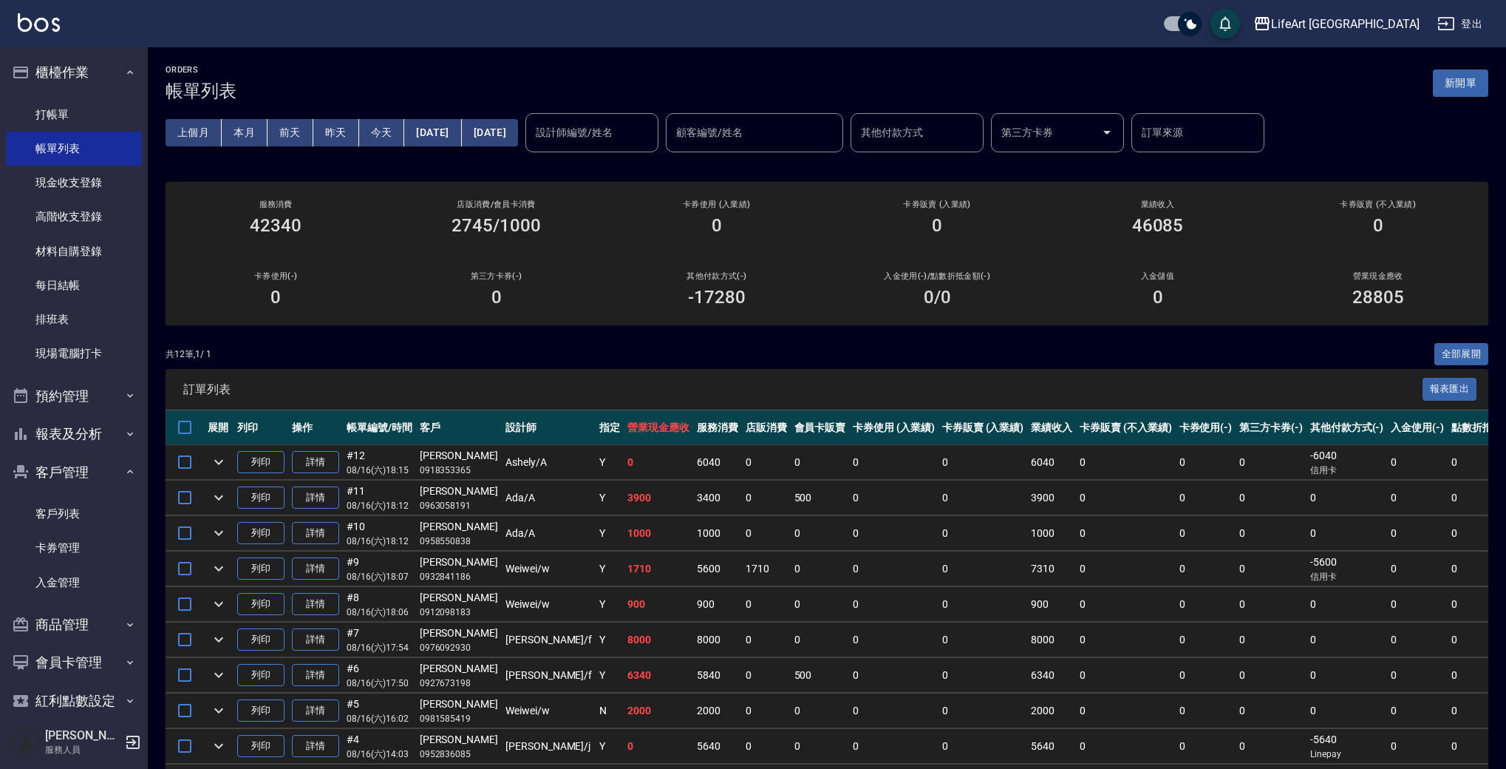
click at [1466, 79] on button "新開單" at bounding box center [1460, 82] width 55 height 27
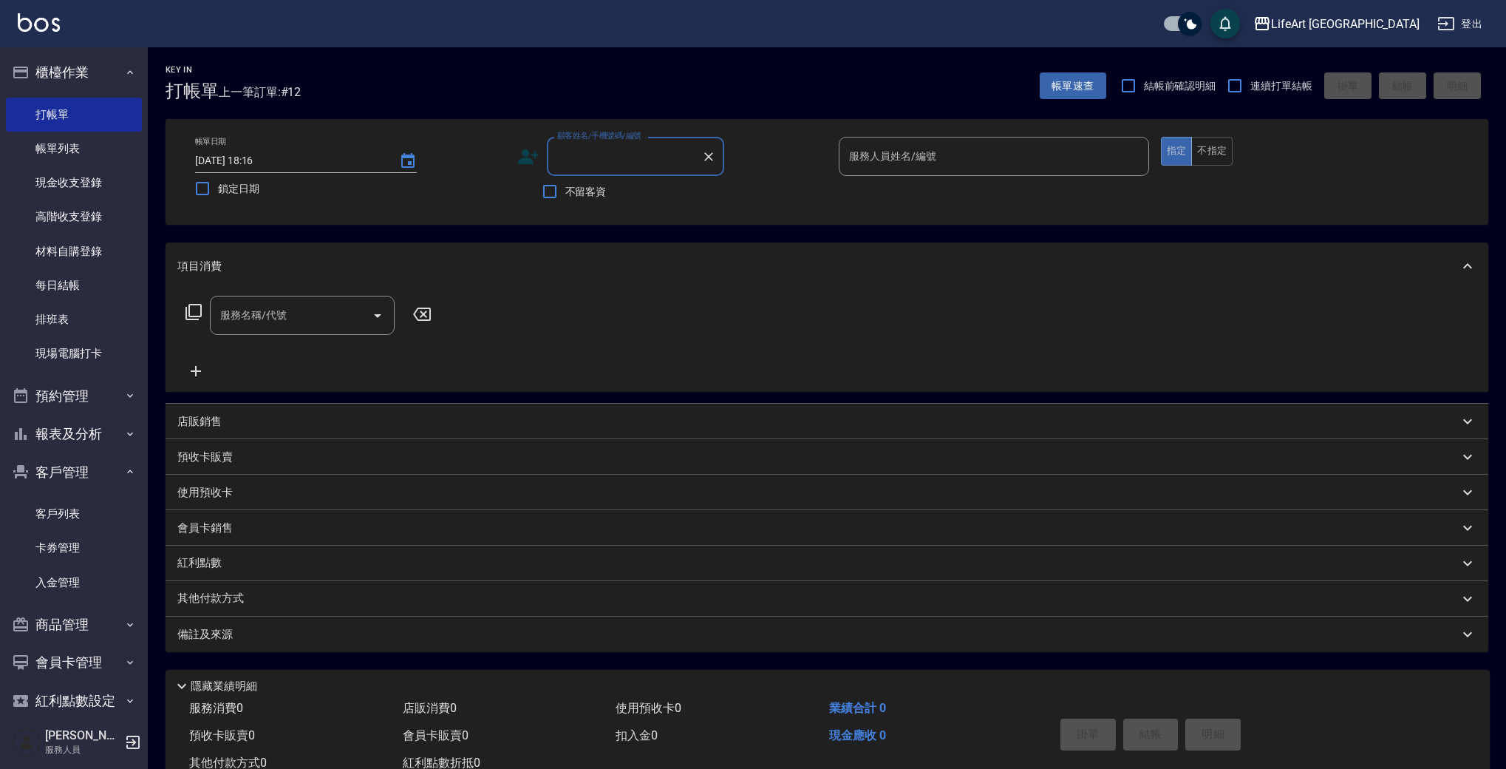
click at [634, 164] on input "顧客姓名/手機號碼/編號" at bounding box center [625, 156] width 142 height 26
click at [647, 195] on li "[PERSON_NAME]/0970111376/null" at bounding box center [635, 194] width 177 height 24
type input "[PERSON_NAME]/0970111376/null"
type input "Ashely-A"
click at [518, 154] on icon at bounding box center [528, 157] width 22 height 22
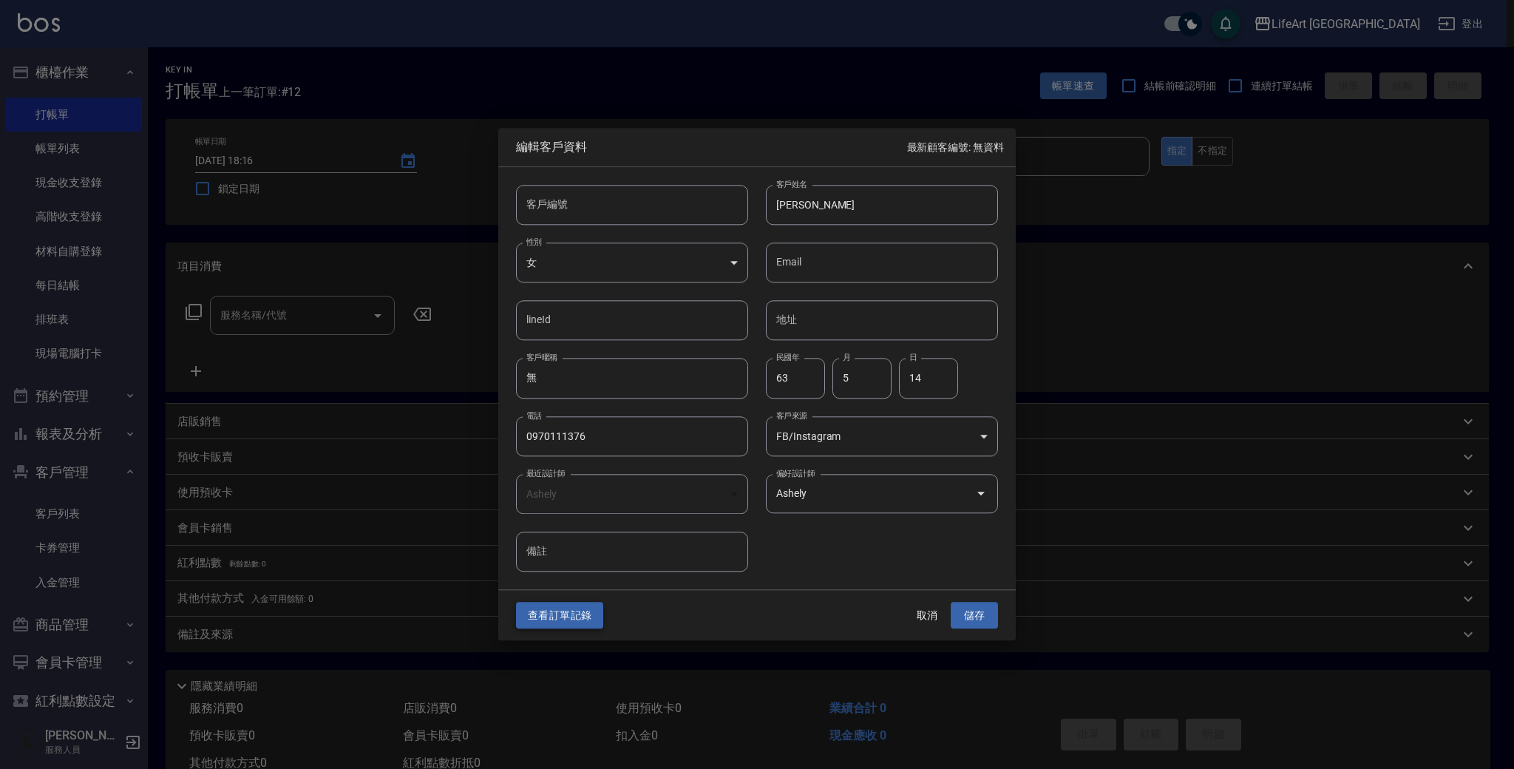
click at [582, 614] on button "查看訂單記錄" at bounding box center [559, 615] width 87 height 27
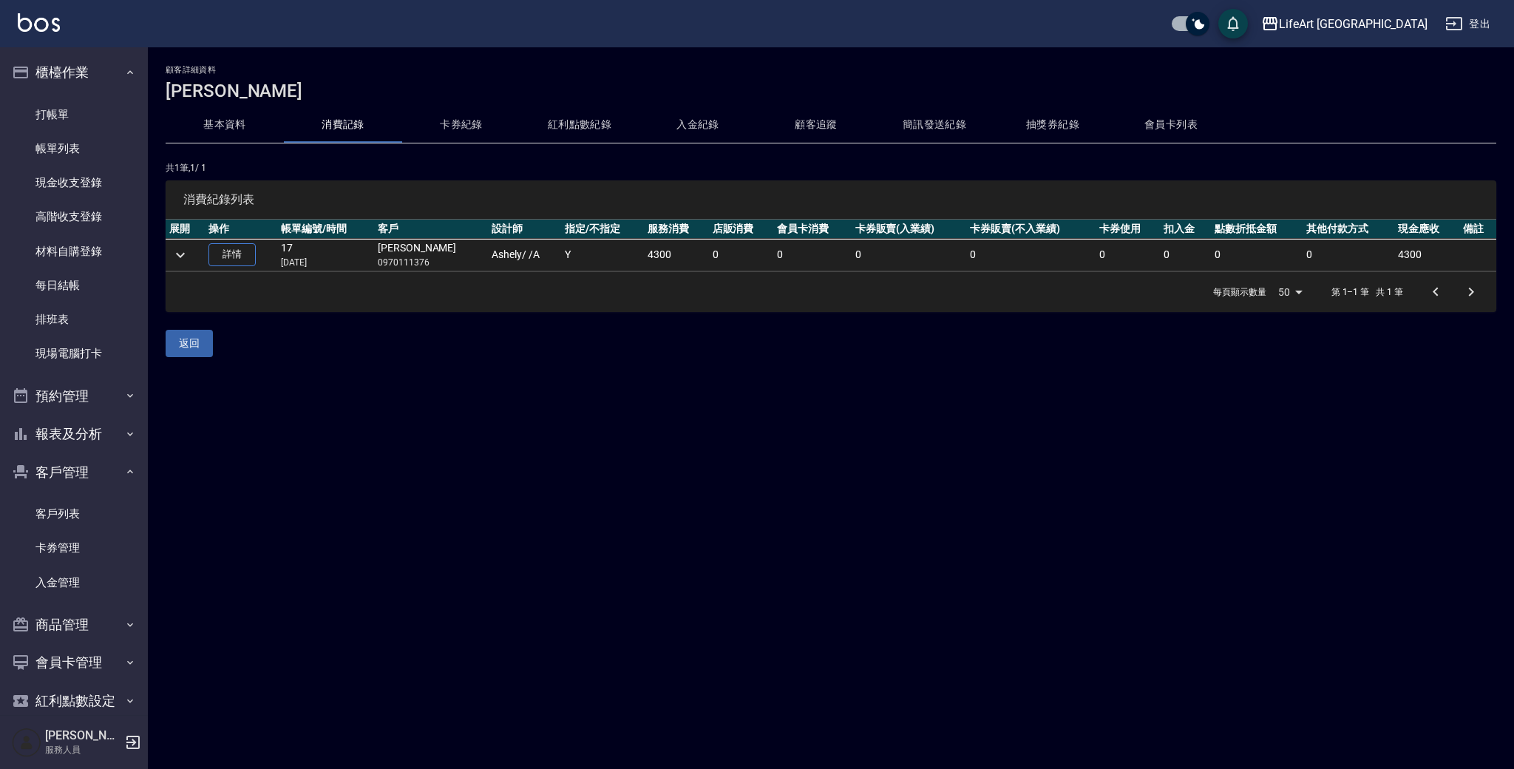
click at [395, 262] on p "0970111376" at bounding box center [431, 262] width 106 height 13
copy p "0970111376"
click at [89, 115] on link "打帳單" at bounding box center [74, 115] width 136 height 34
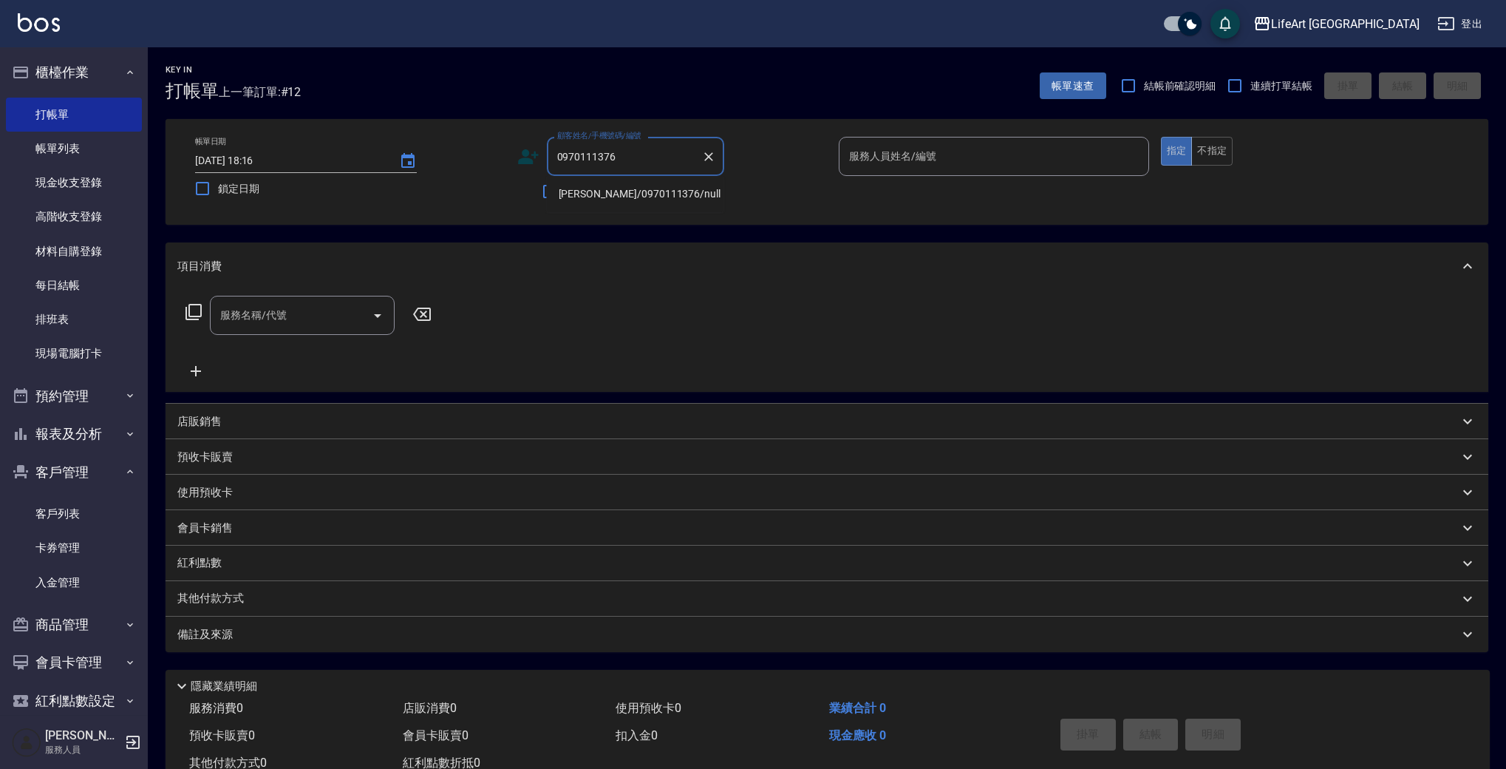
click at [668, 189] on li "[PERSON_NAME]/0970111376/null" at bounding box center [635, 194] width 177 height 24
type input "[PERSON_NAME]/0970111376/null"
type input "Ashely-A"
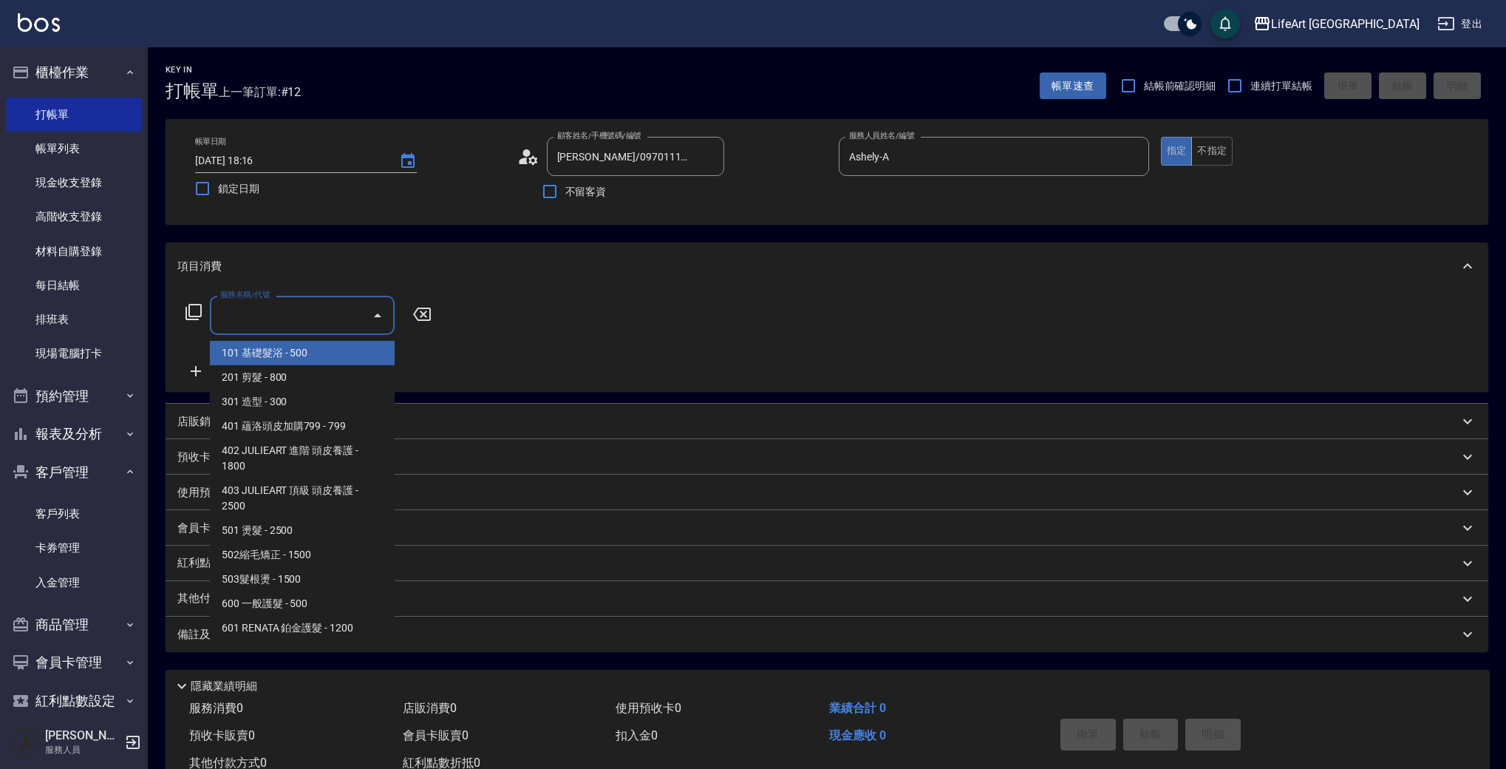
click at [304, 313] on input "服務名稱/代號" at bounding box center [291, 315] width 149 height 26
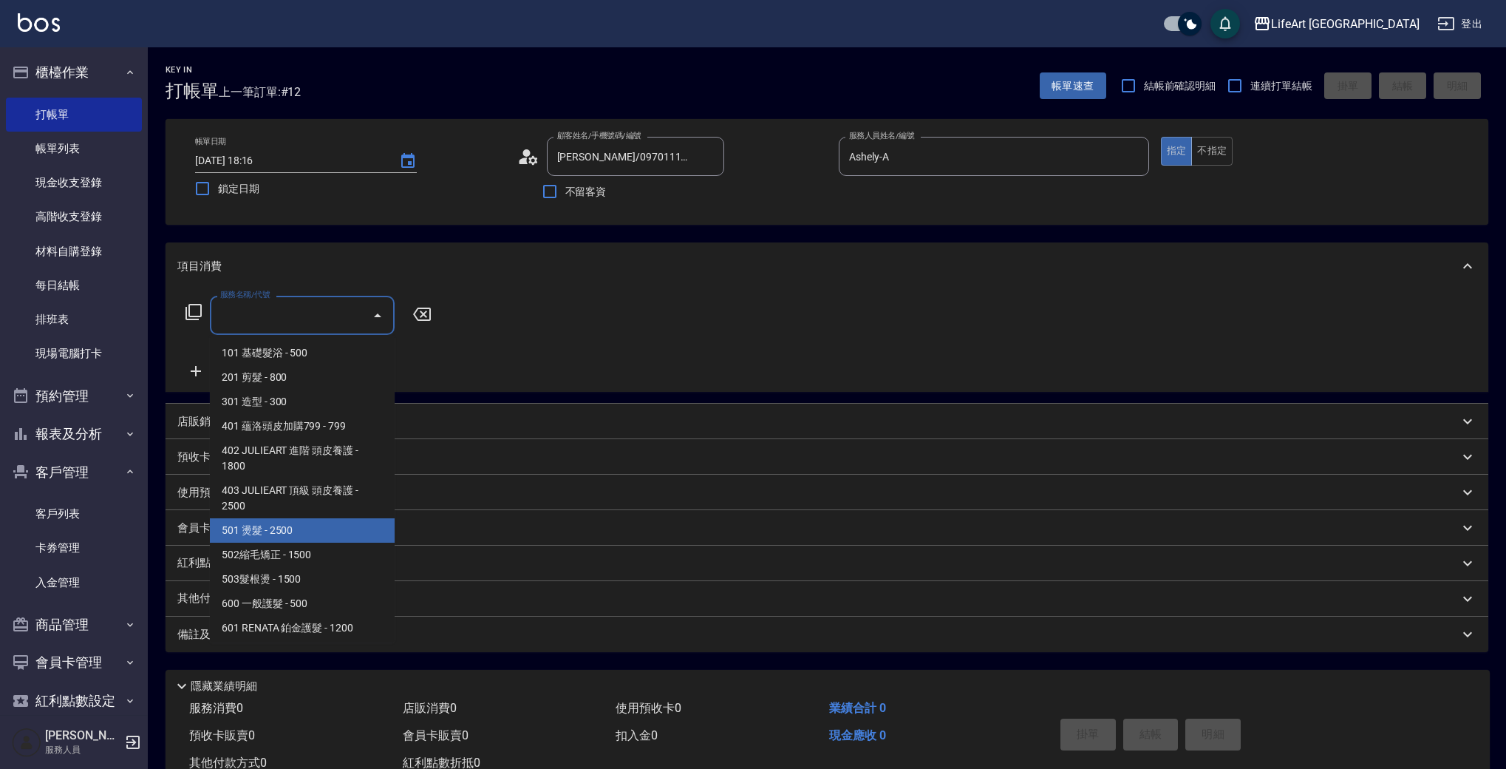
click at [275, 523] on span "501 燙髮 - 2500" at bounding box center [302, 530] width 185 height 24
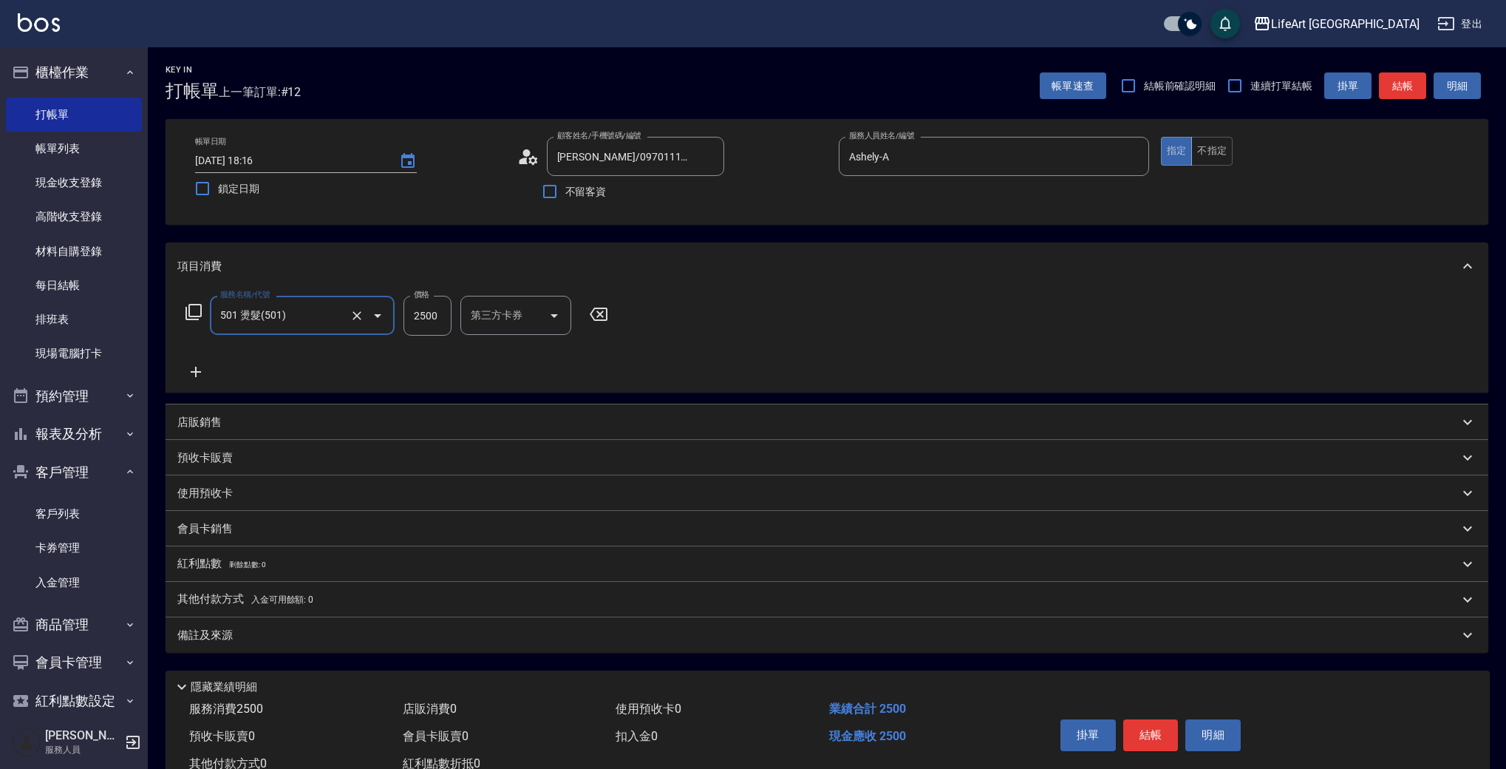
type input "501 燙髮(501)"
click at [199, 373] on icon at bounding box center [196, 372] width 10 height 10
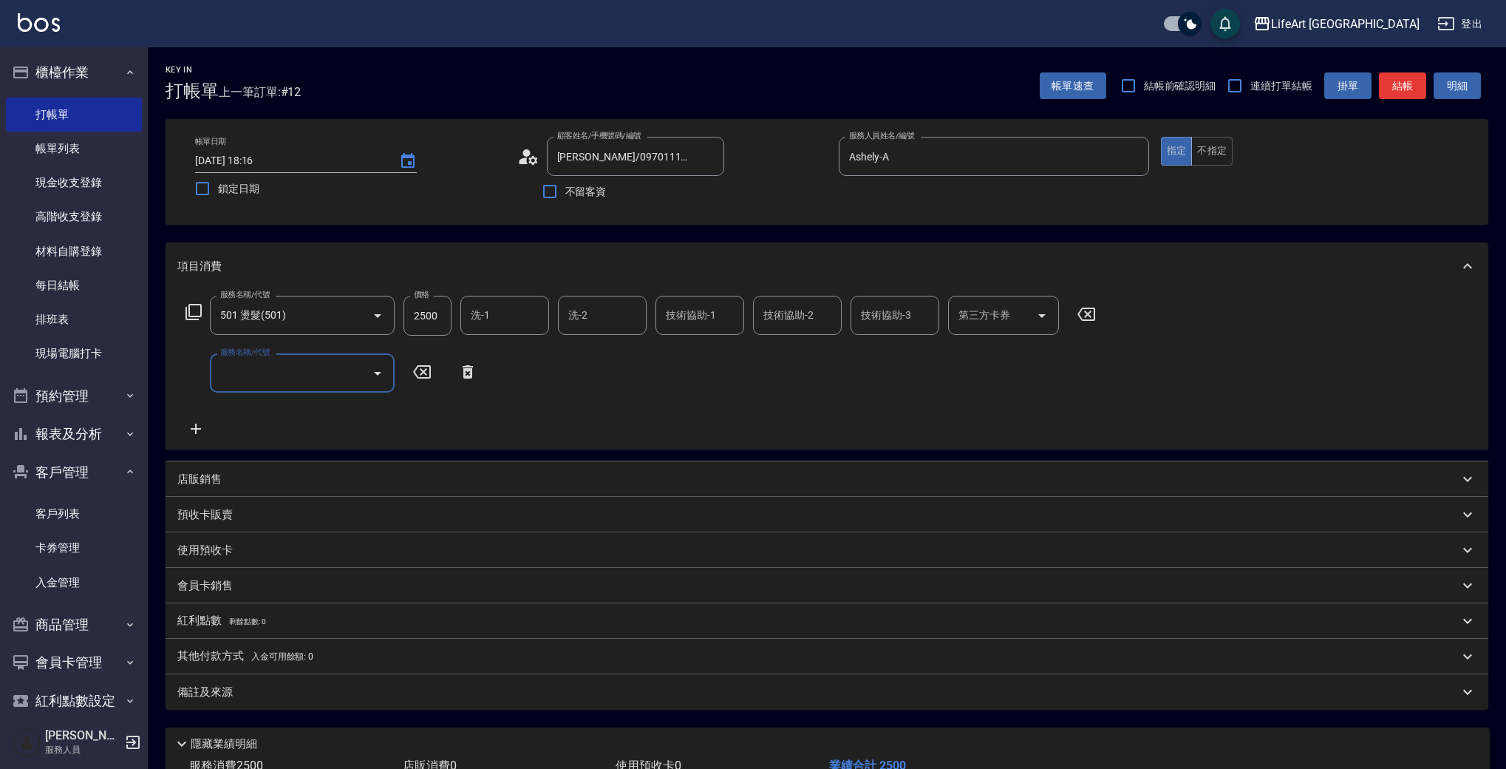
click at [235, 380] on input "服務名稱/代號" at bounding box center [291, 373] width 149 height 26
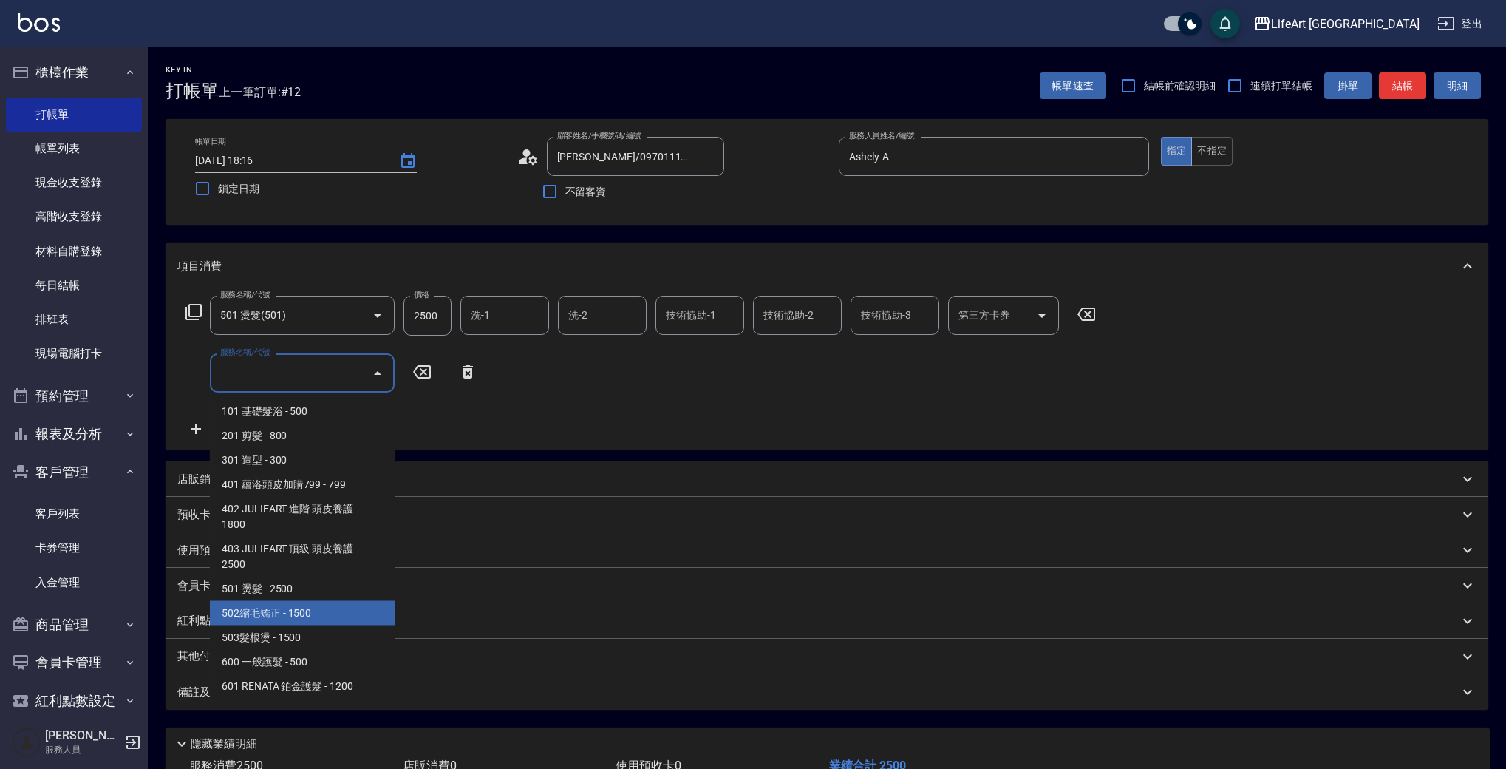
scroll to position [199, 0]
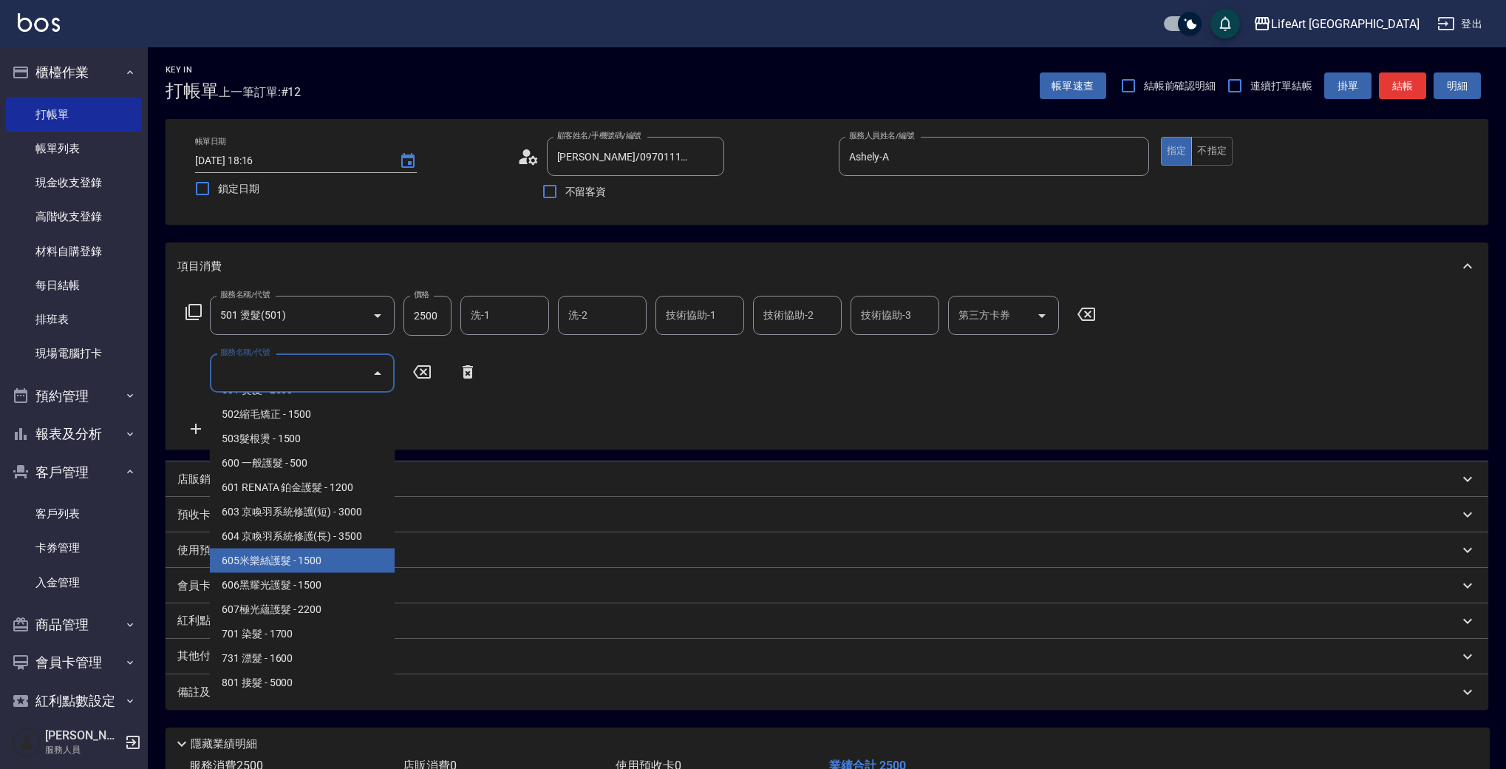
click at [343, 566] on span "605米樂絲護髮 - 1500" at bounding box center [302, 560] width 185 height 24
type input "605米樂絲護髮(605)"
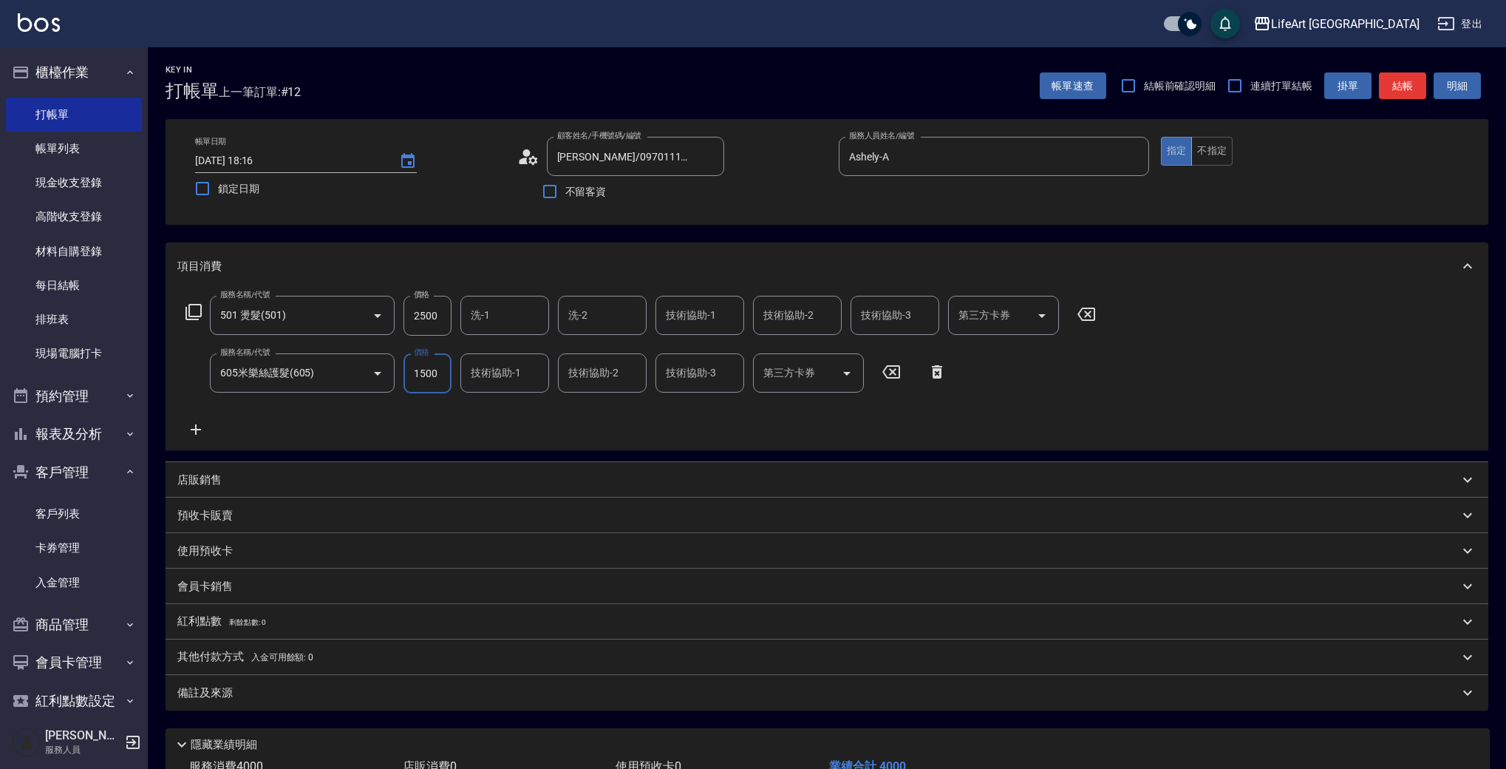
click at [436, 319] on input "2500" at bounding box center [428, 316] width 48 height 40
type input "4900"
click at [255, 581] on div "會員卡銷售" at bounding box center [818, 587] width 1282 height 16
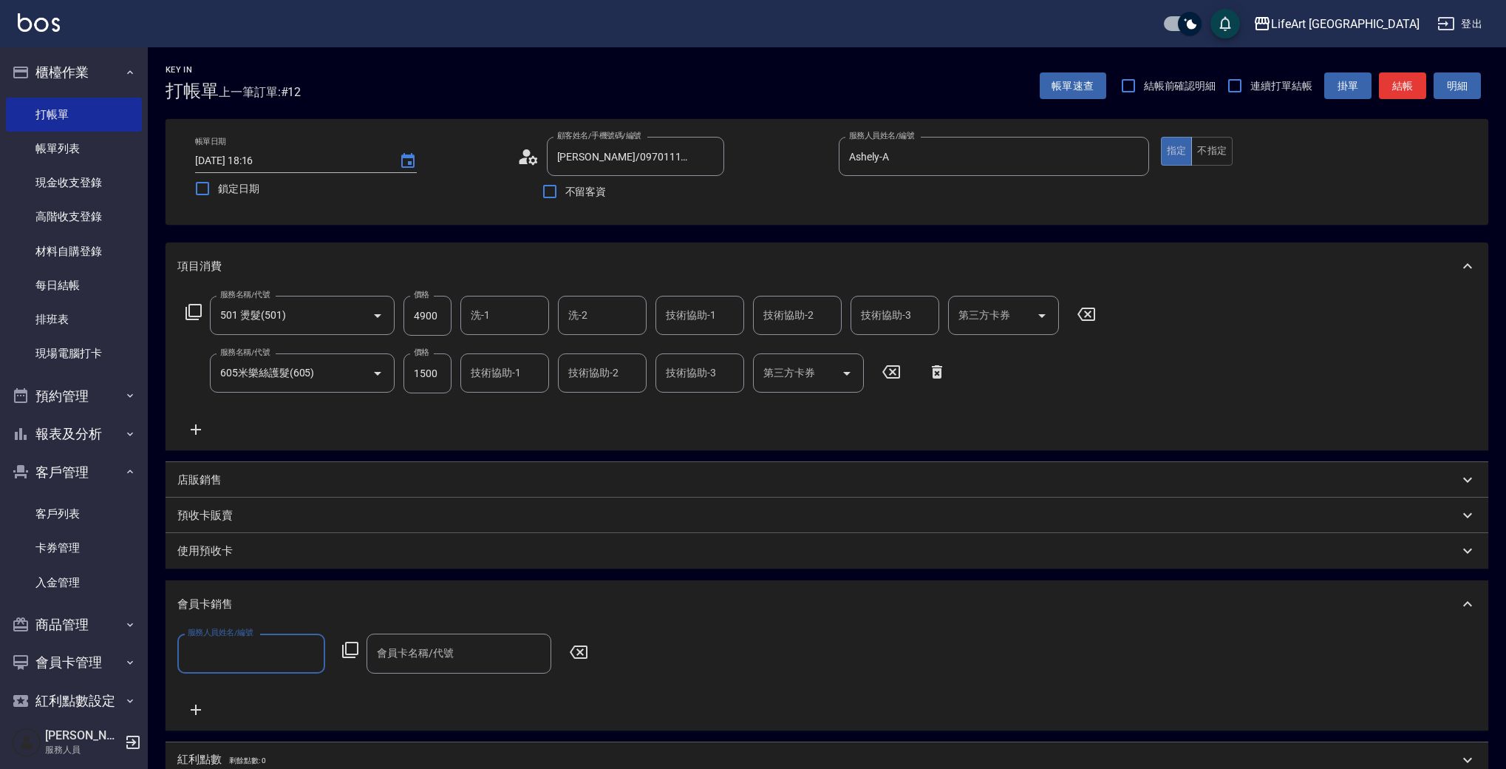
click at [263, 650] on input "服務人員姓名/編號" at bounding box center [251, 653] width 135 height 26
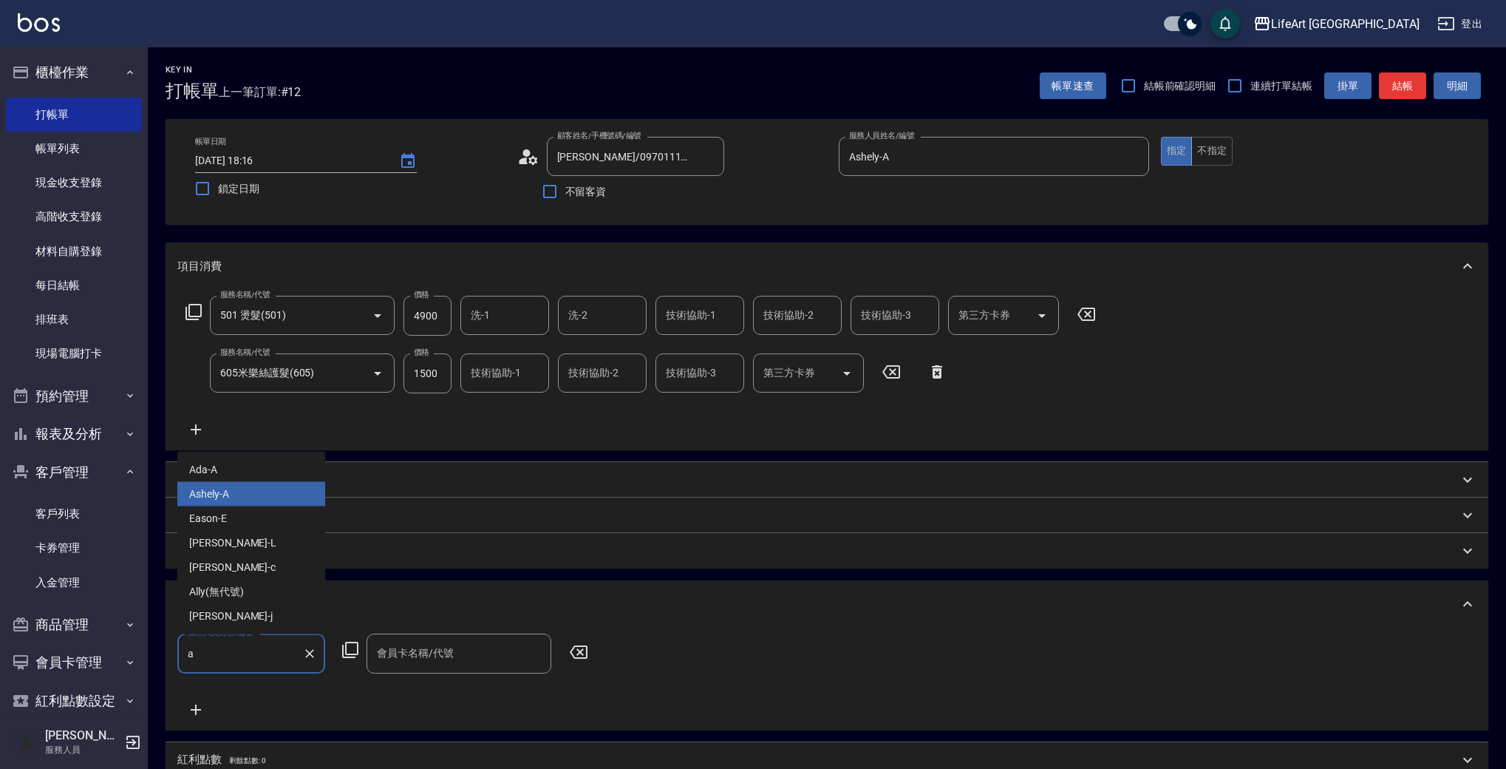
click at [273, 500] on div "Ashely -A" at bounding box center [251, 494] width 148 height 24
type input "Ashely-A"
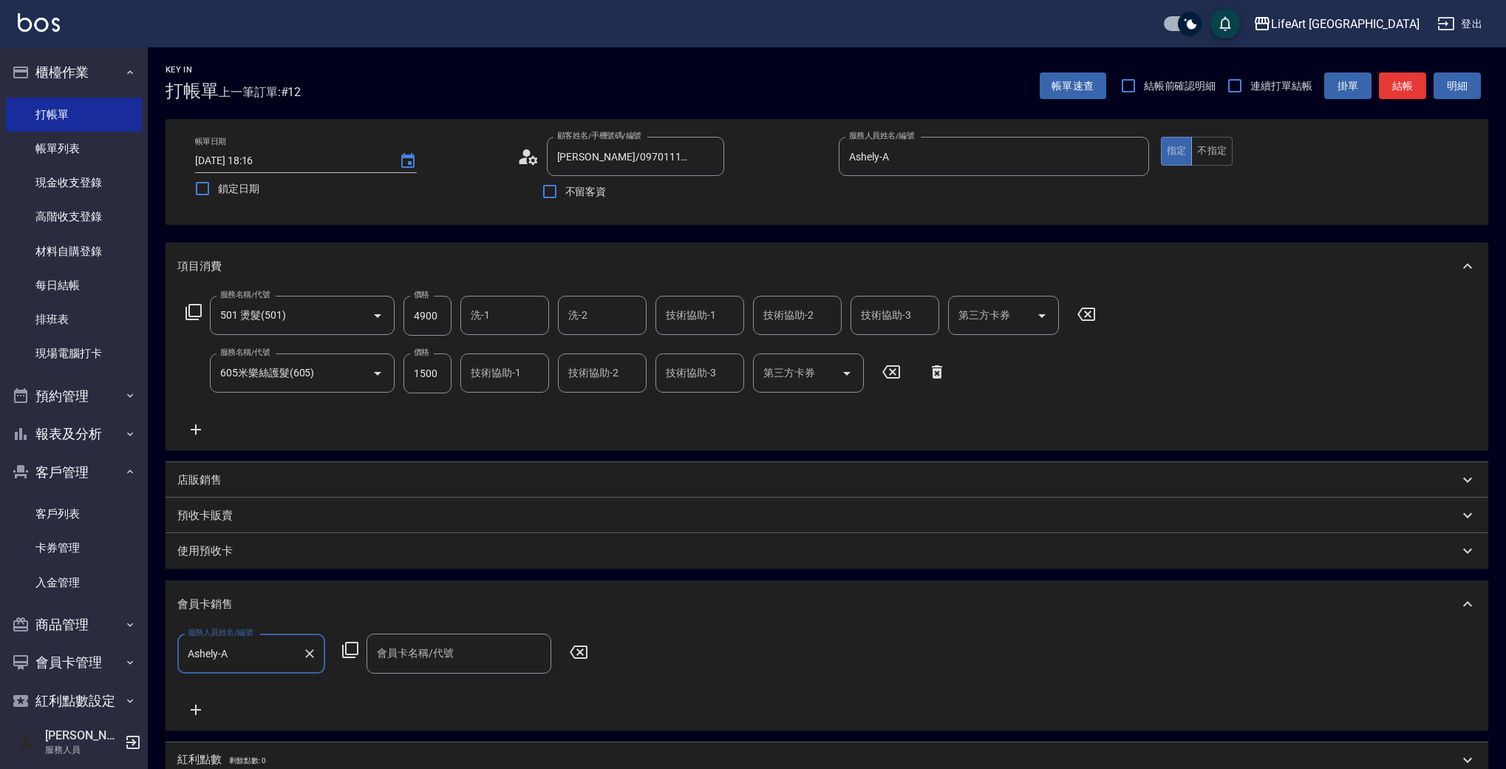
click at [407, 658] on input "會員卡名稱/代號" at bounding box center [458, 653] width 171 height 26
click at [416, 687] on span "會員卡一號 - 01" at bounding box center [459, 691] width 185 height 24
type input "會員卡一號-365天"
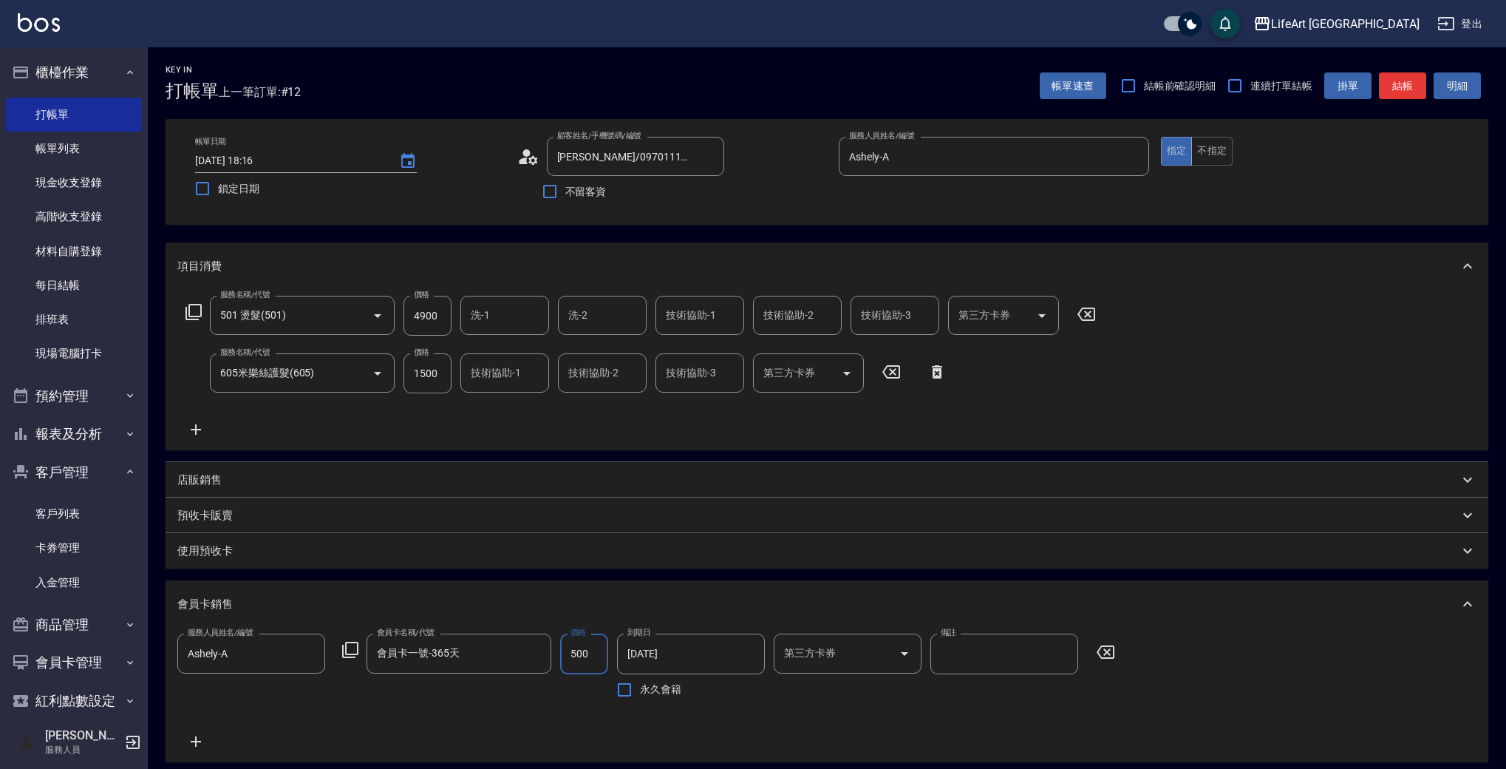
type input "500"
click at [685, 320] on input "技術協助-1" at bounding box center [699, 315] width 75 height 26
click at [684, 350] on span "Lily (無代號)" at bounding box center [694, 353] width 54 height 16
type input "Lily(無代號)"
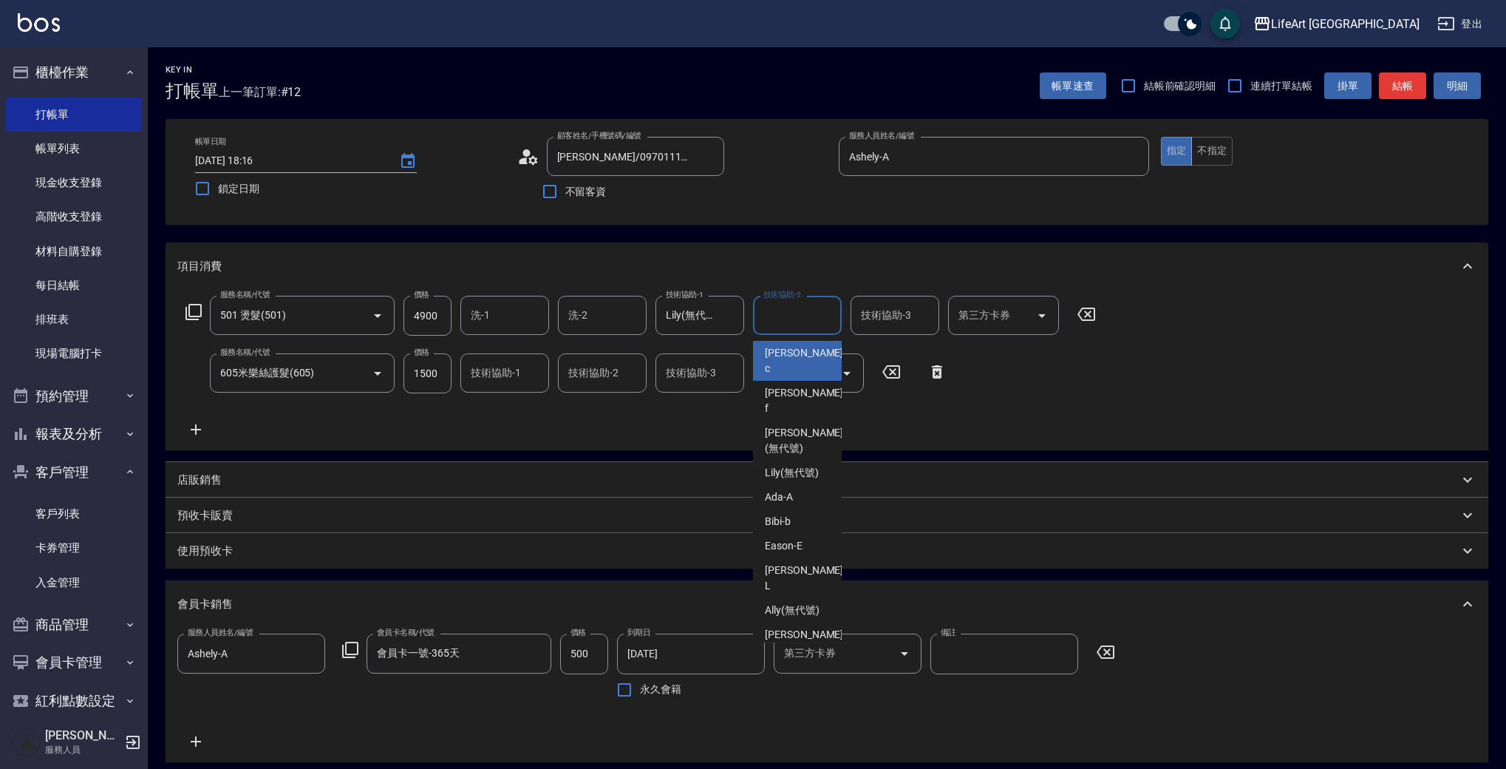
click at [778, 322] on input "技術協助-2" at bounding box center [797, 315] width 75 height 26
click at [783, 346] on span "Lily (無代號)" at bounding box center [792, 353] width 54 height 16
type input "Lily(無代號)"
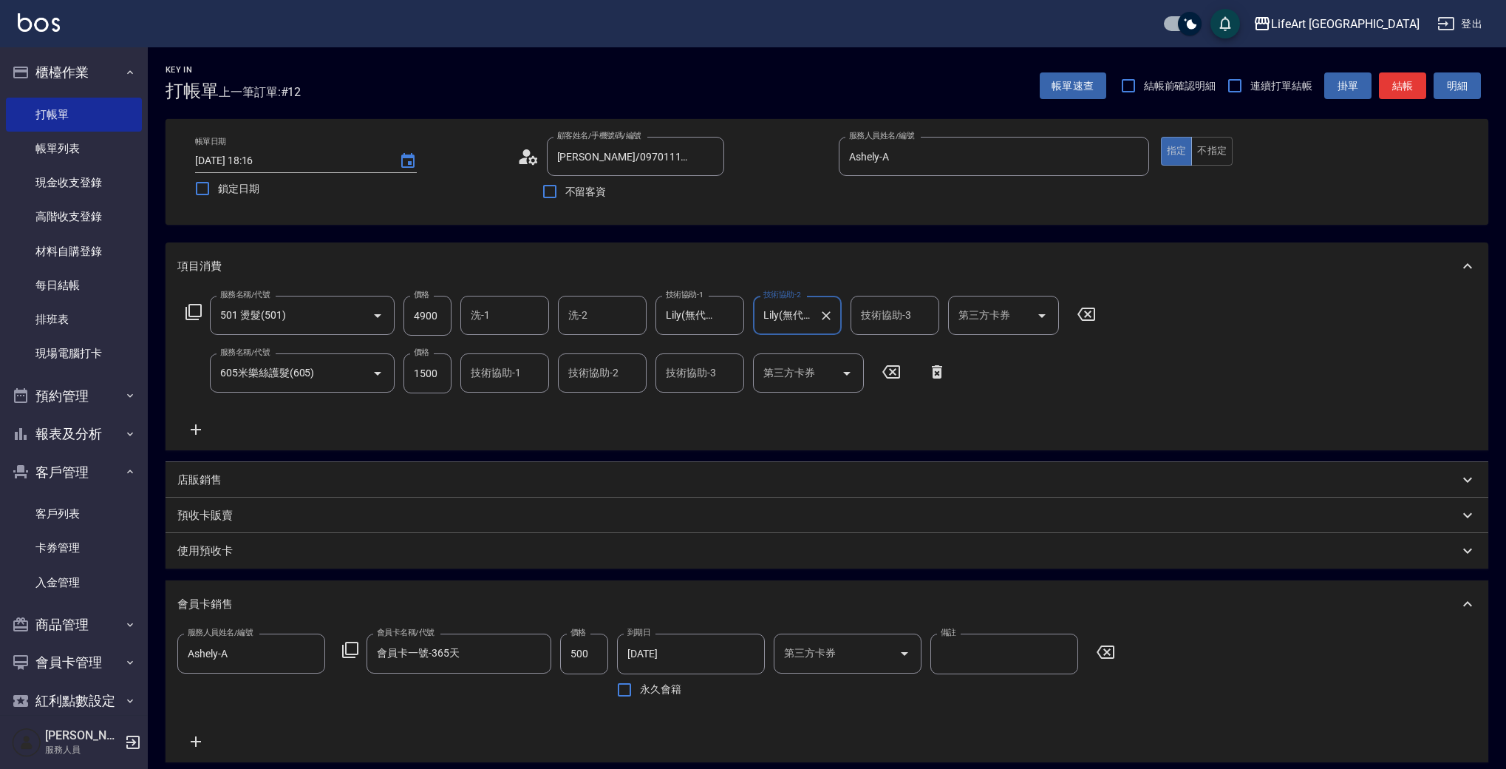
click at [494, 388] on div "技術協助-1" at bounding box center [504, 372] width 89 height 39
click at [514, 416] on span "Lily (無代號)" at bounding box center [499, 412] width 54 height 16
type input "Lily(無代號)"
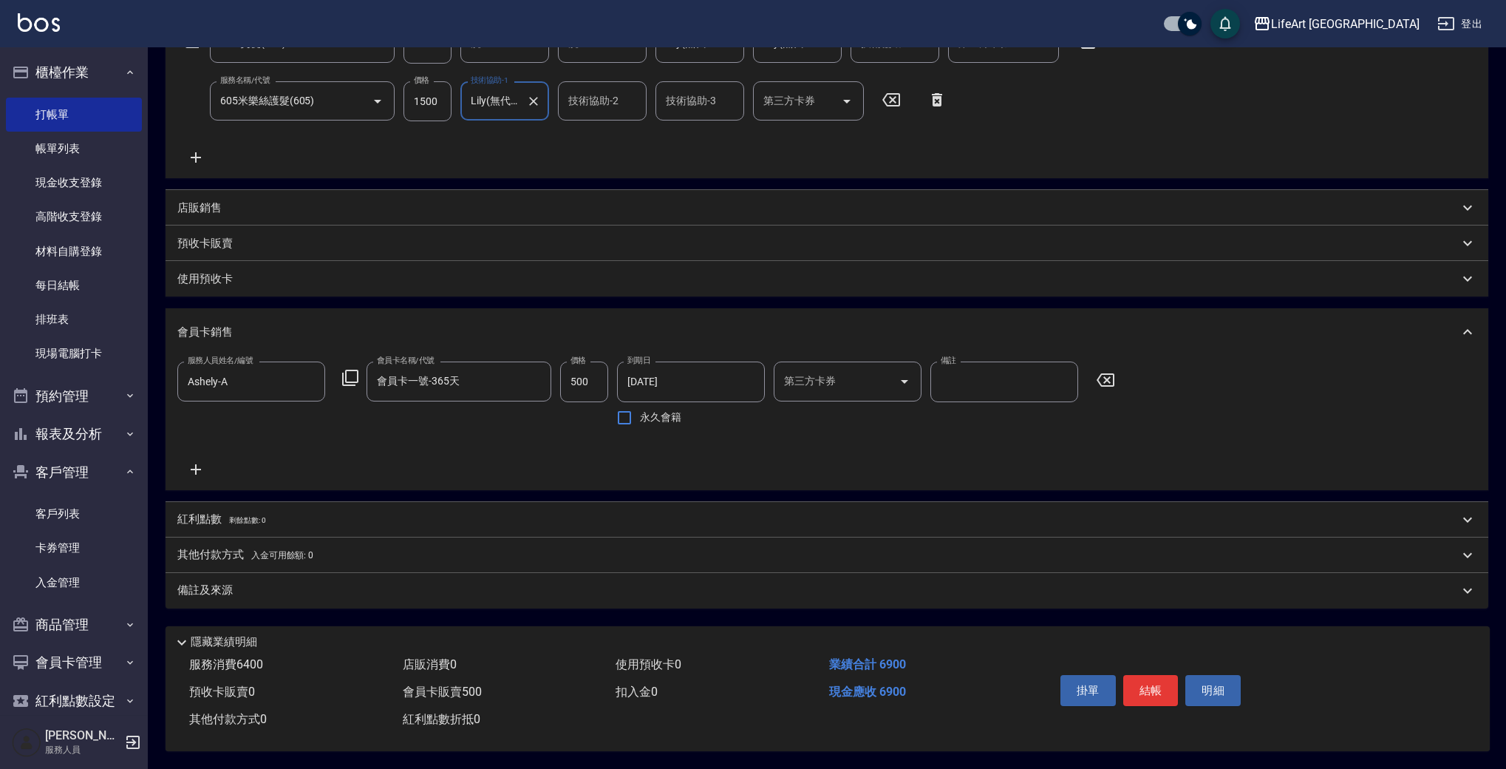
click at [308, 574] on div "備註及來源" at bounding box center [827, 590] width 1323 height 35
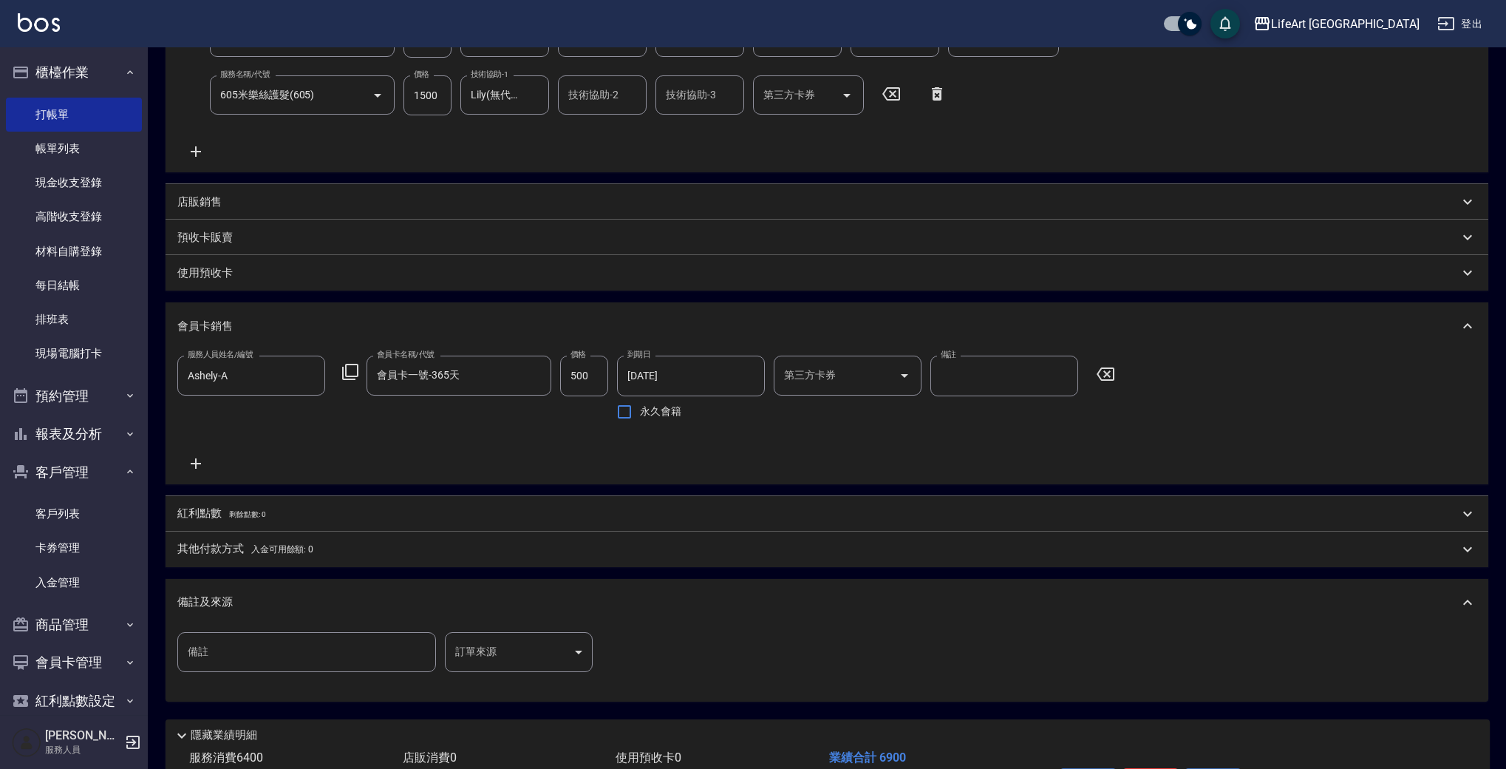
click at [515, 655] on body "LifeArt 蘆洲 登出 櫃檯作業 打帳單 帳單列表 現金收支登錄 高階收支登錄 材料自購登錄 每日結帳 排班表 現場電腦打卡 預約管理 預約管理 單日預約…" at bounding box center [753, 292] width 1506 height 1140
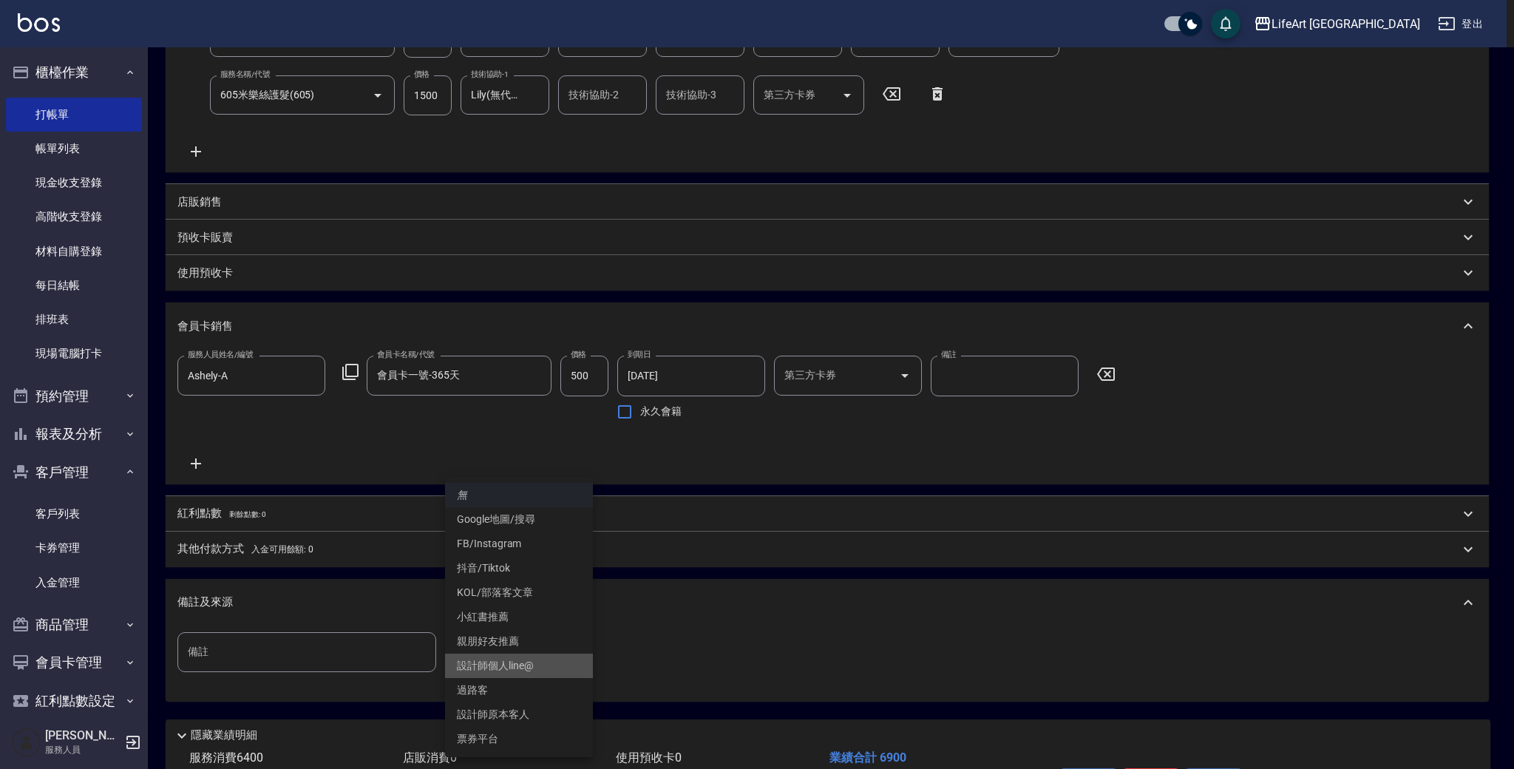
click at [537, 661] on li "設計師個人line@" at bounding box center [519, 665] width 148 height 24
type input "設計師個人line@"
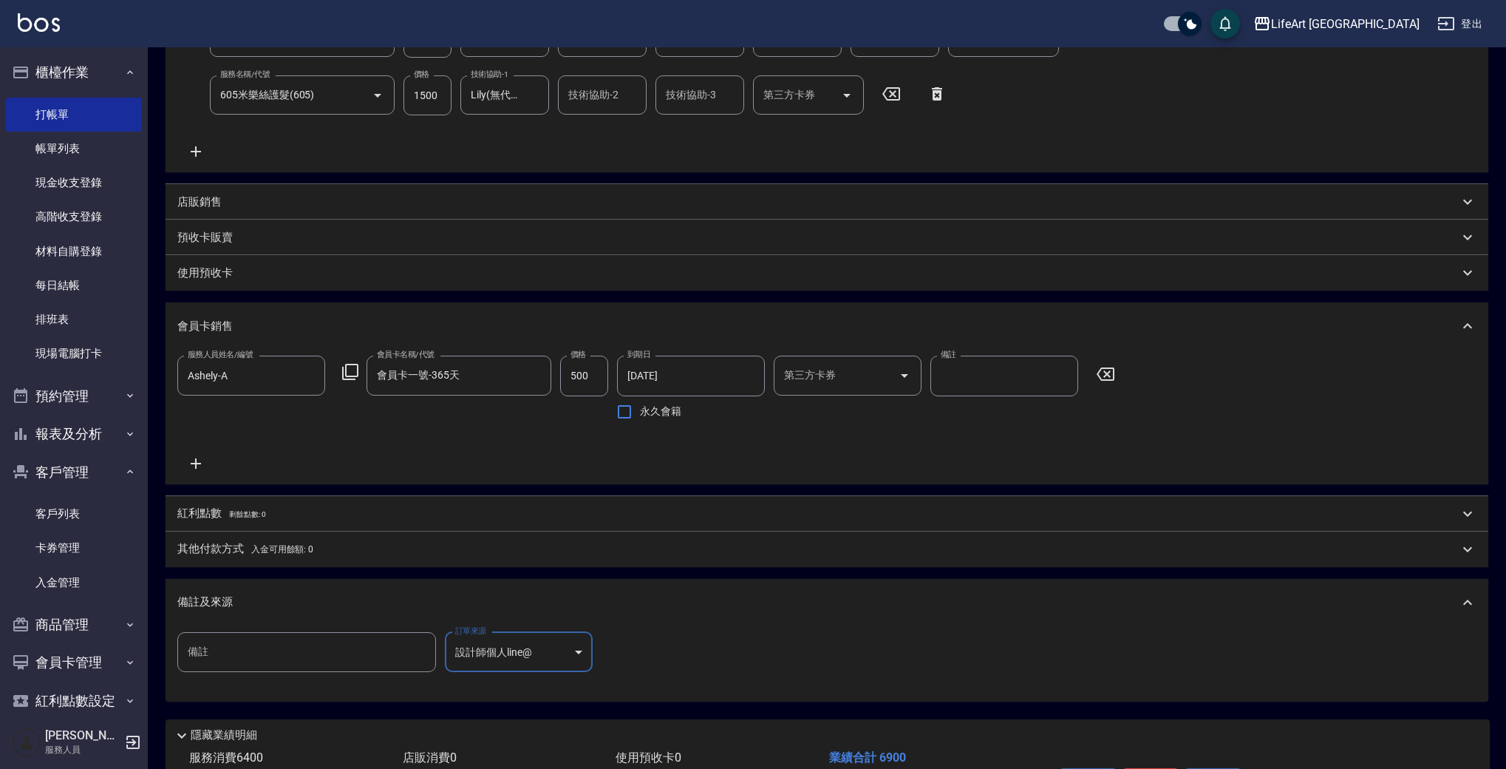
click at [259, 503] on div "紅利點數 剩餘點數: 0" at bounding box center [827, 513] width 1323 height 35
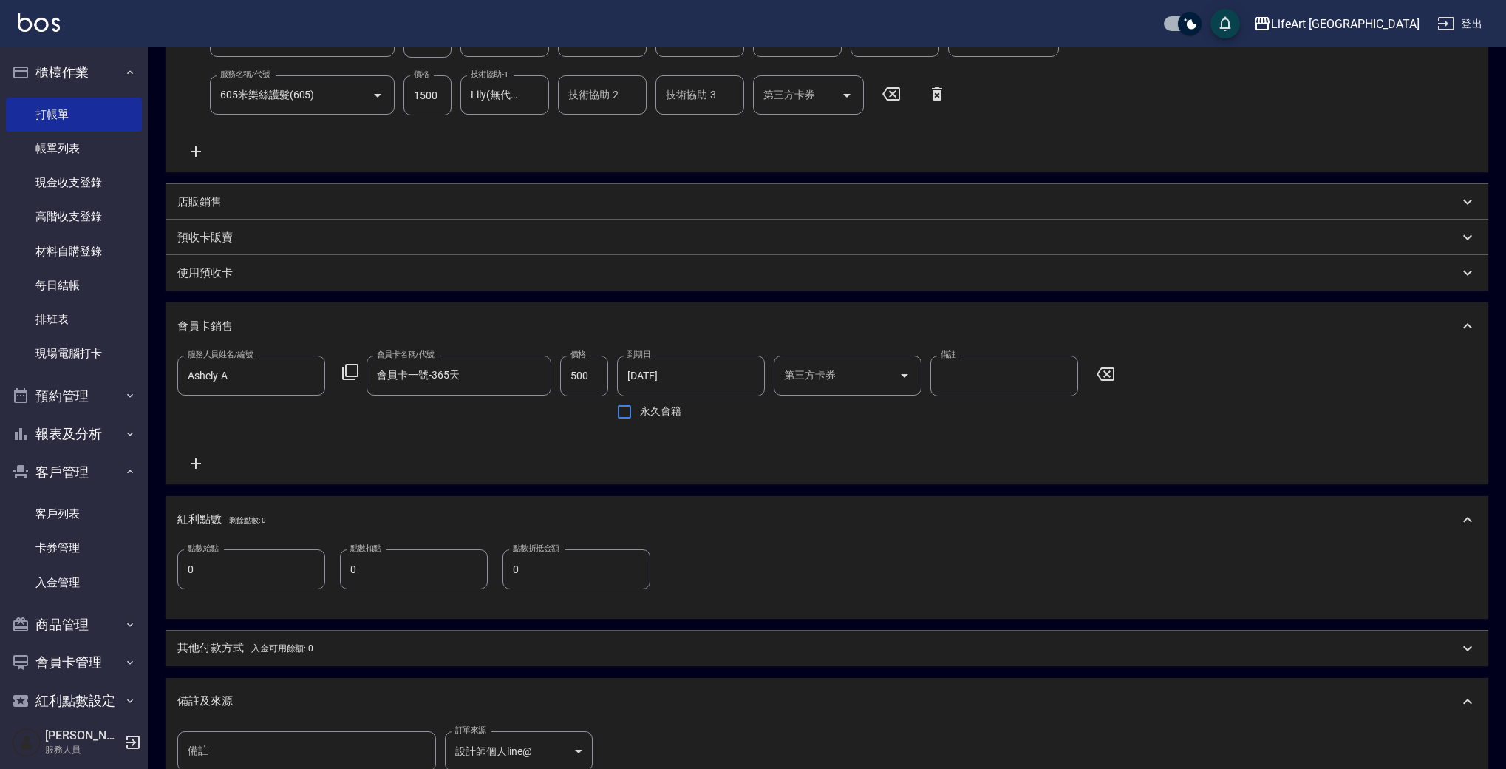
click at [278, 556] on input "0" at bounding box center [251, 569] width 148 height 40
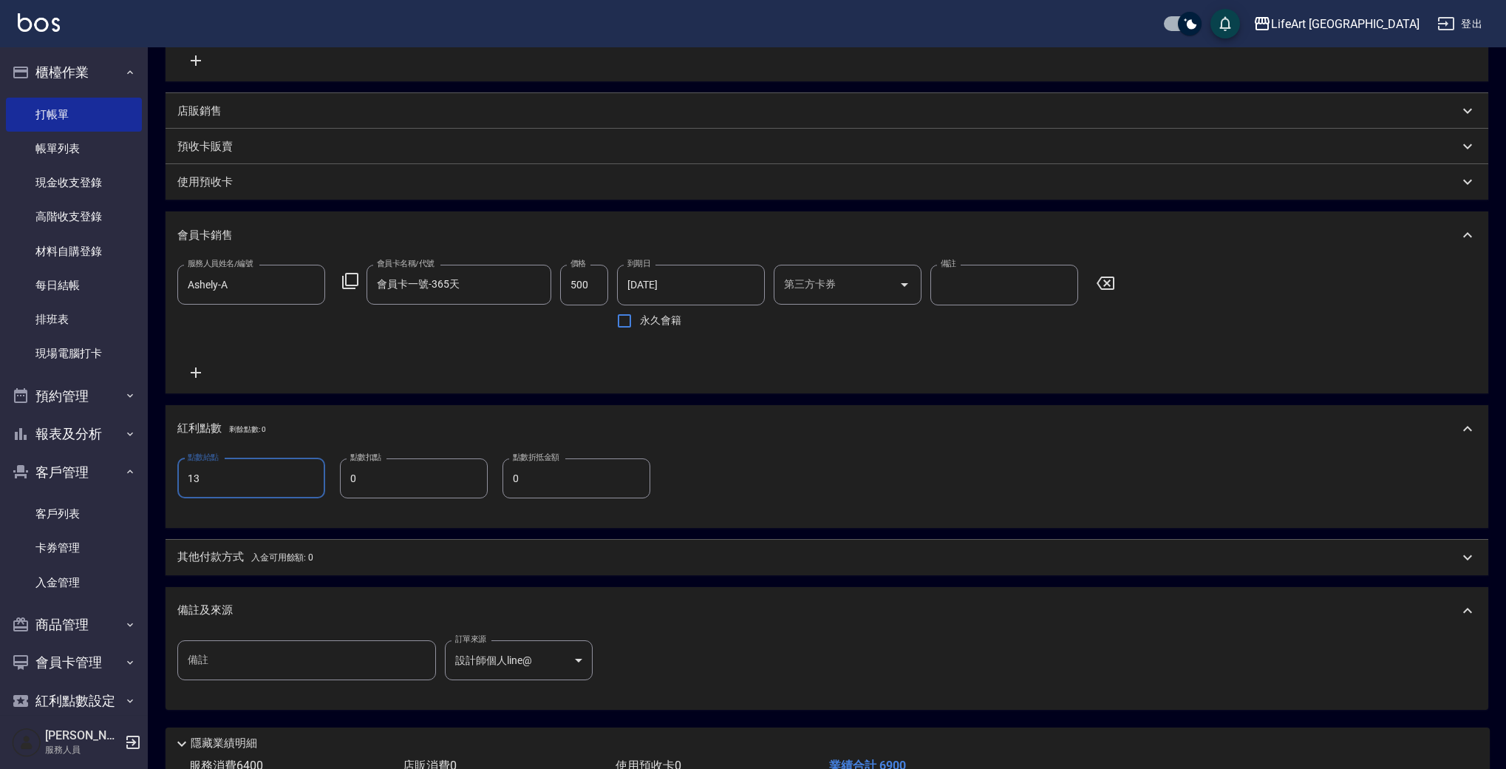
scroll to position [477, 0]
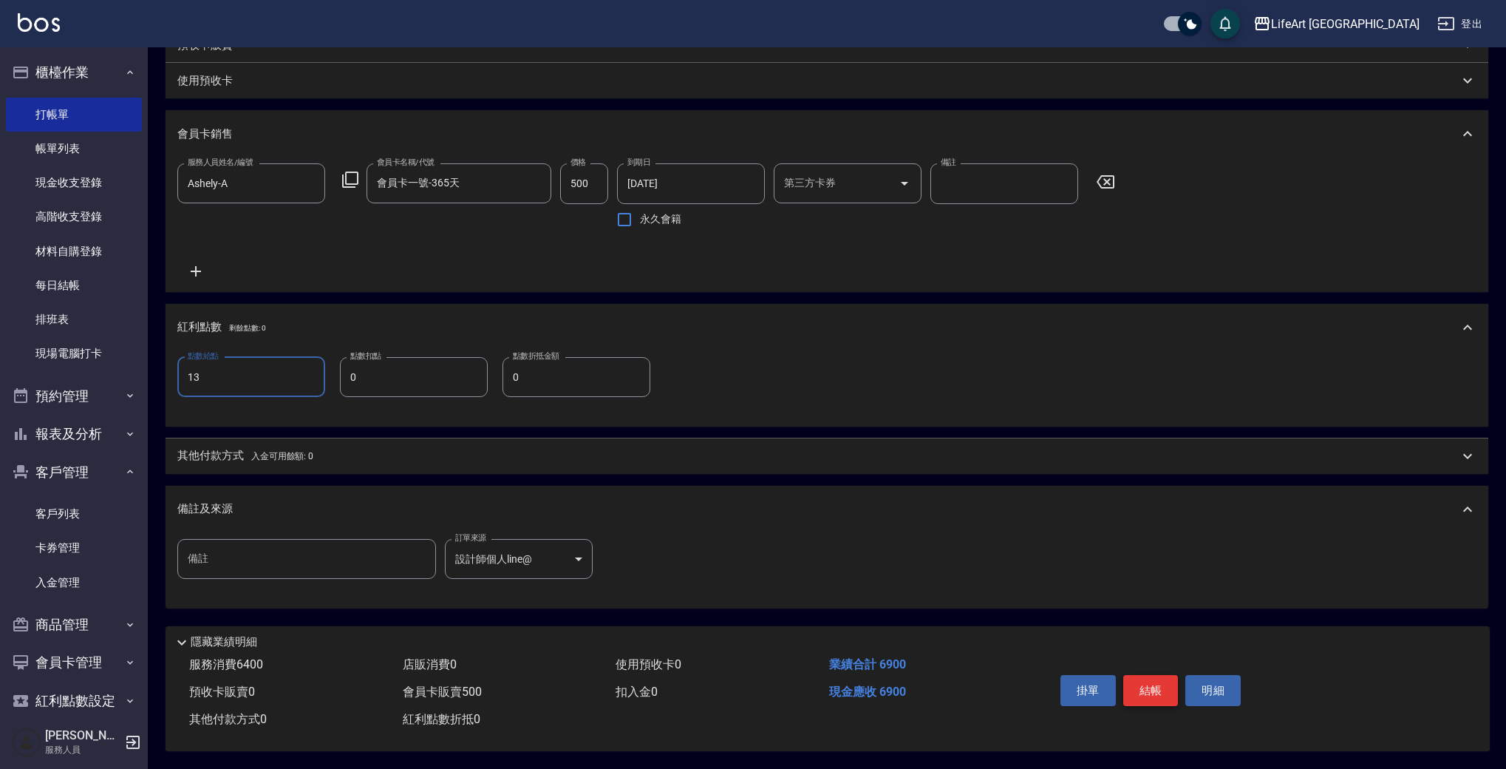
type input "13"
click at [1155, 690] on button "結帳" at bounding box center [1150, 690] width 55 height 31
